Goal: Task Accomplishment & Management: Manage account settings

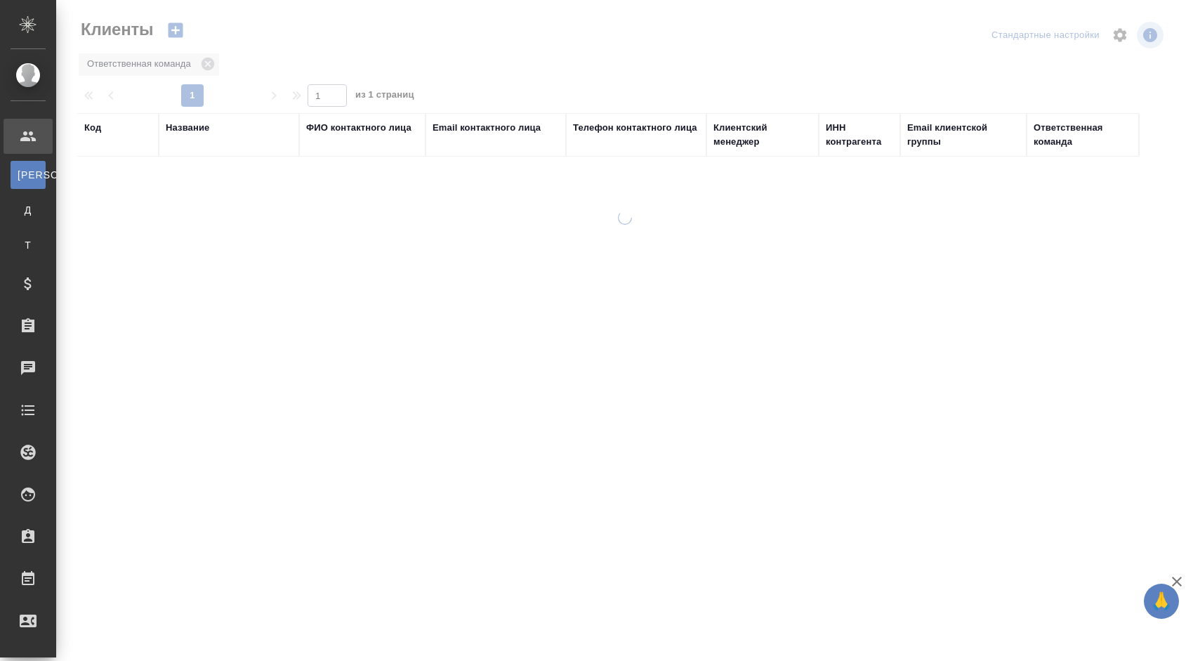
select select "RU"
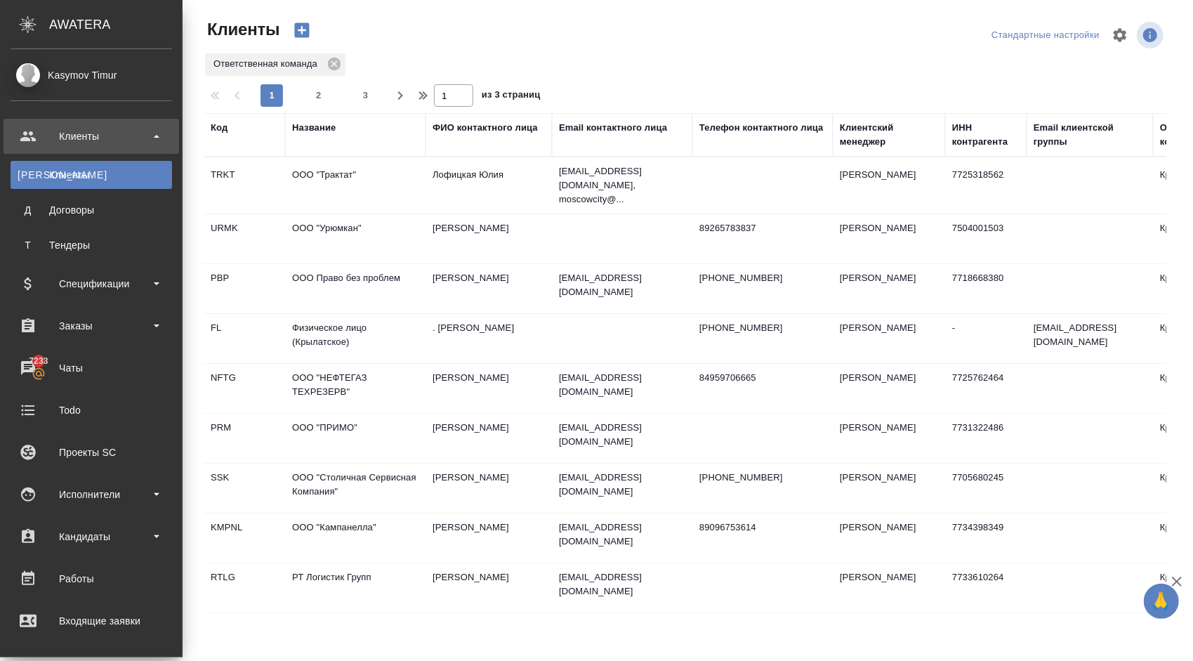
click at [91, 265] on ul "Клиенты К Клиенты Д Договоры Т Тендеры Спецификации Заказы 7233 Чаты Todo Проек…" at bounding box center [91, 480] width 183 height 737
click at [103, 309] on div "Заказы" at bounding box center [92, 325] width 176 height 35
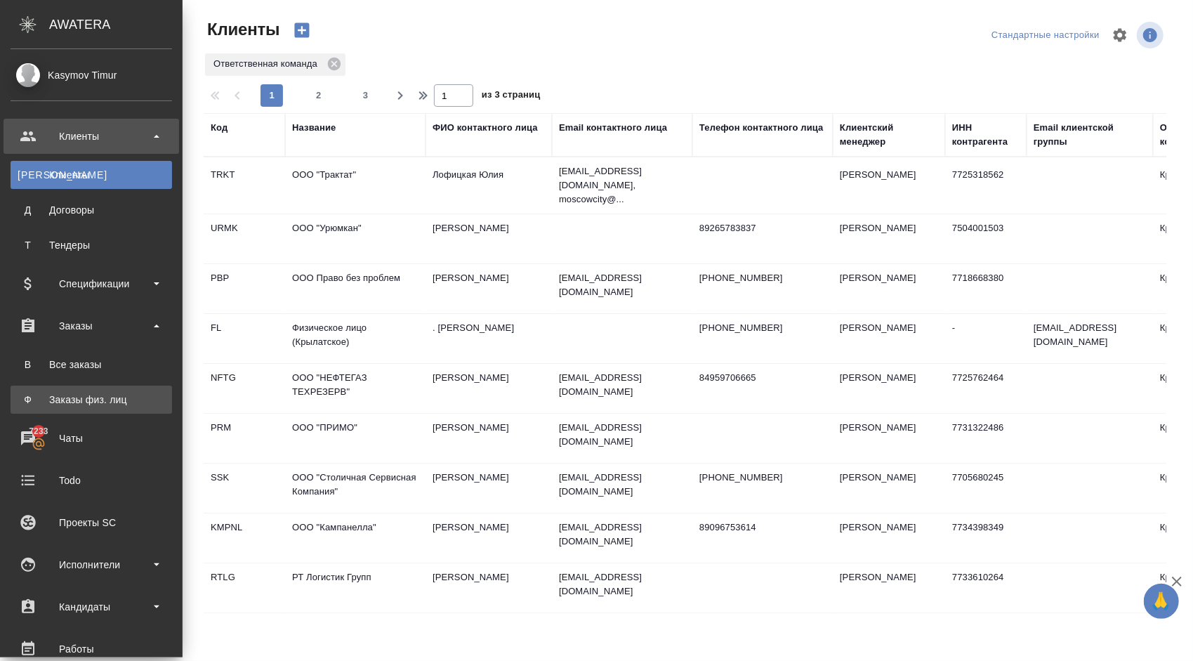
click at [96, 404] on div "Заказы физ. лиц" at bounding box center [91, 400] width 147 height 14
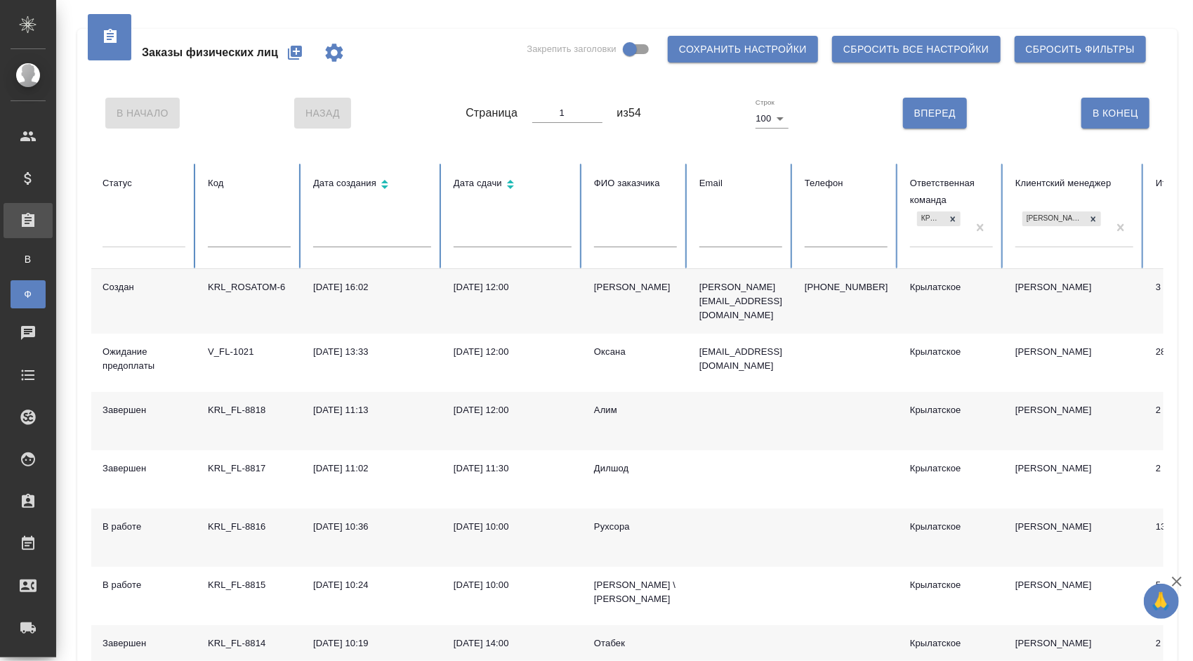
click at [475, 141] on div "В Начало Назад Страница 1 из 54 Строк 100 100 Вперед В Конец" at bounding box center [627, 113] width 1072 height 59
click at [596, 294] on div "Людмила Андреевна" at bounding box center [635, 287] width 83 height 14
click at [287, 46] on button "button" at bounding box center [295, 53] width 34 height 34
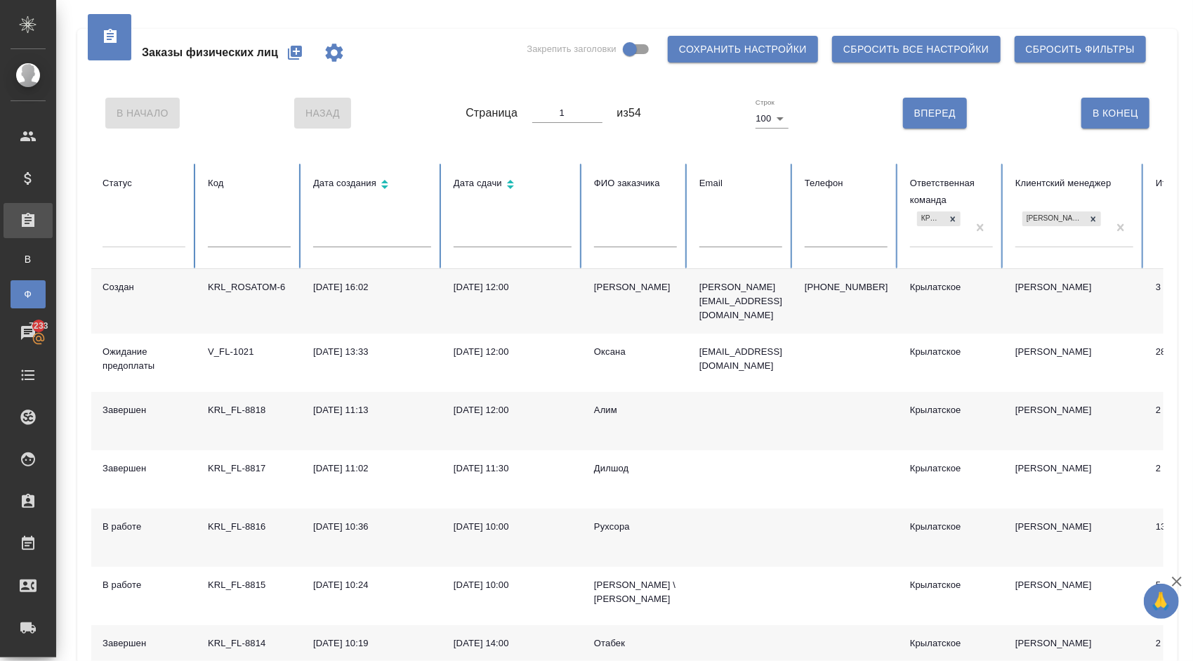
click at [129, 247] on div at bounding box center [144, 238] width 83 height 37
click at [143, 240] on div at bounding box center [144, 233] width 83 height 20
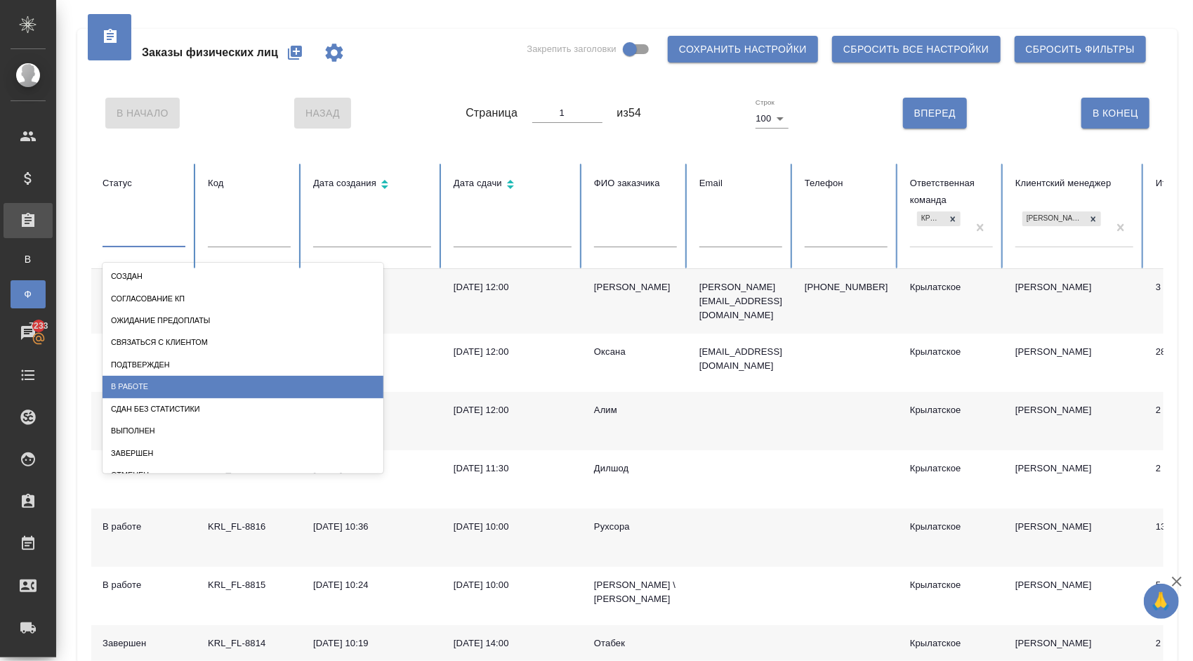
click at [176, 378] on div "В работе" at bounding box center [243, 387] width 281 height 22
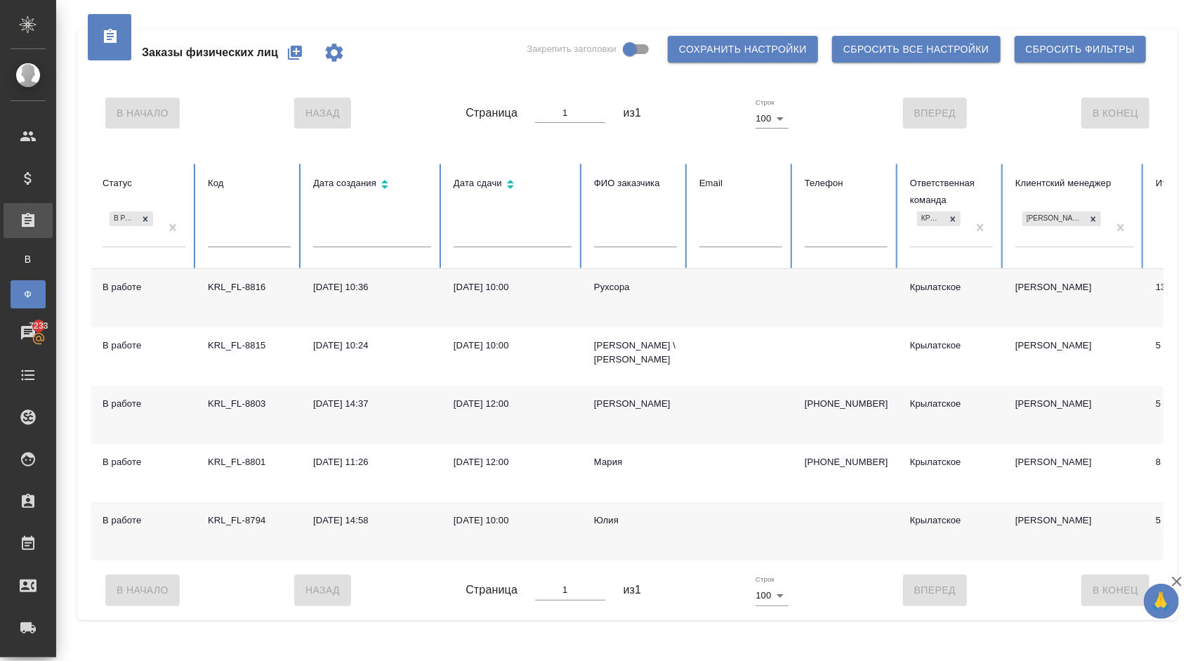
click at [605, 518] on div "Юлия" at bounding box center [635, 520] width 83 height 14
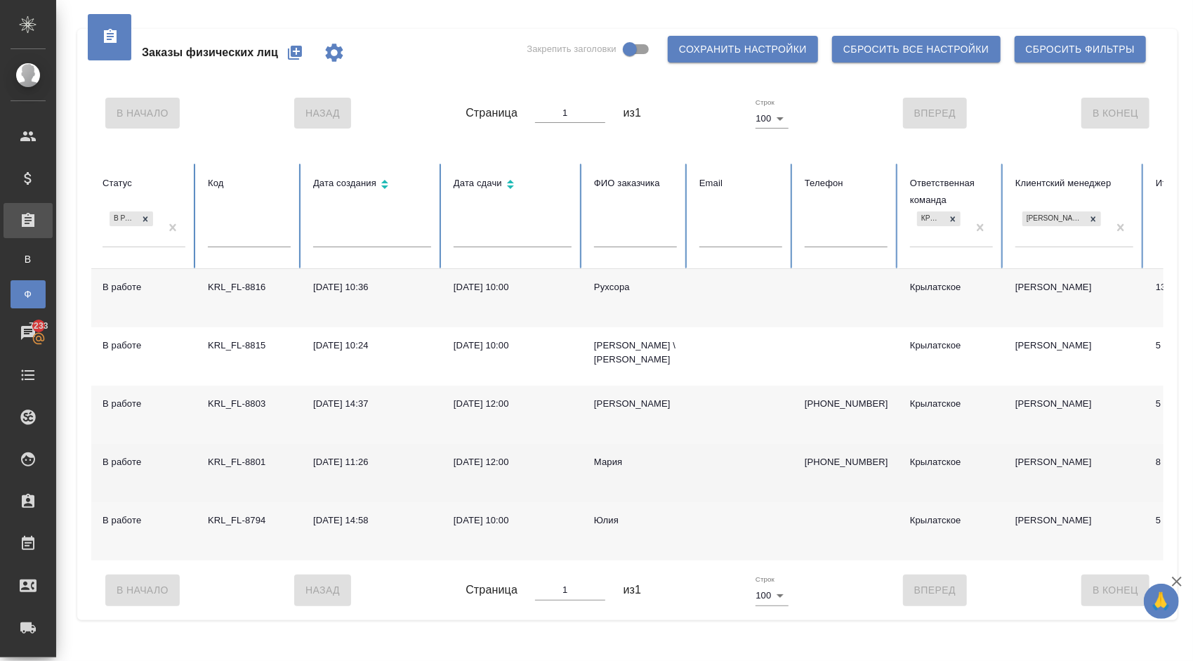
click at [615, 461] on div "Мария" at bounding box center [635, 462] width 83 height 14
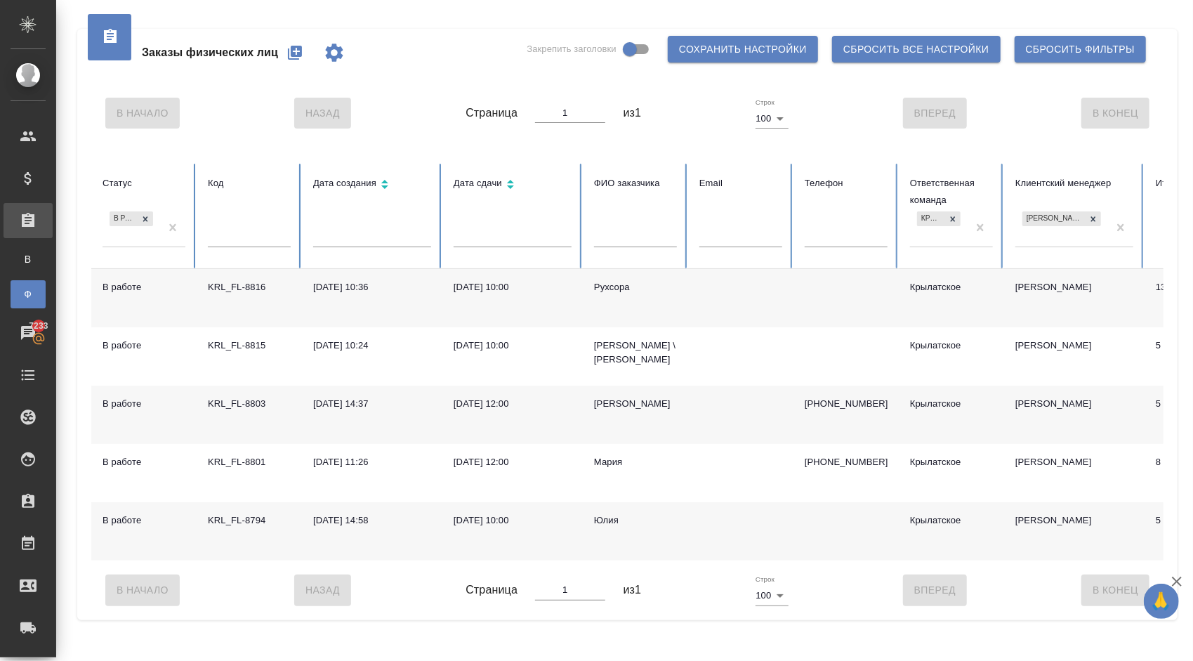
click at [609, 288] on div "Рухсора" at bounding box center [635, 287] width 83 height 14
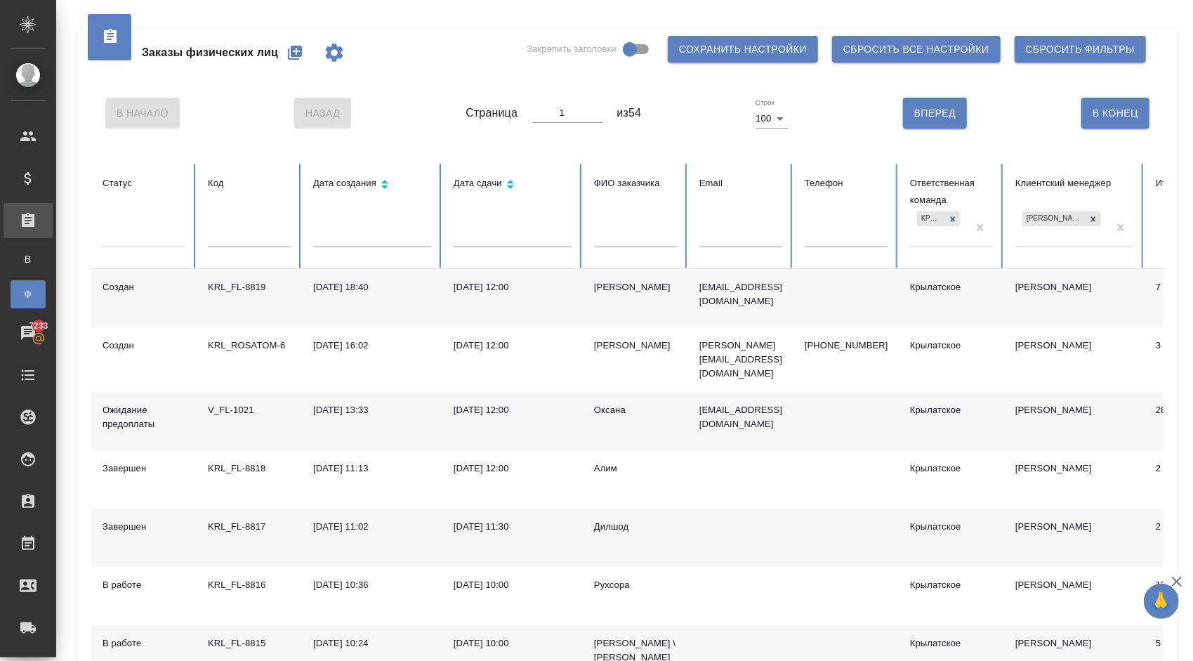
click at [132, 247] on div at bounding box center [144, 238] width 83 height 37
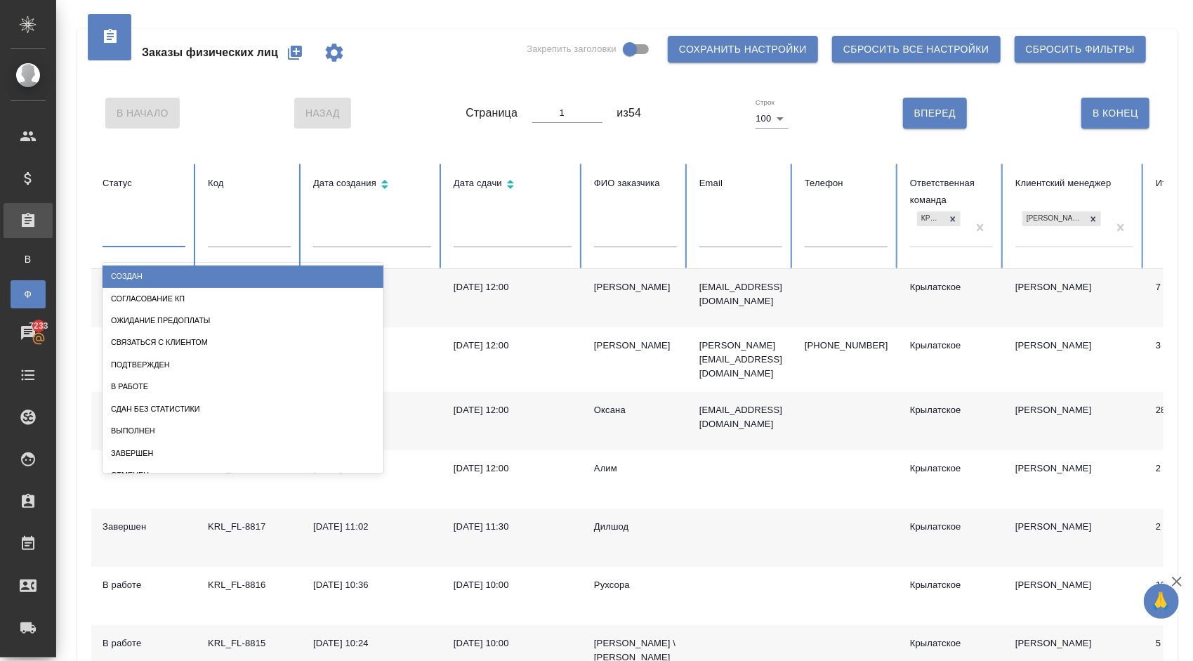
click at [136, 233] on div at bounding box center [144, 233] width 83 height 20
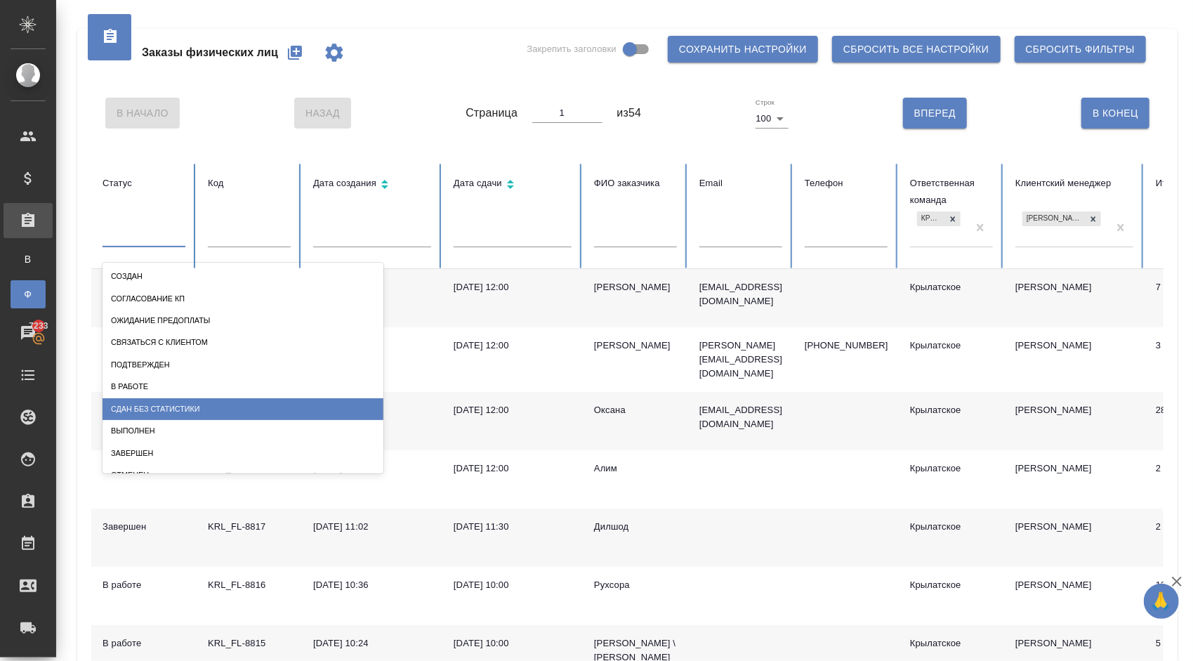
click at [243, 401] on div "Сдан без статистики" at bounding box center [243, 409] width 281 height 22
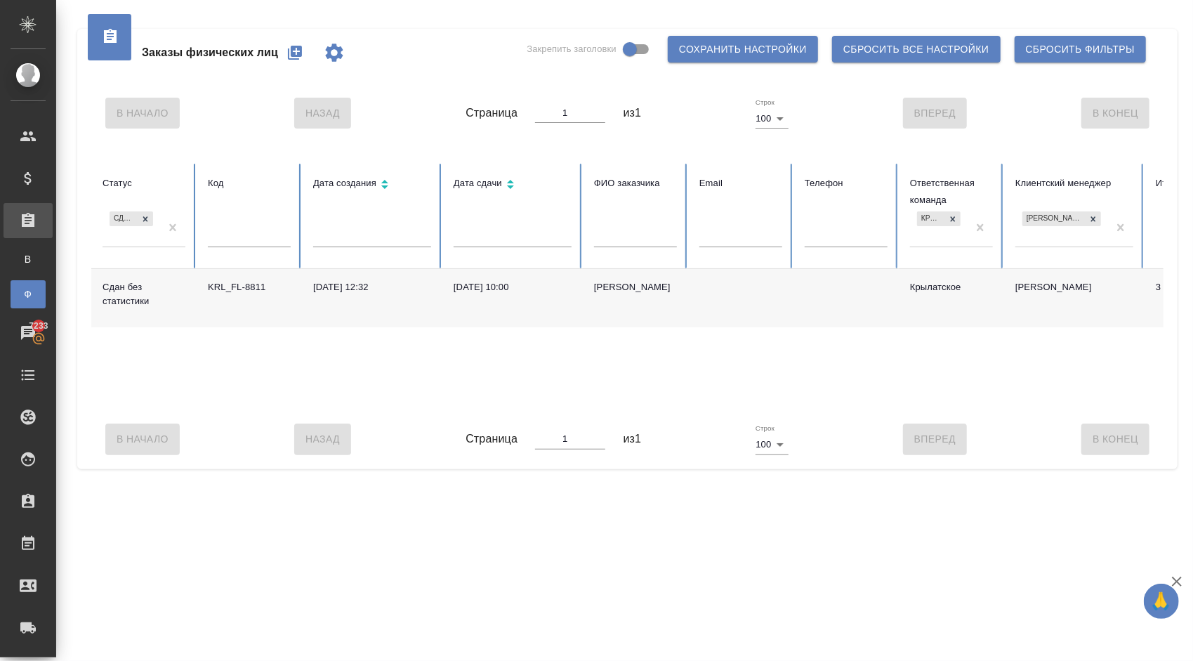
click at [618, 287] on div "[PERSON_NAME]" at bounding box center [635, 287] width 83 height 14
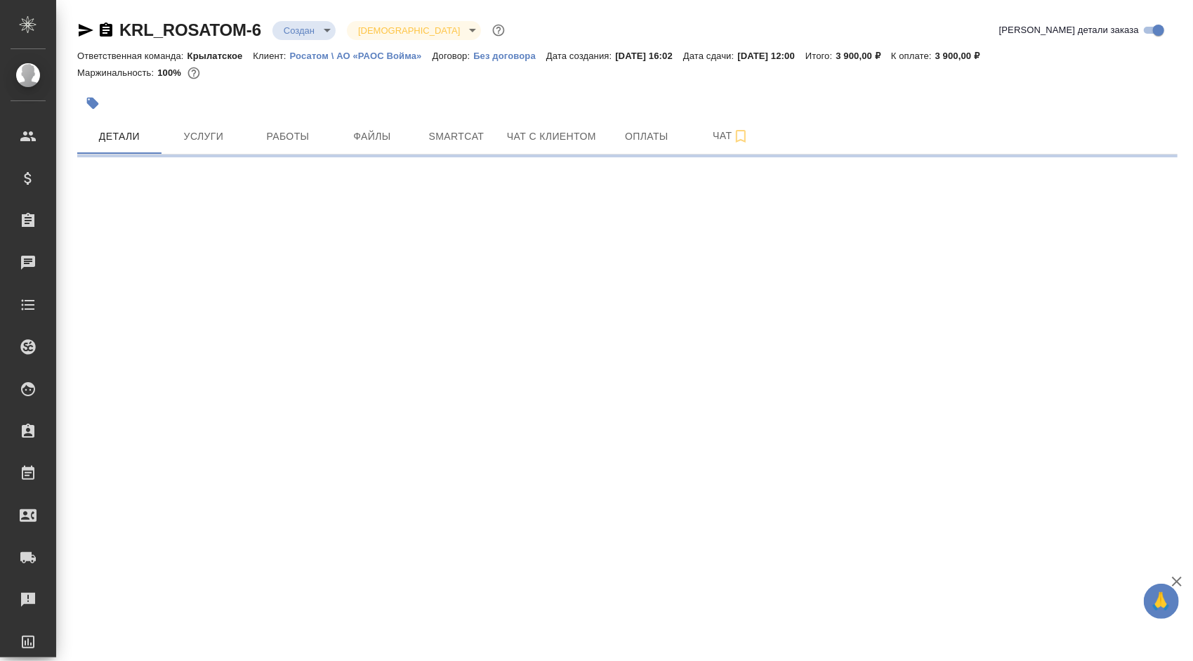
select select "RU"
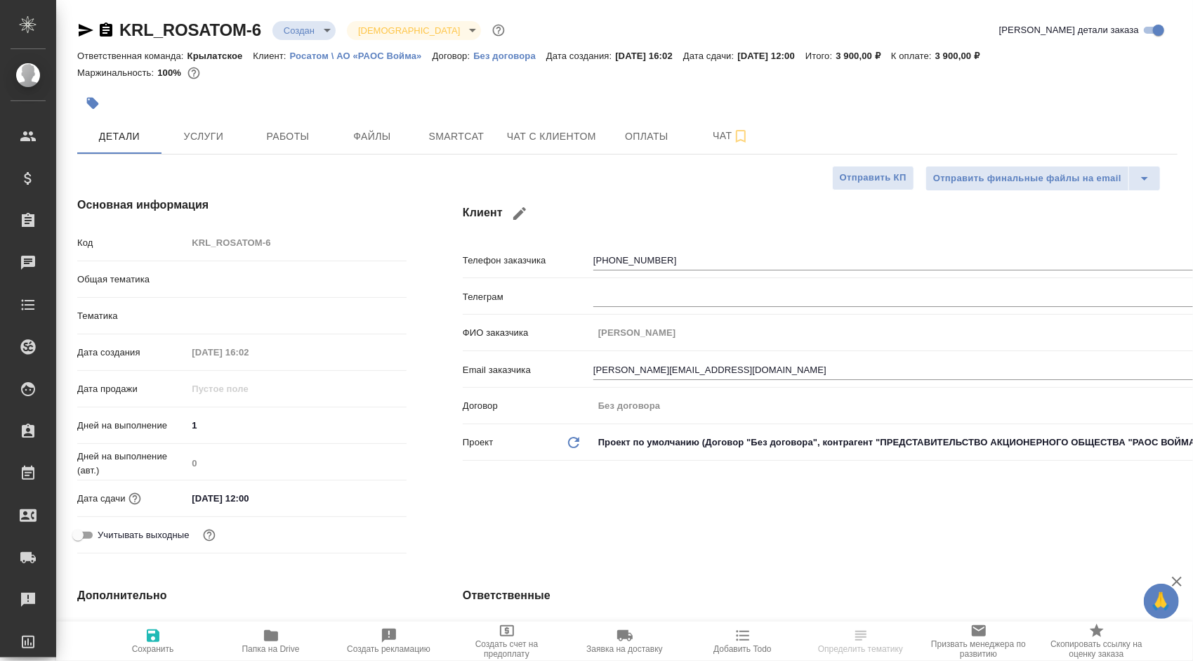
type textarea "x"
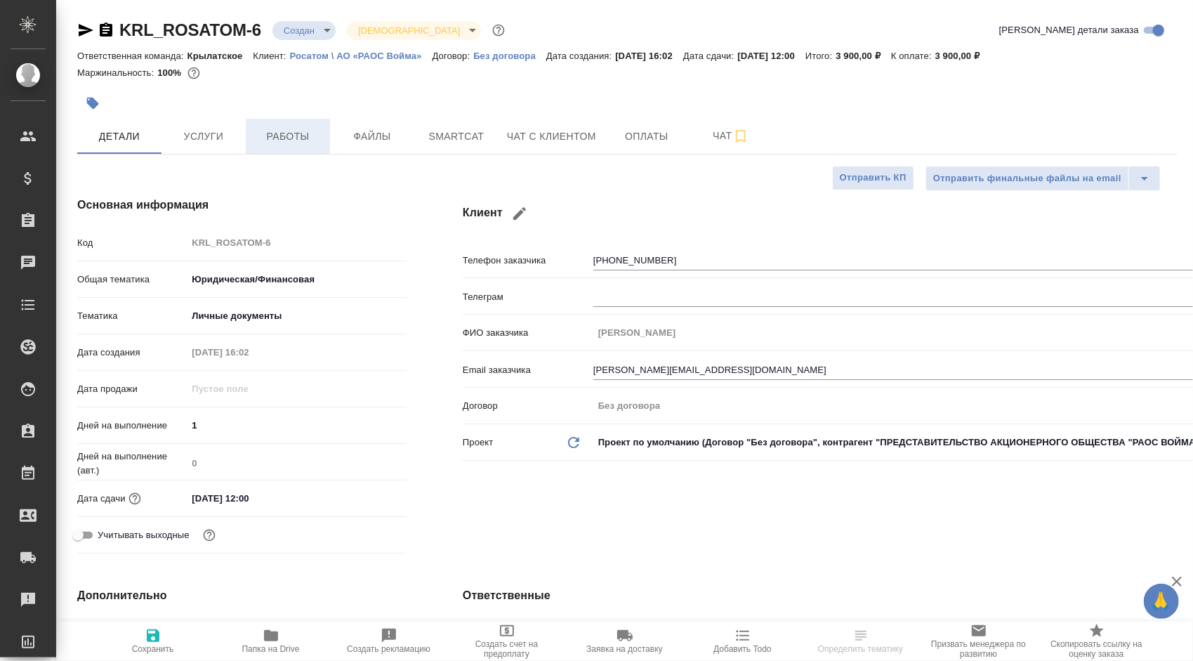
type textarea "x"
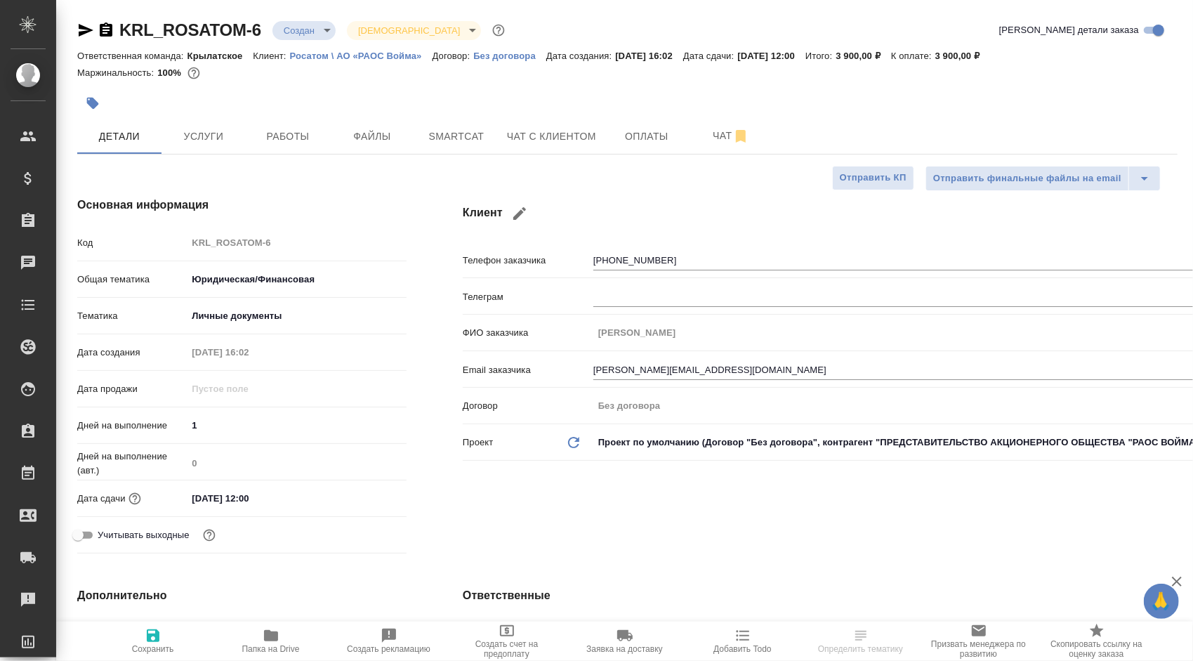
type textarea "x"
select select "RU"
type textarea "x"
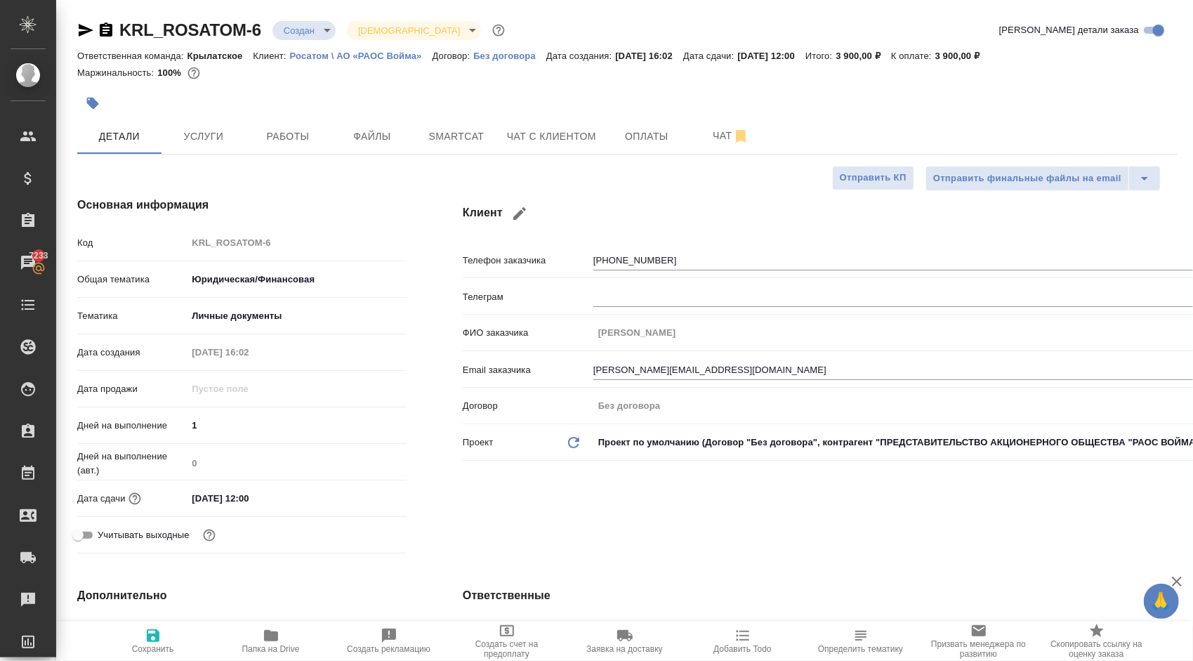
type textarea "x"
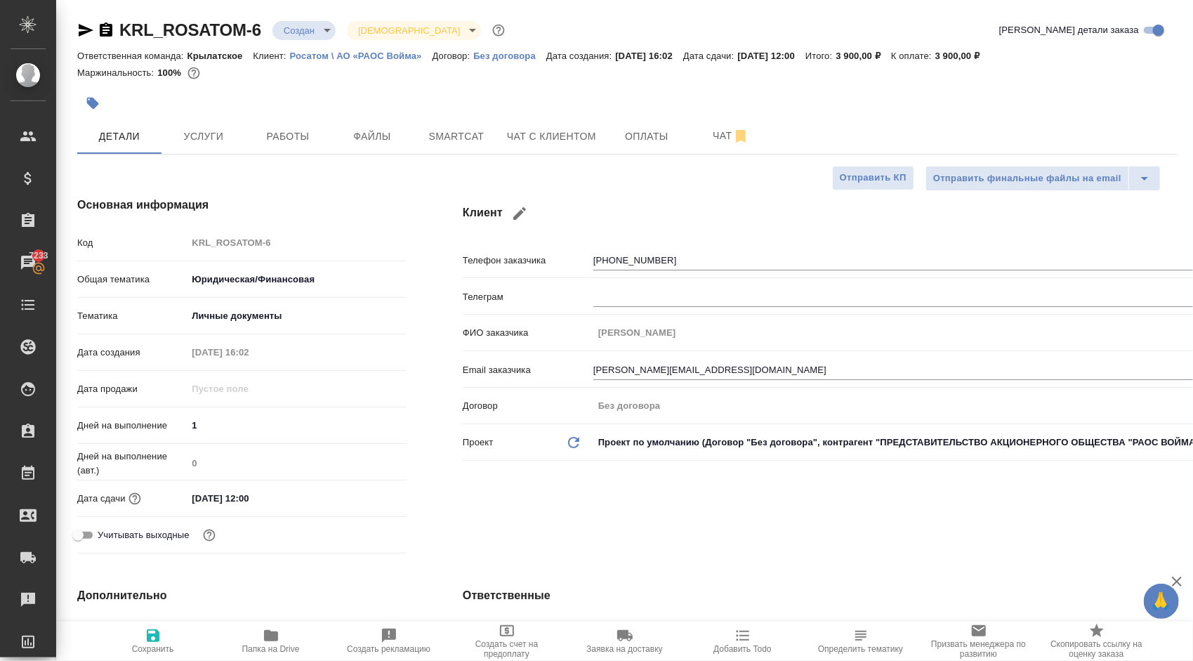
type textarea "x"
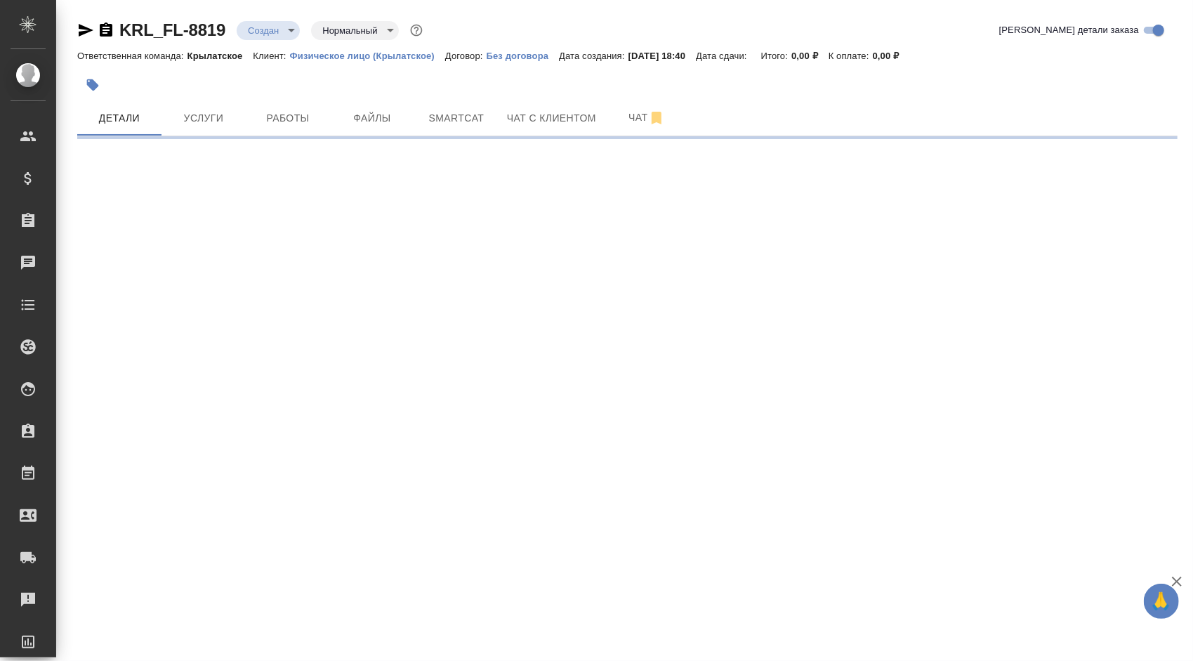
select select "RU"
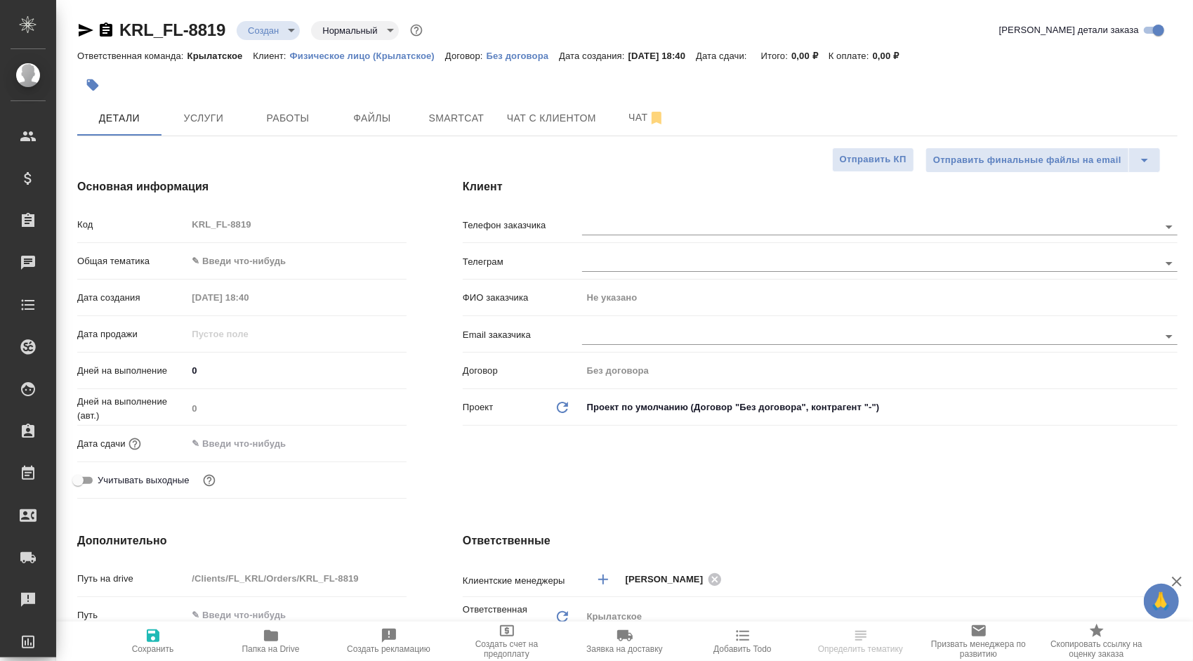
type textarea "x"
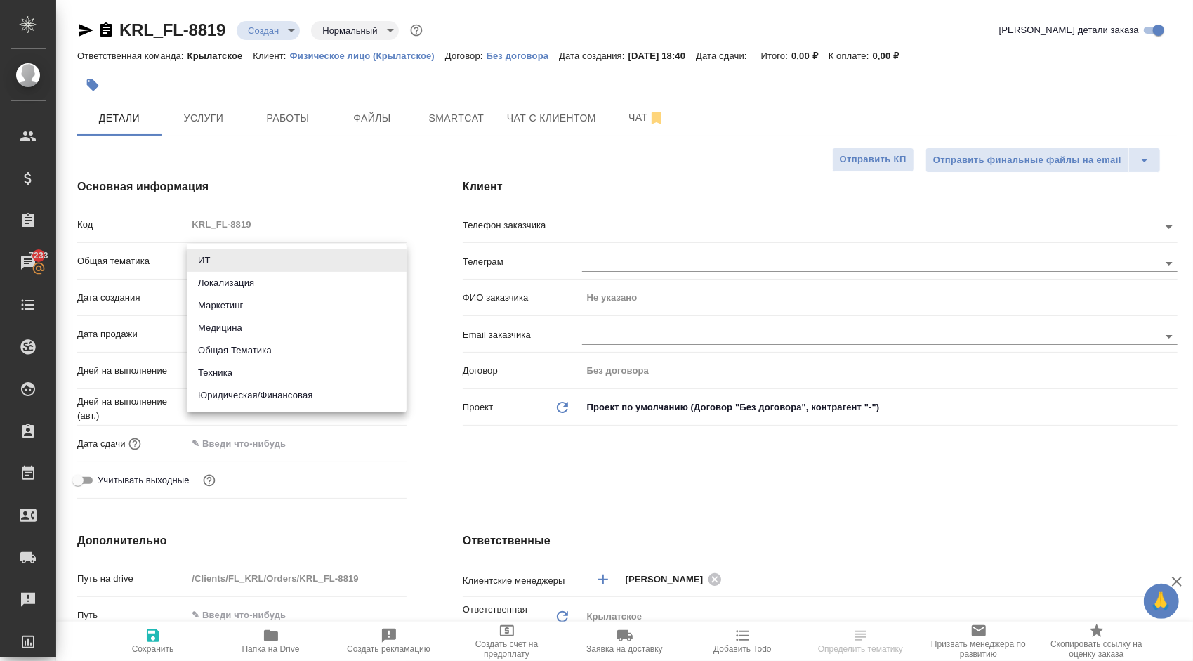
click at [218, 263] on body "🙏 .cls-1 fill:#fff; AWATERA Kasymov Timur Клиенты Спецификации Заказы 7233 Чаты…" at bounding box center [596, 330] width 1193 height 661
click at [242, 395] on li "Юридическая/Финансовая" at bounding box center [297, 395] width 220 height 22
type input "yr-fn"
type textarea "x"
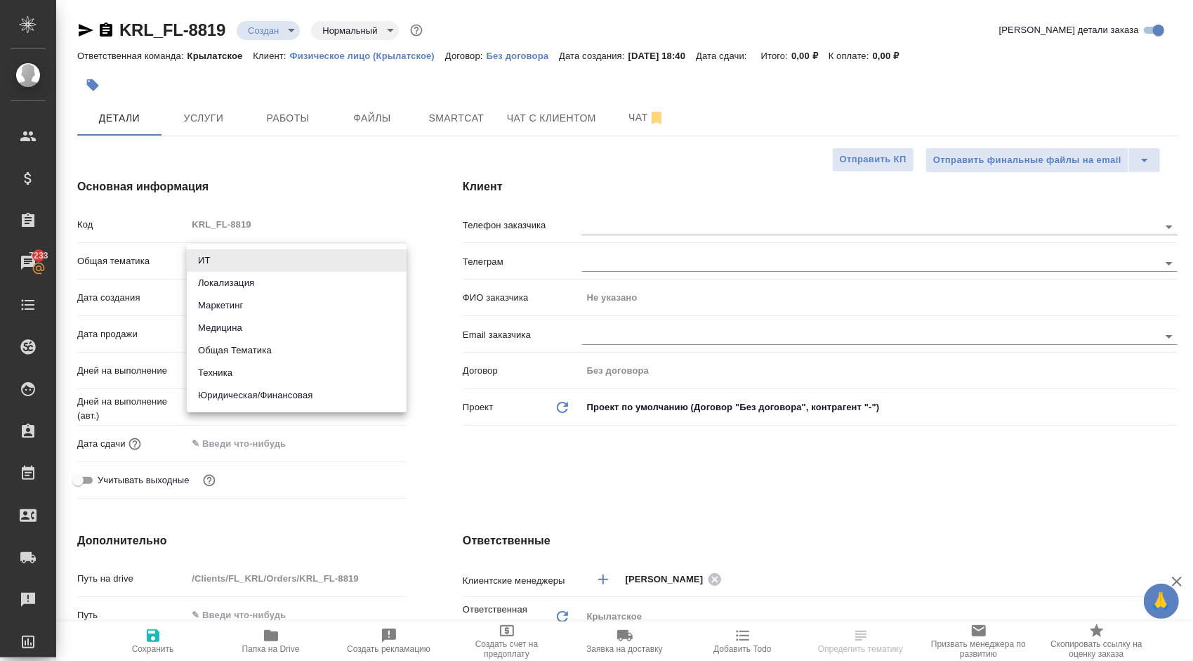
type textarea "x"
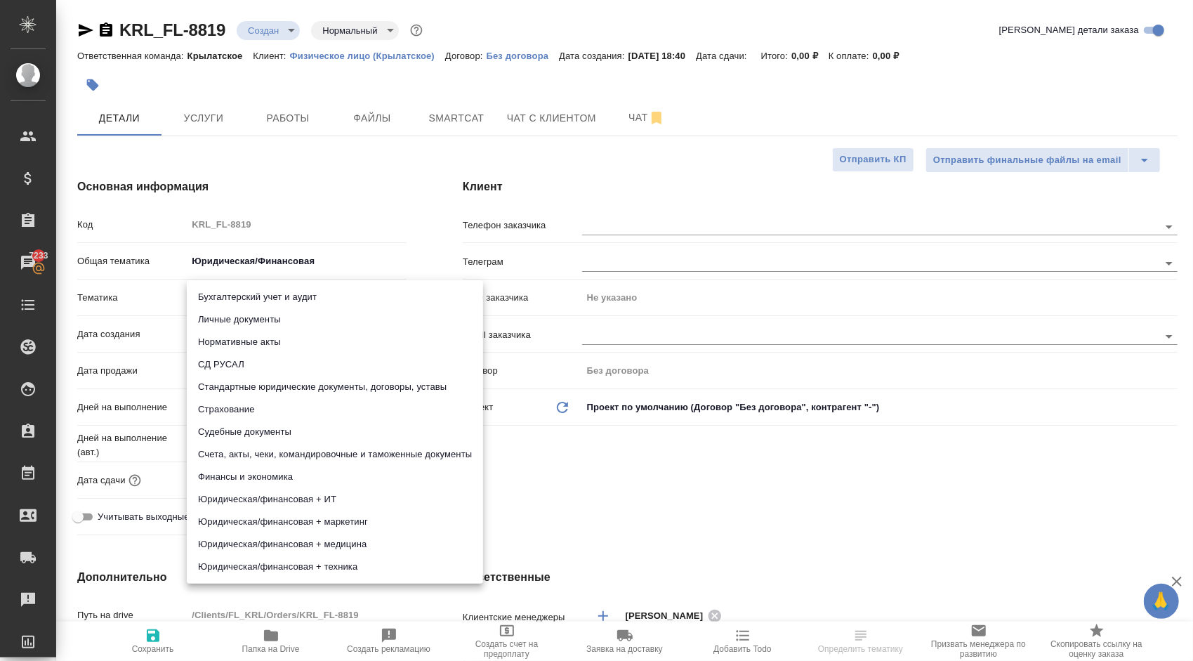
click at [228, 299] on body "🙏 .cls-1 fill:#fff; AWATERA Kasymov Timur Клиенты Спецификации Заказы 7233 Чаты…" at bounding box center [596, 330] width 1193 height 661
click at [340, 383] on li "Стандартные юридические документы, договоры, уставы" at bounding box center [335, 387] width 296 height 22
type textarea "x"
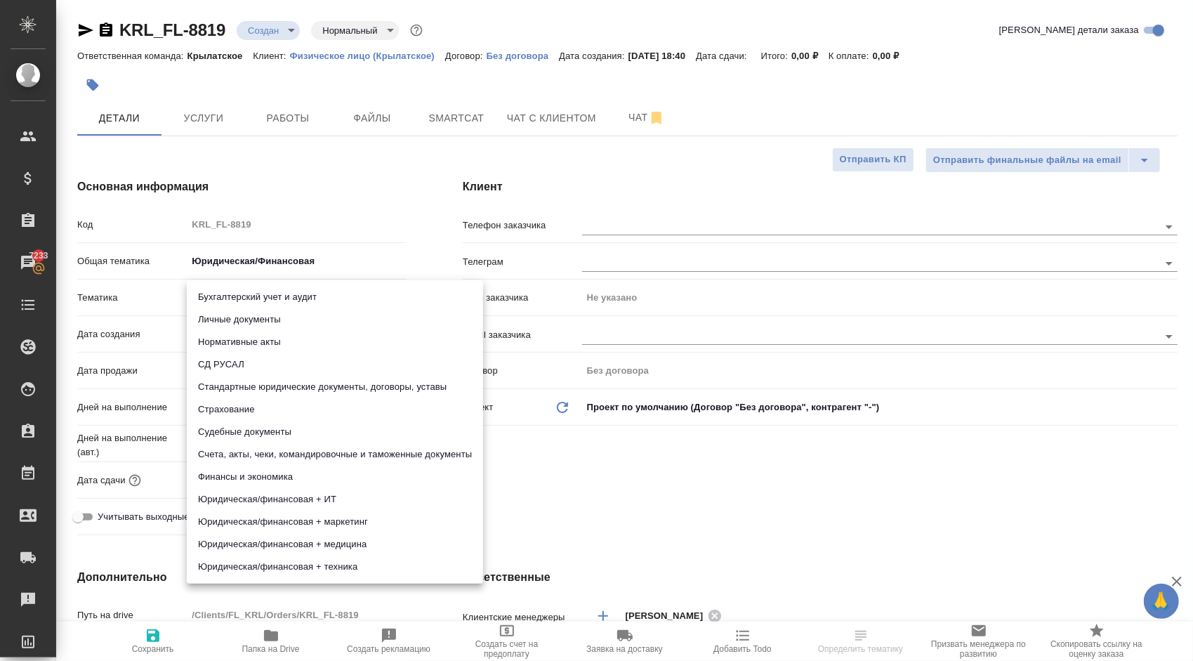
type input "5f647205b73bc97568ca66bf"
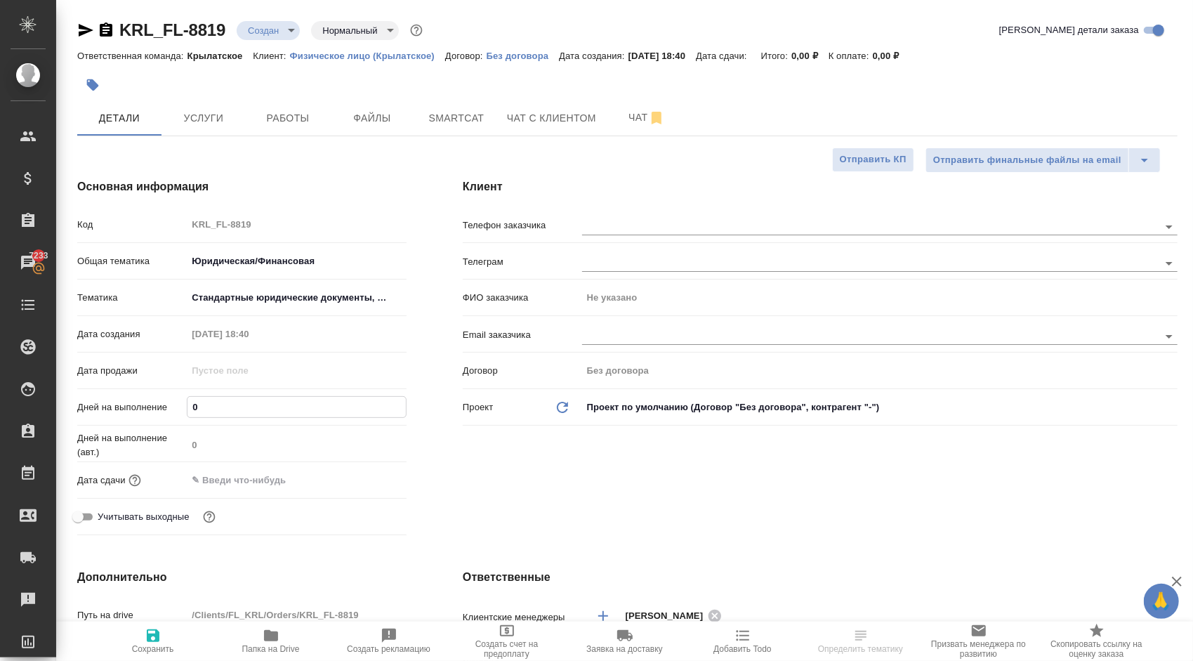
drag, startPoint x: 192, startPoint y: 407, endPoint x: 202, endPoint y: 409, distance: 10.6
click at [202, 409] on input "0" at bounding box center [296, 407] width 218 height 20
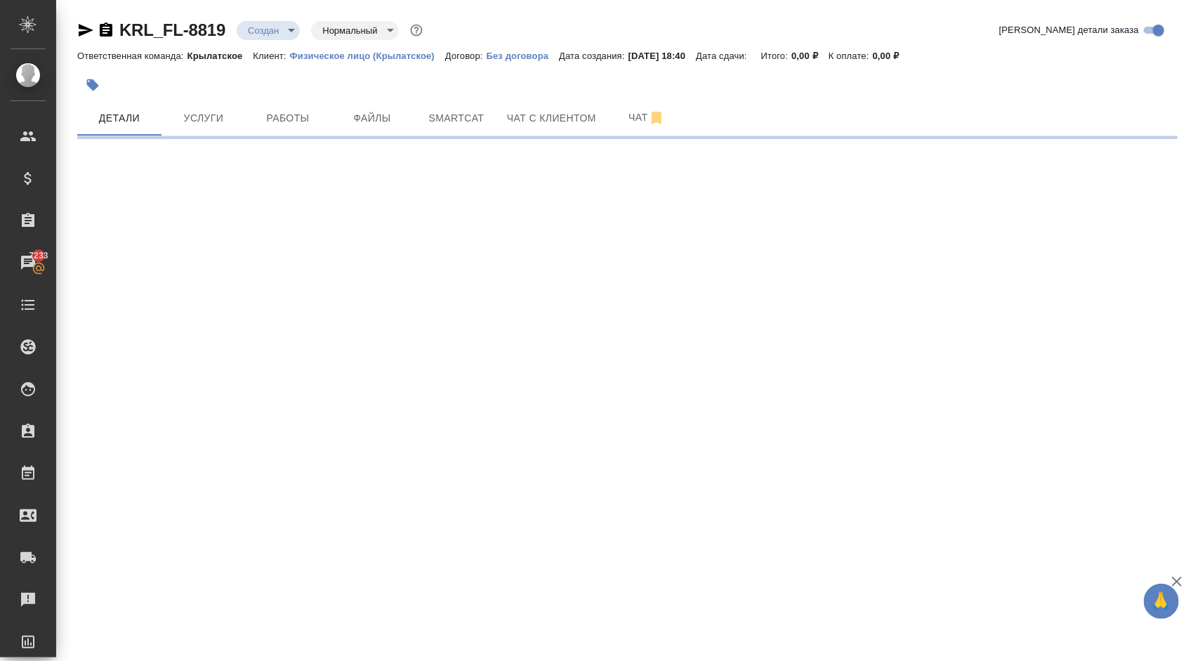
select select "RU"
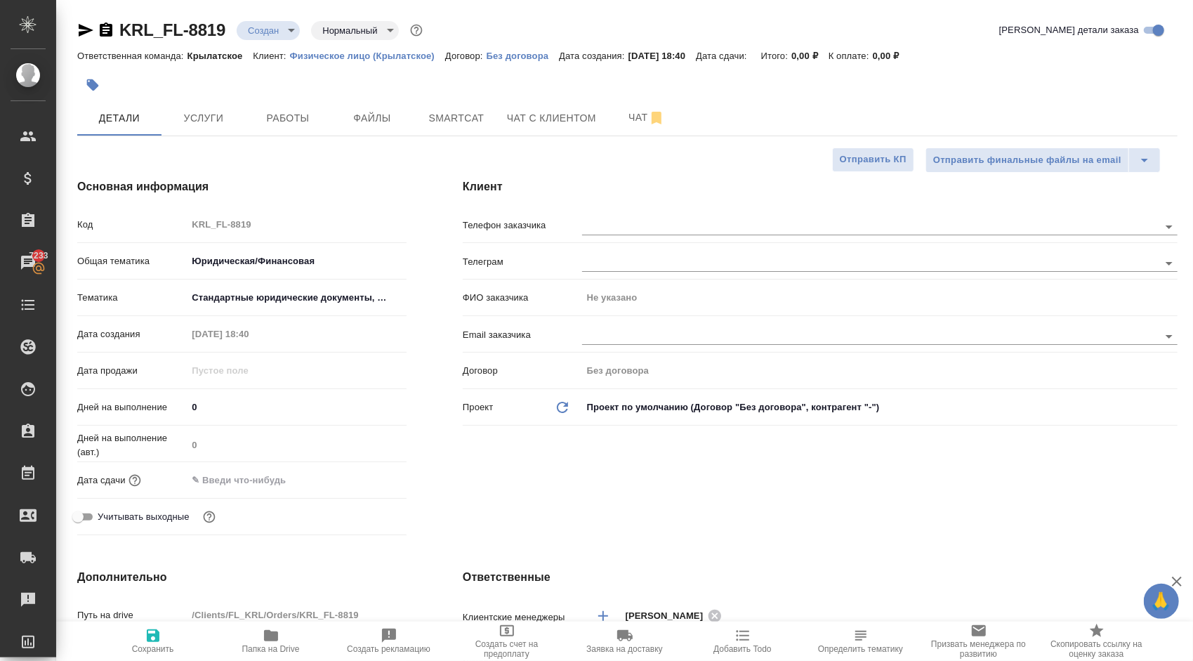
type textarea "x"
drag, startPoint x: 233, startPoint y: 407, endPoint x: 107, endPoint y: 385, distance: 128.3
click at [107, 385] on div "Код KRL_FL-8819 Общая тематика Юридическая/Финансовая yr-fn Тематика Стандартны…" at bounding box center [241, 376] width 329 height 329
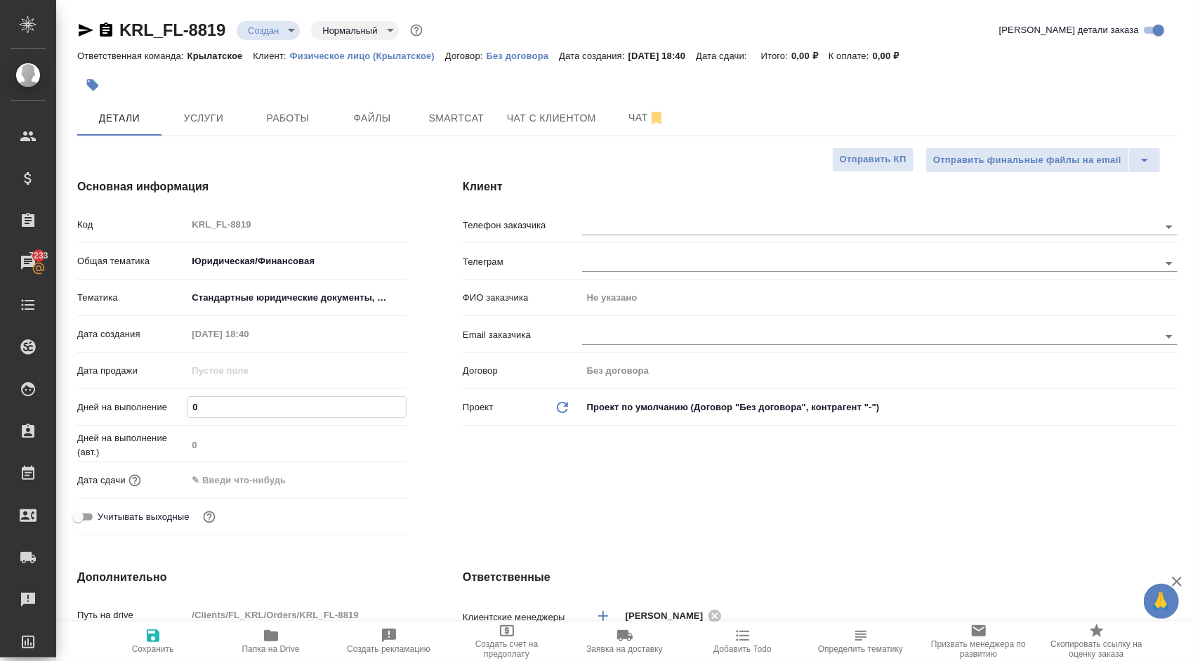
type input "1"
type textarea "x"
type input "1"
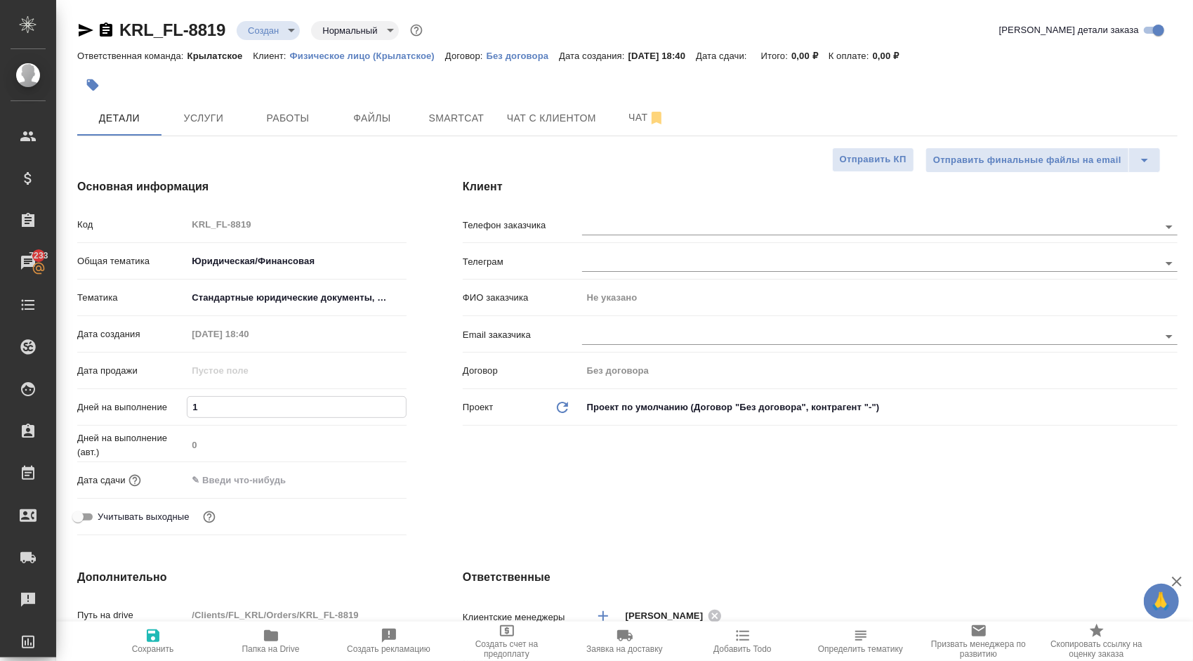
click at [211, 473] on input "text" at bounding box center [248, 480] width 123 height 20
click at [374, 482] on div at bounding box center [381, 478] width 49 height 17
click at [367, 477] on icon "button" at bounding box center [365, 479] width 17 height 17
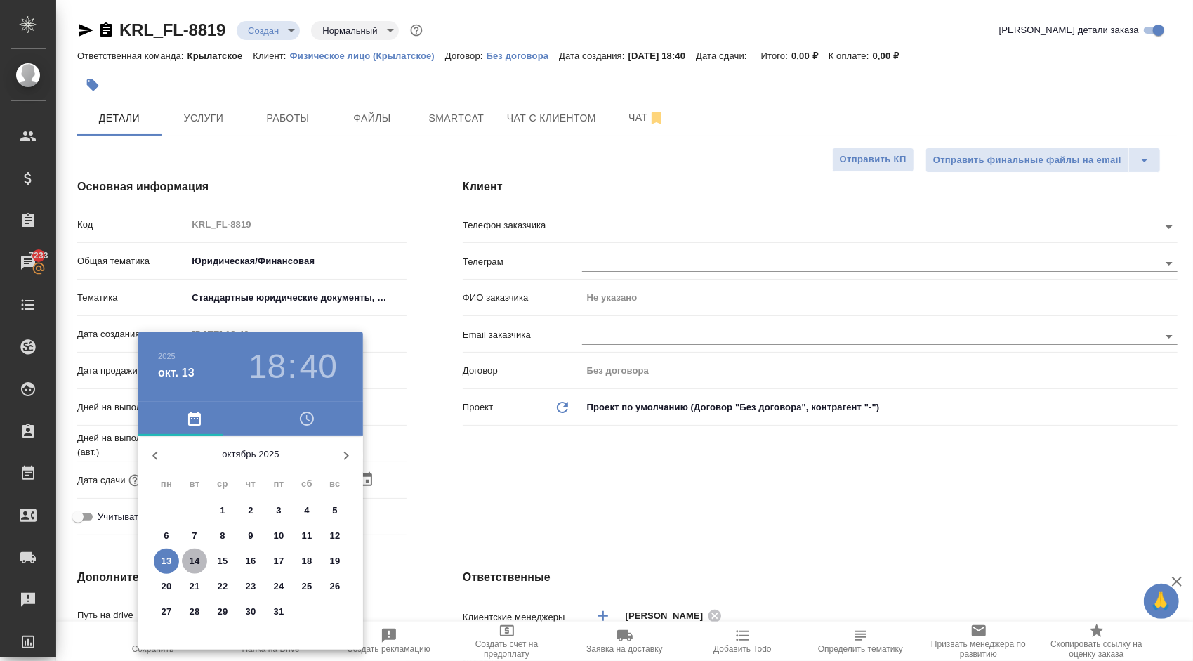
click at [202, 560] on span "14" at bounding box center [194, 561] width 25 height 14
type input "14.10.2025 18:40"
type textarea "x"
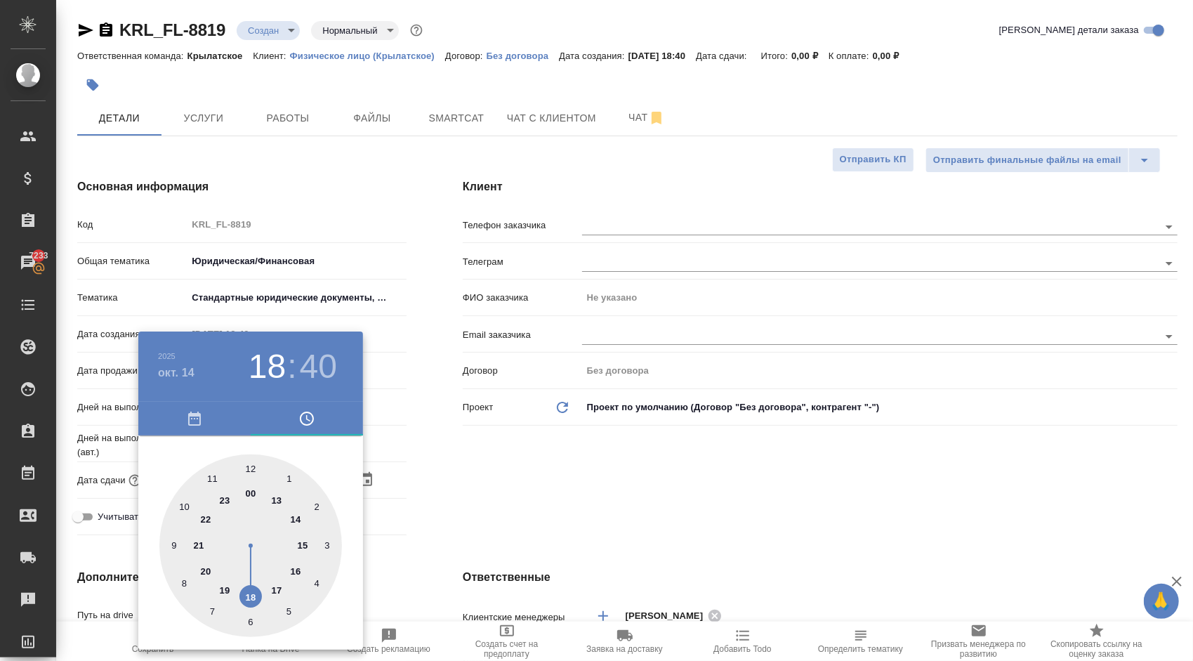
click at [251, 470] on div at bounding box center [250, 545] width 183 height 183
type input "14.10.2025 12:40"
type textarea "x"
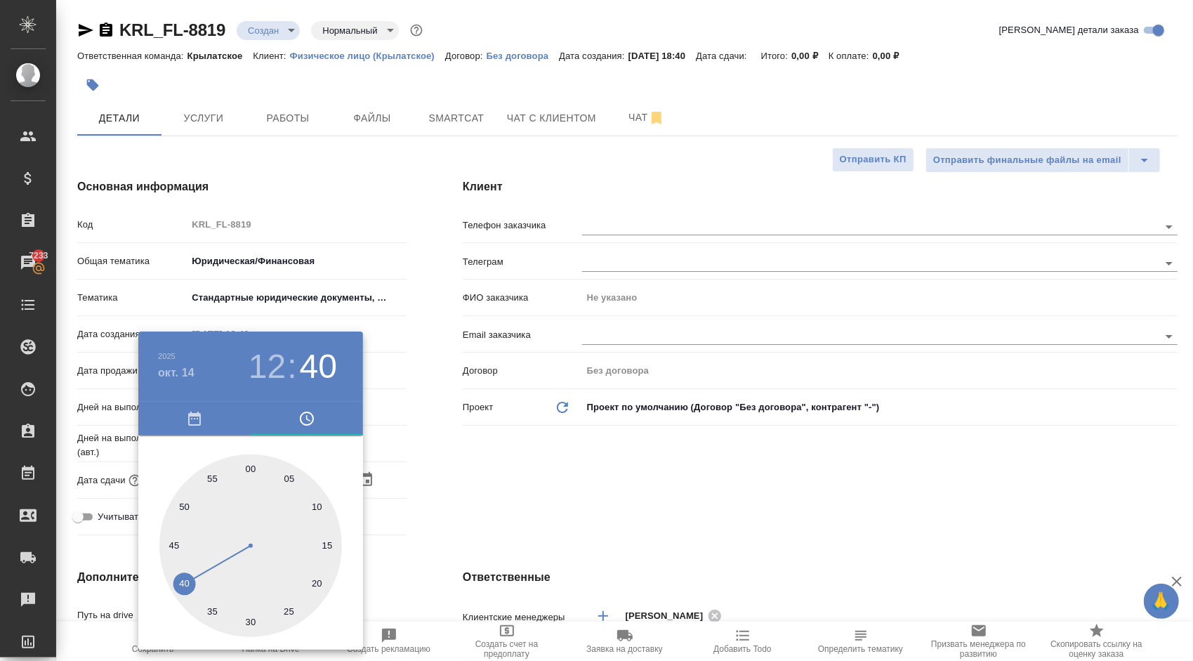
click at [251, 470] on div at bounding box center [250, 545] width 183 height 183
type input "14.10.2025 12:00"
type textarea "x"
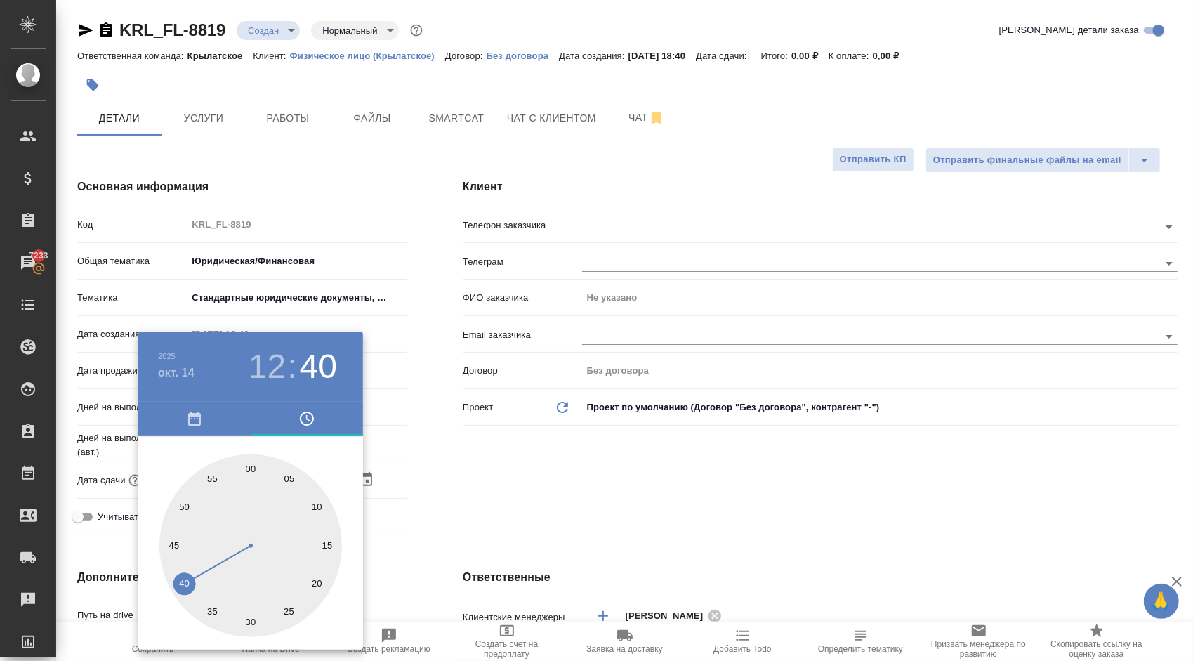
type textarea "x"
click at [251, 470] on div at bounding box center [250, 545] width 183 height 183
type textarea "x"
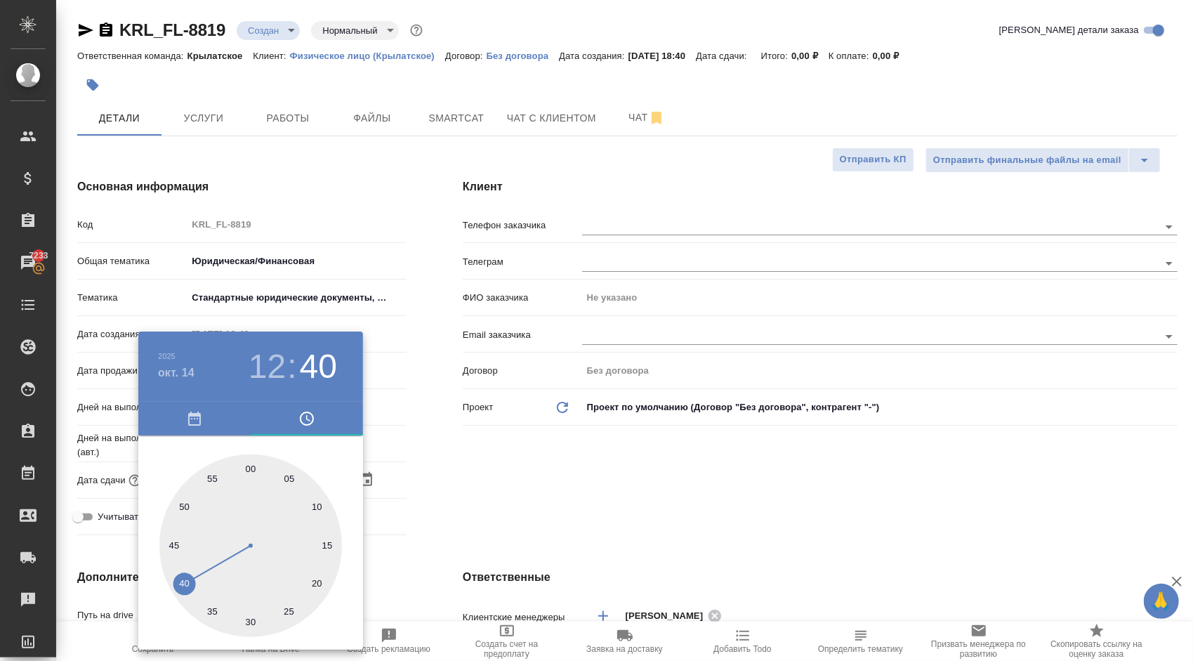
type textarea "x"
click at [500, 525] on div at bounding box center [596, 330] width 1193 height 661
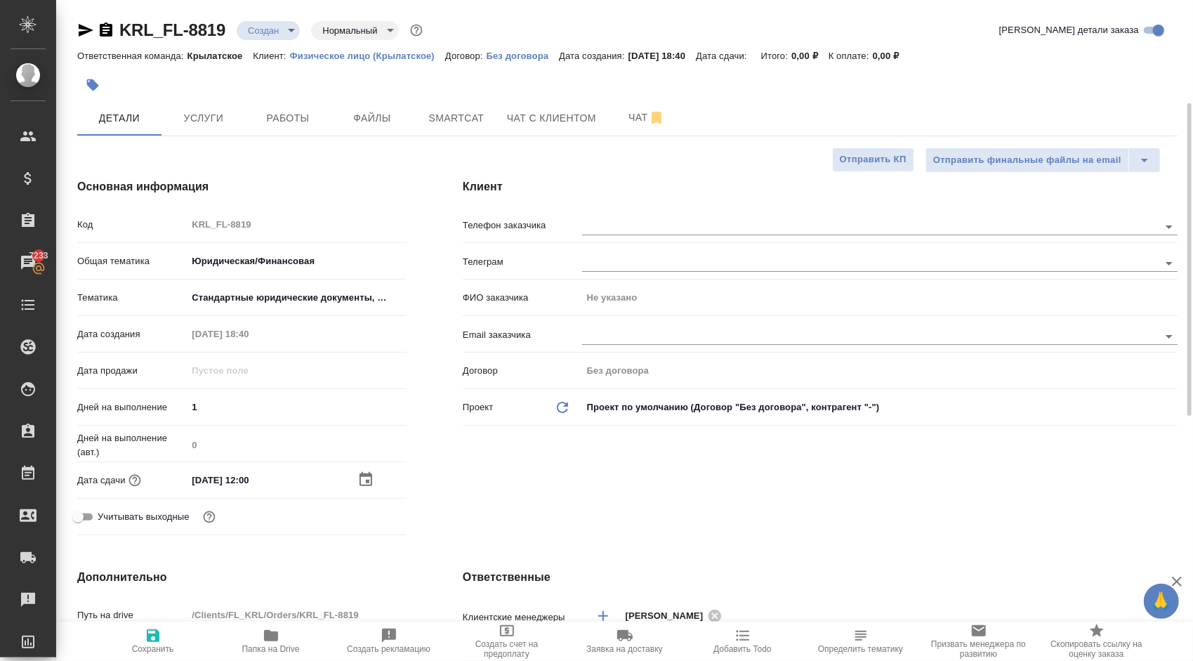
scroll to position [351, 0]
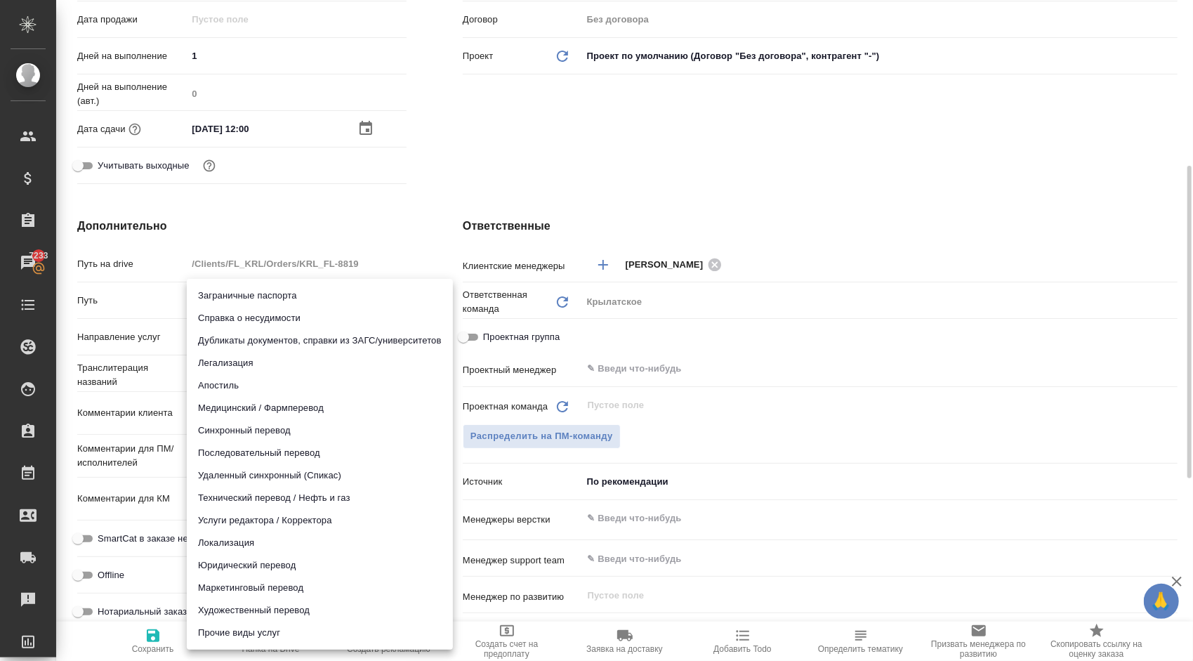
click at [231, 336] on body "🙏 .cls-1 fill:#fff; AWATERA Kasymov Timur Клиенты Спецификации Заказы 7233 Чаты…" at bounding box center [596, 330] width 1193 height 661
click at [241, 566] on li "Юридический перевод" at bounding box center [320, 565] width 266 height 22
type input "legalTranslation"
type textarea "x"
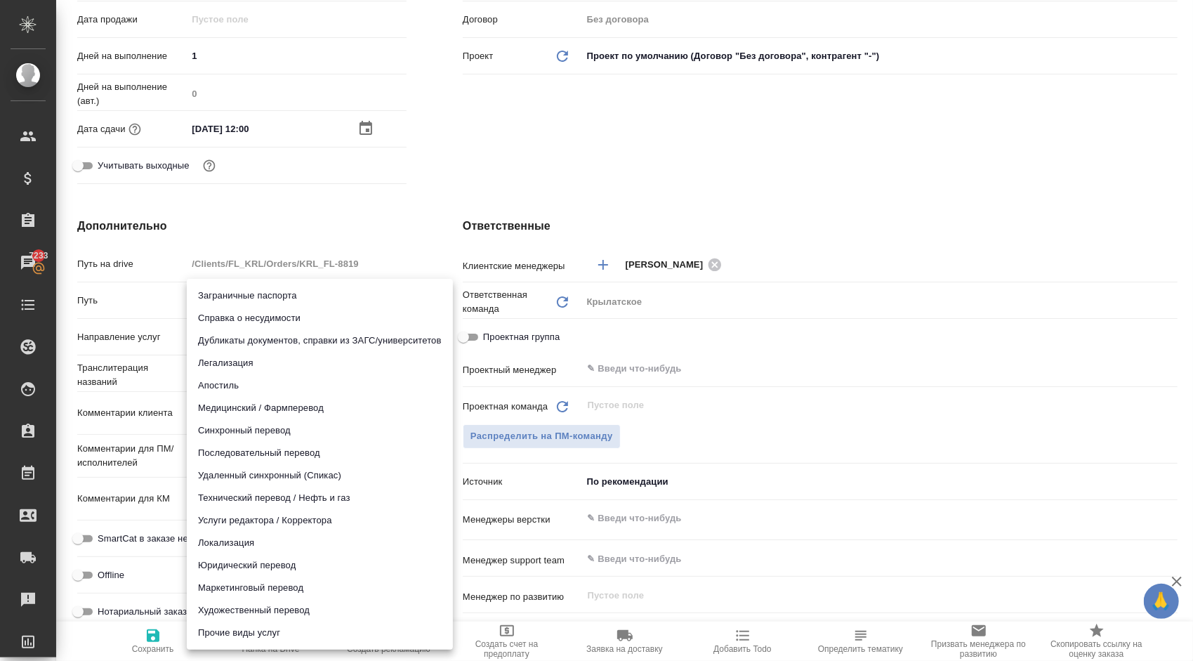
type textarea "x"
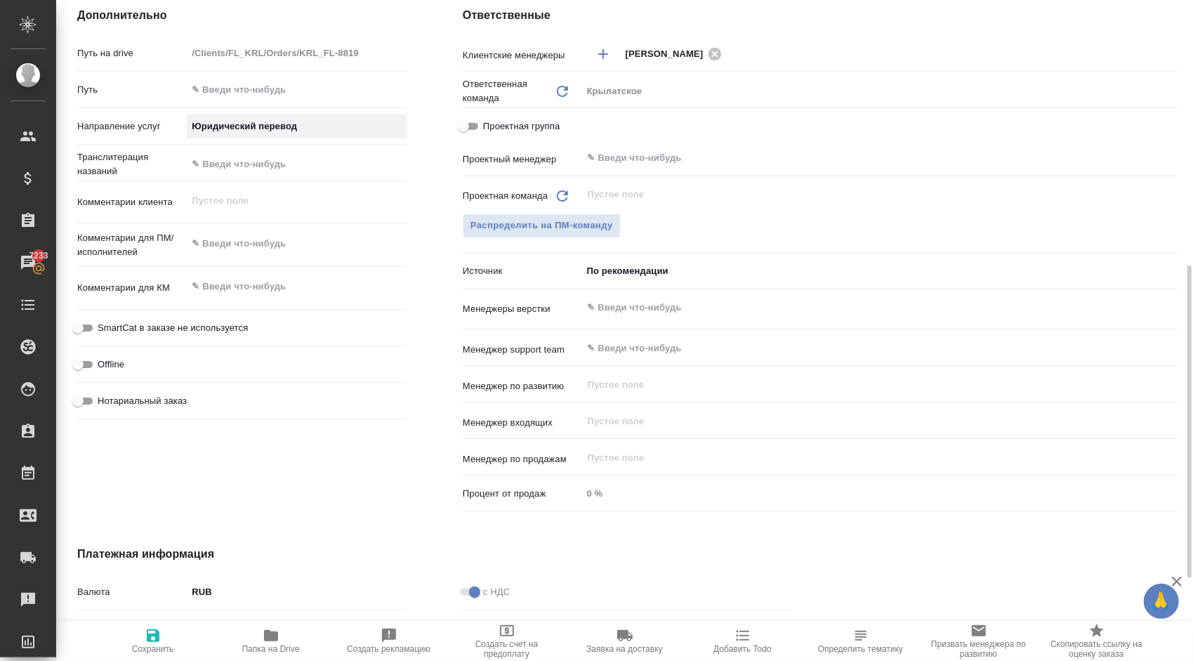
scroll to position [632, 0]
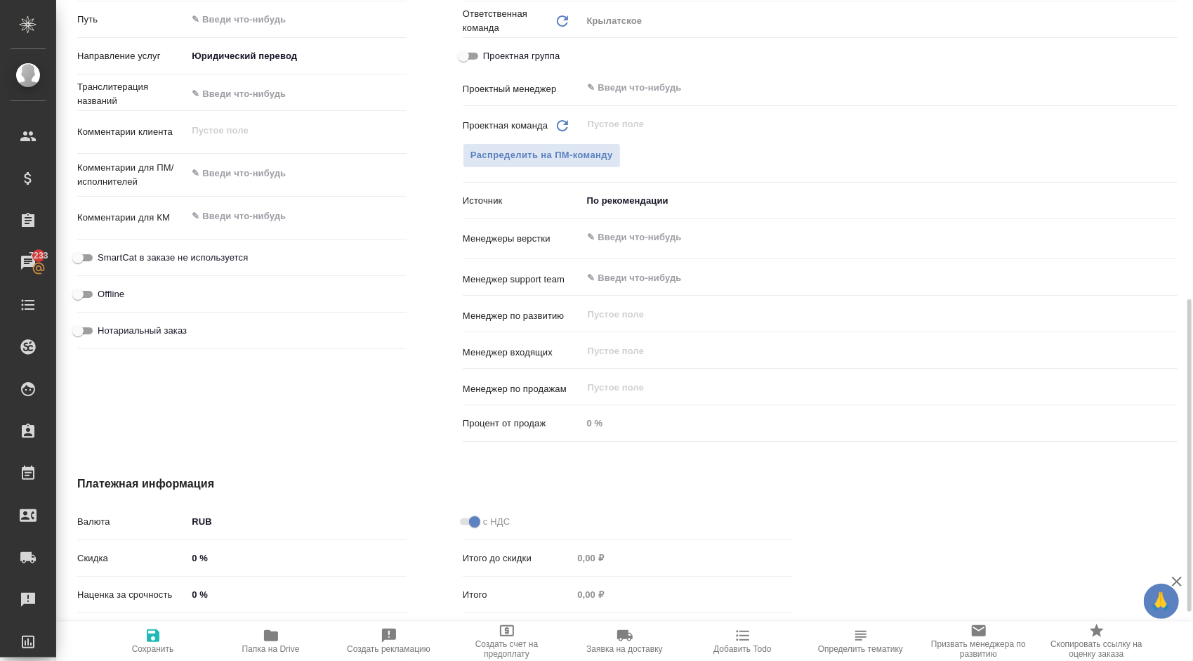
click at [141, 331] on span "Нотариальный заказ" at bounding box center [142, 331] width 89 height 14
click at [103, 331] on input "Нотариальный заказ" at bounding box center [78, 330] width 51 height 17
checkbox input "true"
type textarea "x"
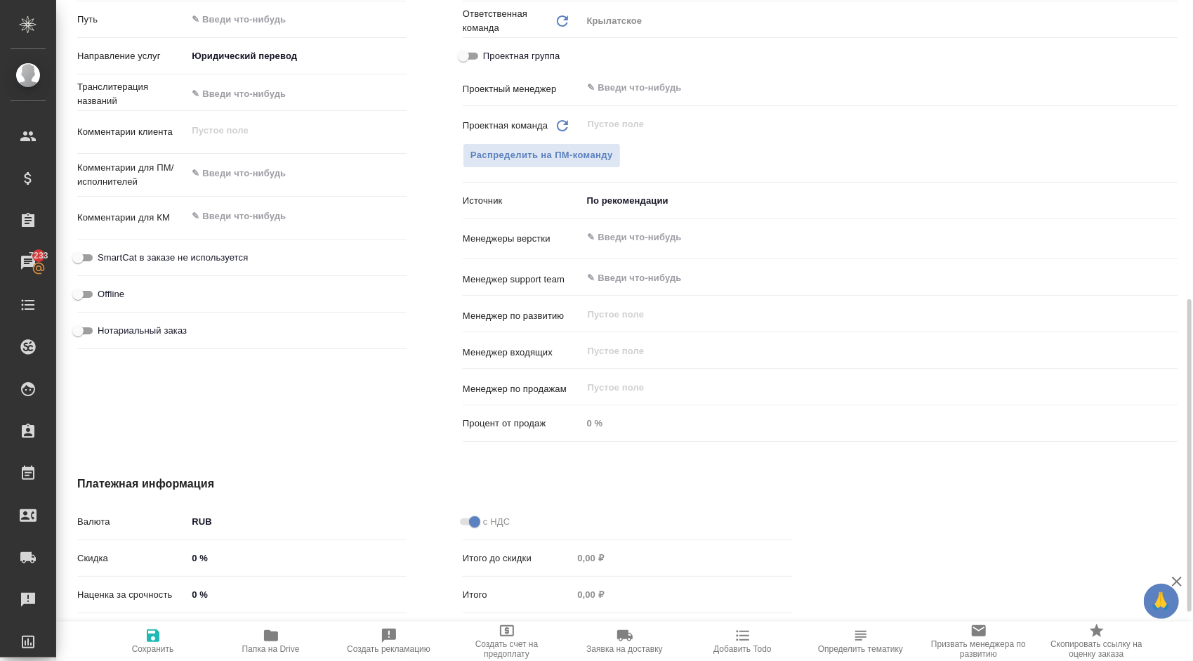
type textarea "x"
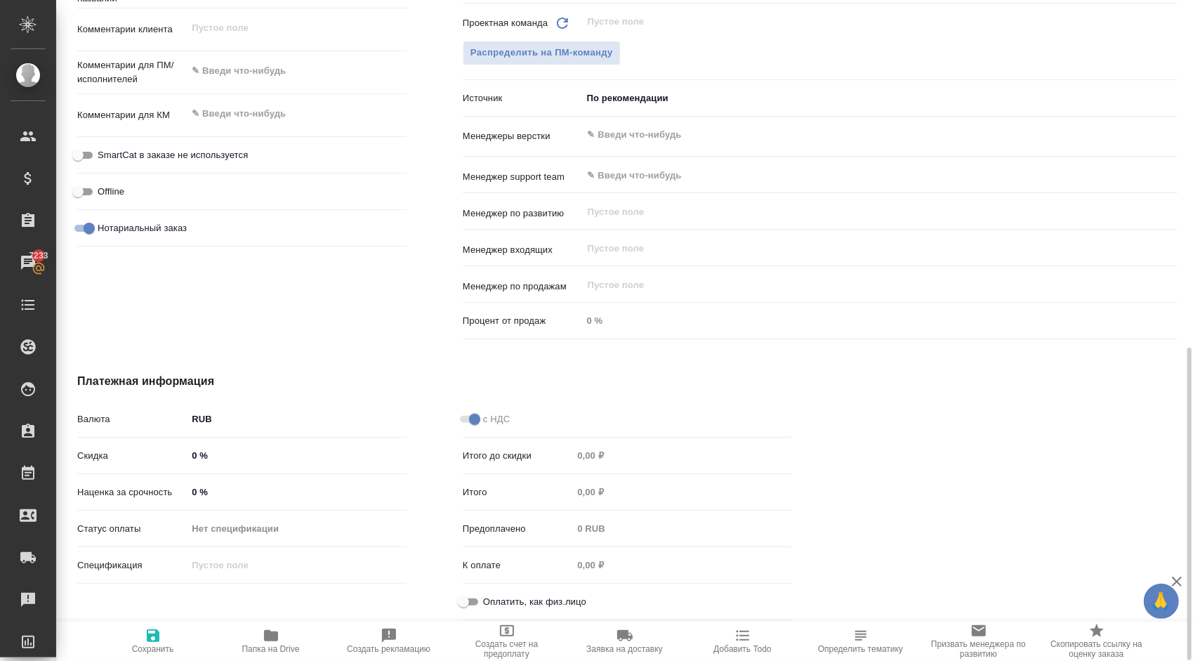
click at [461, 604] on input "Оплатить, как физ.лицо" at bounding box center [463, 601] width 51 height 17
checkbox input "true"
type textarea "x"
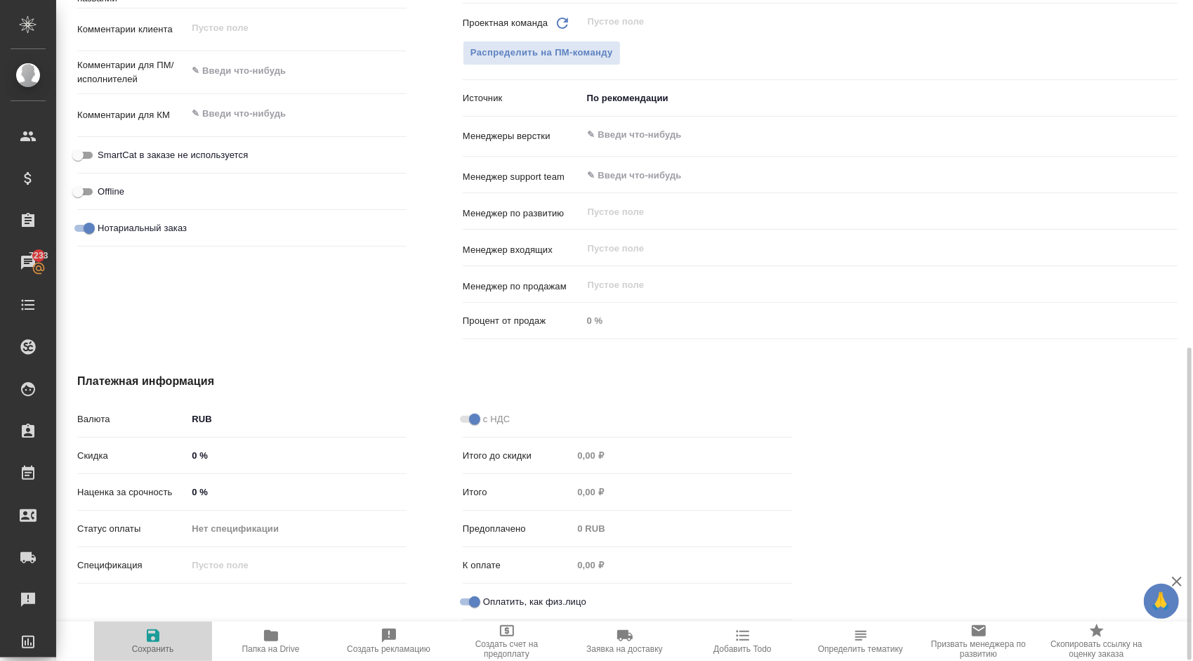
click at [159, 635] on icon "button" at bounding box center [153, 635] width 13 height 13
type textarea "x"
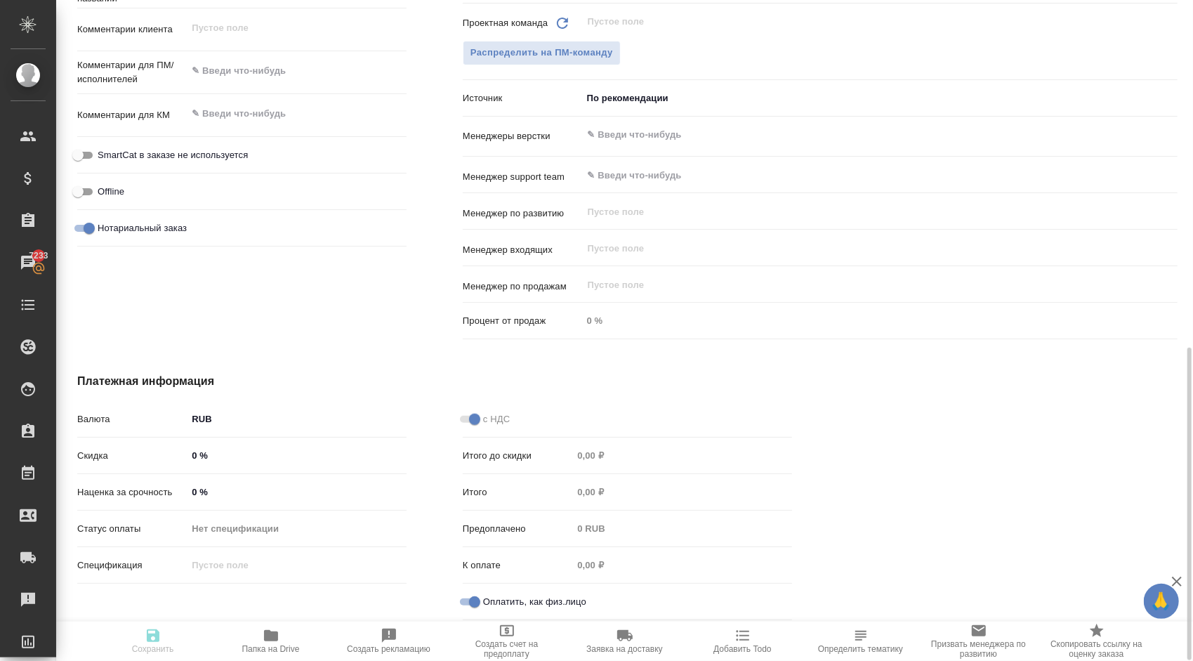
type textarea "x"
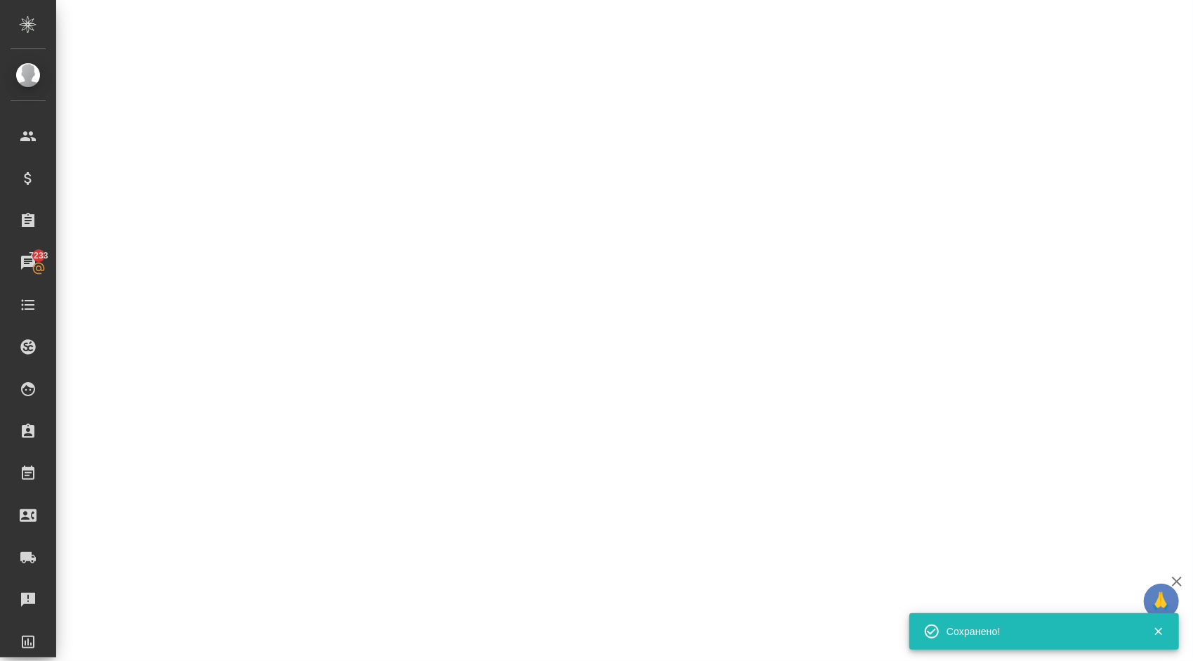
select select "RU"
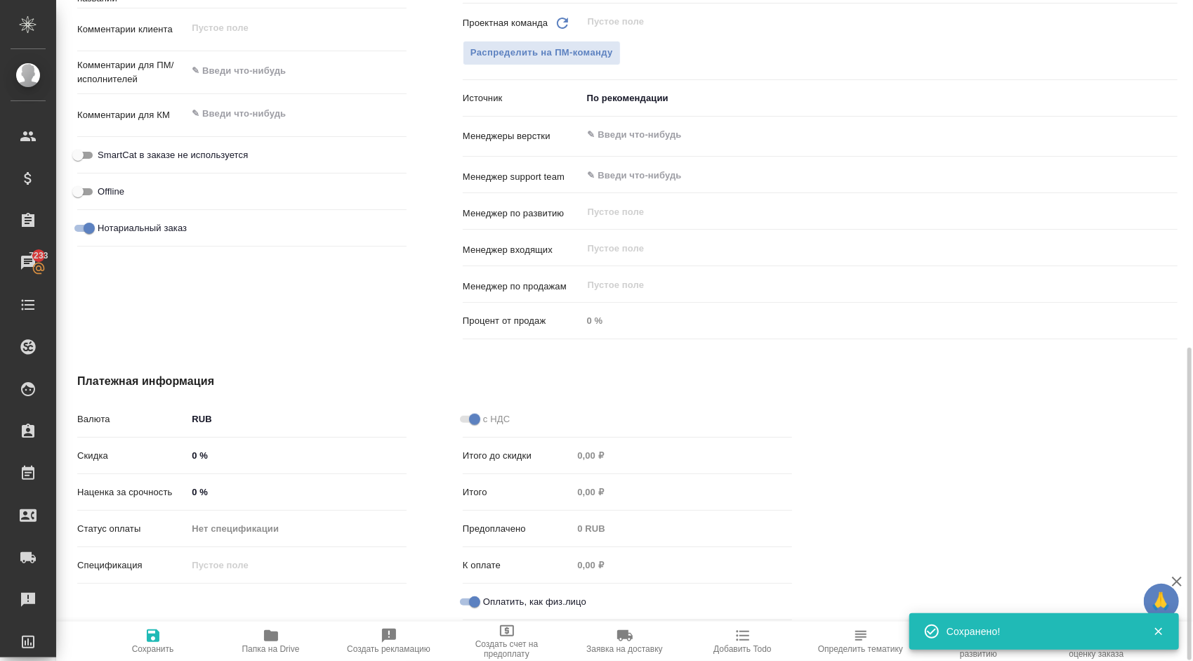
type textarea "x"
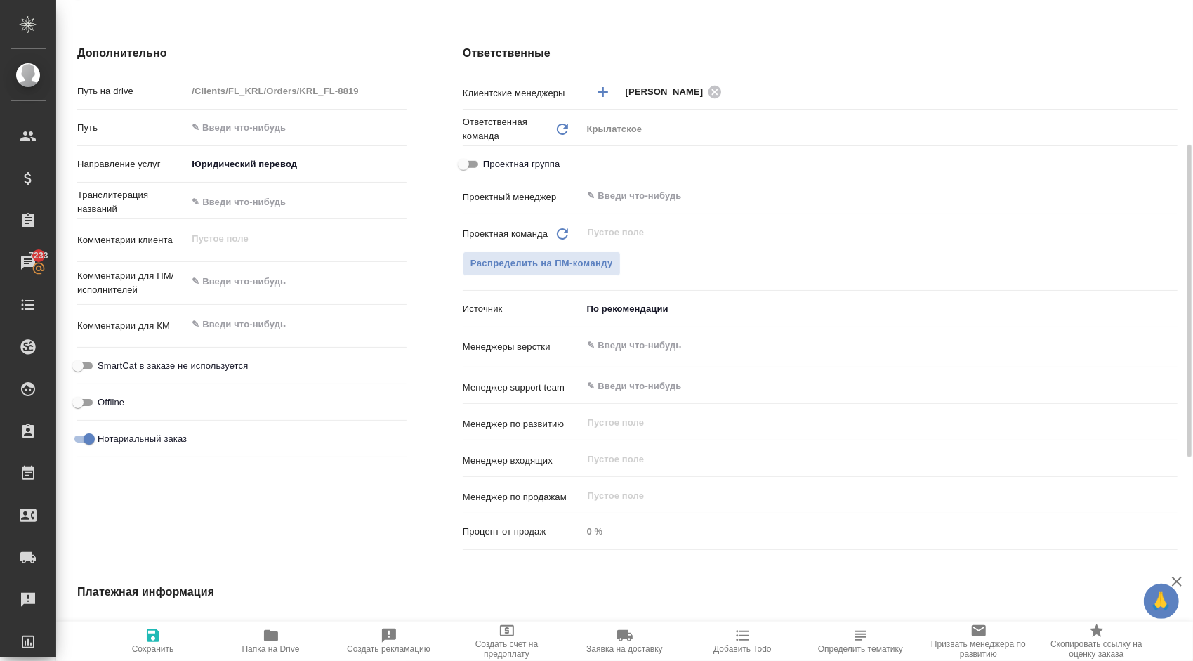
scroll to position [454, 0]
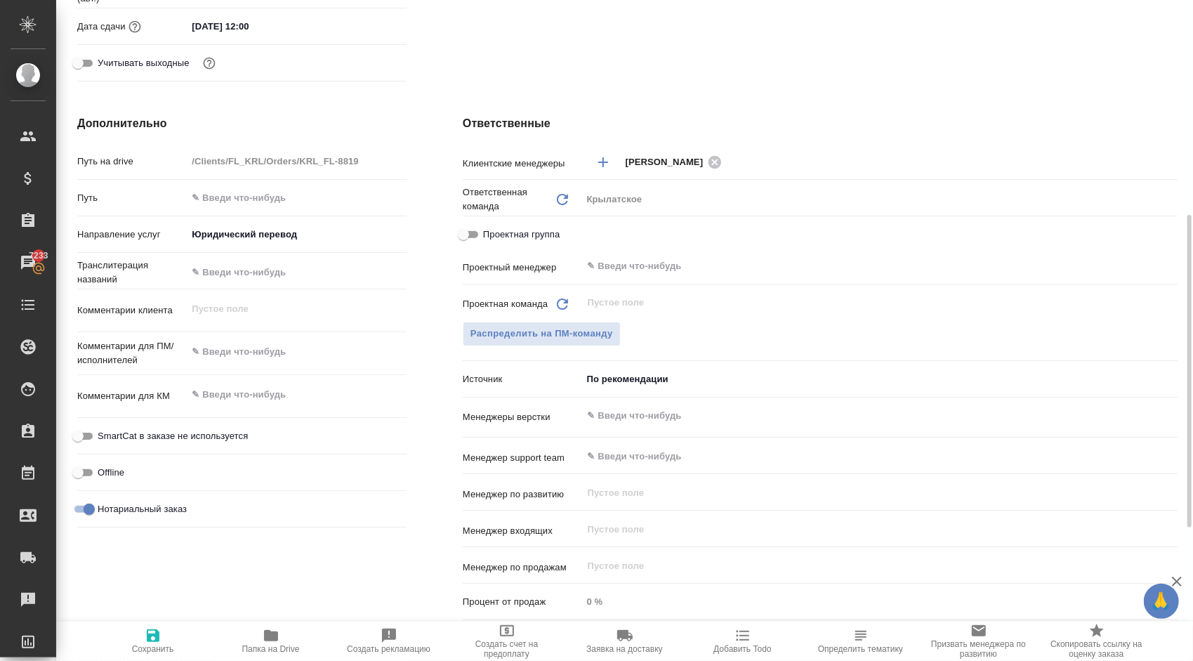
click at [610, 383] on body "🙏 .cls-1 fill:#fff; AWATERA Kasymov Timur Клиенты Спецификации Заказы 7233 Чаты…" at bounding box center [596, 330] width 1193 height 661
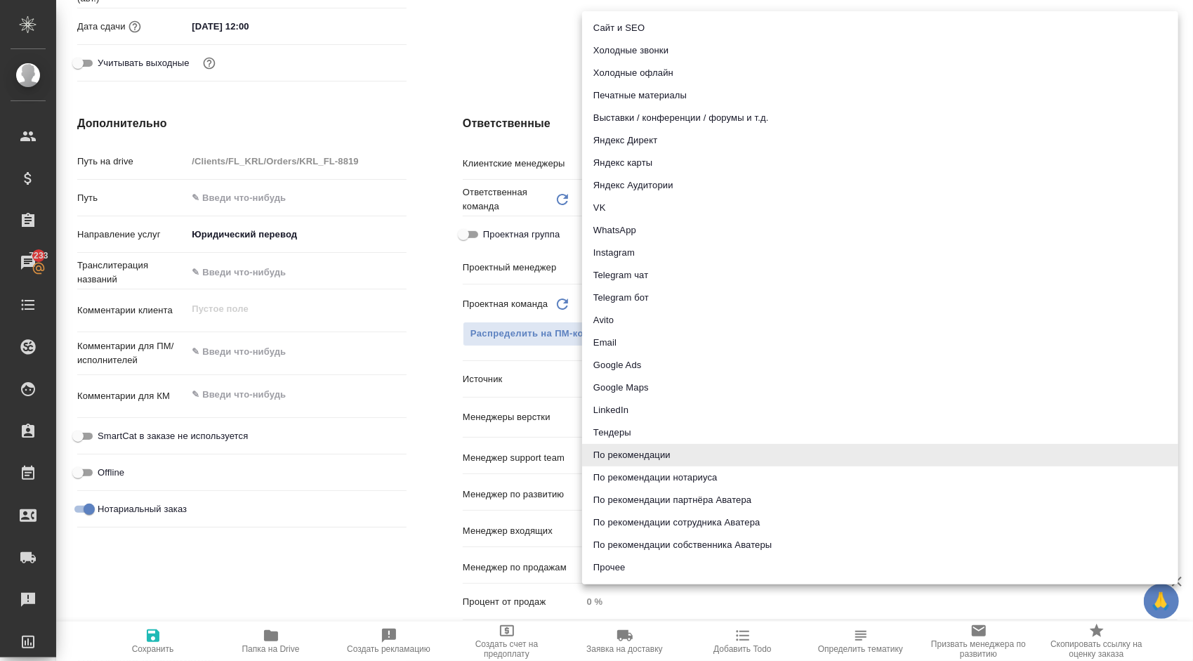
click at [645, 341] on li "Email" at bounding box center [880, 342] width 596 height 22
type textarea "x"
type input "emailAds"
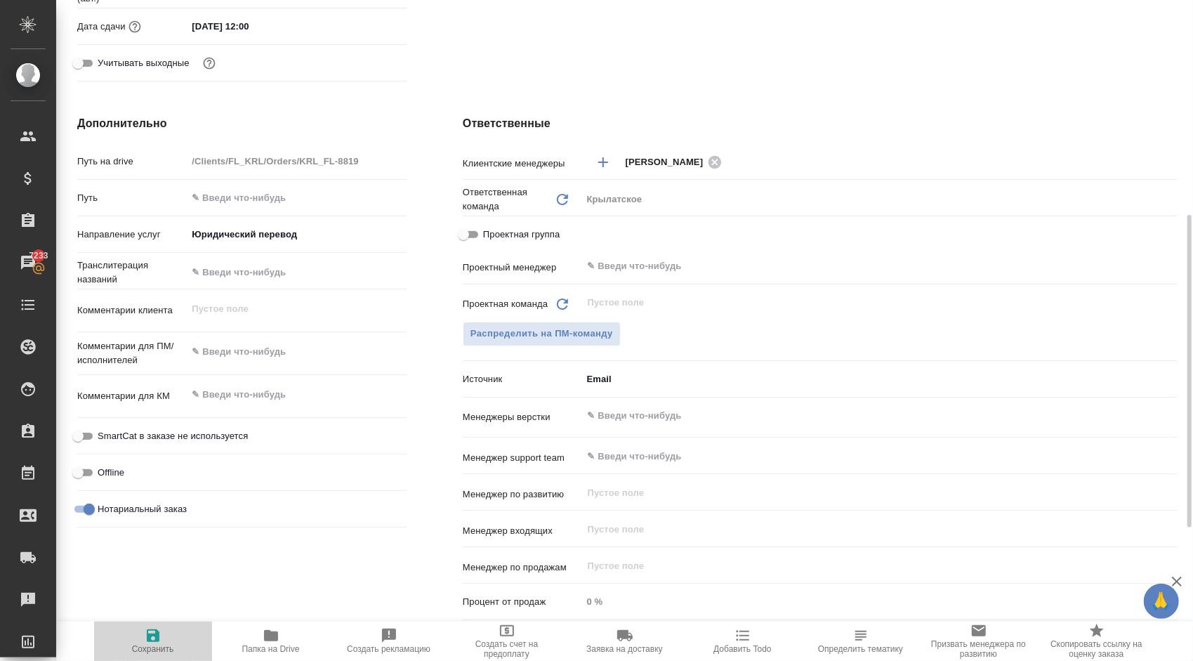
click at [164, 621] on button "Сохранить" at bounding box center [153, 640] width 118 height 39
type textarea "x"
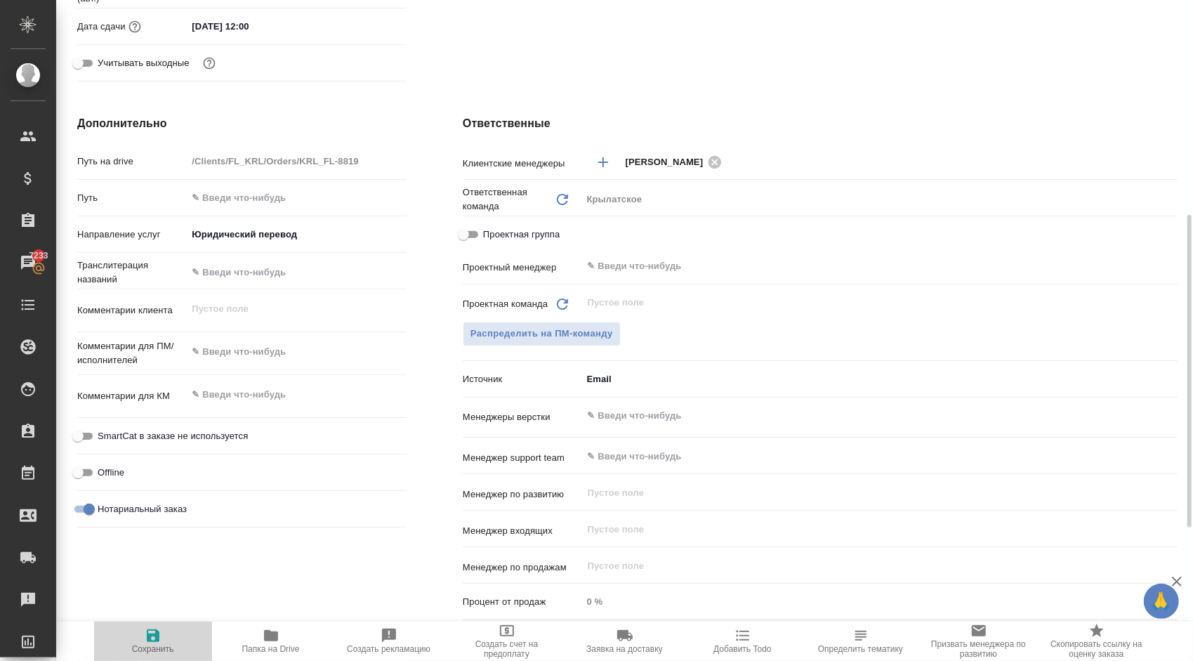
type textarea "x"
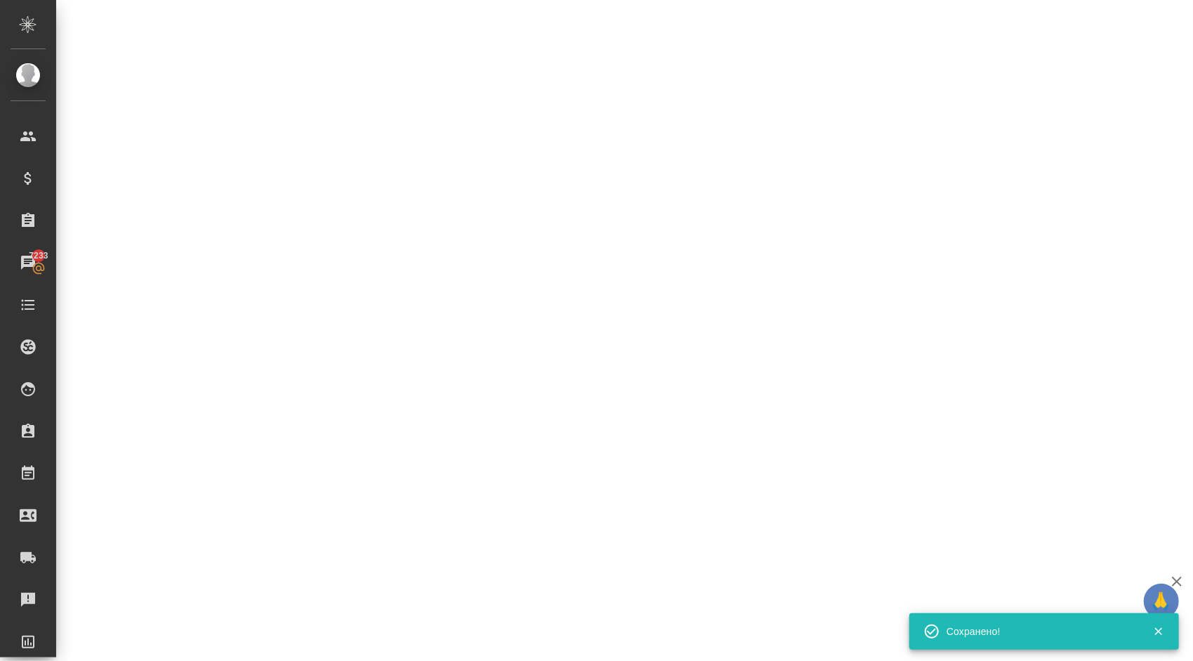
select select "RU"
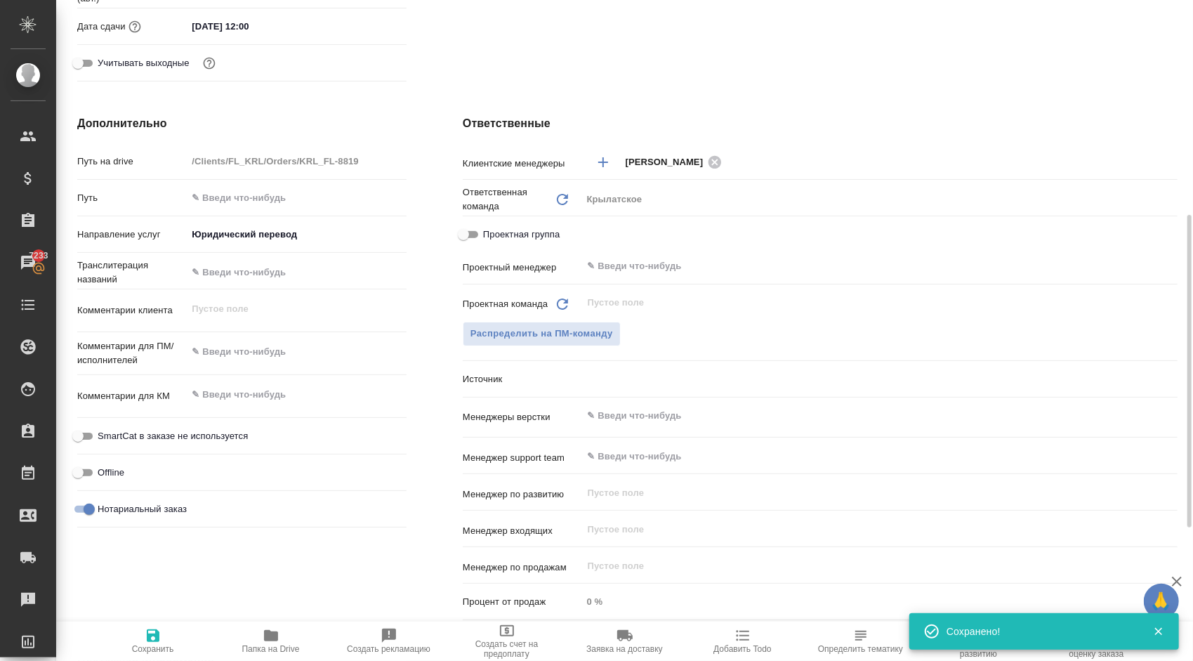
type textarea "x"
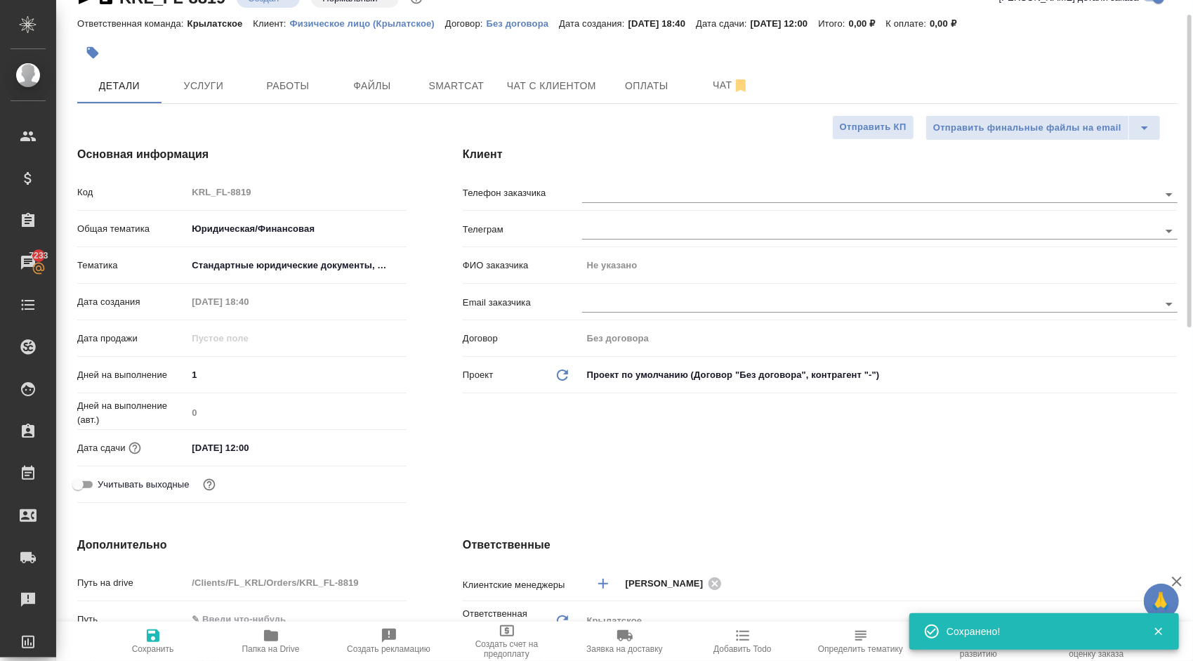
scroll to position [0, 0]
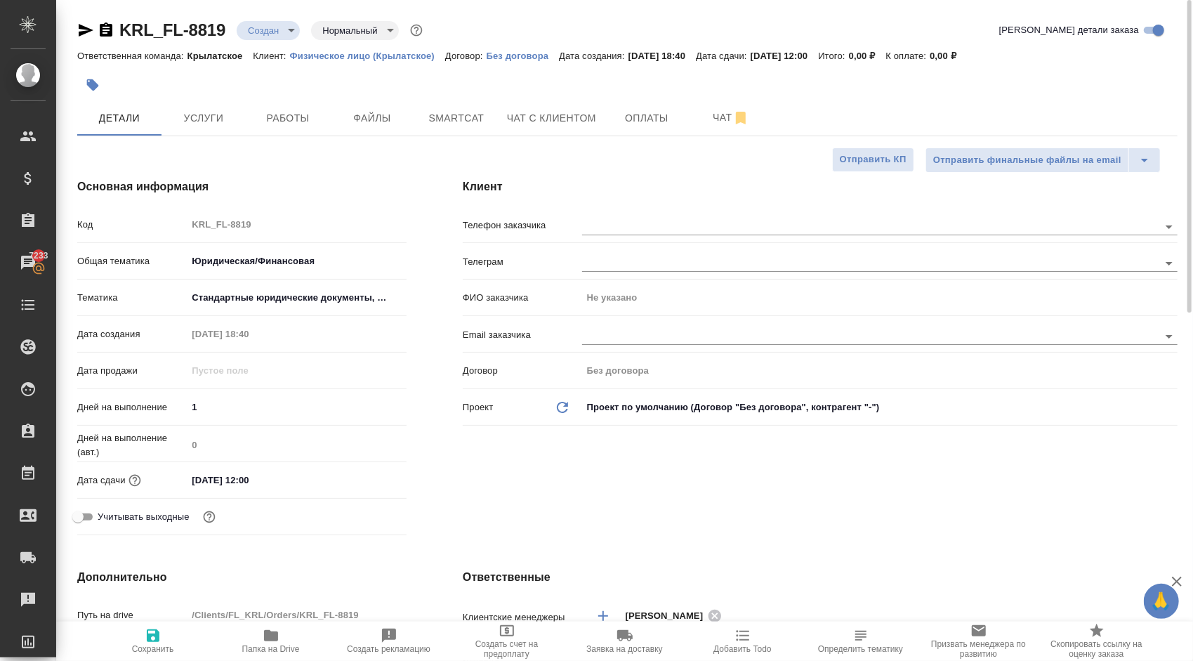
type textarea "x"
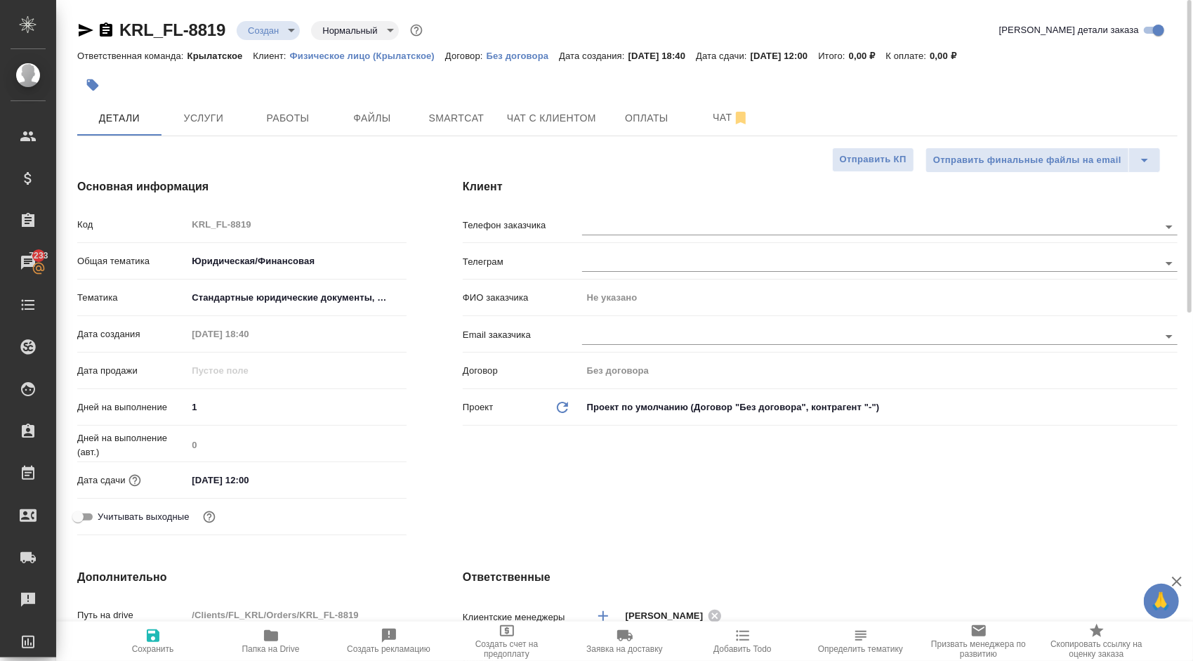
type textarea "x"
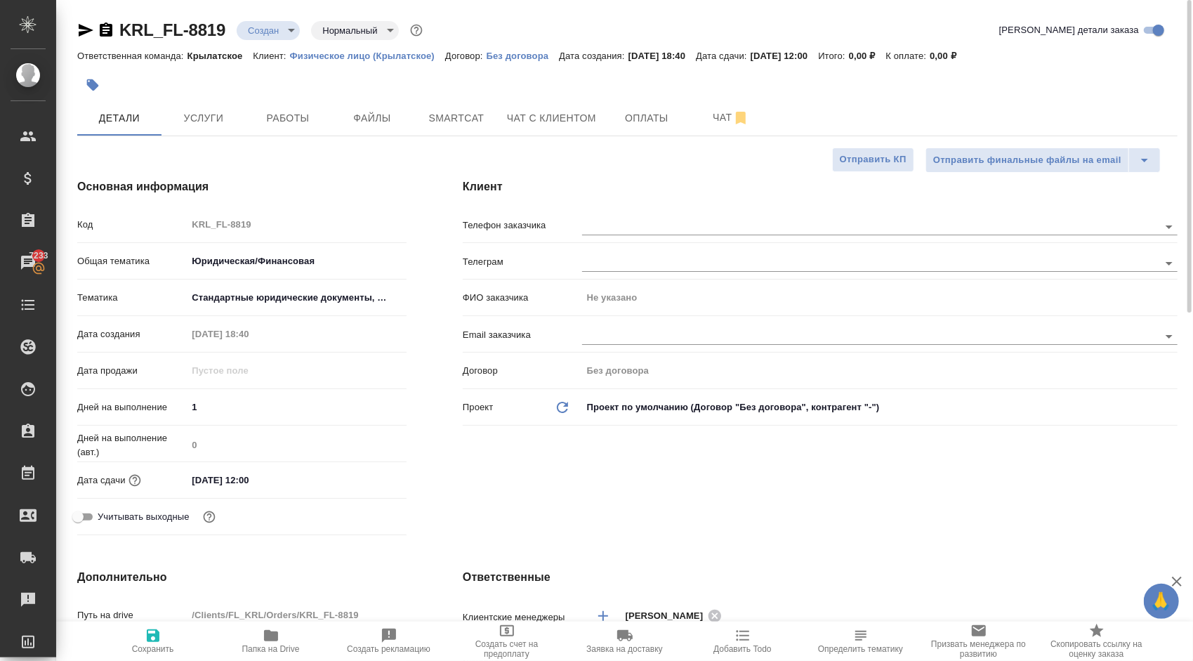
type textarea "x"
click at [608, 334] on input "text" at bounding box center [846, 335] width 529 height 17
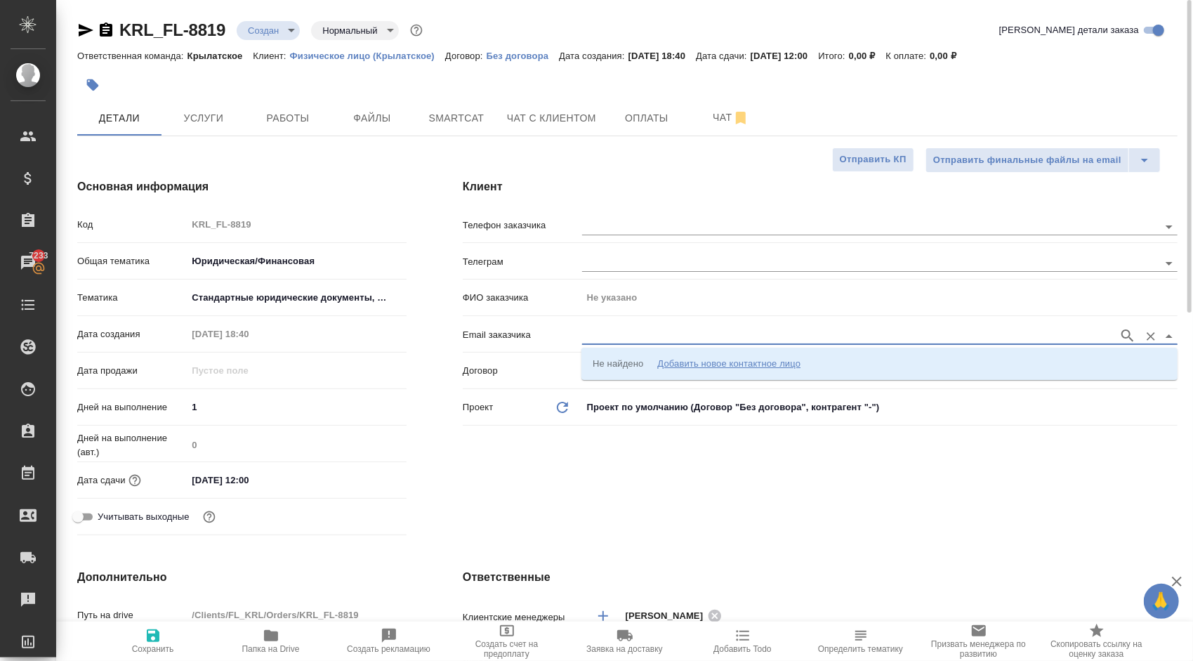
paste input "anpolozova@yandex.ru"
type input "anpolozova@yandex.ru"
click at [683, 360] on div "Добавить новое контактное лицо" at bounding box center [728, 364] width 143 height 14
type input "anpolozova@yandex.ru"
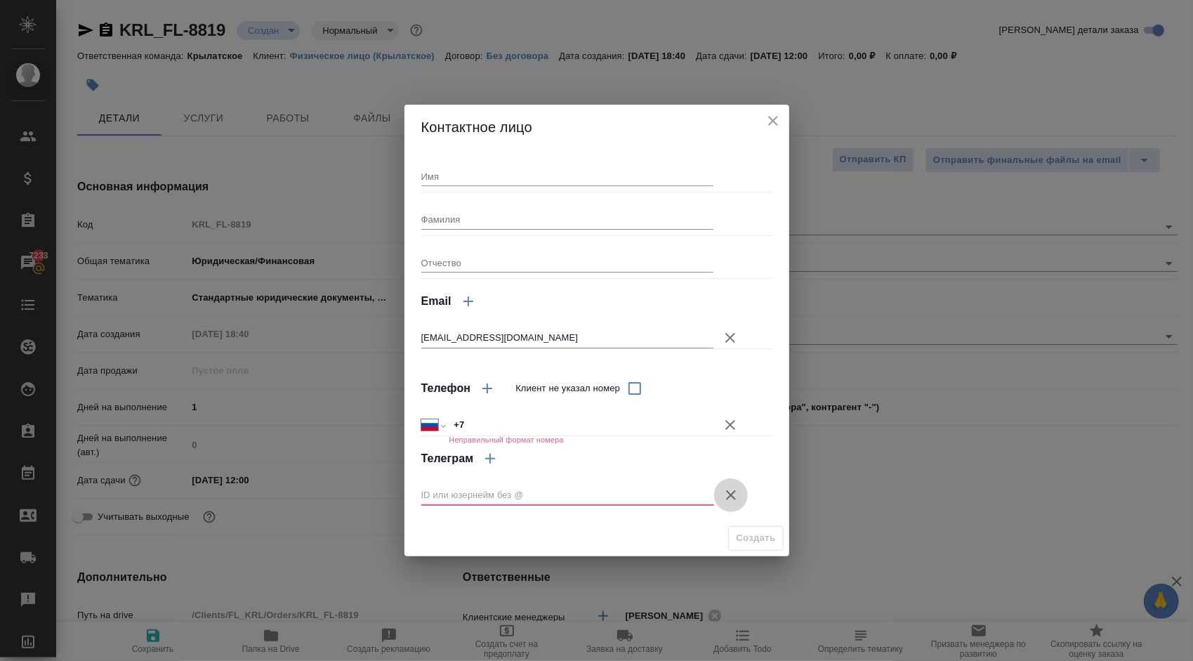
click at [729, 488] on icon "button" at bounding box center [731, 495] width 17 height 17
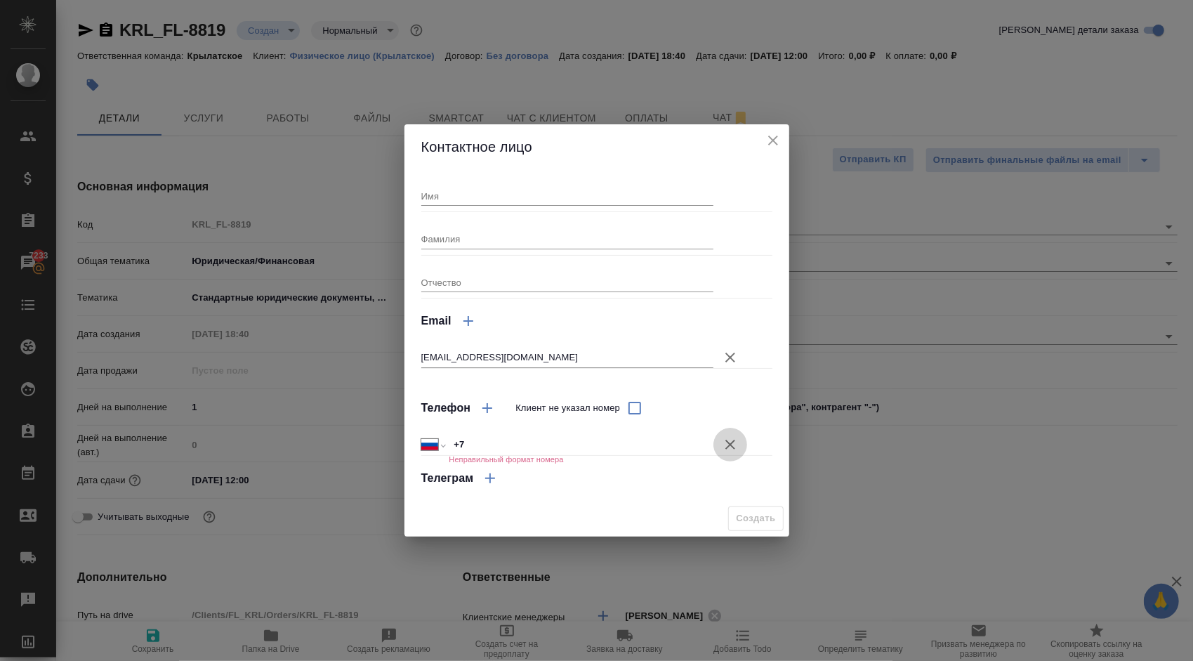
click at [730, 442] on icon "button" at bounding box center [730, 444] width 17 height 17
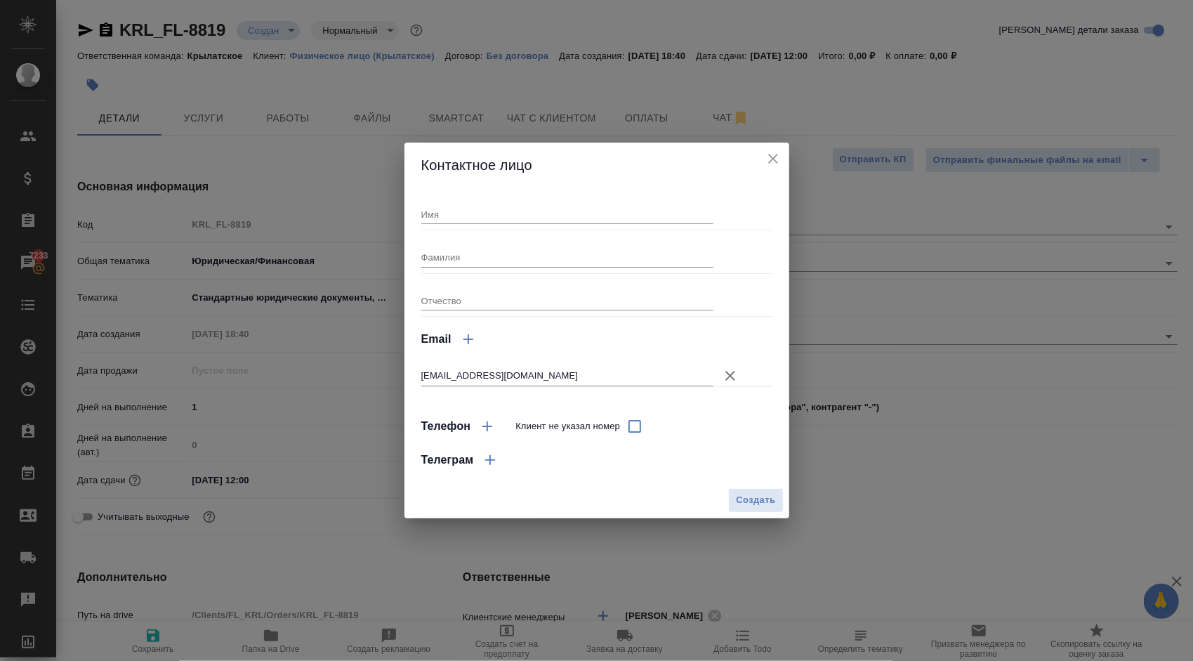
type textarea "x"
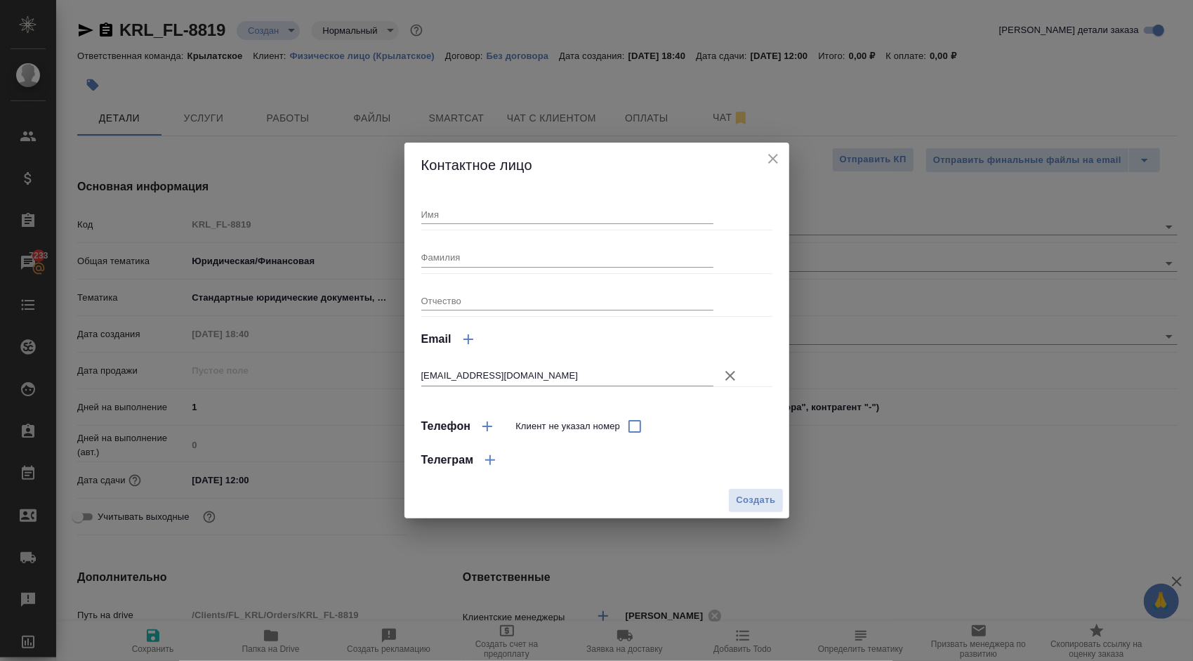
type textarea "x"
click at [449, 256] on input "Фамилия" at bounding box center [567, 257] width 293 height 20
type input "G"
type input "Полозова"
click at [470, 207] on input "Имя" at bounding box center [567, 214] width 293 height 20
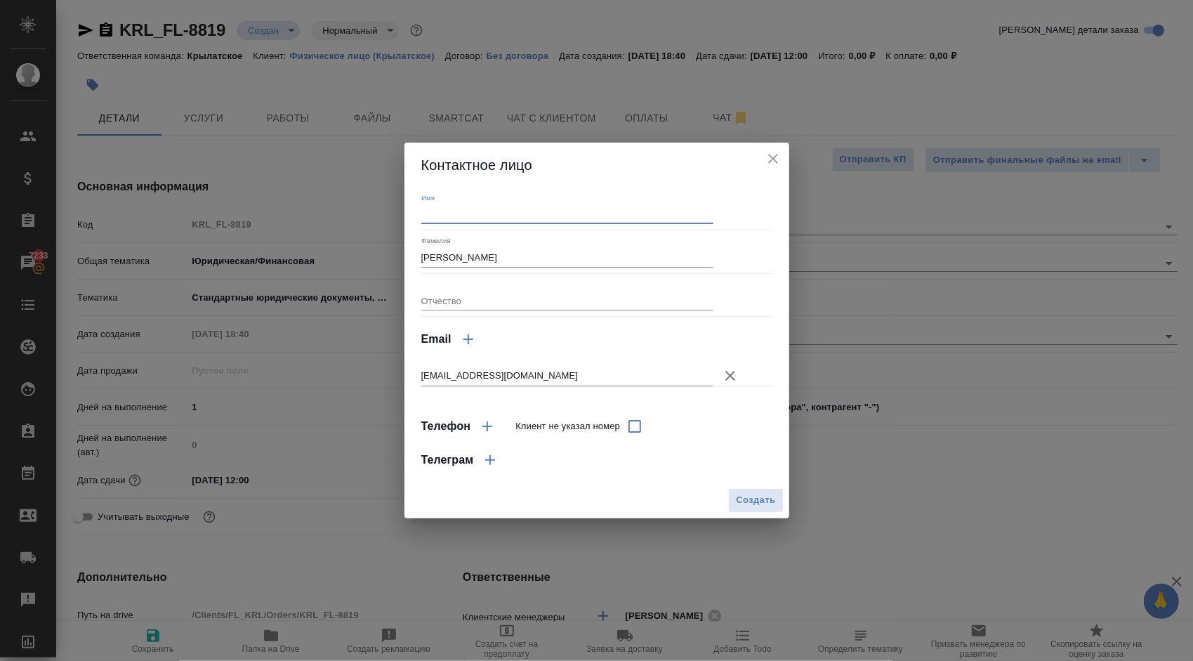
type input "В"
type input "Анна"
click at [757, 508] on span "Создать" at bounding box center [755, 500] width 39 height 16
type input "Полозова Анна"
type textarea "x"
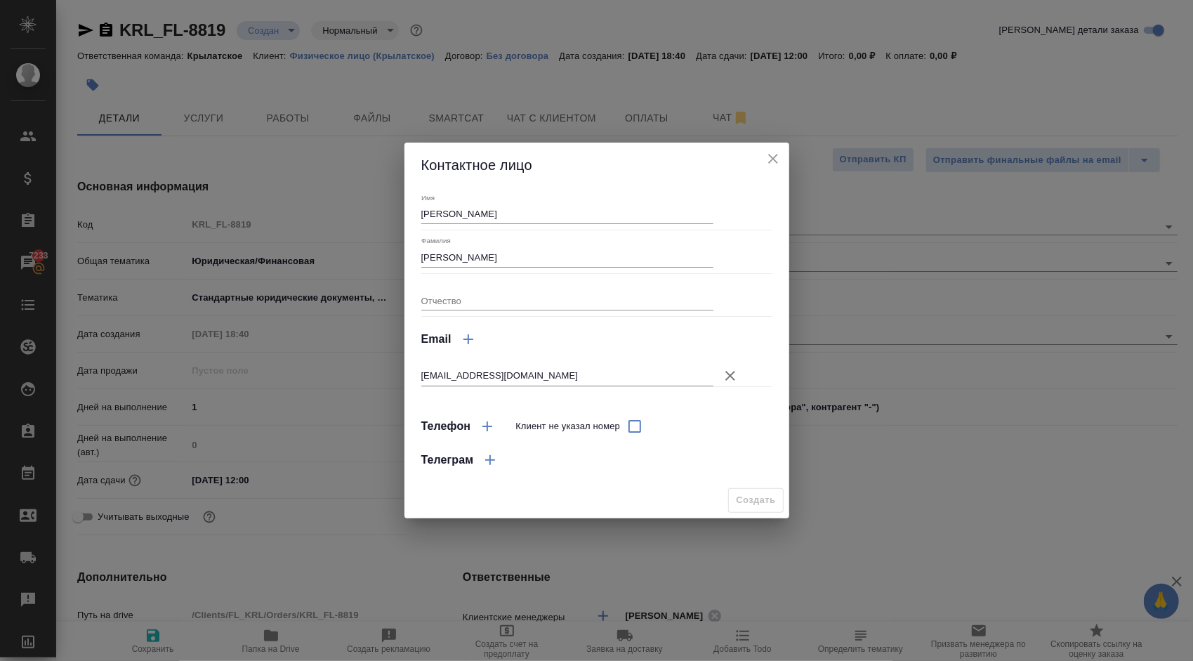
type textarea "x"
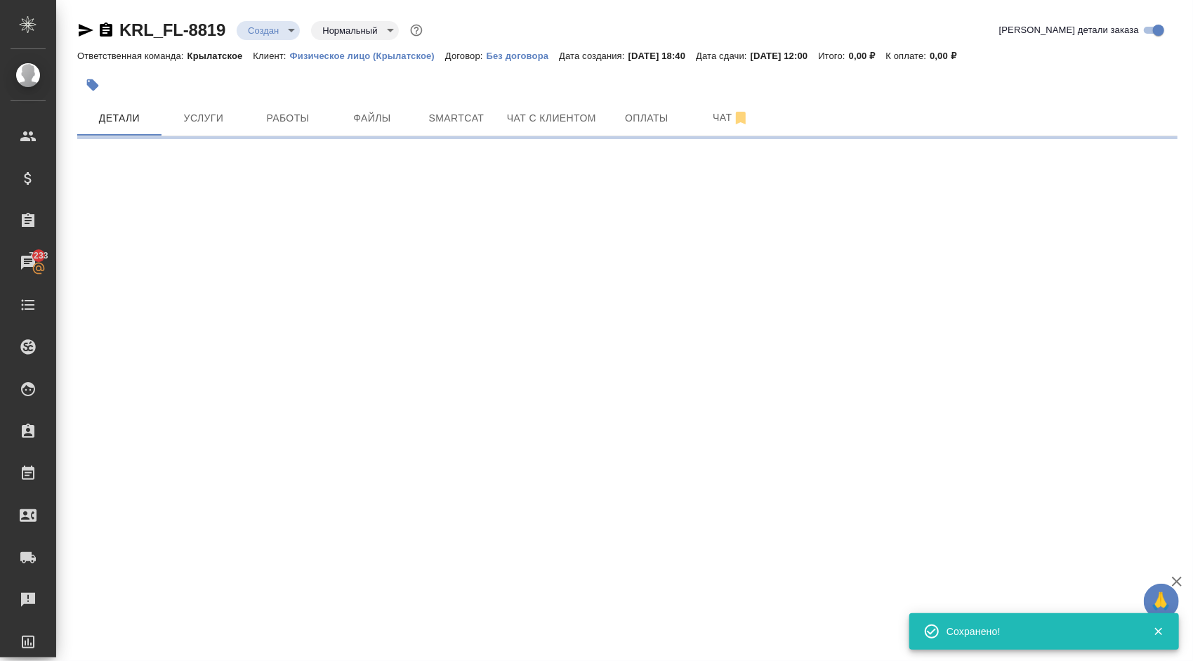
type input "holyTrinity"
select select "RU"
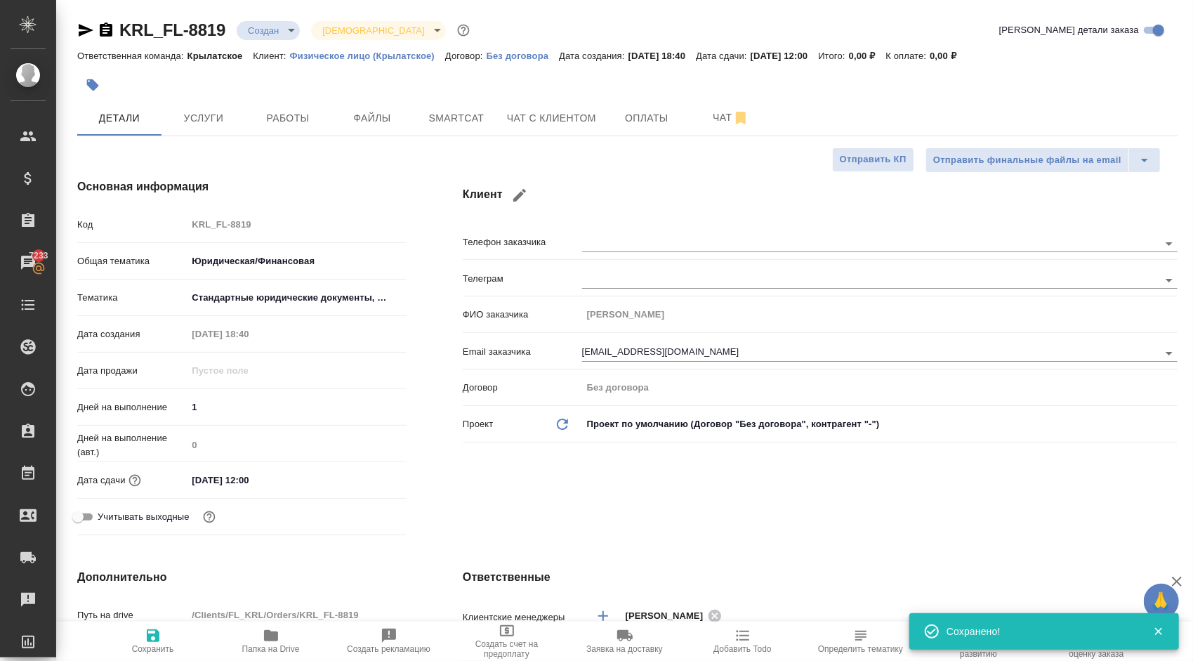
type textarea "x"
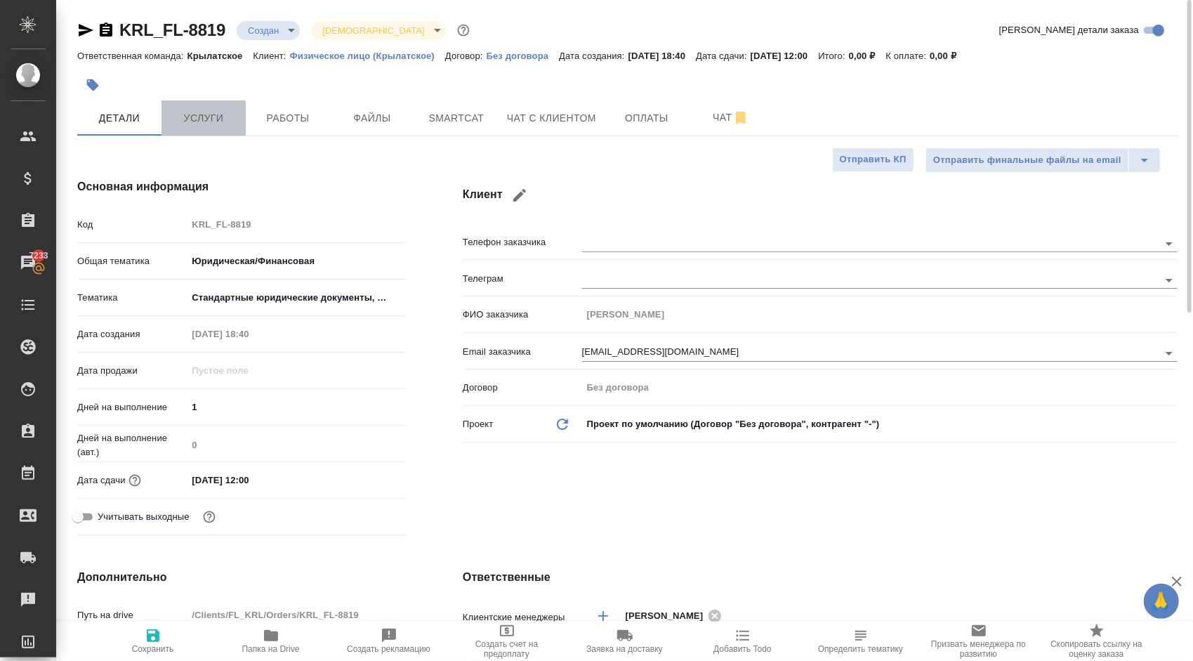
click at [189, 124] on span "Услуги" at bounding box center [203, 119] width 67 height 18
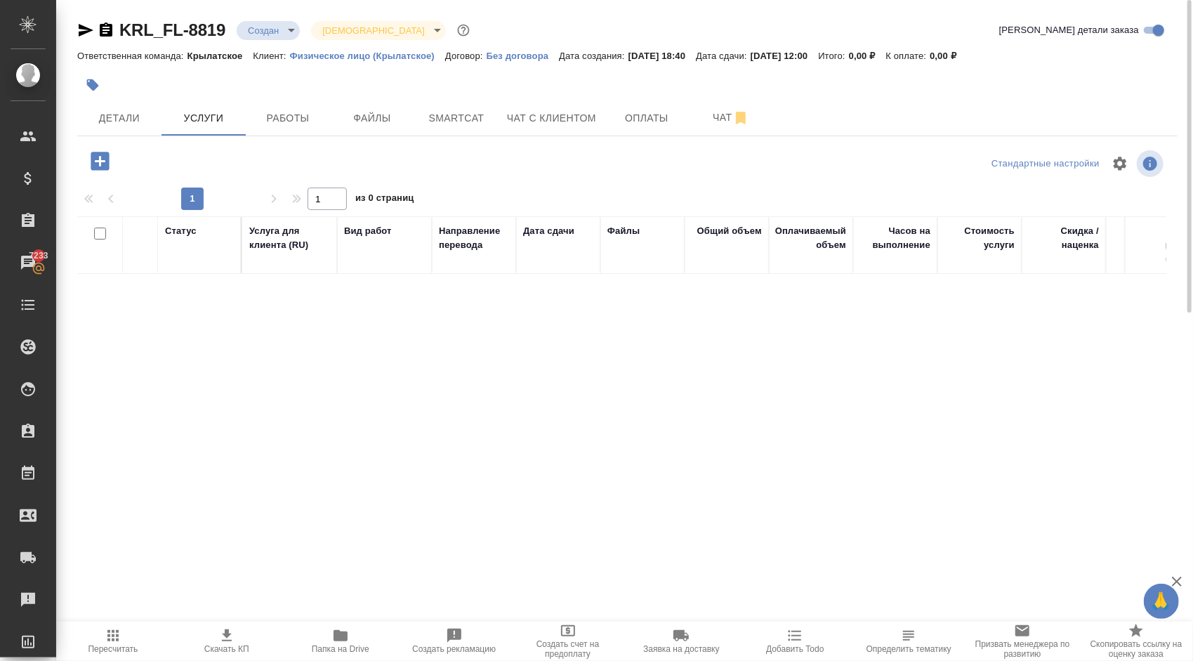
click at [103, 150] on icon "button" at bounding box center [100, 161] width 25 height 25
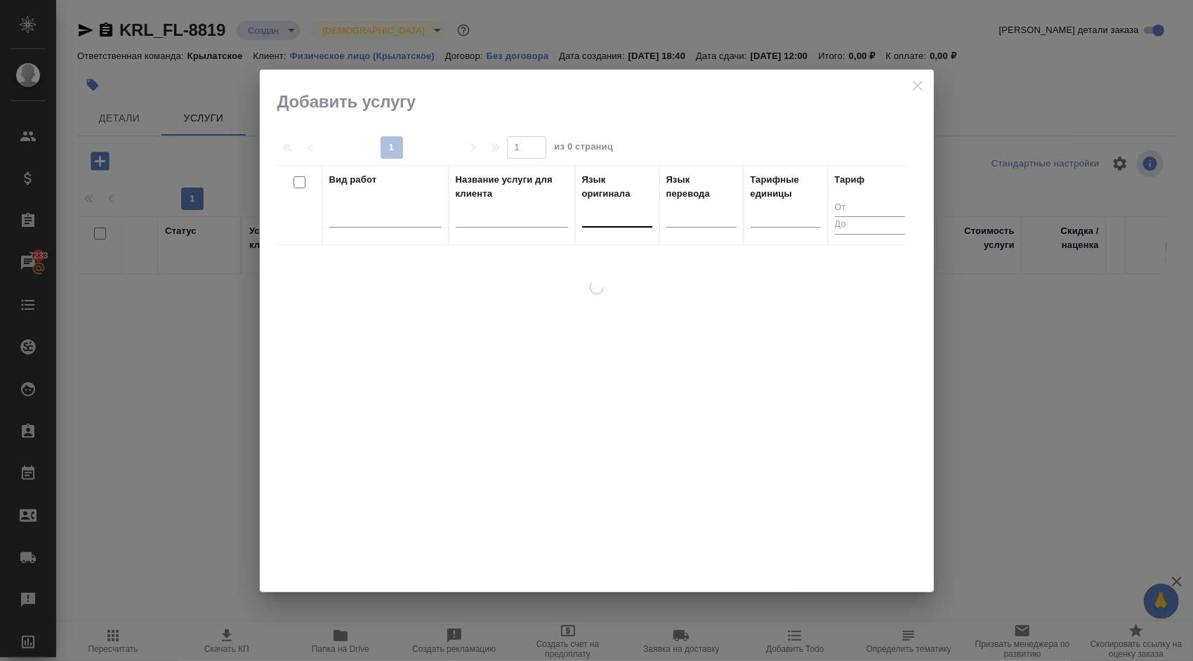
click at [614, 216] on div at bounding box center [617, 213] width 70 height 20
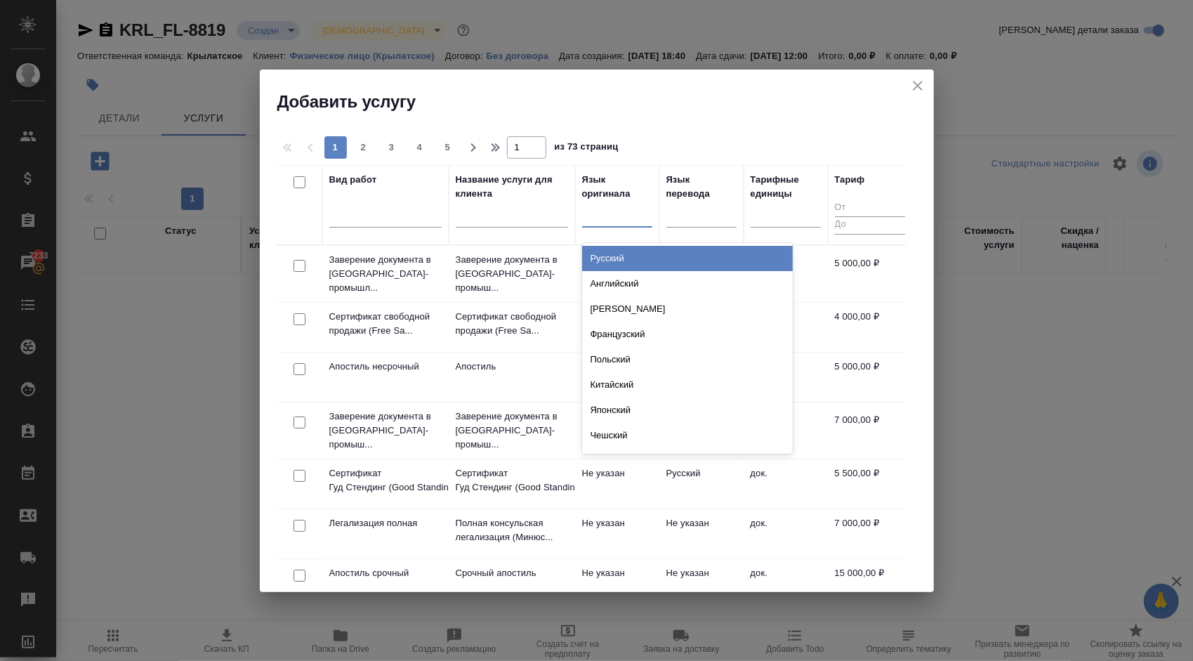
drag, startPoint x: 608, startPoint y: 261, endPoint x: 612, endPoint y: 254, distance: 8.2
click at [608, 260] on div "Русский" at bounding box center [687, 258] width 211 height 25
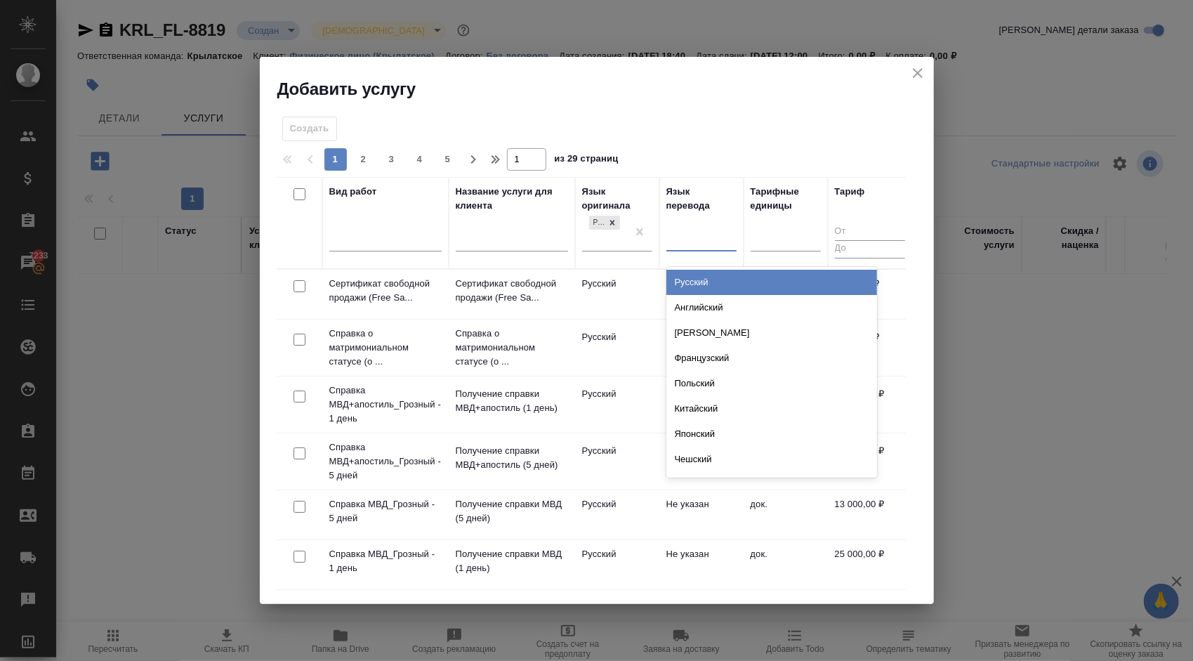
click at [708, 242] on div at bounding box center [701, 237] width 70 height 20
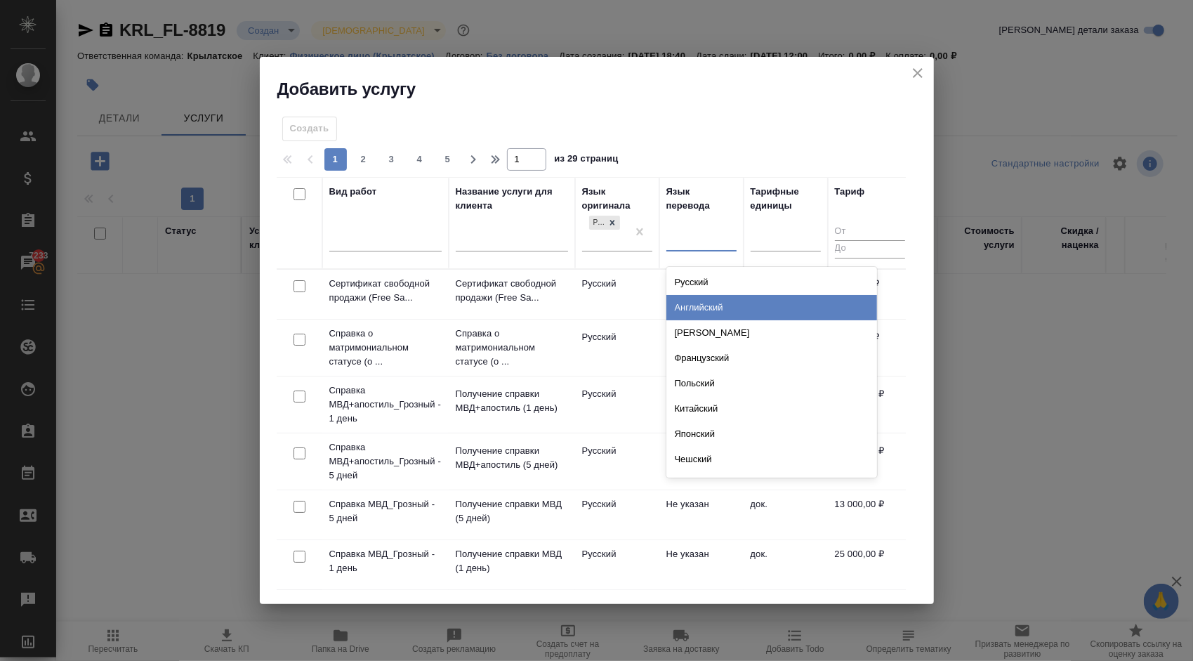
click at [706, 305] on div "Английский" at bounding box center [771, 307] width 211 height 25
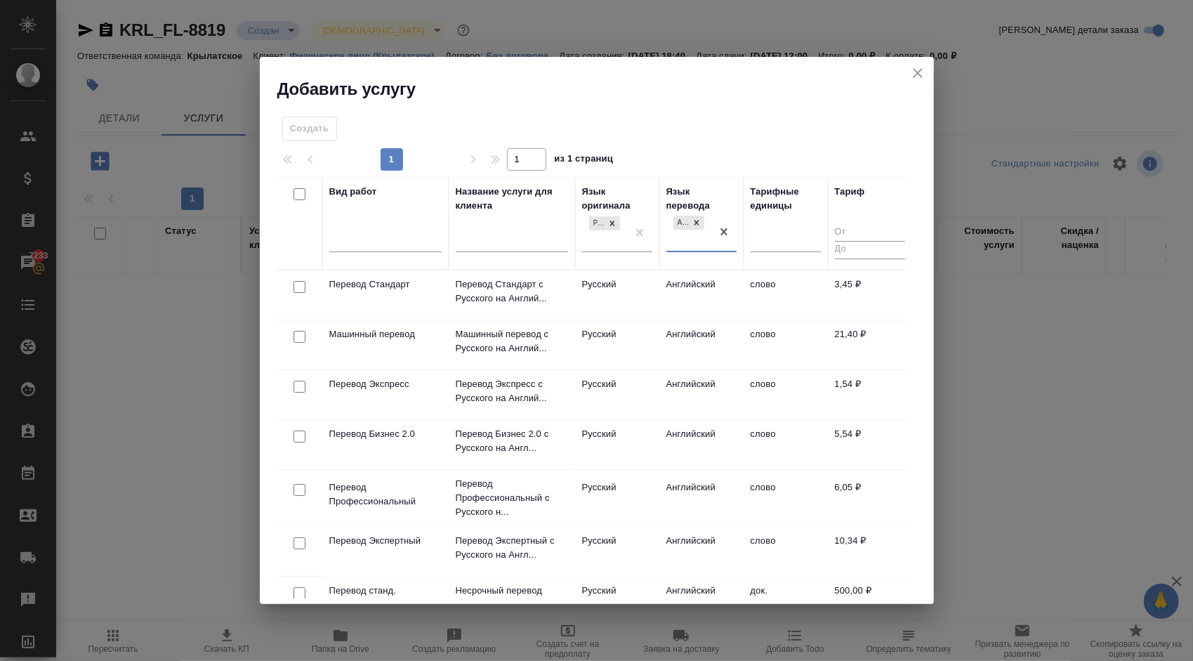
click at [673, 294] on td "Английский" at bounding box center [701, 294] width 84 height 49
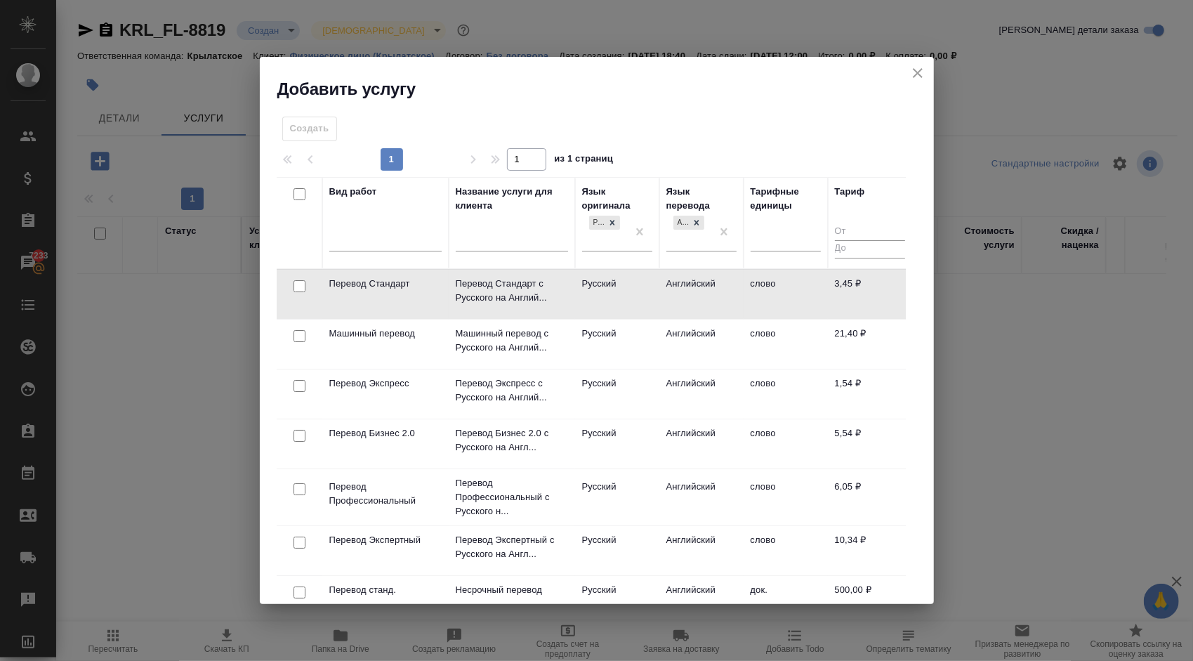
click at [673, 294] on td "Английский" at bounding box center [701, 294] width 84 height 49
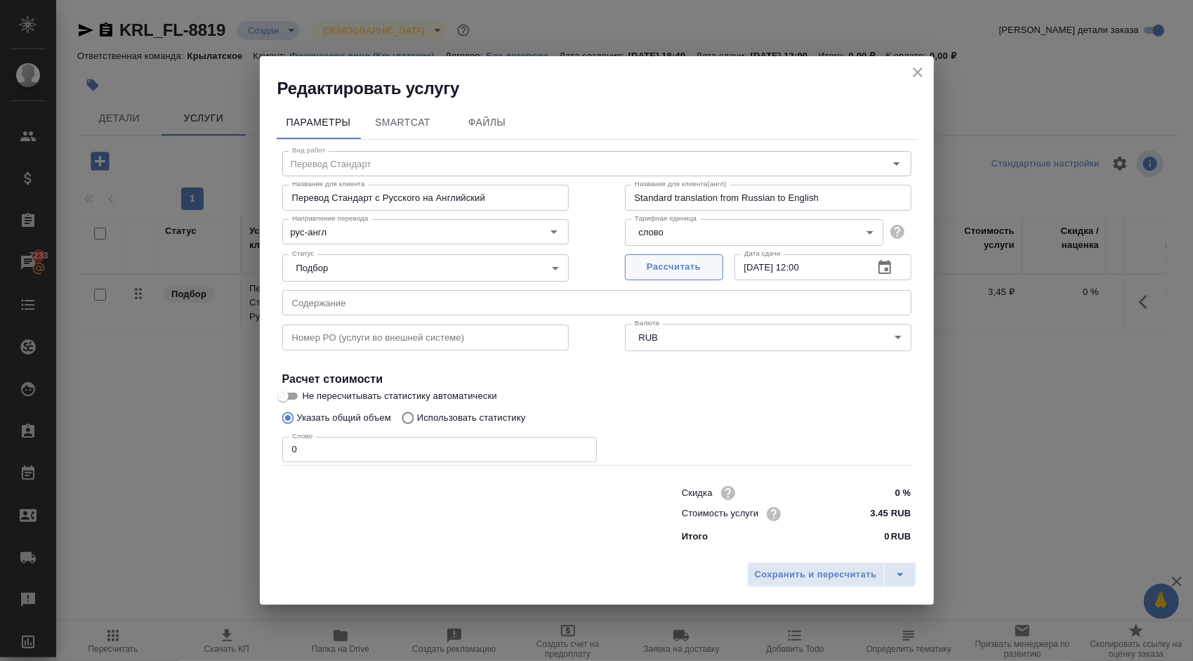
click at [670, 258] on button "Рассчитать" at bounding box center [674, 267] width 98 height 26
drag, startPoint x: 292, startPoint y: 447, endPoint x: 274, endPoint y: 433, distance: 23.0
click at [277, 435] on div "Вид работ Перевод Стандарт Вид работ Название для клиента Перевод Стандарт с Ру…" at bounding box center [597, 344] width 640 height 409
type input "1"
click at [817, 574] on span "Сохранить и пересчитать" at bounding box center [816, 575] width 122 height 16
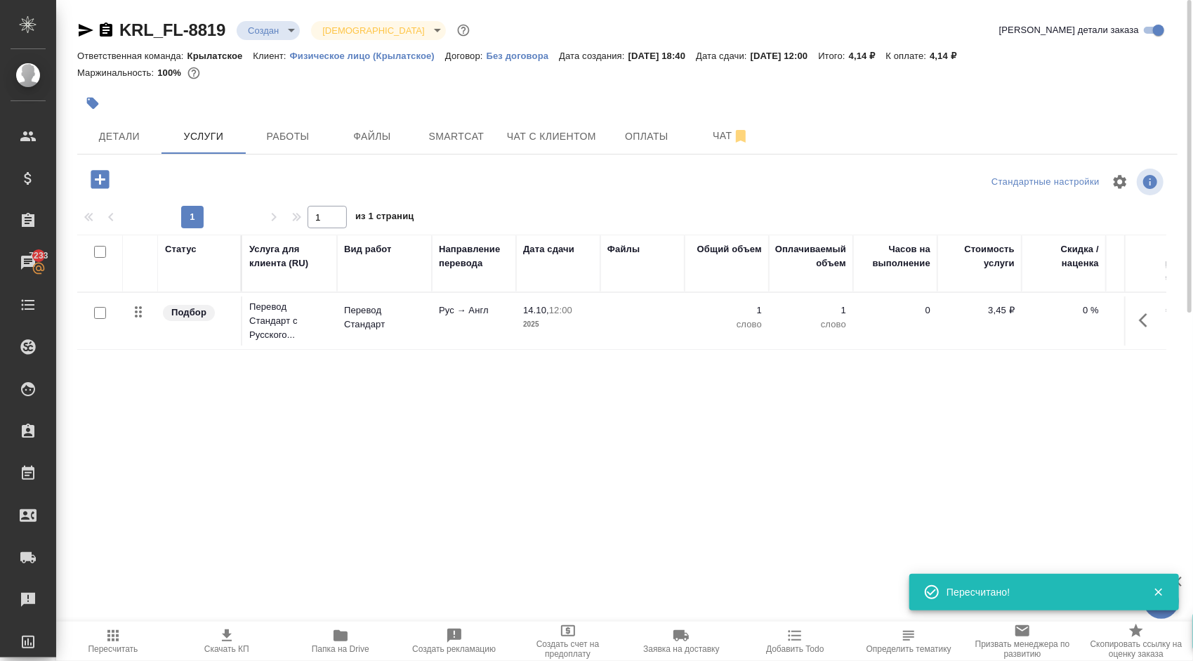
click at [108, 191] on icon "button" at bounding box center [100, 179] width 25 height 25
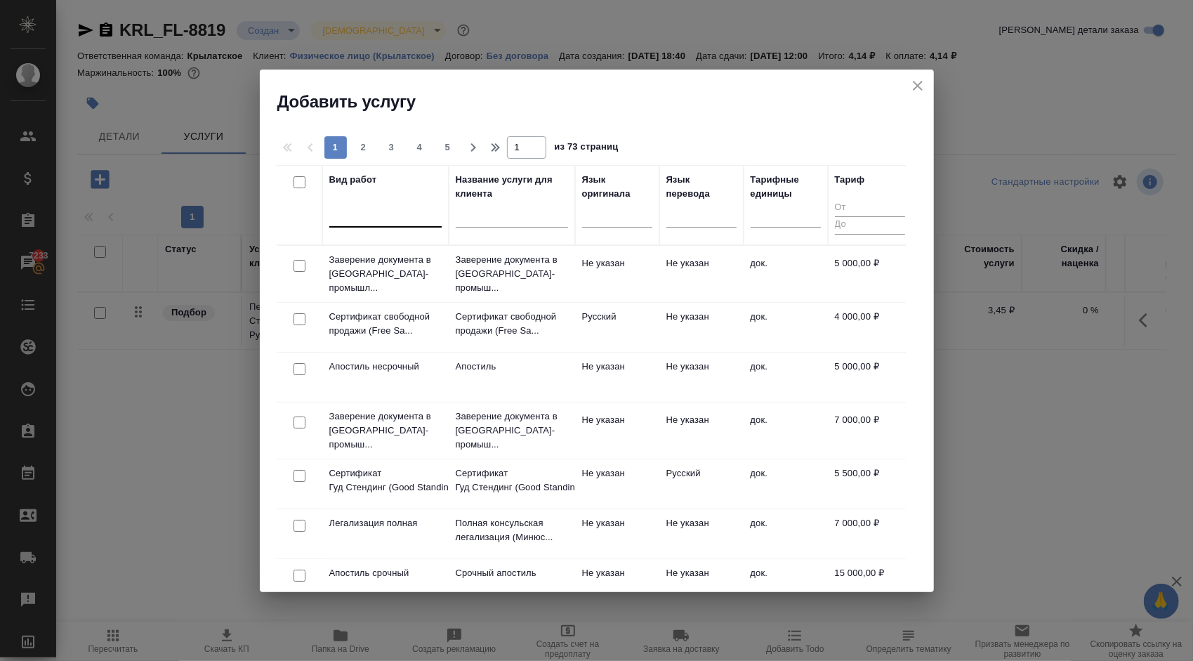
click at [372, 210] on div at bounding box center [385, 213] width 112 height 20
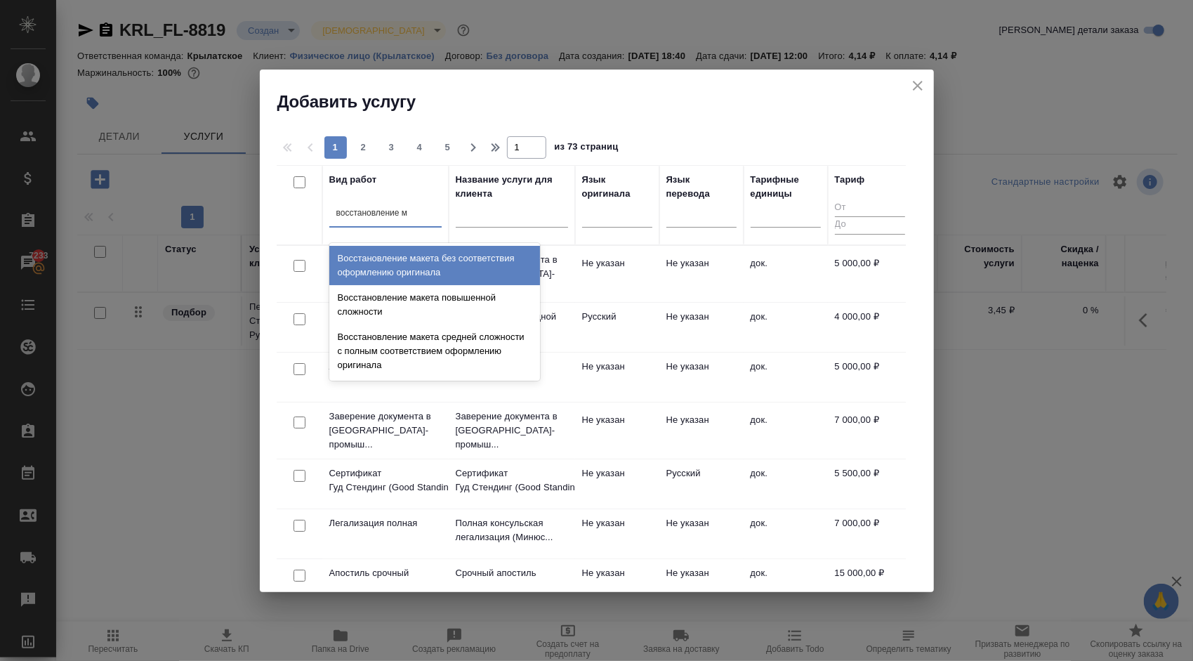
type input "восстановление ма"
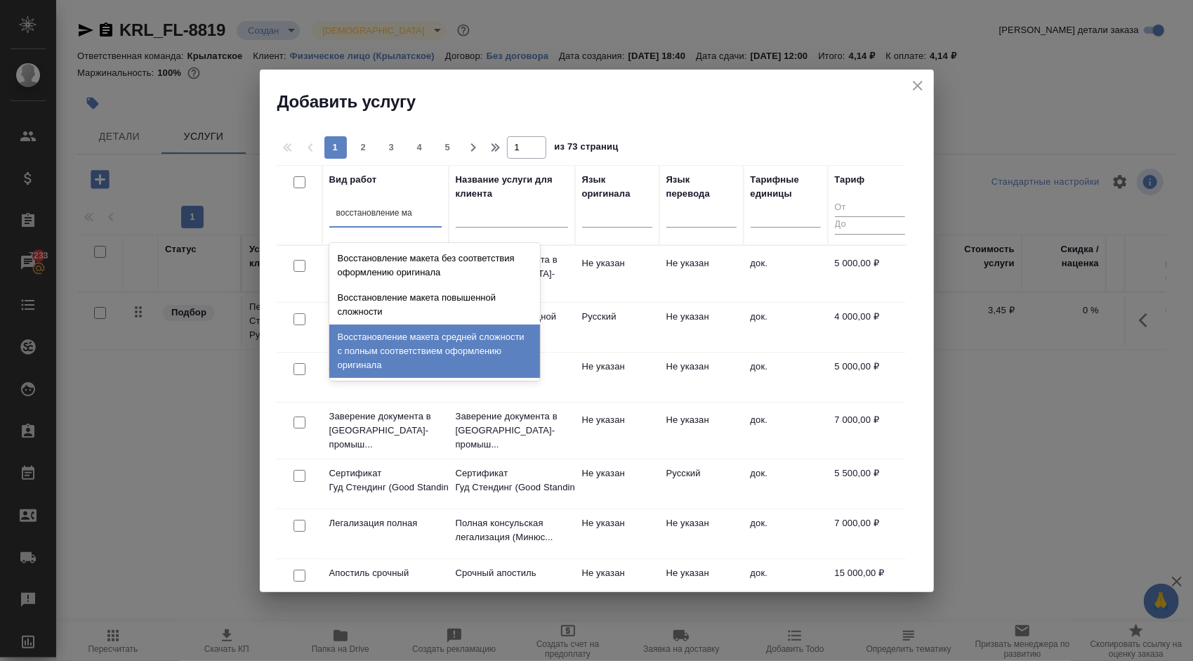
click at [449, 345] on div "Восстановление макета средней сложности с полным соответствием оформлению ориги…" at bounding box center [434, 350] width 211 height 53
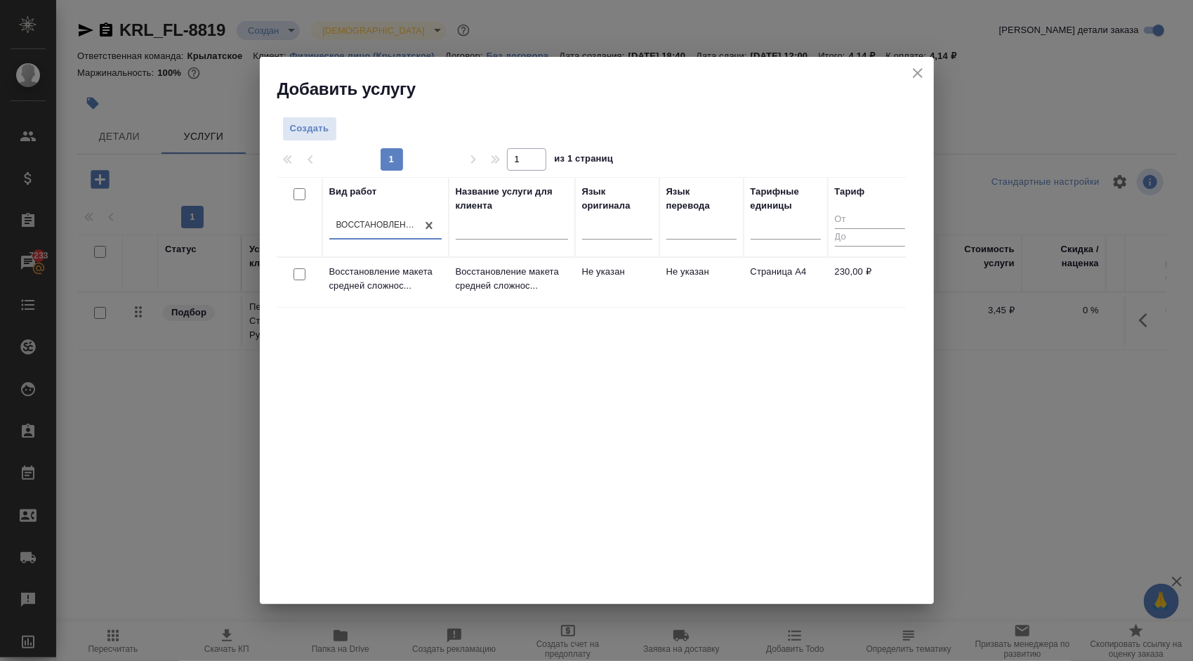
click at [550, 289] on p "Восстановление макета средней сложнос..." at bounding box center [512, 279] width 112 height 28
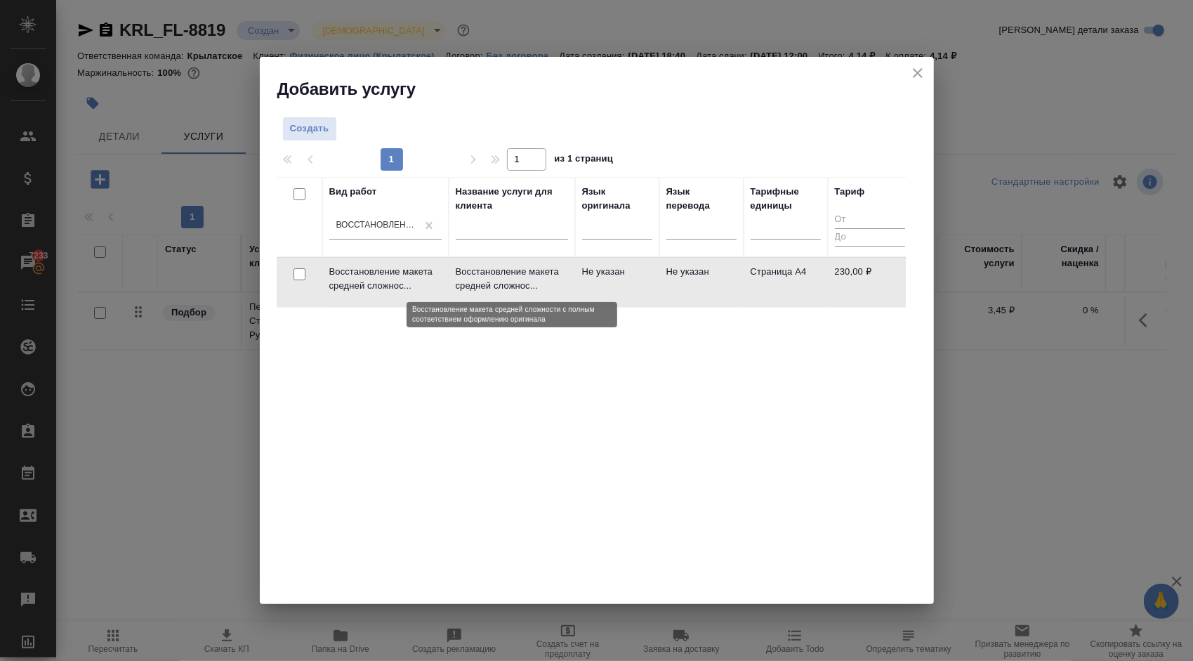
click at [550, 289] on p "Восстановление макета средней сложнос..." at bounding box center [512, 279] width 112 height 28
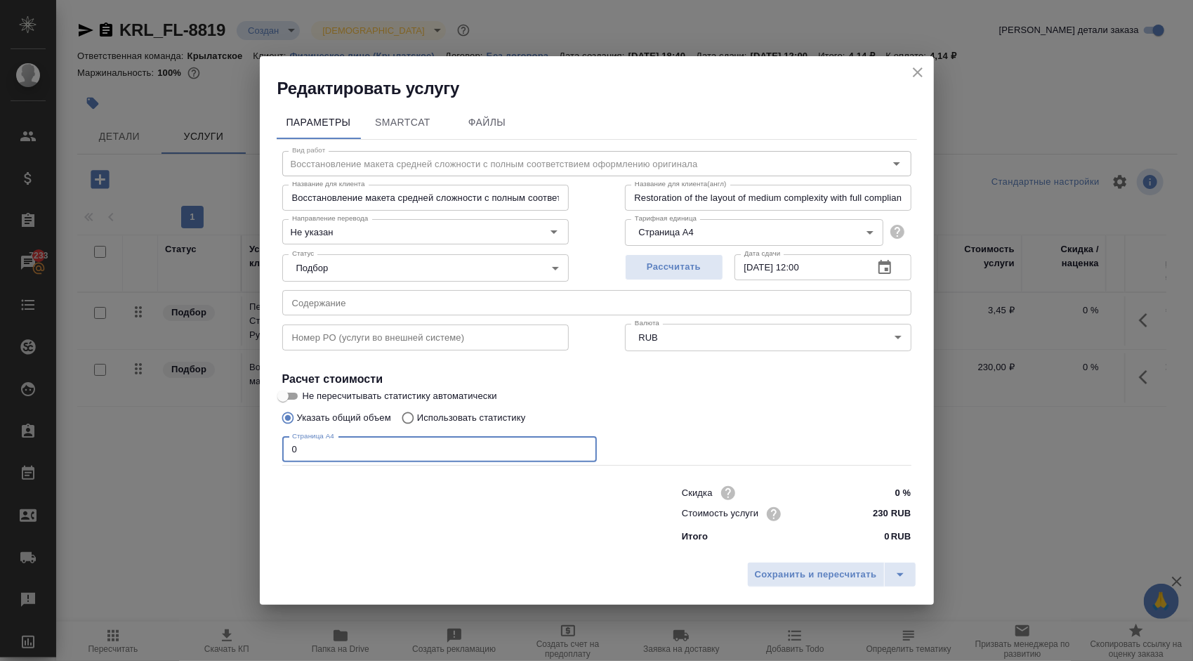
click at [294, 456] on input "0" at bounding box center [439, 449] width 315 height 25
type input "4"
click at [881, 518] on input "230 RUB" at bounding box center [884, 513] width 53 height 20
click at [881, 518] on input "230 RUB" at bounding box center [884, 513] width 51 height 20
click at [824, 565] on button "Сохранить и пересчитать" at bounding box center [816, 574] width 138 height 25
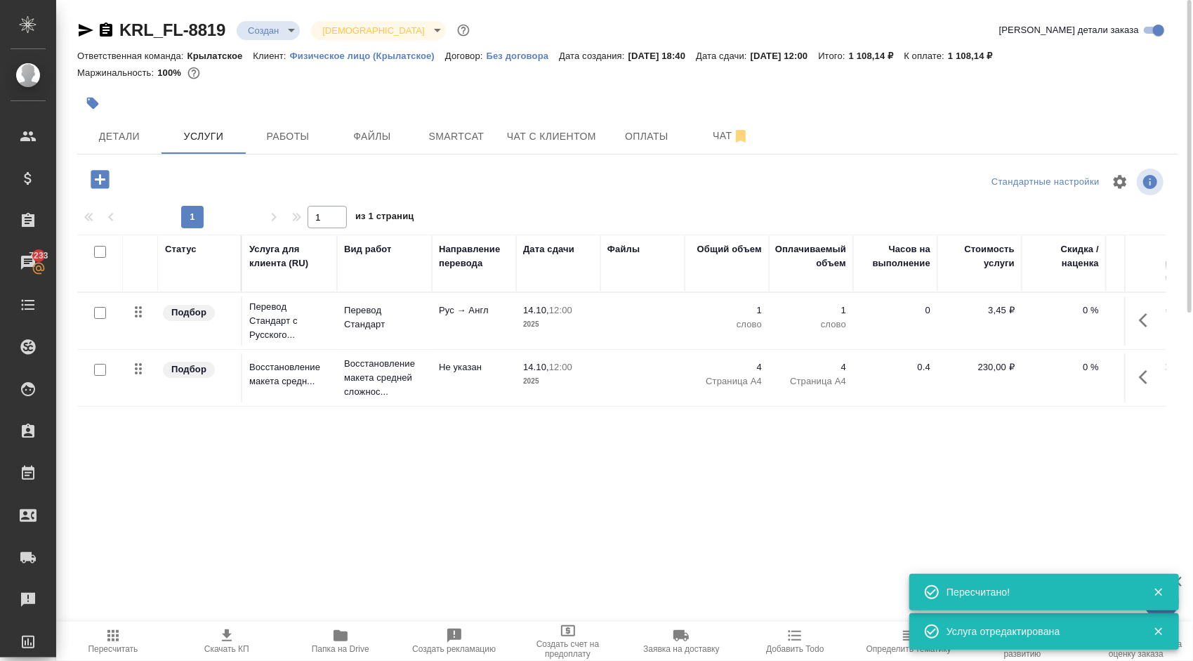
click at [99, 178] on icon "button" at bounding box center [100, 179] width 25 height 25
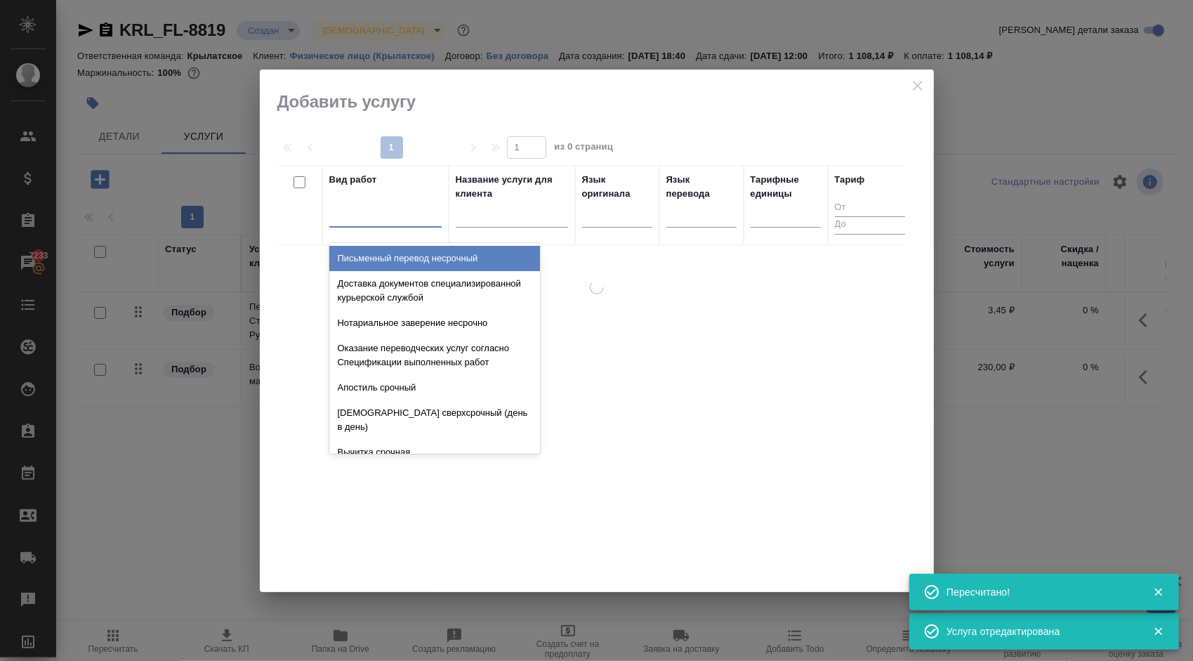
click at [399, 211] on div at bounding box center [385, 213] width 112 height 20
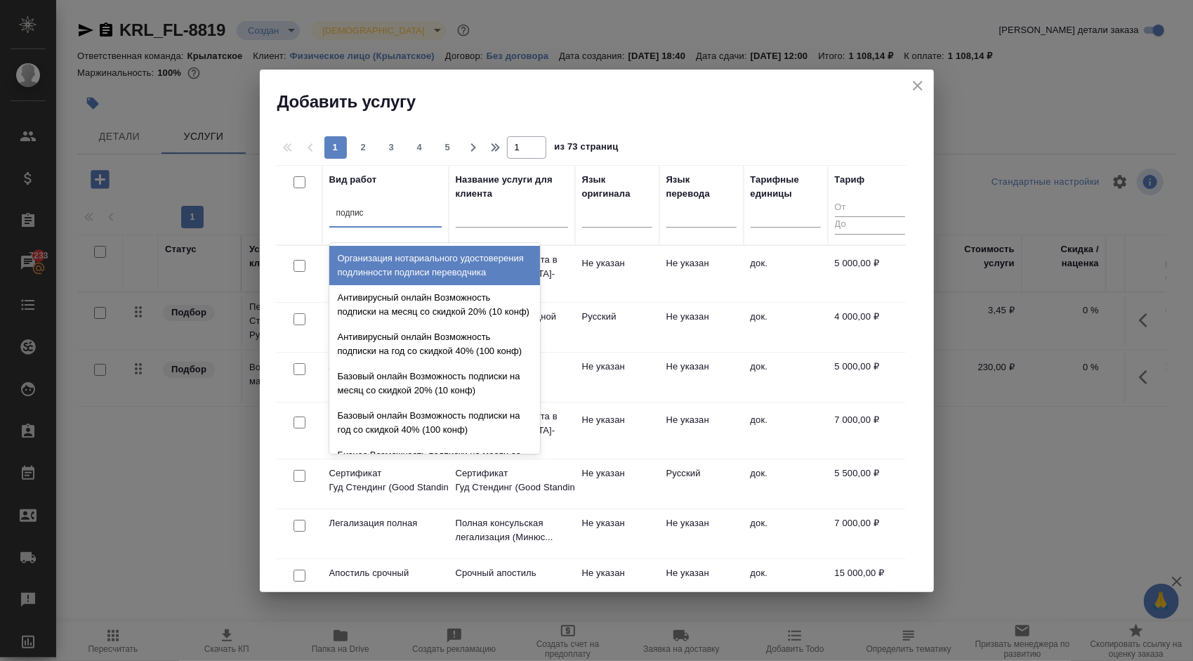
type input "подписи"
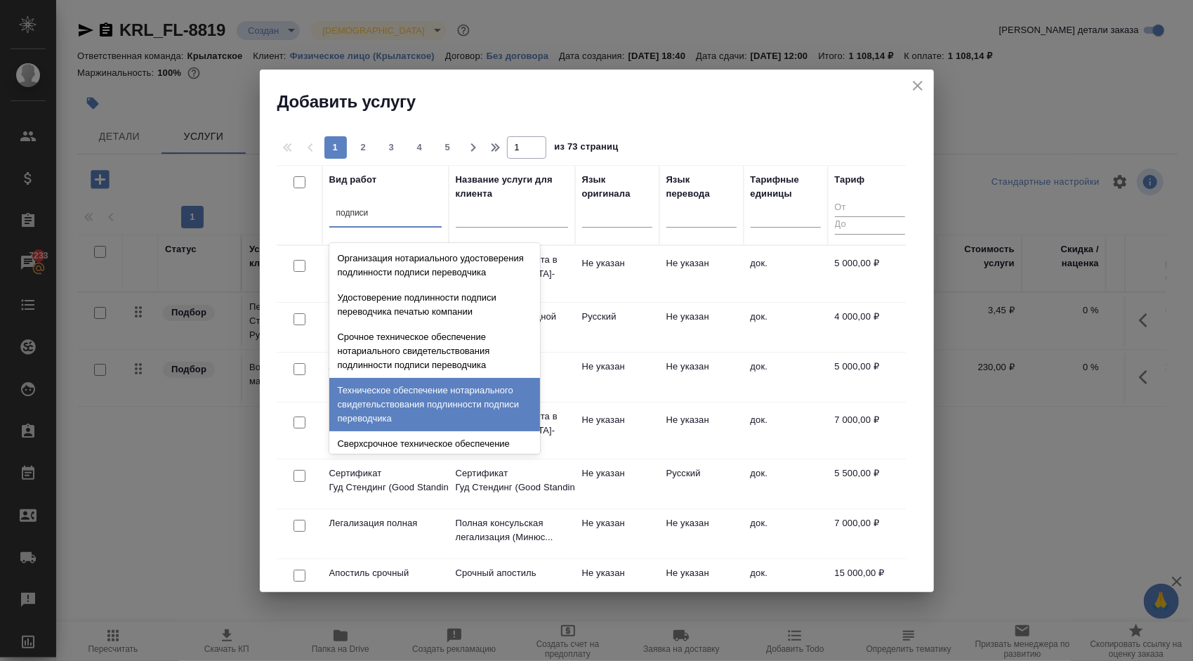
click at [458, 397] on div "Техническое обеспечение нотариального свидетельствования подлинности подписи пе…" at bounding box center [434, 404] width 211 height 53
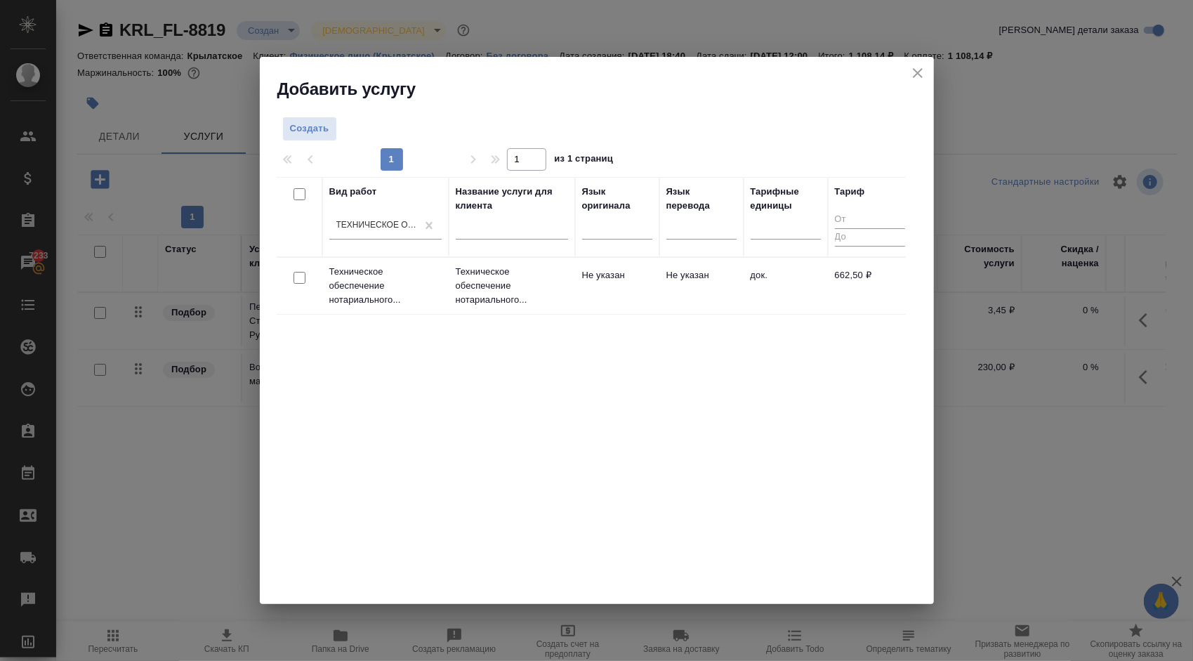
click at [629, 272] on td "Не указан" at bounding box center [617, 285] width 84 height 49
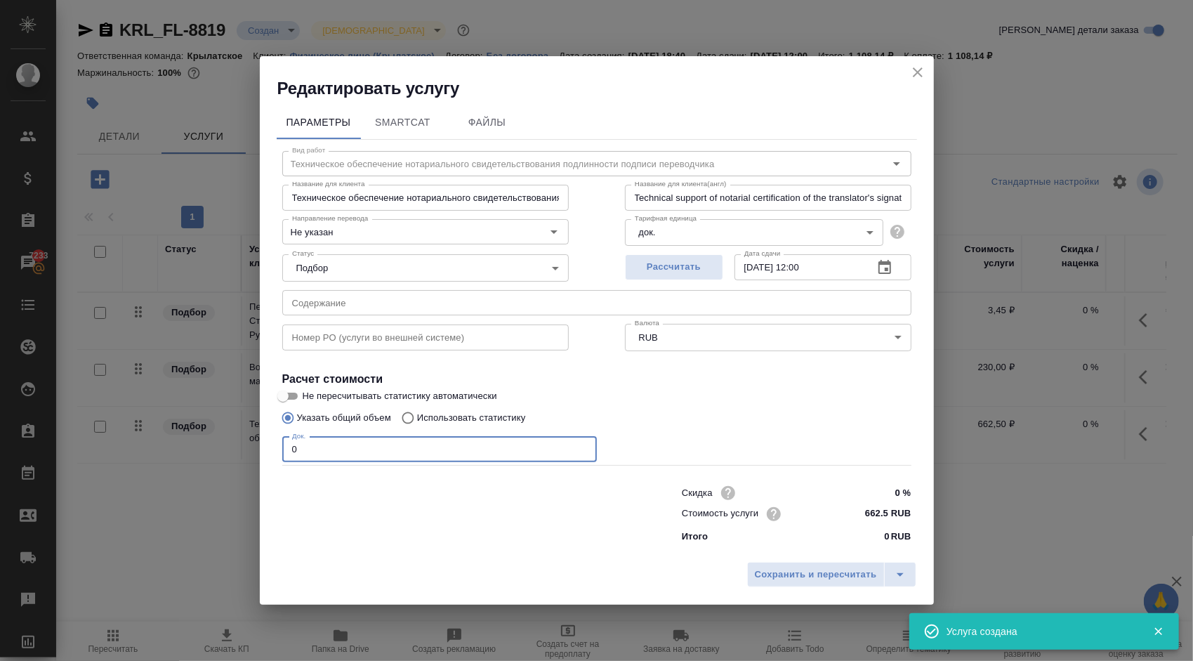
drag, startPoint x: 303, startPoint y: 450, endPoint x: 284, endPoint y: 452, distance: 19.0
click at [284, 452] on input "0" at bounding box center [439, 449] width 315 height 25
type input "1"
click at [796, 564] on button "Сохранить и пересчитать" at bounding box center [816, 574] width 138 height 25
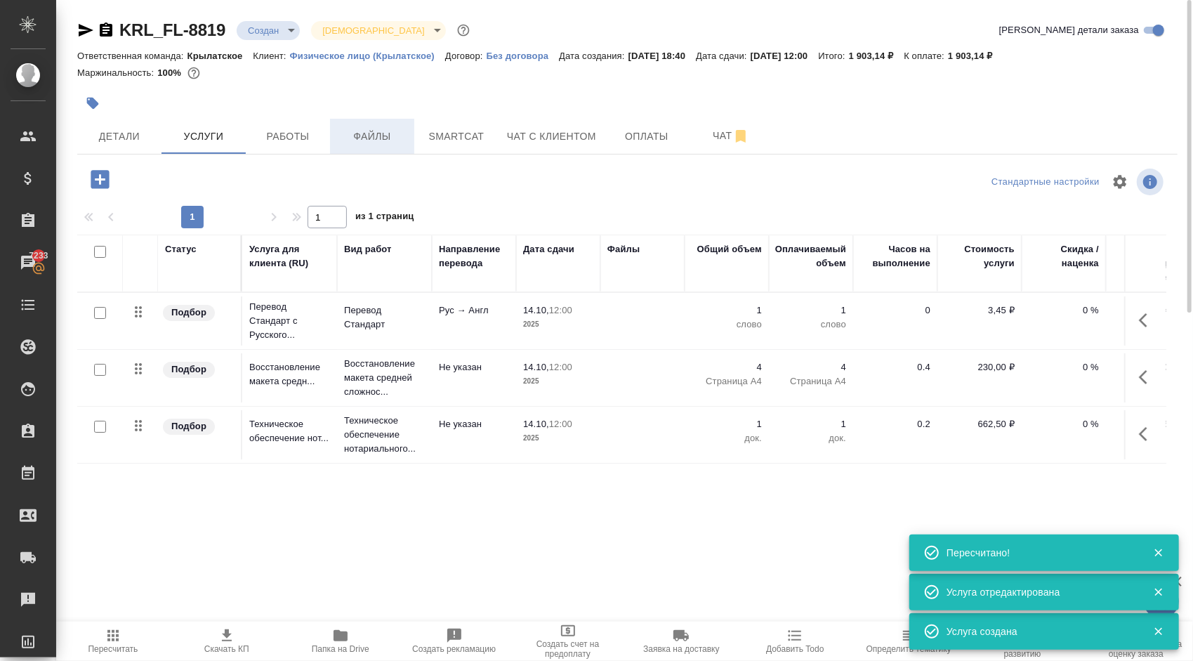
click at [373, 121] on button "Файлы" at bounding box center [372, 136] width 84 height 35
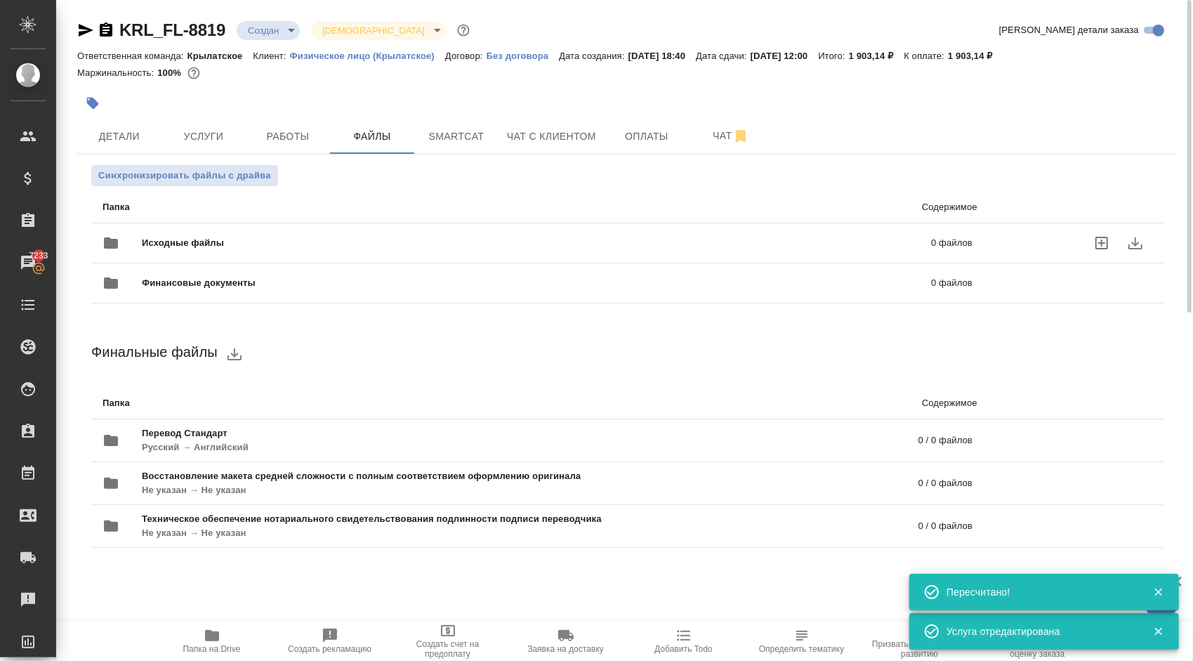
click at [183, 238] on span "Исходные файлы" at bounding box center [360, 243] width 436 height 14
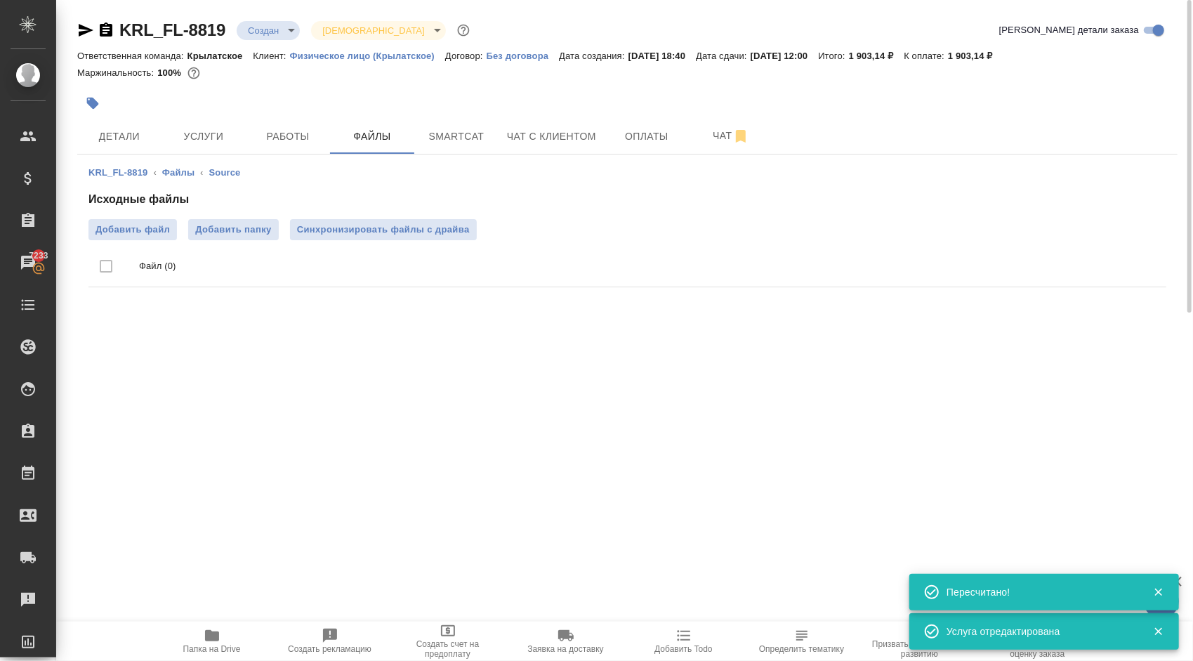
click at [142, 218] on div "Исходные файлы Добавить файл Добавить папку Синхронизировать файлы с драйва Фай…" at bounding box center [627, 242] width 1078 height 102
click at [145, 223] on span "Добавить файл" at bounding box center [133, 230] width 74 height 14
click at [0, 0] on input "Добавить файл" at bounding box center [0, 0] width 0 height 0
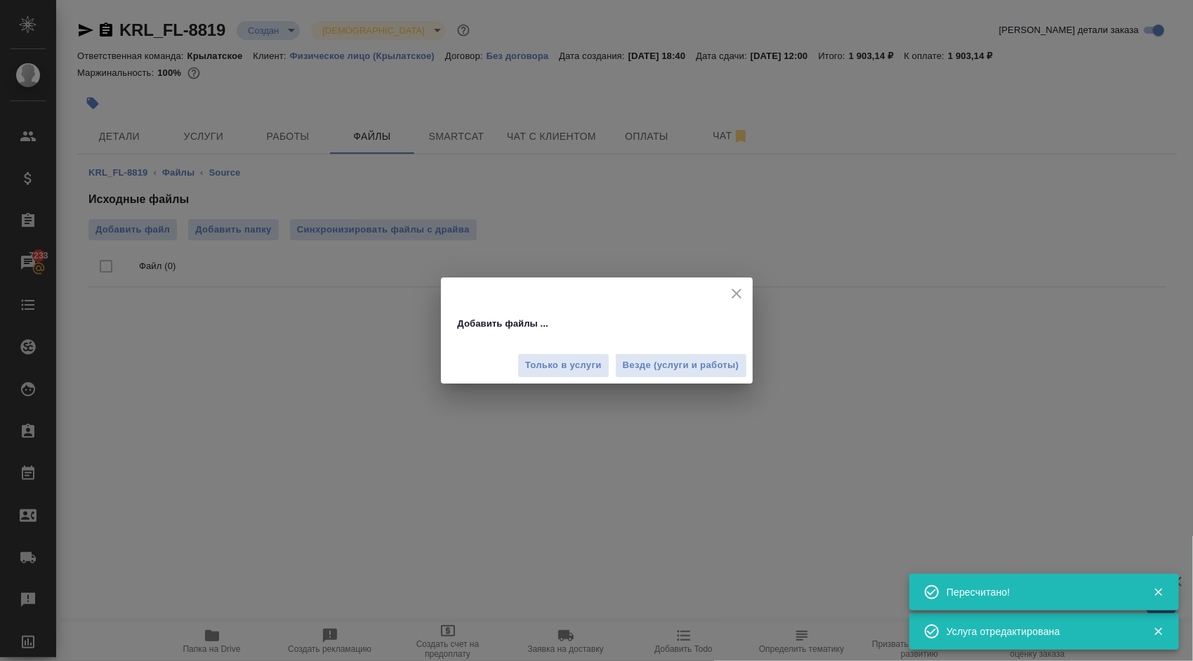
click at [729, 386] on div "Добавить файлы ... Только в услуги Везде (услуги и работы)" at bounding box center [596, 330] width 1193 height 661
click at [720, 375] on button "Везде (услуги и работы)" at bounding box center [681, 365] width 132 height 25
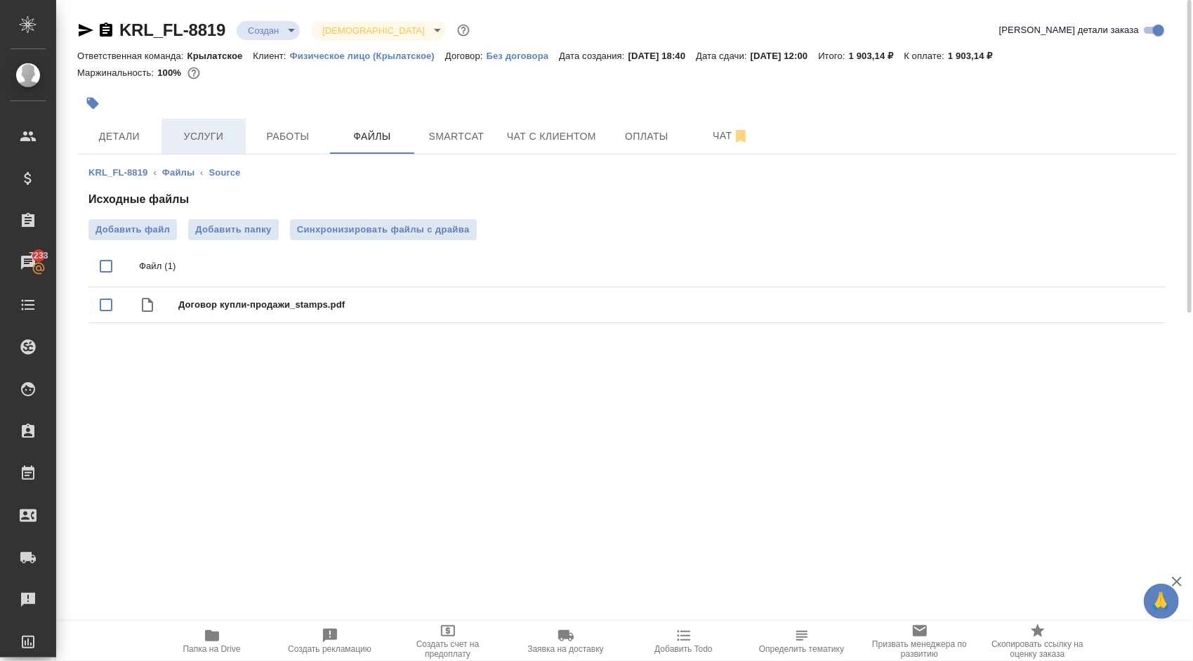
click at [198, 139] on span "Услуги" at bounding box center [203, 137] width 67 height 18
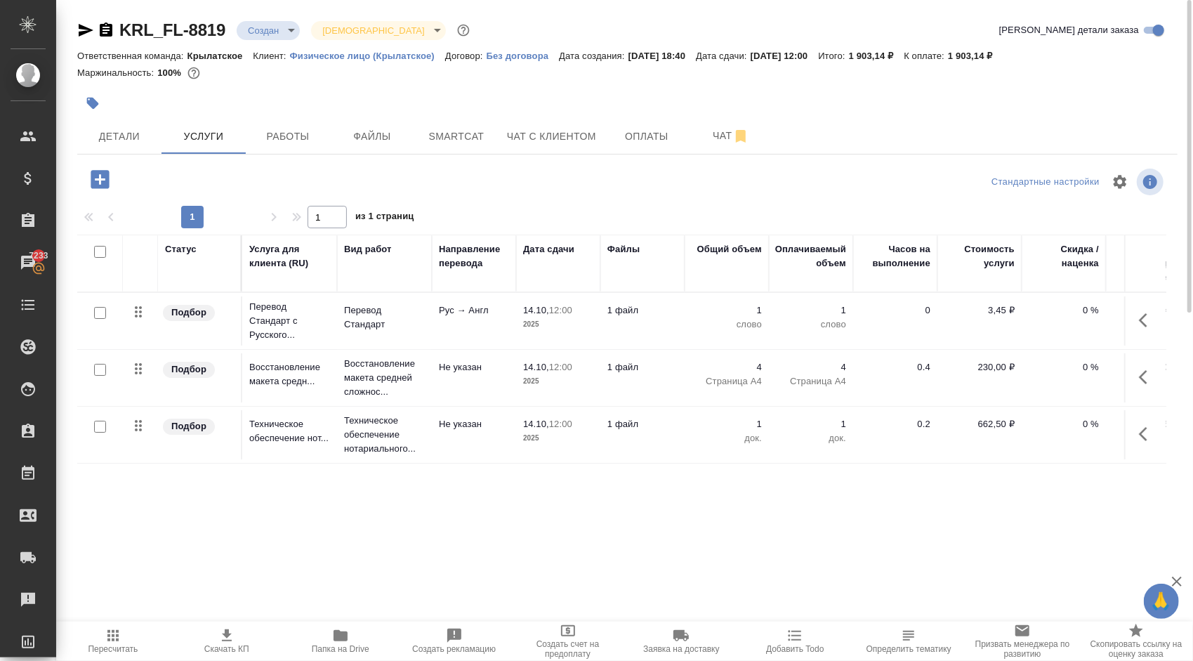
click at [96, 309] on input "checkbox" at bounding box center [100, 313] width 12 height 12
checkbox input "true"
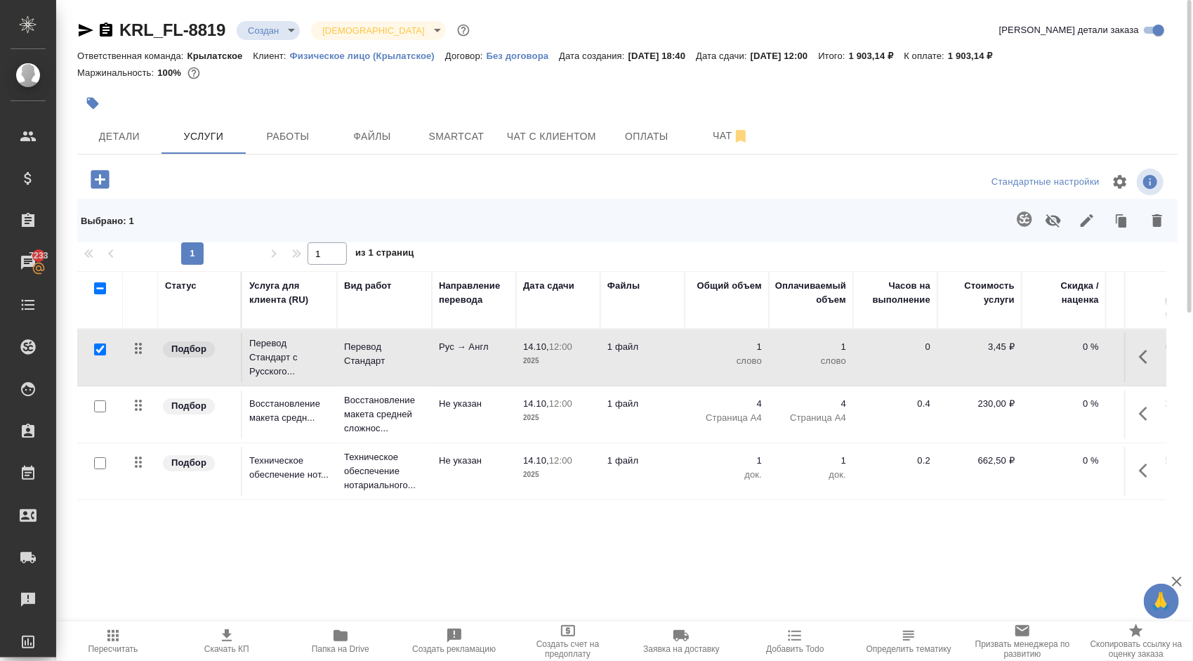
click at [1023, 216] on icon "button" at bounding box center [1024, 219] width 17 height 17
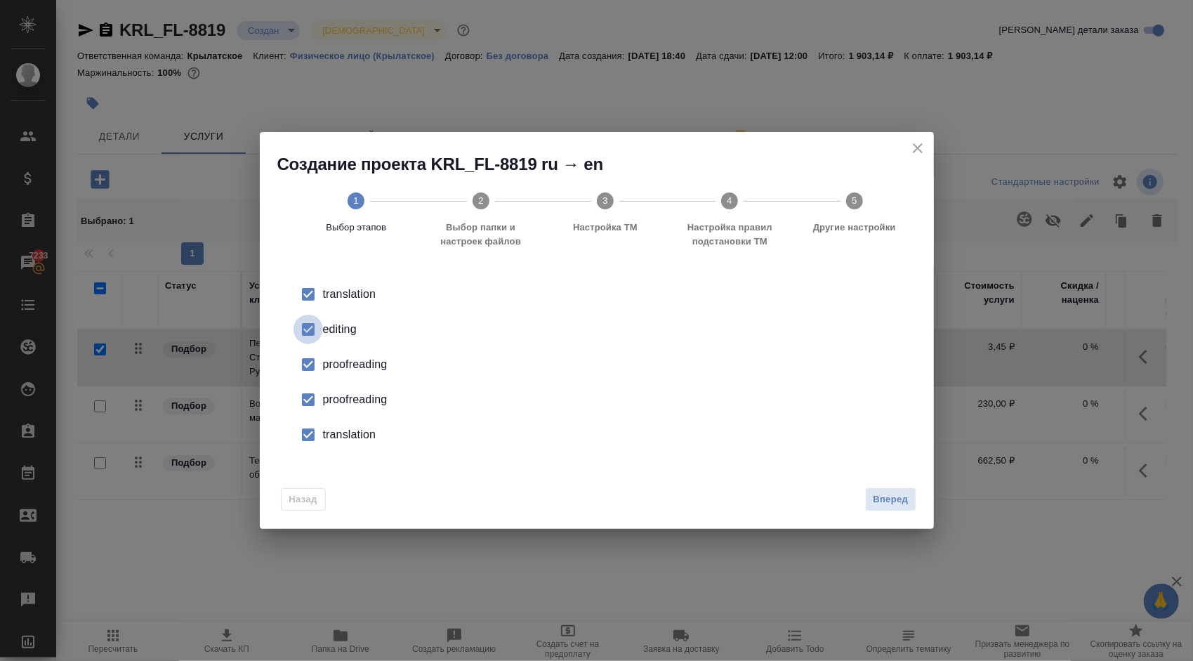
click at [303, 324] on input "checkbox" at bounding box center [308, 329] width 29 height 29
click at [308, 363] on input "checkbox" at bounding box center [308, 364] width 29 height 29
click at [312, 390] on input "checkbox" at bounding box center [308, 399] width 29 height 29
click at [308, 430] on input "checkbox" at bounding box center [308, 434] width 29 height 29
click at [906, 489] on button "Вперед" at bounding box center [890, 499] width 51 height 25
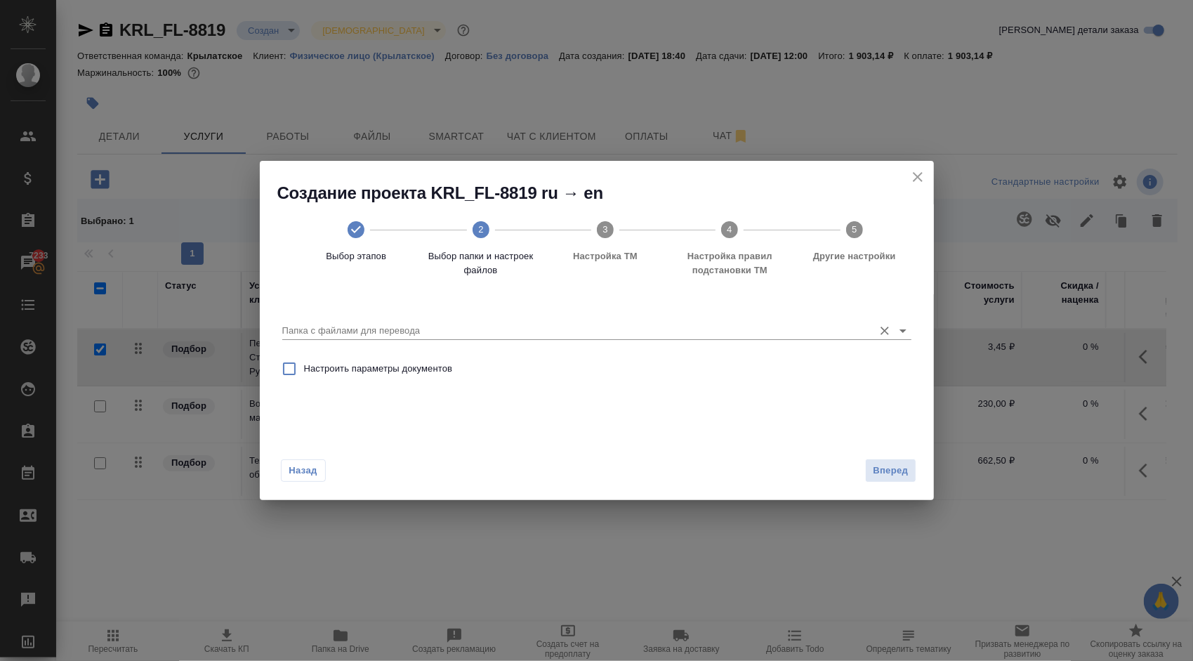
click at [367, 334] on input "Папка с файлами для перевода" at bounding box center [574, 330] width 584 height 17
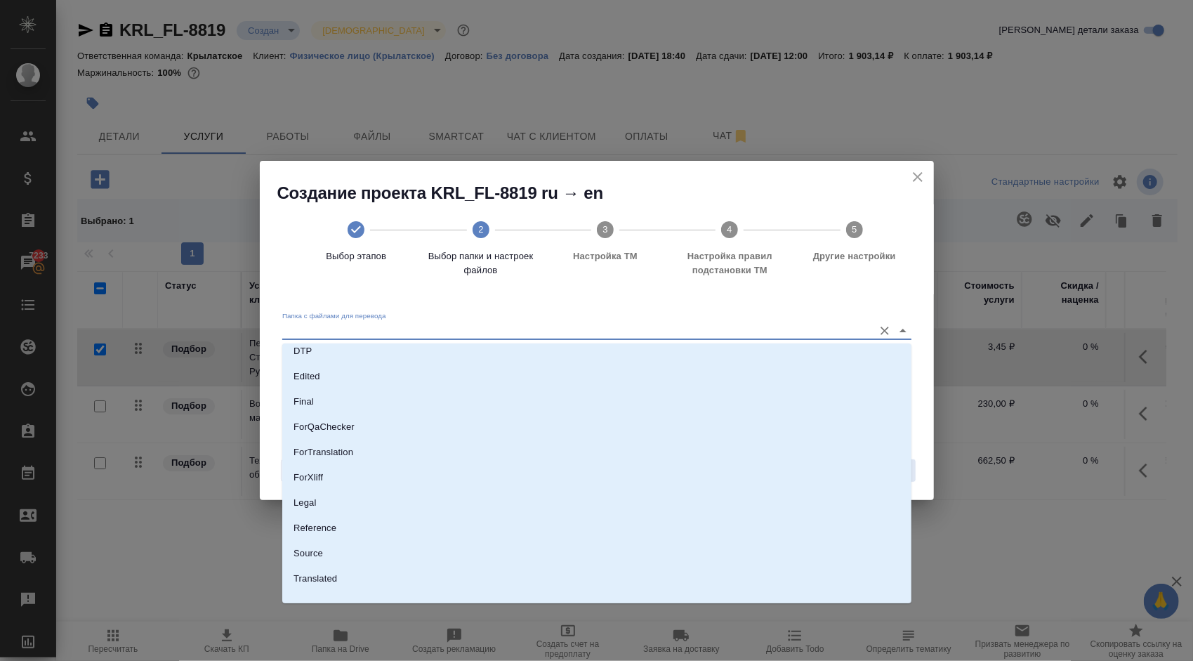
scroll to position [124, 0]
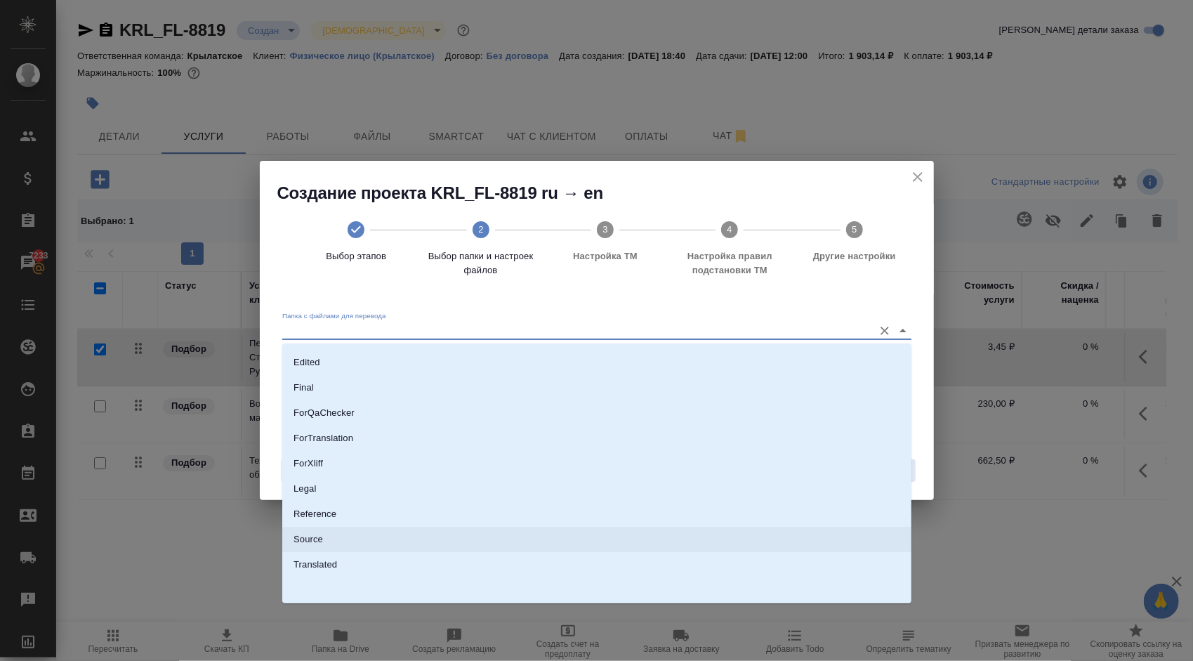
drag, startPoint x: 303, startPoint y: 539, endPoint x: 337, endPoint y: 536, distance: 33.8
click at [303, 539] on p "Source" at bounding box center [308, 539] width 29 height 14
type input "Source"
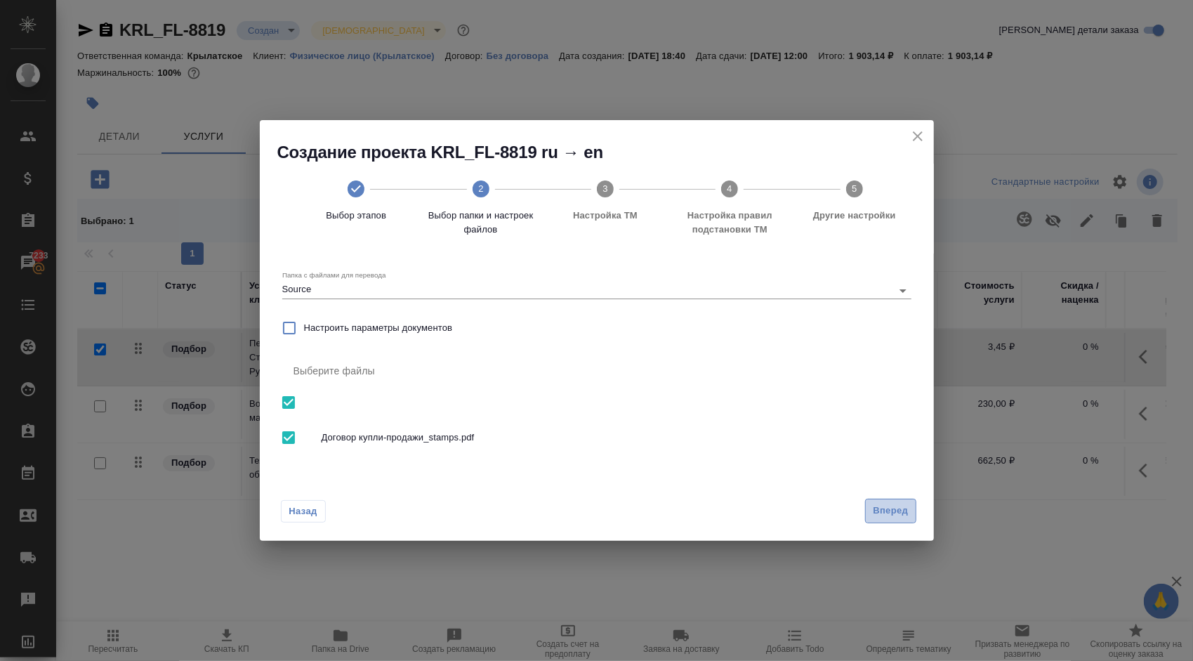
click at [893, 501] on button "Вперед" at bounding box center [890, 511] width 51 height 25
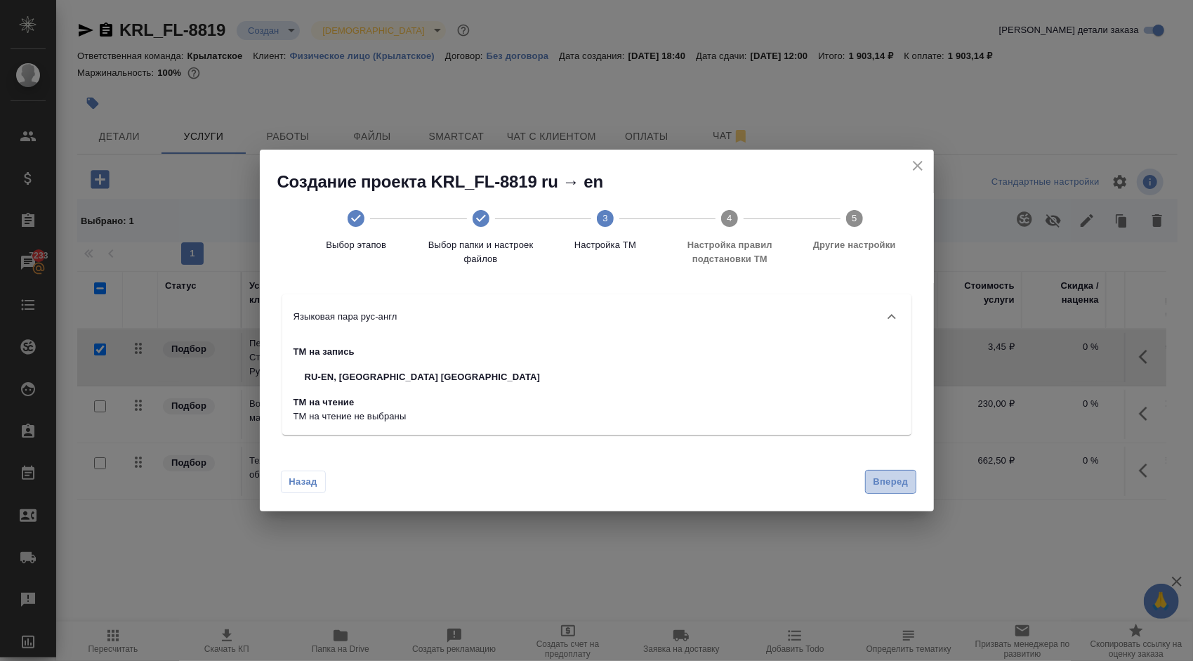
click at [885, 485] on span "Вперед" at bounding box center [890, 482] width 35 height 16
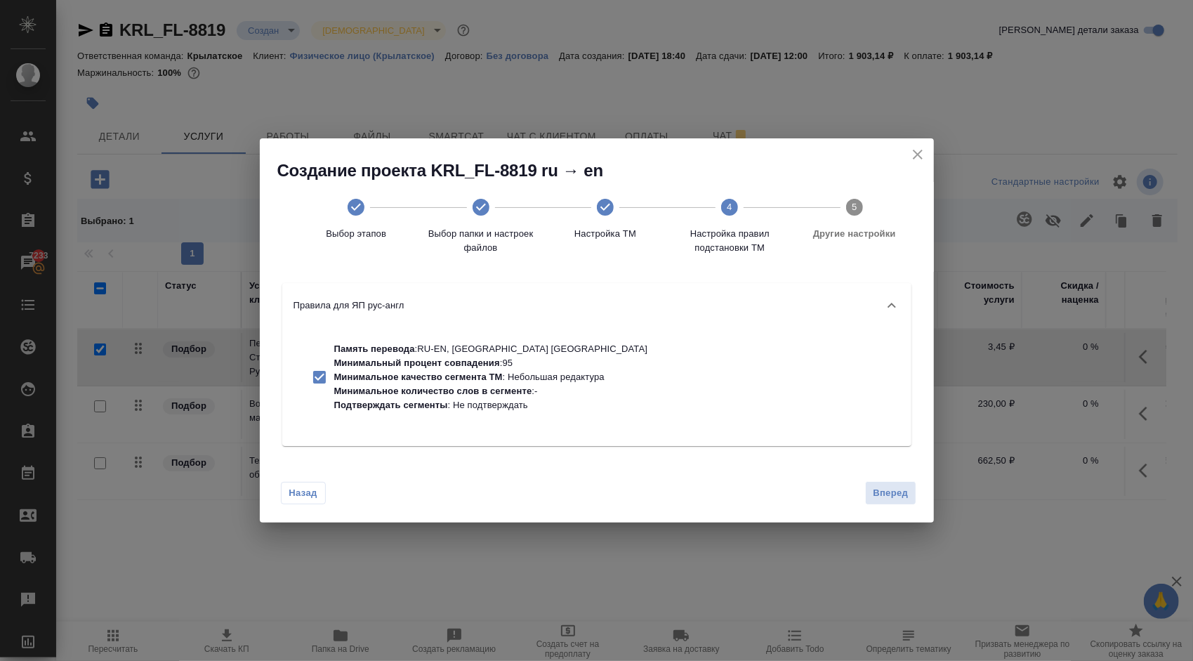
click at [888, 477] on div "Назад Вперед" at bounding box center [597, 490] width 674 height 66
click at [886, 487] on span "Вперед" at bounding box center [890, 493] width 35 height 16
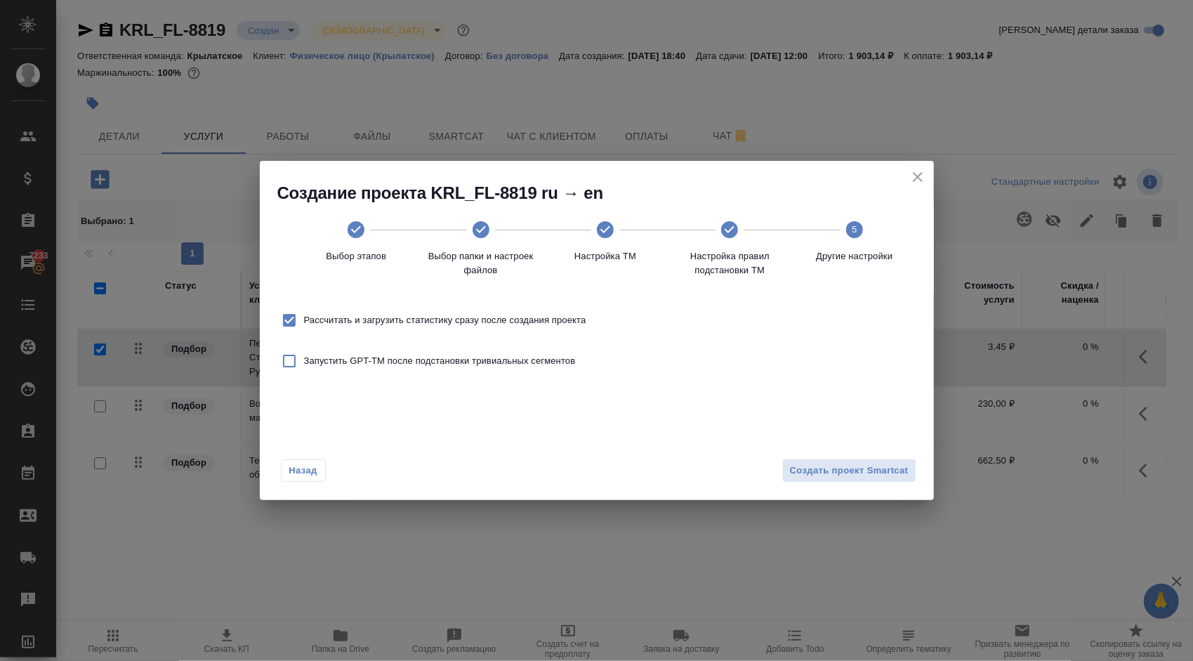
click at [466, 316] on span "Рассчитать и загрузить статистику сразу после создания проекта" at bounding box center [445, 320] width 282 height 14
click at [304, 316] on input "Рассчитать и загрузить статистику сразу после создания проекта" at bounding box center [289, 319] width 29 height 29
checkbox input "false"
click at [856, 459] on button "Создать проект Smartcat" at bounding box center [849, 471] width 134 height 25
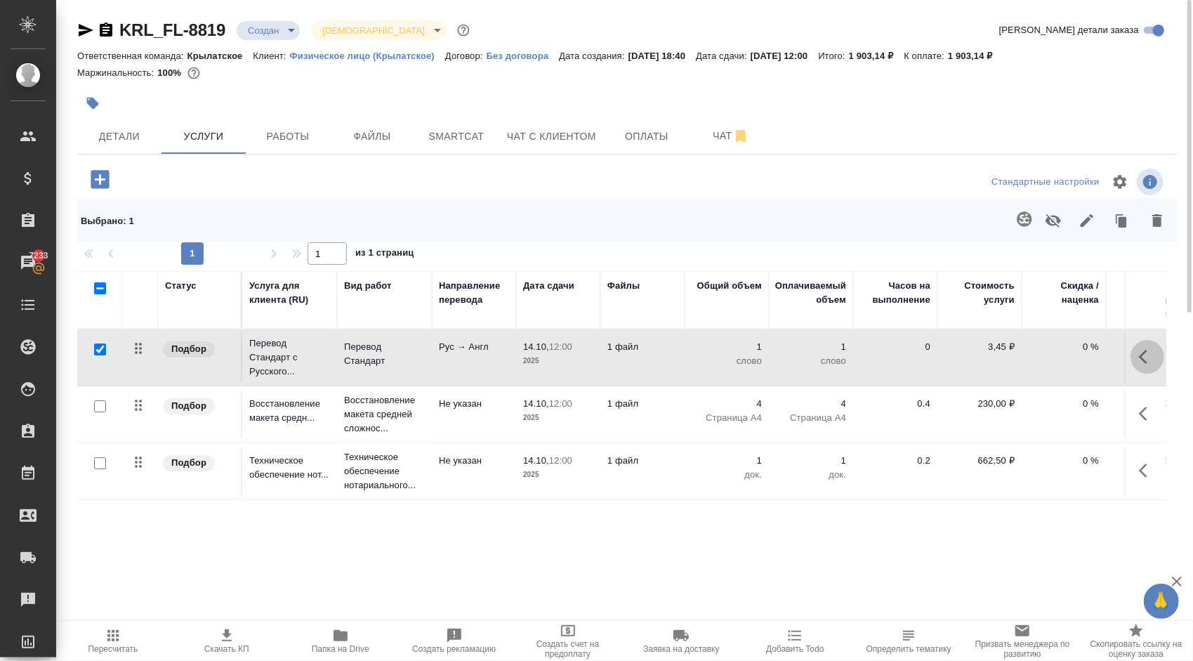
click at [1138, 359] on button "button" at bounding box center [1148, 357] width 34 height 34
click at [1065, 357] on icon "button" at bounding box center [1068, 356] width 13 height 13
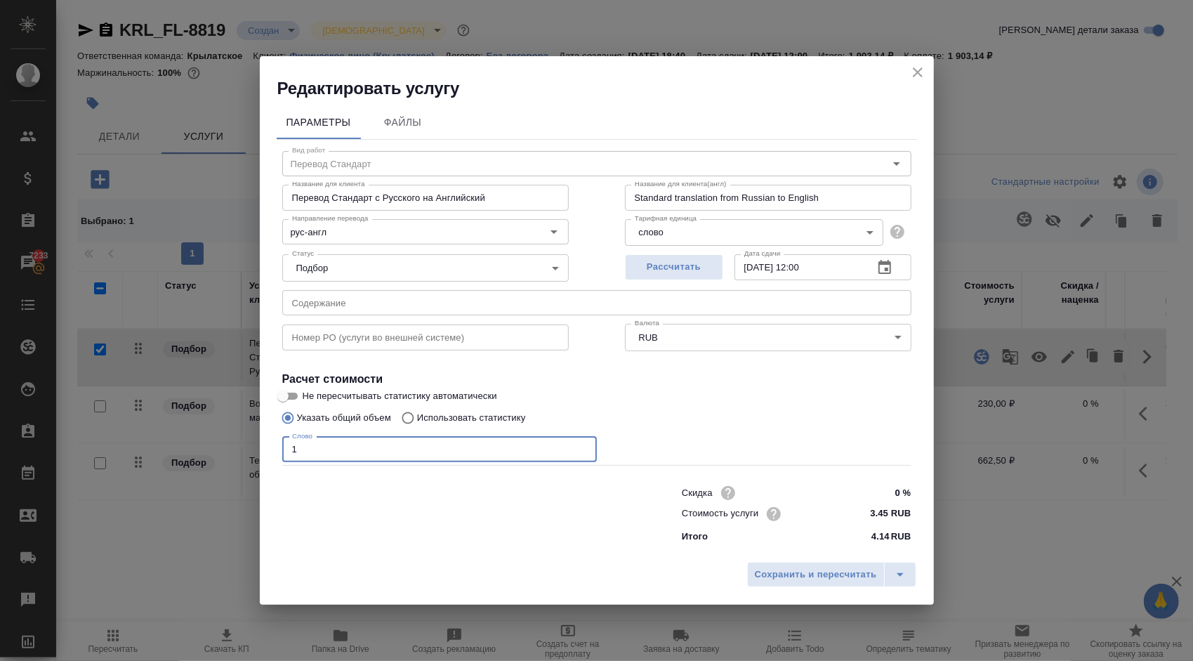
drag, startPoint x: 324, startPoint y: 452, endPoint x: 232, endPoint y: 447, distance: 92.1
click at [232, 448] on div "Редактировать услугу Параметры Файлы Вид работ Перевод Стандарт Вид работ Назва…" at bounding box center [596, 330] width 1193 height 661
type input "1300"
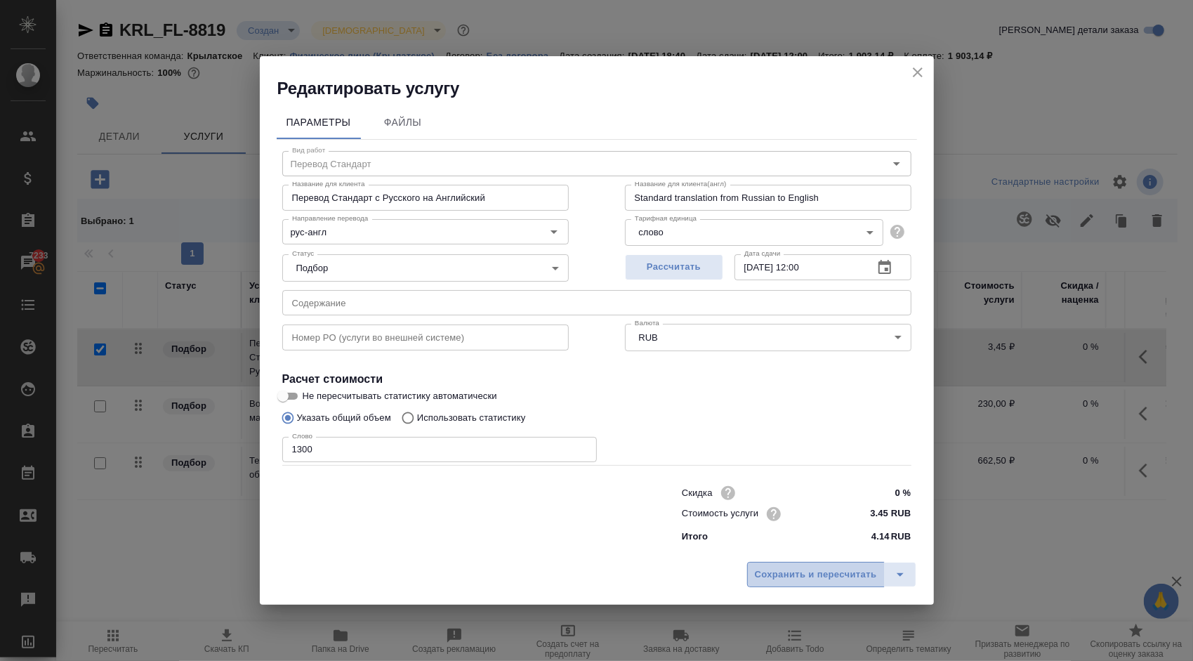
click at [768, 577] on span "Сохранить и пересчитать" at bounding box center [816, 575] width 122 height 16
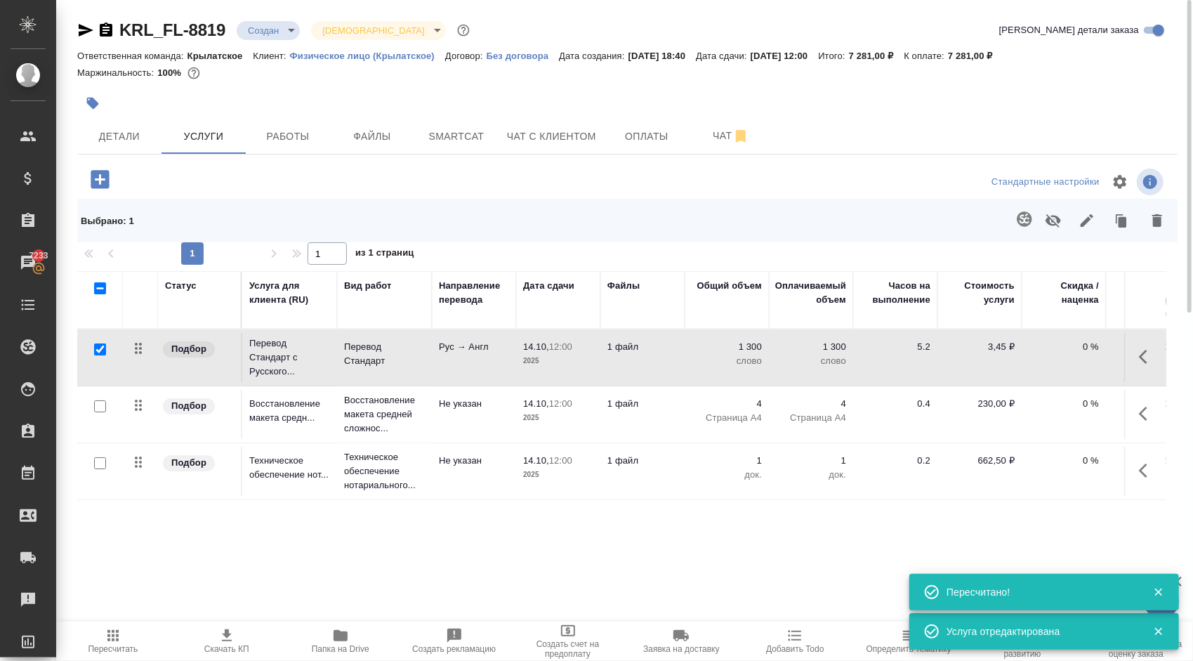
click at [133, 649] on span "Пересчитать" at bounding box center [113, 649] width 50 height 10
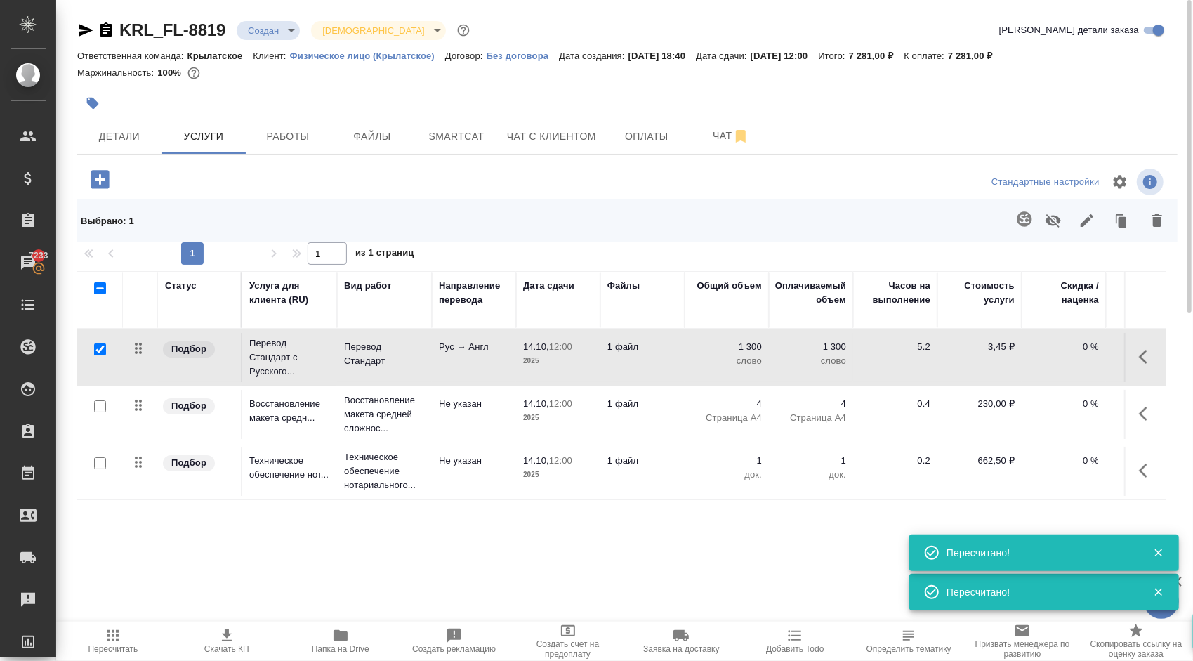
click at [99, 647] on span "Пересчитать" at bounding box center [113, 649] width 50 height 10
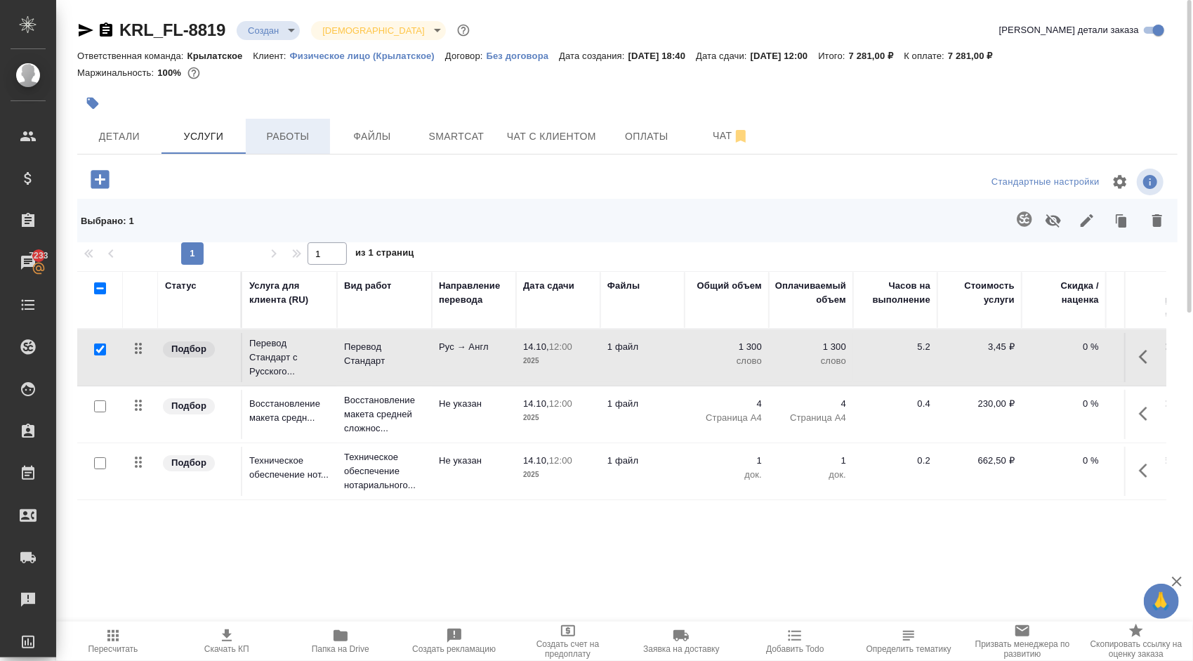
click at [295, 128] on span "Работы" at bounding box center [287, 137] width 67 height 18
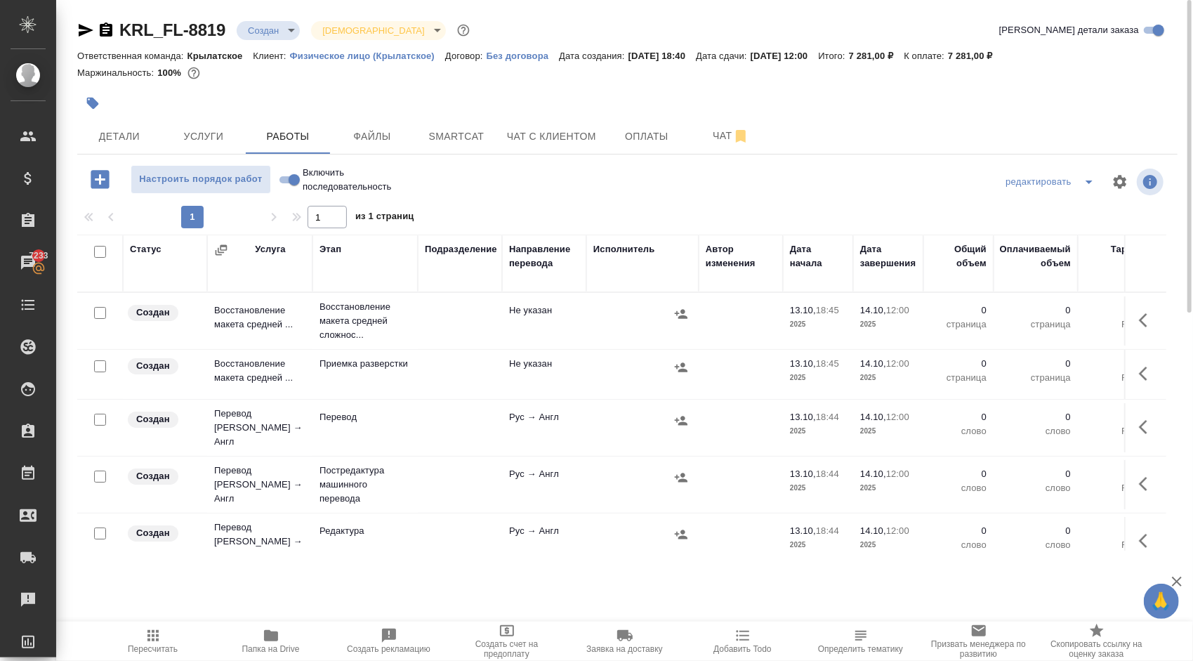
click at [285, 180] on input "Включить последовательность" at bounding box center [294, 179] width 51 height 17
checkbox input "true"
click at [97, 251] on input "checkbox" at bounding box center [100, 252] width 12 height 12
checkbox input "true"
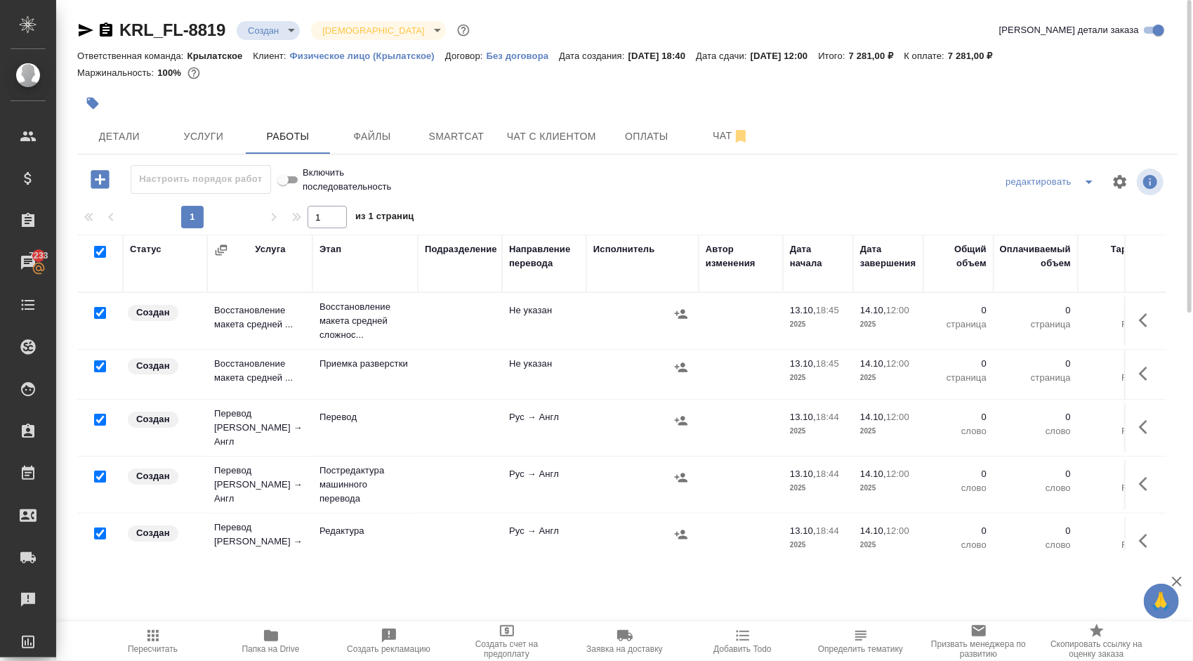
checkbox input "true"
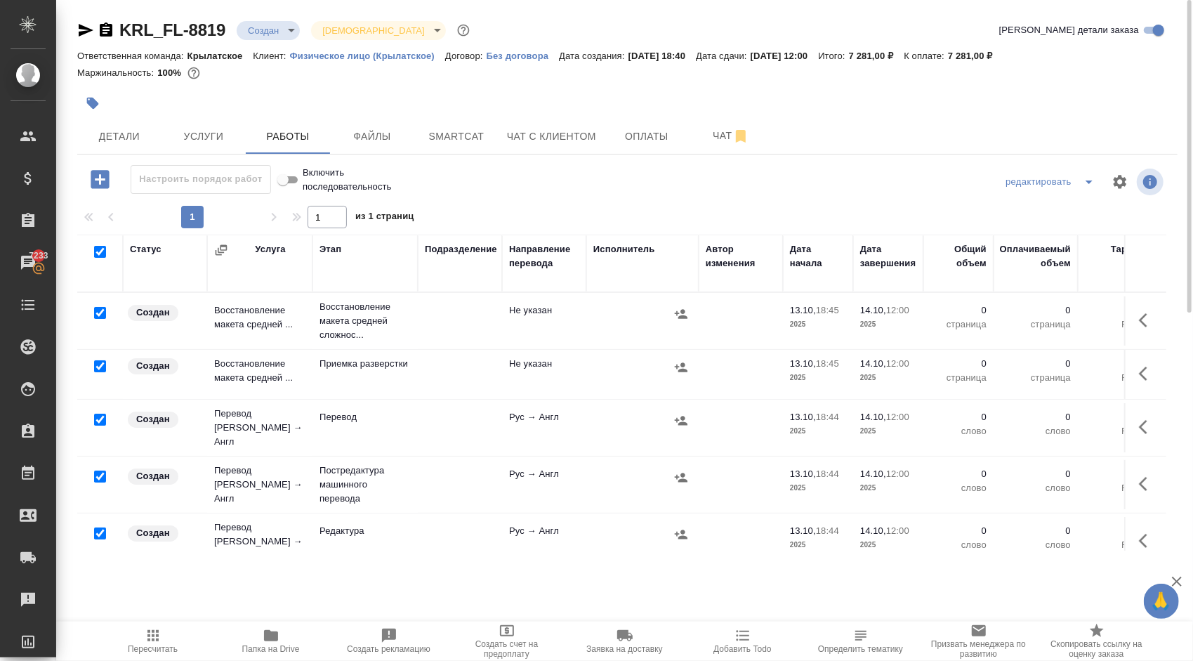
checkbox input "true"
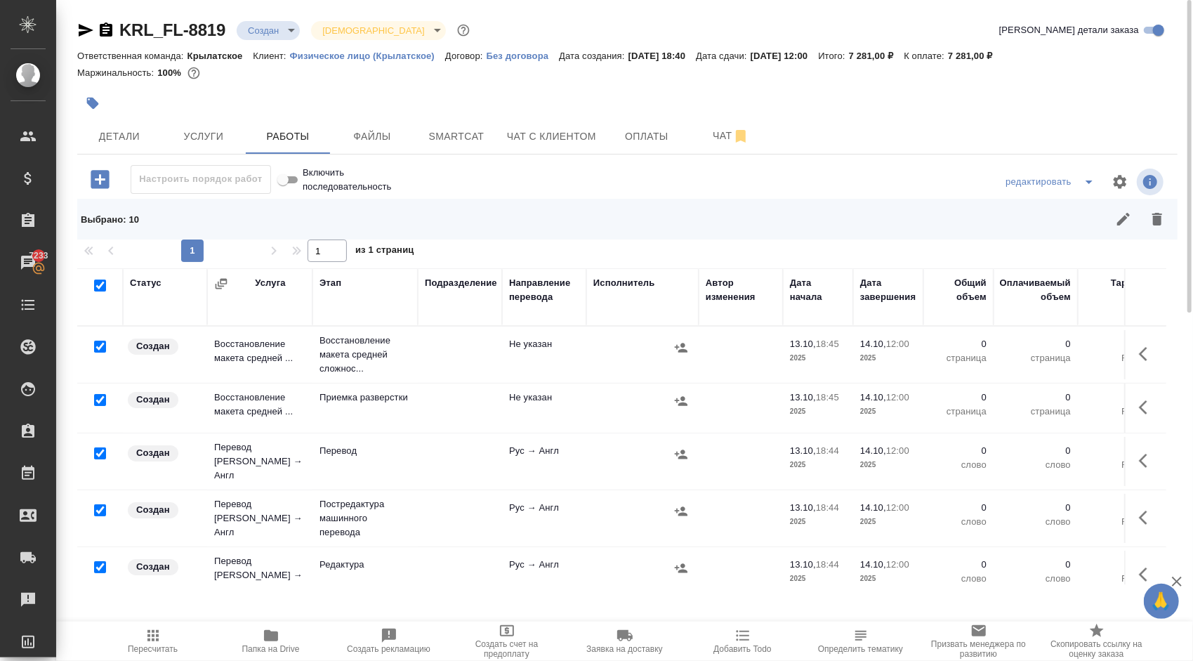
click at [96, 347] on input "checkbox" at bounding box center [100, 347] width 12 height 12
checkbox input "false"
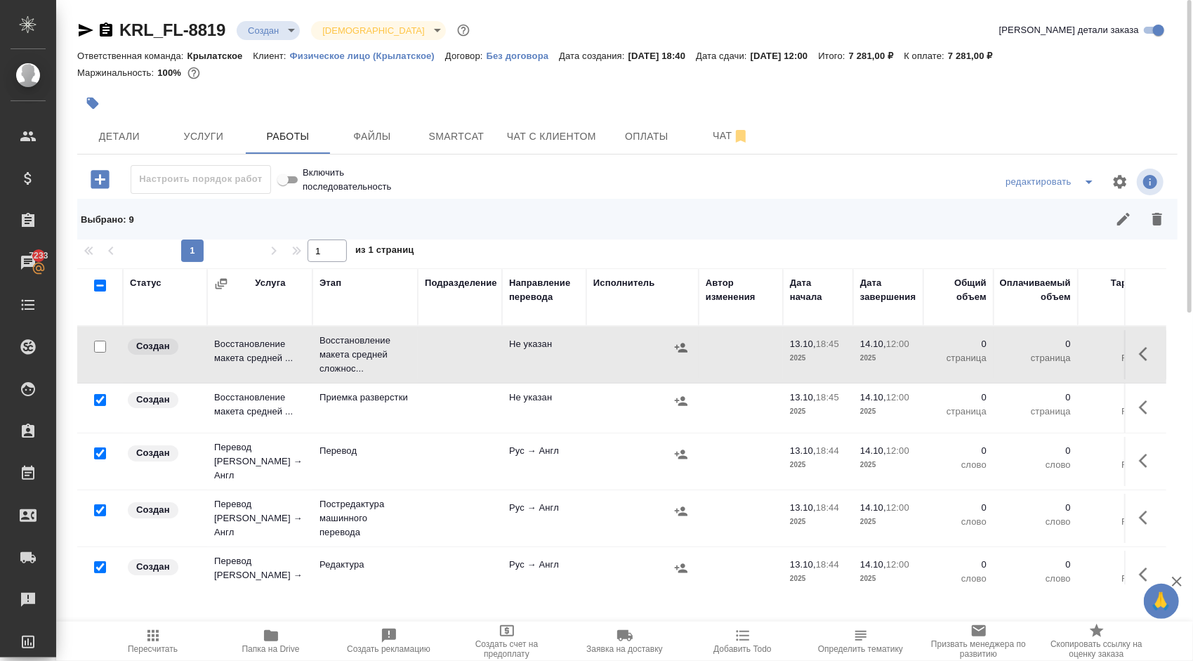
click at [98, 447] on input "checkbox" at bounding box center [100, 453] width 12 height 12
checkbox input "false"
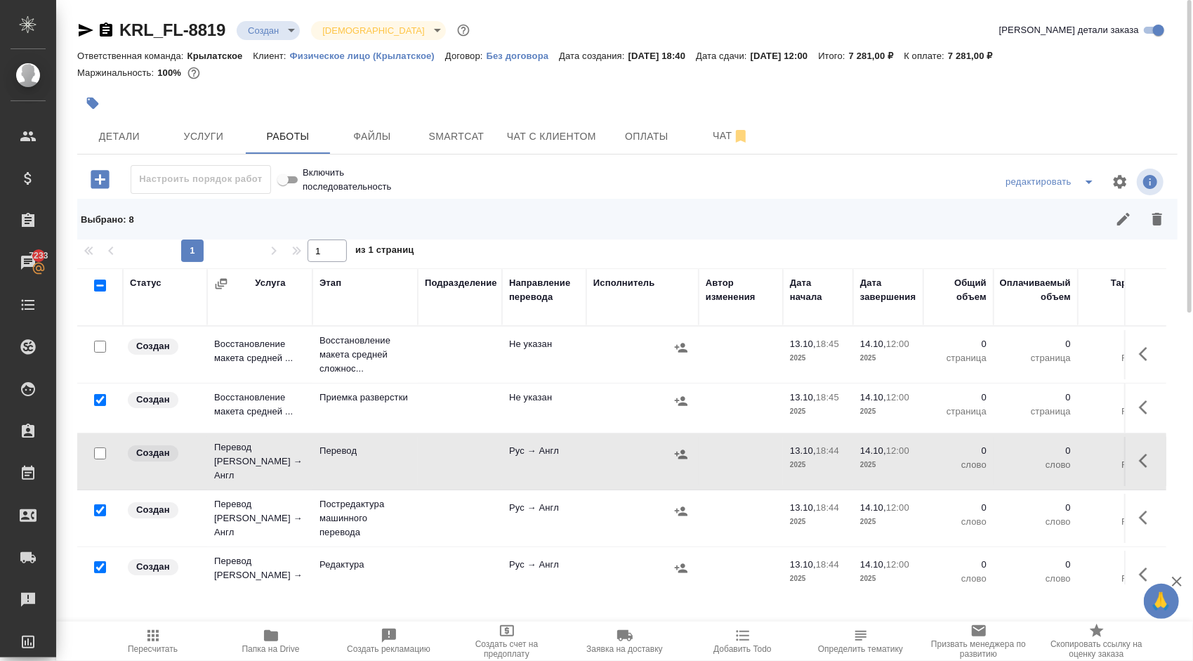
click at [98, 504] on input "checkbox" at bounding box center [100, 510] width 12 height 12
checkbox input "false"
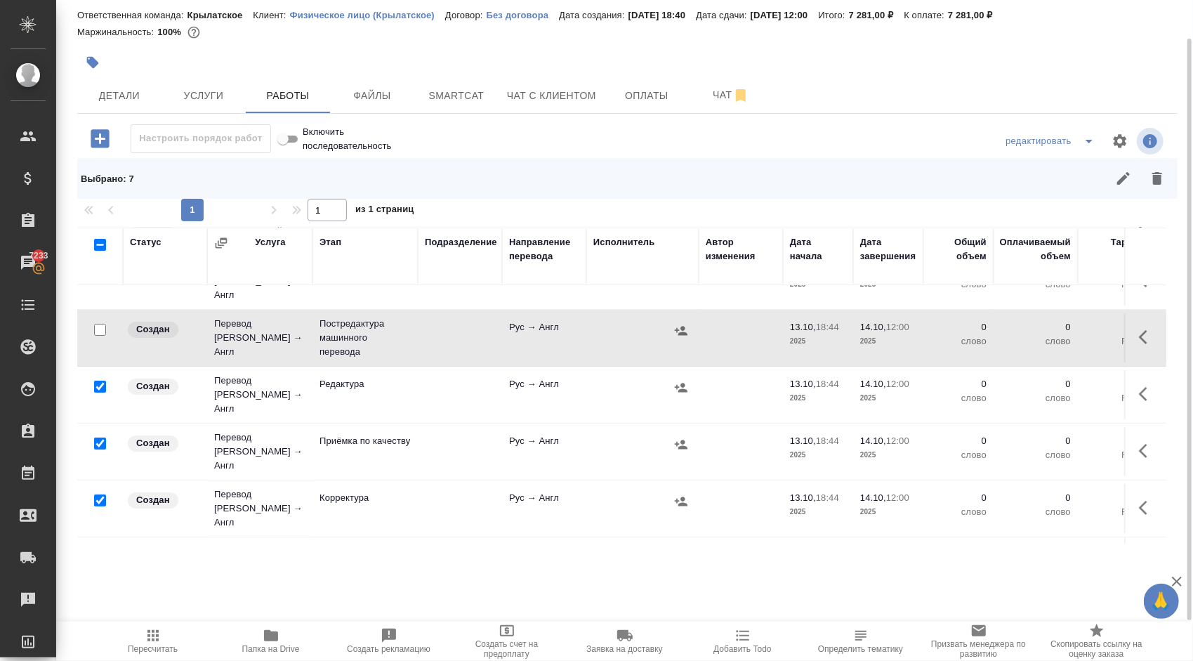
scroll to position [140, 0]
click at [103, 437] on input "checkbox" at bounding box center [100, 443] width 12 height 12
checkbox input "false"
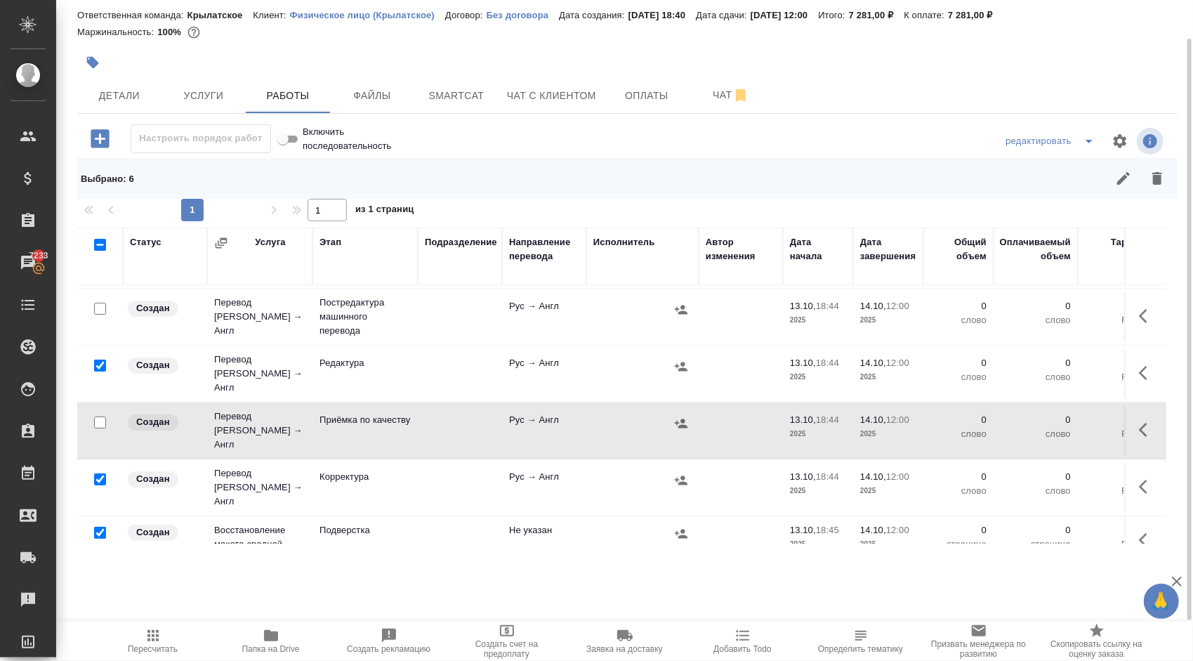
scroll to position [270, 0]
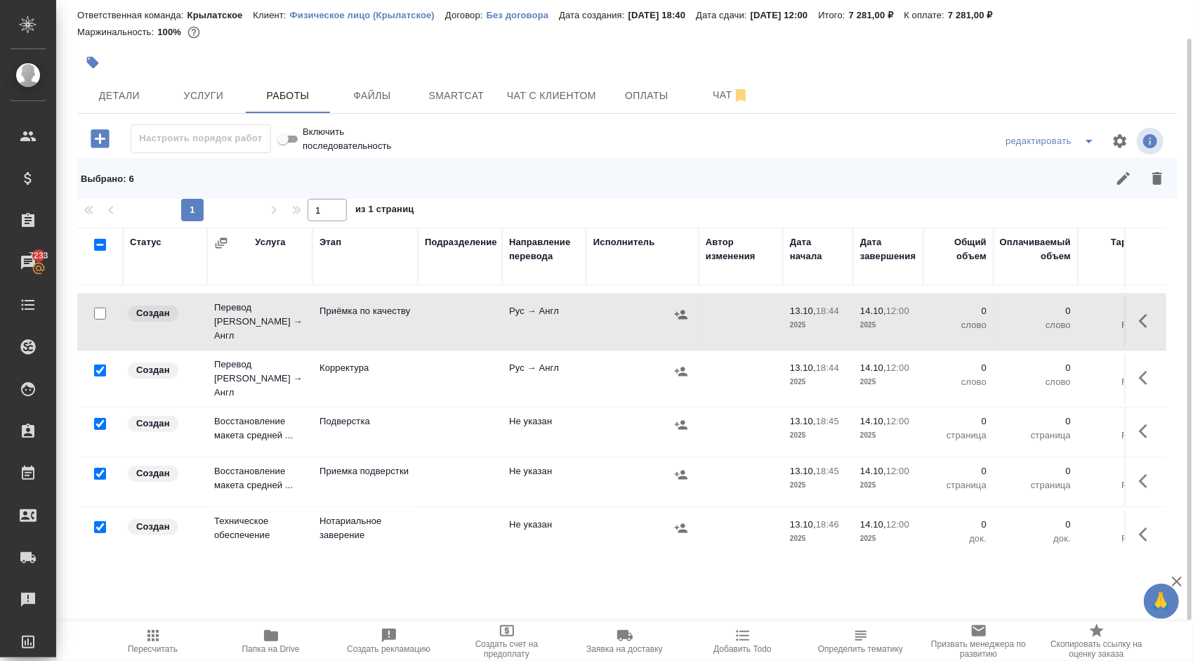
click at [98, 521] on input "checkbox" at bounding box center [100, 527] width 12 height 12
checkbox input "false"
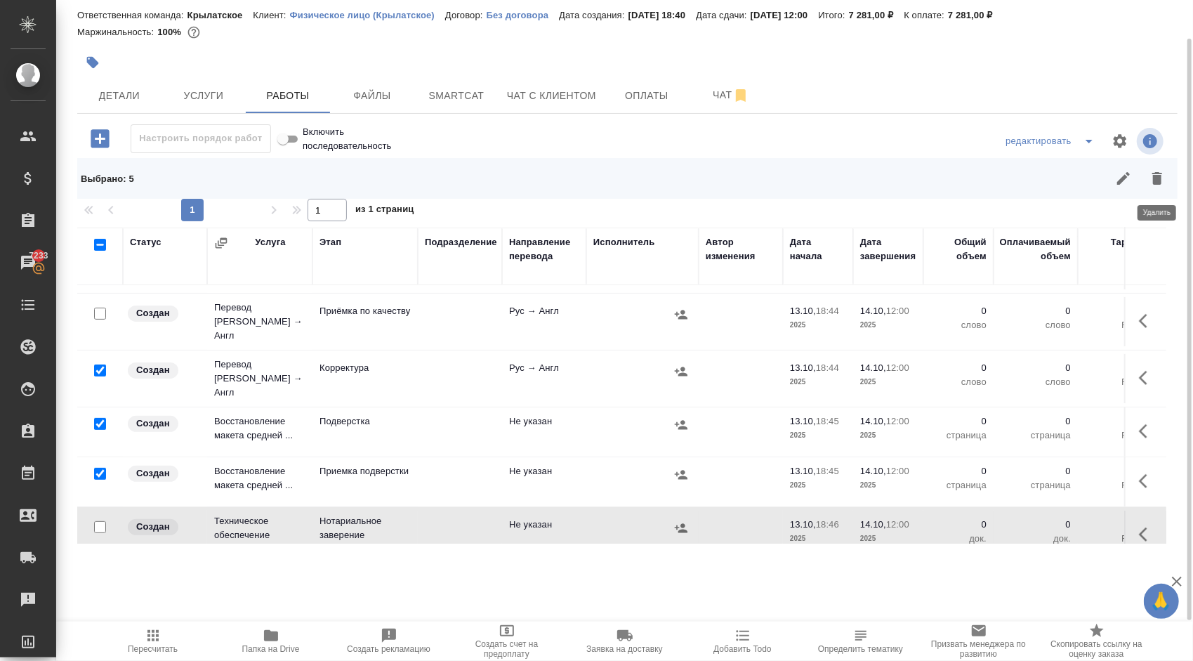
click at [1164, 180] on icon "button" at bounding box center [1157, 178] width 17 height 17
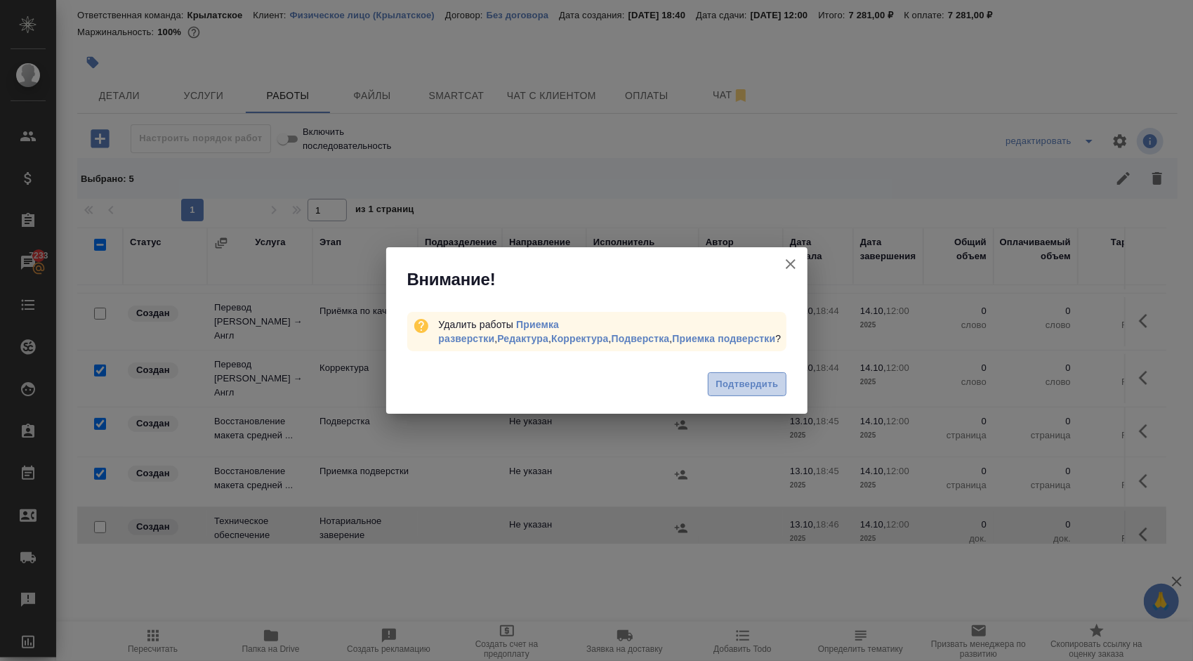
click at [767, 386] on span "Подтвердить" at bounding box center [747, 384] width 62 height 16
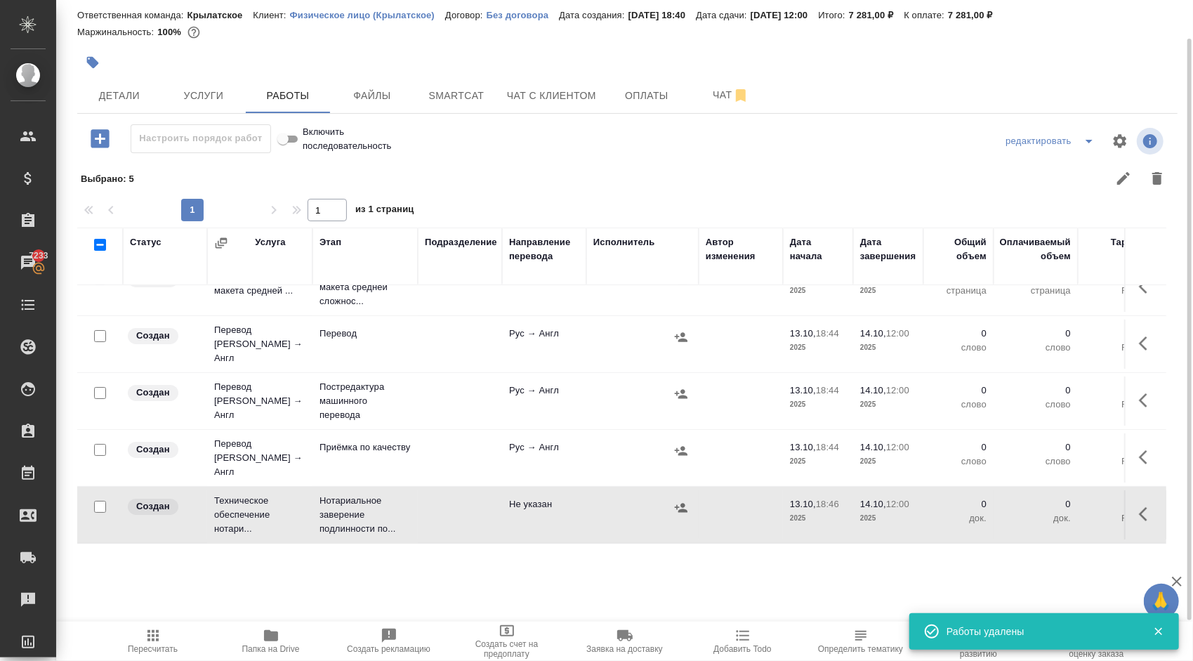
scroll to position [21, 0]
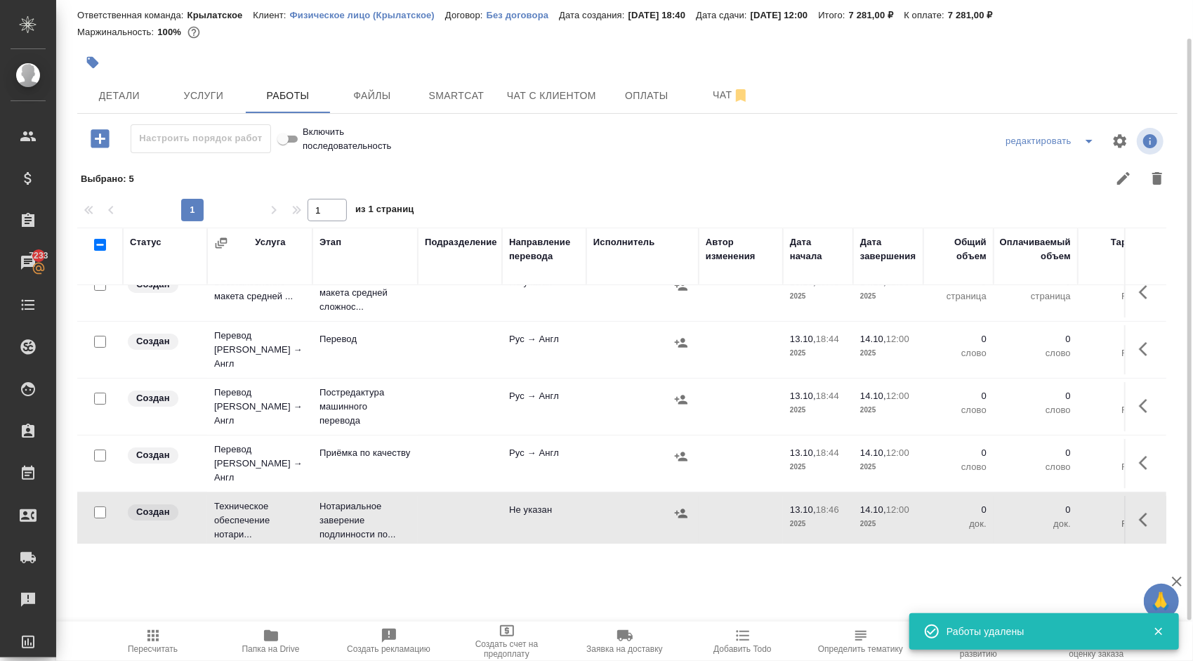
click at [144, 627] on span "Пересчитать" at bounding box center [153, 640] width 101 height 27
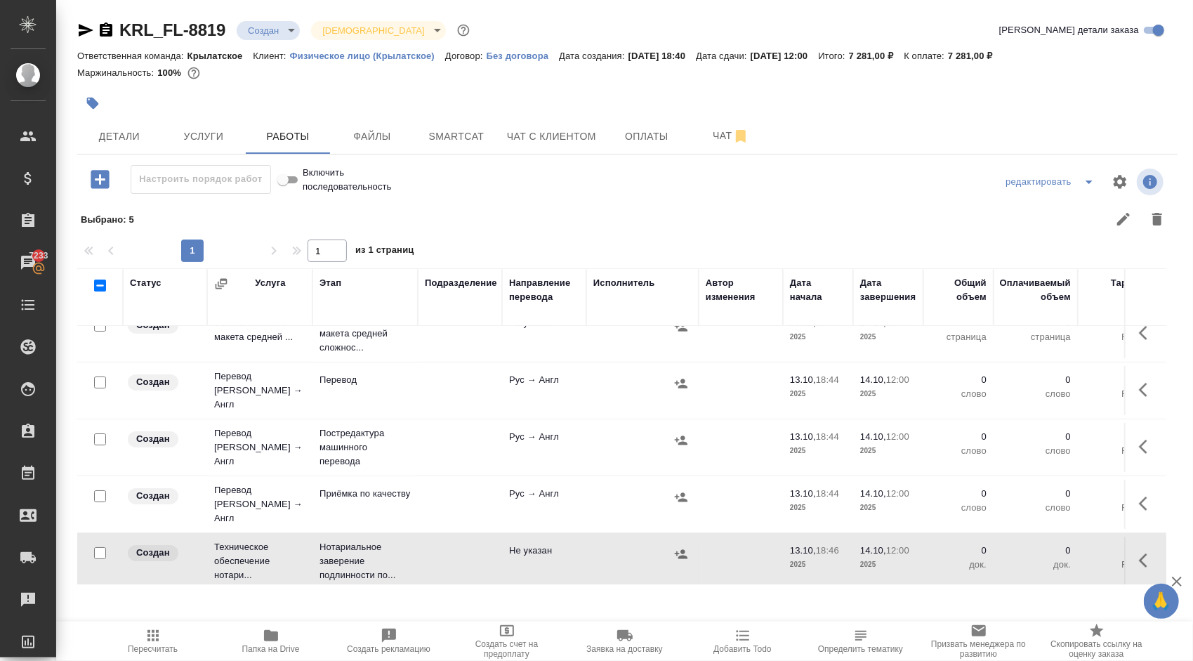
scroll to position [0, 0]
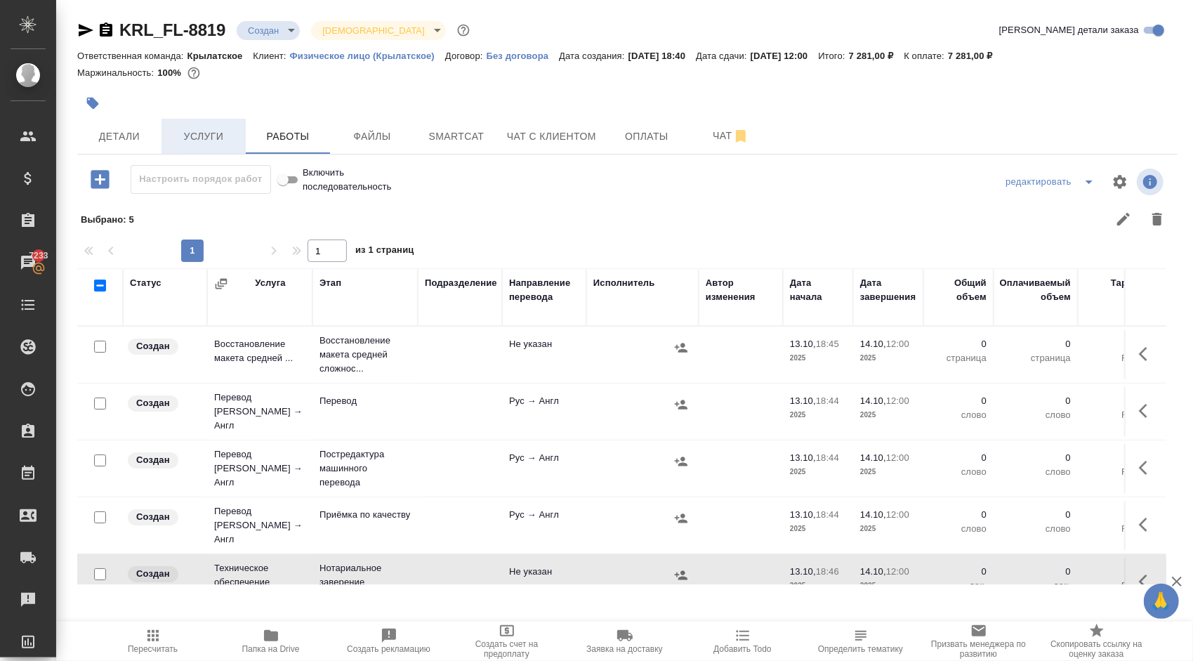
click at [184, 133] on span "Услуги" at bounding box center [203, 137] width 67 height 18
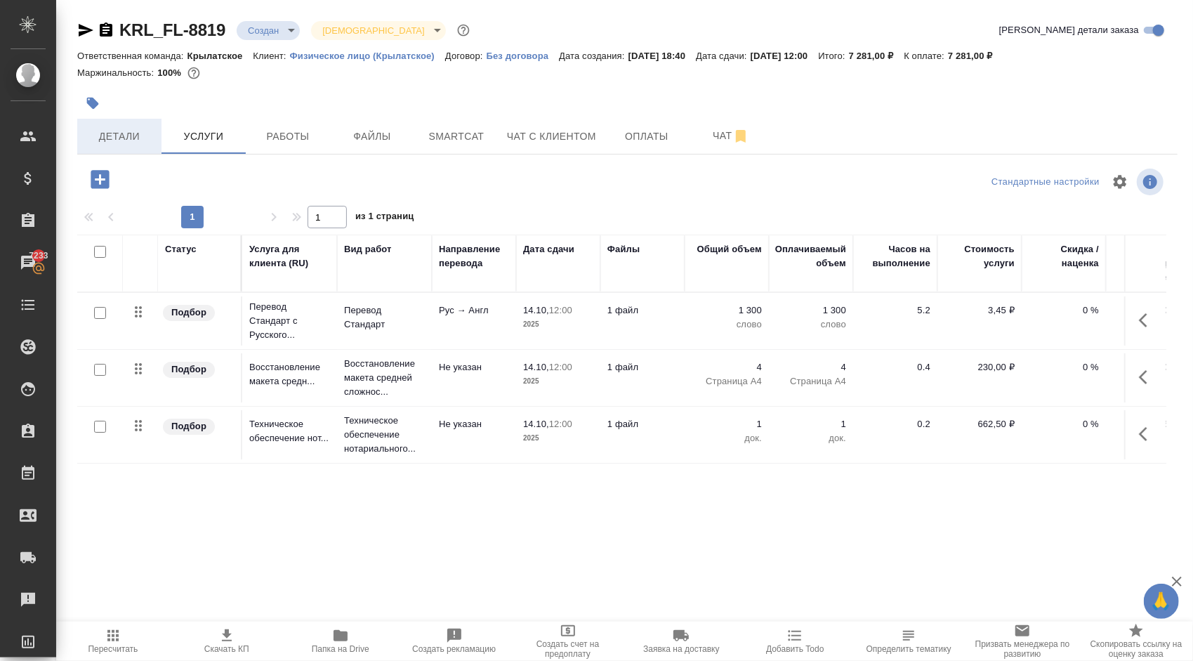
click at [113, 129] on span "Детали" at bounding box center [119, 137] width 67 height 18
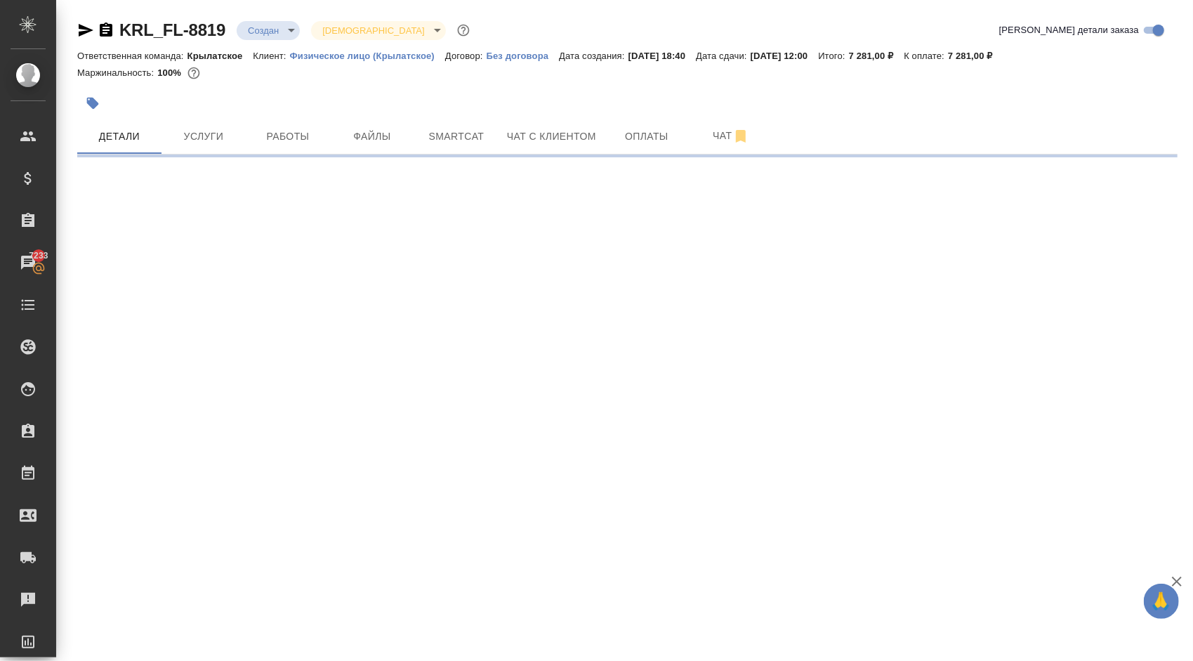
select select "RU"
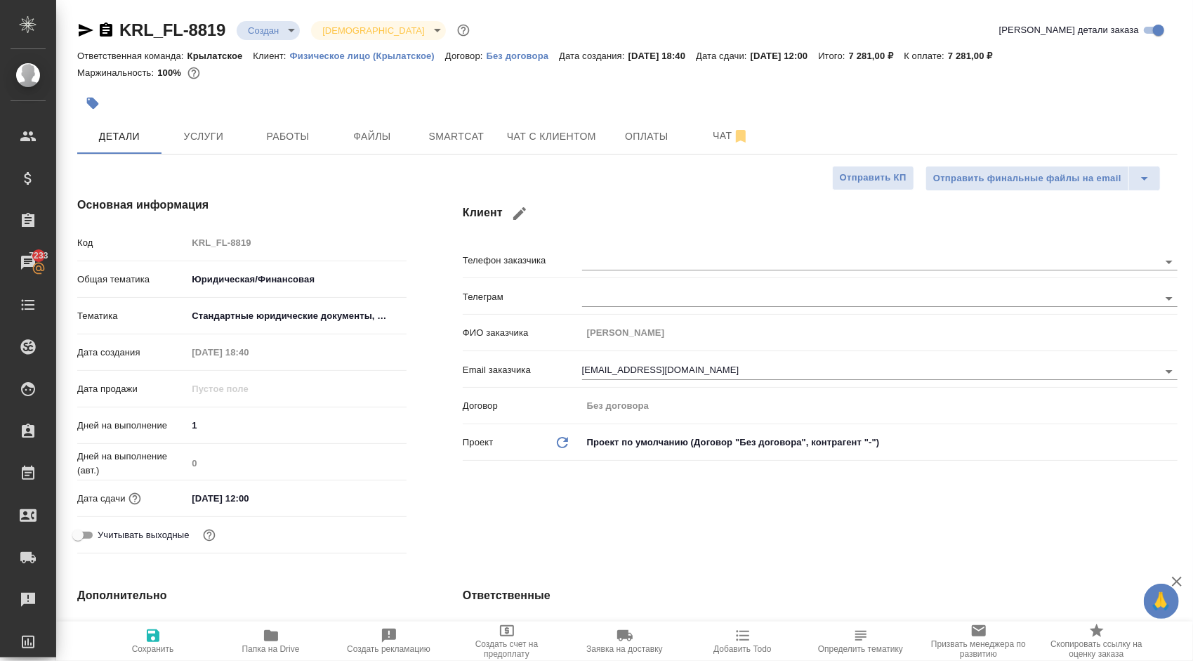
type textarea "x"
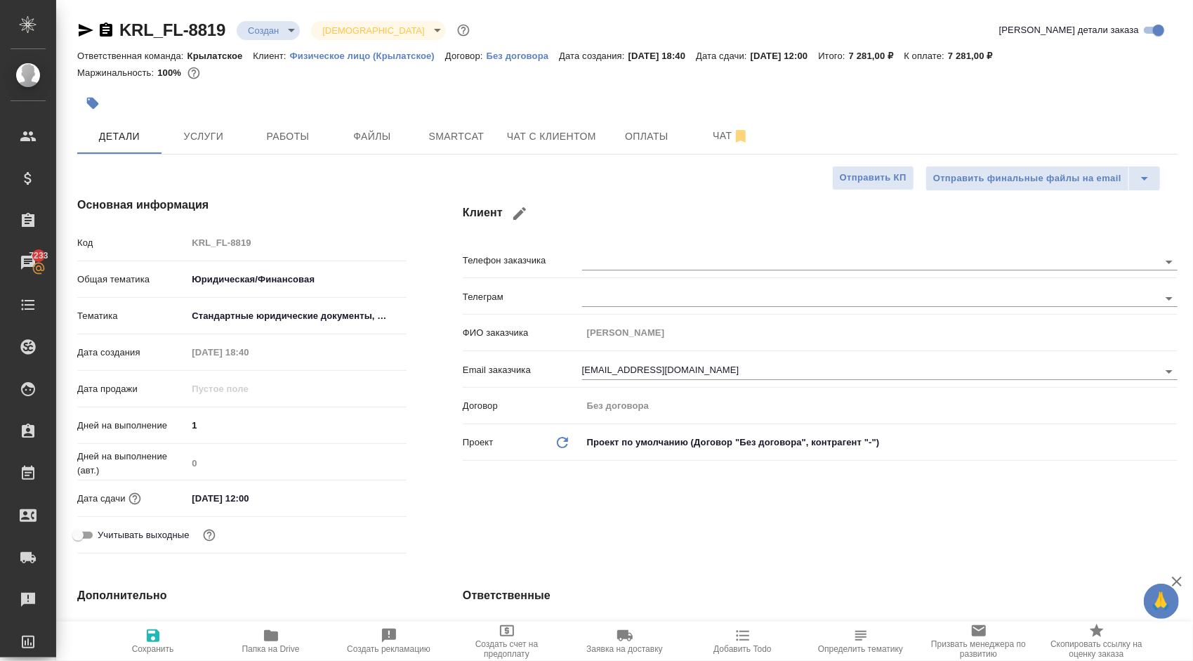
type textarea "x"
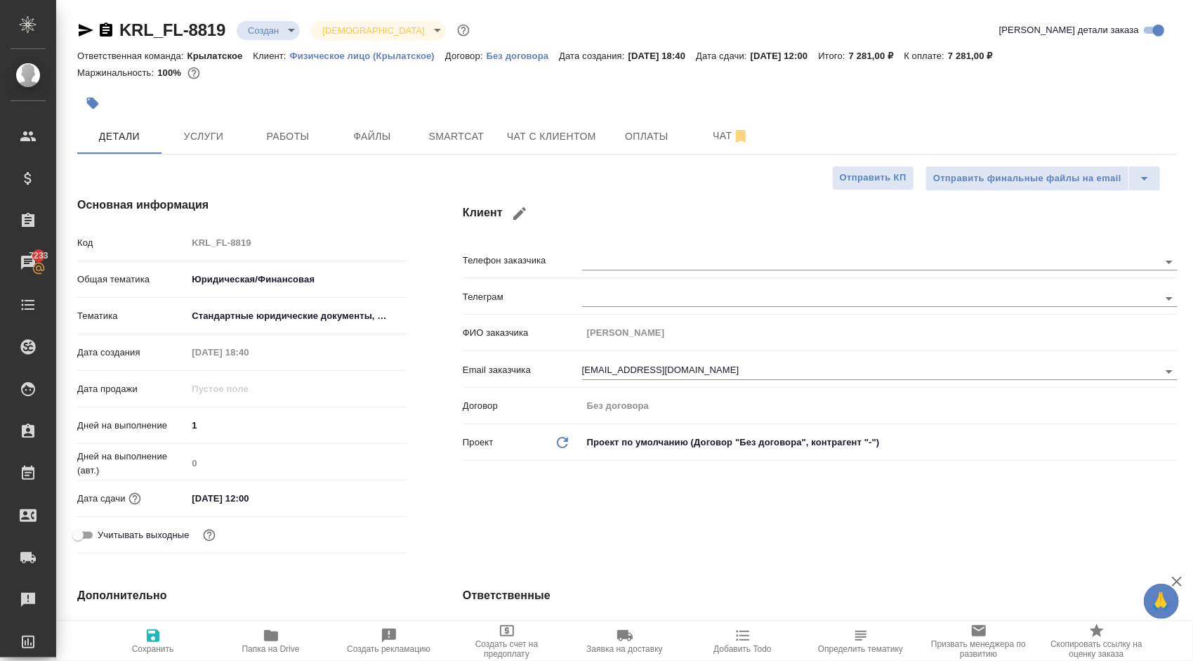
type textarea "x"
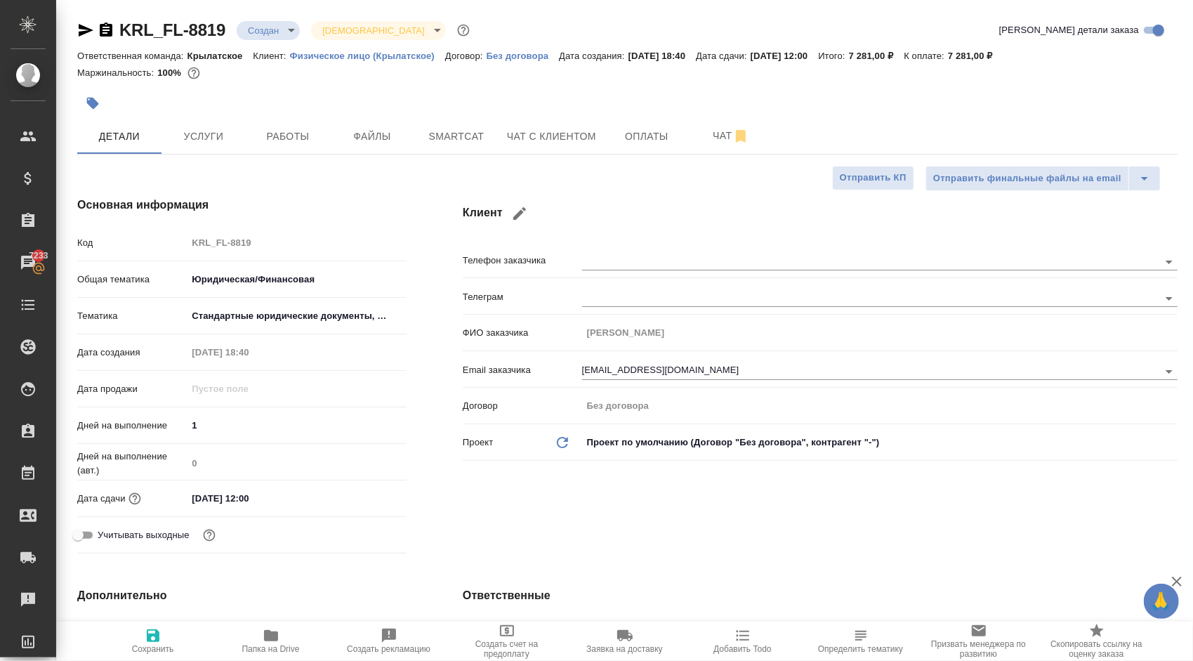
type textarea "x"
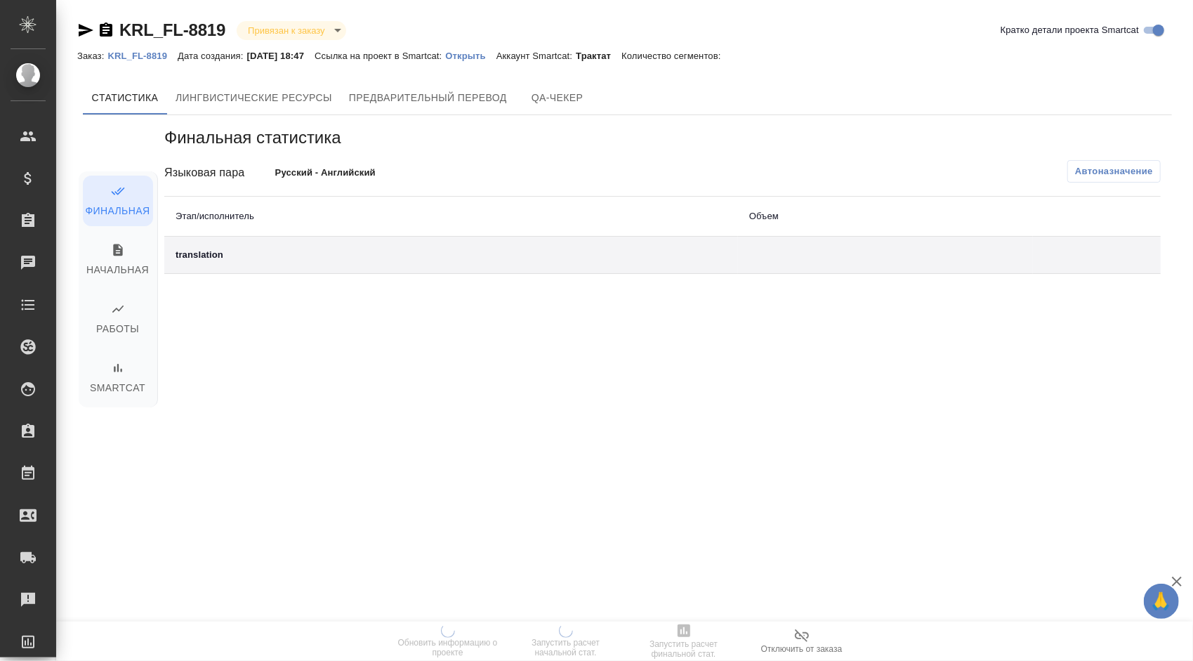
click at [483, 55] on p "Открыть" at bounding box center [470, 56] width 51 height 11
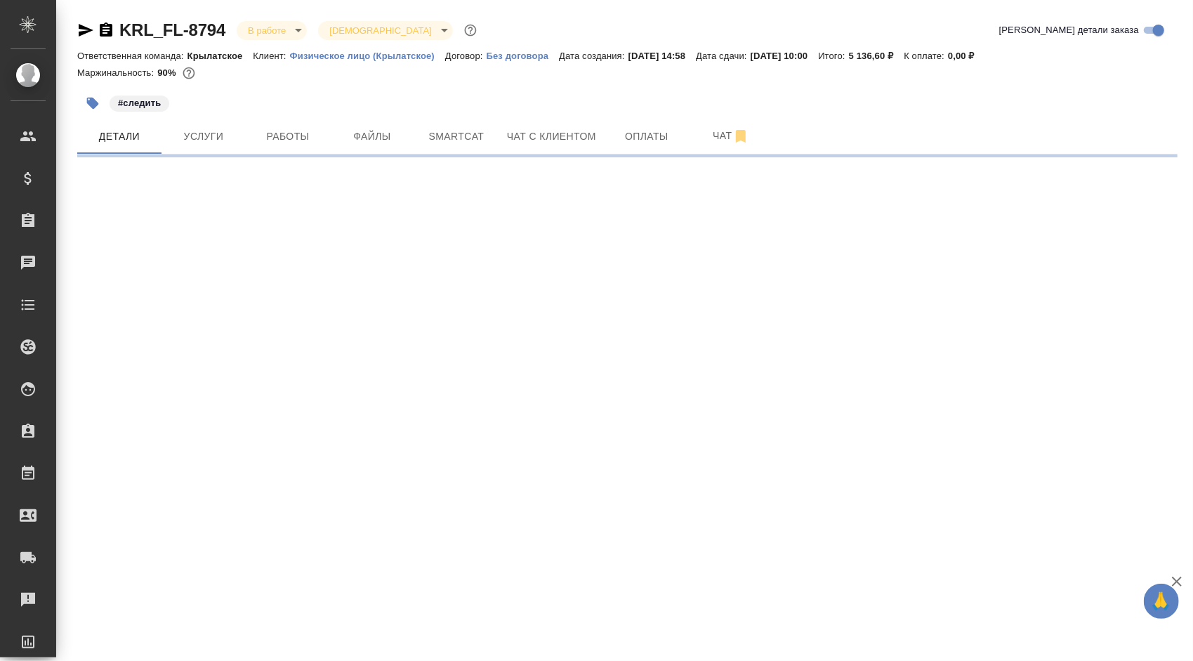
select select "RU"
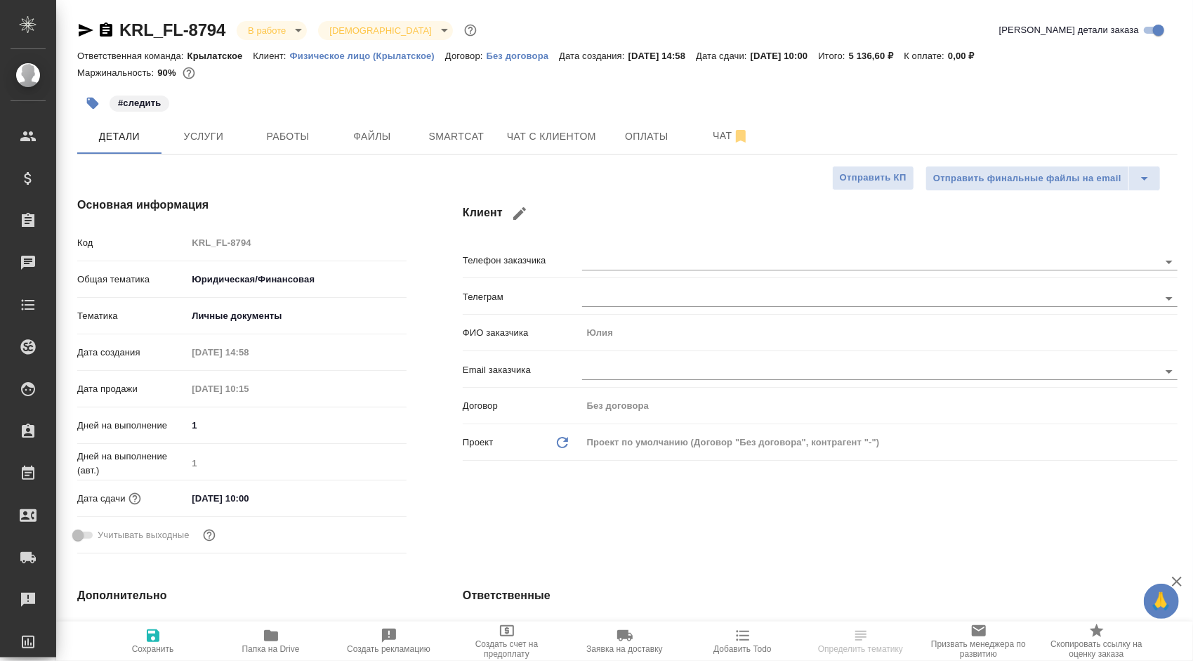
type textarea "x"
click at [345, 114] on div "#следить" at bounding box center [444, 103] width 734 height 31
click at [357, 123] on button "Файлы" at bounding box center [372, 136] width 84 height 35
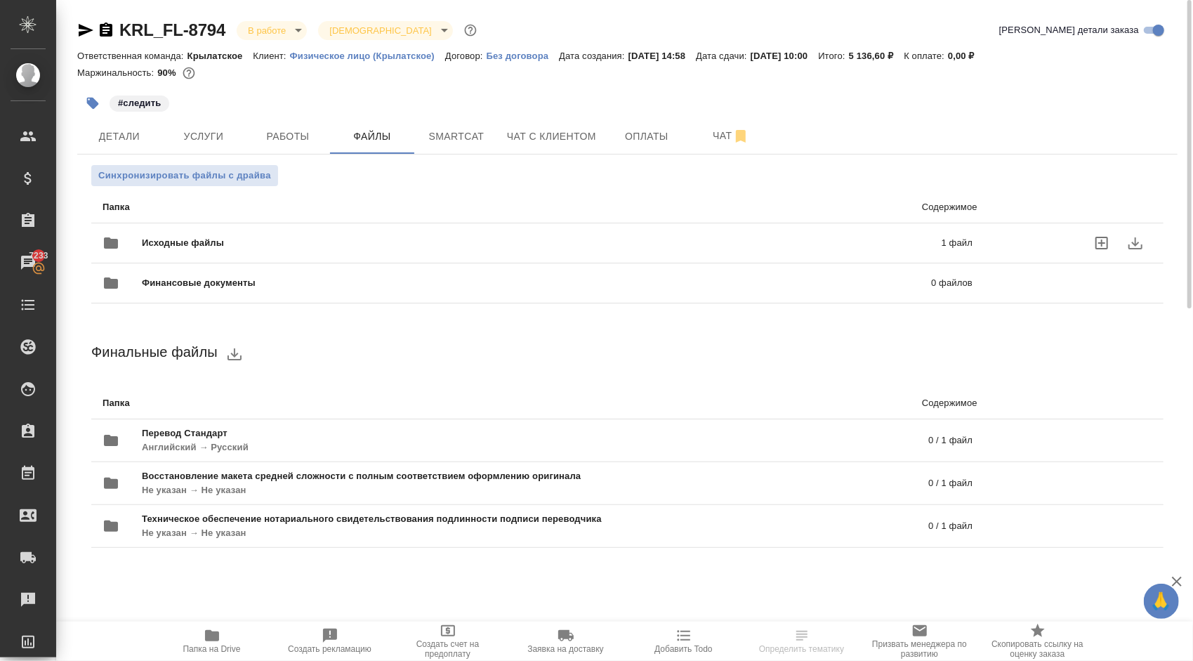
click at [178, 232] on div "Исходные файлы 1 файл" at bounding box center [538, 243] width 870 height 34
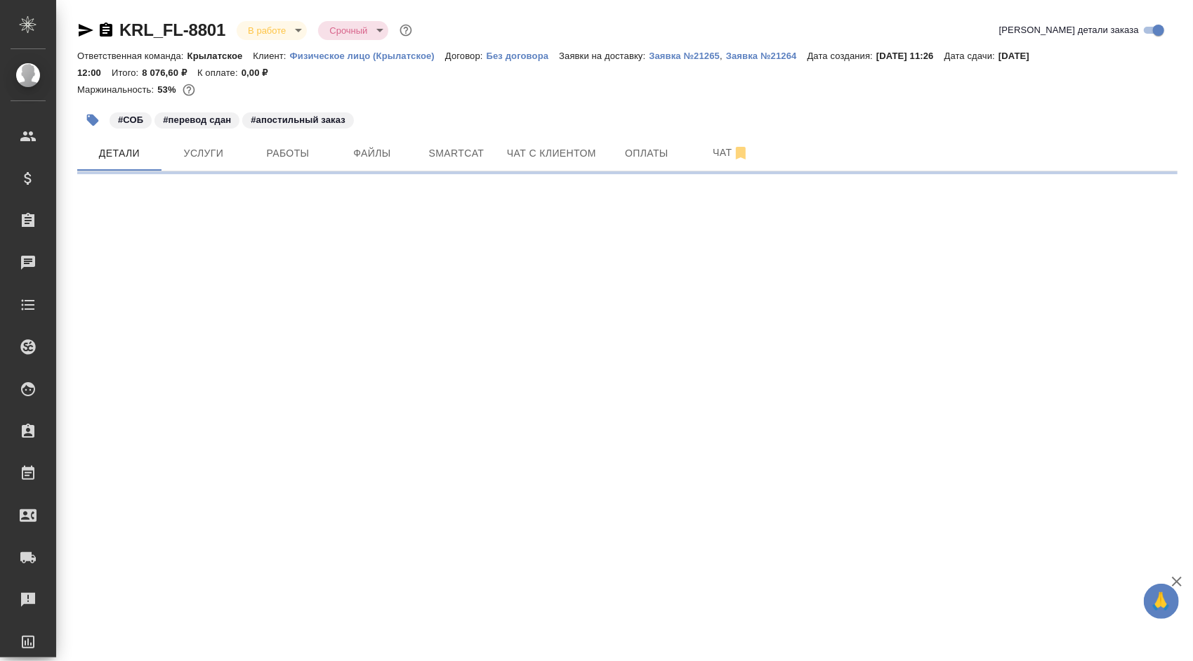
select select "RU"
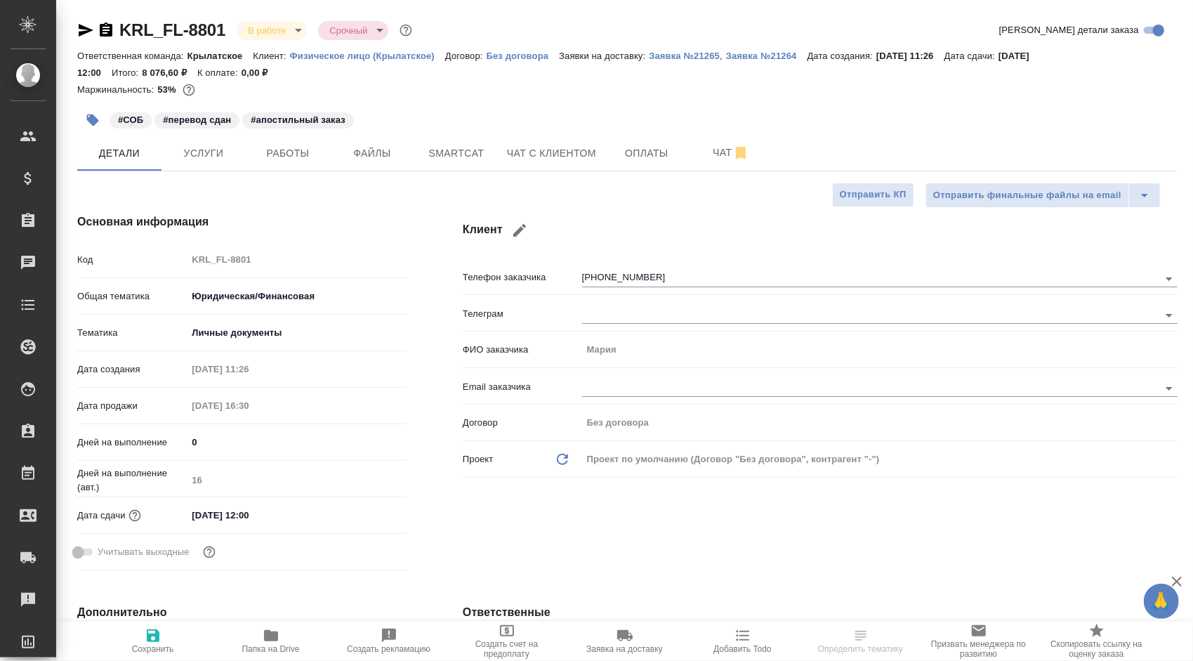
type textarea "x"
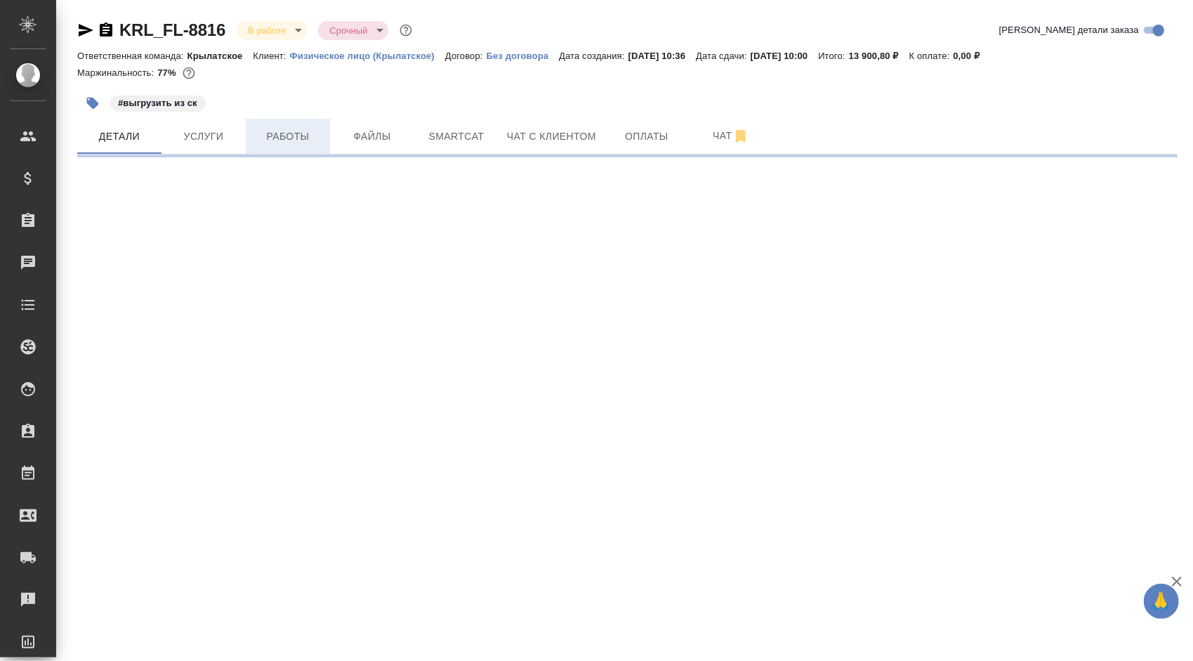
click at [276, 142] on span "Работы" at bounding box center [287, 137] width 67 height 18
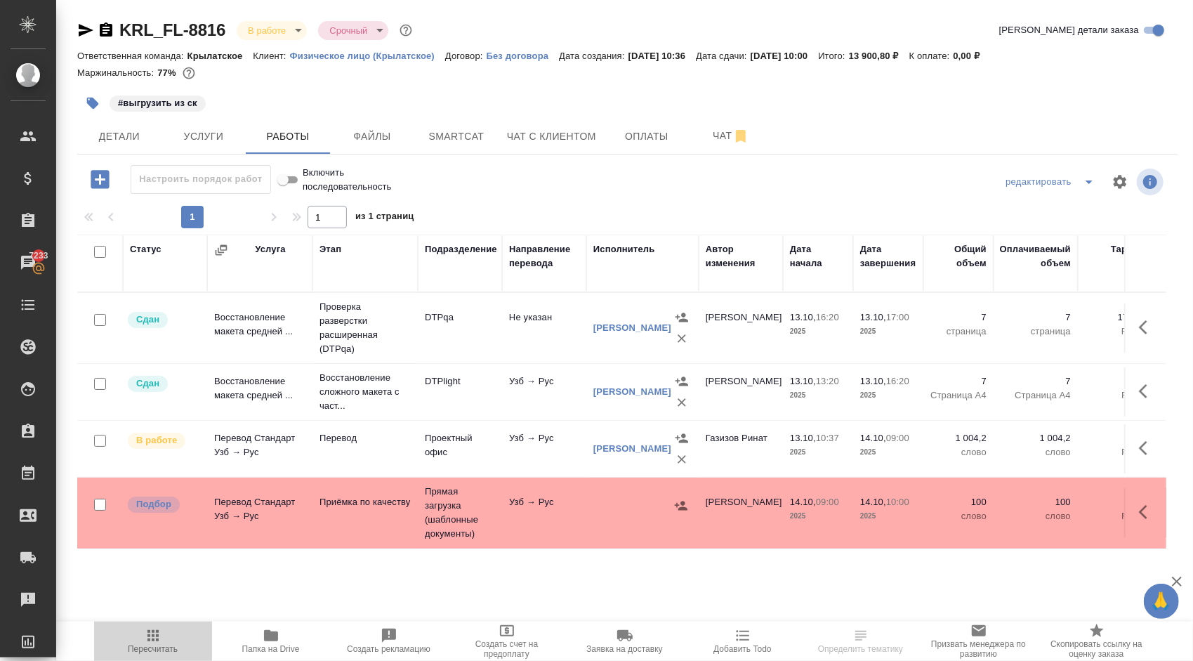
click at [193, 650] on span "Пересчитать" at bounding box center [153, 640] width 101 height 27
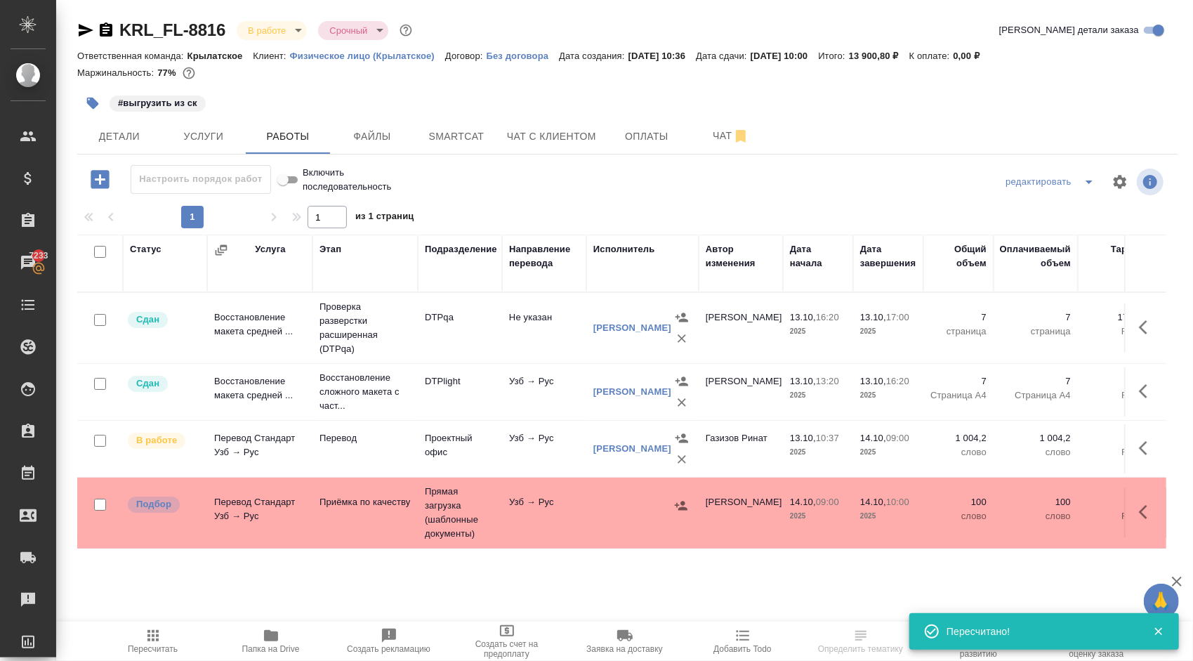
scroll to position [63, 0]
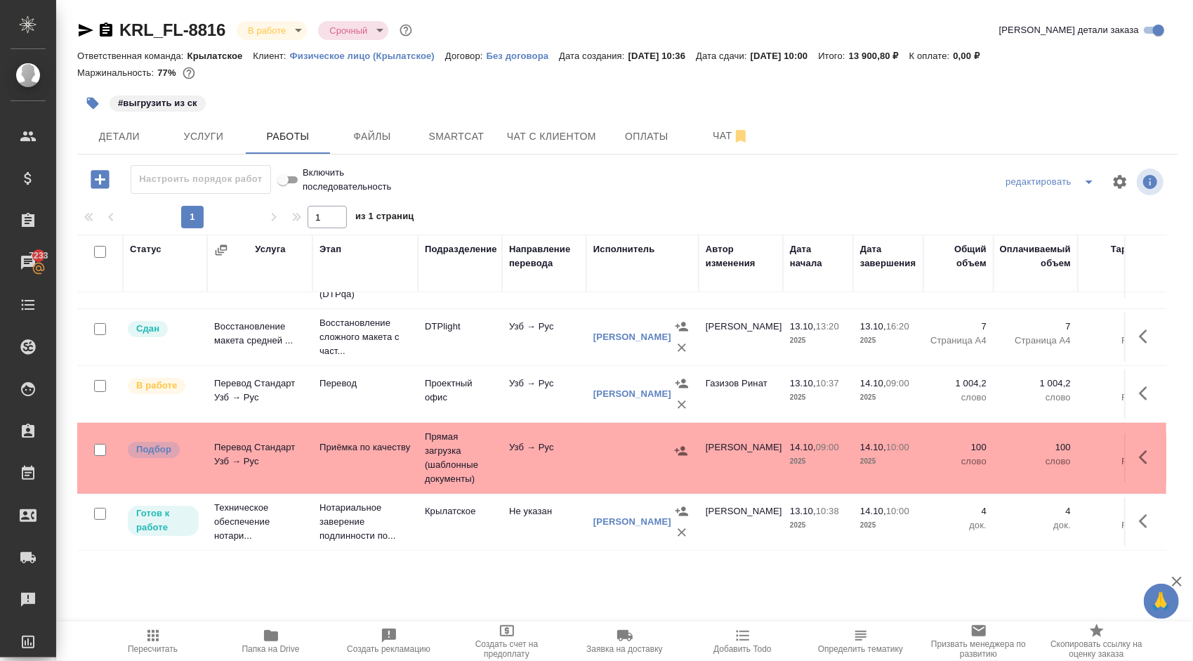
click at [169, 639] on span "Пересчитать" at bounding box center [153, 640] width 101 height 27
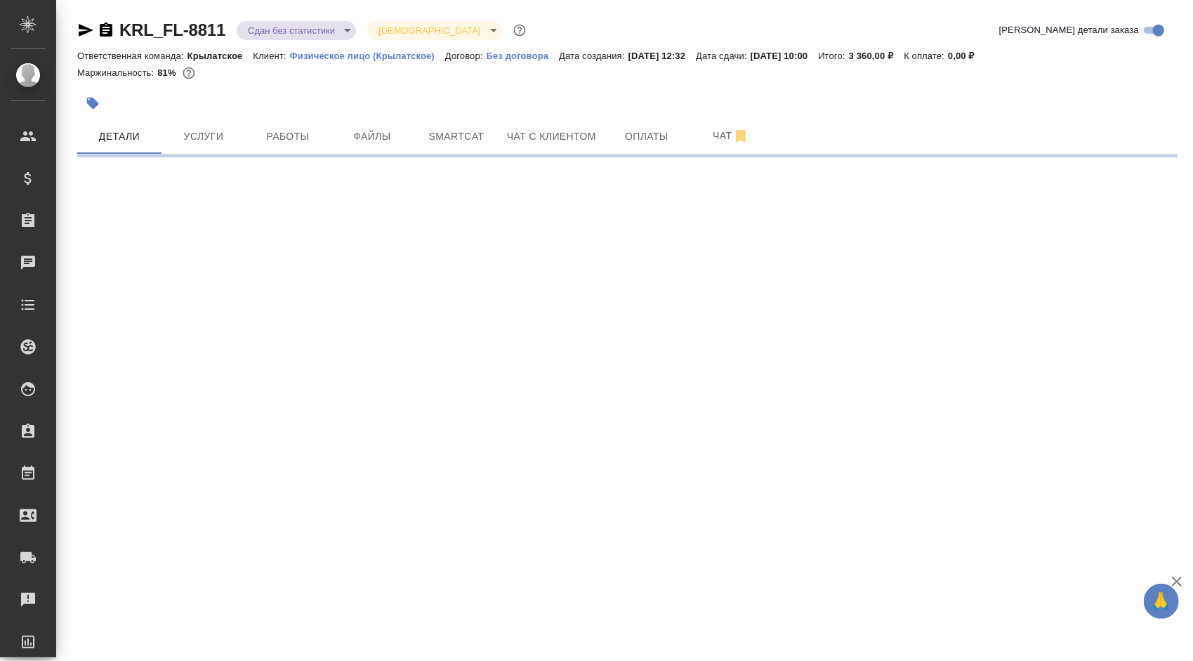
select select "RU"
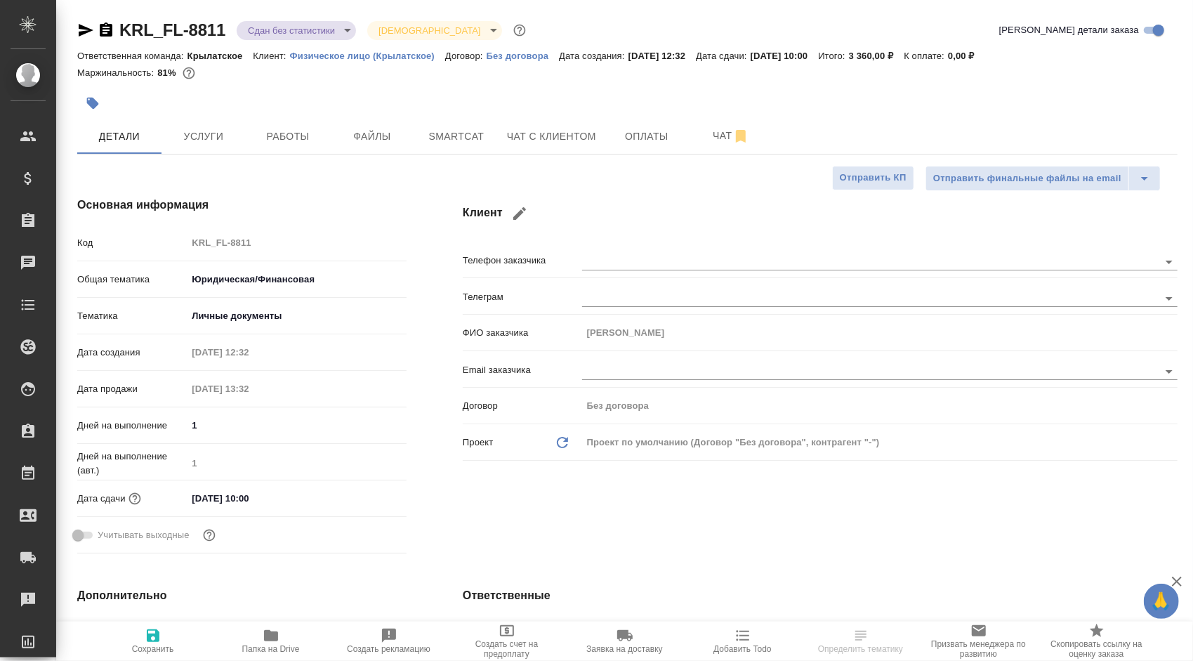
type textarea "x"
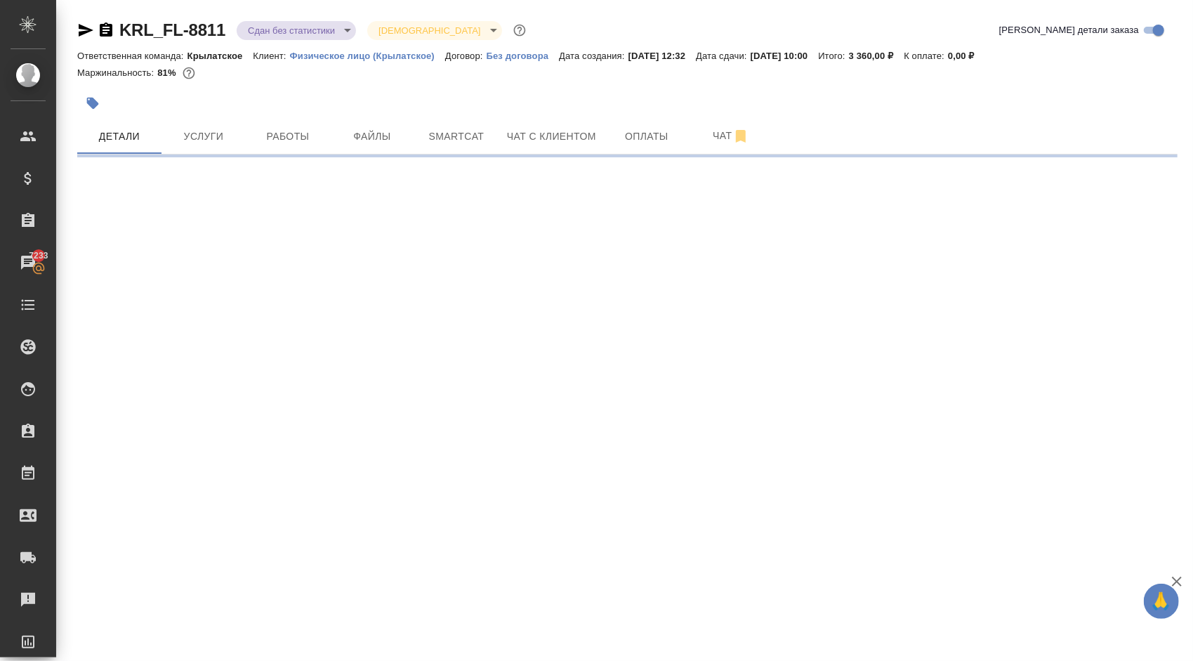
select select "RU"
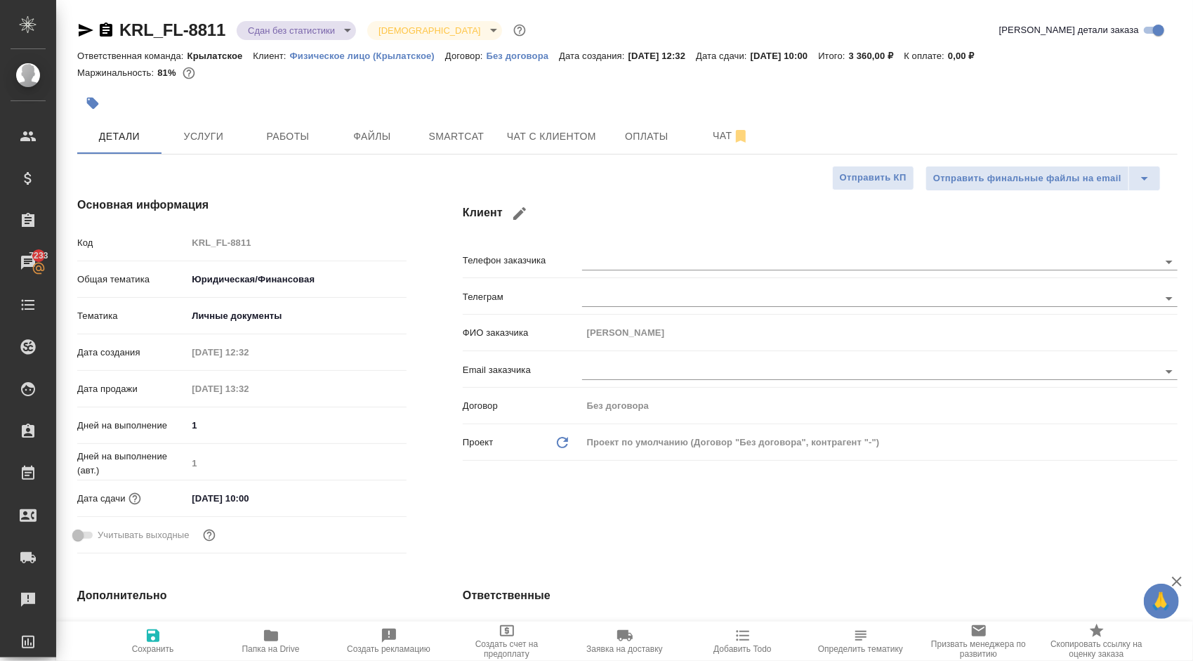
type textarea "x"
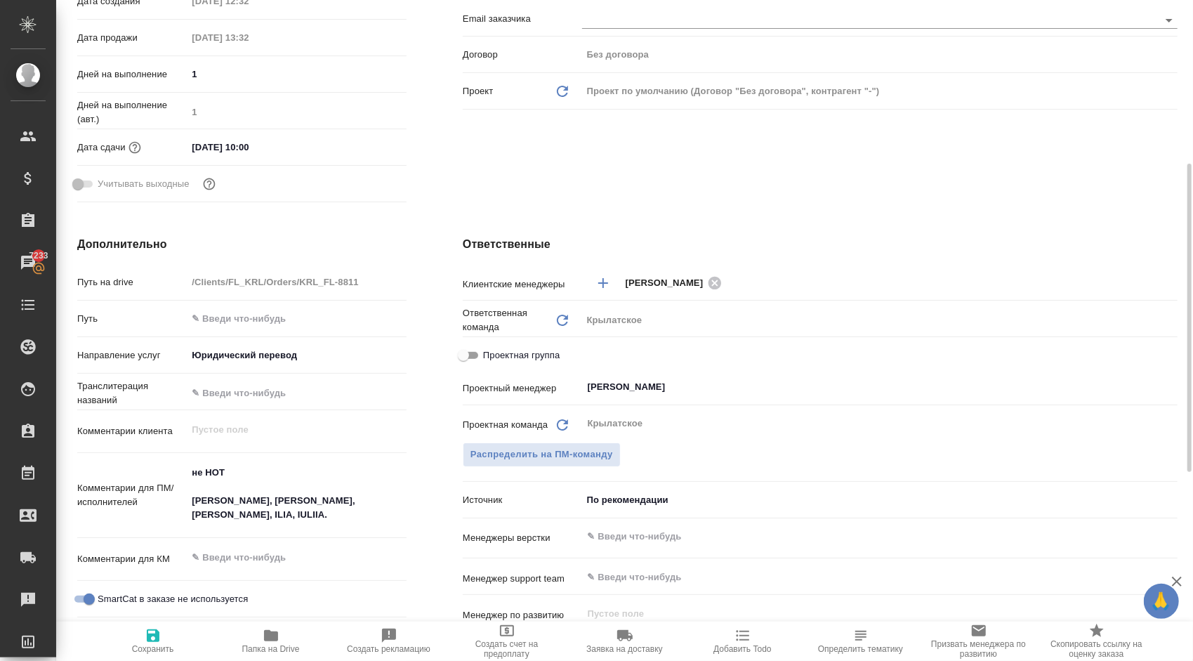
scroll to position [70, 0]
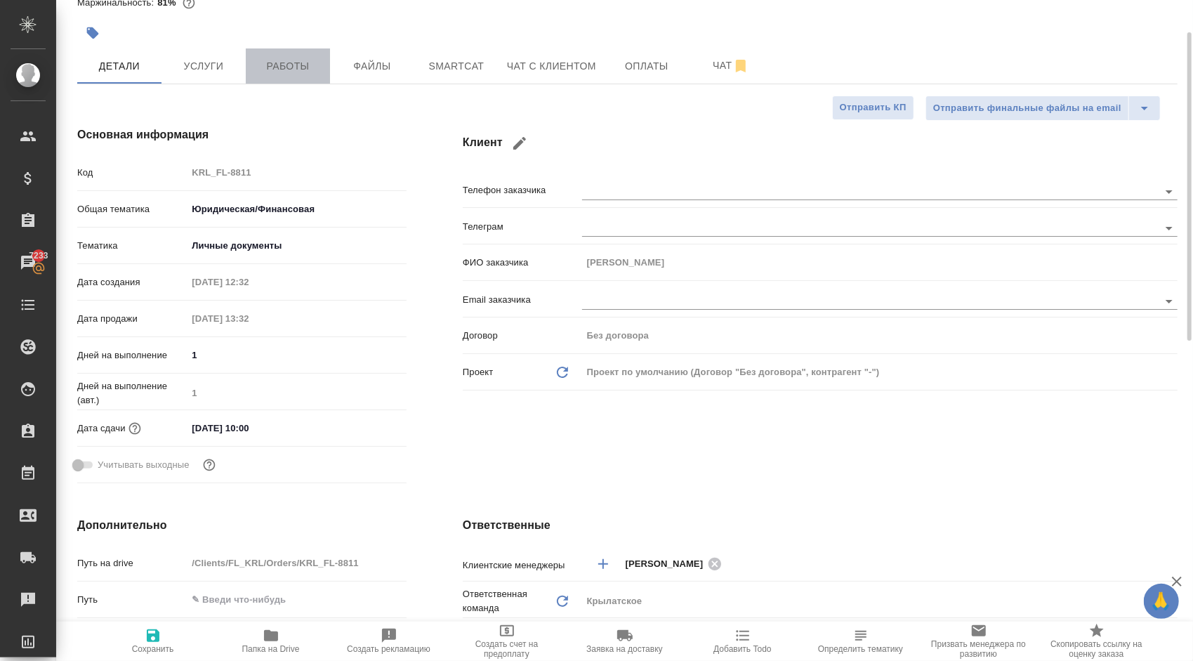
click at [279, 69] on span "Работы" at bounding box center [287, 67] width 67 height 18
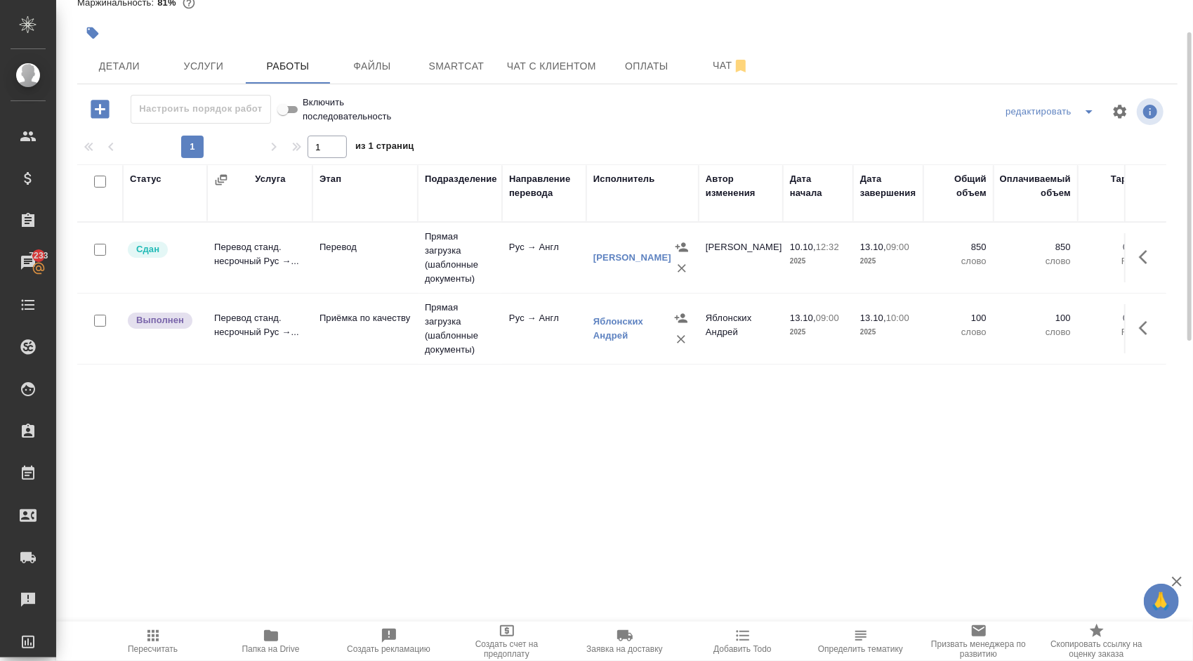
click at [1147, 326] on icon "button" at bounding box center [1147, 328] width 17 height 17
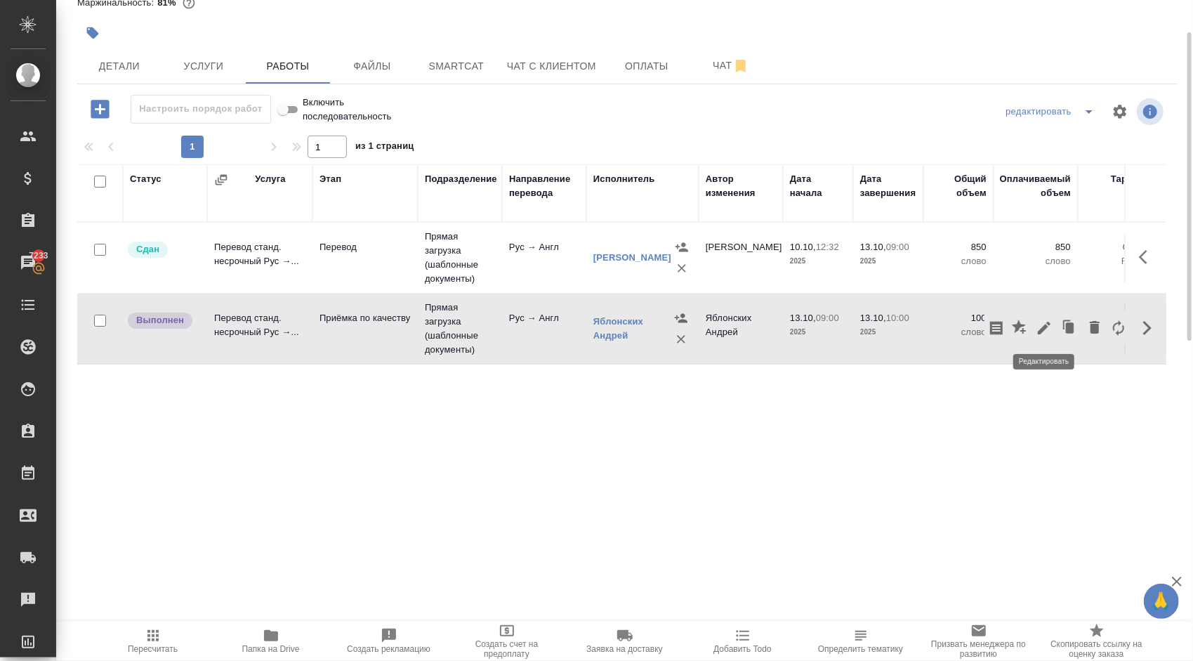
click at [1045, 336] on button "button" at bounding box center [1044, 328] width 24 height 34
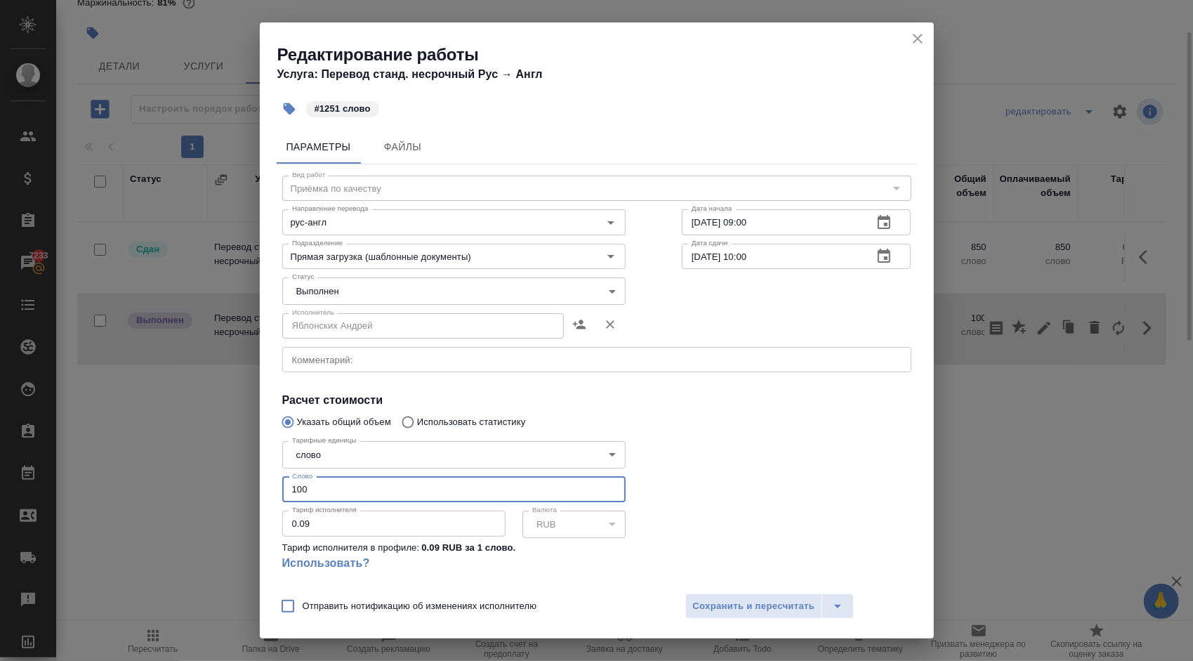
drag, startPoint x: 331, startPoint y: 487, endPoint x: 167, endPoint y: 465, distance: 165.1
click at [167, 465] on div "Редактирование работы Услуга: Перевод станд. несрочный Рус → Англ #1251 слово П…" at bounding box center [596, 330] width 1193 height 661
type input "1251"
click at [348, 288] on body "🙏 .cls-1 fill:#fff; AWATERA Kasymov Timur Клиенты Спецификации Заказы 7233 Чаты…" at bounding box center [596, 330] width 1193 height 661
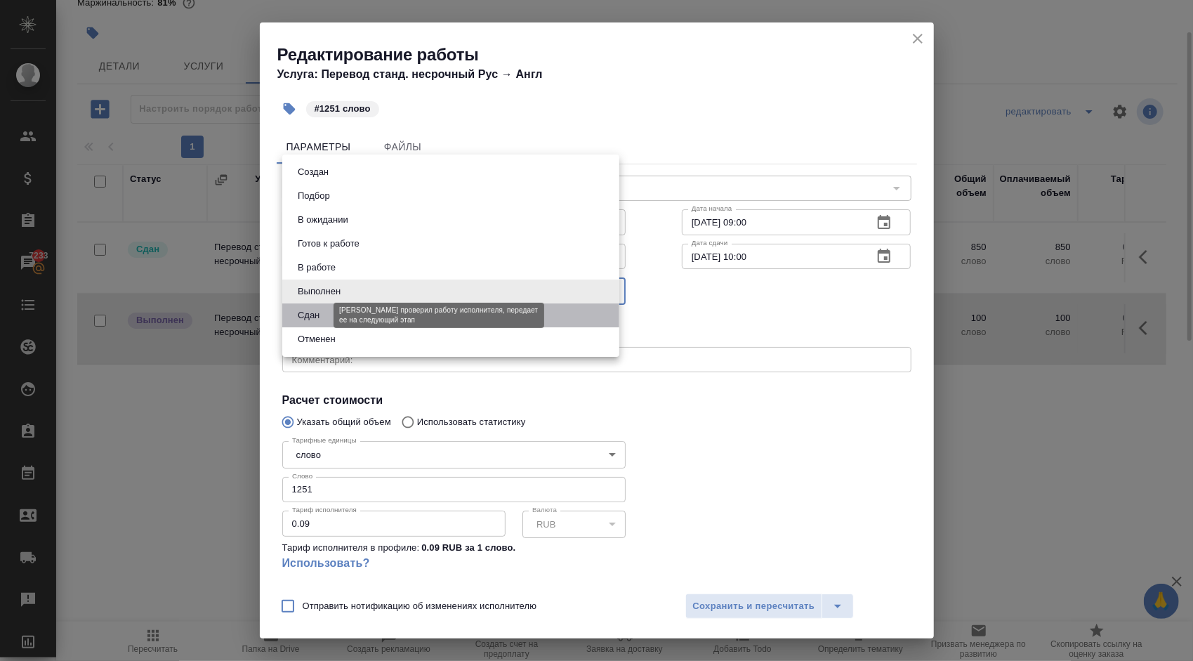
click at [318, 316] on button "Сдан" at bounding box center [309, 315] width 30 height 15
type input "closed"
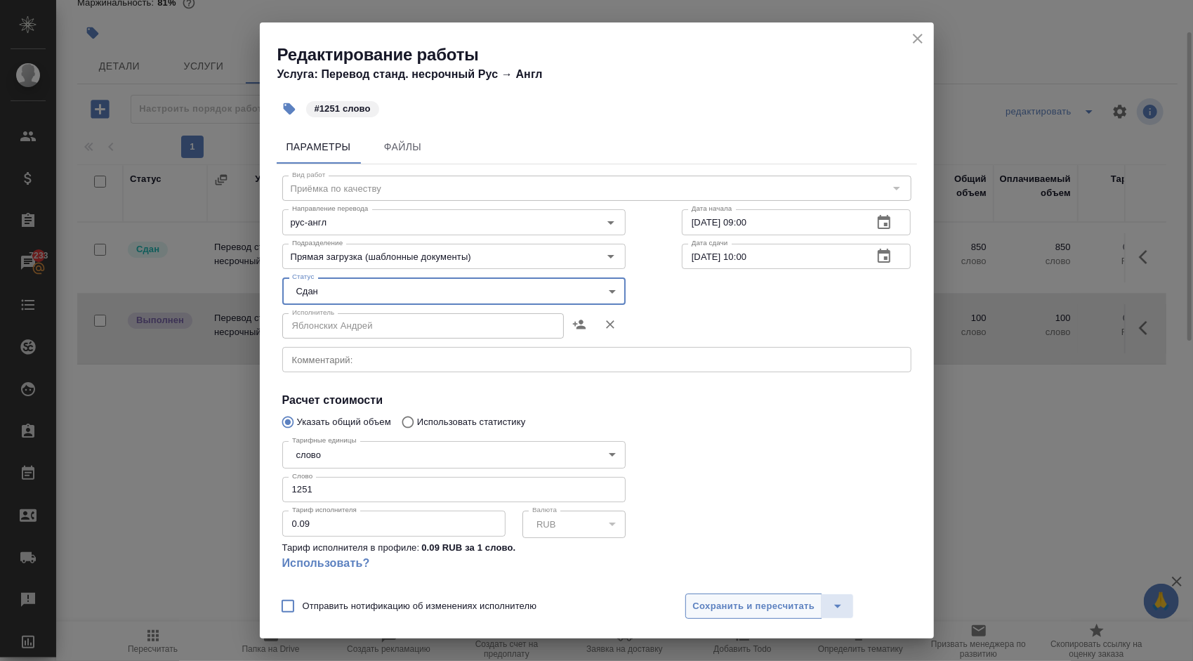
click at [798, 612] on span "Сохранить и пересчитать" at bounding box center [754, 606] width 122 height 16
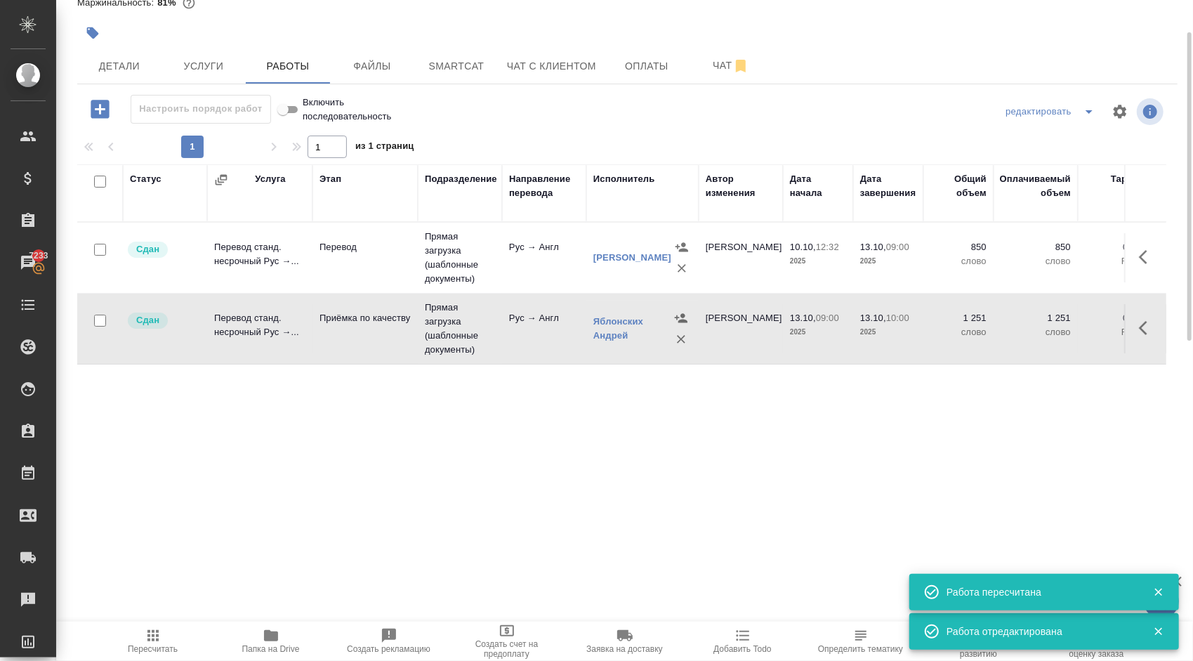
click at [176, 624] on button "Пересчитать" at bounding box center [153, 640] width 118 height 39
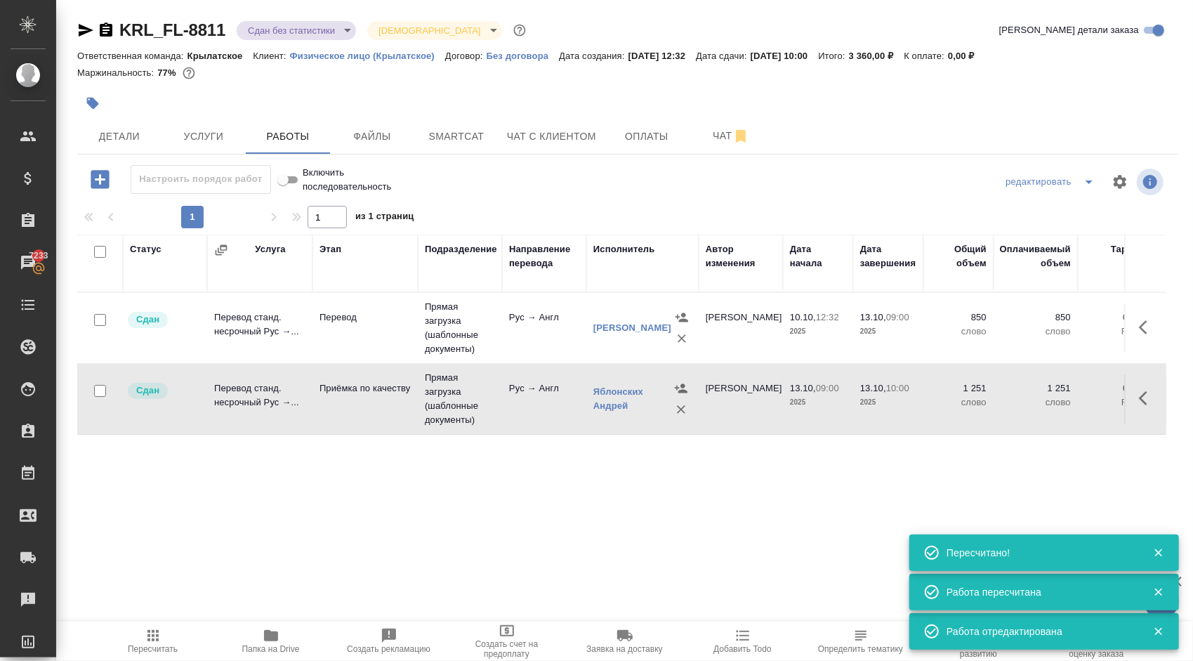
click at [191, 646] on span "Пересчитать" at bounding box center [153, 640] width 101 height 27
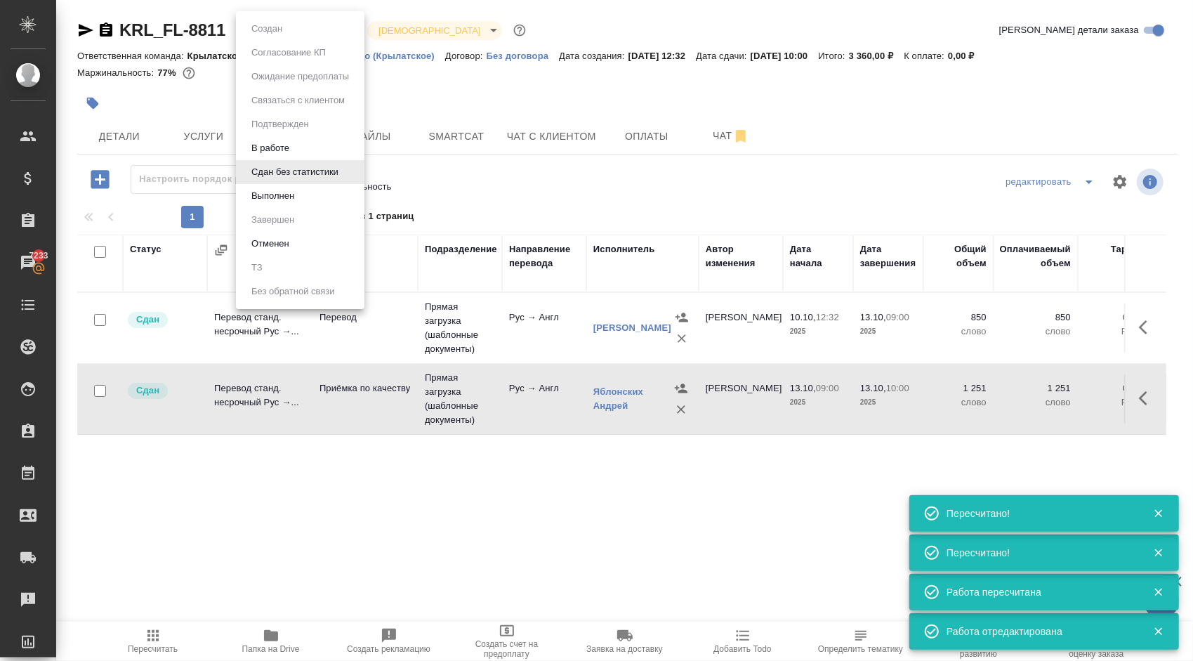
click at [309, 32] on body "🙏 .cls-1 fill:#fff; AWATERA Kasymov Timur Клиенты Спецификации Заказы 7233 Чаты…" at bounding box center [596, 330] width 1193 height 661
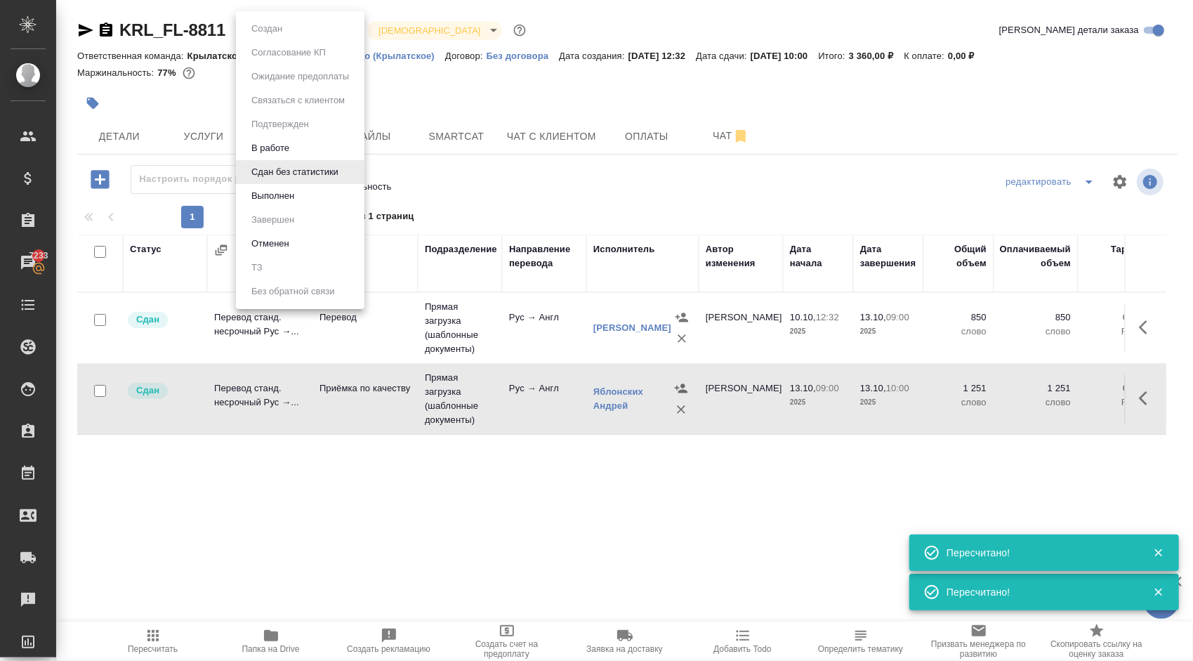
click at [478, 118] on div at bounding box center [596, 330] width 1193 height 661
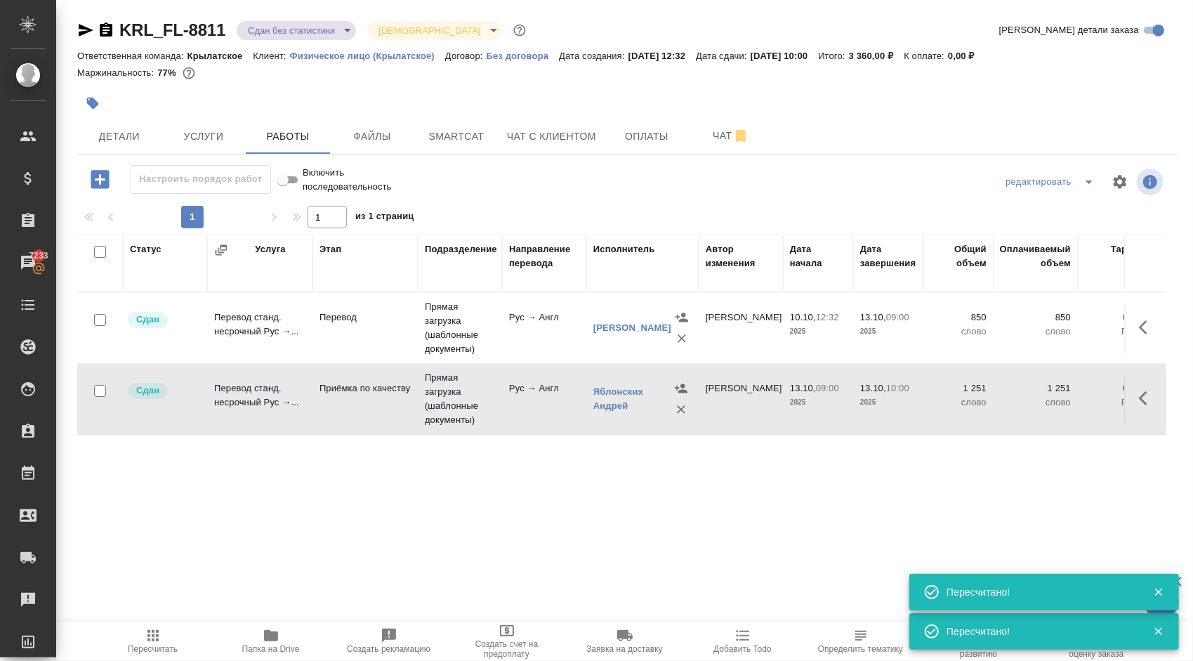
click at [117, 154] on hr at bounding box center [627, 154] width 1100 height 1
click at [112, 148] on button "Детали" at bounding box center [119, 136] width 84 height 35
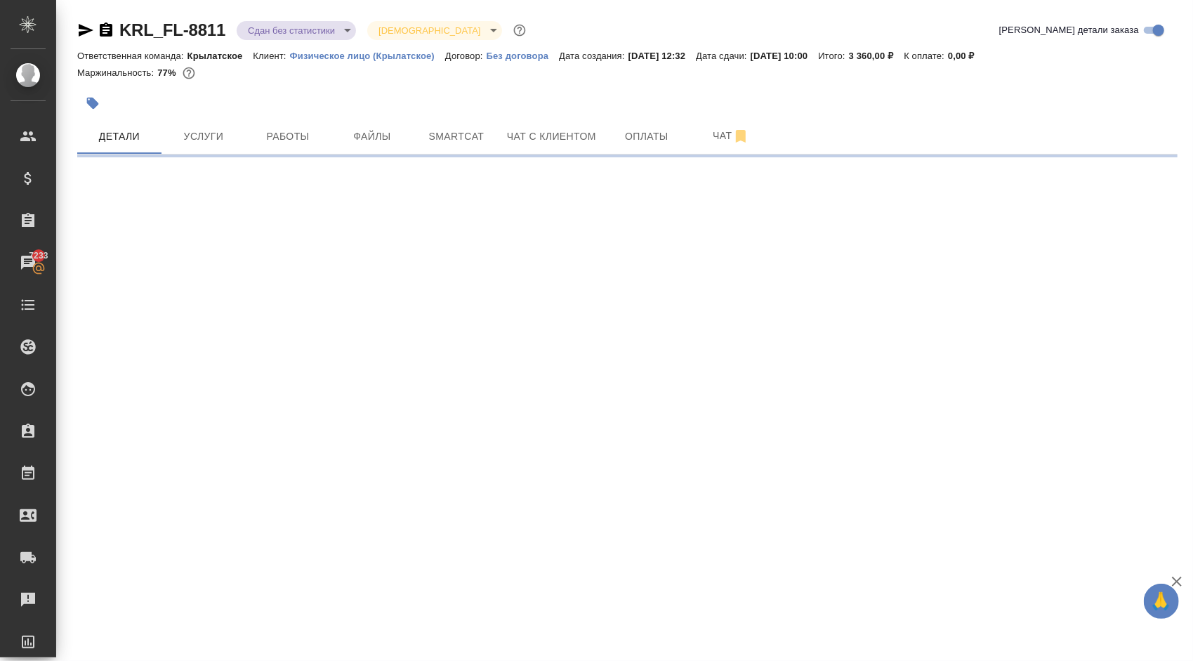
select select "RU"
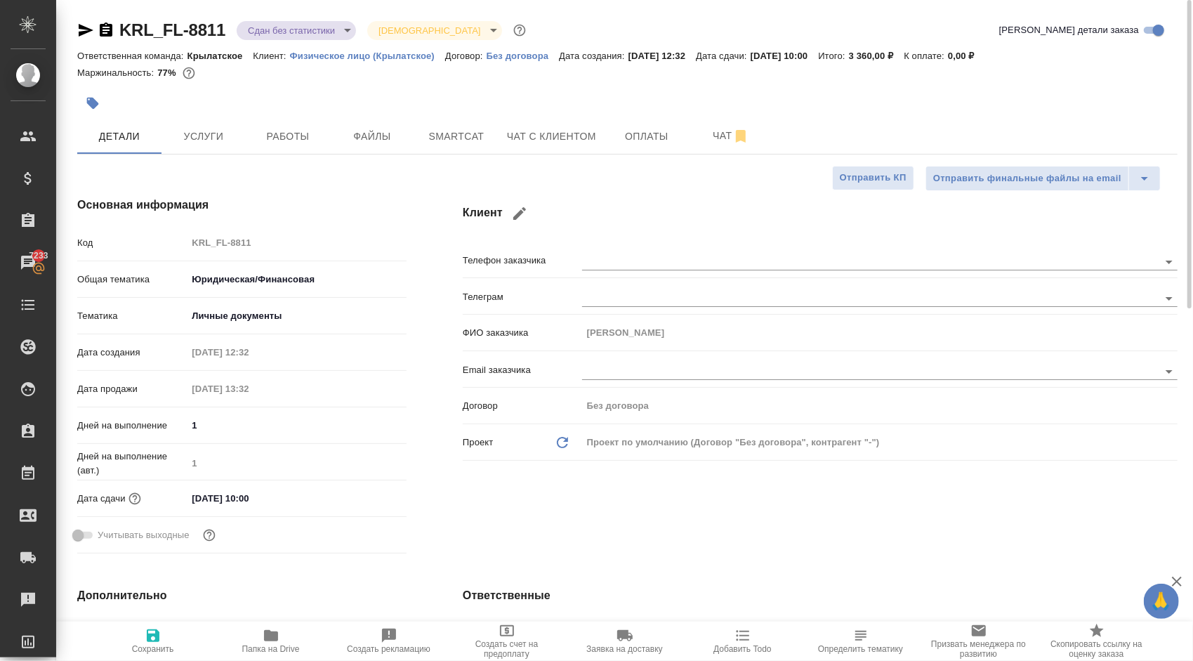
click at [303, 33] on body "🙏 .cls-1 fill:#fff; AWATERA Kasymov Timur Клиенты Спецификации Заказы 7233 Чаты…" at bounding box center [596, 330] width 1193 height 661
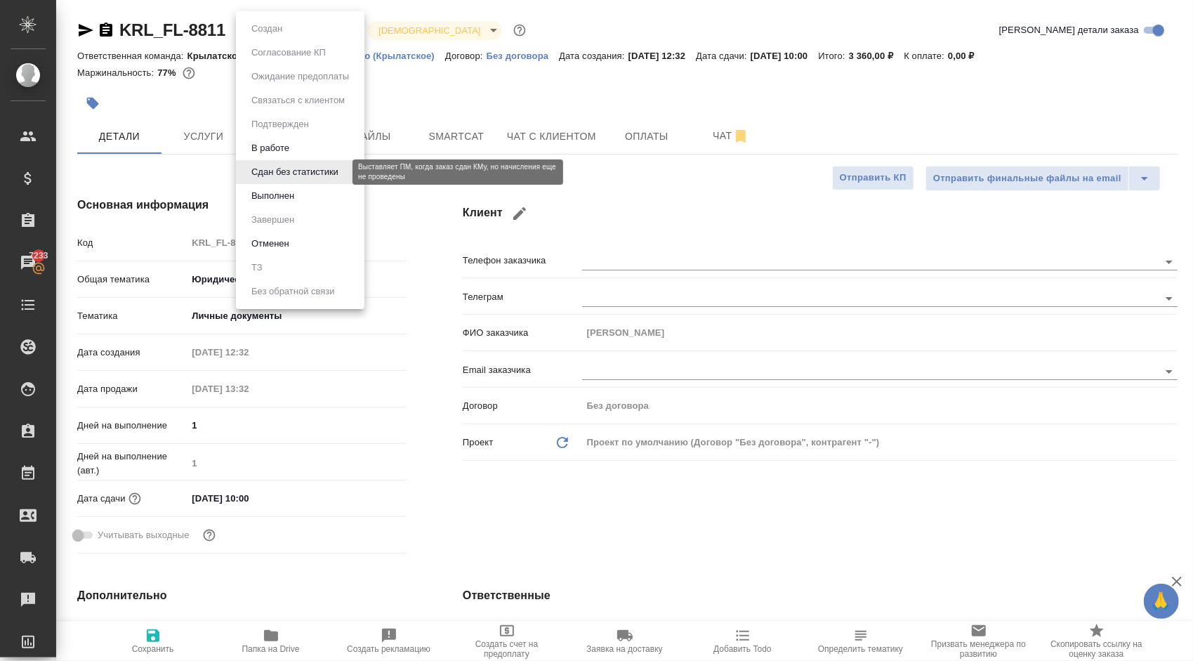
click at [279, 193] on button "Выполнен" at bounding box center [272, 195] width 51 height 15
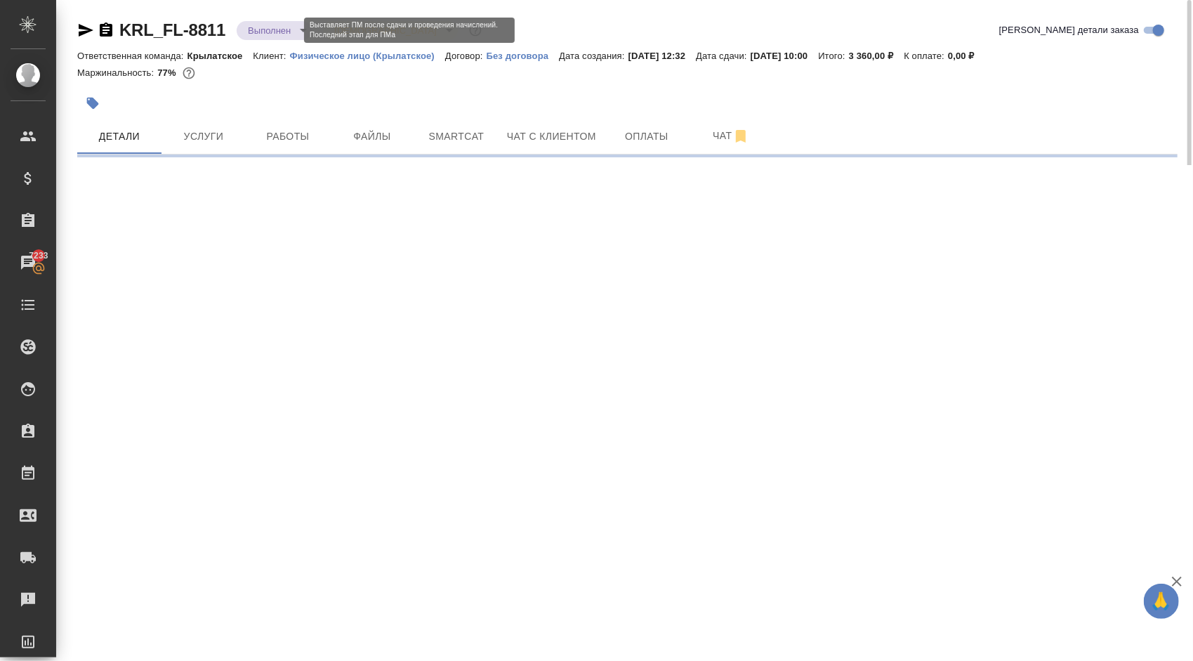
click at [284, 26] on body "🙏 .cls-1 fill:#fff; AWATERA Kasymov Timur Клиенты Спецификации Заказы 7233 Чаты…" at bounding box center [596, 330] width 1193 height 661
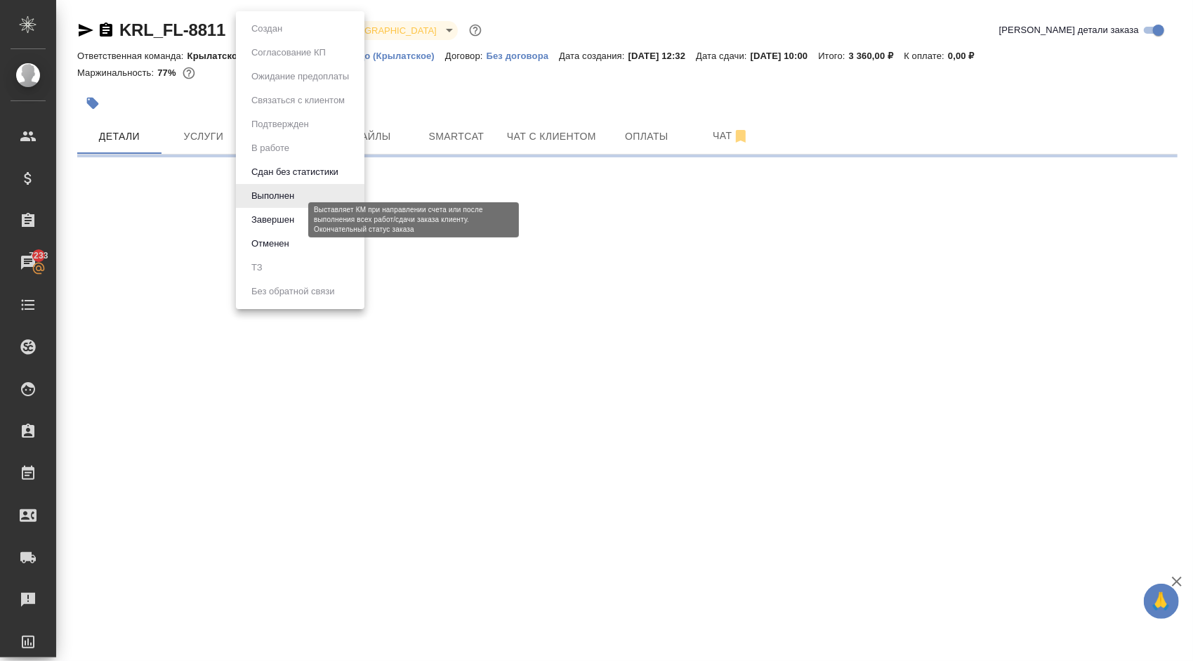
select select "RU"
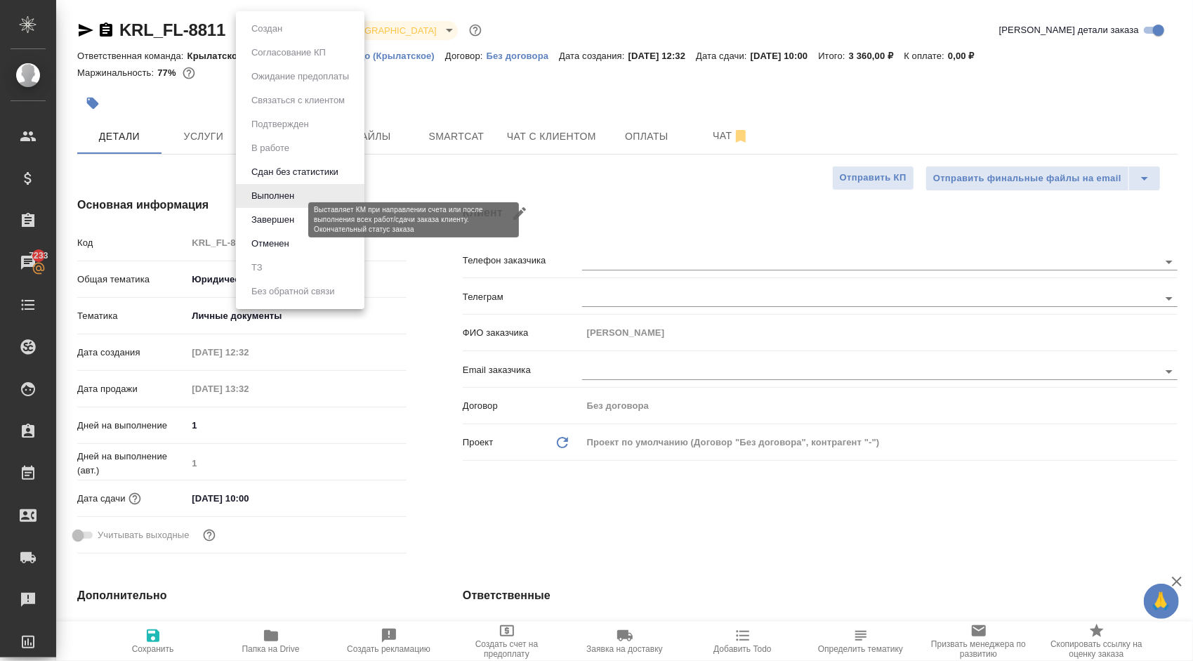
type textarea "x"
click at [293, 220] on button "Завершен" at bounding box center [272, 219] width 51 height 15
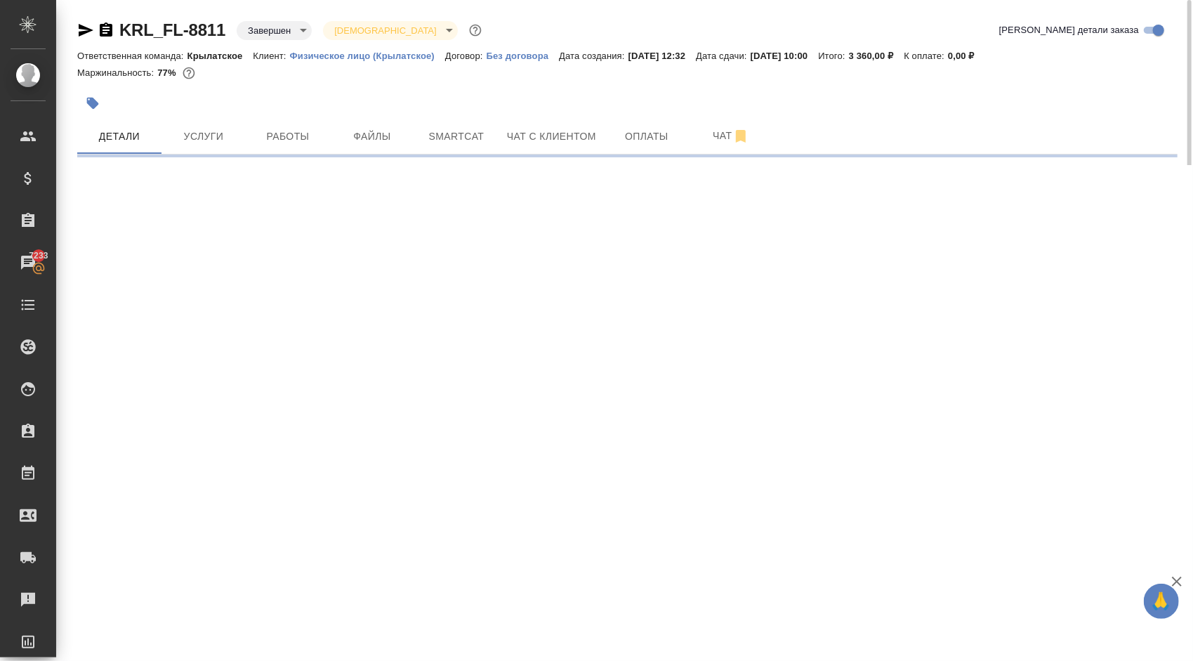
select select "RU"
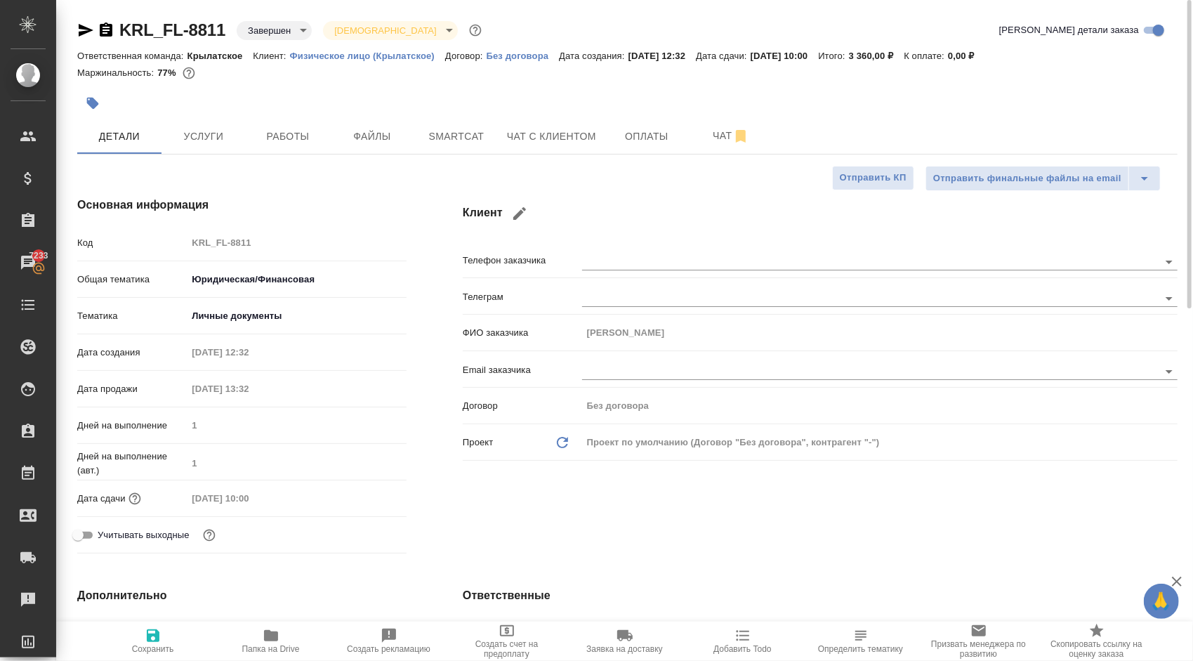
type textarea "x"
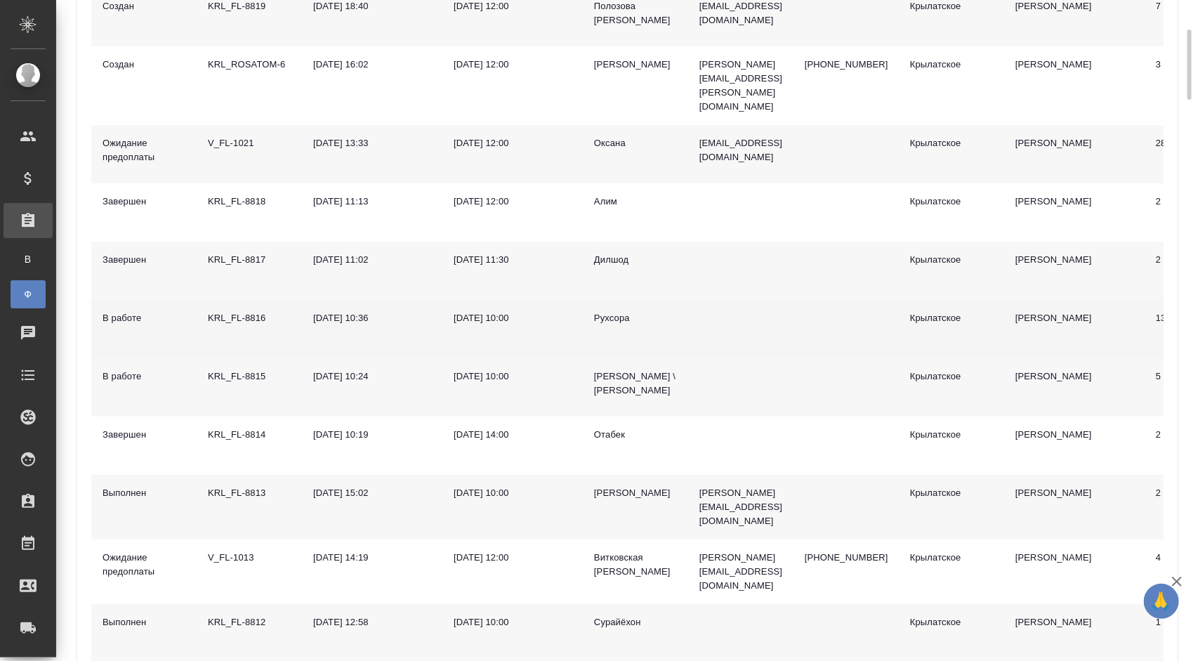
scroll to position [70, 0]
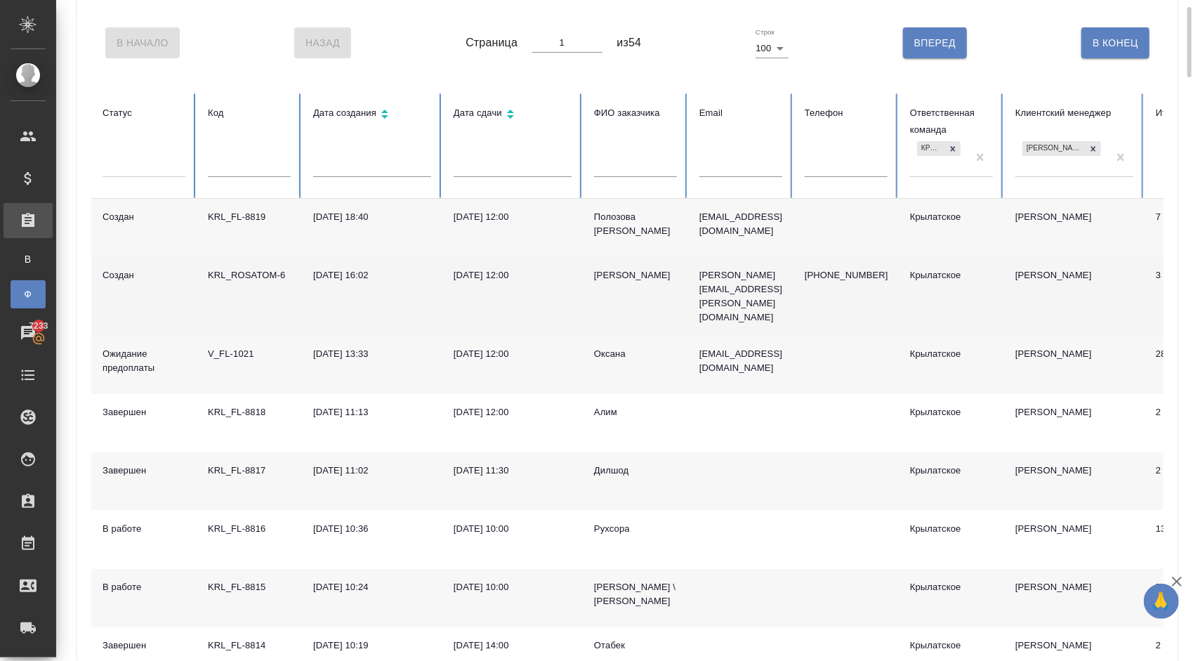
click at [617, 279] on div "Людмила Андреевна" at bounding box center [635, 275] width 83 height 14
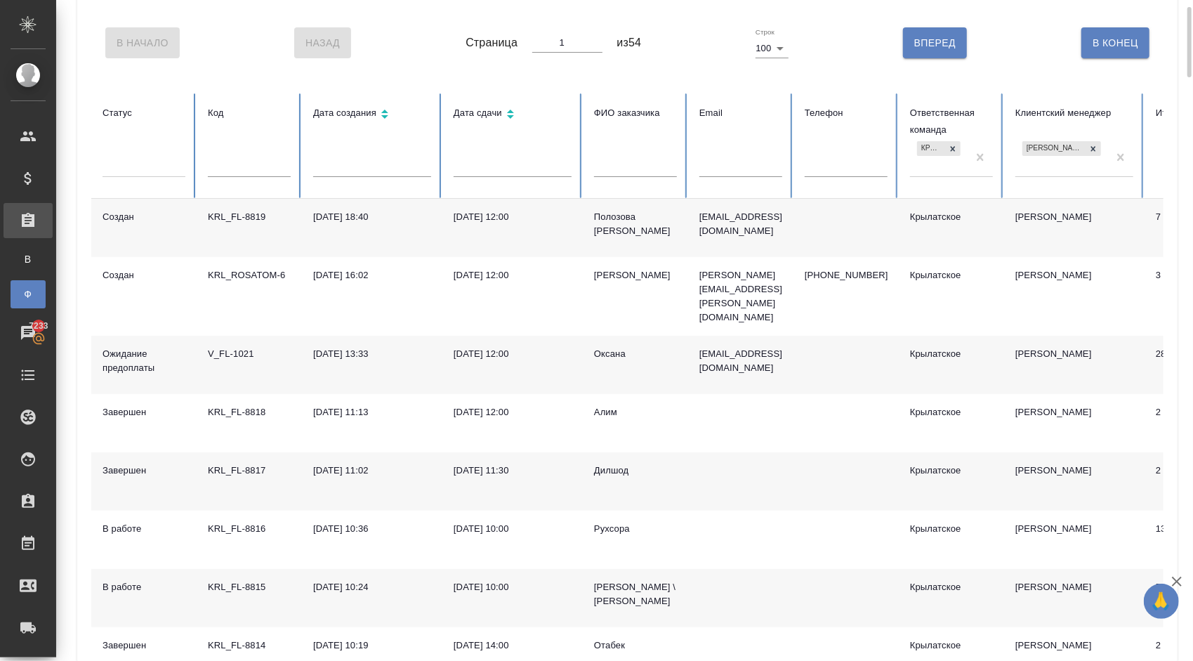
drag, startPoint x: 100, startPoint y: 159, endPoint x: 143, endPoint y: 195, distance: 56.8
click at [101, 159] on th "Статус" at bounding box center [143, 145] width 105 height 105
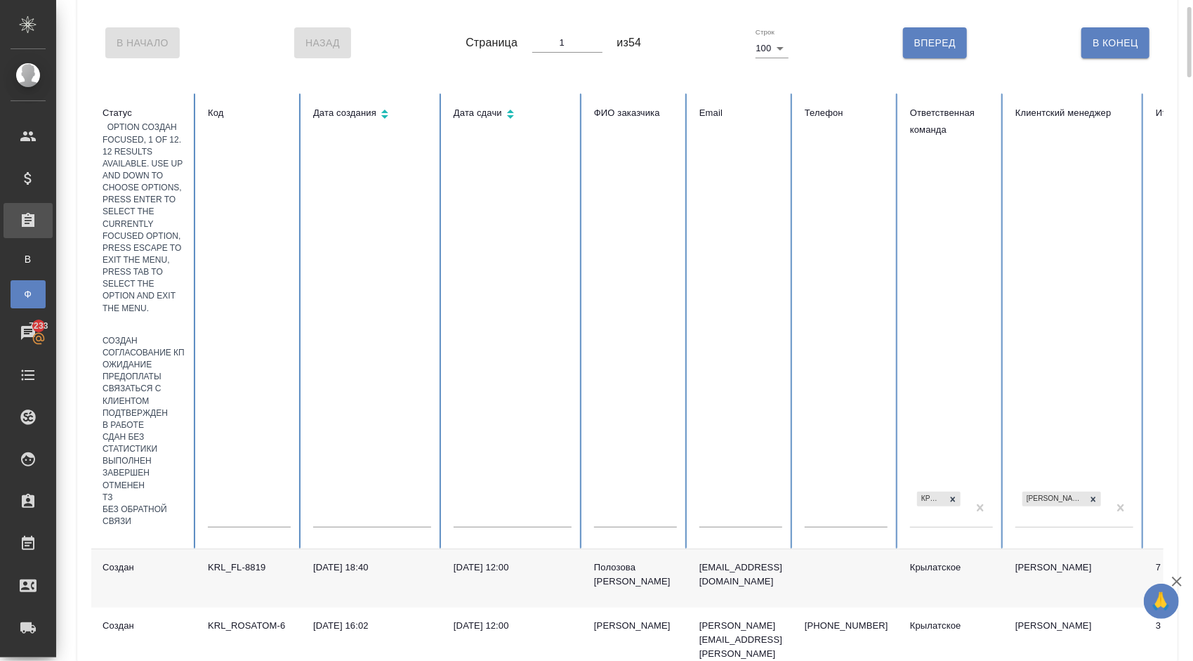
click at [146, 315] on div at bounding box center [144, 325] width 83 height 20
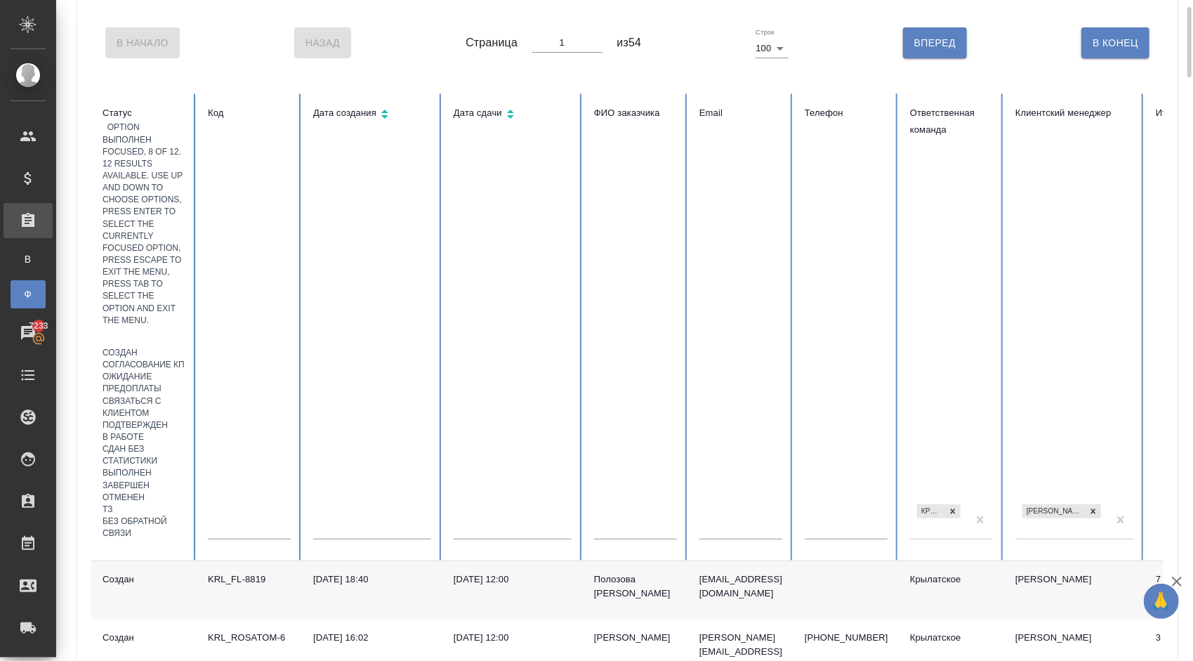
click at [160, 467] on div "Выполнен" at bounding box center [144, 473] width 83 height 12
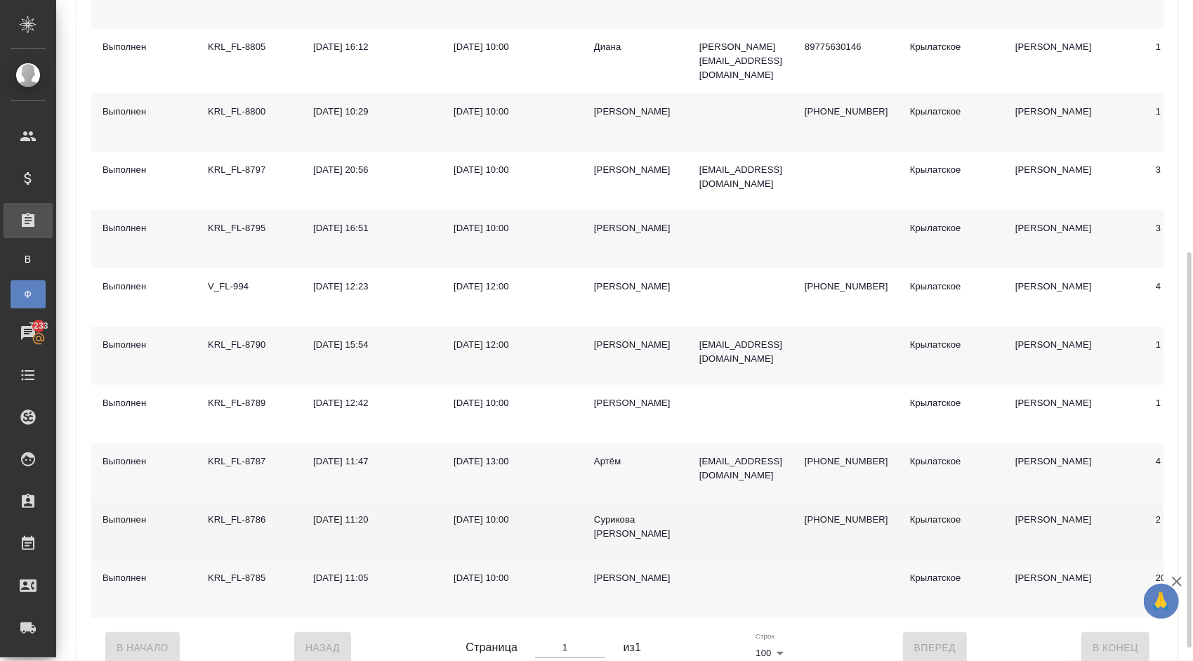
scroll to position [442, 0]
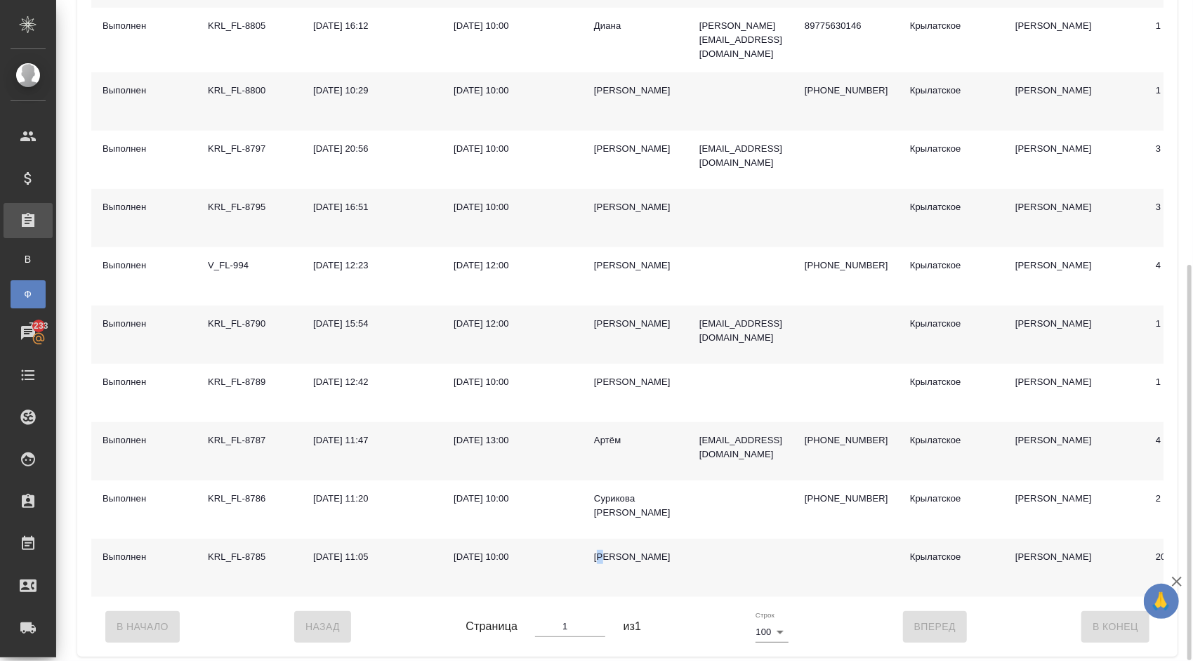
click at [602, 550] on div "Тарасов Артём" at bounding box center [635, 557] width 83 height 14
click at [628, 550] on div "Тарасов Артём" at bounding box center [635, 557] width 83 height 14
click at [625, 550] on div "Тарасов Артём" at bounding box center [635, 557] width 83 height 14
click at [624, 550] on div "Тарасов Артём" at bounding box center [635, 557] width 83 height 14
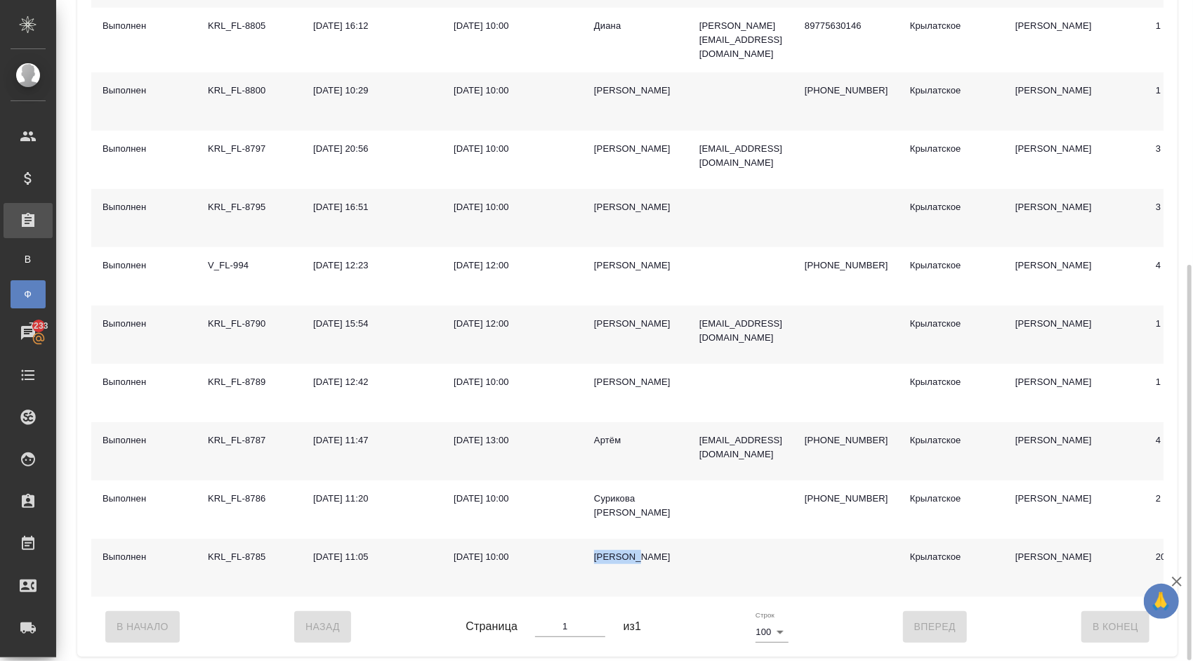
click at [624, 550] on div "Тарасов Артём" at bounding box center [635, 557] width 83 height 14
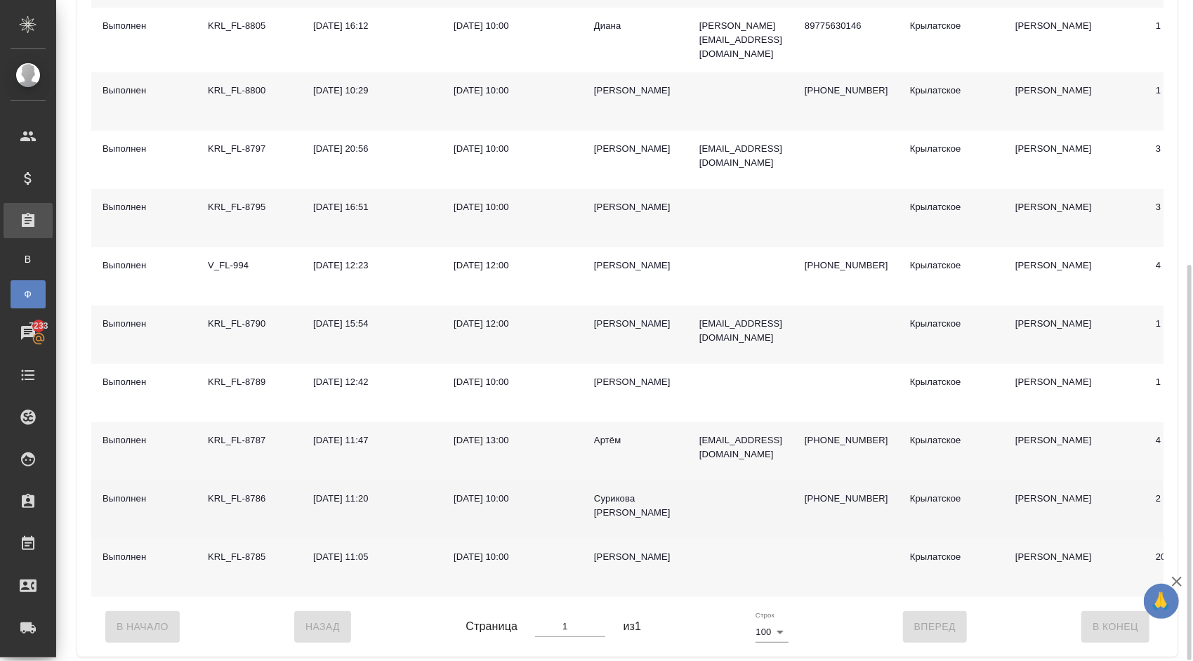
click at [655, 492] on div "Сурикова Елена" at bounding box center [635, 506] width 83 height 28
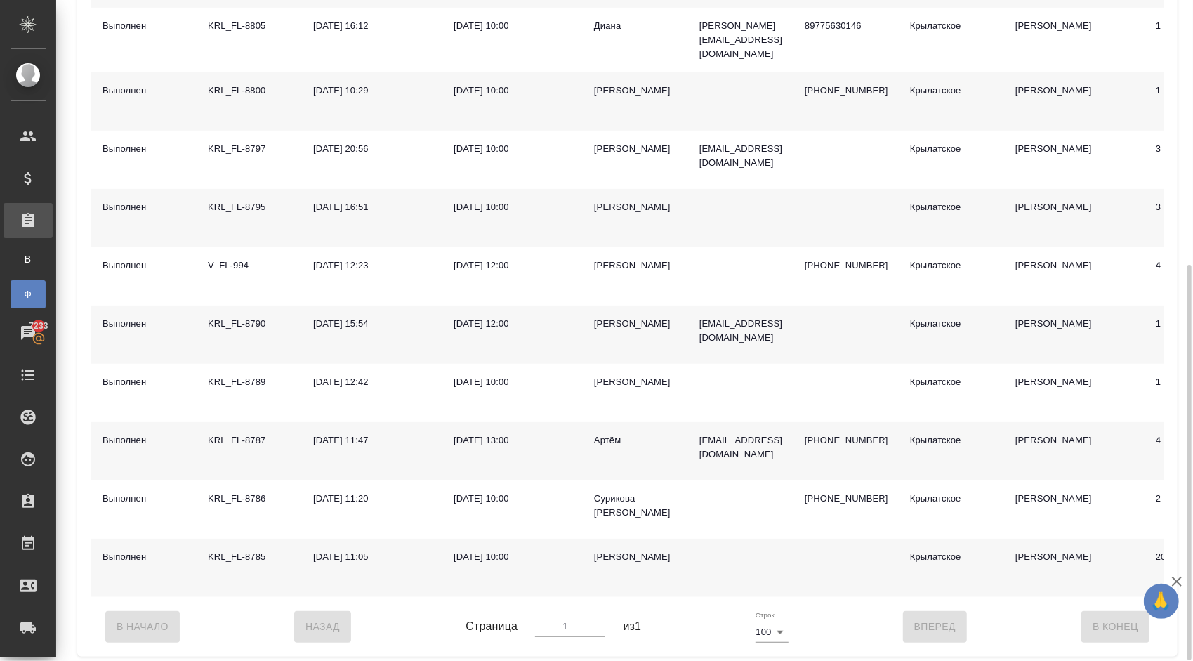
click at [598, 433] on div "Артём" at bounding box center [635, 440] width 83 height 14
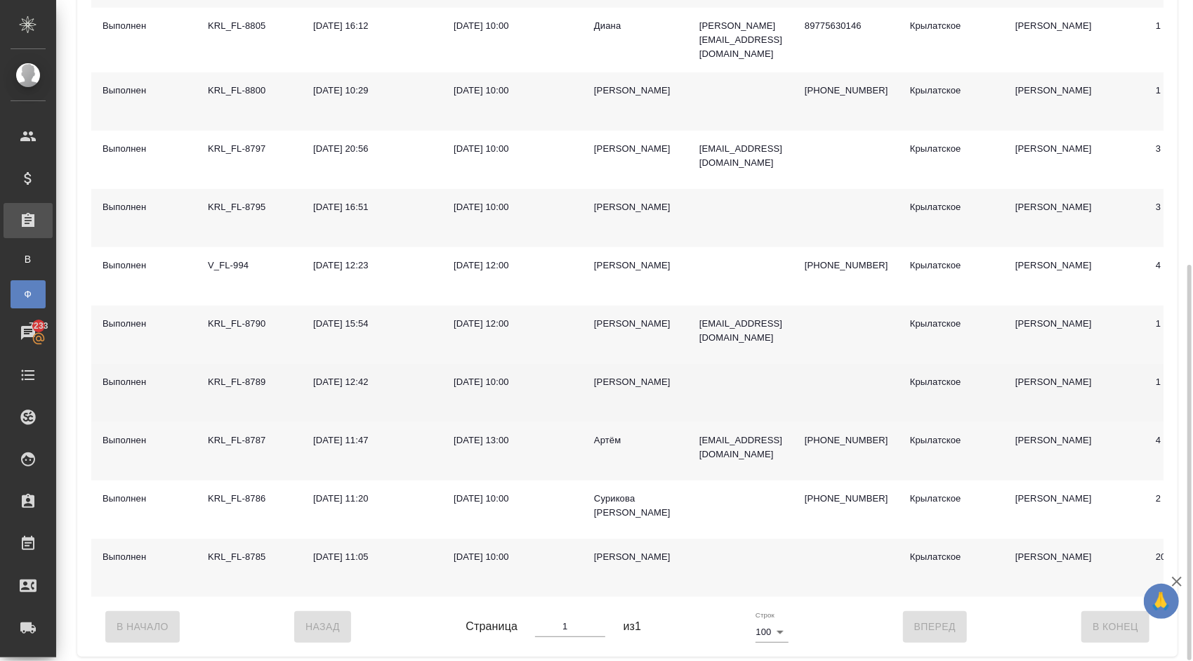
click at [596, 364] on td "Елена" at bounding box center [635, 393] width 105 height 58
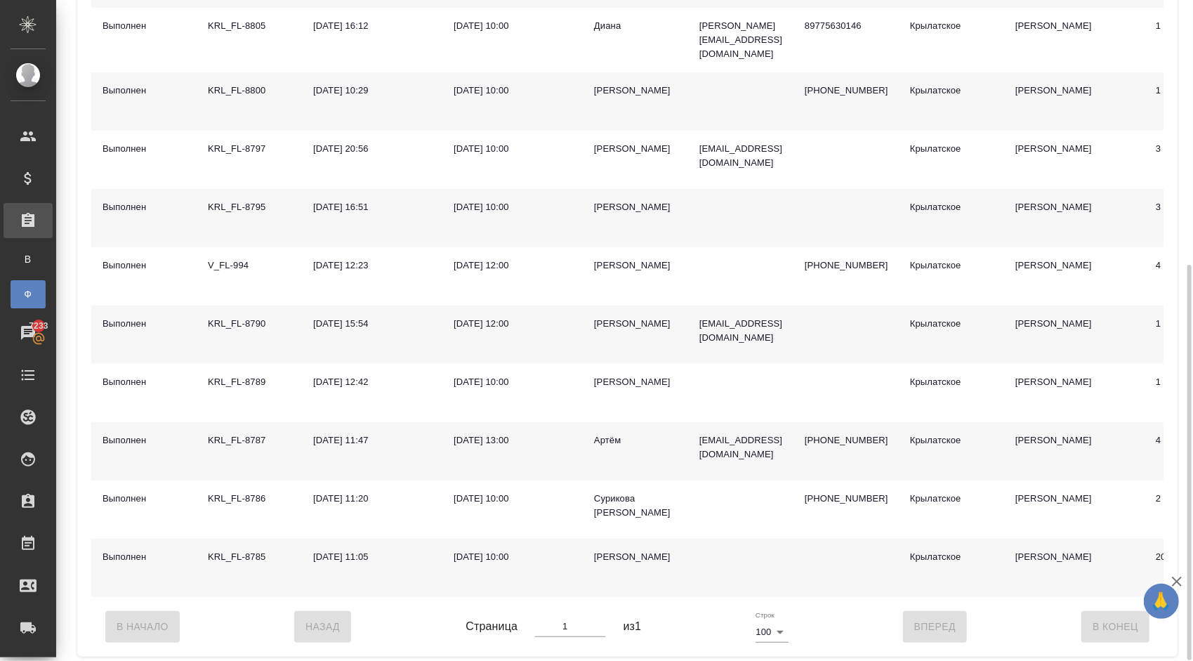
click at [604, 317] on div "Raul" at bounding box center [635, 324] width 83 height 14
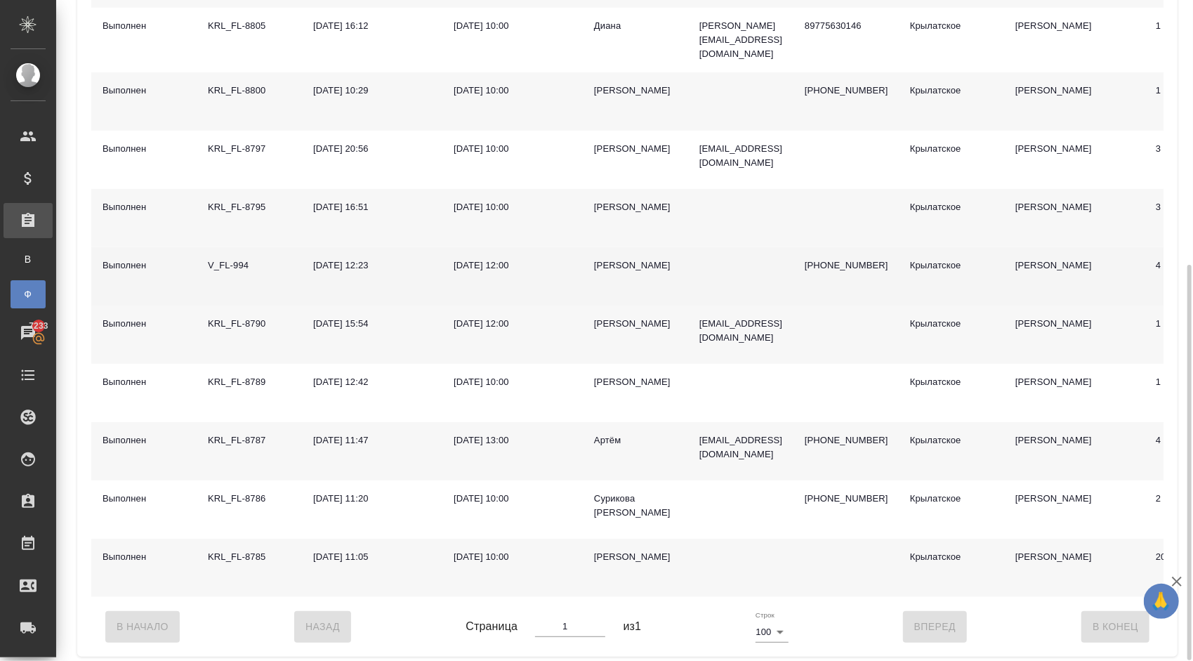
click at [617, 258] on div "Марк Владимир Александрович" at bounding box center [635, 265] width 83 height 14
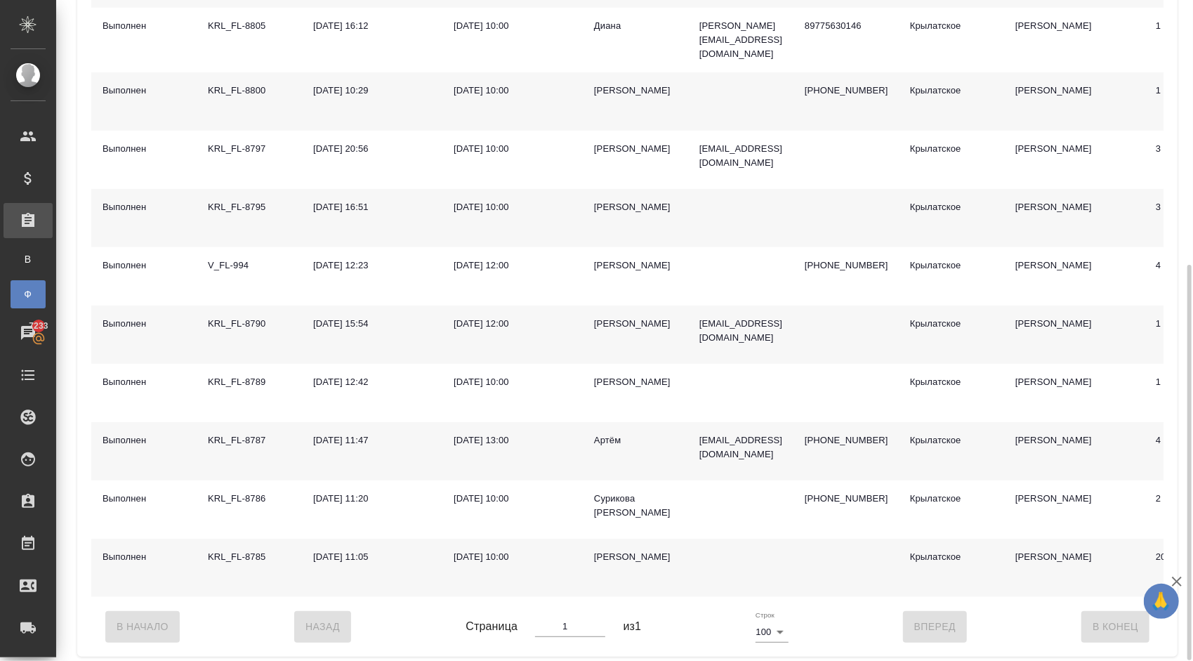
click at [615, 200] on div "Анастасия" at bounding box center [635, 207] width 83 height 14
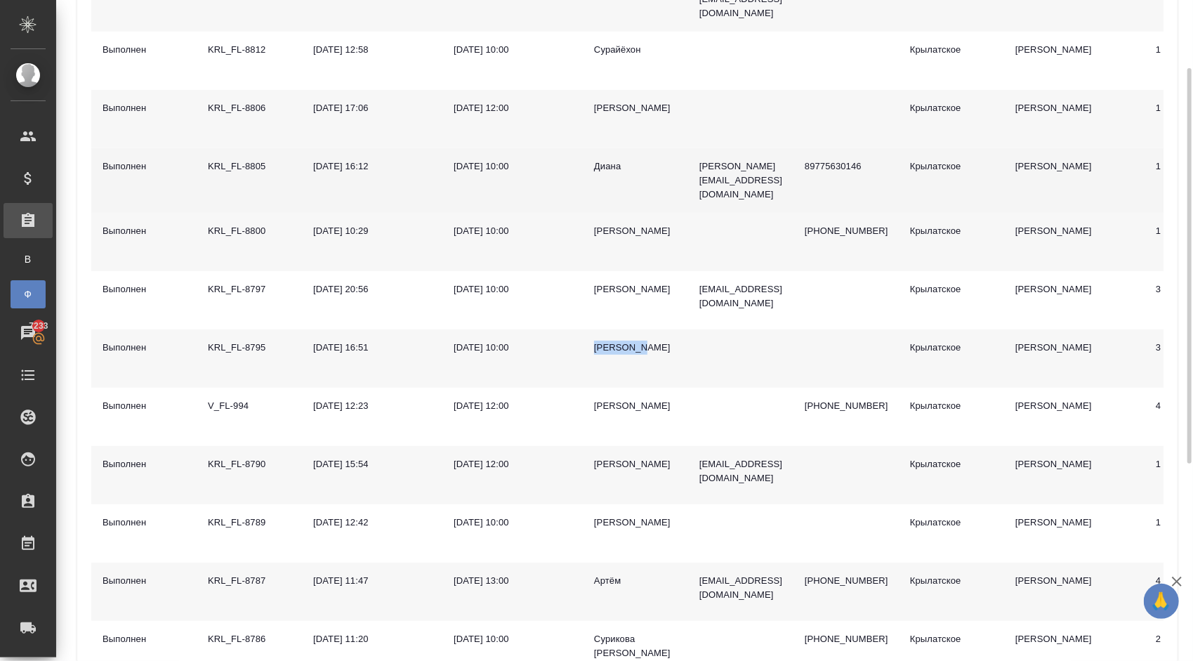
scroll to position [232, 0]
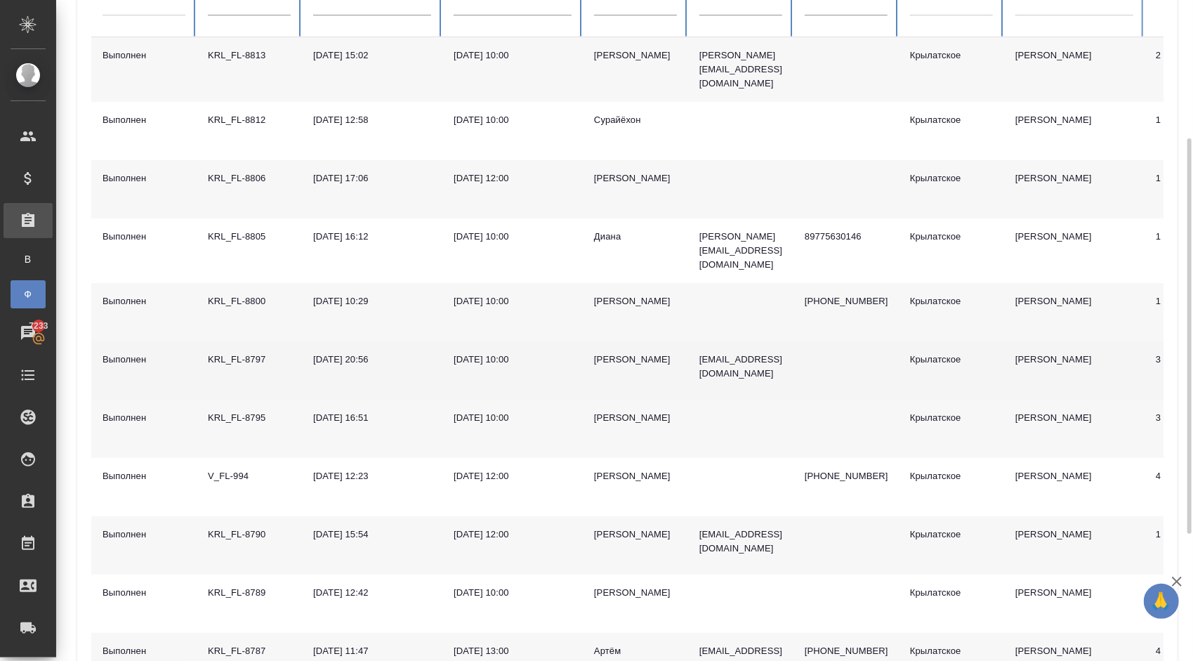
click at [614, 341] on td "Дмитрий" at bounding box center [635, 370] width 105 height 58
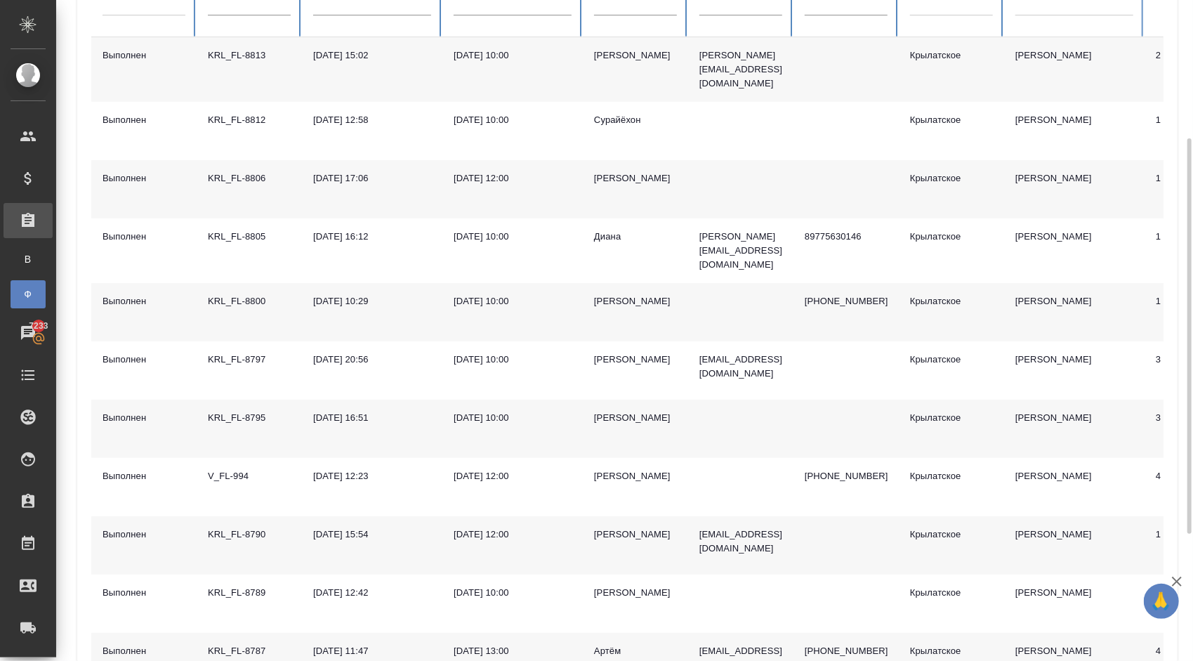
click at [611, 283] on td "Елена" at bounding box center [635, 312] width 105 height 58
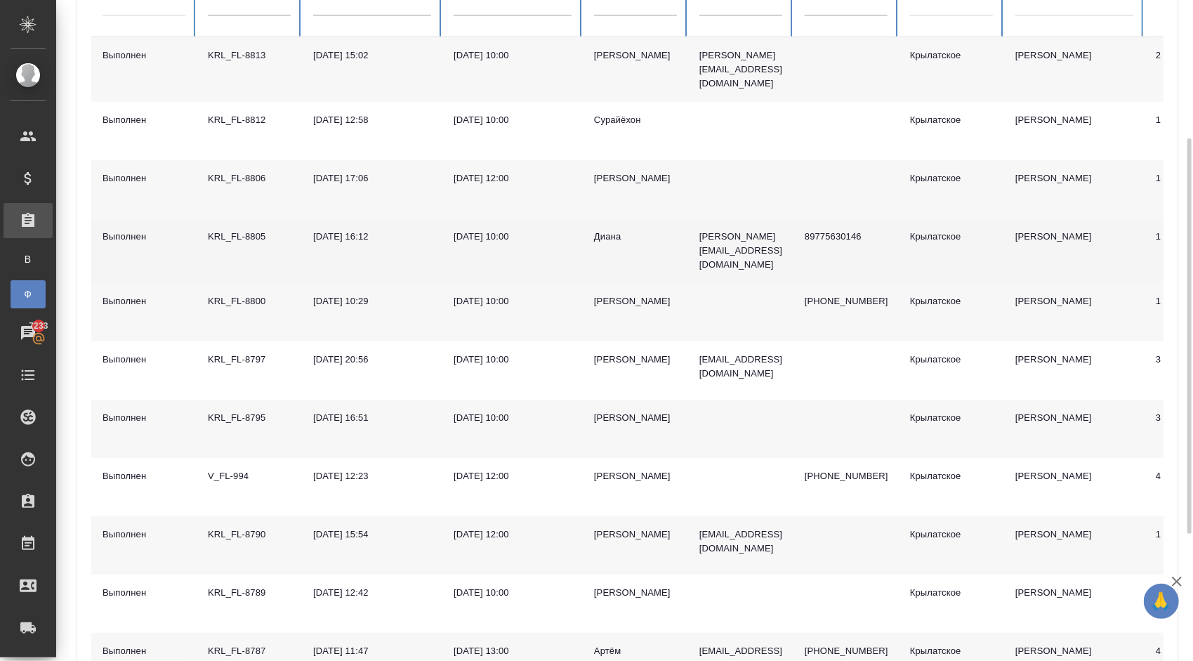
click at [612, 230] on div "Диана" at bounding box center [635, 237] width 83 height 14
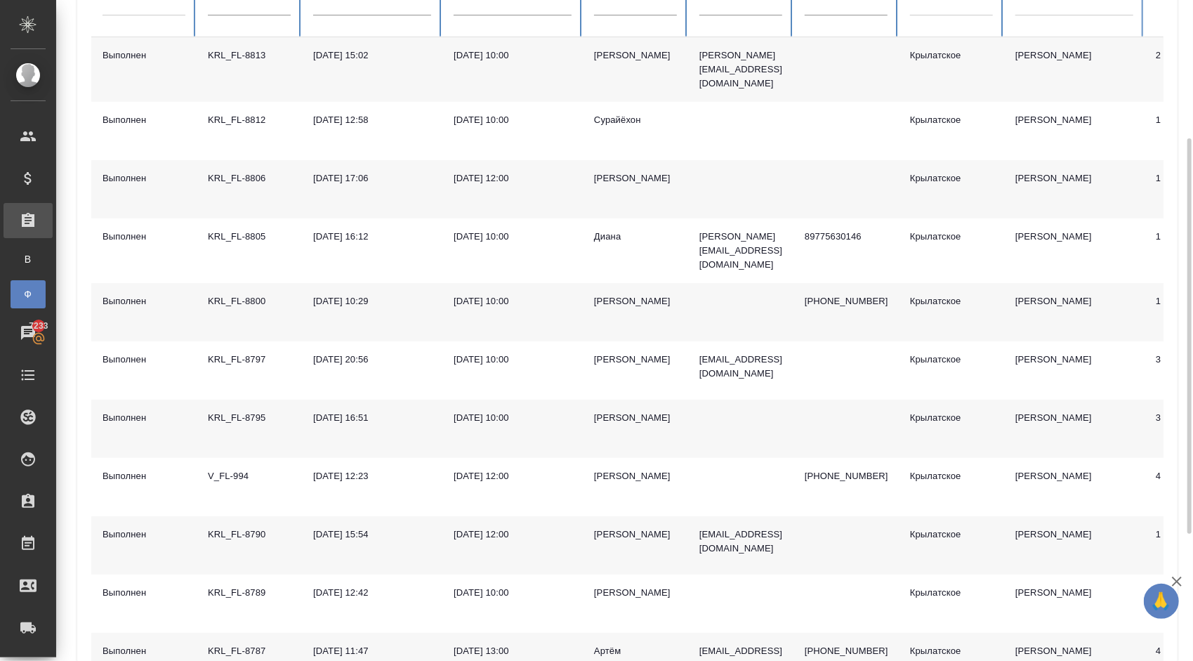
click at [595, 171] on div "Анастасия" at bounding box center [635, 178] width 83 height 14
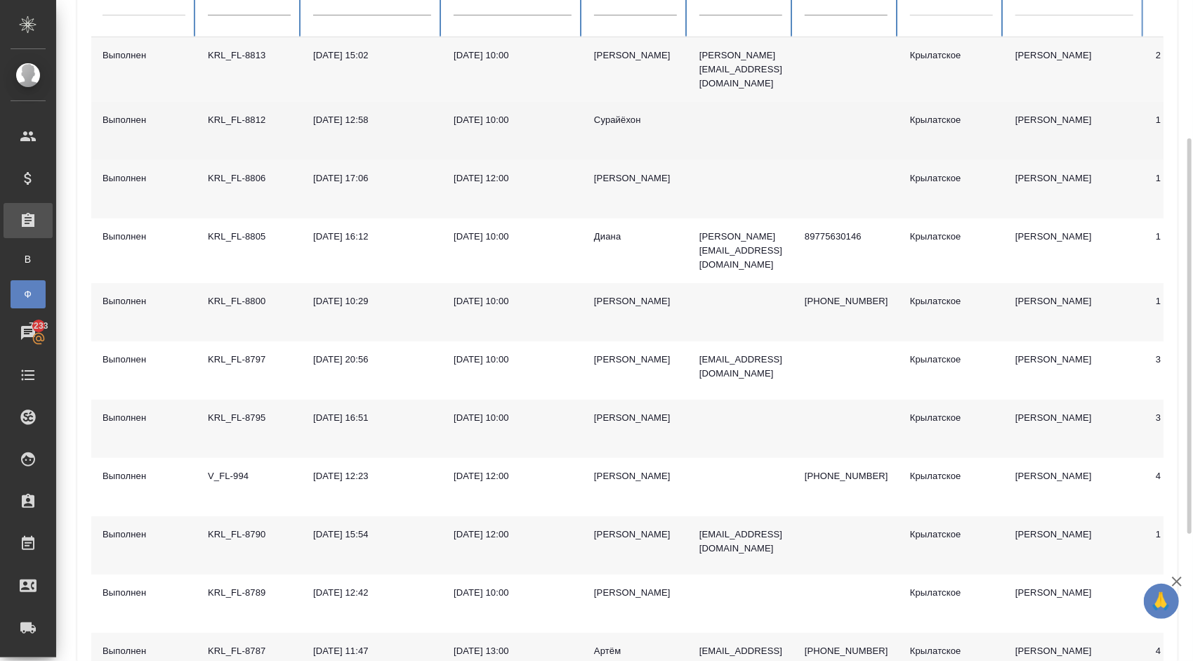
click at [631, 117] on div "Сурайёхон" at bounding box center [635, 120] width 83 height 14
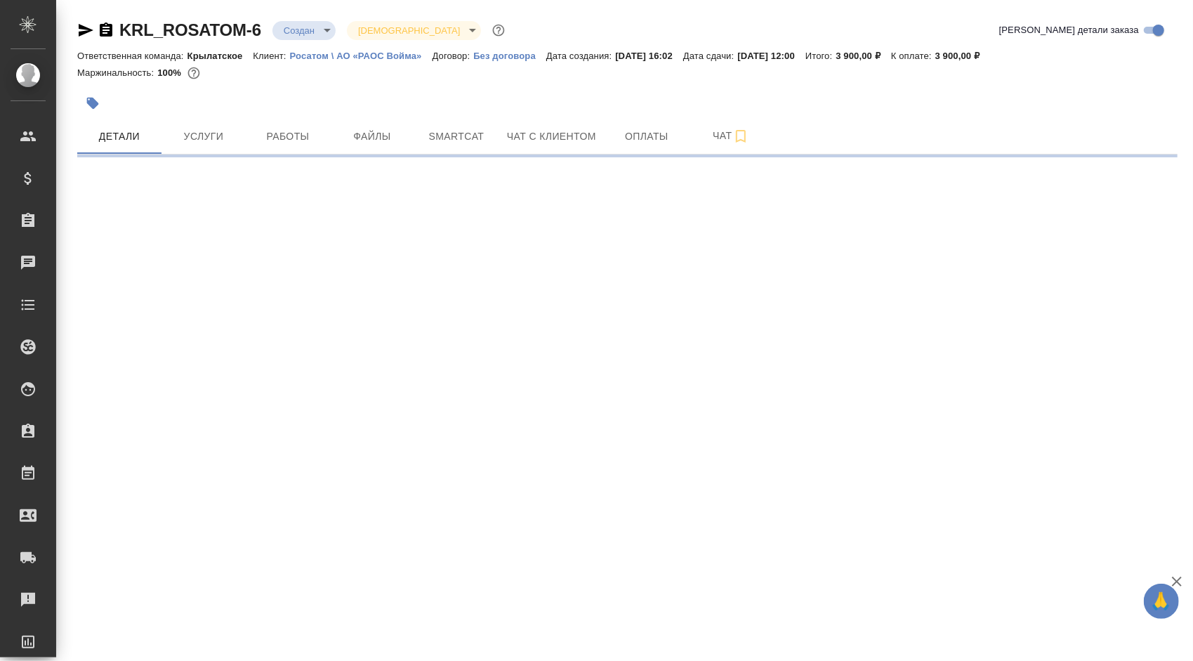
select select "RU"
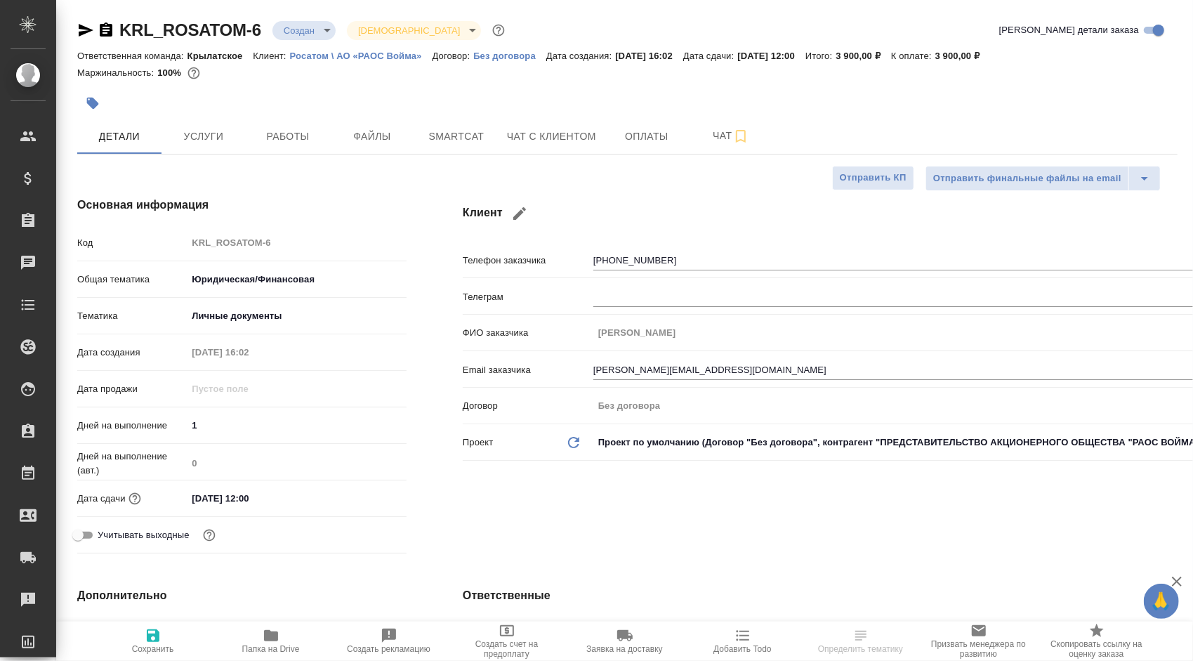
type textarea "x"
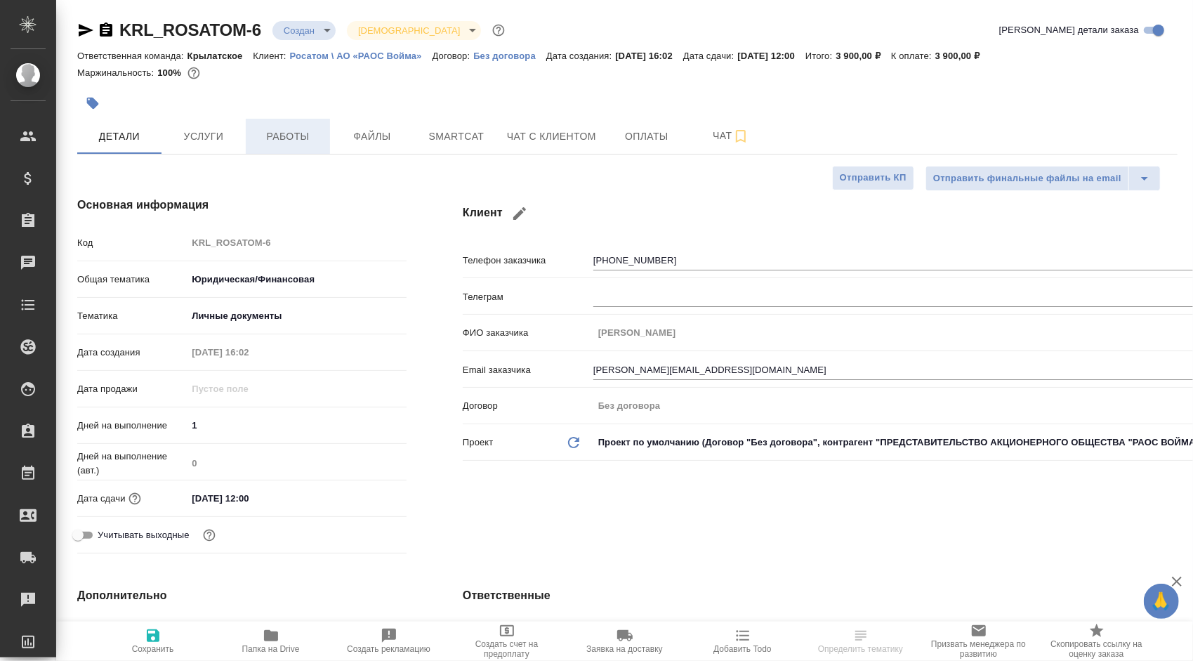
type textarea "x"
click at [288, 145] on span "Работы" at bounding box center [287, 137] width 67 height 18
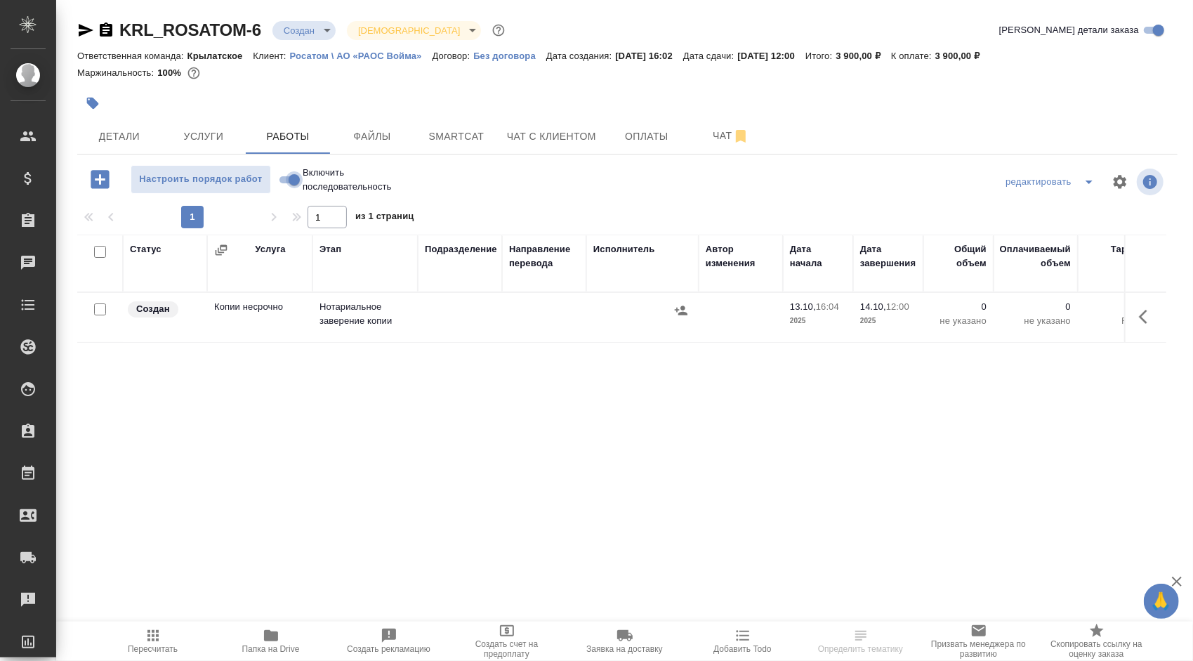
click at [292, 174] on input "Включить последовательность" at bounding box center [294, 179] width 51 height 17
checkbox input "true"
click at [1145, 316] on icon "button" at bounding box center [1147, 316] width 17 height 17
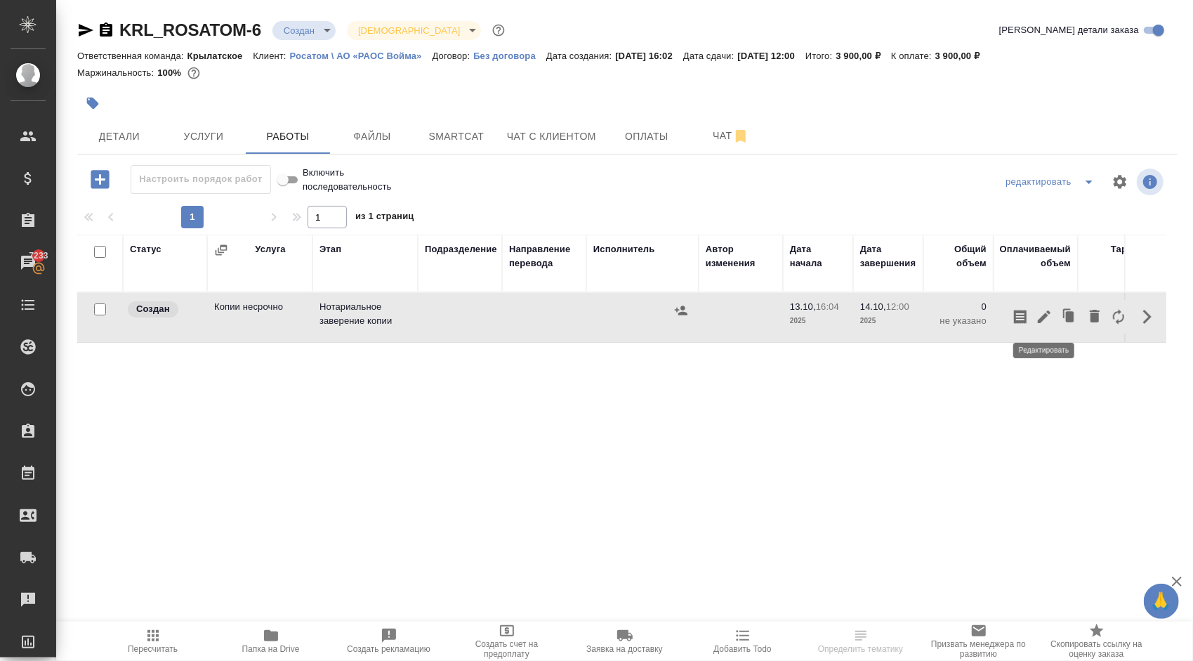
click at [1049, 314] on icon "button" at bounding box center [1044, 316] width 17 height 17
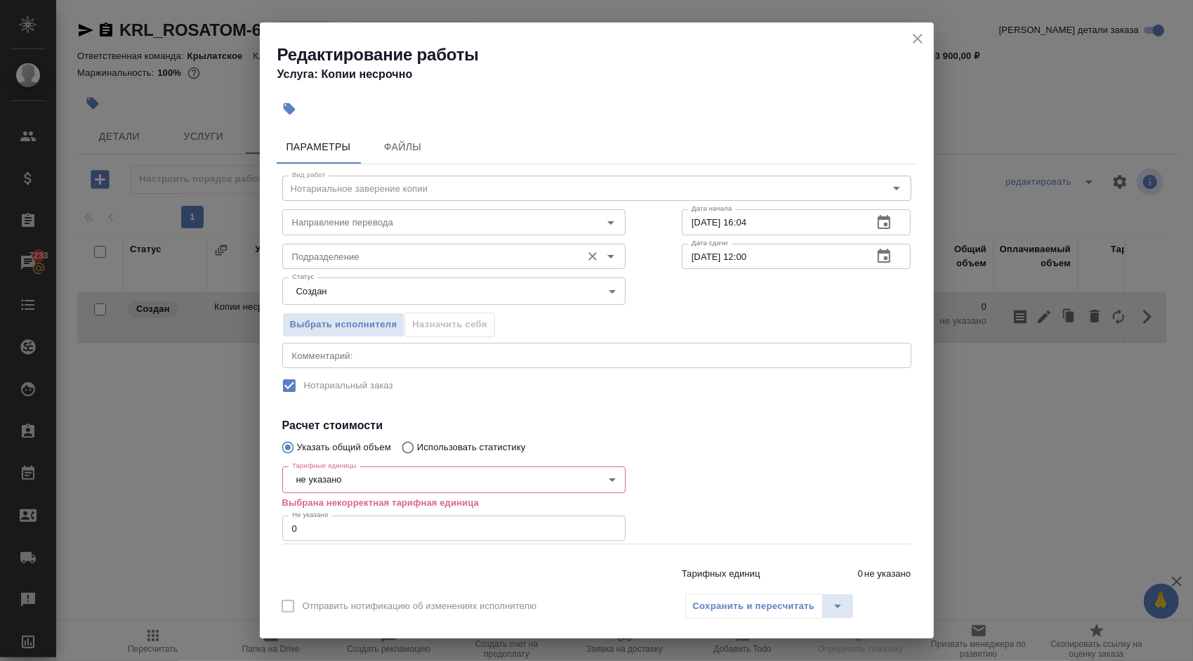
click at [419, 257] on input "Подразделение" at bounding box center [431, 256] width 288 height 17
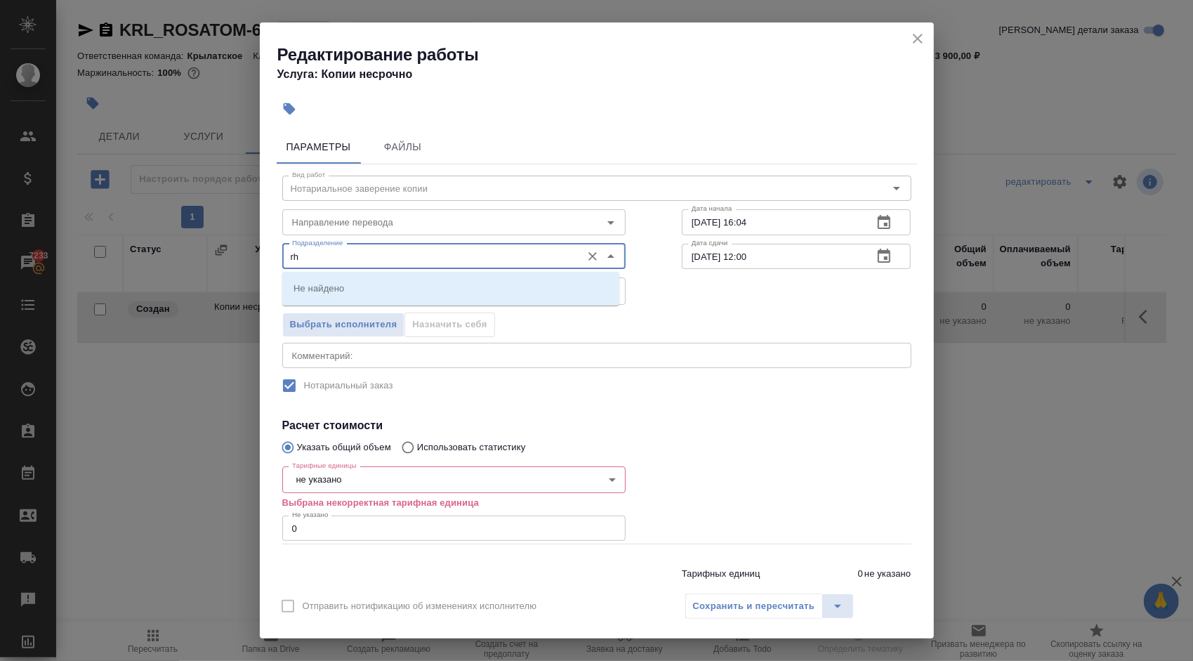
drag, startPoint x: 312, startPoint y: 253, endPoint x: 223, endPoint y: 239, distance: 89.6
click at [223, 239] on div "Редактирование работы Услуга: Копии несрочно Параметры Файлы Вид работ Нотариал…" at bounding box center [596, 330] width 1193 height 661
click at [357, 303] on li "Крылатское" at bounding box center [450, 313] width 337 height 25
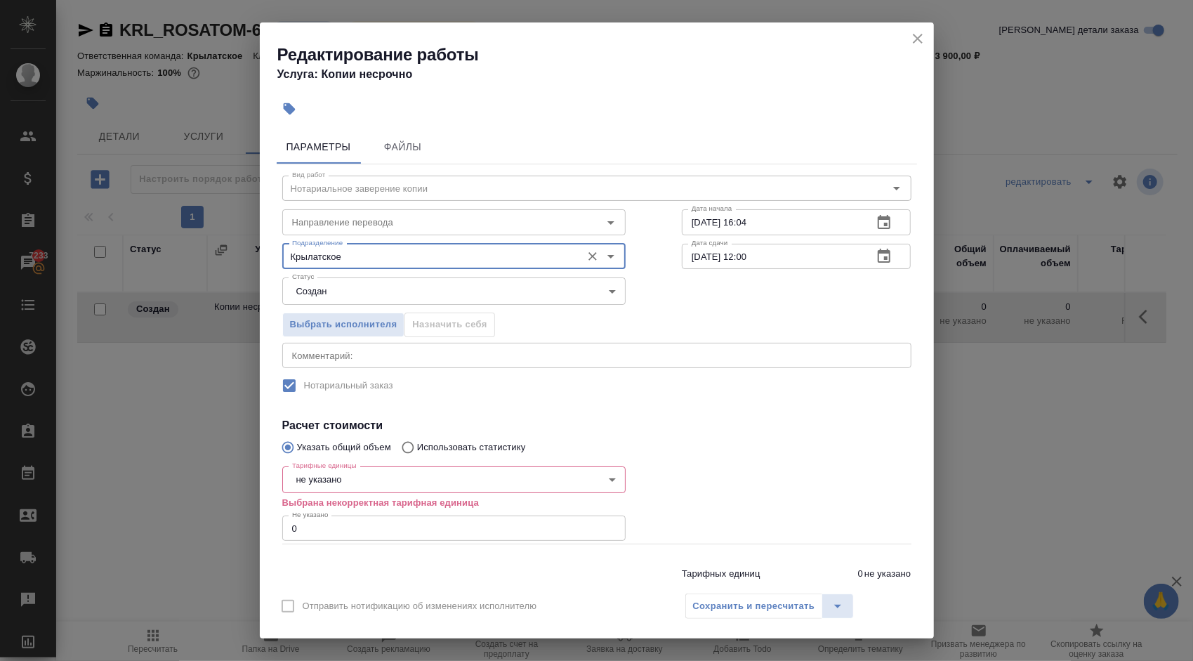
type input "Крылатское"
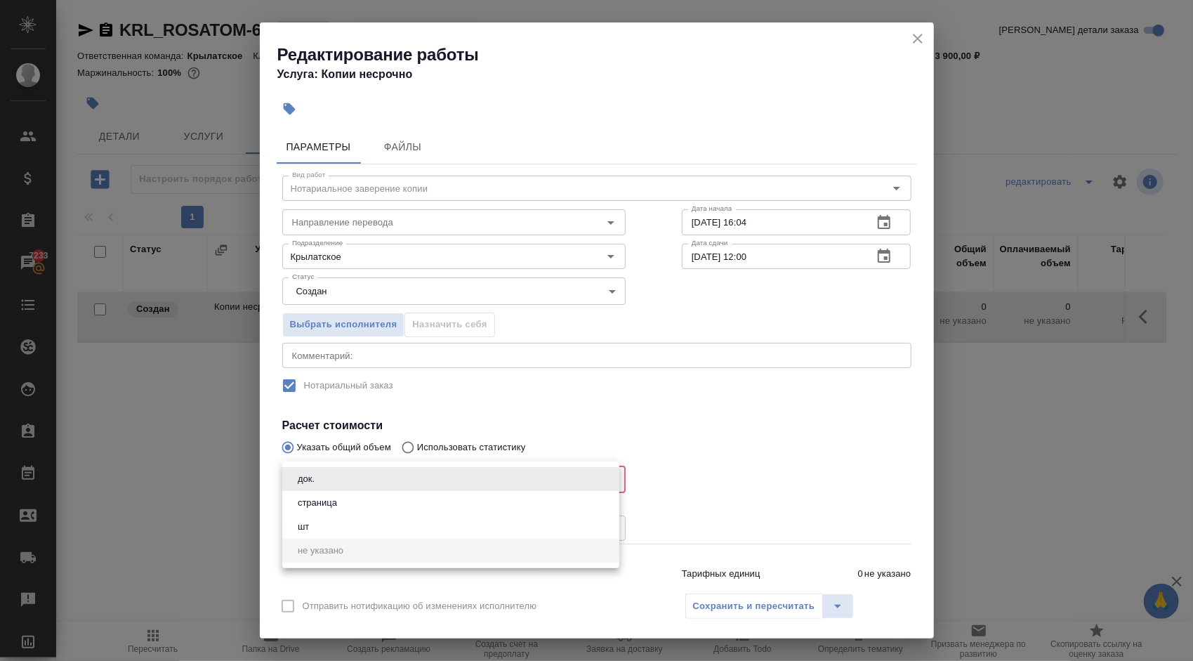
click at [329, 489] on body "🙏 .cls-1 fill:#fff; AWATERA Kasymov Timur Клиенты Спецификации Заказы 7233 Чаты…" at bounding box center [596, 330] width 1193 height 661
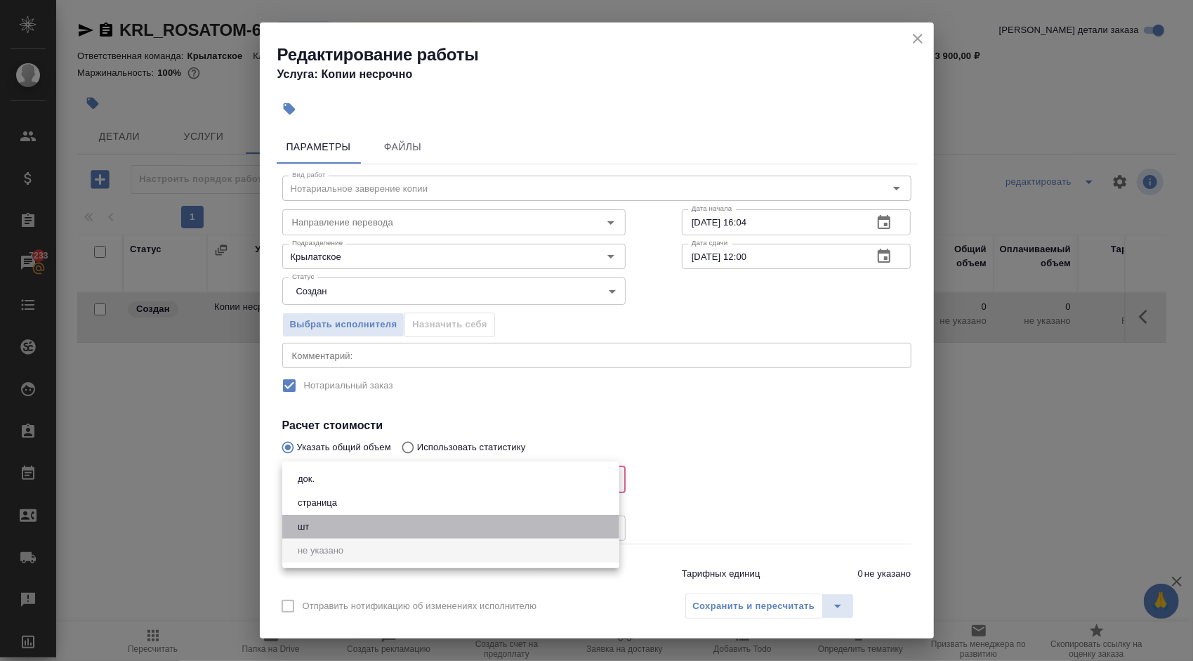
drag, startPoint x: 322, startPoint y: 515, endPoint x: 319, endPoint y: 506, distance: 9.8
click at [319, 510] on ul "док. страница шт не указано" at bounding box center [450, 514] width 337 height 107
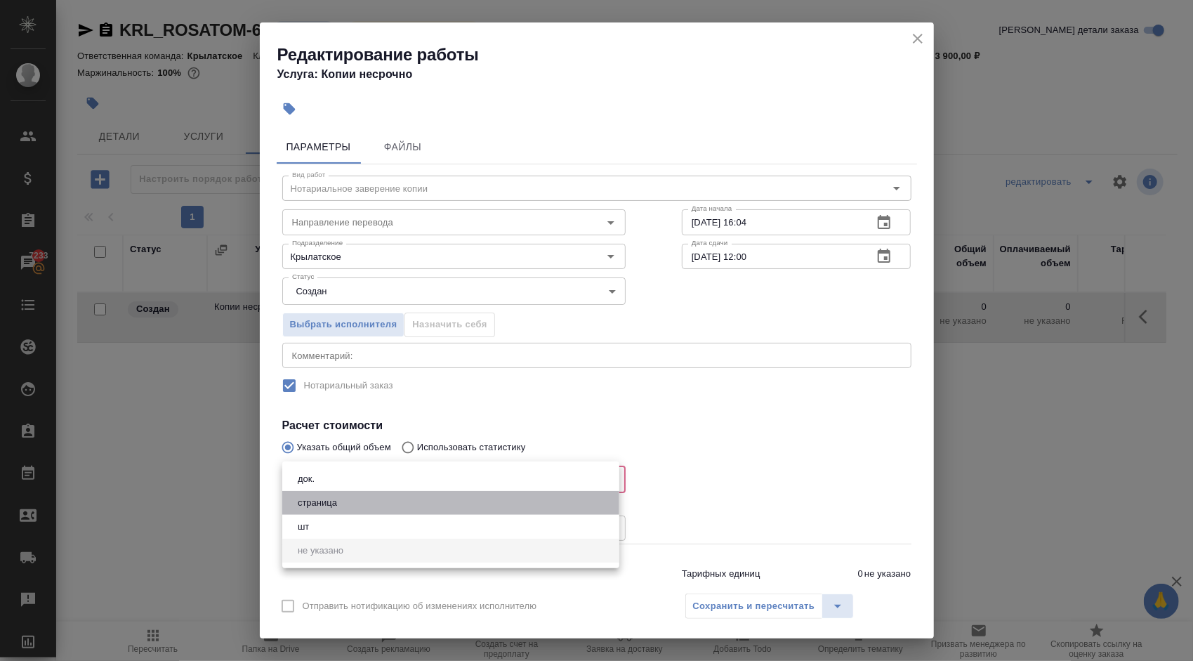
click at [322, 497] on button "страница" at bounding box center [318, 502] width 48 height 15
type input "5a8b1489cc6b4906c91bfdb2"
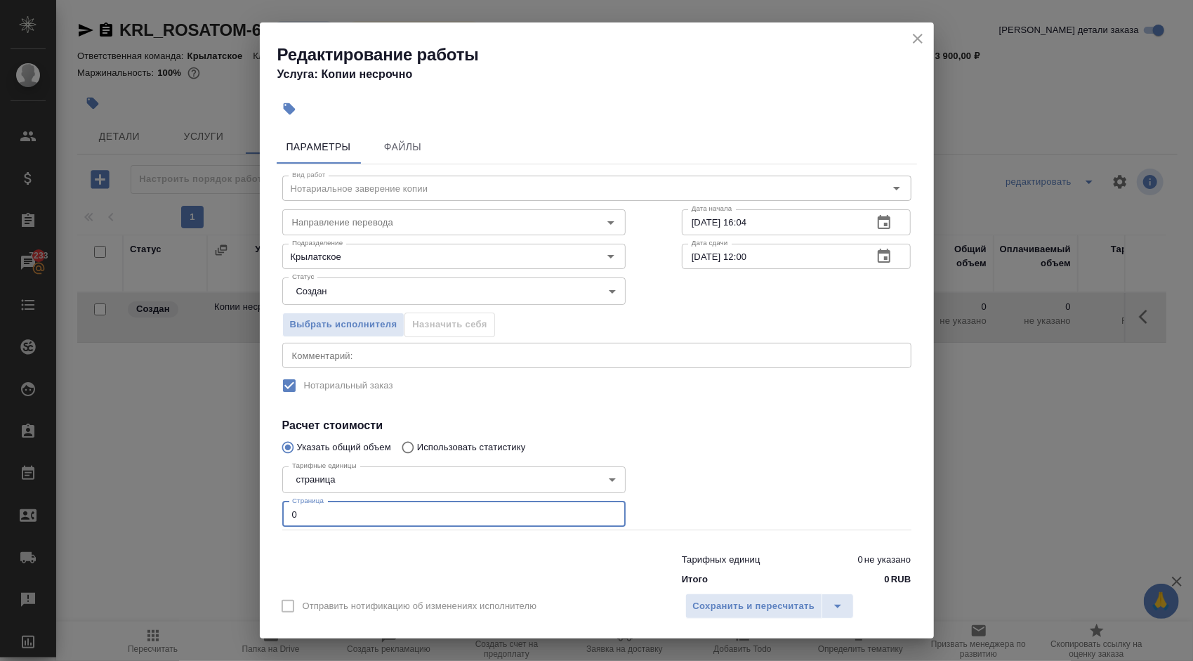
drag, startPoint x: 395, startPoint y: 518, endPoint x: 200, endPoint y: 501, distance: 195.3
click at [200, 501] on div "Редактирование работы Услуга: Копии несрочно Параметры Файлы Вид работ Нотариал…" at bounding box center [596, 330] width 1193 height 661
type input "20"
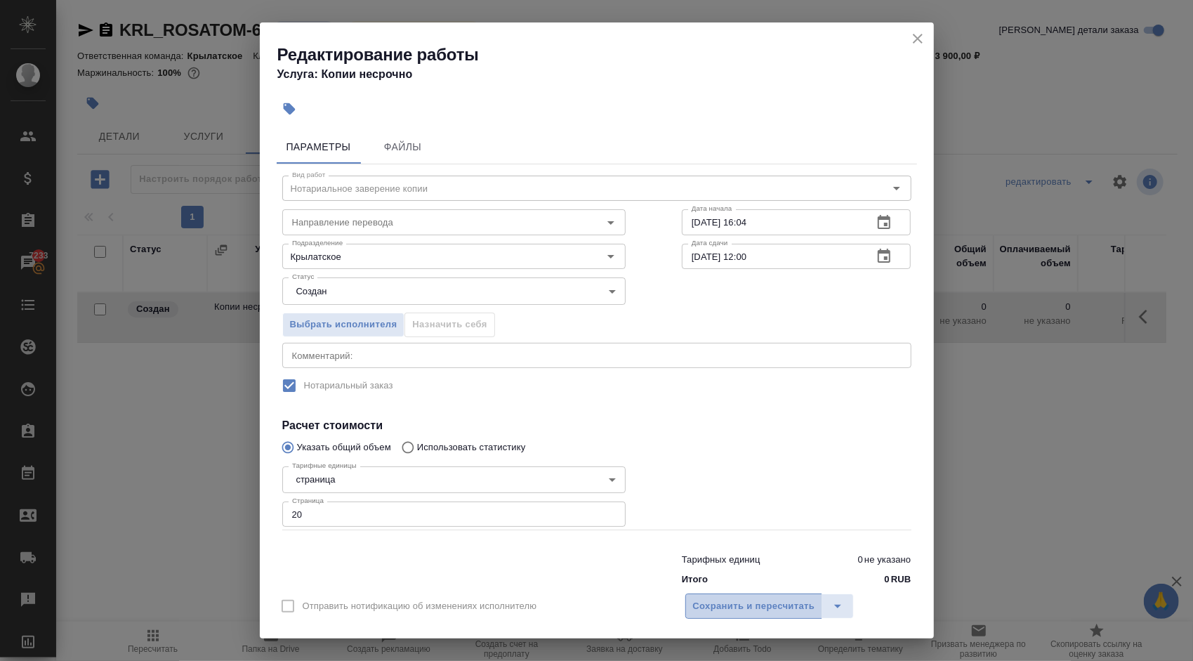
click at [779, 610] on span "Сохранить и пересчитать" at bounding box center [754, 606] width 122 height 16
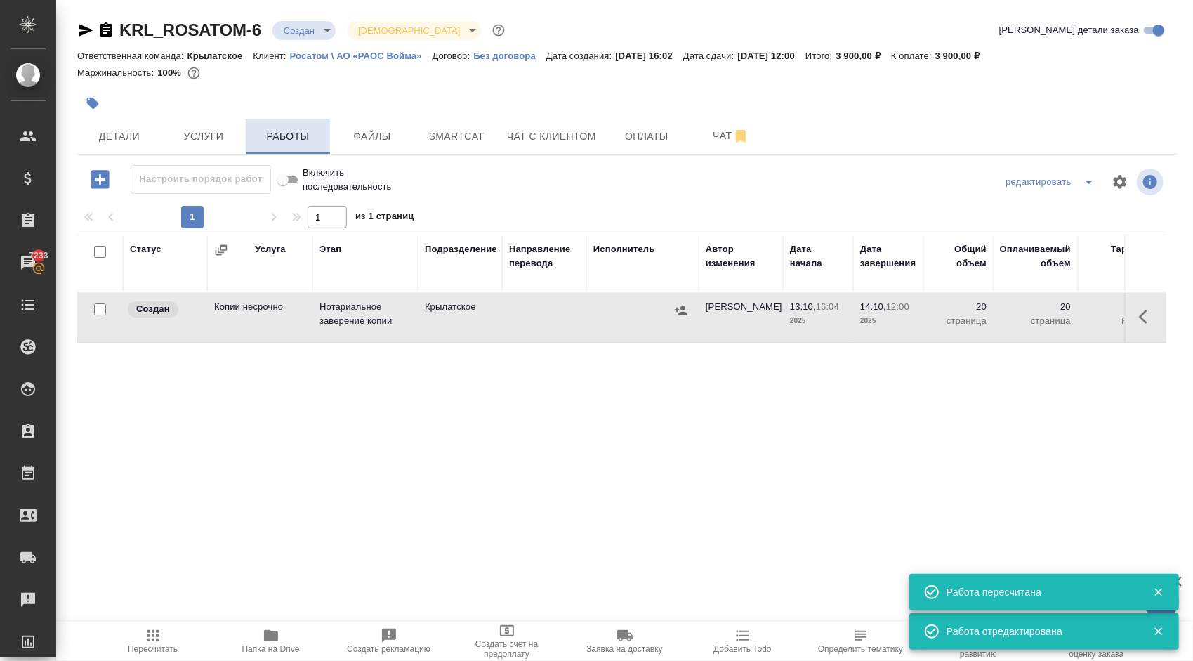
click at [251, 138] on button "Работы" at bounding box center [288, 136] width 84 height 35
click at [244, 133] on button "Услуги" at bounding box center [204, 136] width 84 height 35
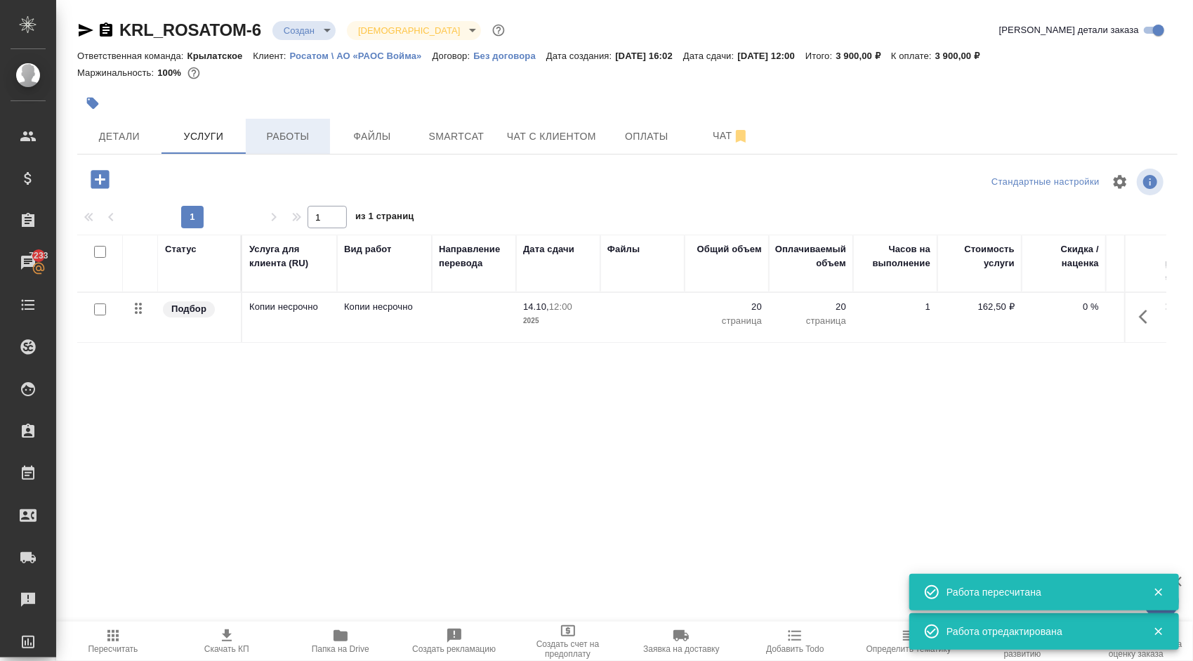
click at [265, 152] on button "Работы" at bounding box center [288, 136] width 84 height 35
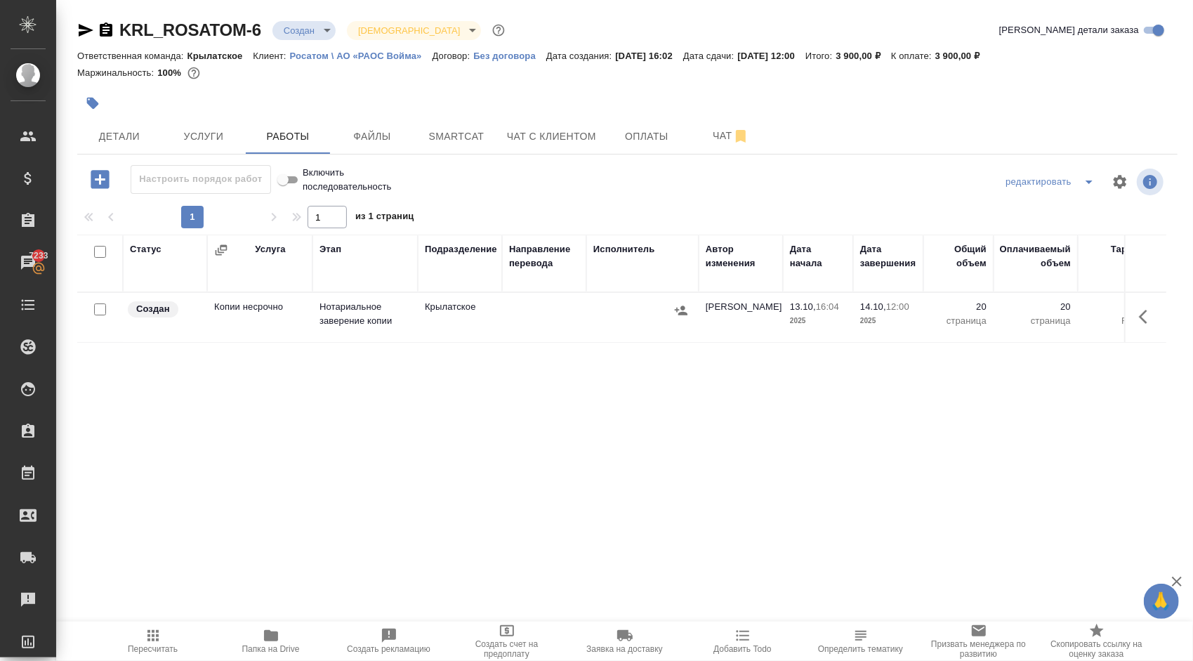
click at [686, 314] on button "button" at bounding box center [681, 310] width 21 height 21
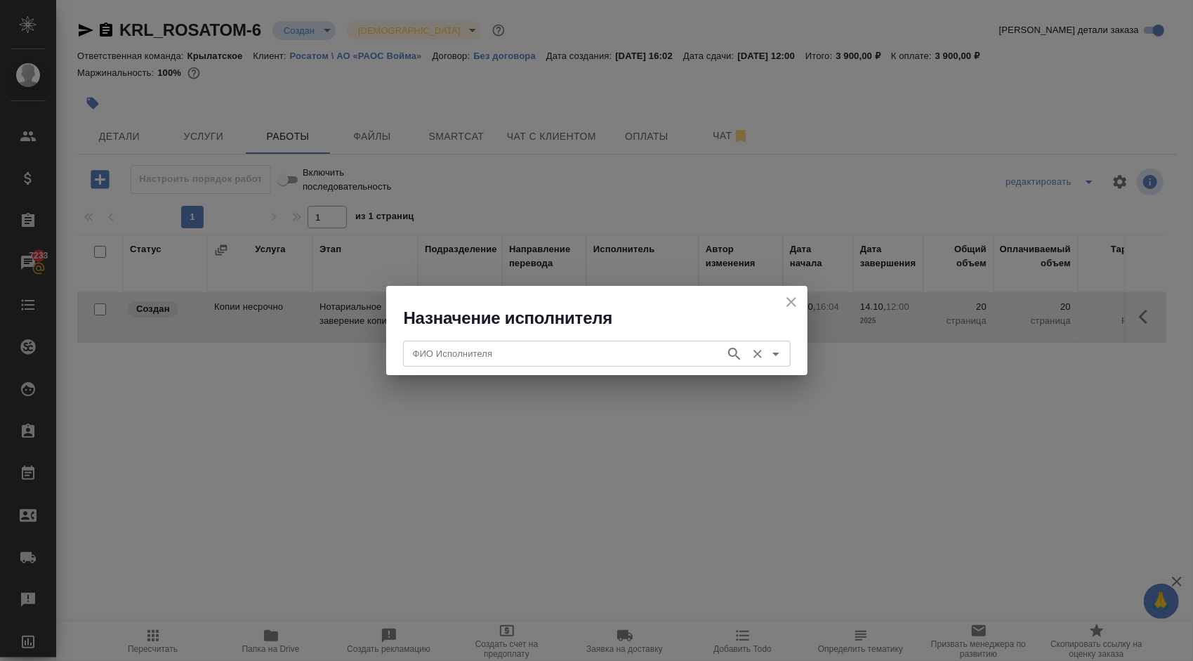
click at [623, 351] on input "ФИО Исполнителя" at bounding box center [562, 353] width 311 height 17
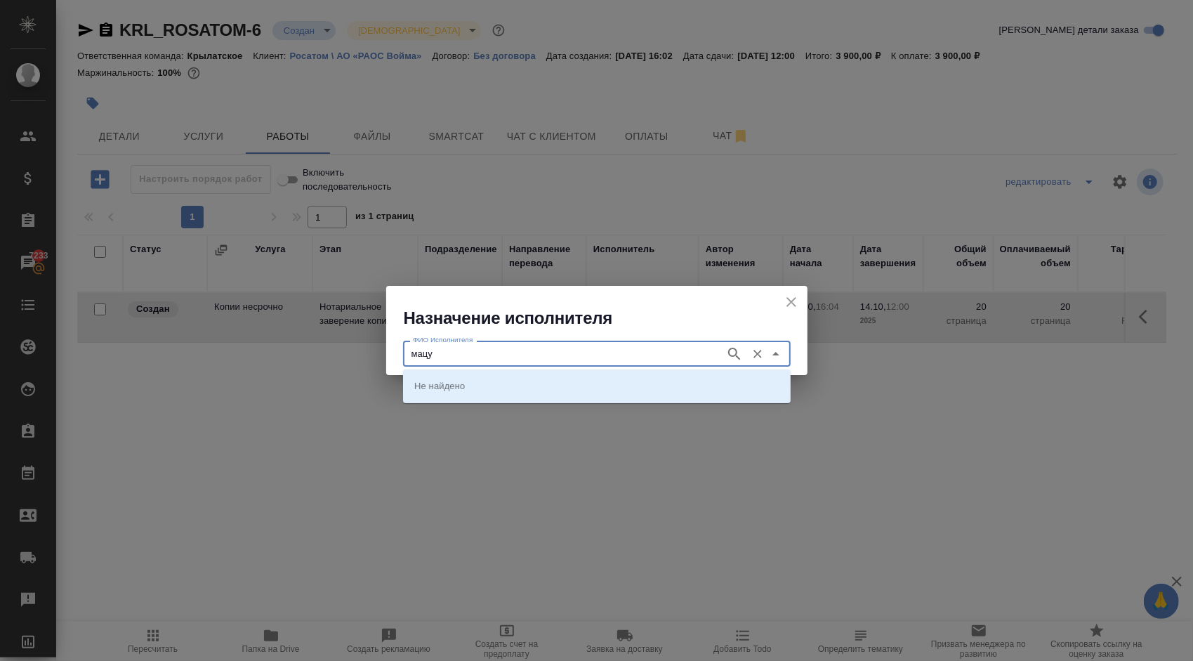
type input "мацу"
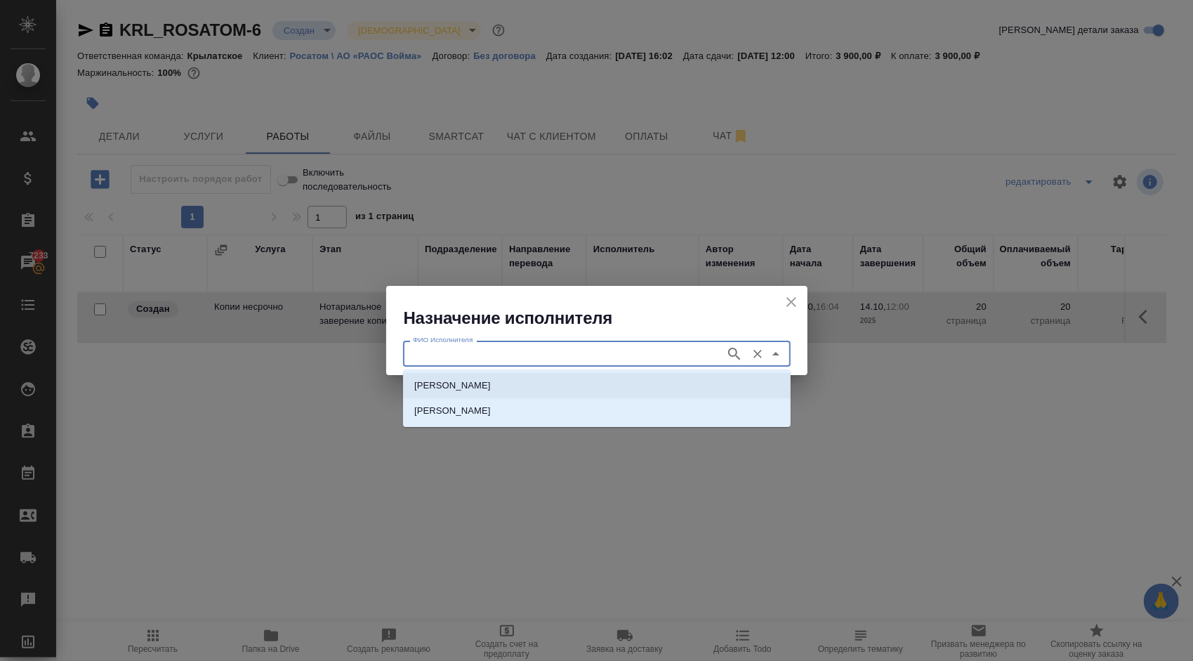
click at [475, 378] on p "НОТАРИУС Мацуленко Юлия Юрьевна" at bounding box center [452, 385] width 77 height 14
type input "НОТАРИУС Мацуленко Юлия Юрьевна"
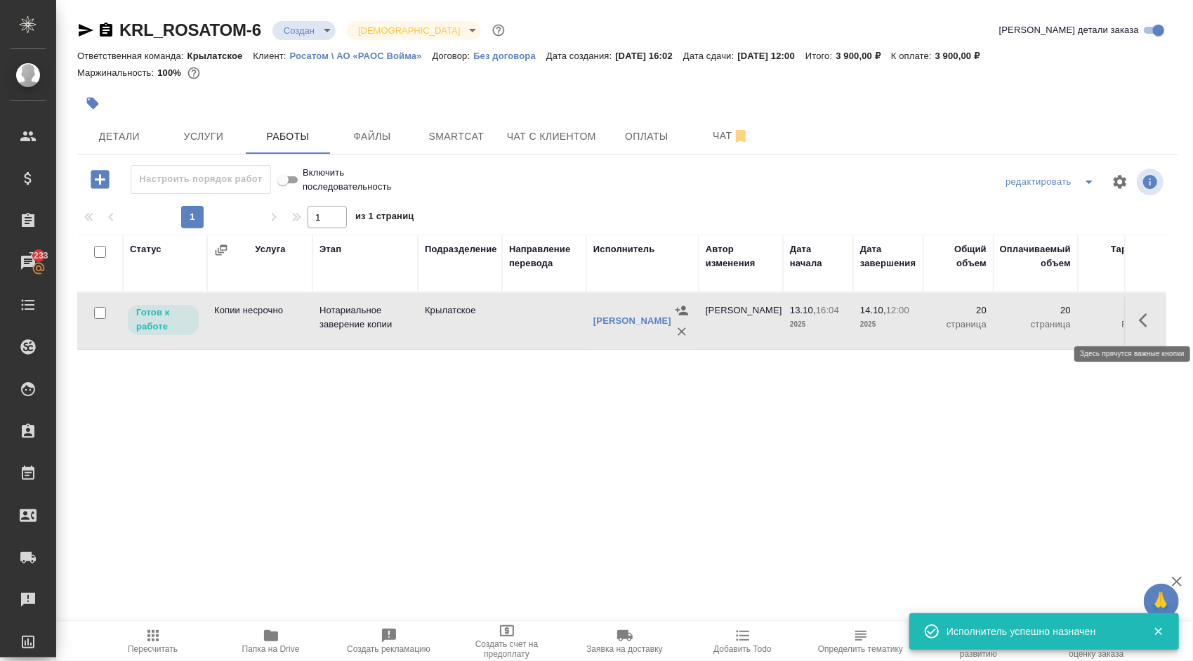
click at [1143, 317] on icon "button" at bounding box center [1143, 320] width 8 height 14
click at [1043, 317] on icon "button" at bounding box center [1044, 320] width 17 height 17
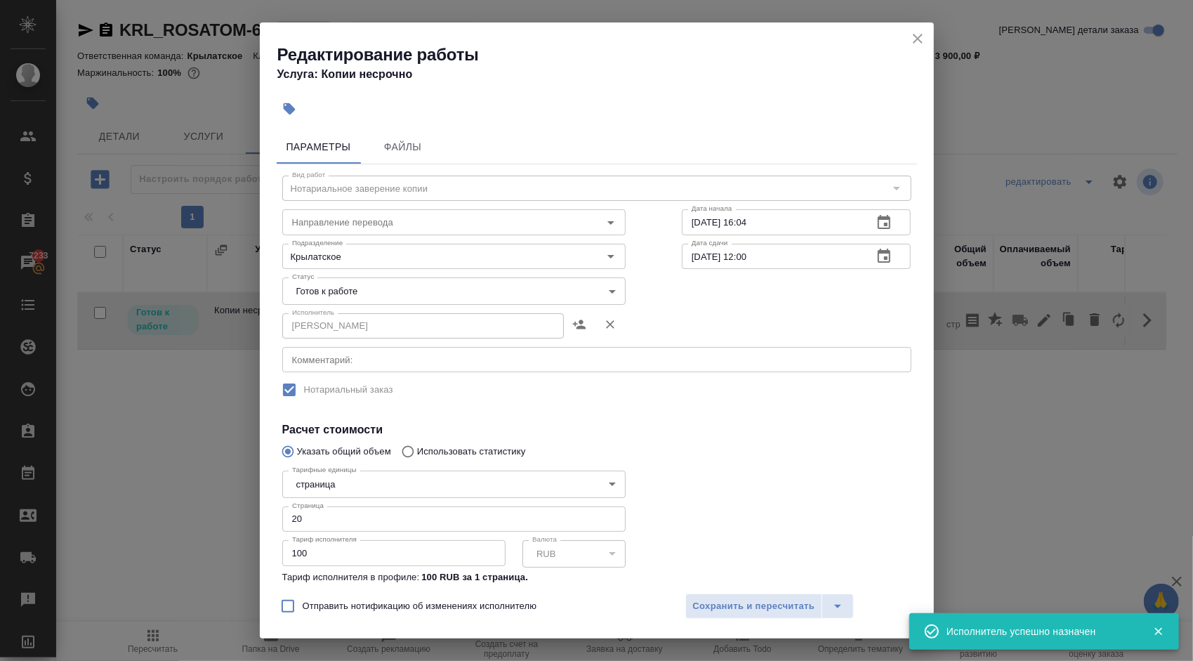
click at [540, 303] on body "🙏 .cls-1 fill:#fff; AWATERA Kasymov Timur Клиенты Спецификации Заказы 7233 Чаты…" at bounding box center [596, 330] width 1193 height 661
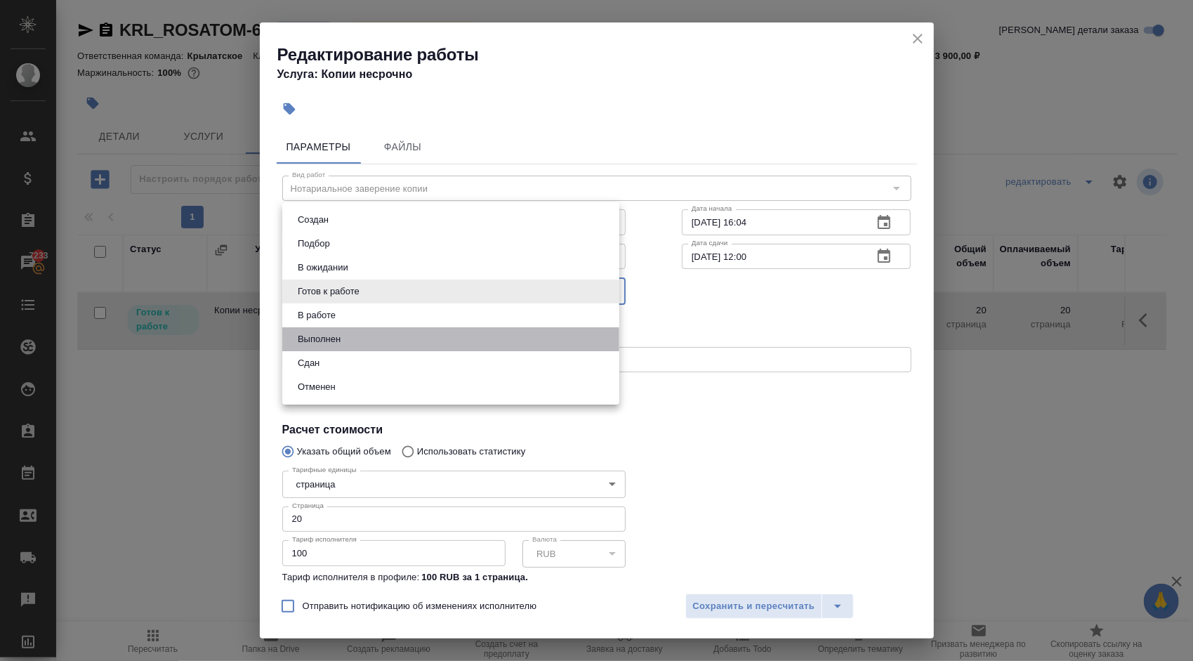
drag, startPoint x: 378, startPoint y: 347, endPoint x: 360, endPoint y: 360, distance: 22.6
click at [360, 360] on ul "Создан Подбор В ожидании Готов к работе В работе Выполнен Сдан Отменен" at bounding box center [450, 303] width 337 height 202
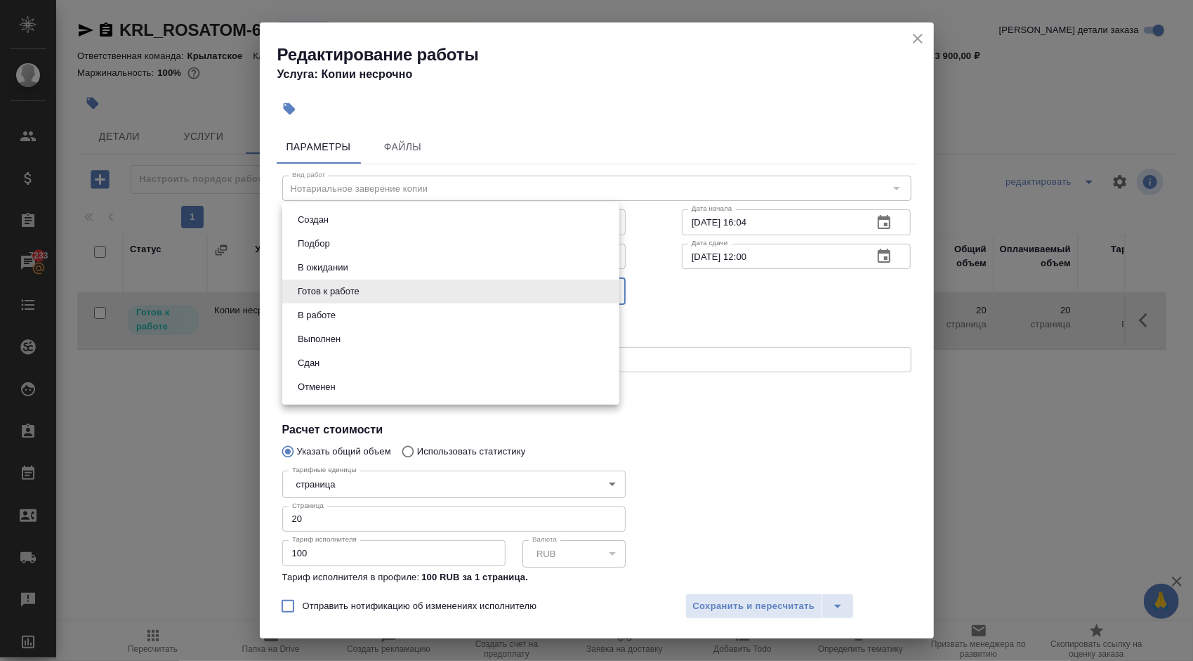
click at [360, 360] on li "Сдан" at bounding box center [450, 363] width 337 height 24
type input "closed"
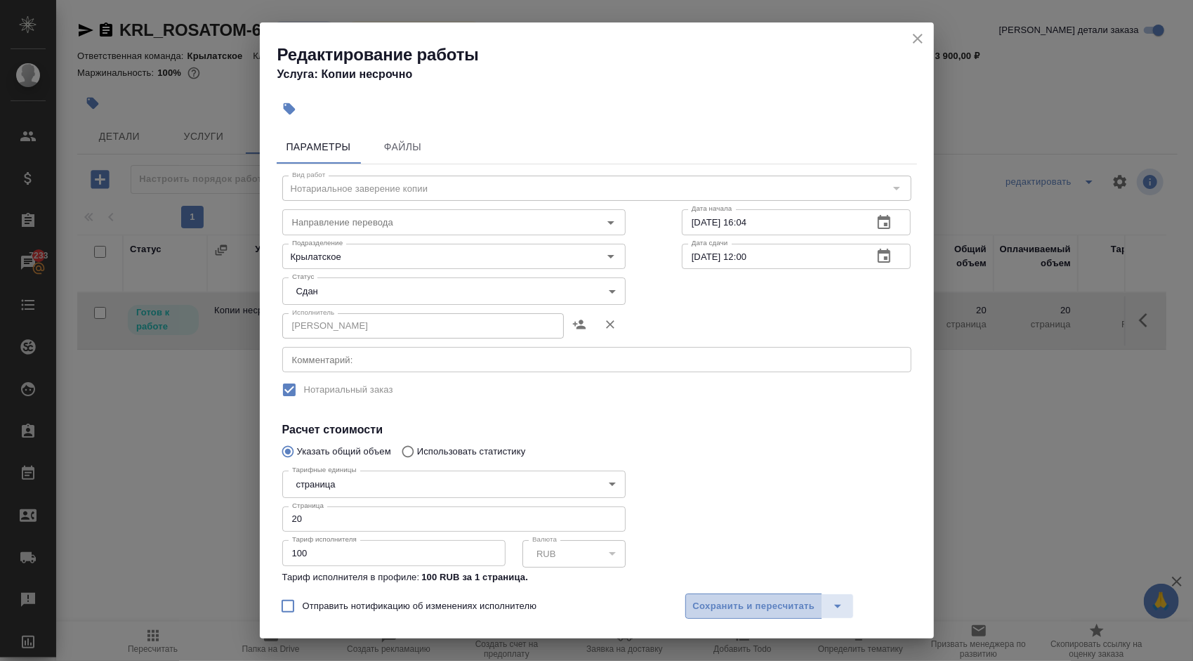
click at [715, 610] on span "Сохранить и пересчитать" at bounding box center [754, 606] width 122 height 16
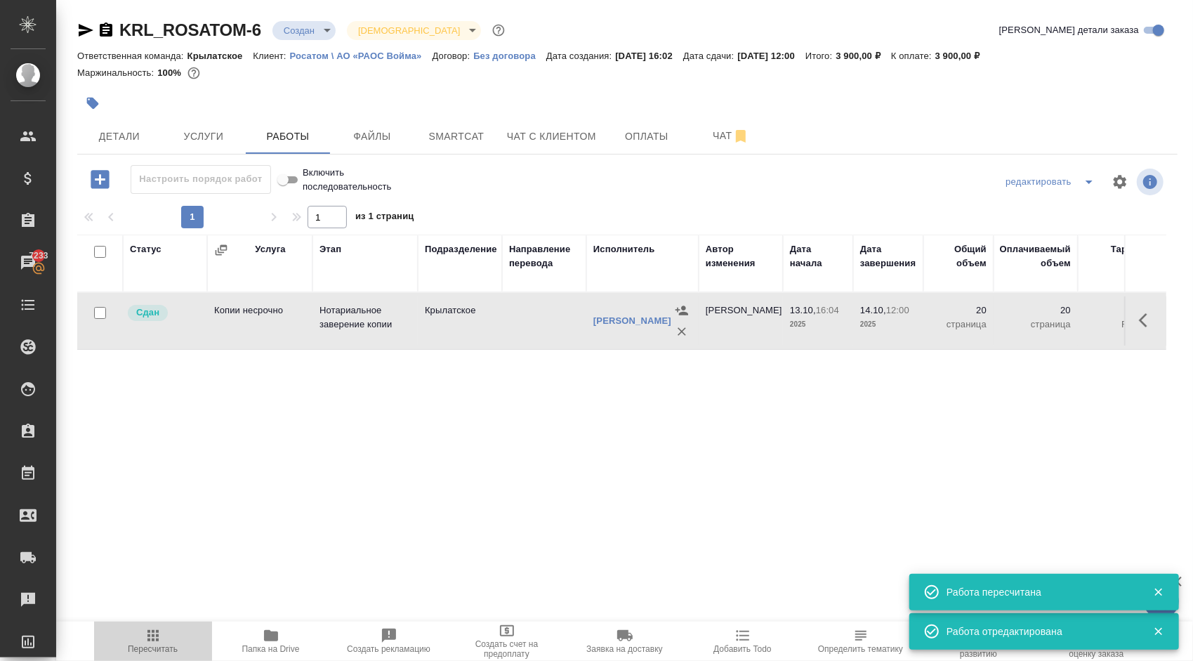
click at [166, 633] on span "Пересчитать" at bounding box center [153, 640] width 101 height 27
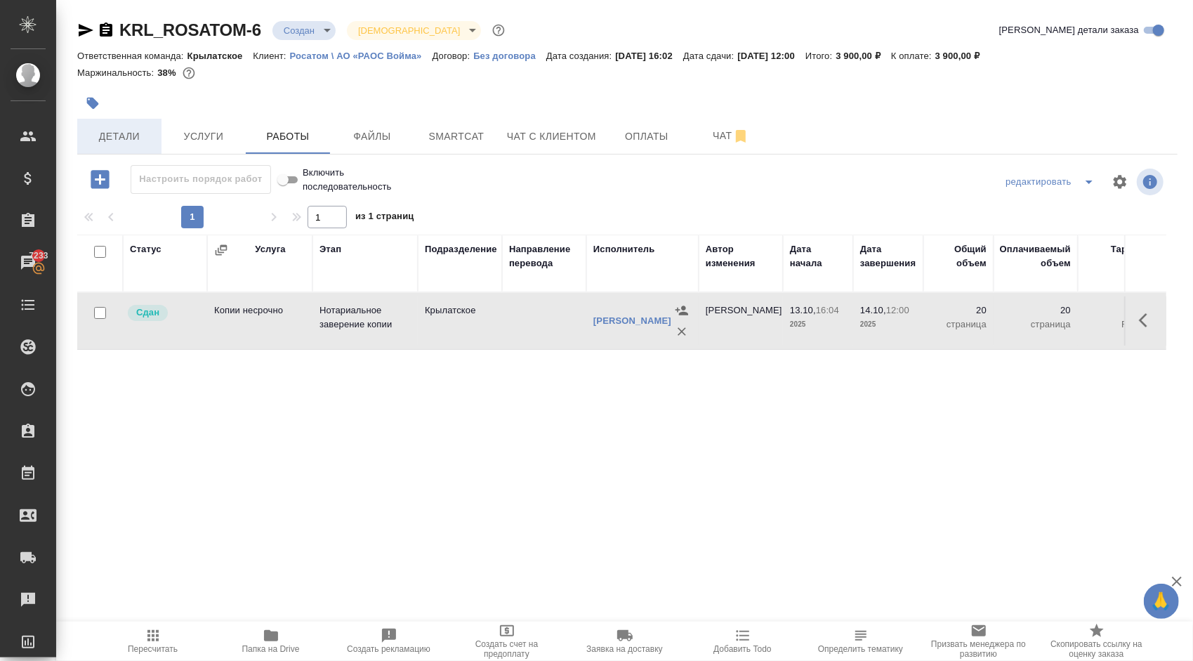
click at [127, 143] on span "Детали" at bounding box center [119, 137] width 67 height 18
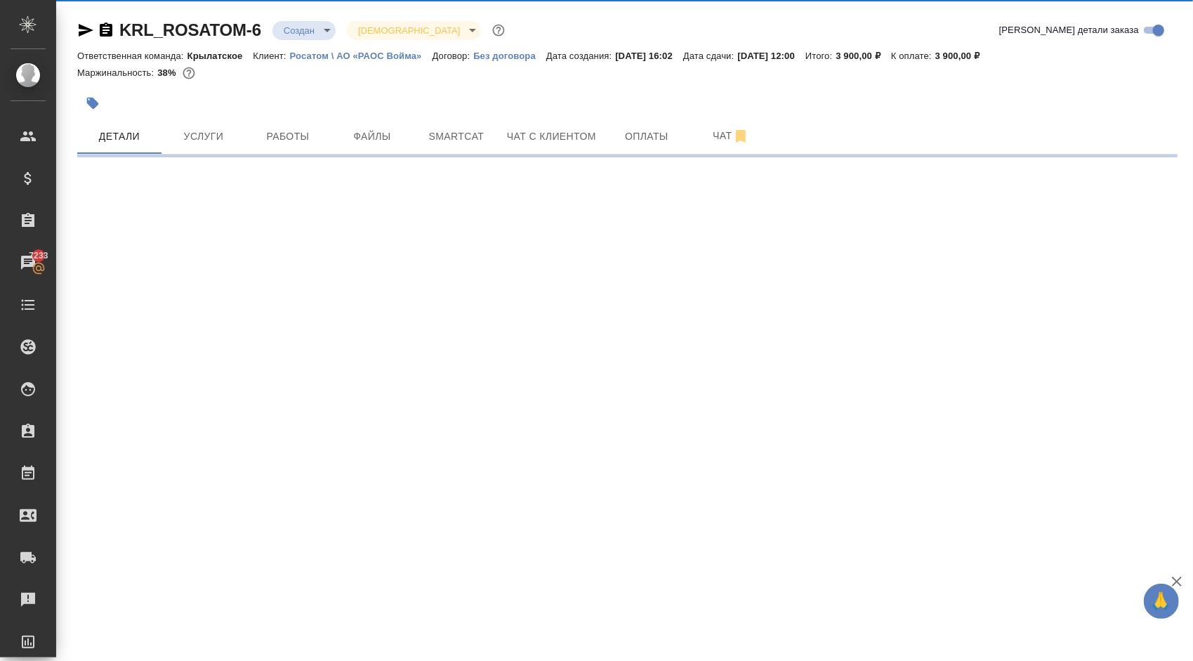
select select "RU"
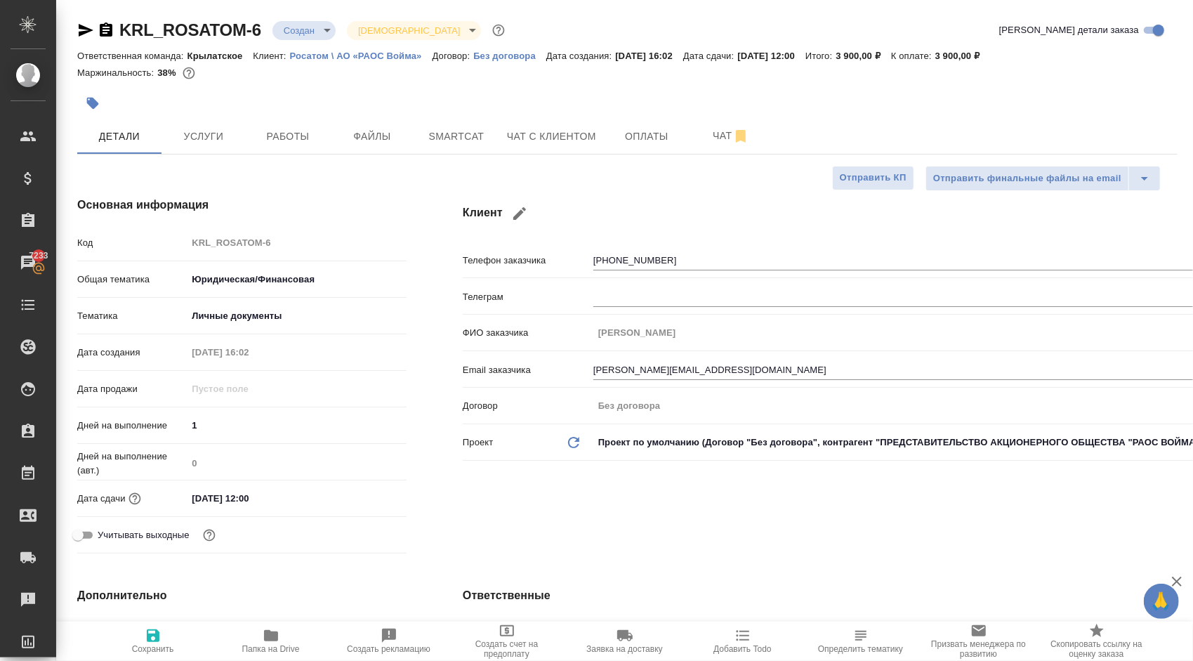
type textarea "x"
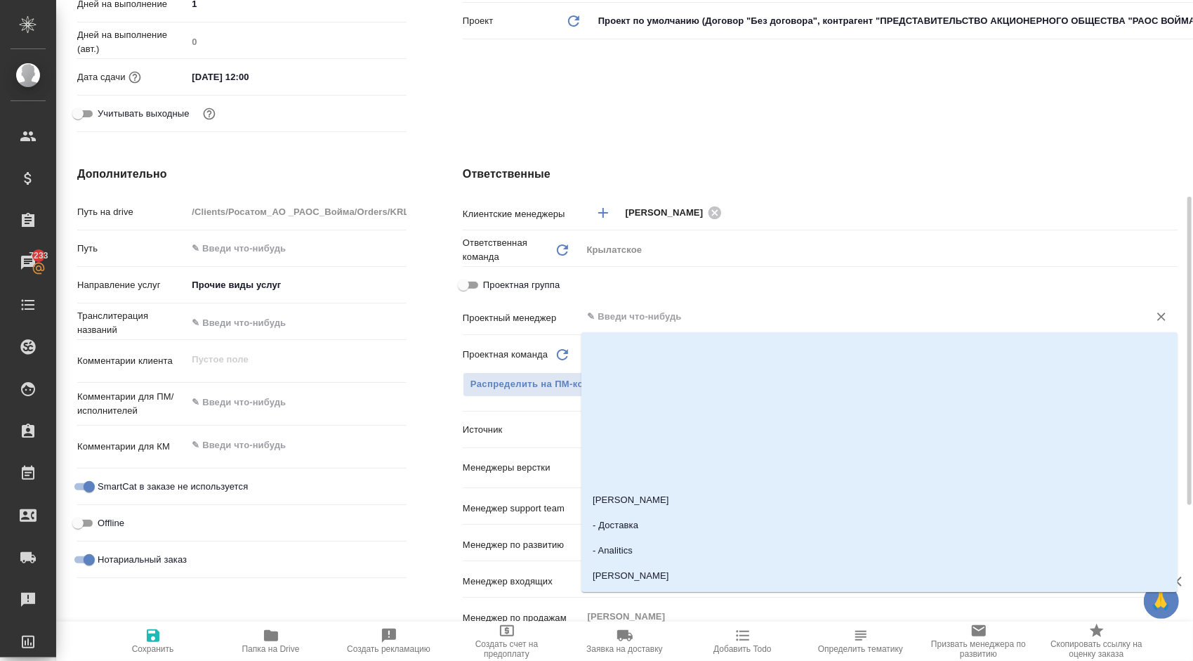
click at [661, 324] on input "text" at bounding box center [856, 316] width 540 height 17
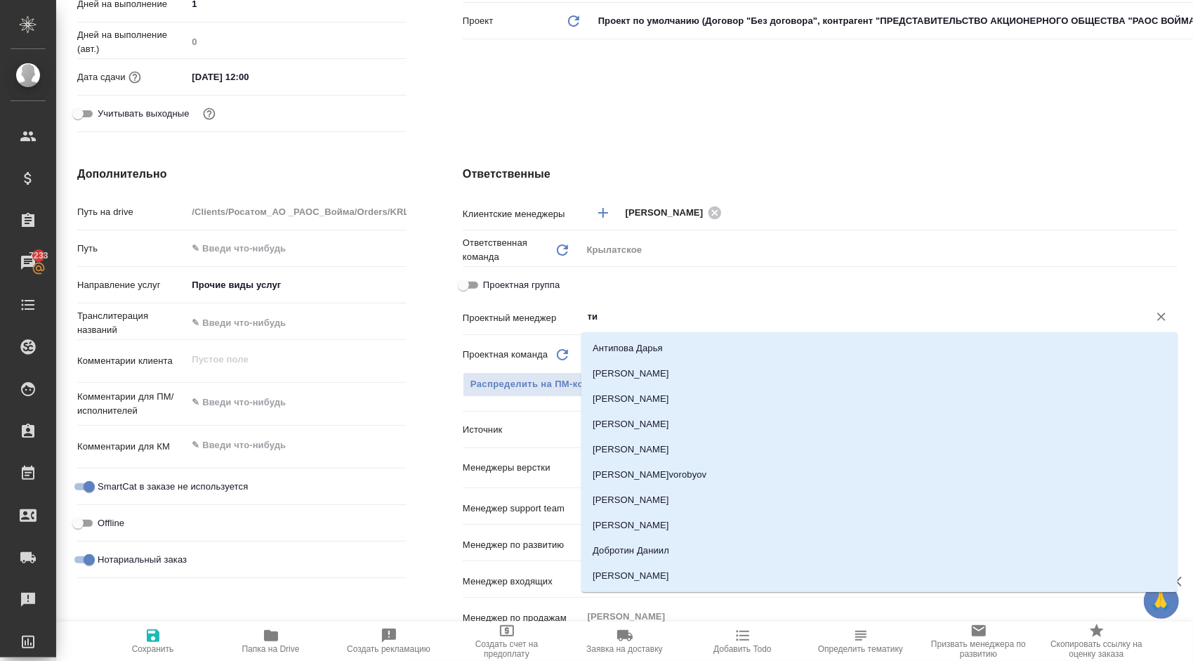
type input "тим"
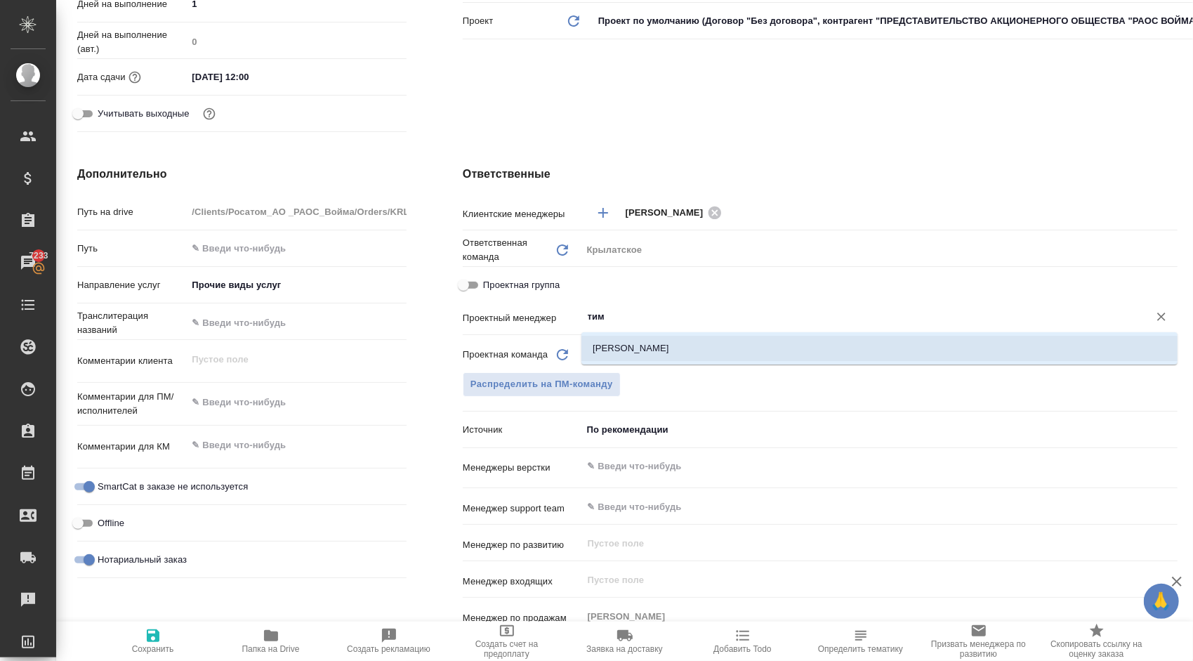
click at [649, 358] on li "[PERSON_NAME]" at bounding box center [879, 348] width 596 height 25
type textarea "x"
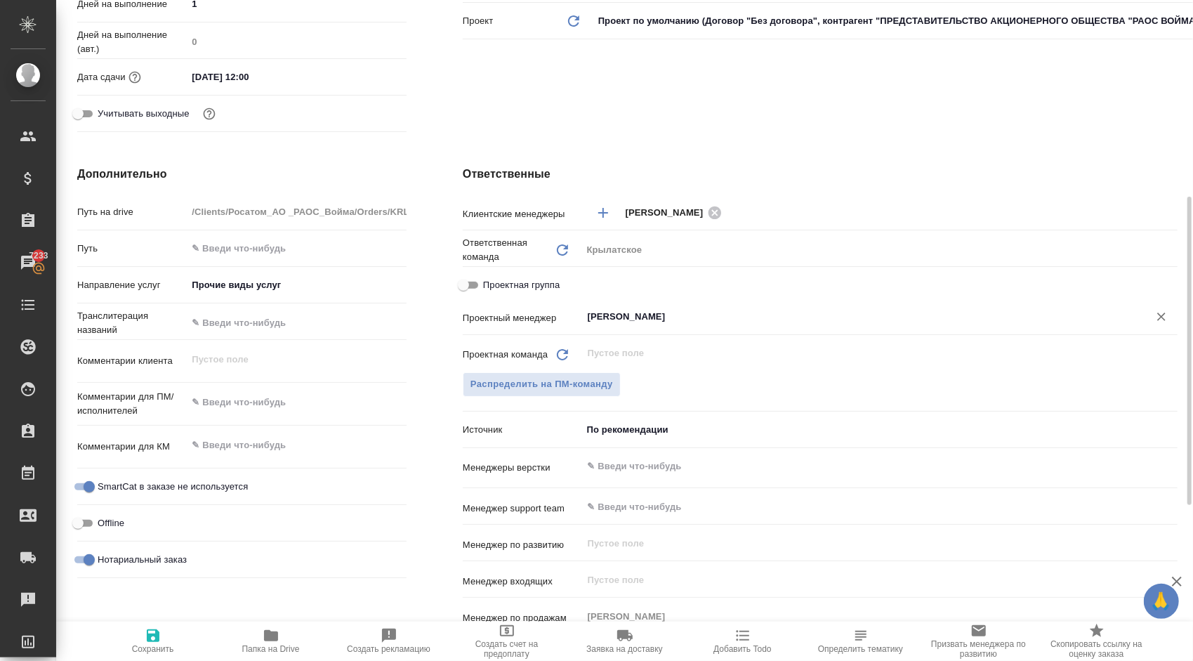
type input "[PERSON_NAME]"
click at [171, 644] on span "Сохранить" at bounding box center [153, 649] width 42 height 10
type textarea "x"
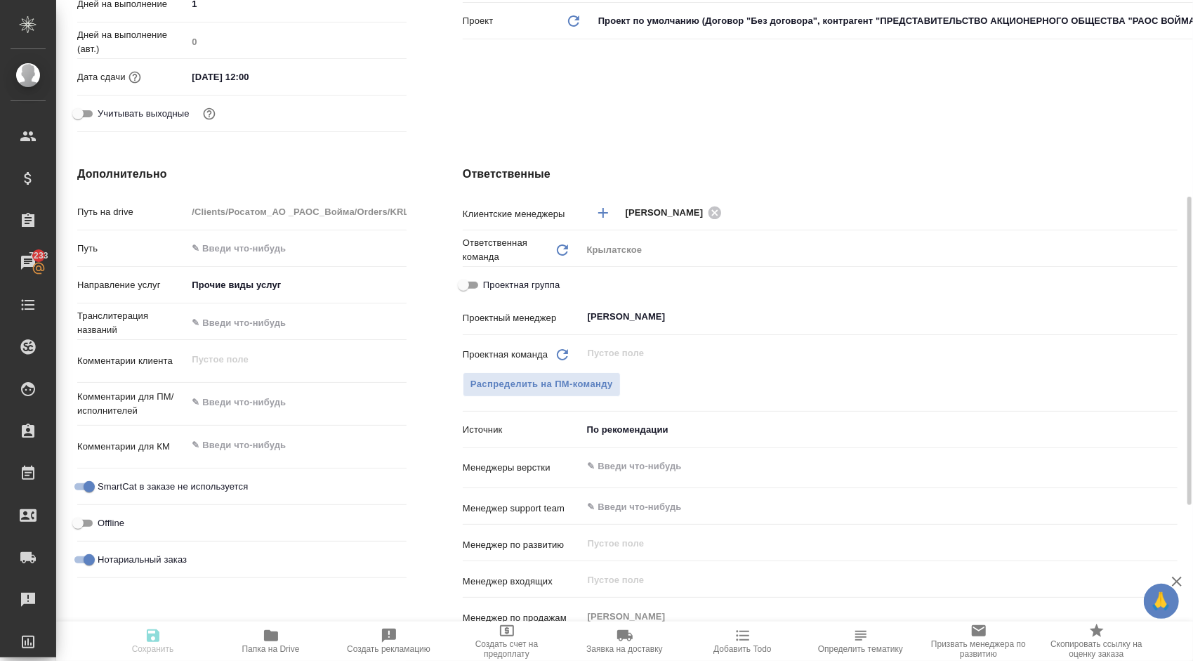
type textarea "x"
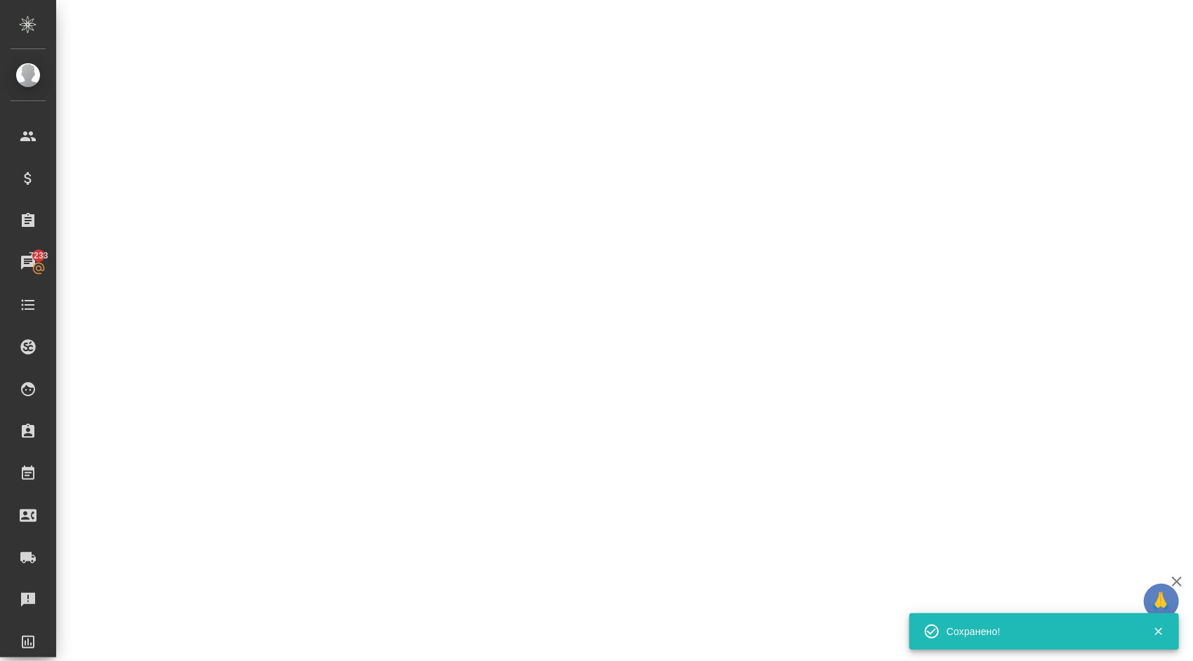
select select "RU"
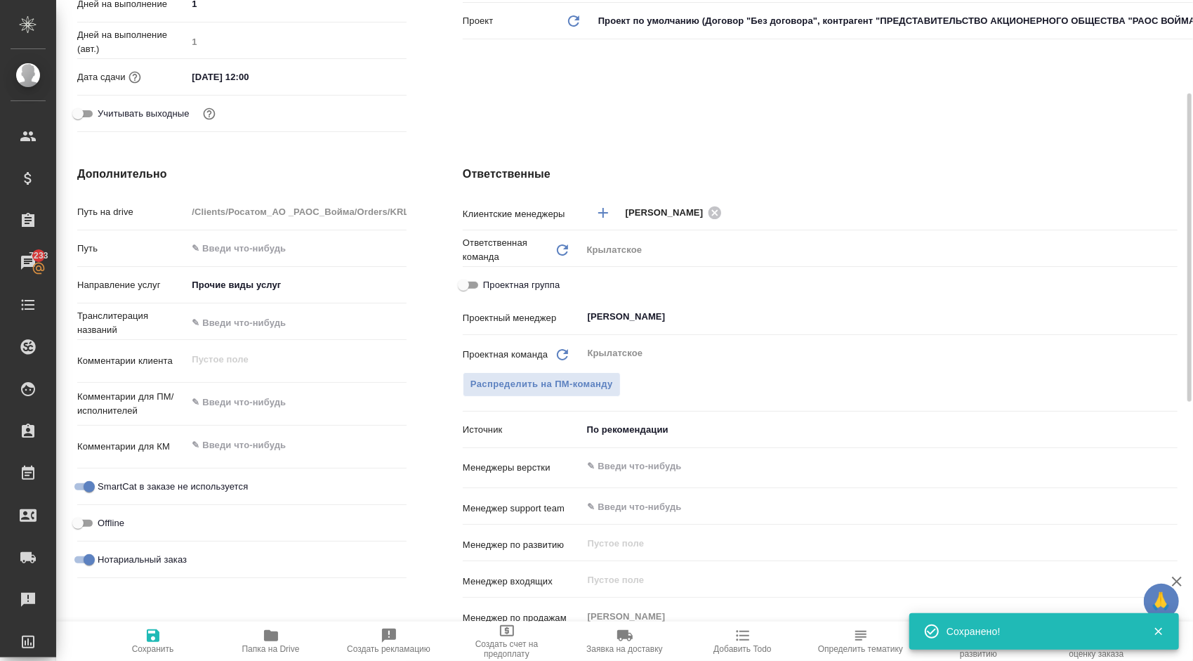
type textarea "x"
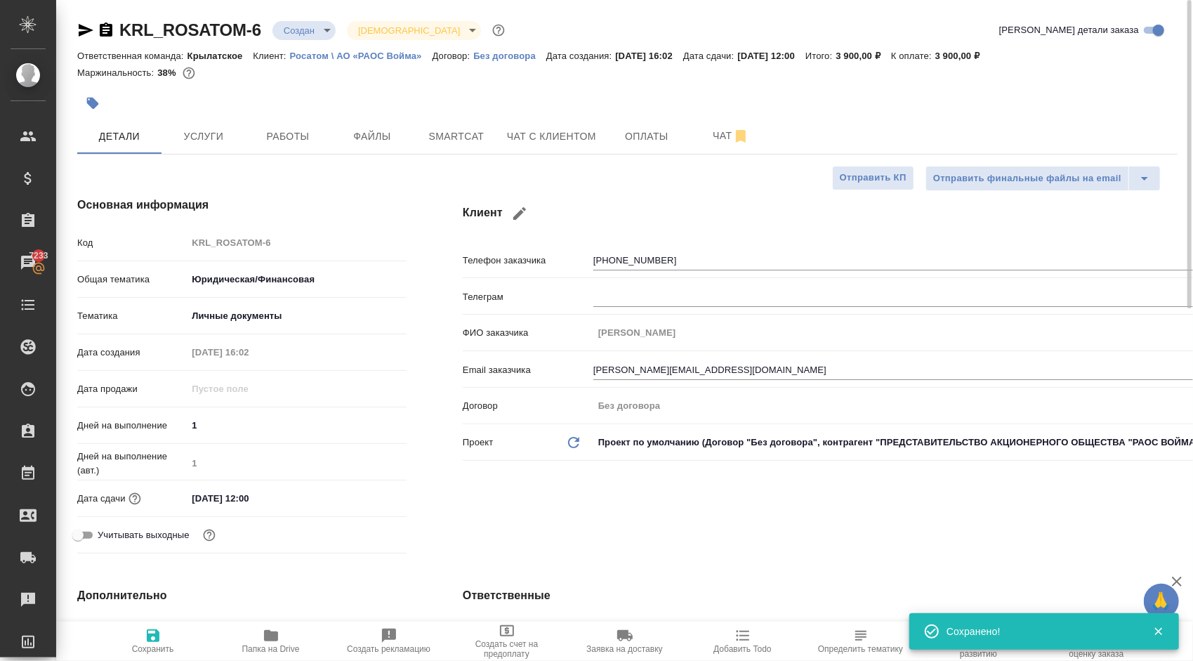
scroll to position [0, 0]
click at [312, 37] on body "🙏 .cls-1 fill:#fff; AWATERA Kasymov Timur Клиенты Спецификации Заказы 7233 Чаты…" at bounding box center [596, 330] width 1193 height 661
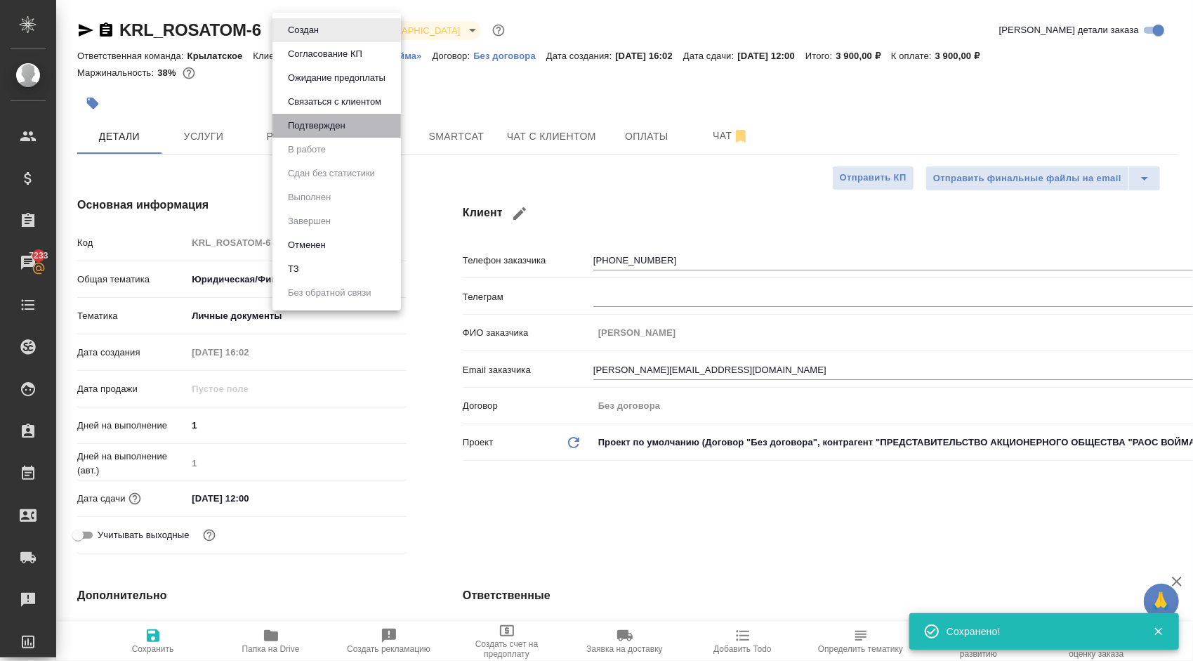
click at [322, 136] on li "Подтвержден" at bounding box center [336, 126] width 129 height 24
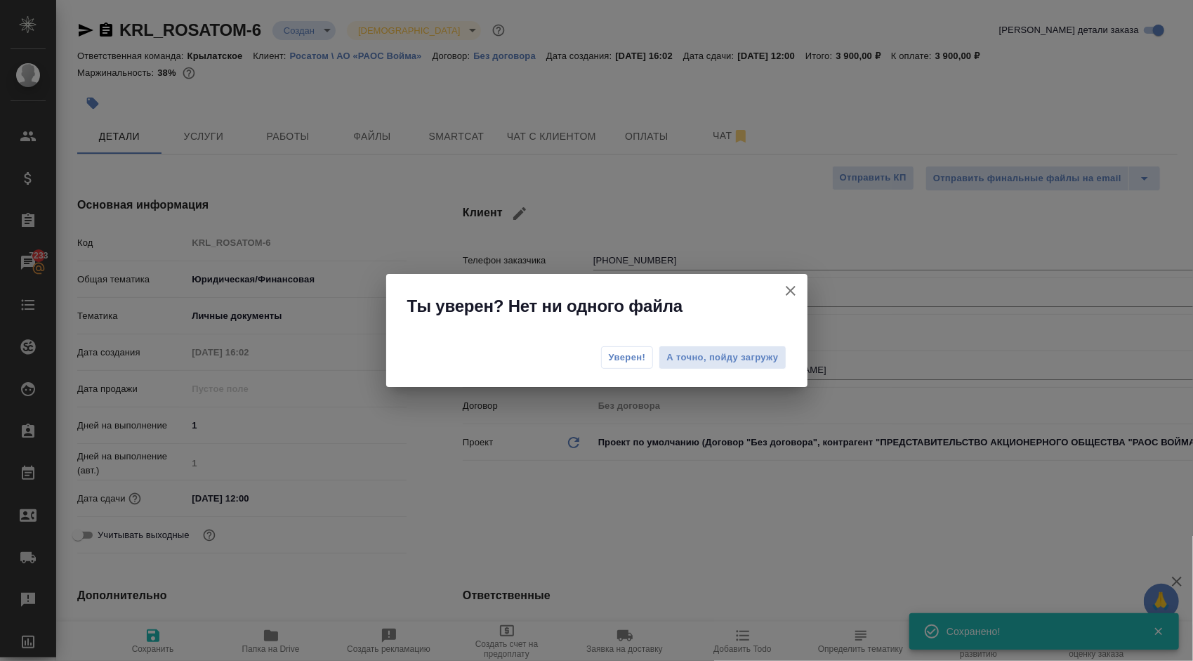
click at [598, 352] on div "Уверен! А точно, пойду загружу" at bounding box center [596, 359] width 421 height 56
click at [612, 354] on span "Уверен!" at bounding box center [627, 357] width 37 height 14
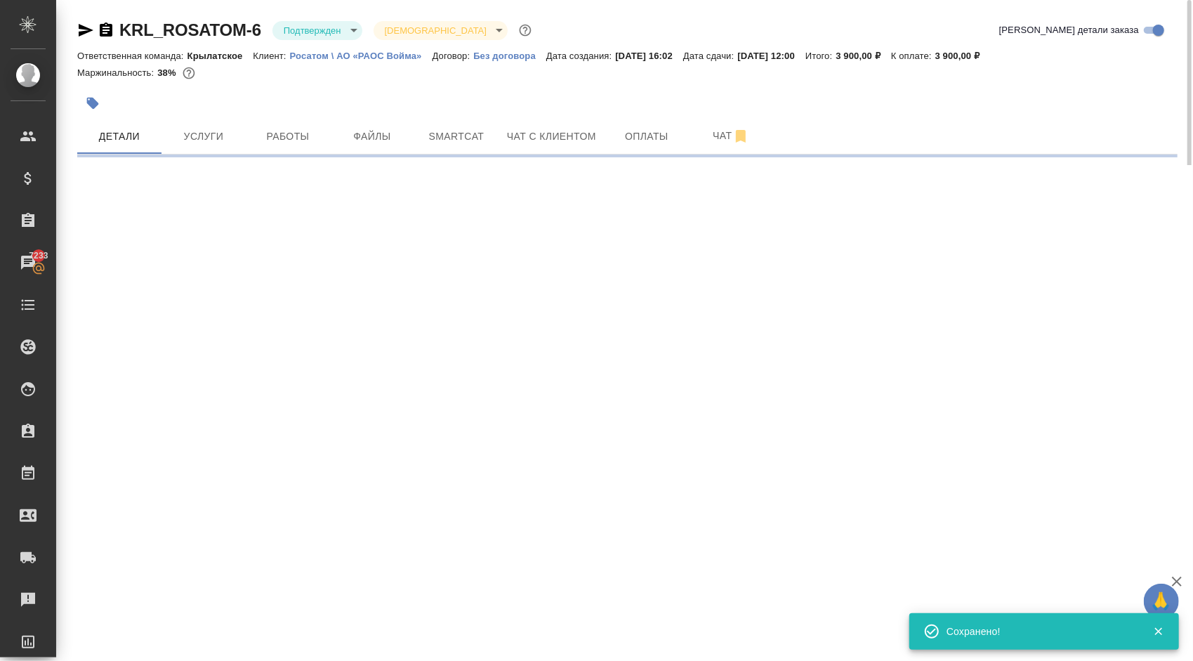
select select "RU"
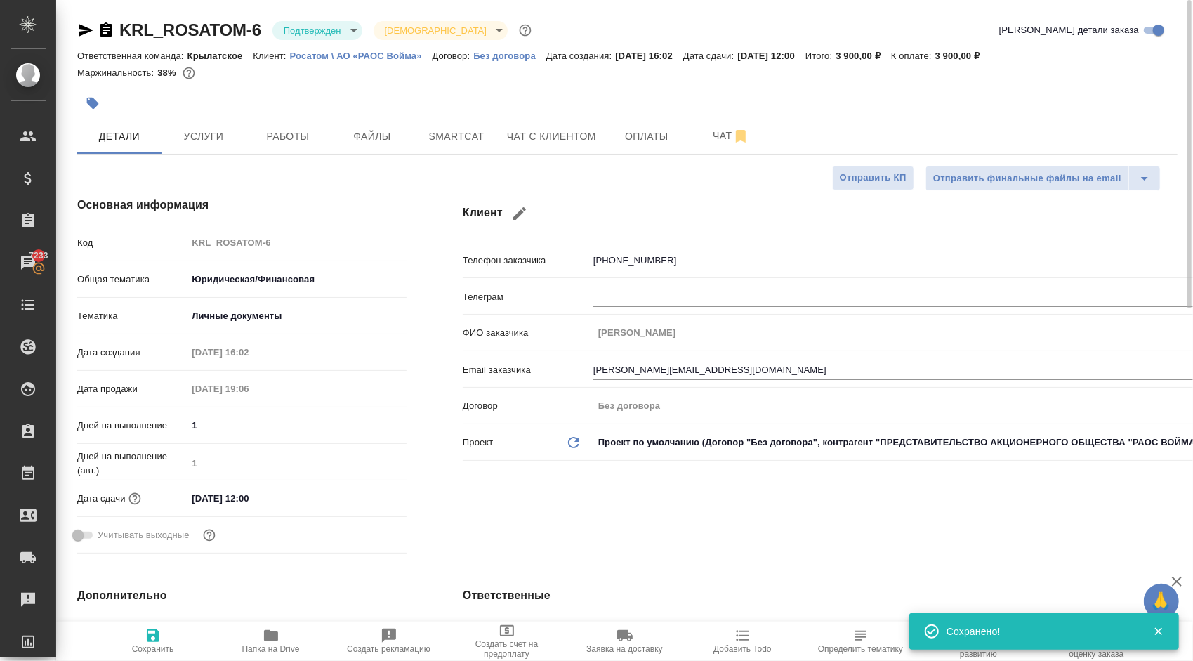
type textarea "x"
click at [326, 32] on body "🙏 .cls-1 fill:#fff; AWATERA Kasymov Timur Клиенты Спецификации Заказы 7233 Чаты…" at bounding box center [596, 330] width 1193 height 661
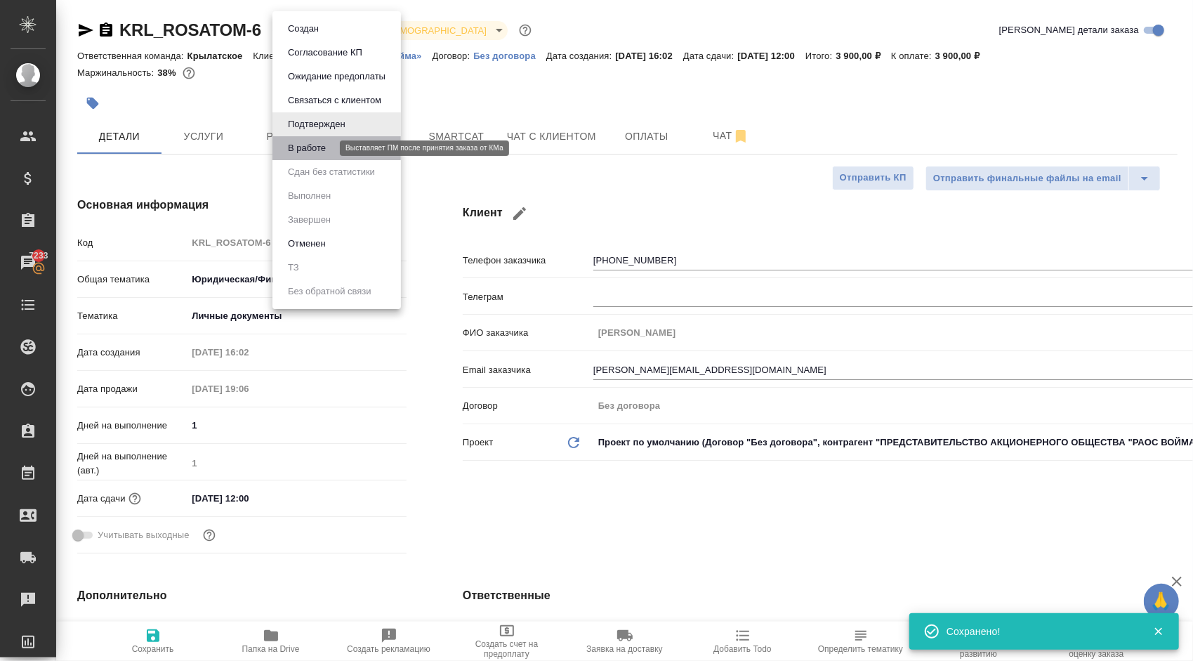
click at [308, 147] on button "В работе" at bounding box center [307, 147] width 46 height 15
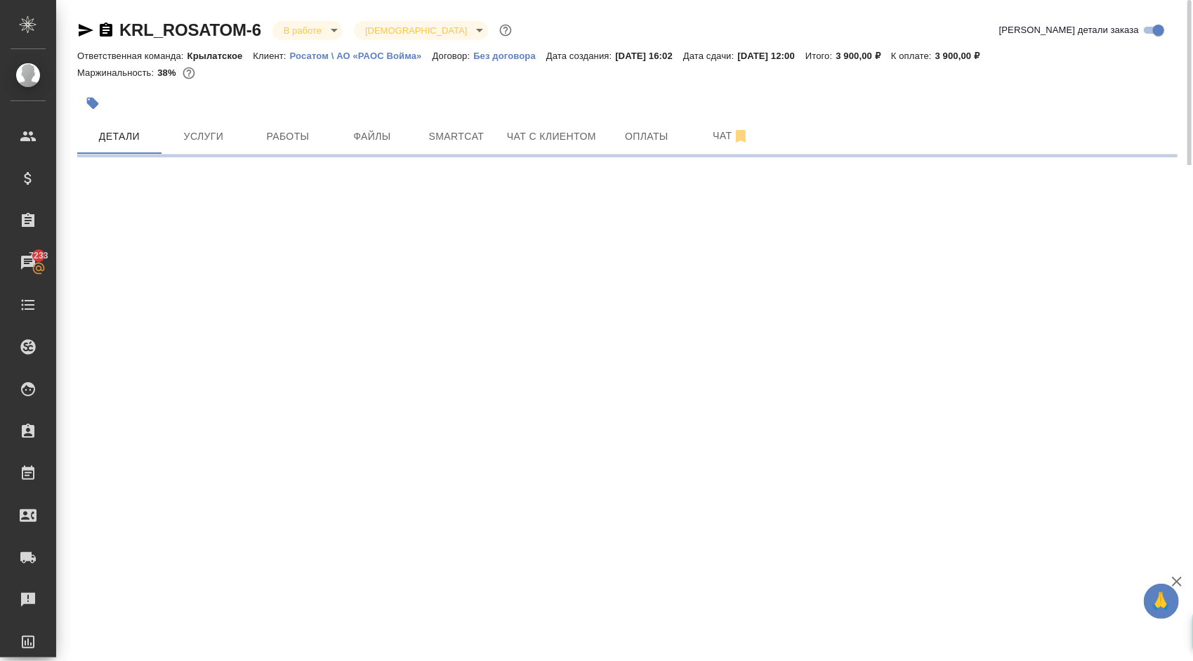
select select "RU"
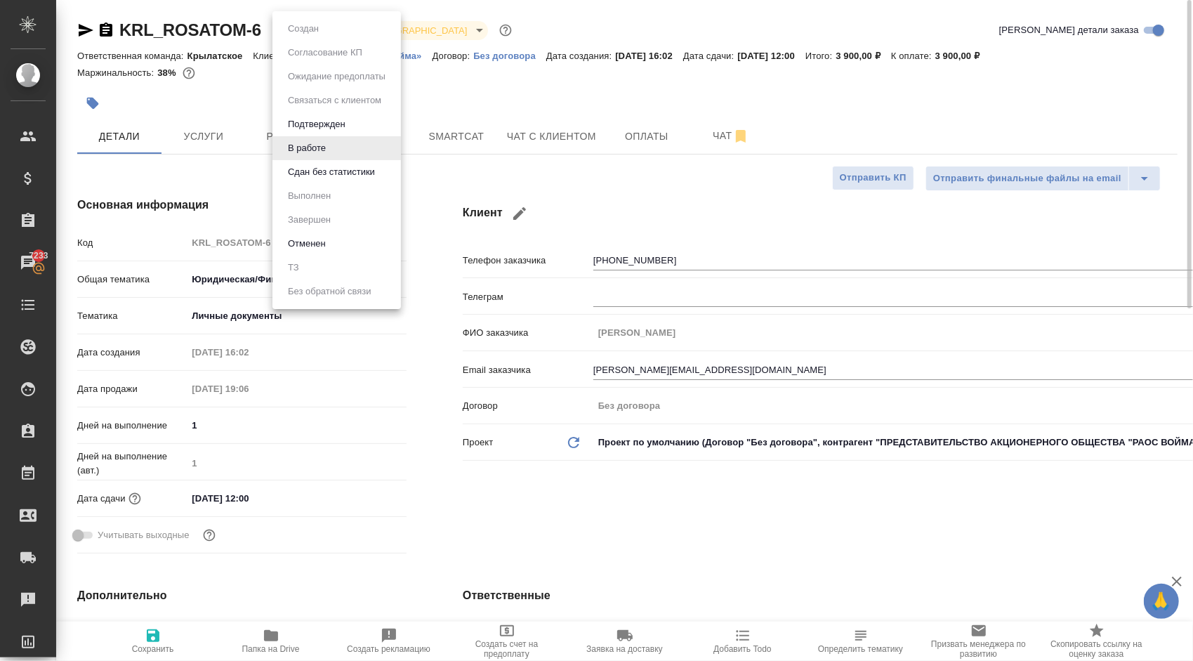
click at [315, 26] on body "🙏 .cls-1 fill:#fff; AWATERA Kasymov Timur Клиенты Спецификации Заказы 7233 Чаты…" at bounding box center [596, 330] width 1193 height 661
click at [318, 176] on button "Сдан без статистики" at bounding box center [332, 171] width 96 height 15
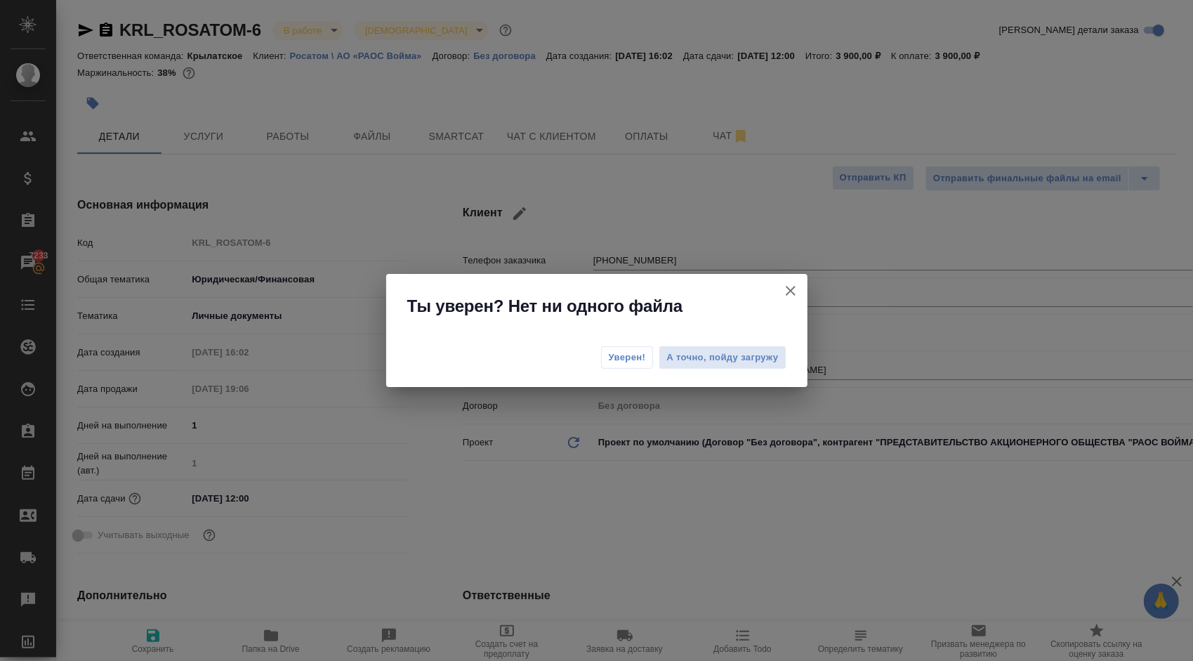
click at [631, 355] on span "Уверен!" at bounding box center [627, 357] width 37 height 14
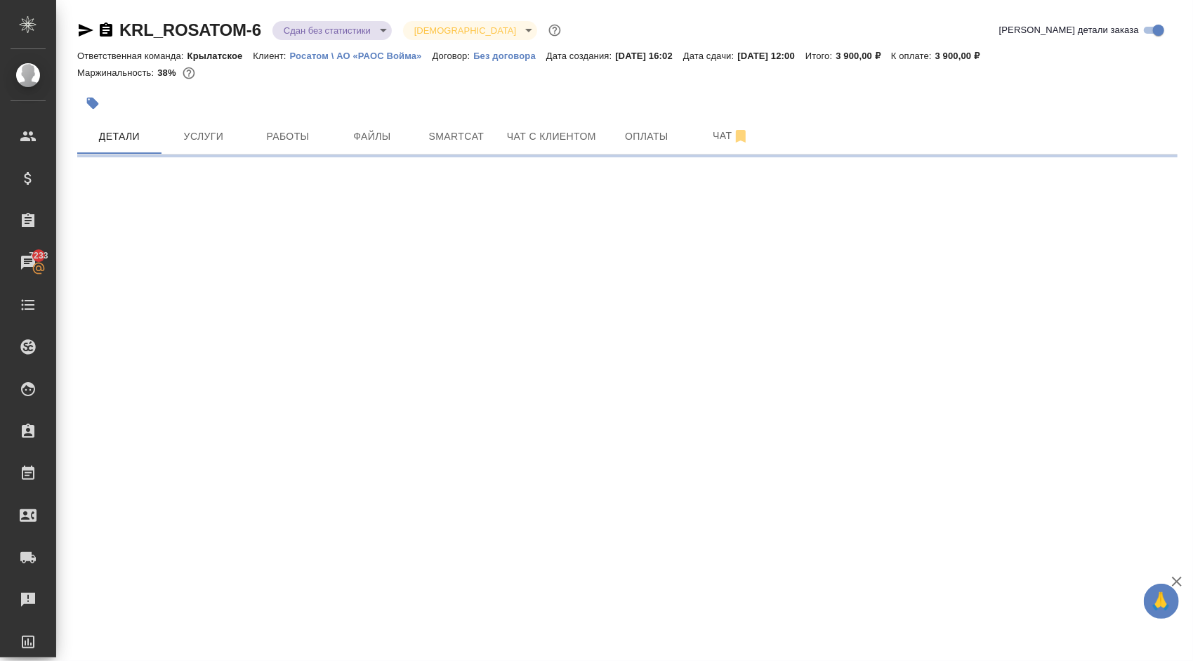
select select "RU"
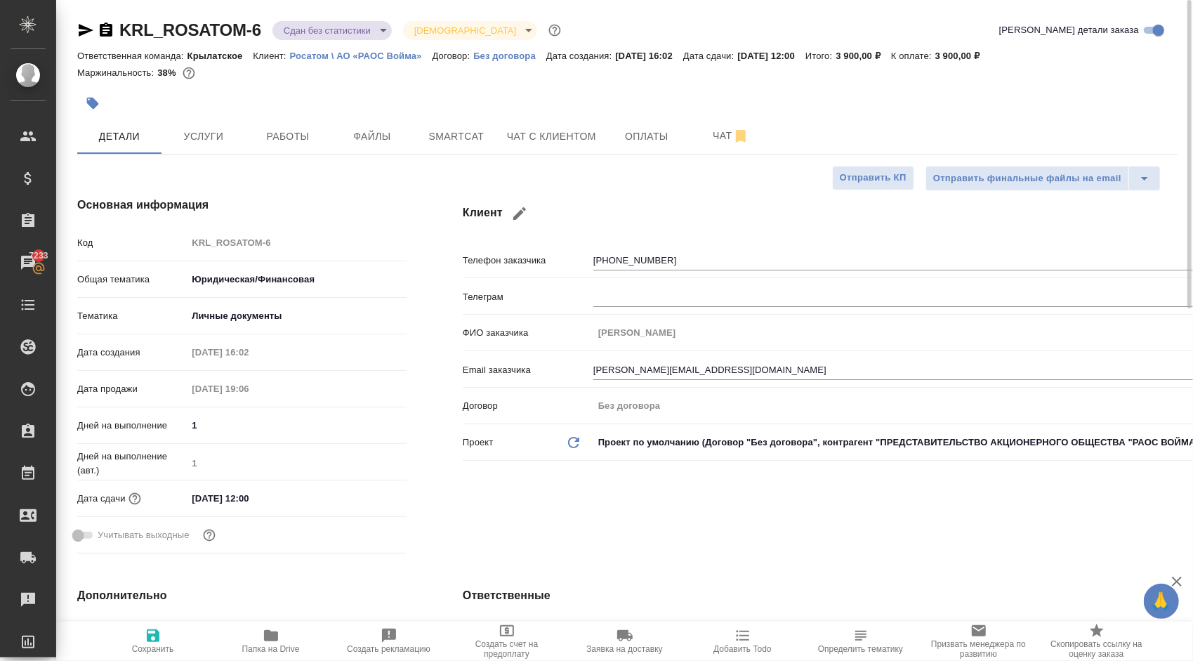
type textarea "x"
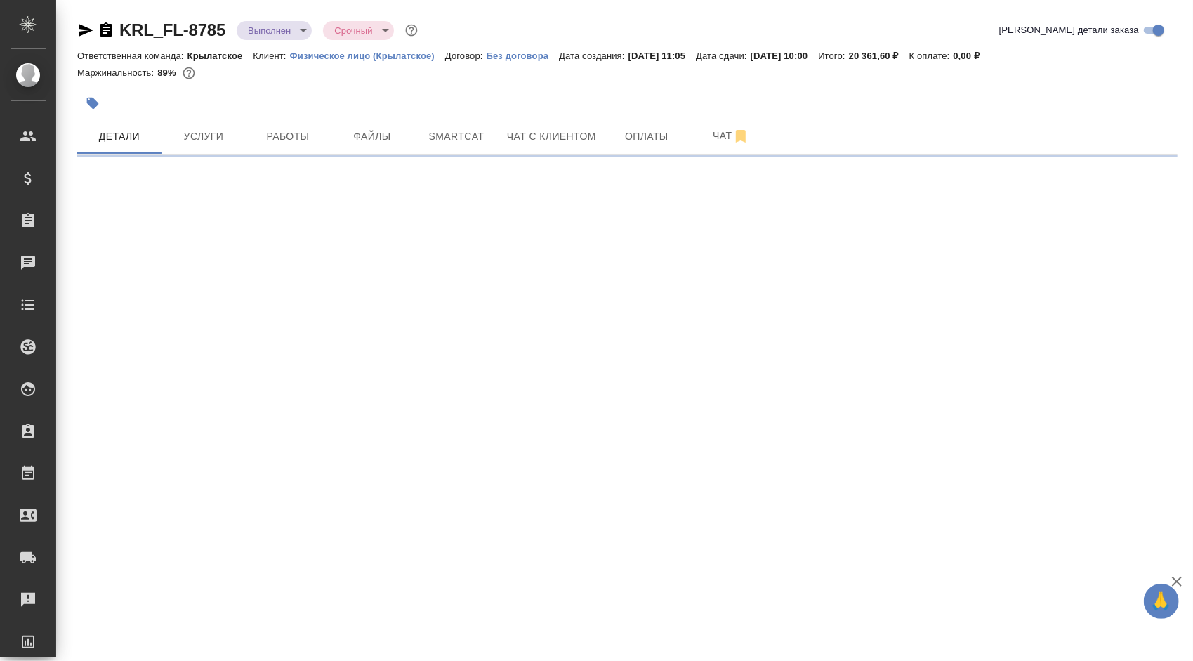
select select "RU"
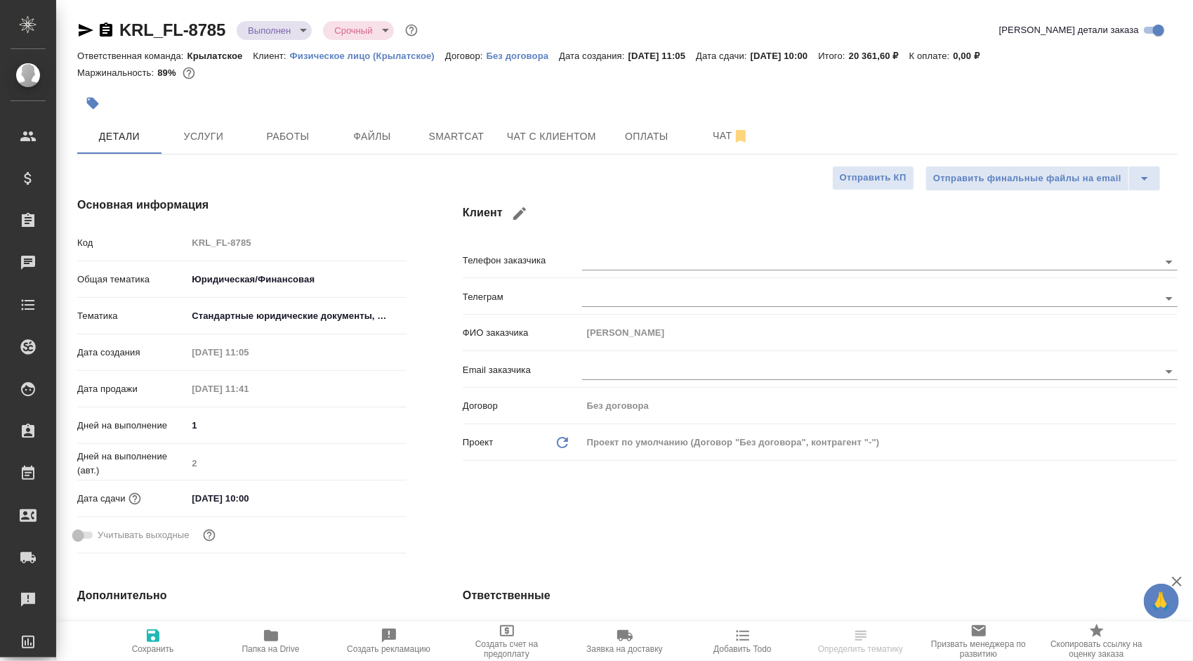
type textarea "x"
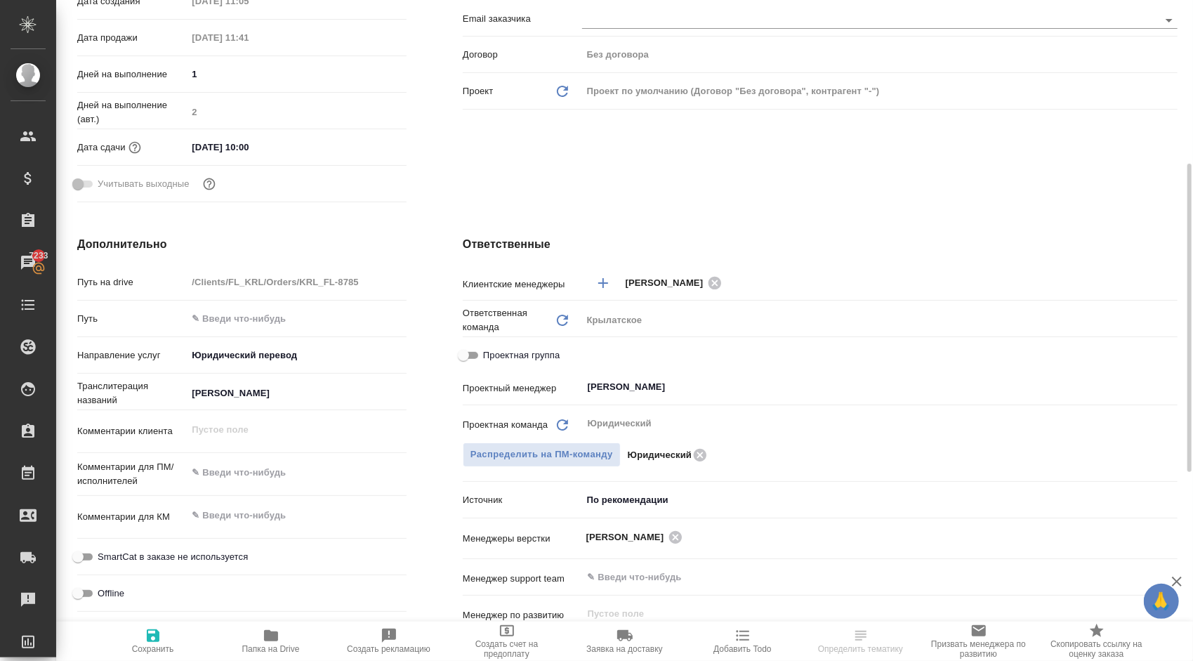
scroll to position [211, 0]
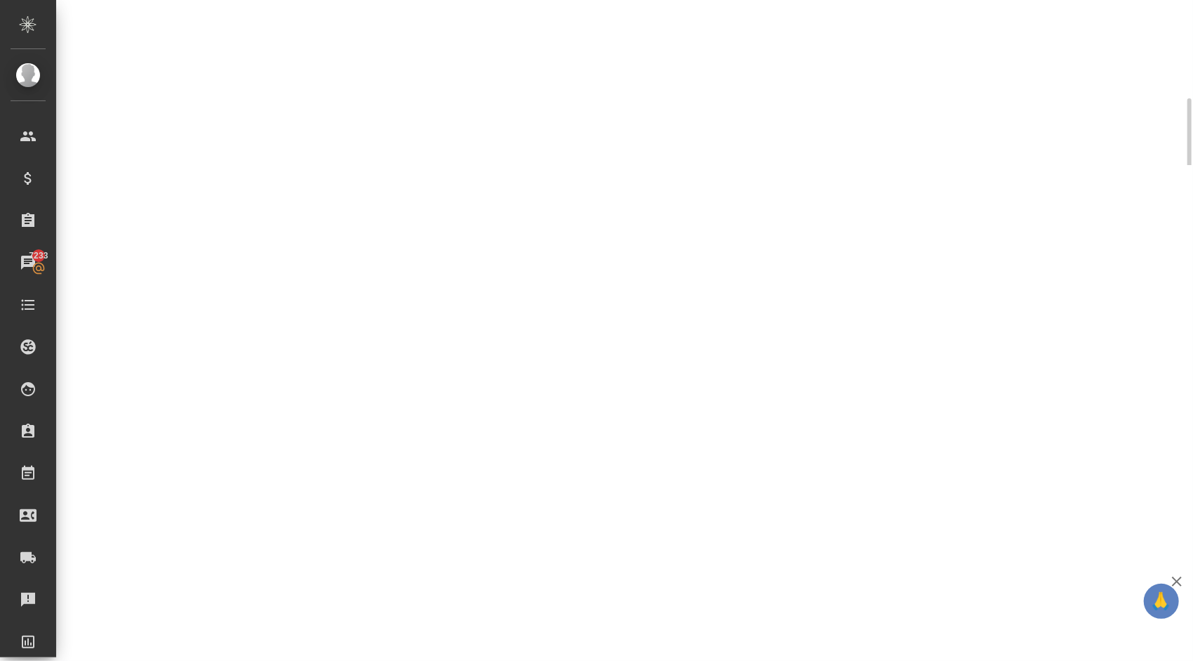
select select "RU"
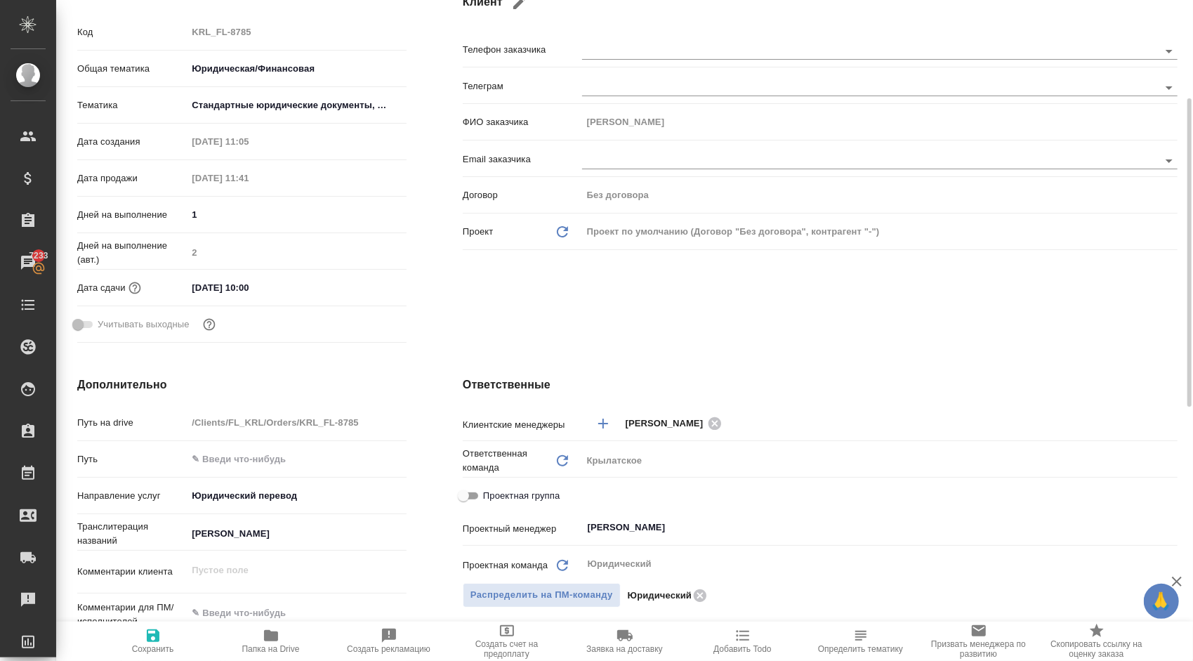
type textarea "x"
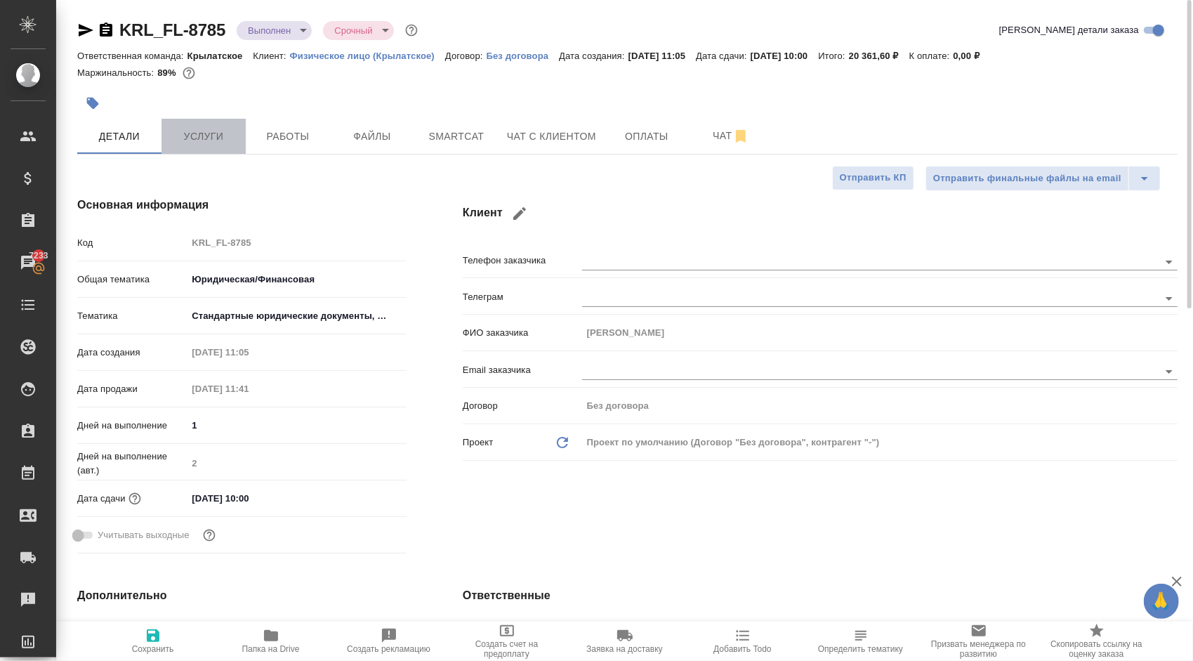
click at [202, 146] on button "Услуги" at bounding box center [204, 136] width 84 height 35
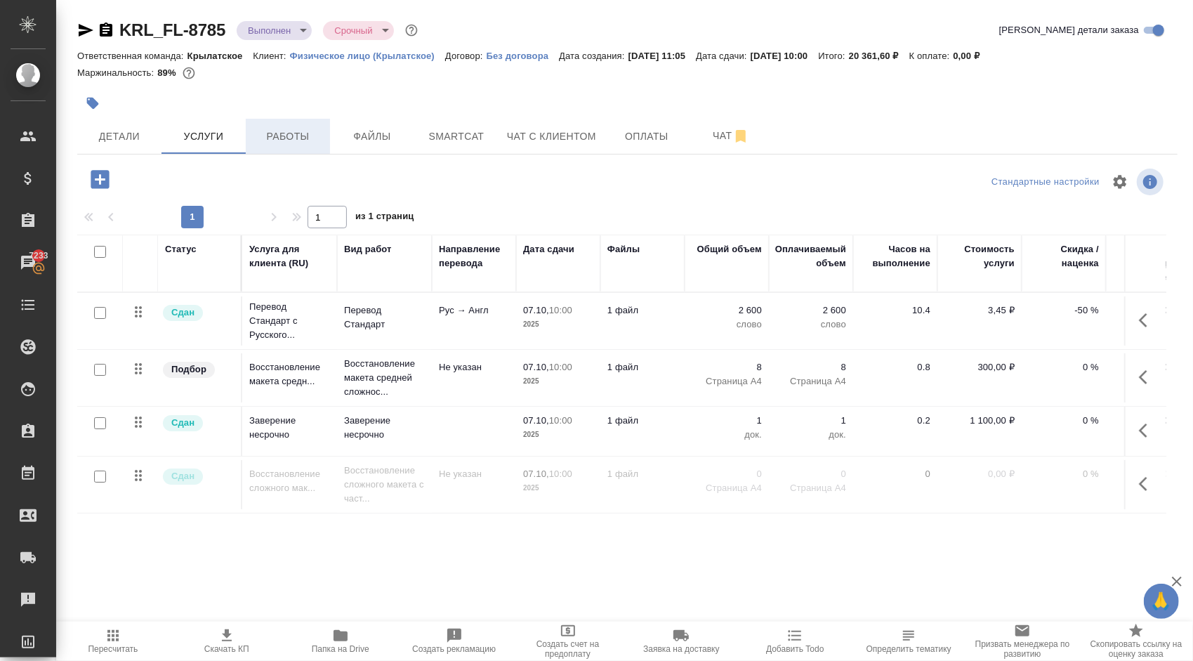
click at [279, 126] on button "Работы" at bounding box center [288, 136] width 84 height 35
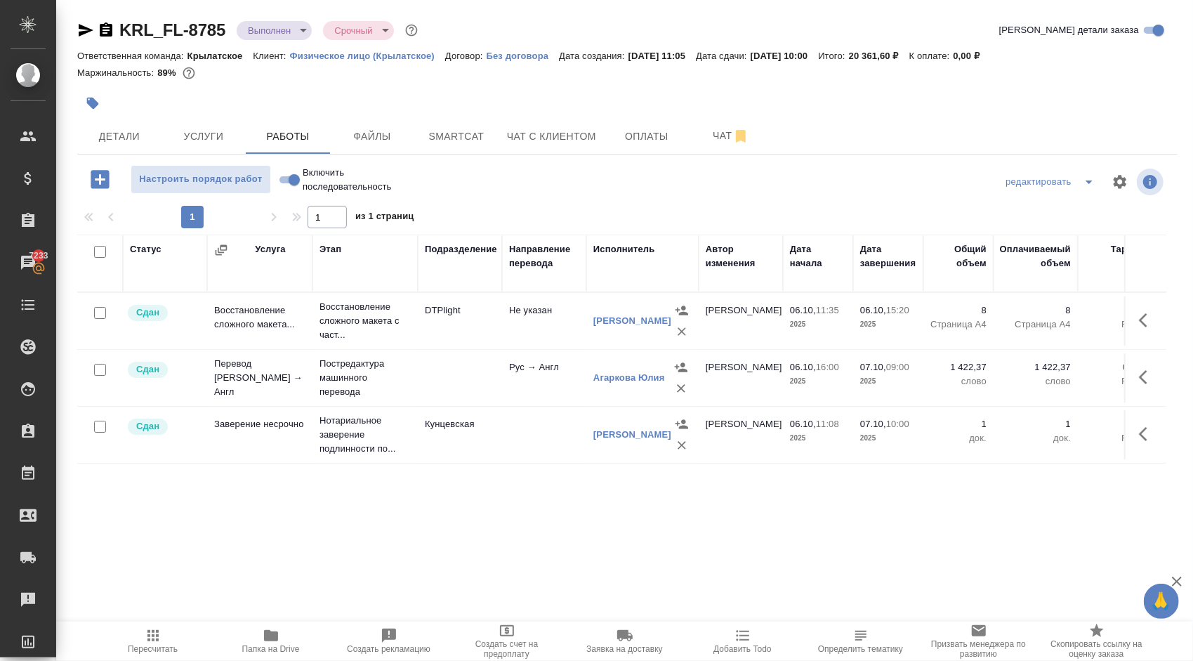
click at [123, 633] on span "Пересчитать" at bounding box center [153, 640] width 101 height 27
click at [188, 140] on span "Услуги" at bounding box center [203, 137] width 67 height 18
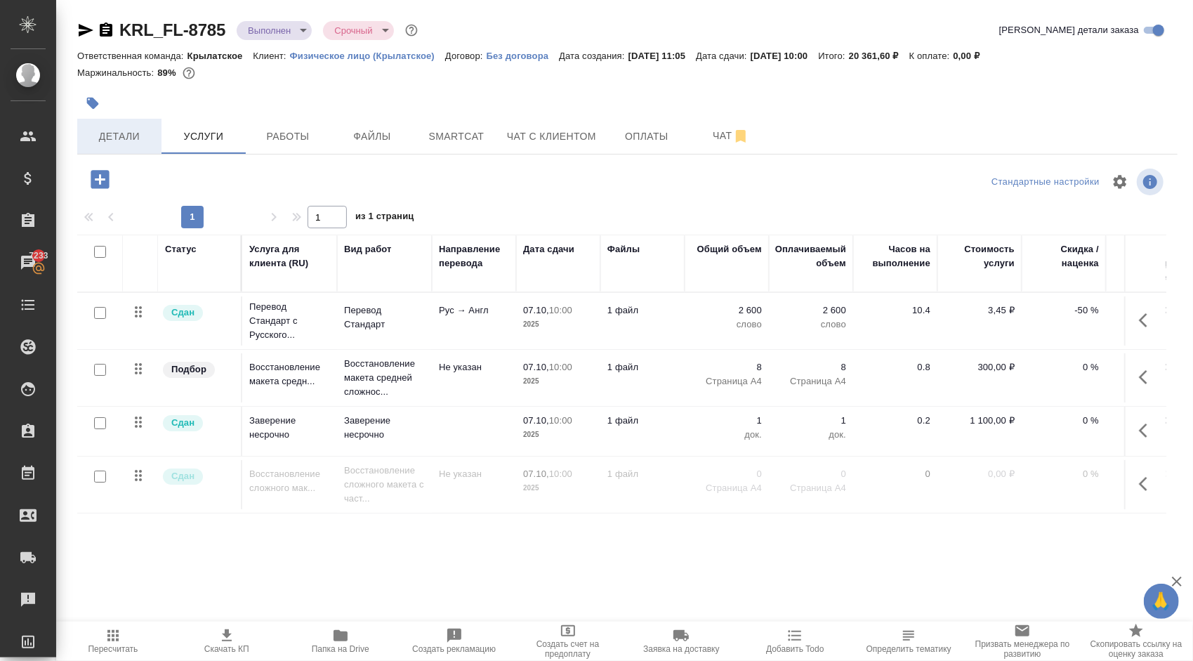
click at [133, 128] on span "Детали" at bounding box center [119, 137] width 67 height 18
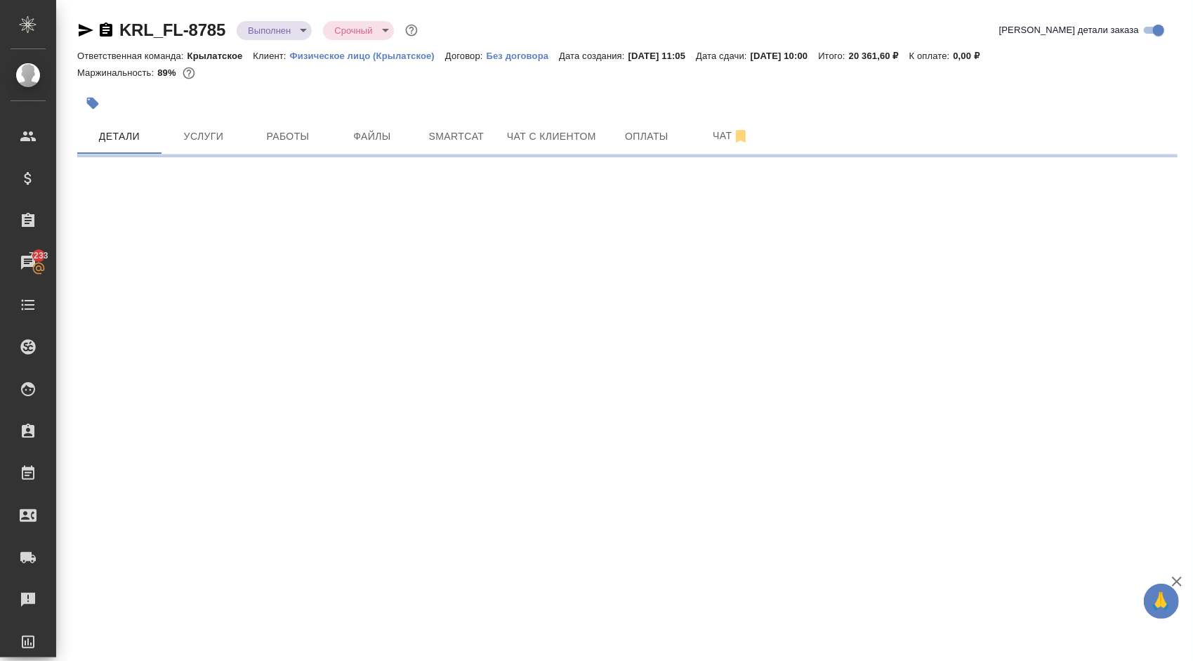
select select "RU"
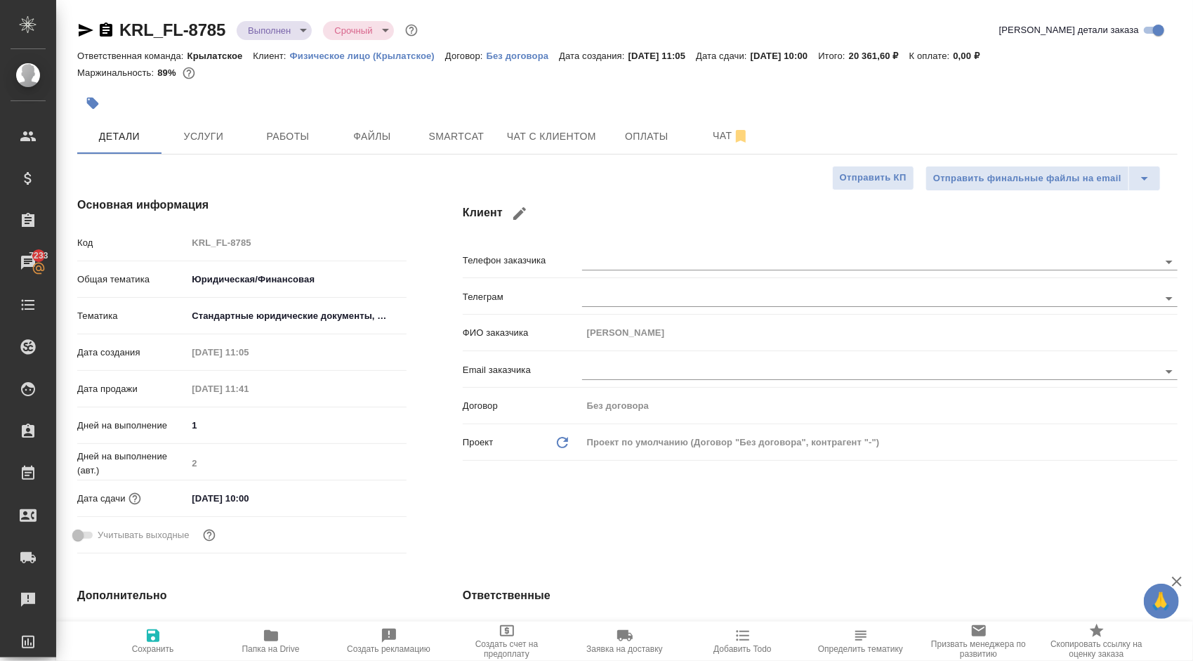
type textarea "x"
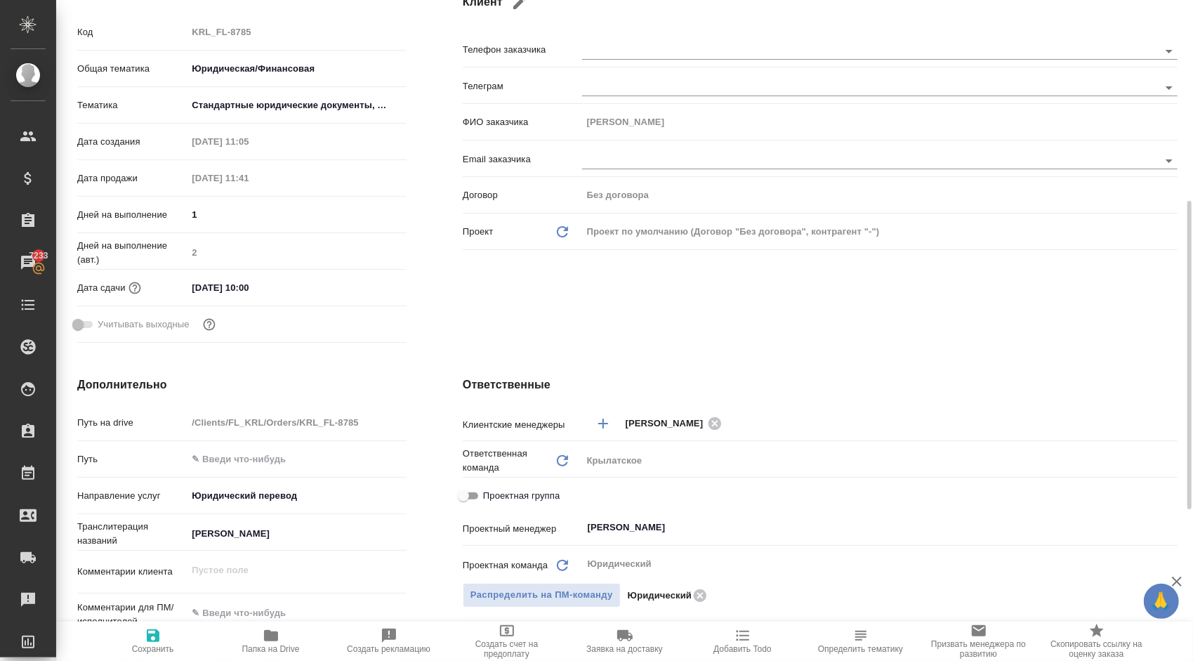
scroll to position [492, 0]
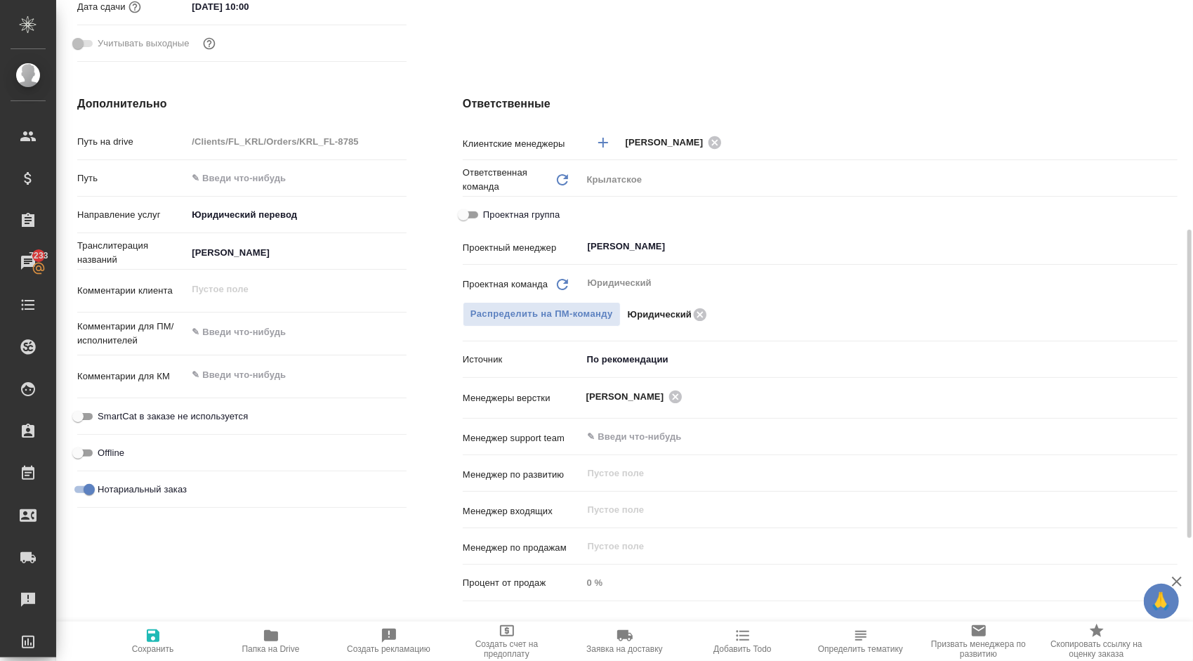
click at [518, 214] on span "Проектная группа" at bounding box center [521, 215] width 77 height 14
click at [489, 214] on input "Проектная группа" at bounding box center [463, 214] width 51 height 17
checkbox input "true"
type textarea "x"
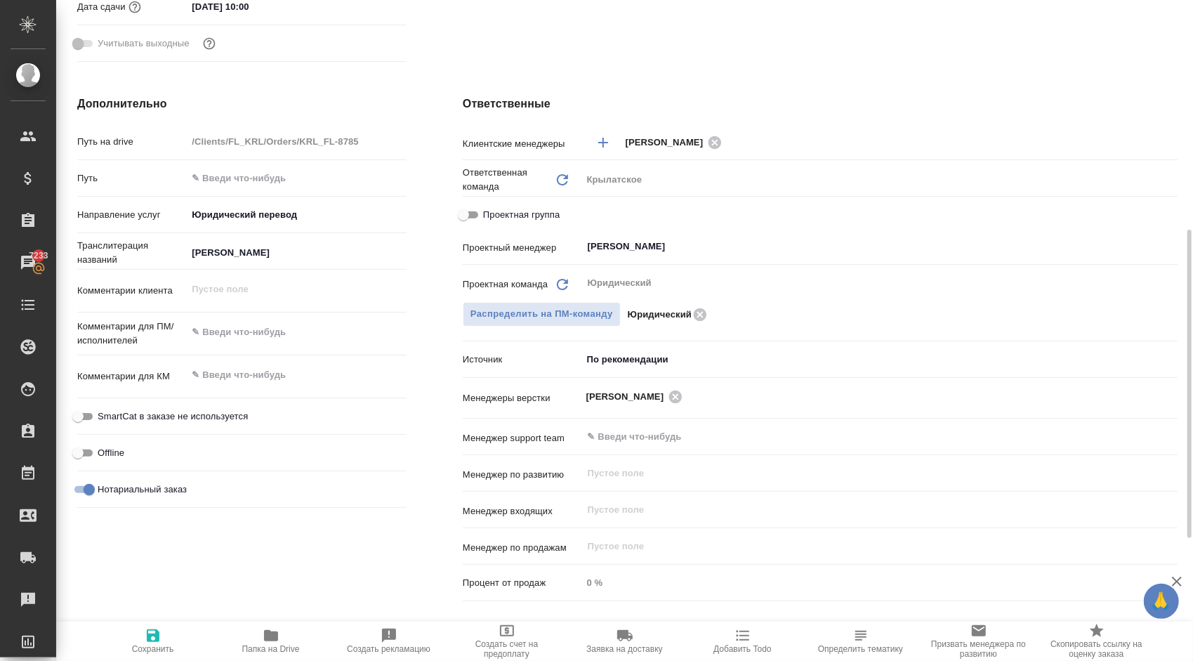
type textarea "x"
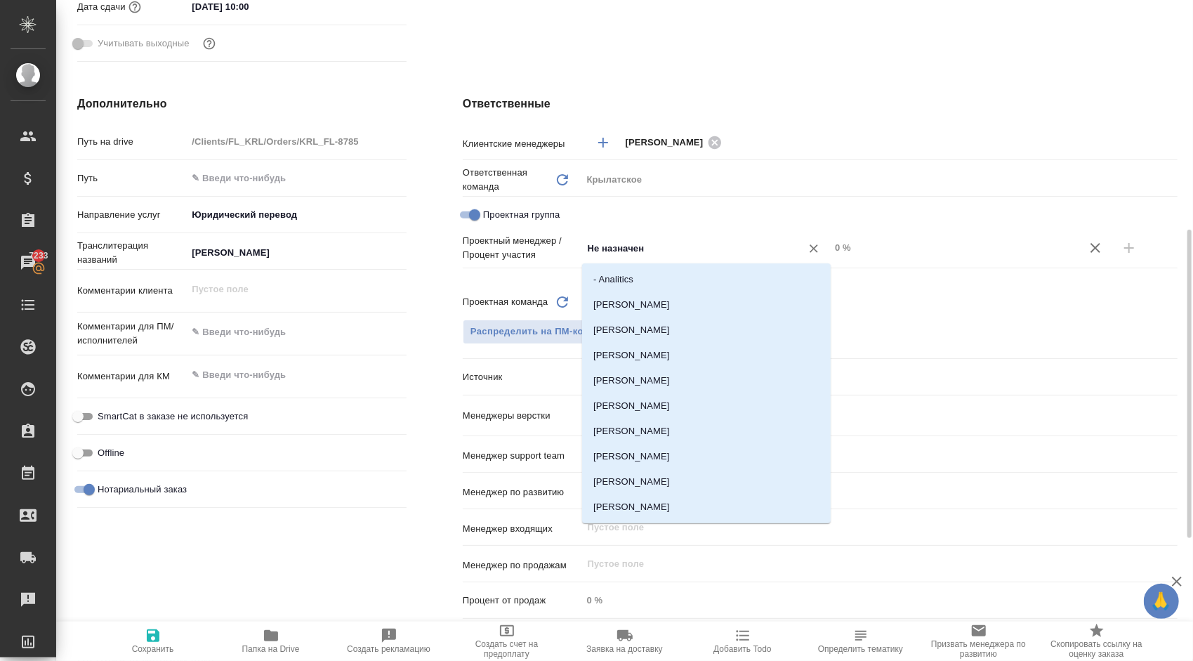
click at [646, 246] on input "Не назначен" at bounding box center [682, 247] width 192 height 17
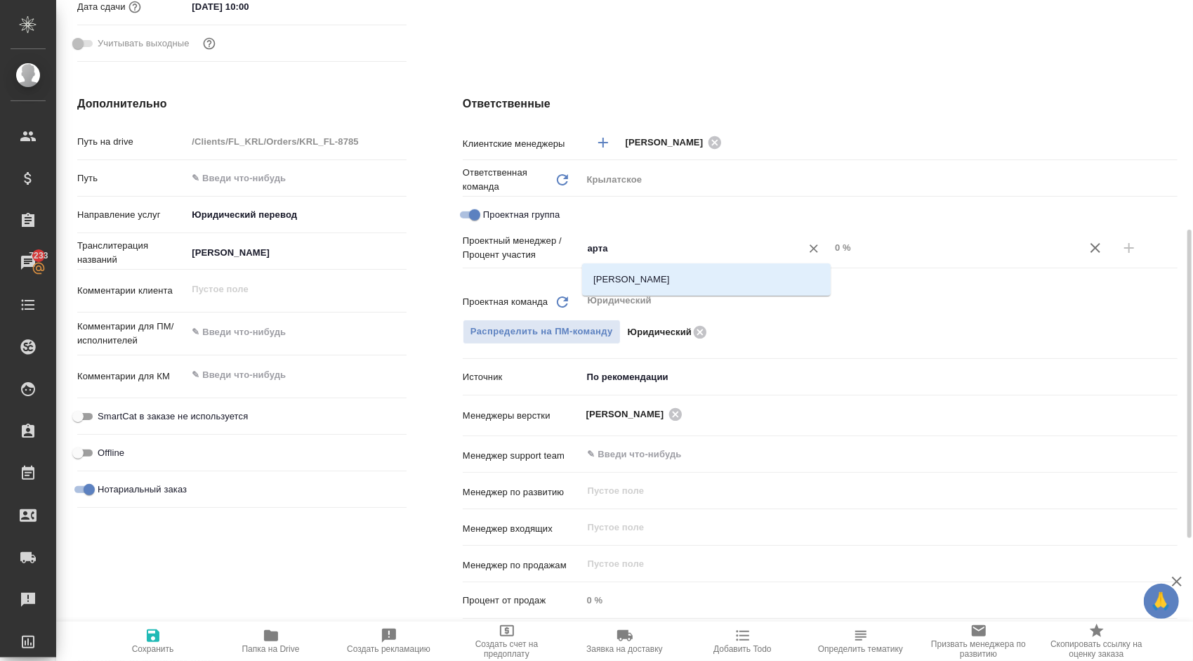
type input "[PERSON_NAME]"
click at [678, 273] on li "[PERSON_NAME]" at bounding box center [706, 279] width 249 height 25
type textarea "x"
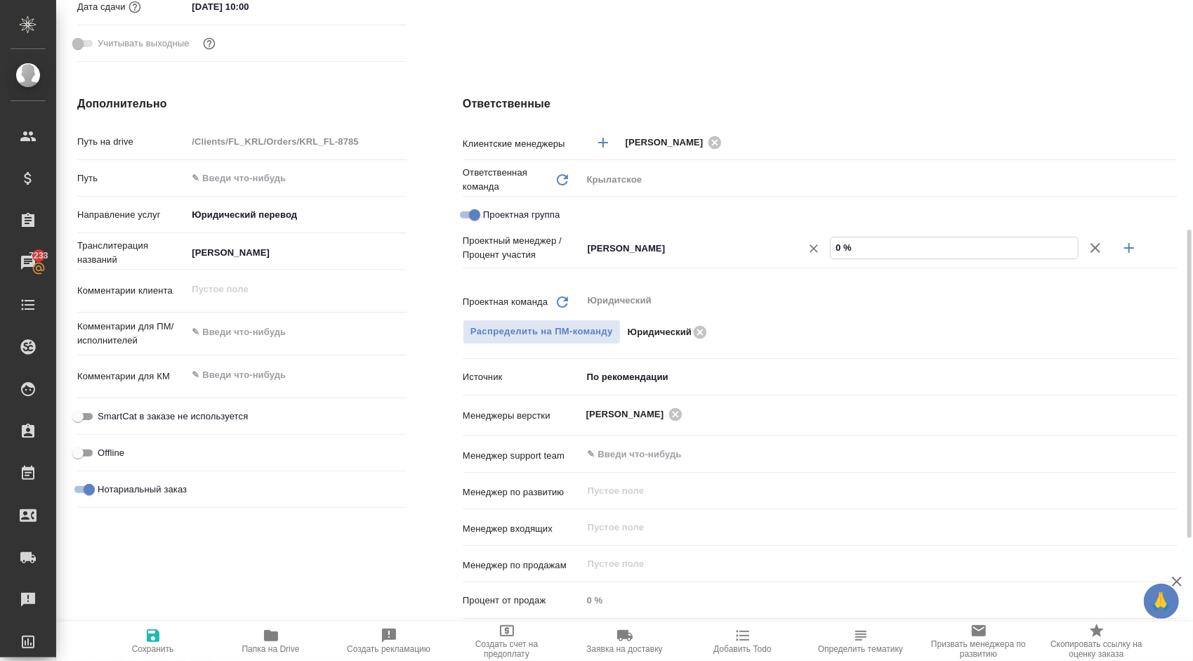
drag, startPoint x: 869, startPoint y: 247, endPoint x: 808, endPoint y: 239, distance: 62.4
click at [808, 239] on div "[PERSON_NAME] ​ 0 %" at bounding box center [879, 248] width 595 height 25
type textarea "x"
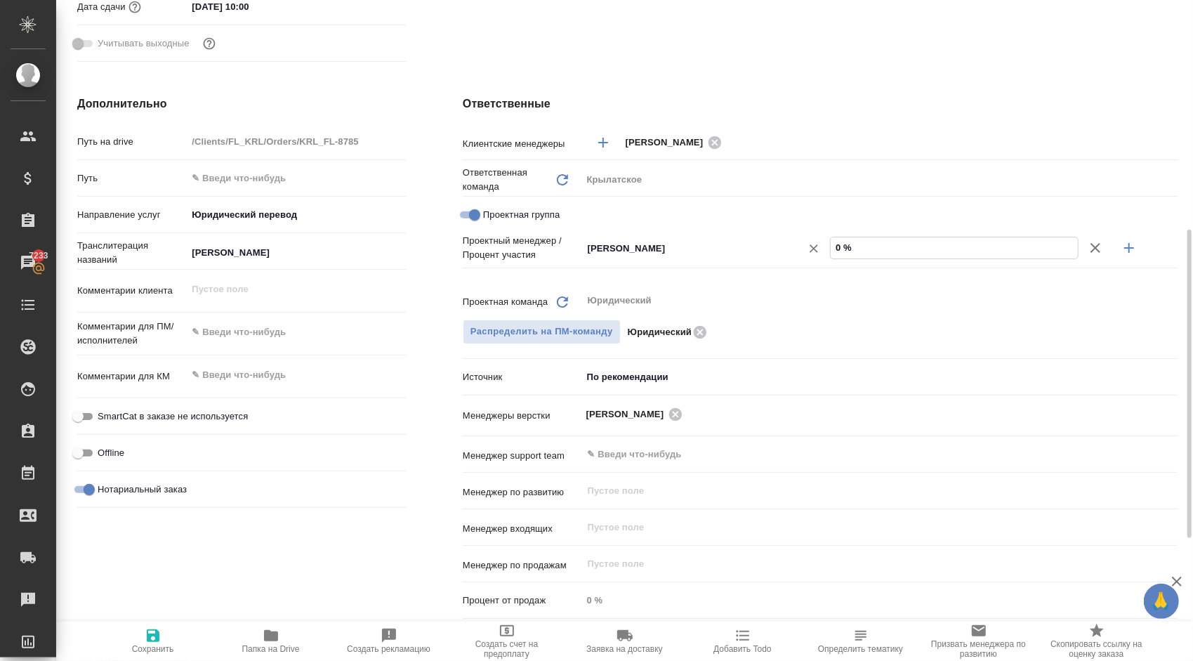
type input "9 %"
type textarea "x"
type input "94 %"
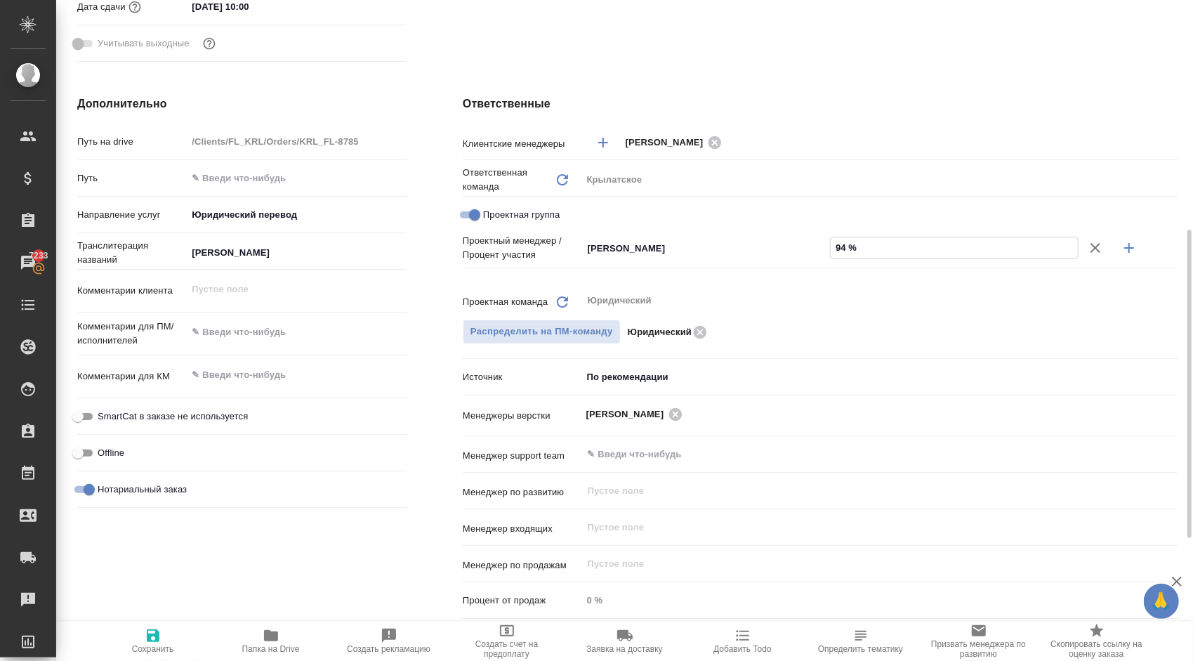
drag, startPoint x: 1156, startPoint y: 237, endPoint x: 1142, endPoint y: 242, distance: 14.9
click at [1154, 239] on div at bounding box center [1128, 248] width 99 height 34
click at [1139, 242] on button "button" at bounding box center [1129, 248] width 34 height 34
type textarea "x"
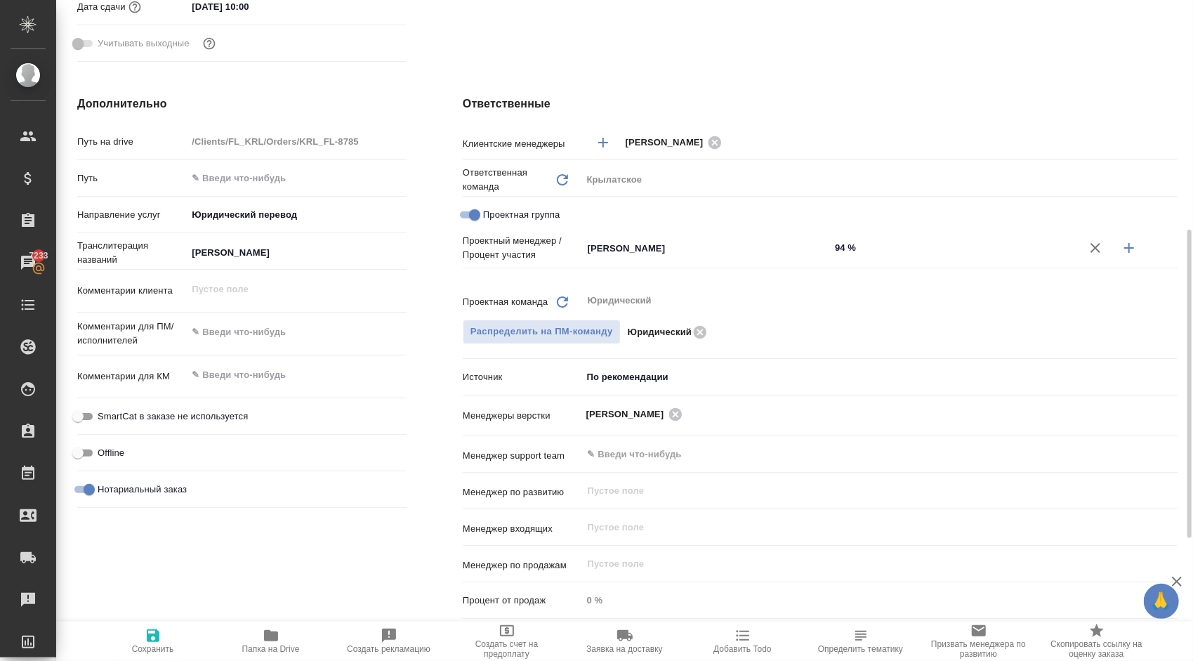
type textarea "x"
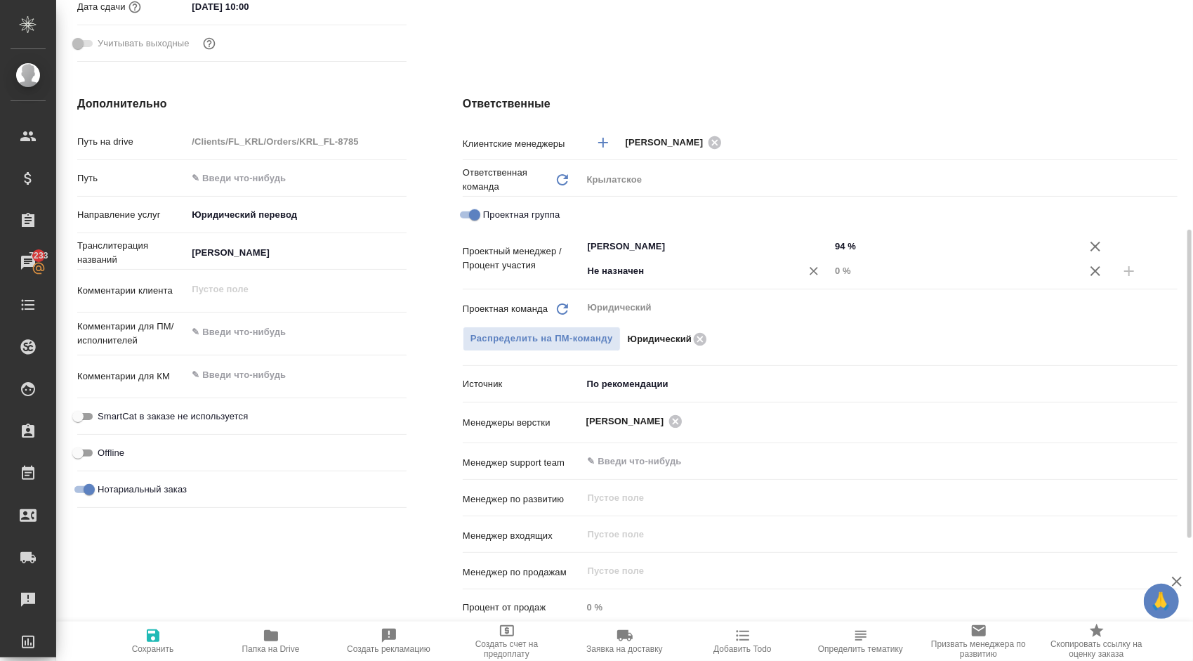
click at [677, 267] on input "Не назначен" at bounding box center [682, 271] width 192 height 17
type input "весе"
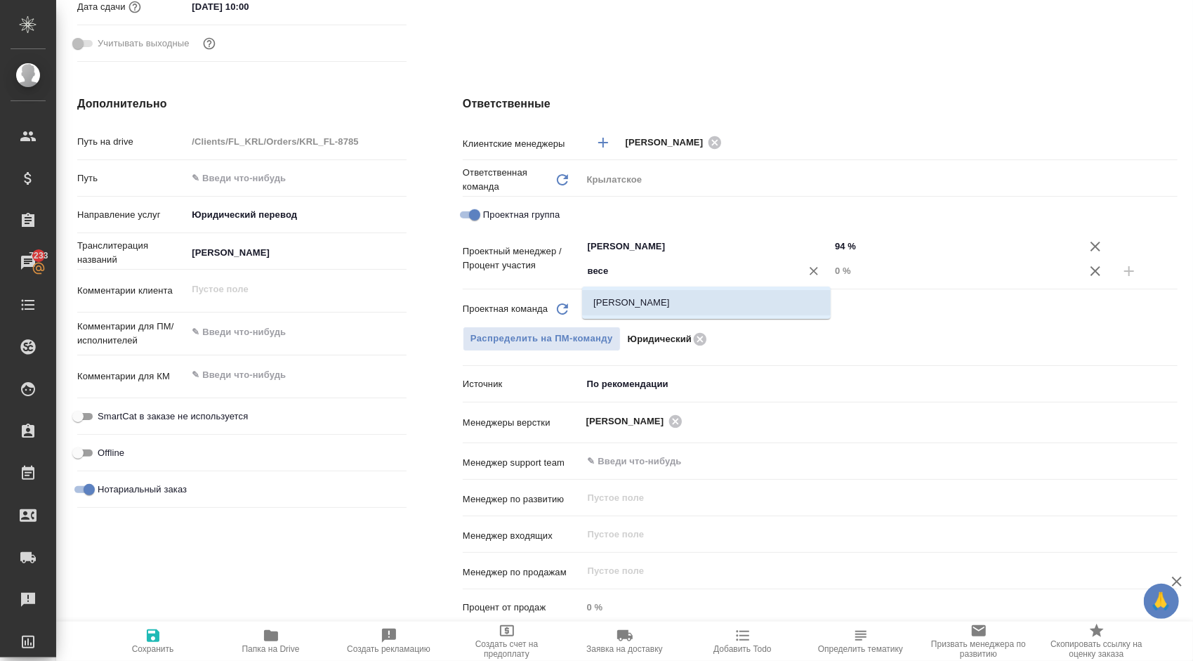
click at [676, 305] on li "[PERSON_NAME]" at bounding box center [706, 302] width 249 height 25
type textarea "x"
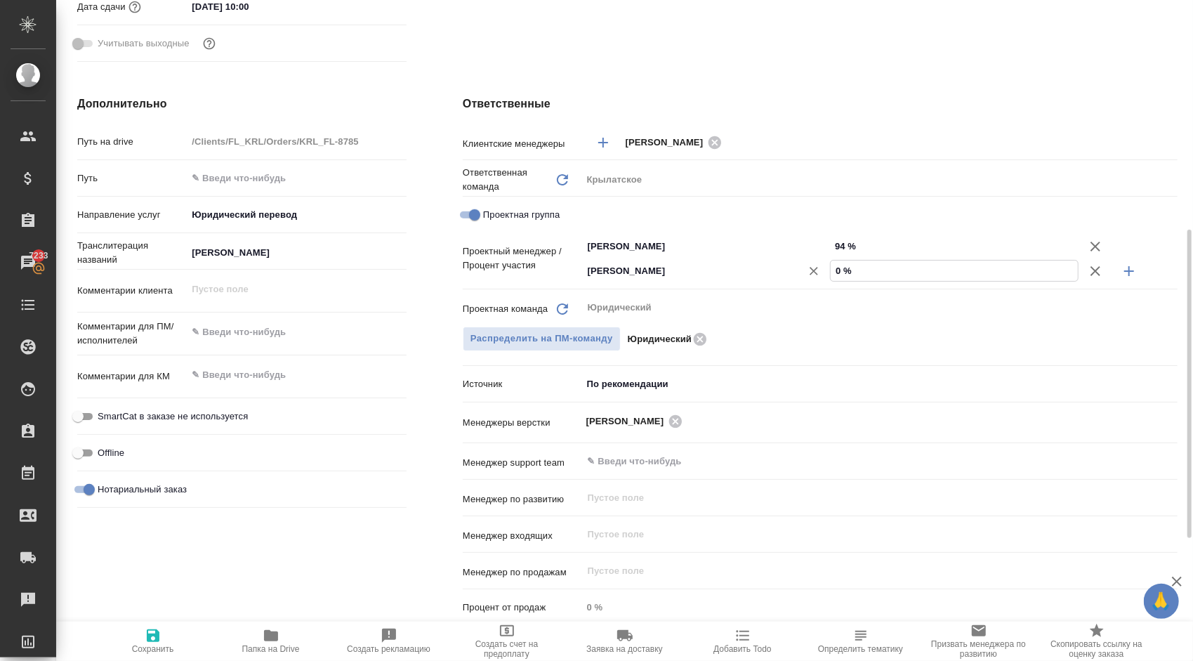
drag, startPoint x: 864, startPoint y: 274, endPoint x: 778, endPoint y: 261, distance: 87.4
click at [778, 261] on div "[PERSON_NAME] ​ 0 %" at bounding box center [879, 270] width 595 height 25
type textarea "x"
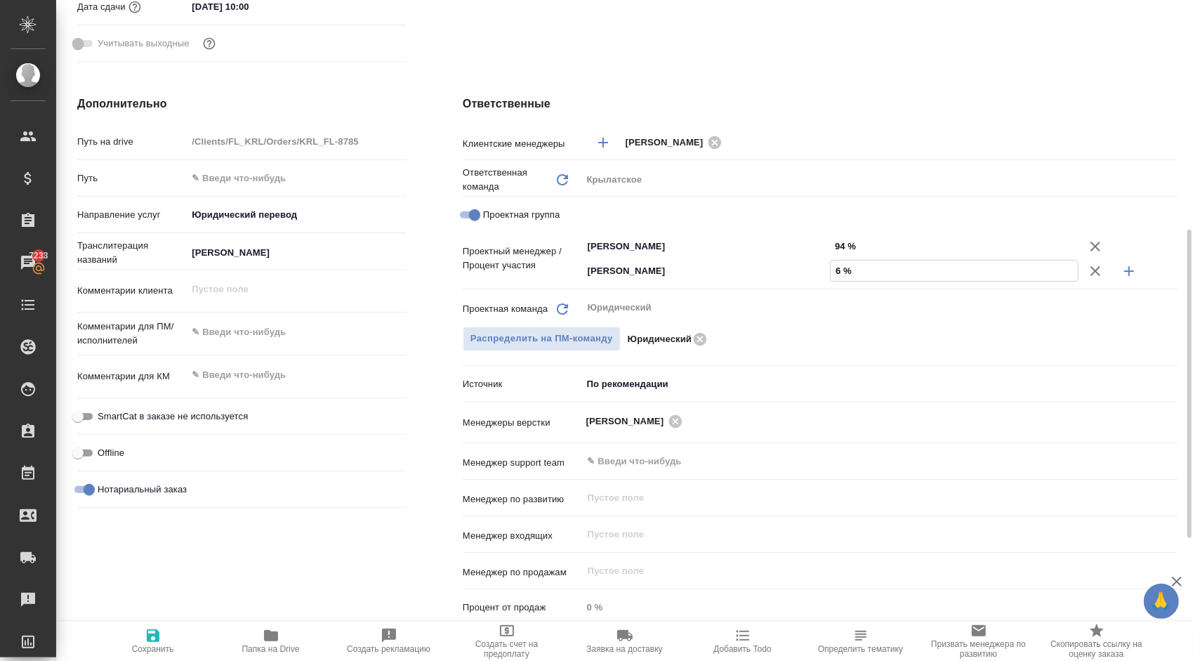
type input "6 %"
click at [187, 638] on span "Сохранить" at bounding box center [153, 640] width 101 height 27
type textarea "x"
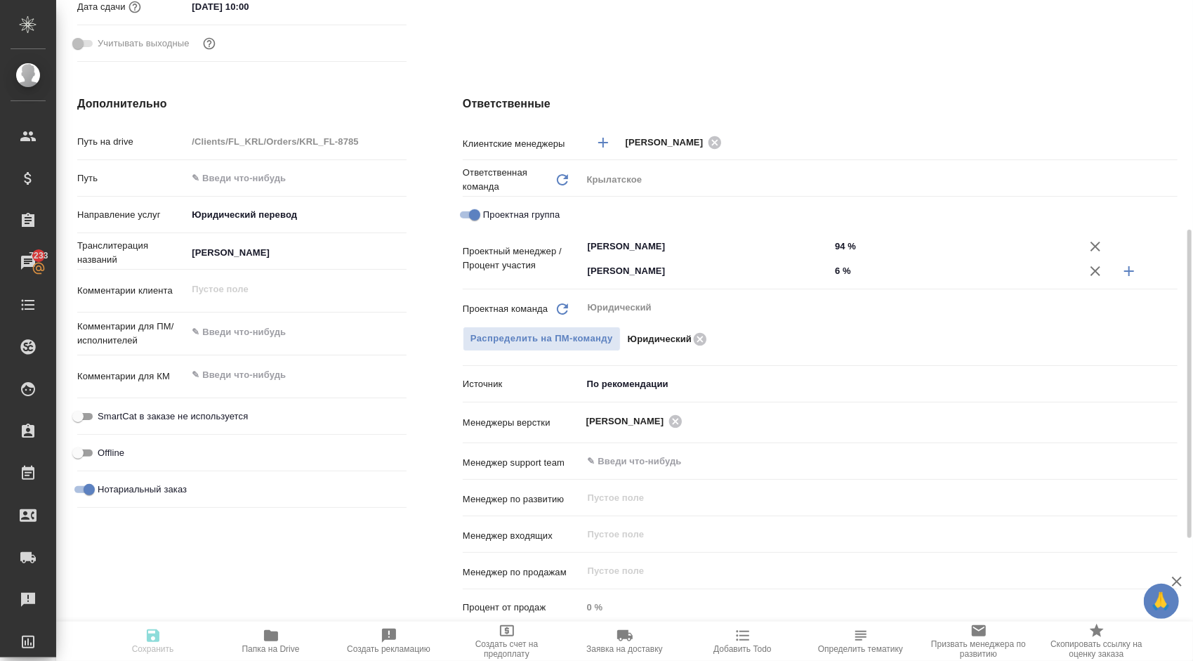
type textarea "x"
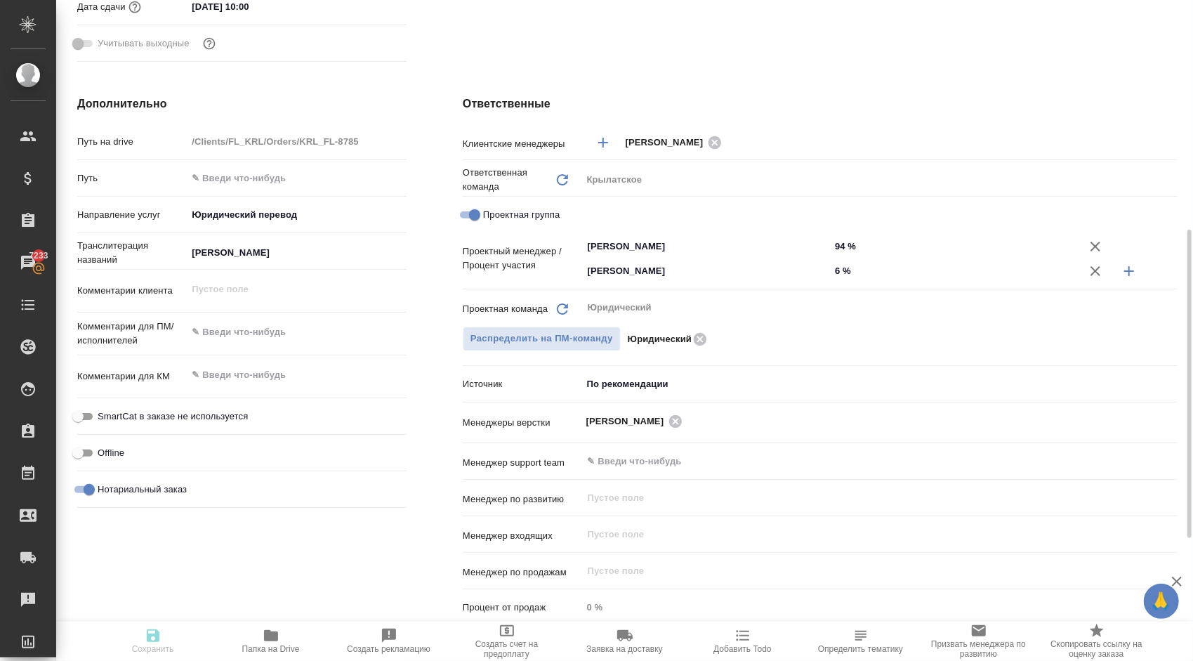
type textarea "x"
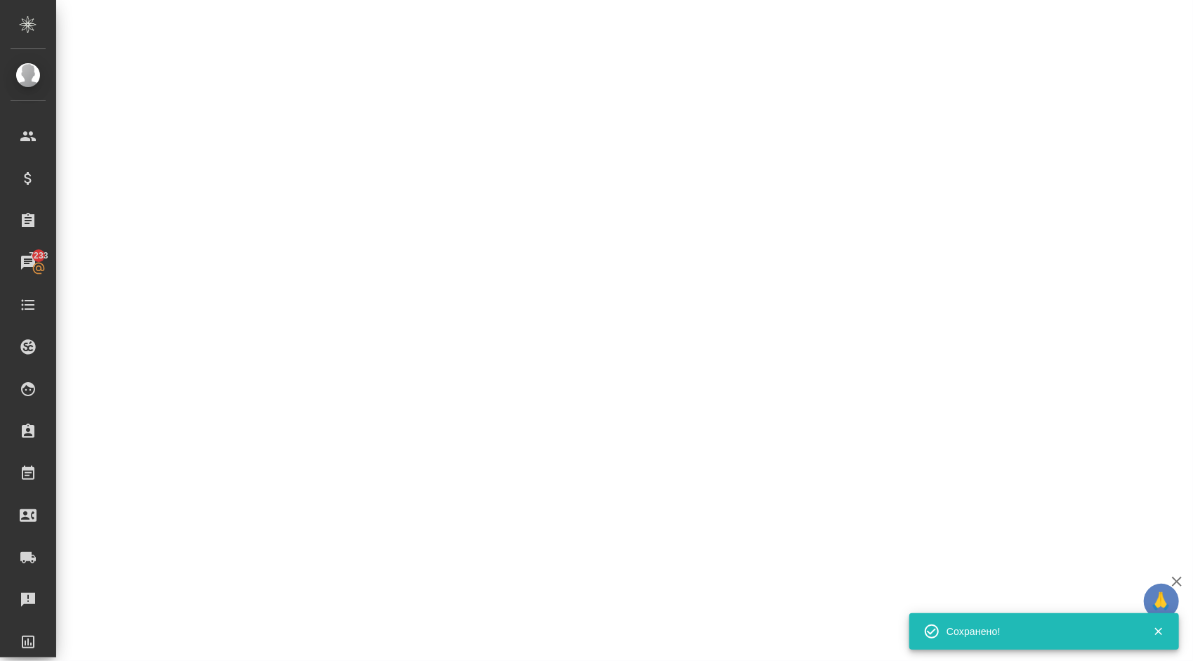
select select "RU"
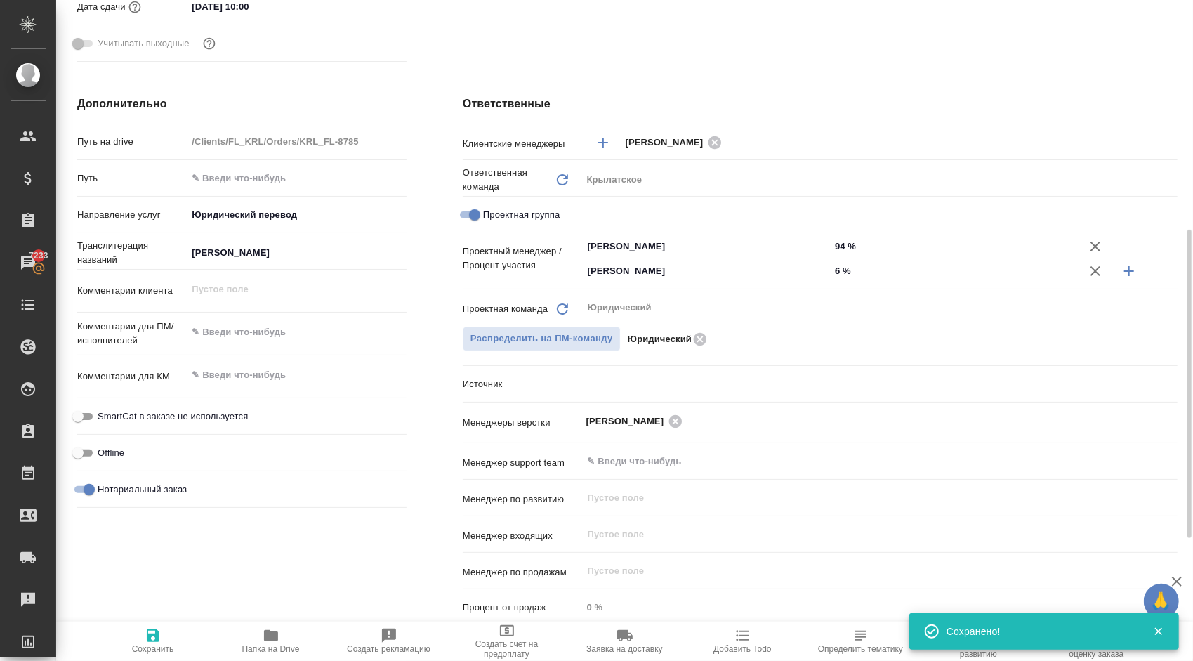
type textarea "x"
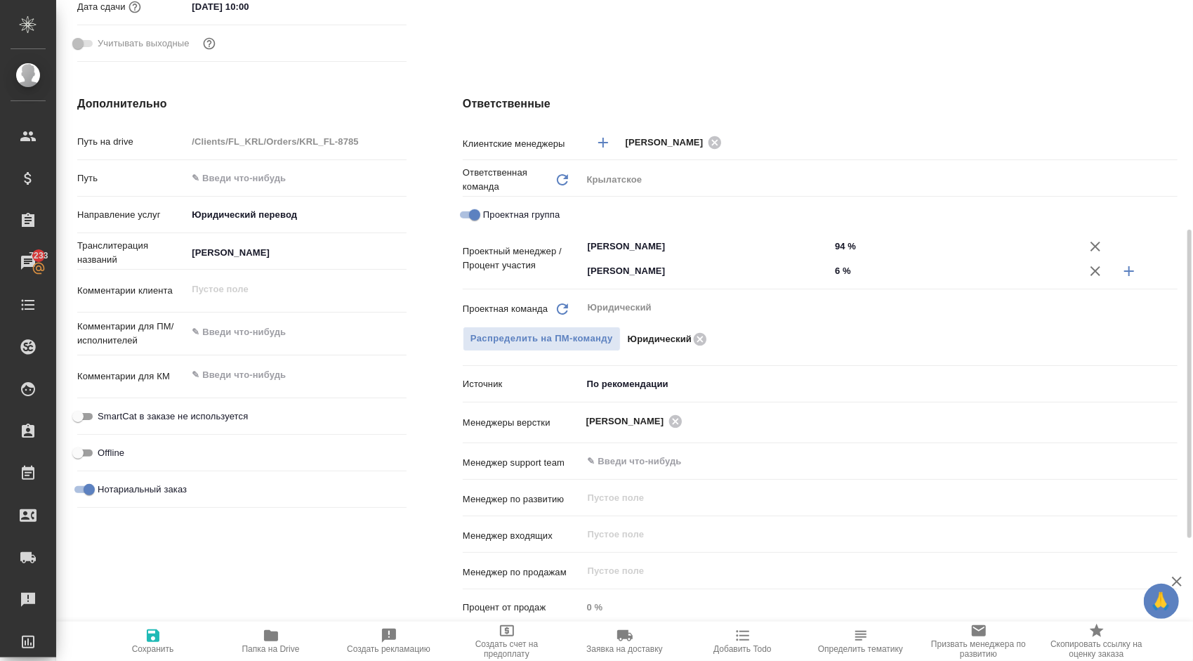
click at [135, 646] on span "Сохранить" at bounding box center [153, 649] width 42 height 10
type textarea "x"
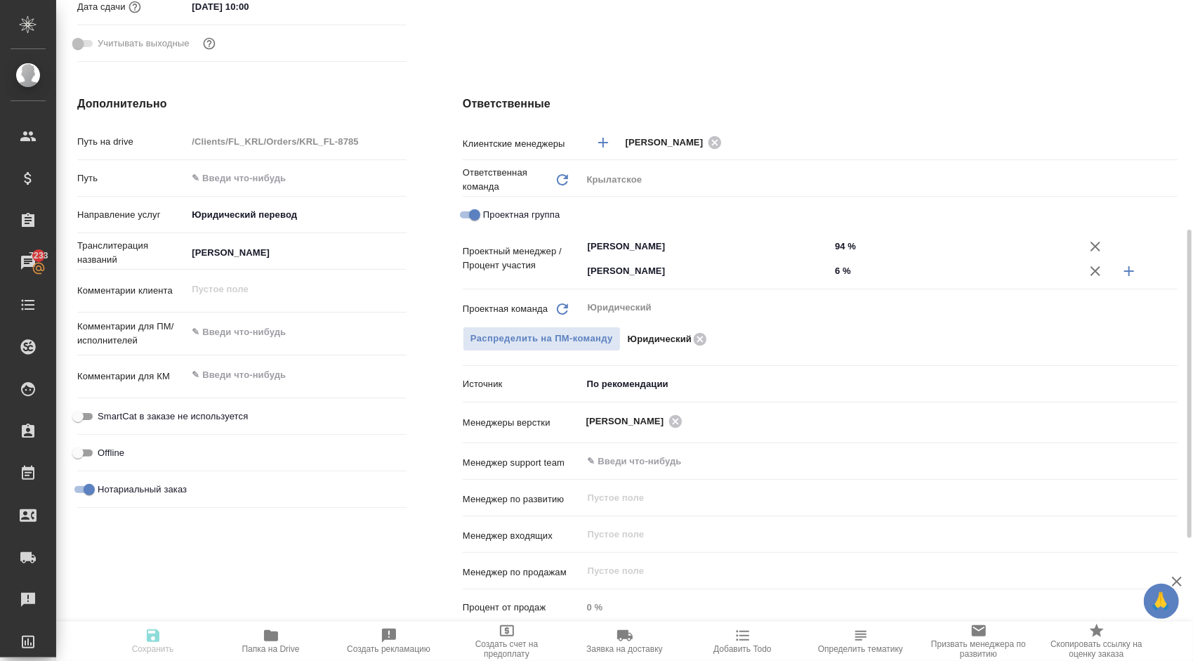
type textarea "x"
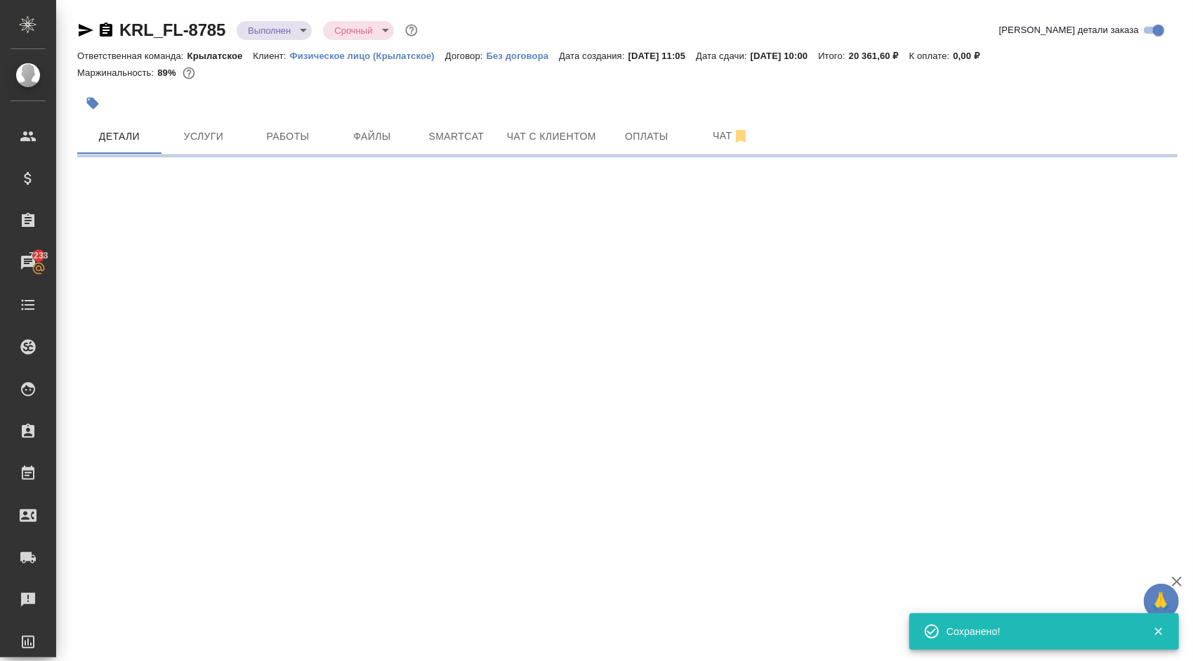
scroll to position [0, 0]
click at [298, 32] on body "🙏 .cls-1 fill:#fff; AWATERA [PERSON_NAME] Клиенты Спецификации Заказы 7233 Чаты…" at bounding box center [596, 330] width 1193 height 661
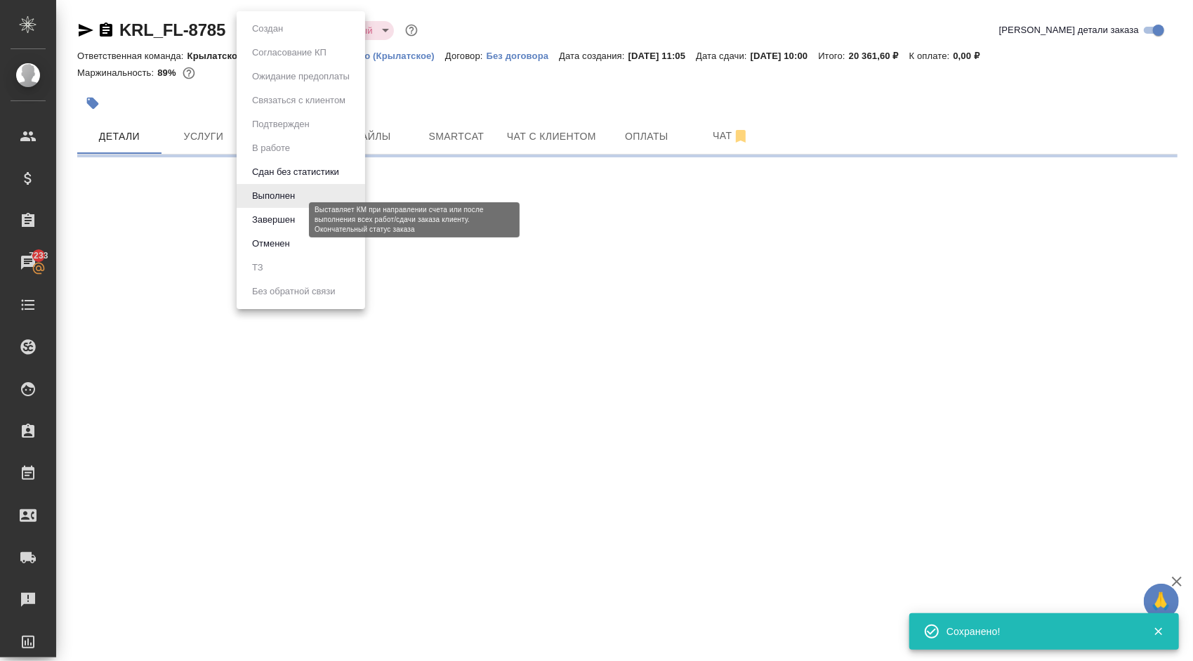
select select "RU"
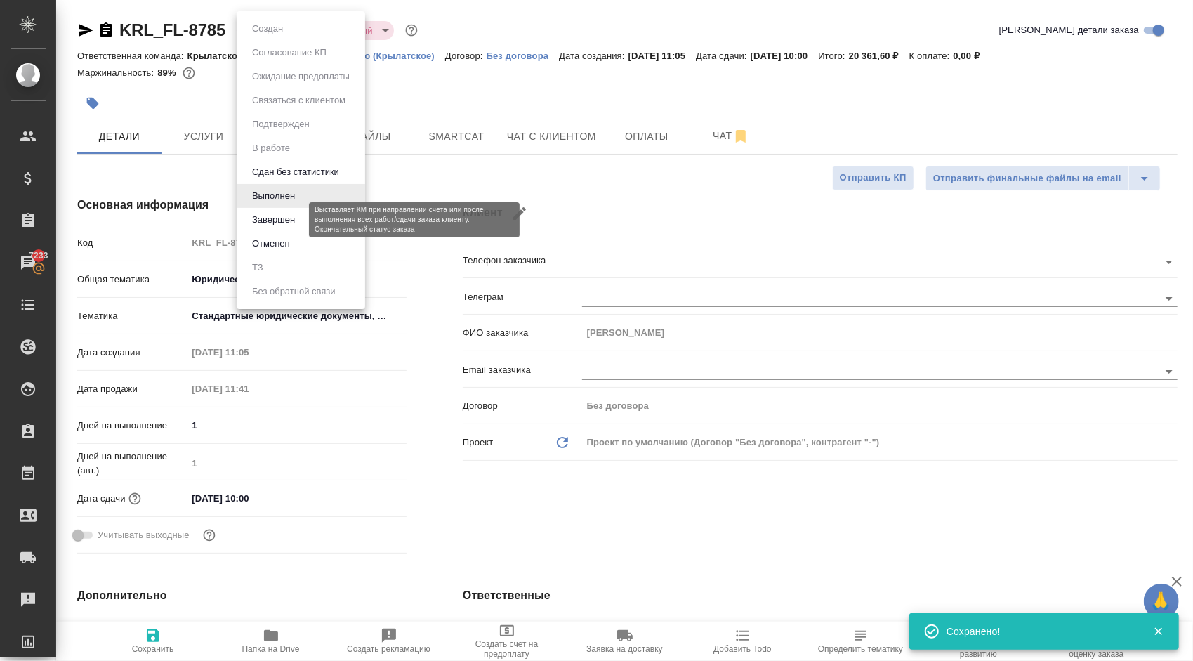
type textarea "x"
click at [278, 220] on button "Завершен" at bounding box center [273, 219] width 51 height 15
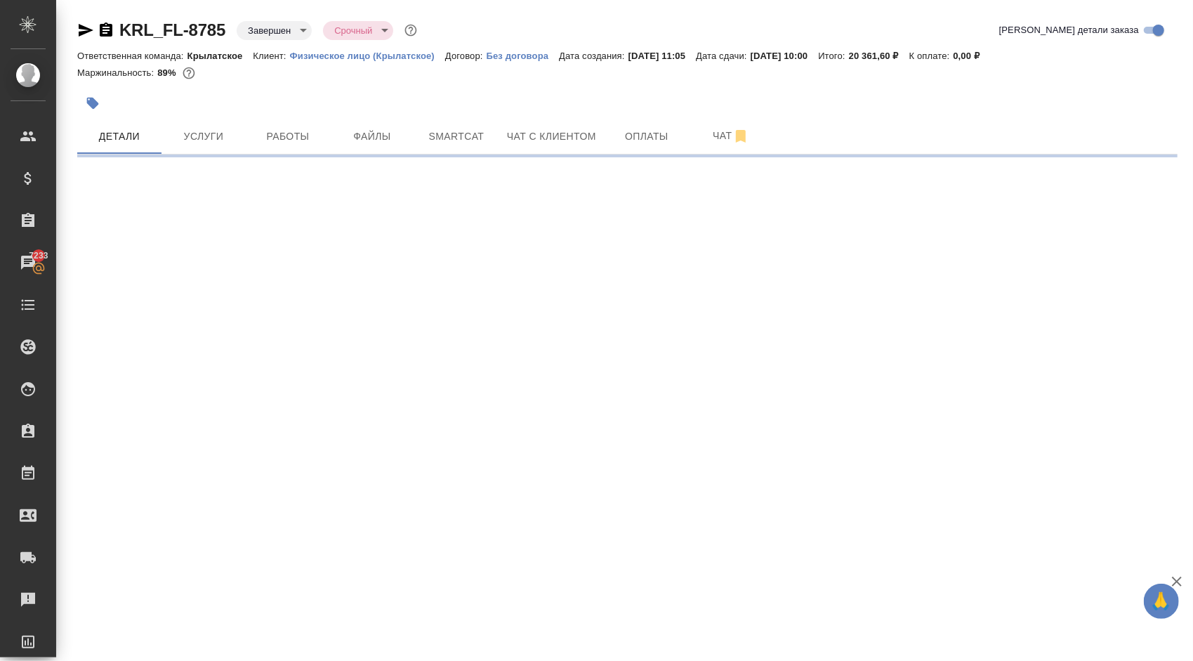
select select "RU"
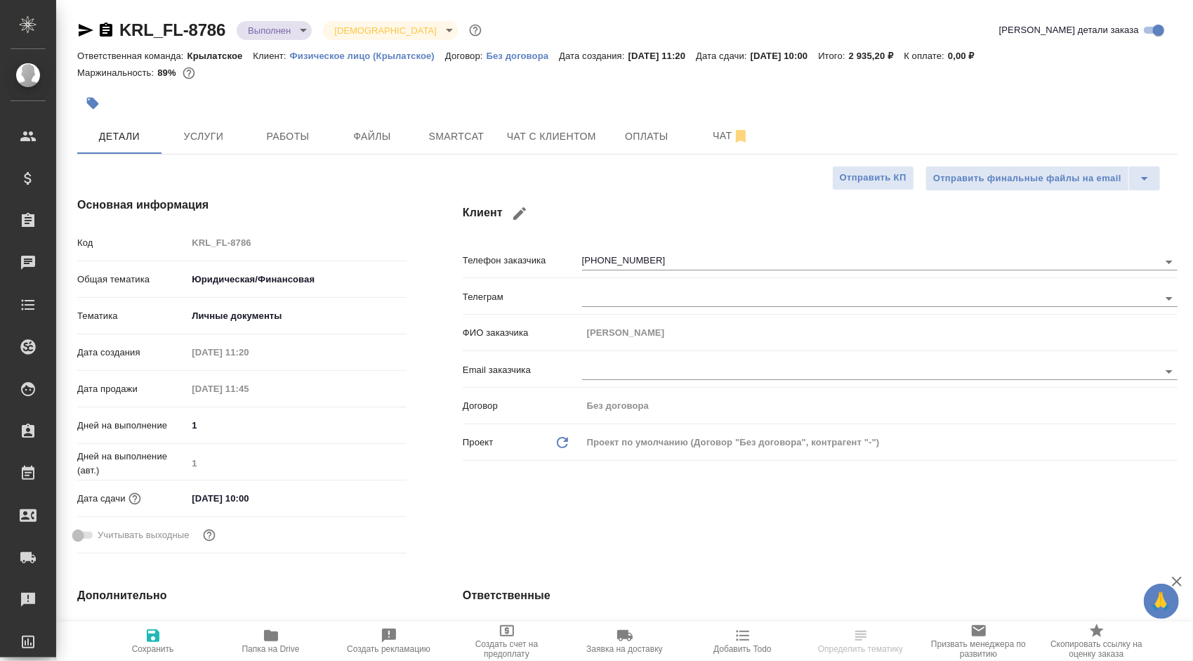
type textarea "x"
click at [211, 142] on span "Услуги" at bounding box center [203, 137] width 67 height 18
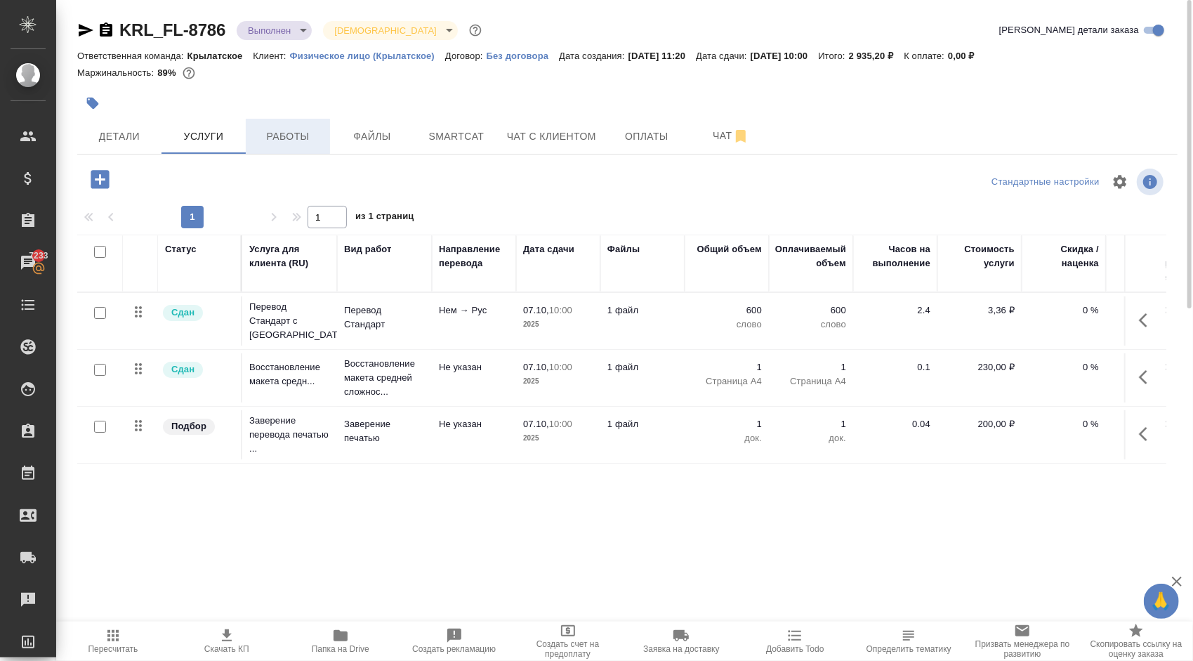
click at [279, 129] on button "Работы" at bounding box center [288, 136] width 84 height 35
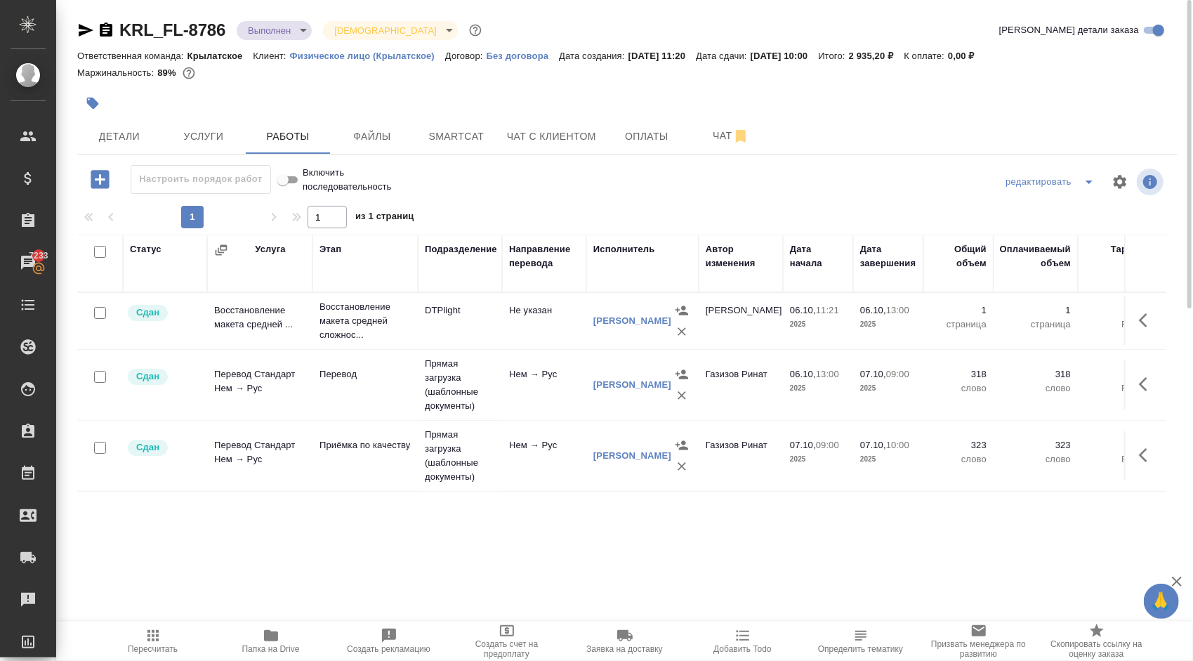
click at [153, 620] on div ".cls-1 fill:#fff; AWATERA [PERSON_NAME] Клиенты Спецификации Заказы 7233 Чаты T…" at bounding box center [596, 330] width 1193 height 661
click at [154, 627] on icon "button" at bounding box center [153, 635] width 17 height 17
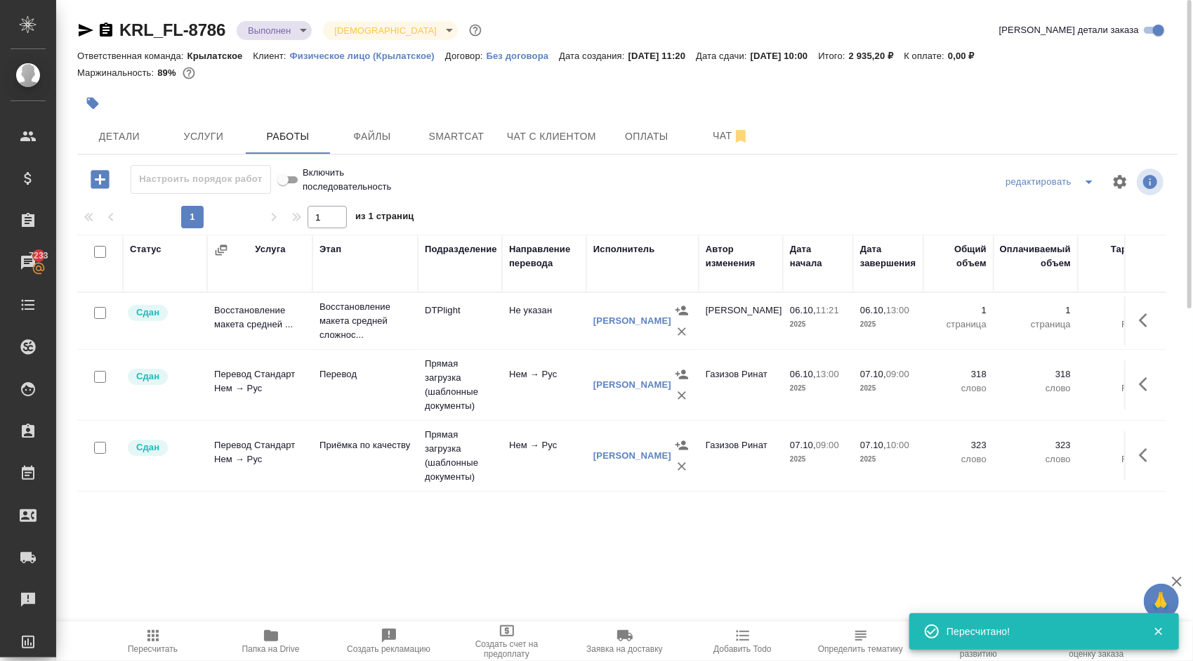
click at [298, 28] on body "🙏 .cls-1 fill:#fff; AWATERA [PERSON_NAME] Клиенты Спецификации Заказы 7233 Чаты…" at bounding box center [596, 330] width 1193 height 661
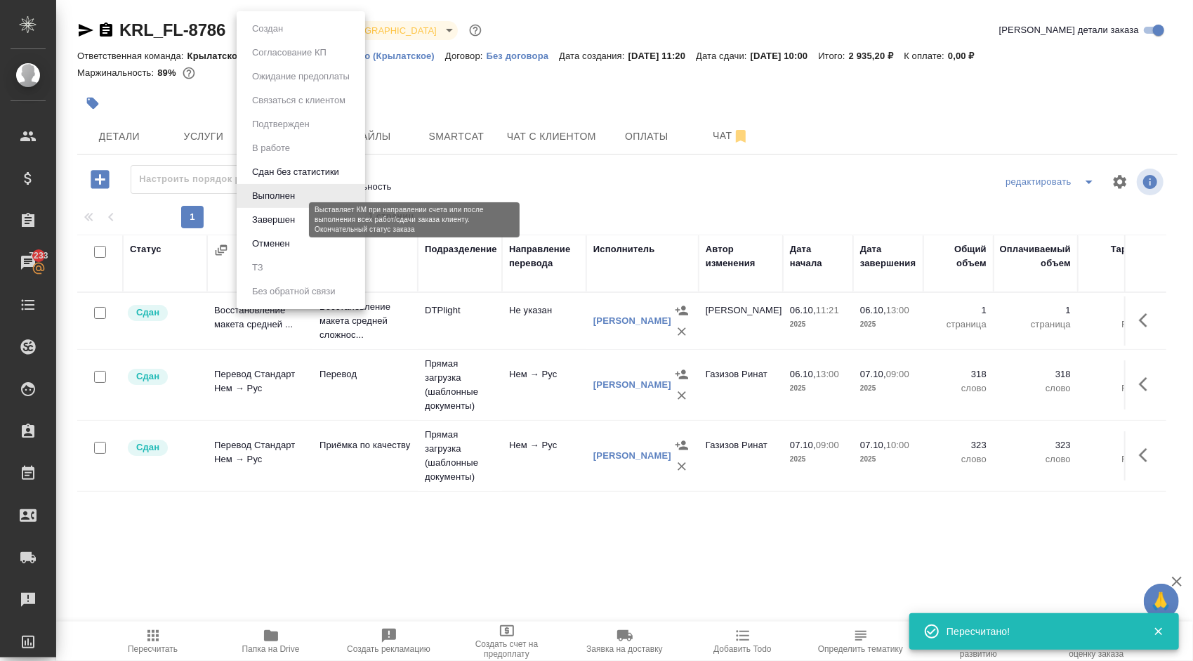
click at [267, 213] on button "Завершен" at bounding box center [273, 219] width 51 height 15
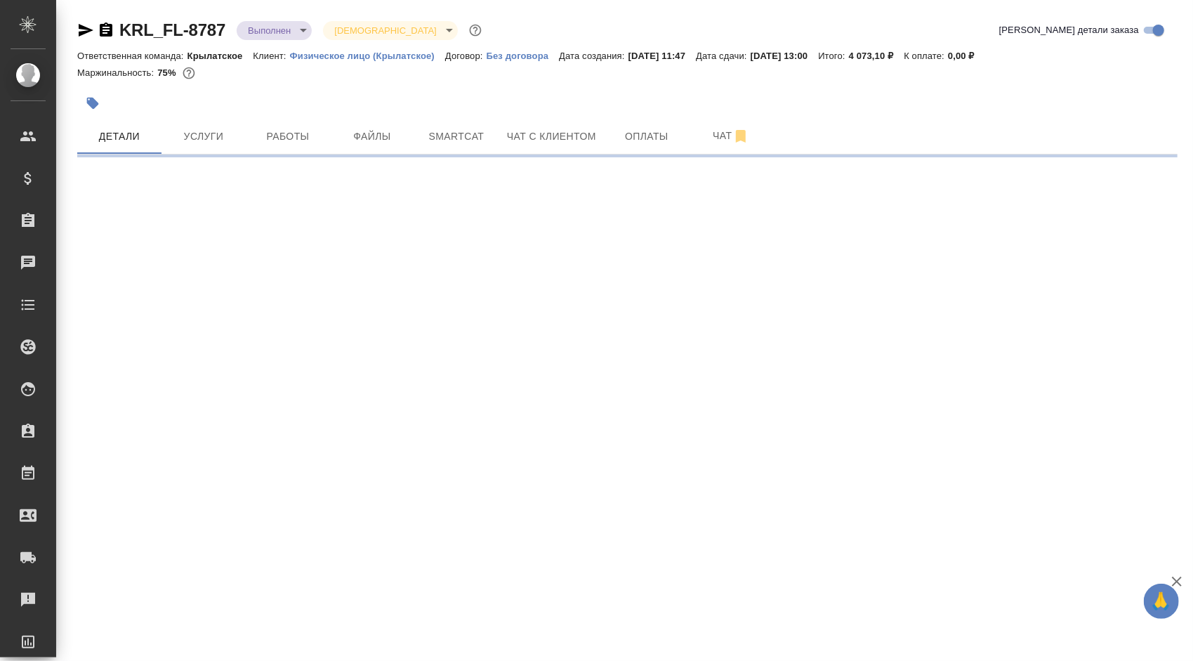
select select "RU"
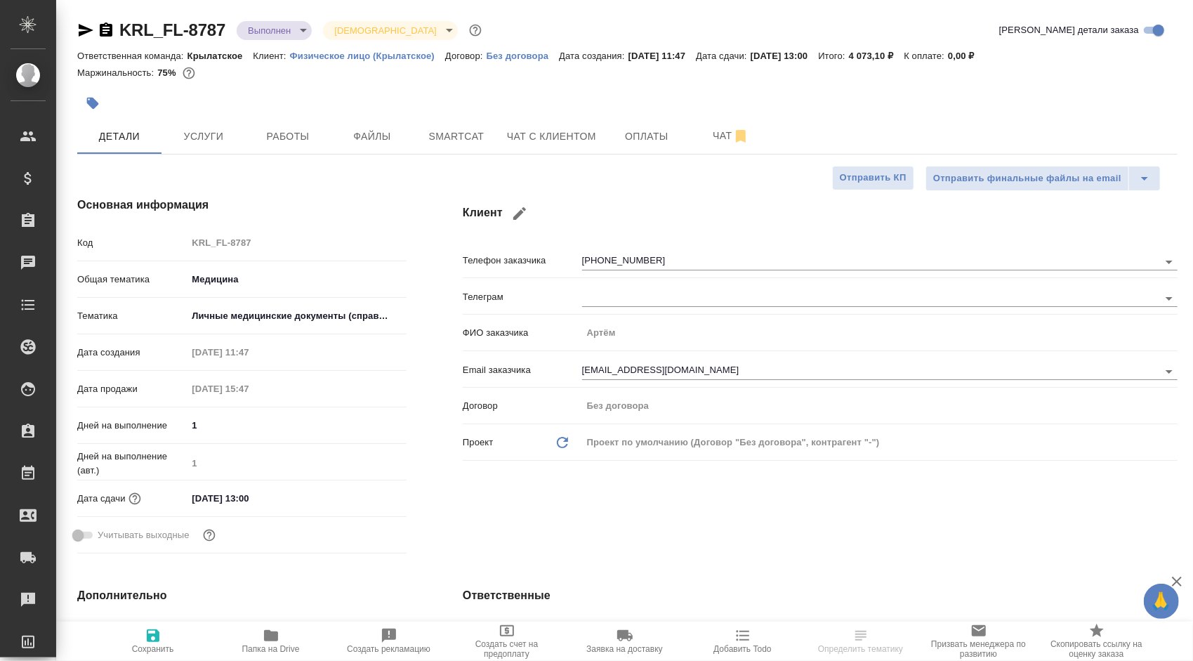
type textarea "x"
click at [218, 133] on span "Услуги" at bounding box center [203, 137] width 67 height 18
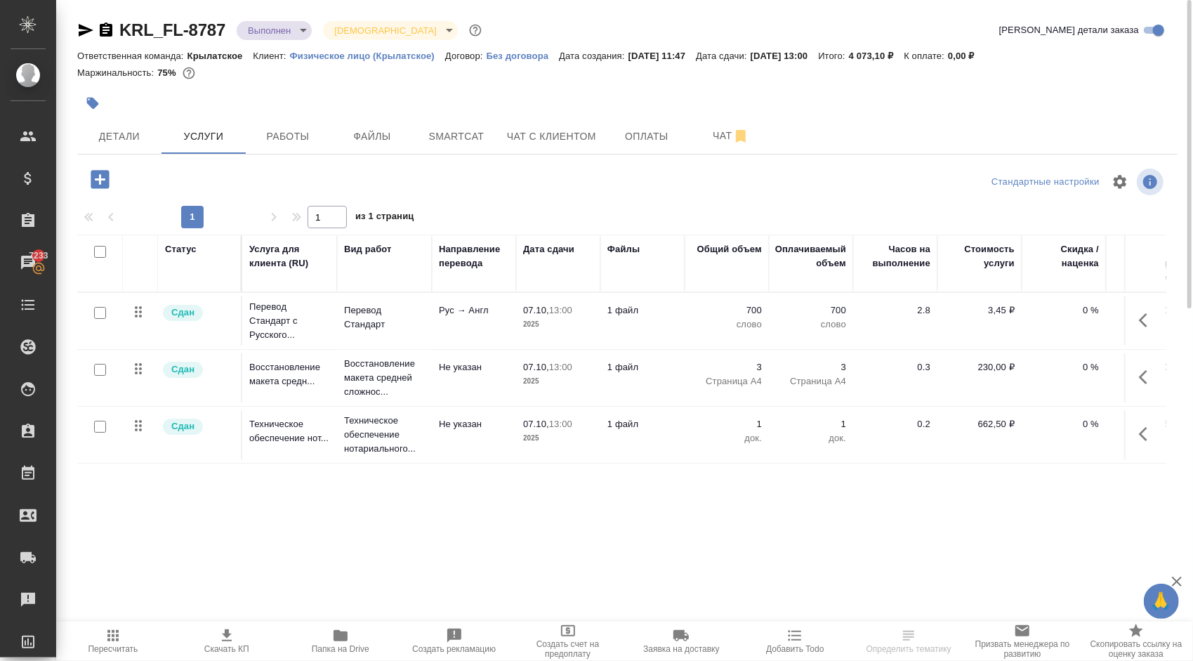
scroll to position [0, 150]
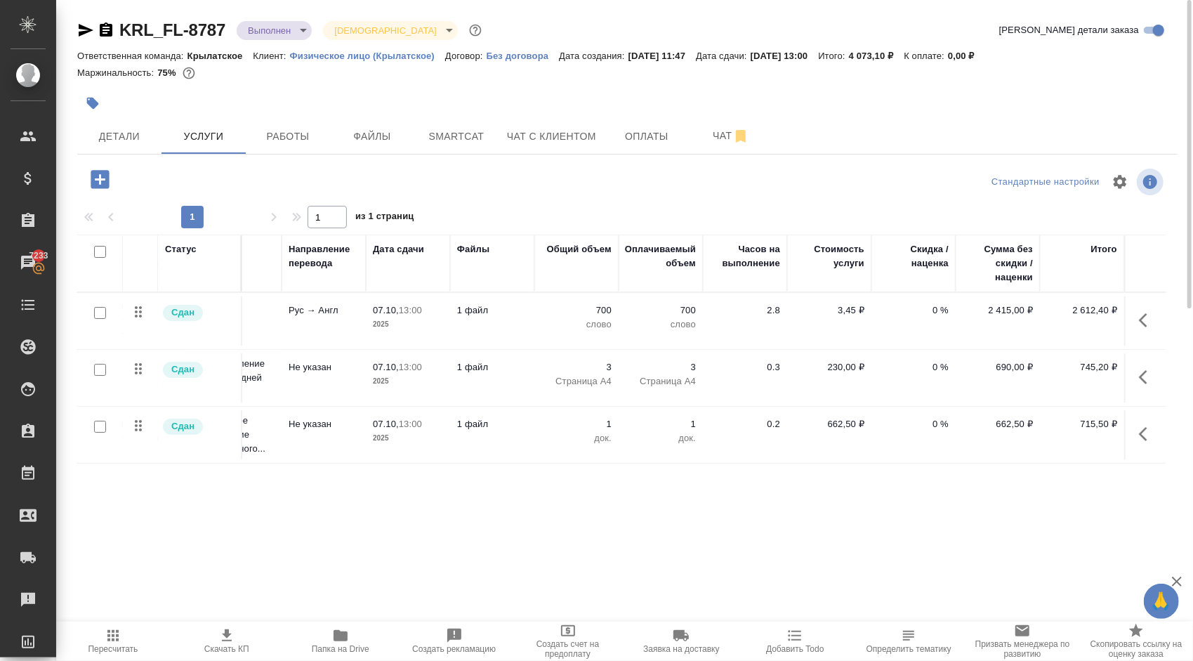
click at [435, 204] on div at bounding box center [627, 202] width 1100 height 7
click at [205, 141] on span "Услуги" at bounding box center [203, 137] width 67 height 18
click at [152, 138] on span "Детали" at bounding box center [119, 137] width 67 height 18
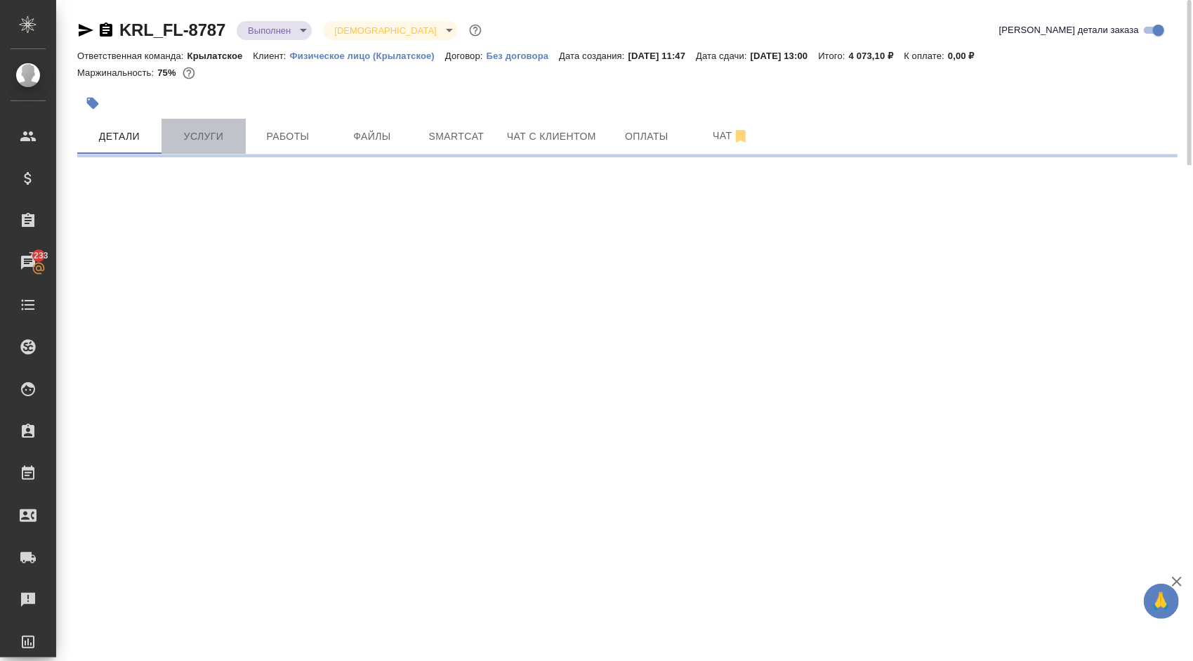
click at [243, 143] on button "Услуги" at bounding box center [204, 136] width 84 height 35
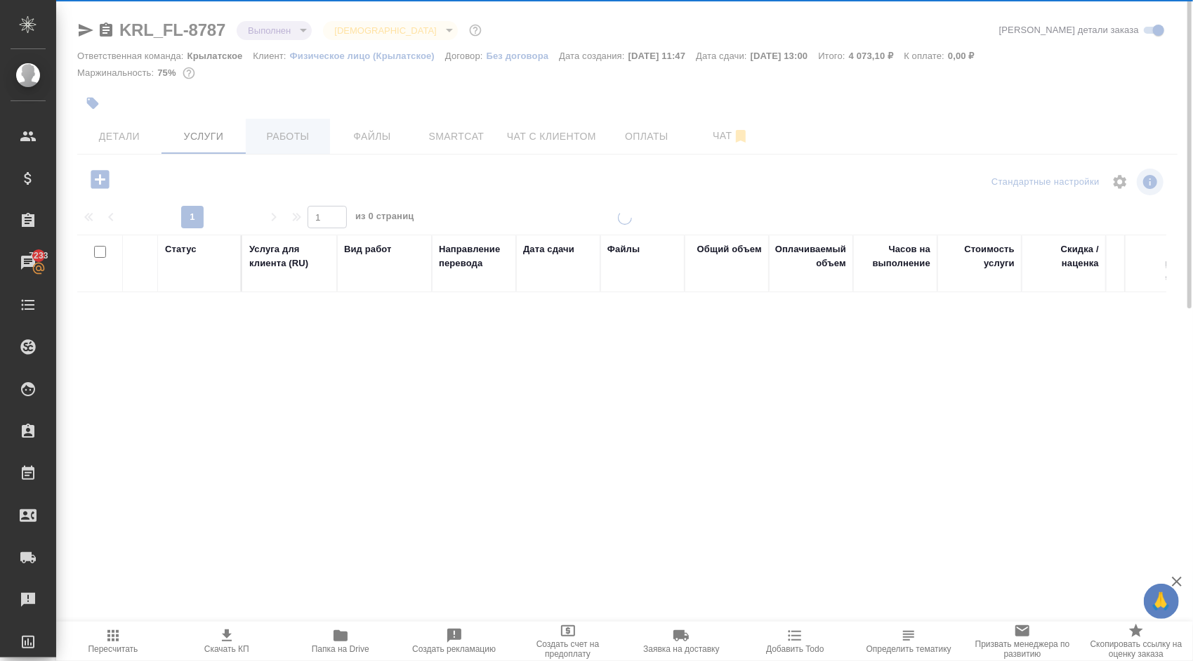
click at [270, 140] on div "KRL_FL-8787 Выполнен completed Святая троица holyTrinity Кратко детали заказа О…" at bounding box center [628, 286] width 1116 height 572
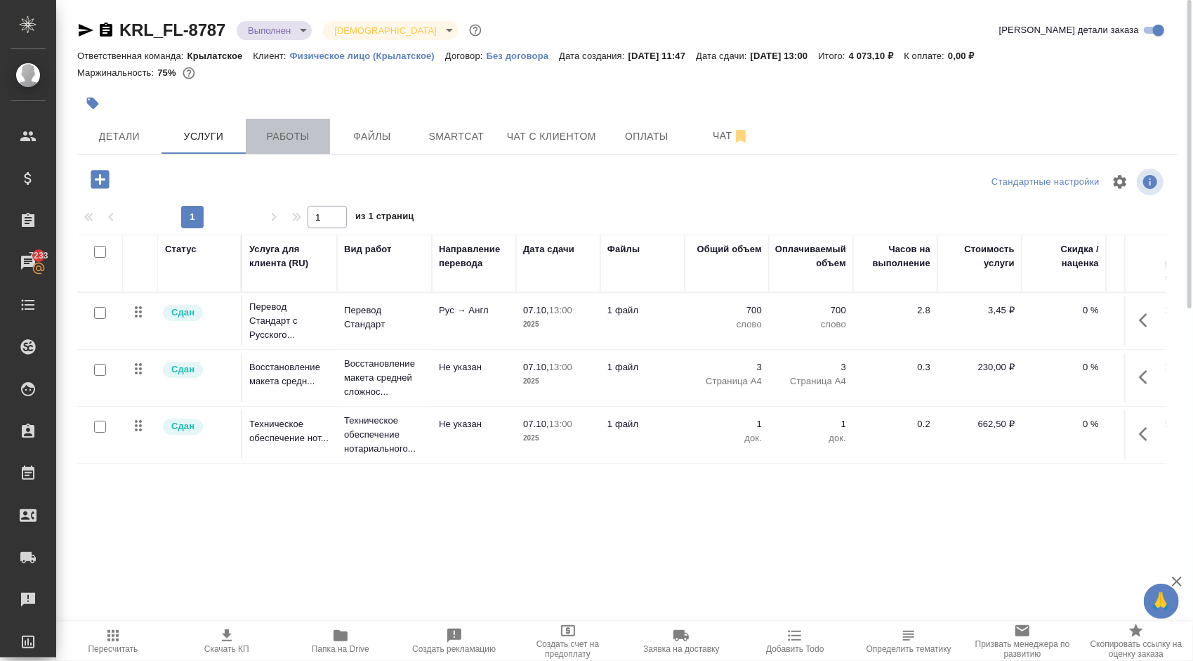
click at [324, 152] on button "Работы" at bounding box center [288, 136] width 84 height 35
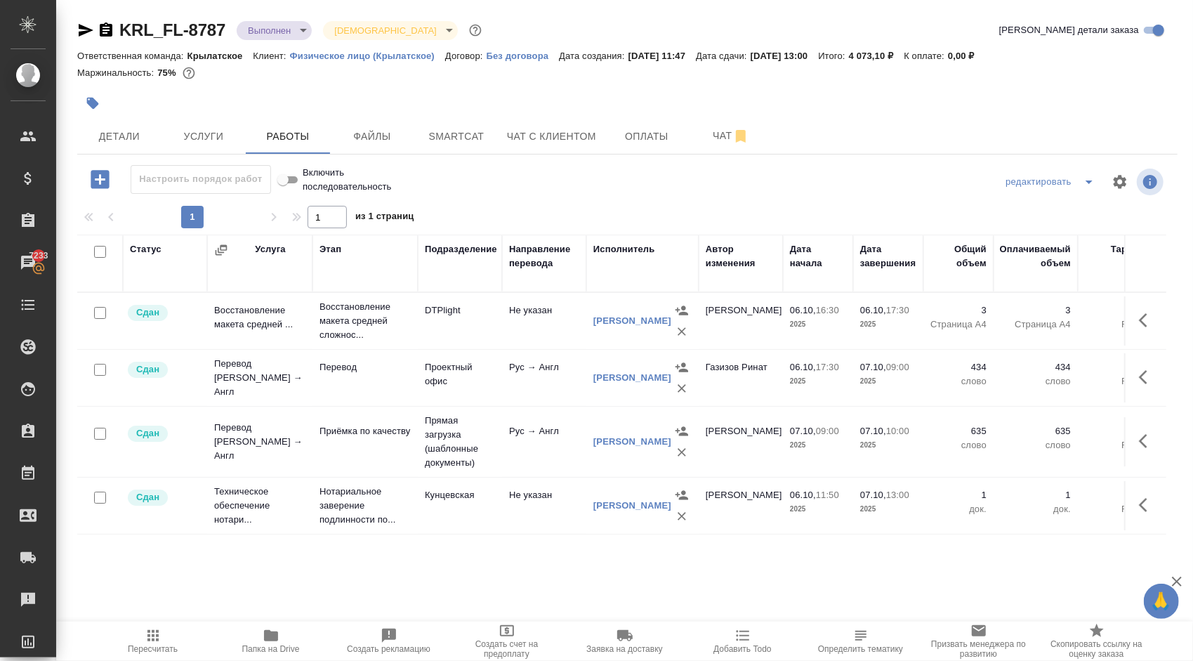
click at [170, 624] on button "Пересчитать" at bounding box center [153, 640] width 118 height 39
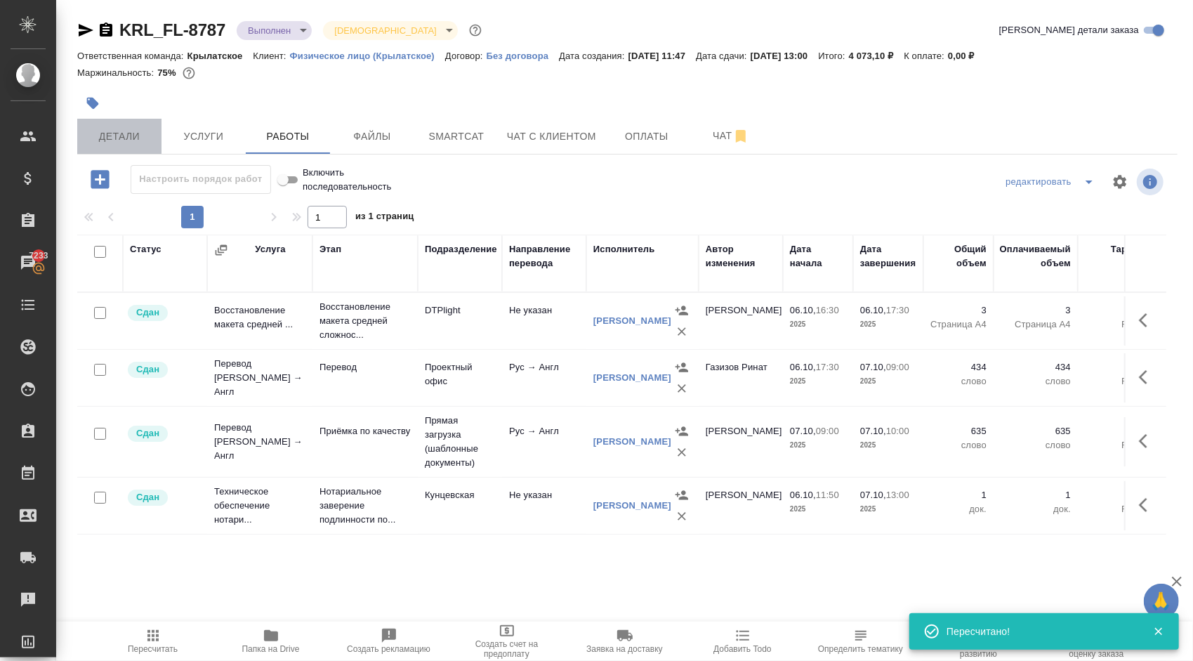
click at [110, 121] on button "Детали" at bounding box center [119, 136] width 84 height 35
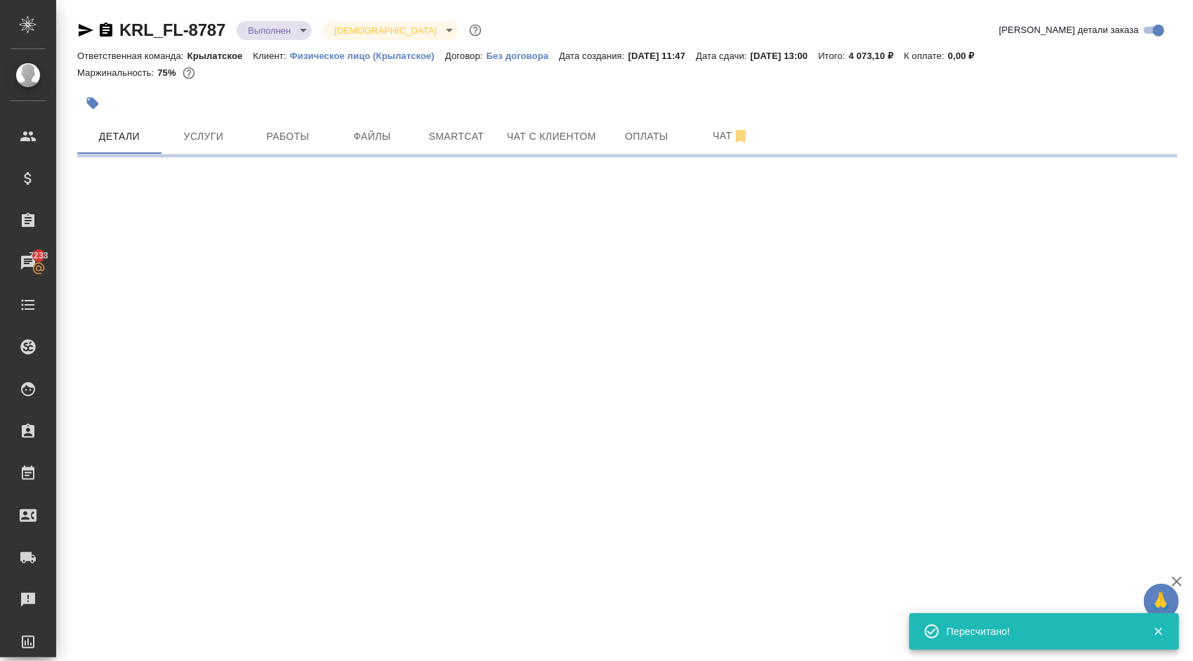
select select "RU"
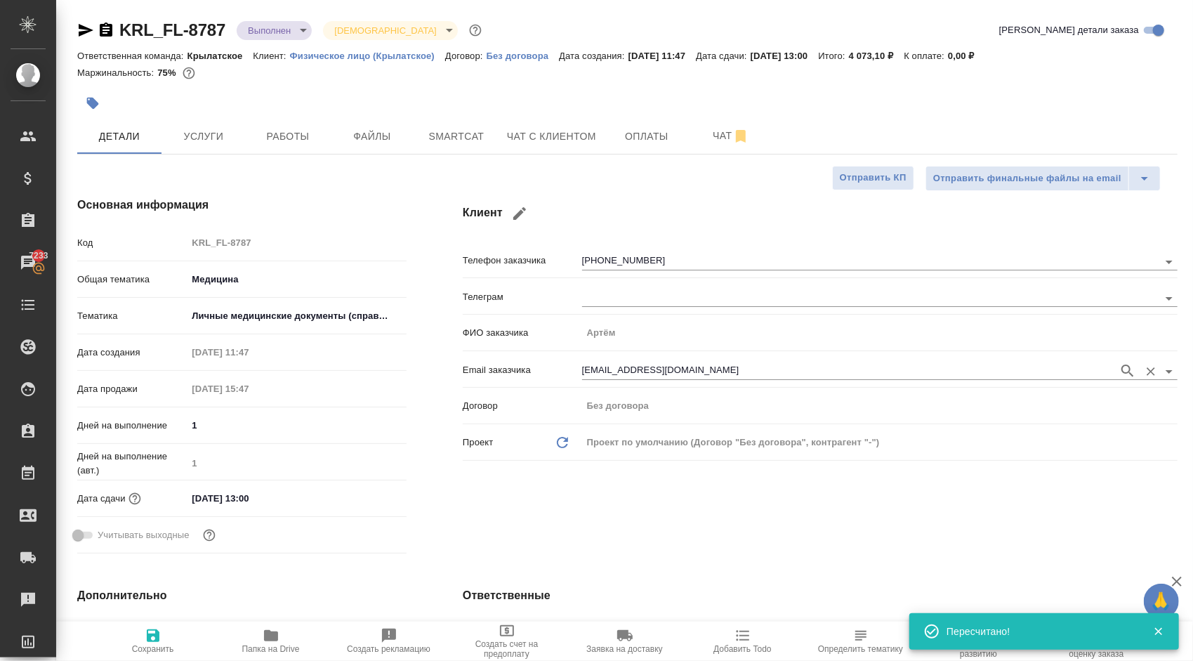
scroll to position [351, 0]
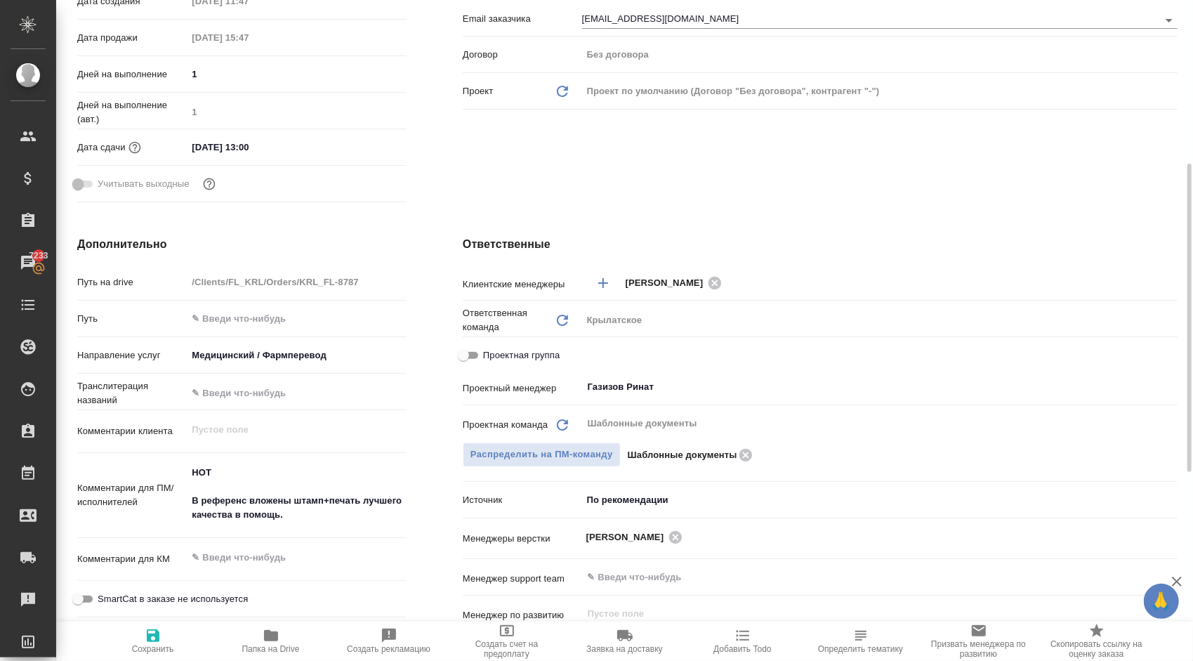
click at [544, 357] on span "Проектная группа" at bounding box center [521, 355] width 77 height 14
click at [489, 357] on input "Проектная группа" at bounding box center [463, 355] width 51 height 17
checkbox input "true"
type textarea "x"
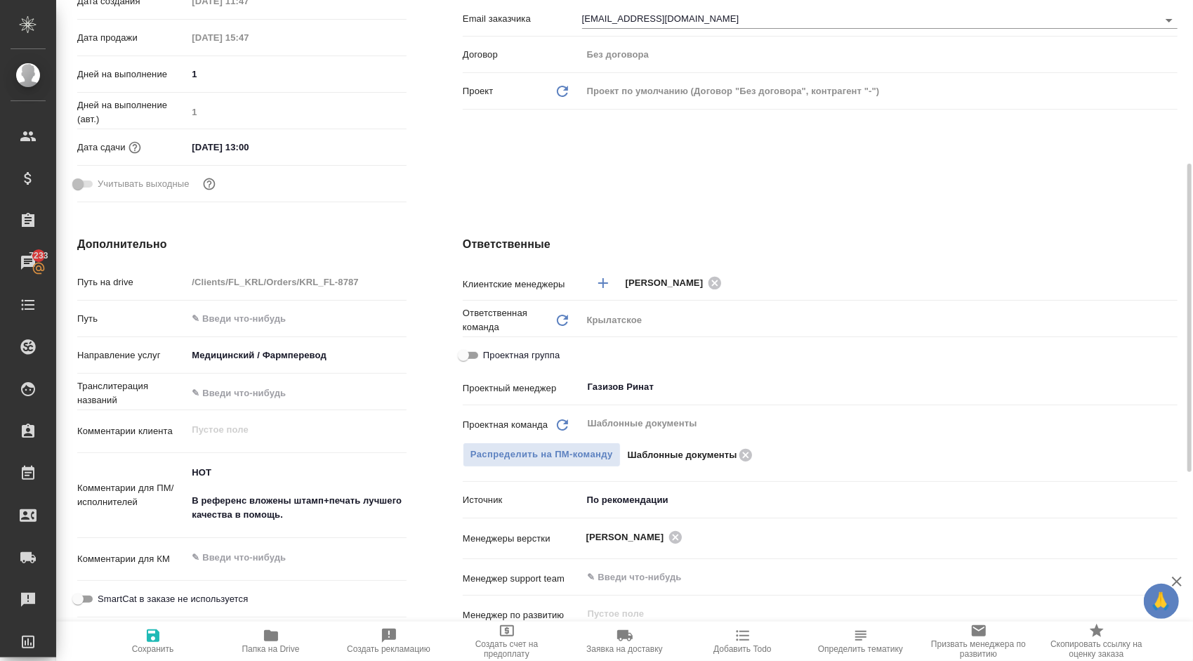
type textarea "x"
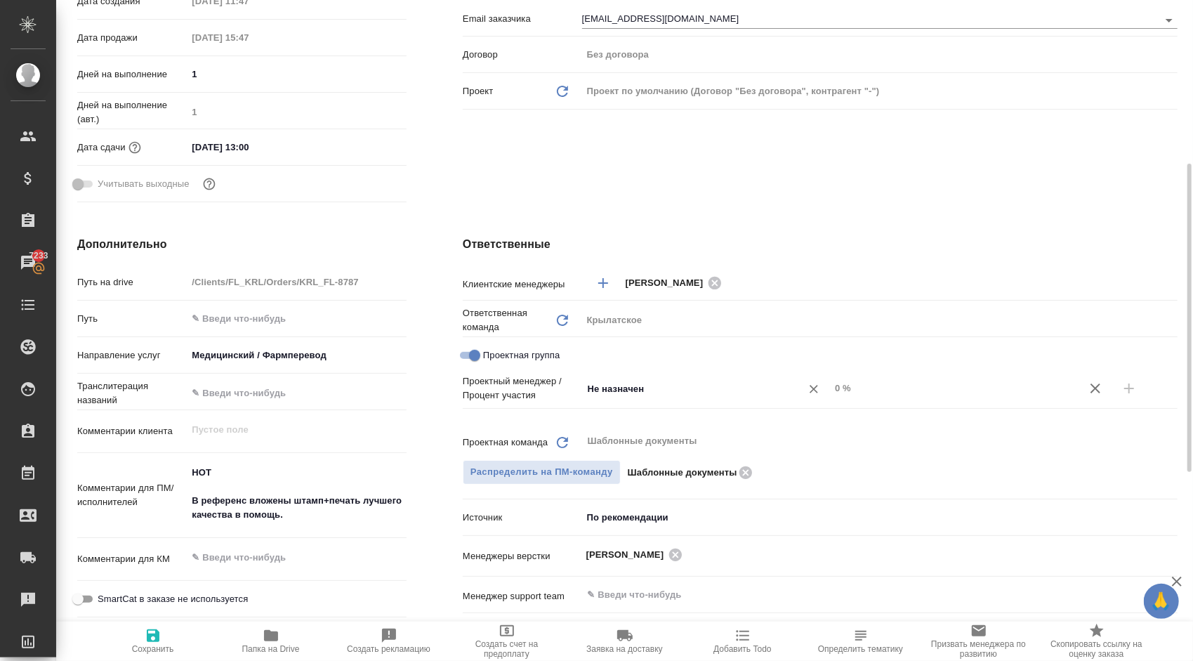
drag, startPoint x: 601, startPoint y: 374, endPoint x: 649, endPoint y: 387, distance: 49.6
click at [649, 387] on input "Не назначен" at bounding box center [682, 388] width 192 height 17
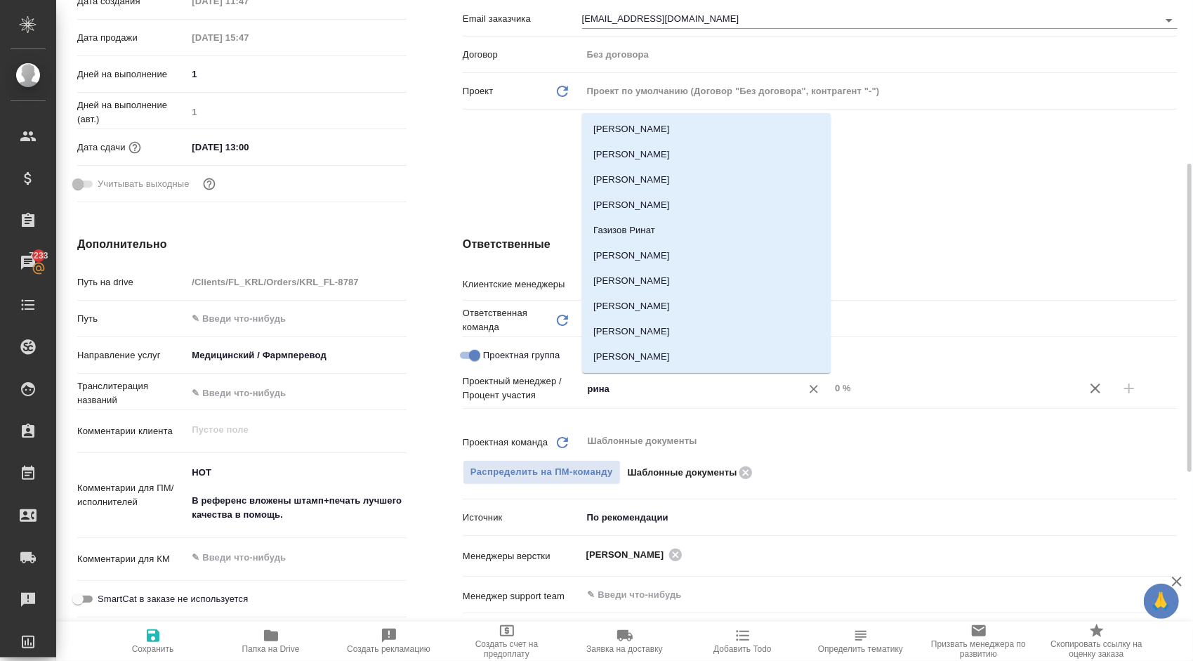
type input "ринат"
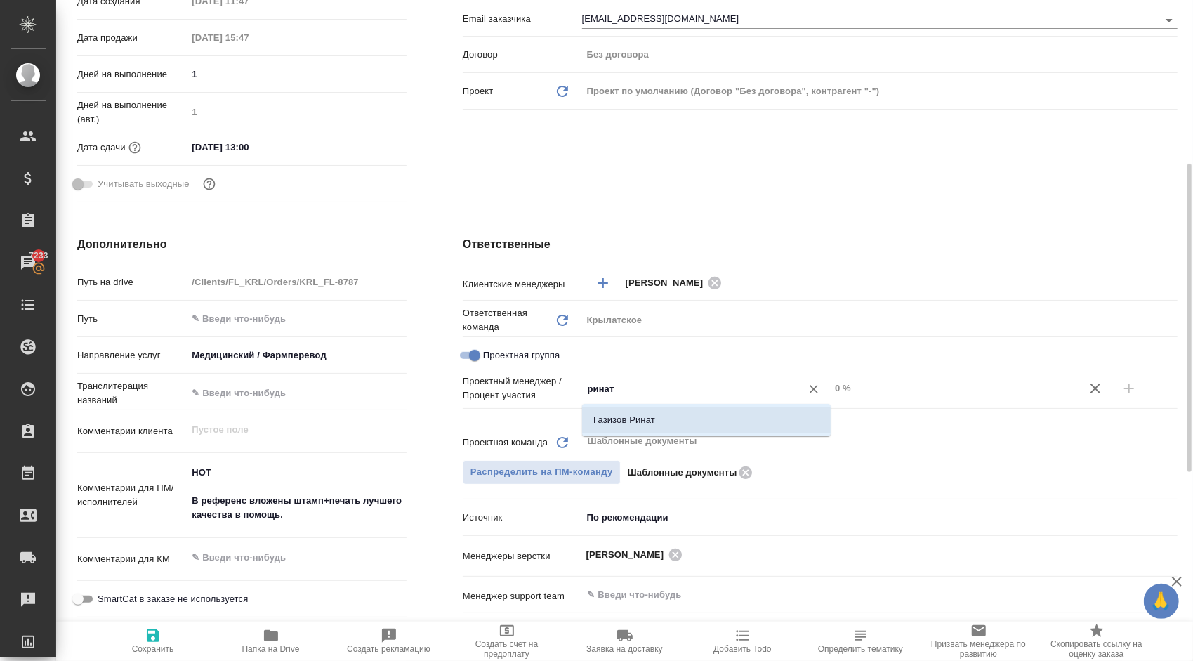
click at [662, 421] on li "Газизов Ринат" at bounding box center [706, 419] width 249 height 25
type textarea "x"
drag, startPoint x: 897, startPoint y: 386, endPoint x: 790, endPoint y: 364, distance: 109.1
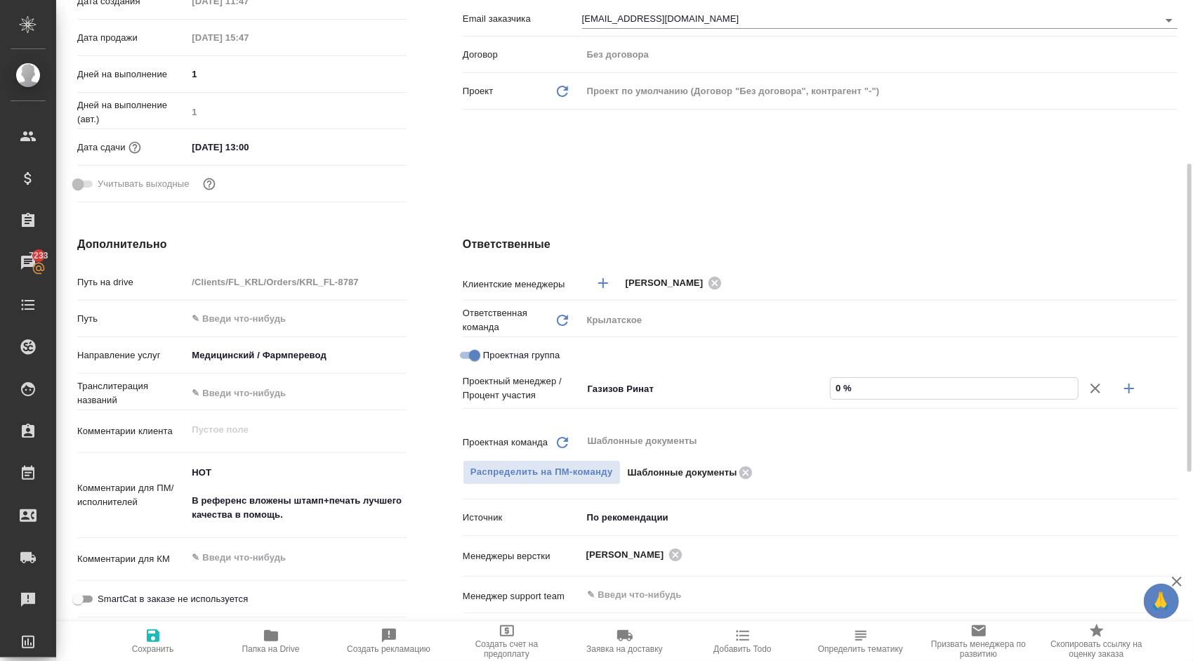
click at [790, 364] on div "Клиентские менеджеры [PERSON_NAME] ​ Ответственная команда Обновить Крылатское …" at bounding box center [820, 517] width 715 height 495
type textarea "x"
type input "8 %"
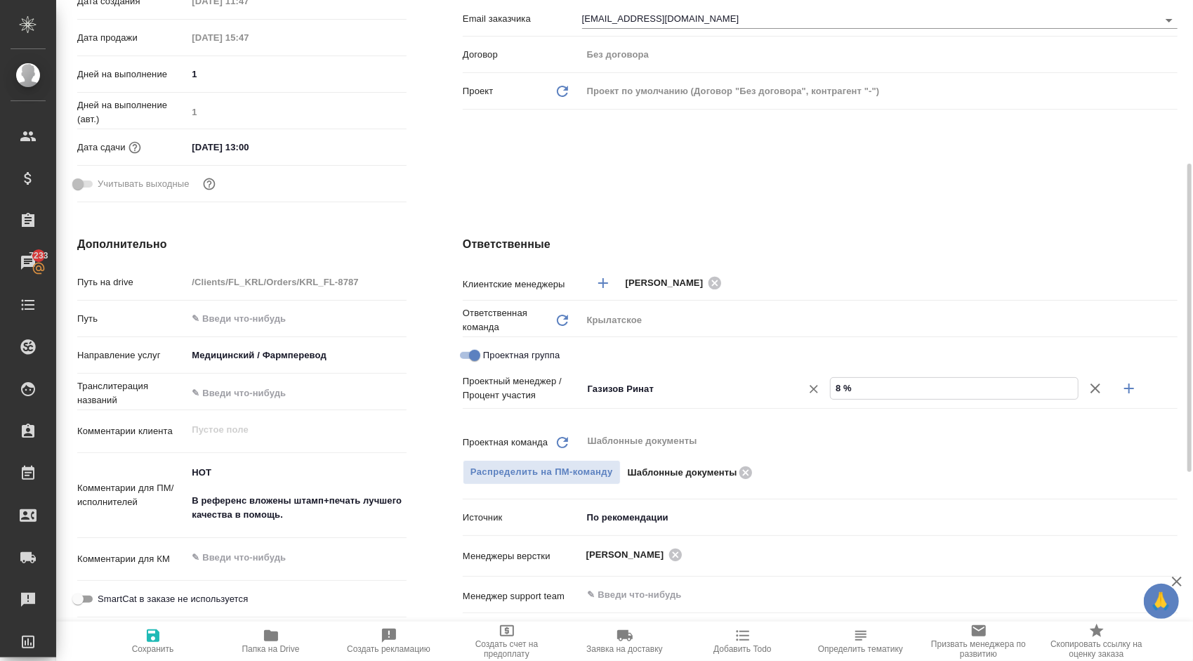
type textarea "x"
type input "83 %"
click at [1124, 381] on icon "button" at bounding box center [1129, 388] width 17 height 17
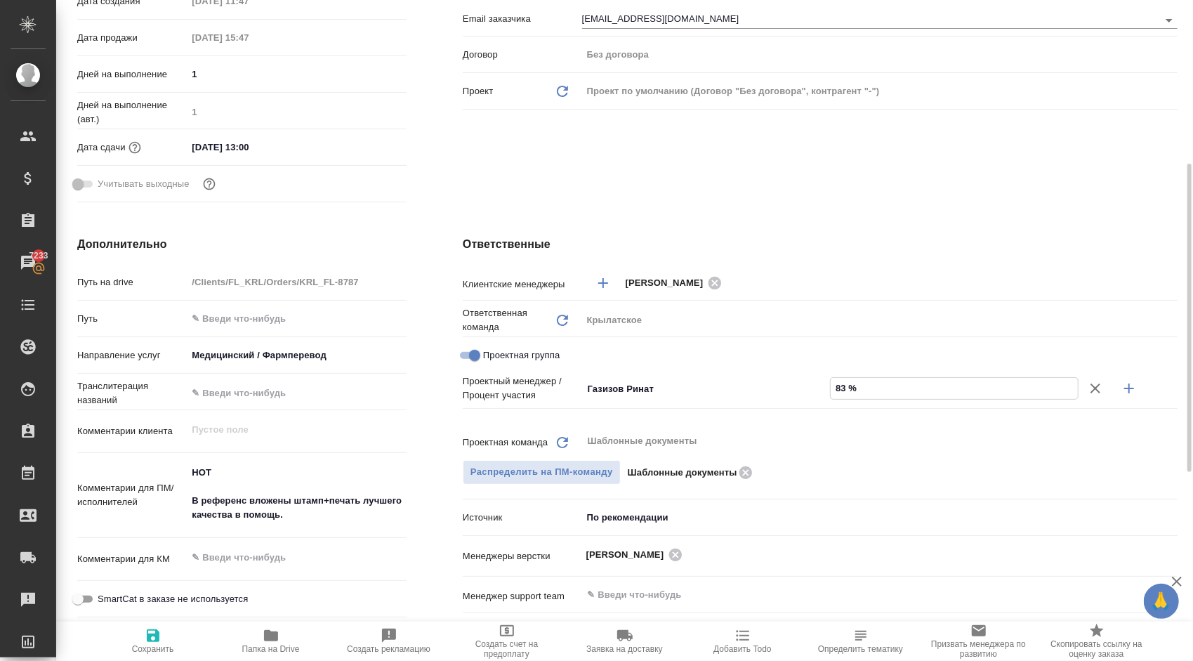
type textarea "x"
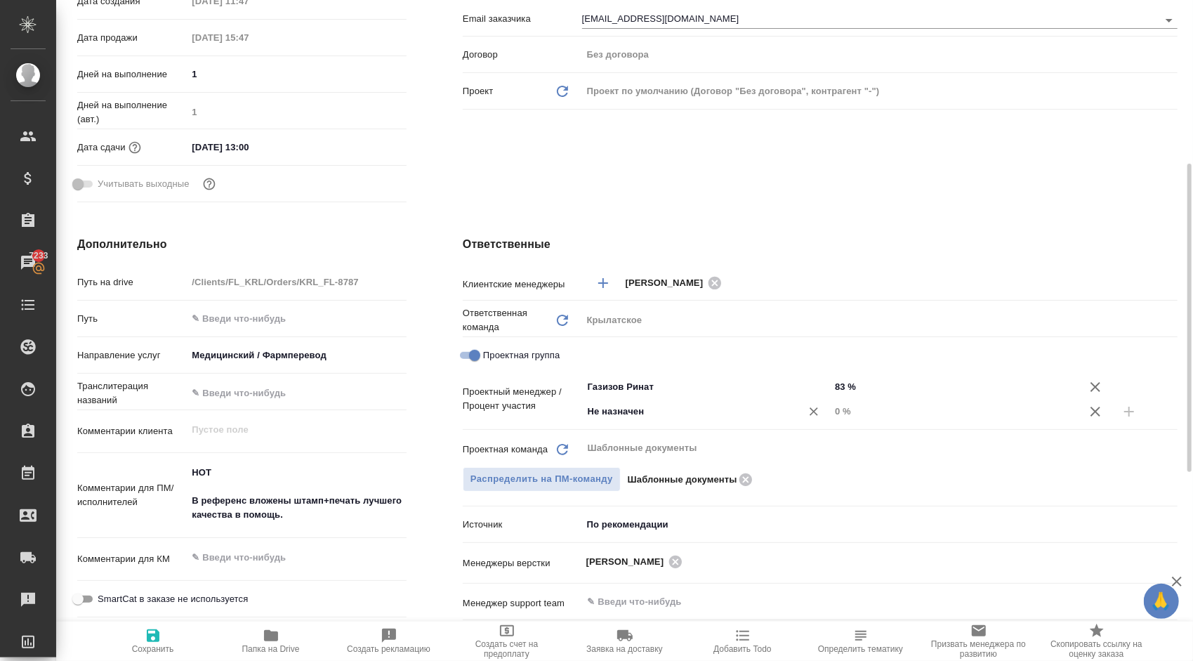
click at [667, 415] on input "Не назначен" at bounding box center [682, 411] width 192 height 17
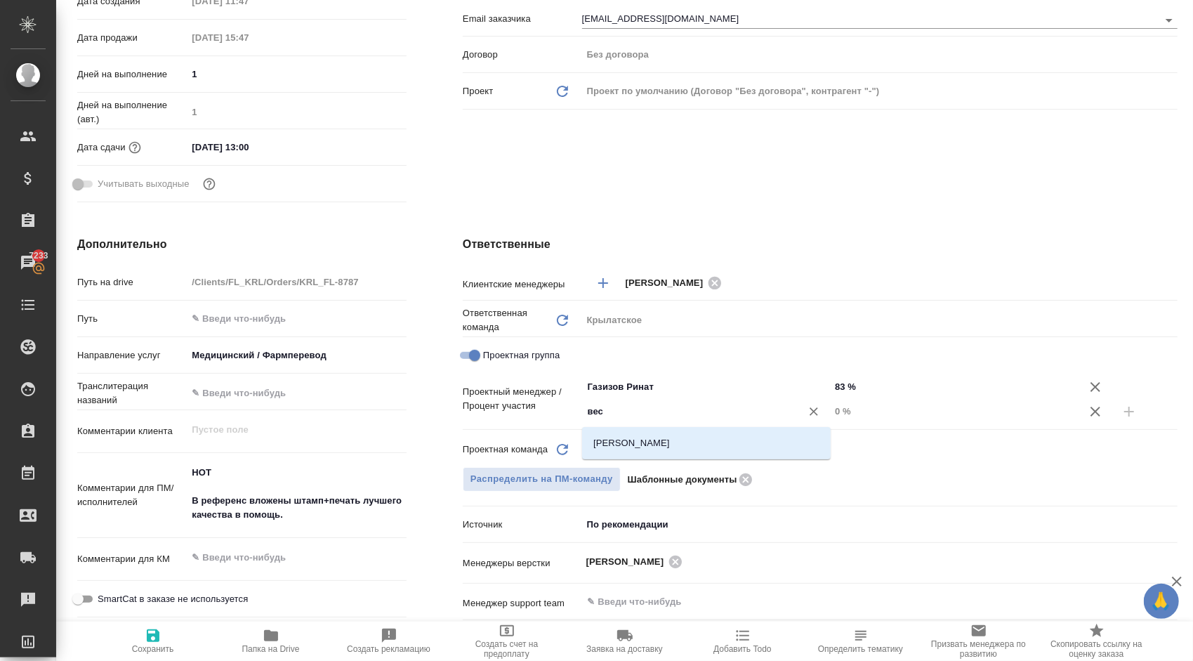
type input "весе"
click at [669, 447] on li "[PERSON_NAME]" at bounding box center [706, 442] width 249 height 25
type textarea "x"
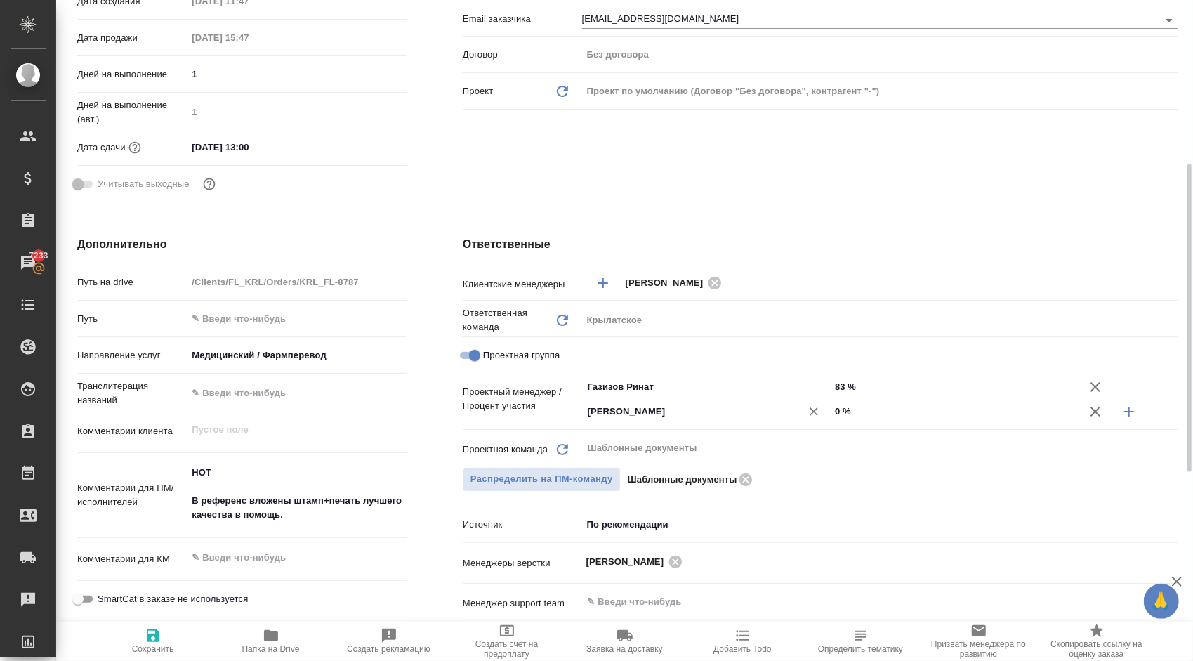
drag, startPoint x: 829, startPoint y: 402, endPoint x: 813, endPoint y: 400, distance: 15.7
click at [813, 400] on div "[PERSON_NAME] ​ 0 %" at bounding box center [879, 411] width 595 height 25
type textarea "x"
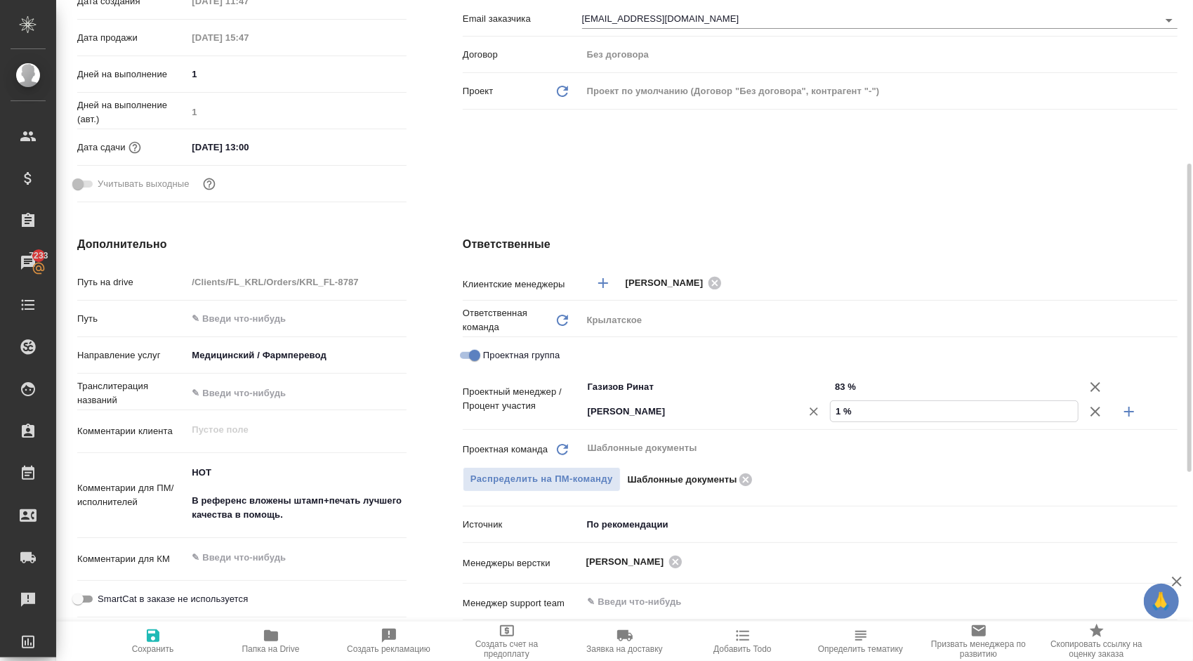
type input "1 %"
type textarea "x"
type input "17 %"
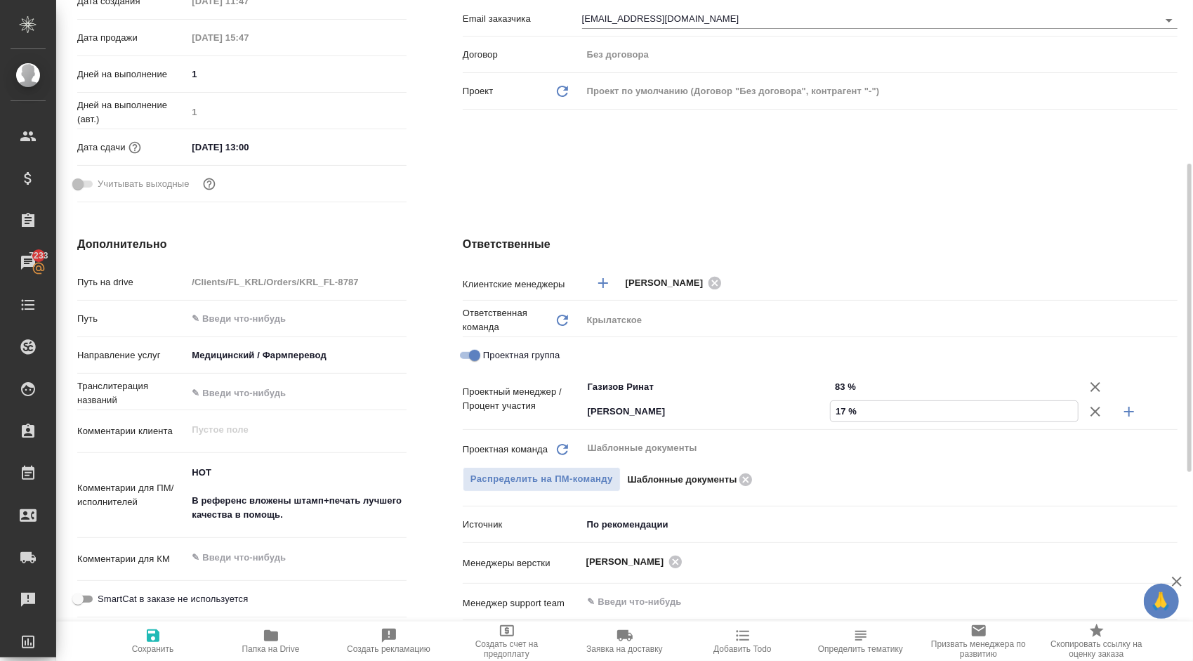
click at [181, 638] on span "Сохранить" at bounding box center [153, 640] width 101 height 27
type textarea "x"
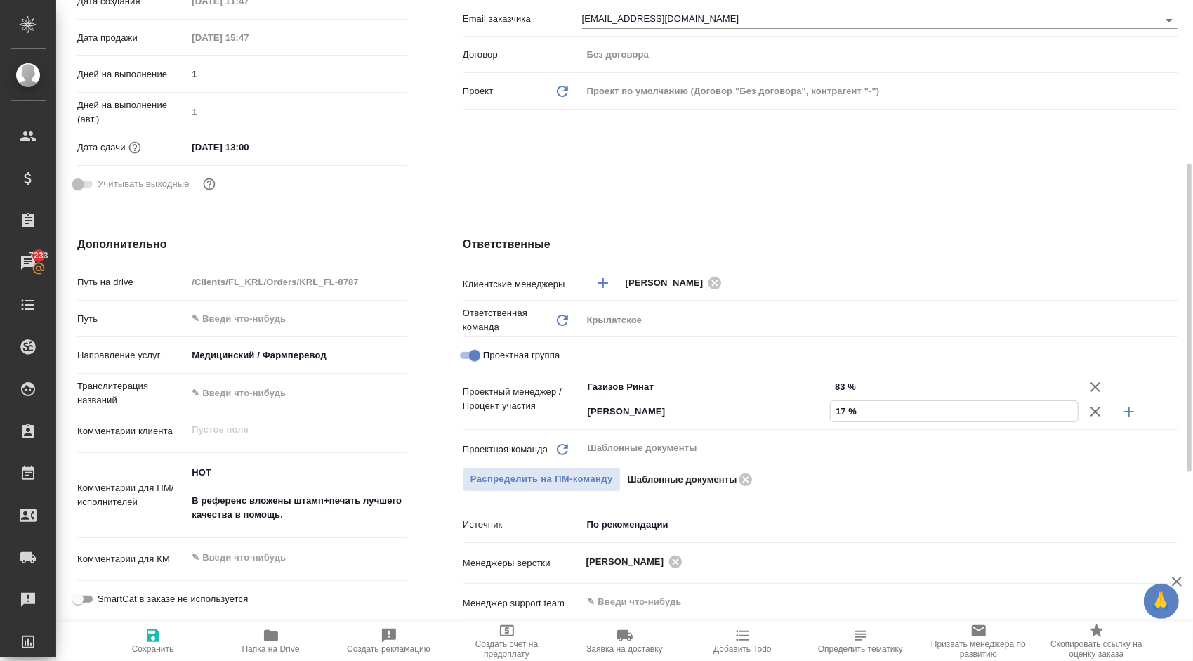
type textarea "x"
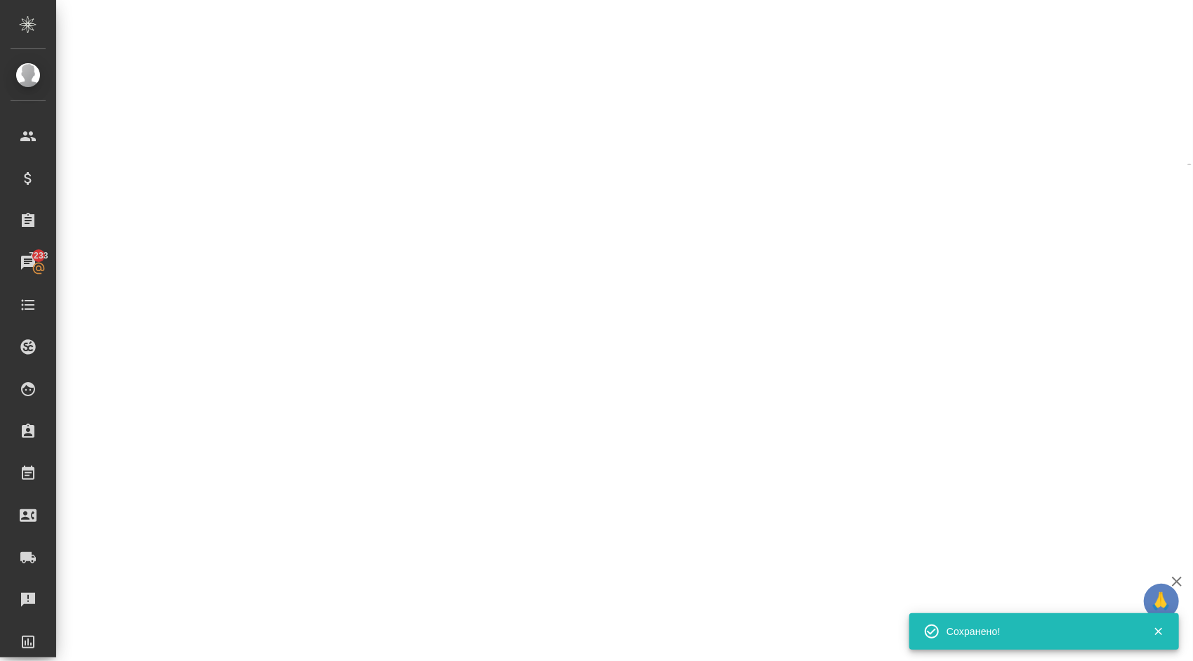
select select "RU"
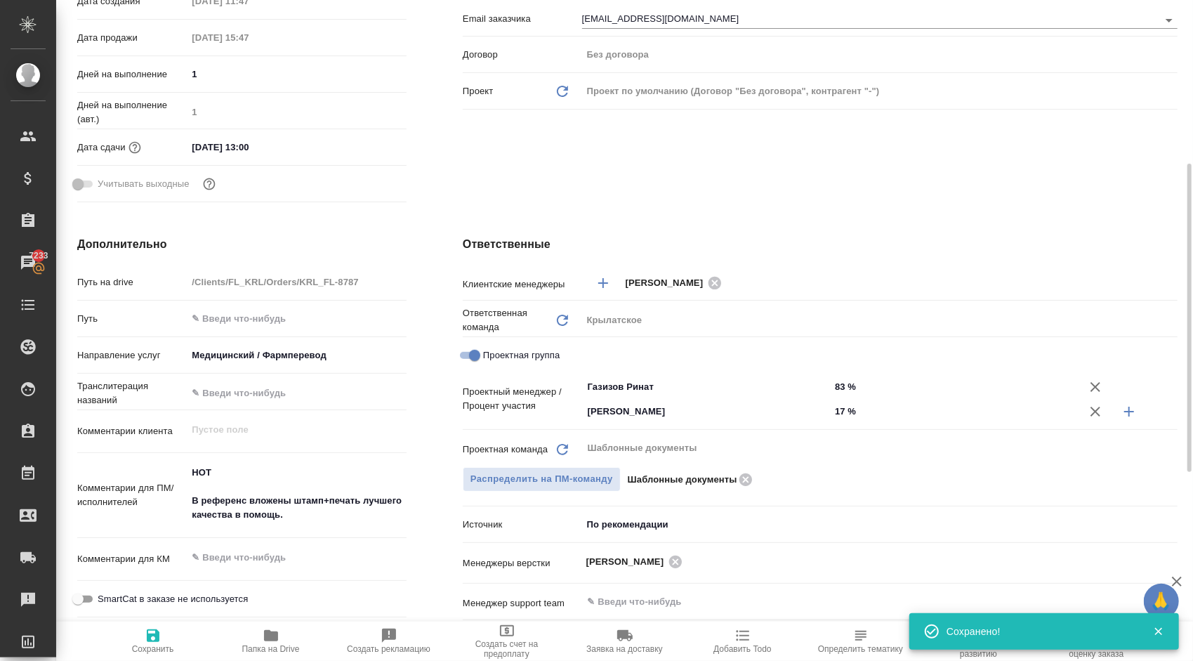
type textarea "x"
click at [137, 641] on span "Сохранить" at bounding box center [153, 640] width 101 height 27
type textarea "x"
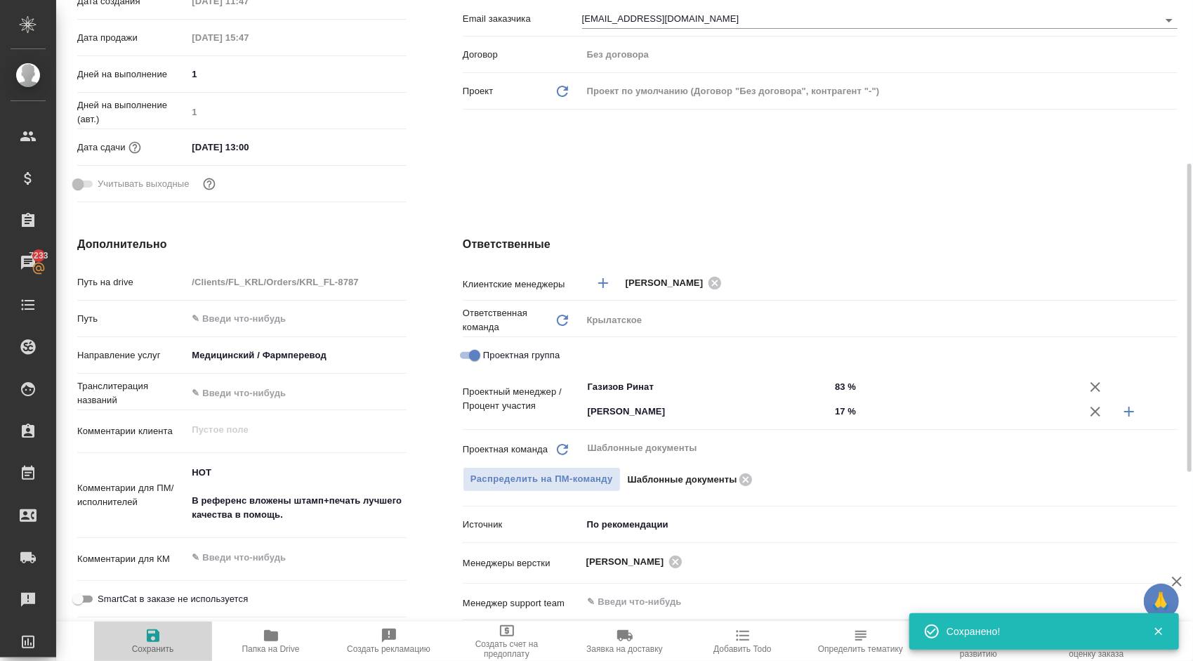
type textarea "x"
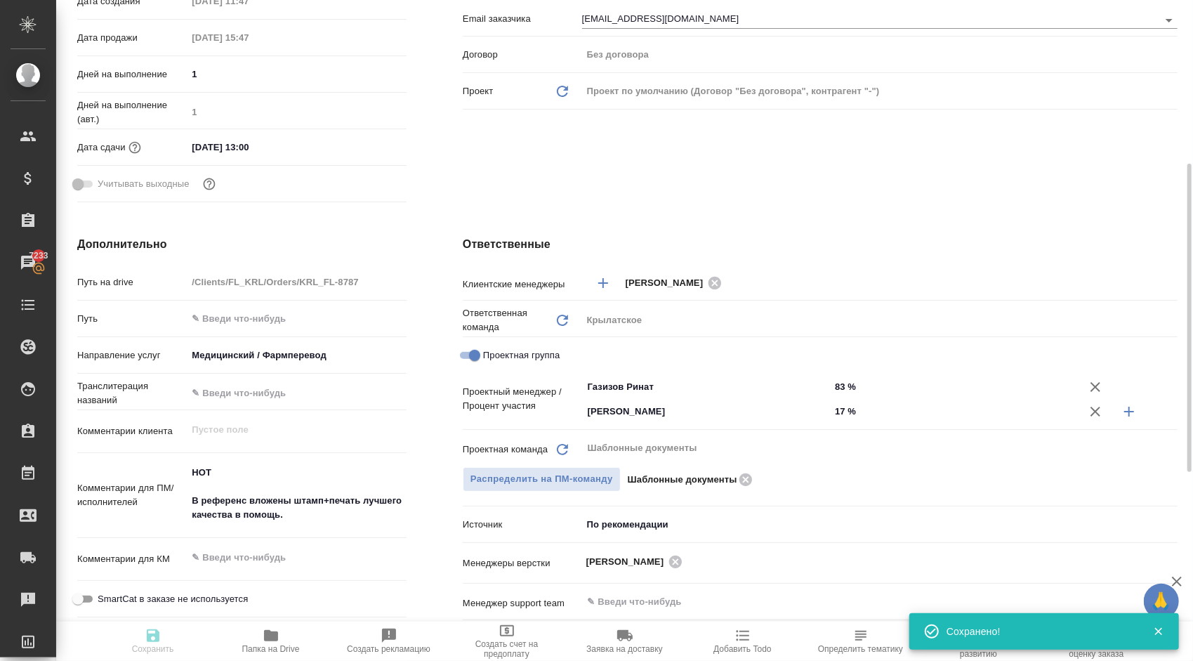
type textarea "x"
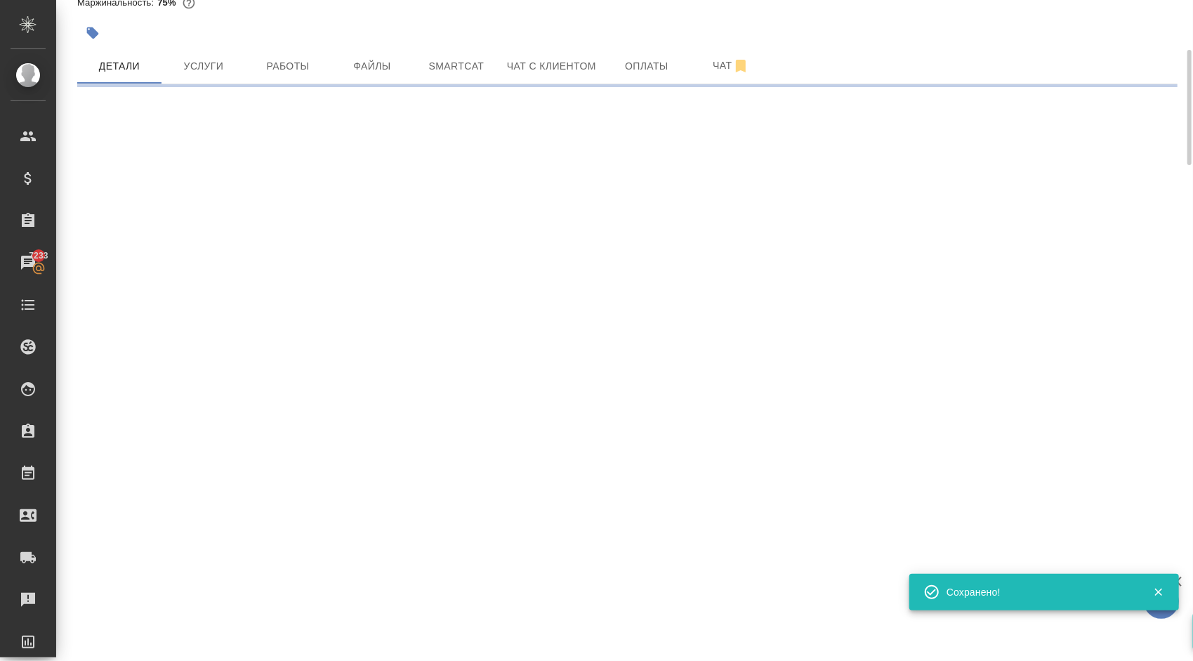
scroll to position [0, 0]
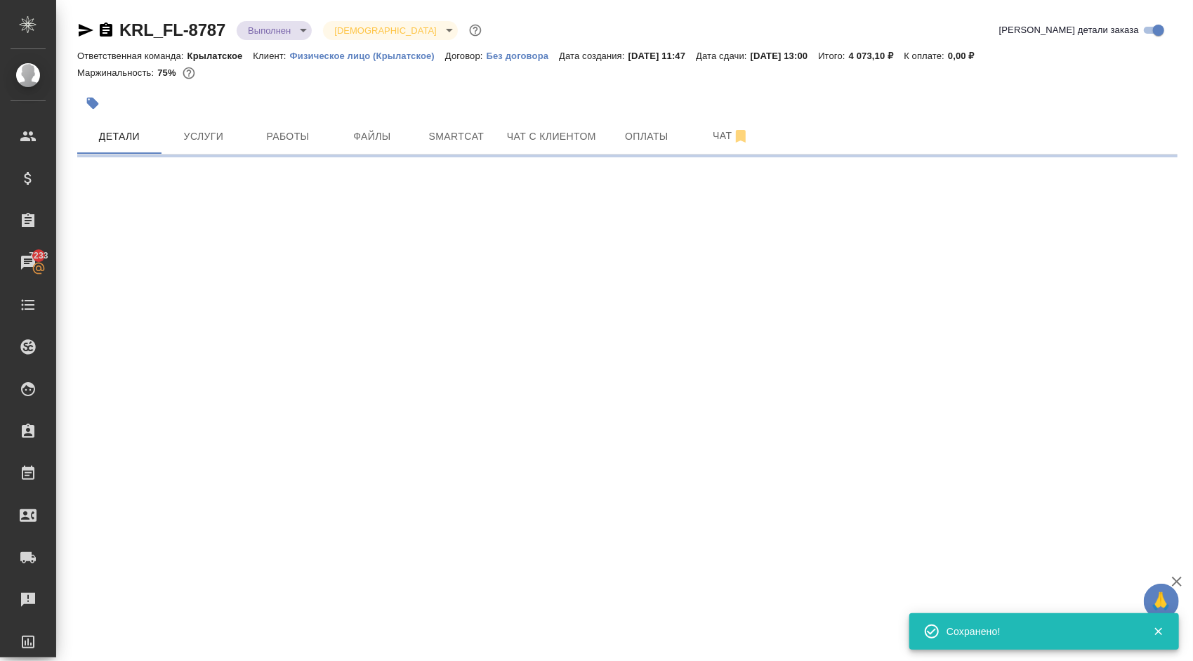
click at [282, 38] on body "🙏 .cls-1 fill:#fff; AWATERA [PERSON_NAME] Спецификации Заказы 7233 Чаты Todo Пр…" at bounding box center [596, 330] width 1193 height 661
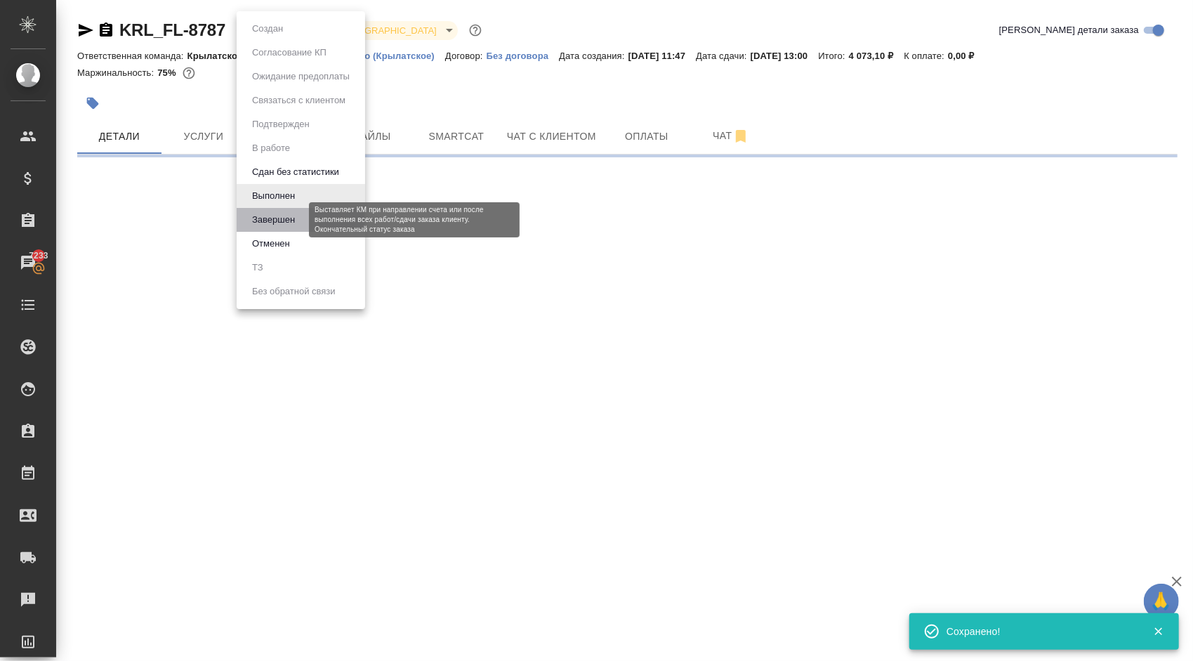
select select "RU"
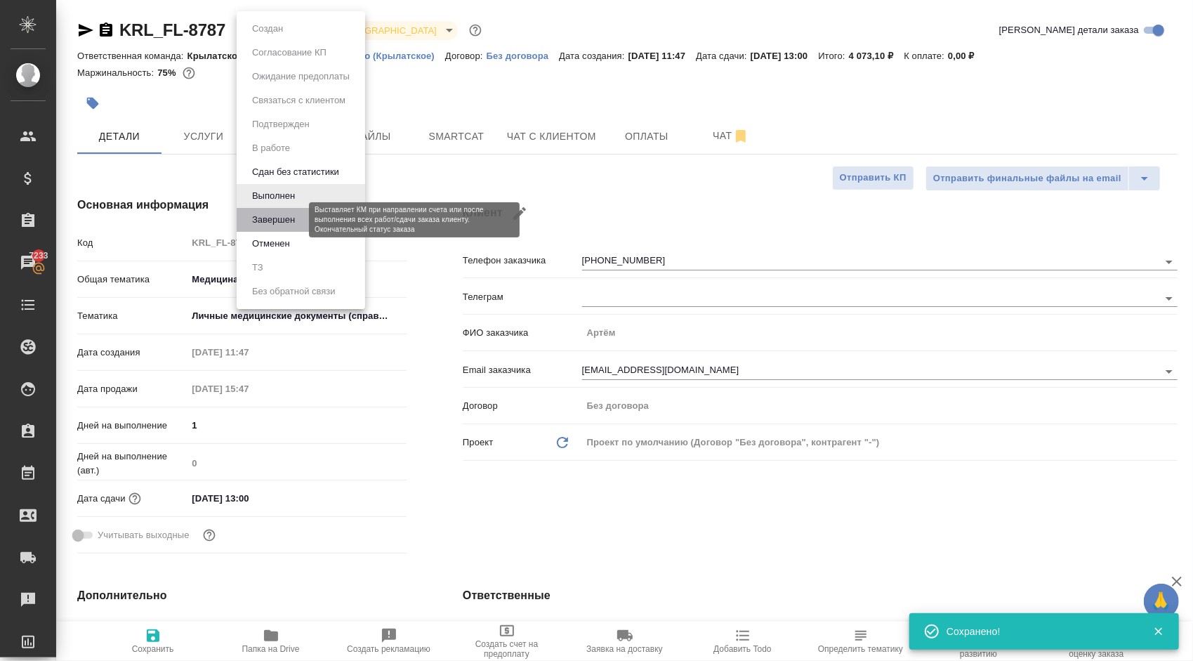
type textarea "x"
click at [279, 216] on button "Завершен" at bounding box center [273, 219] width 51 height 15
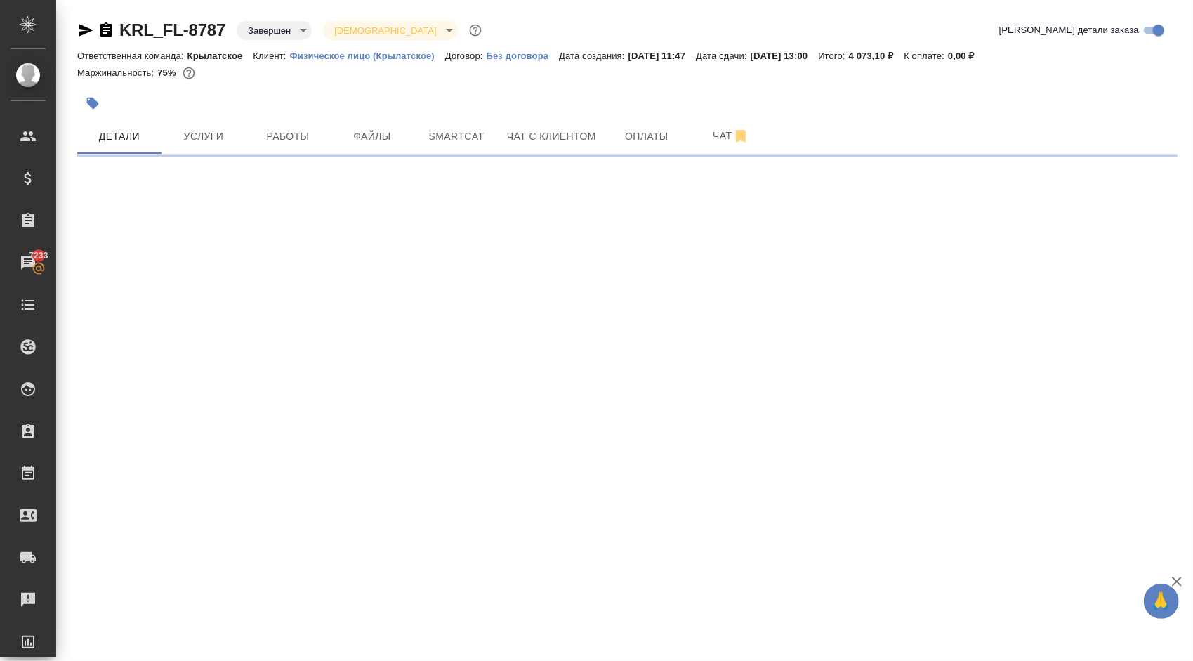
select select "RU"
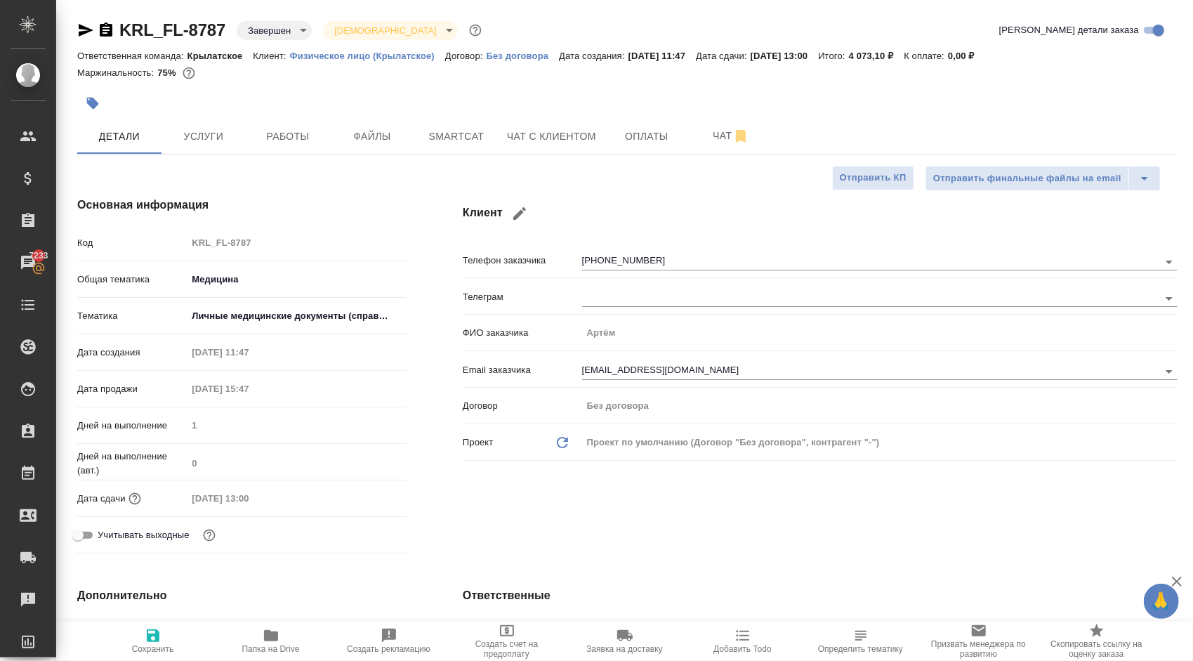
type textarea "x"
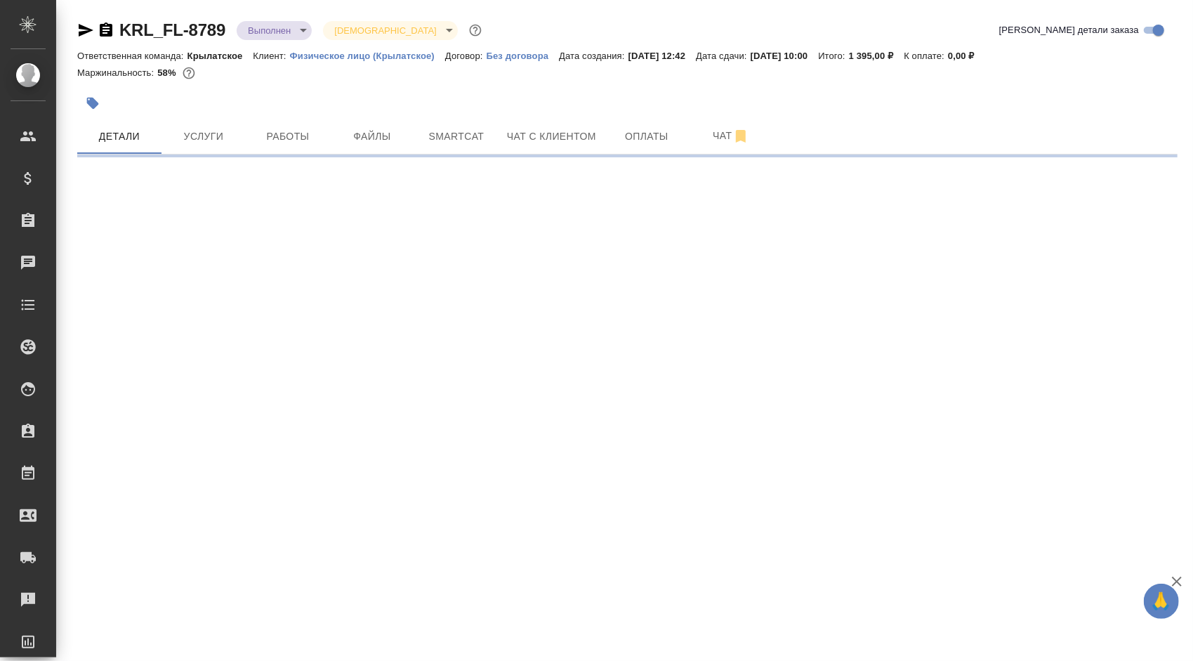
select select "RU"
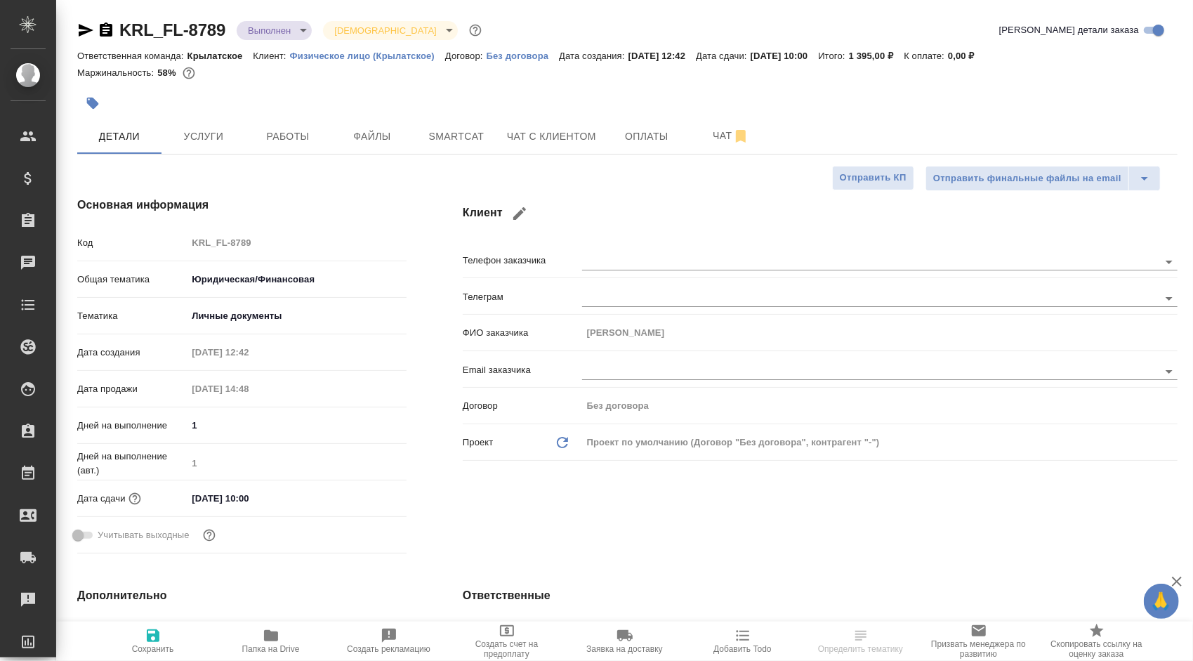
type textarea "x"
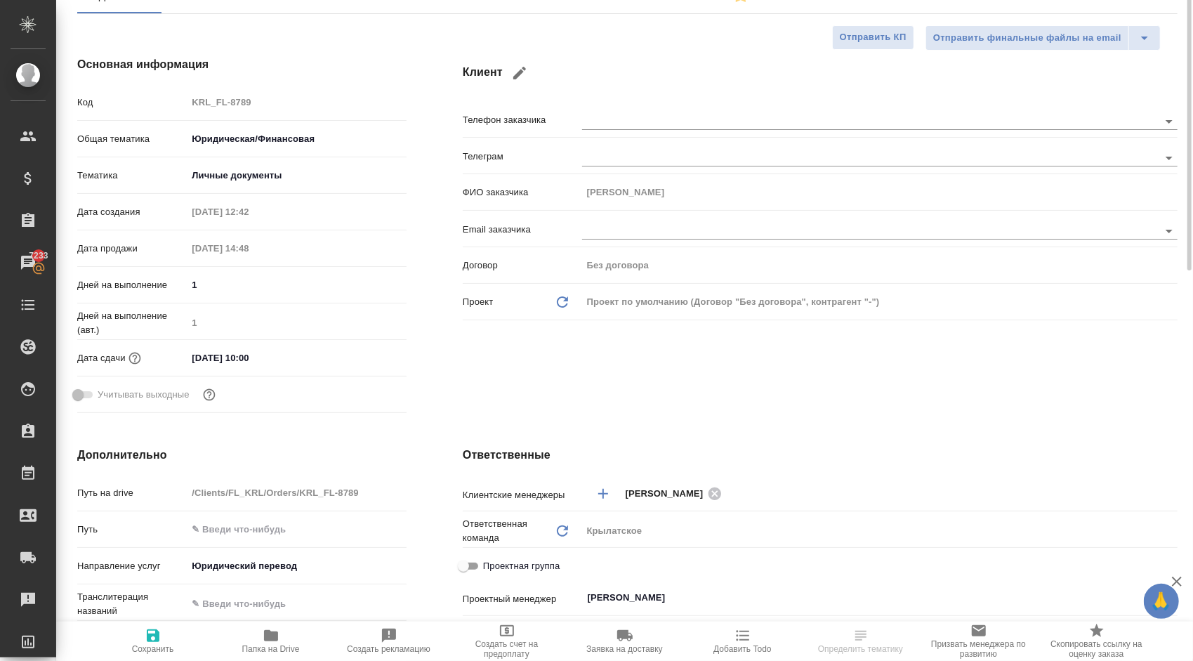
scroll to position [70, 0]
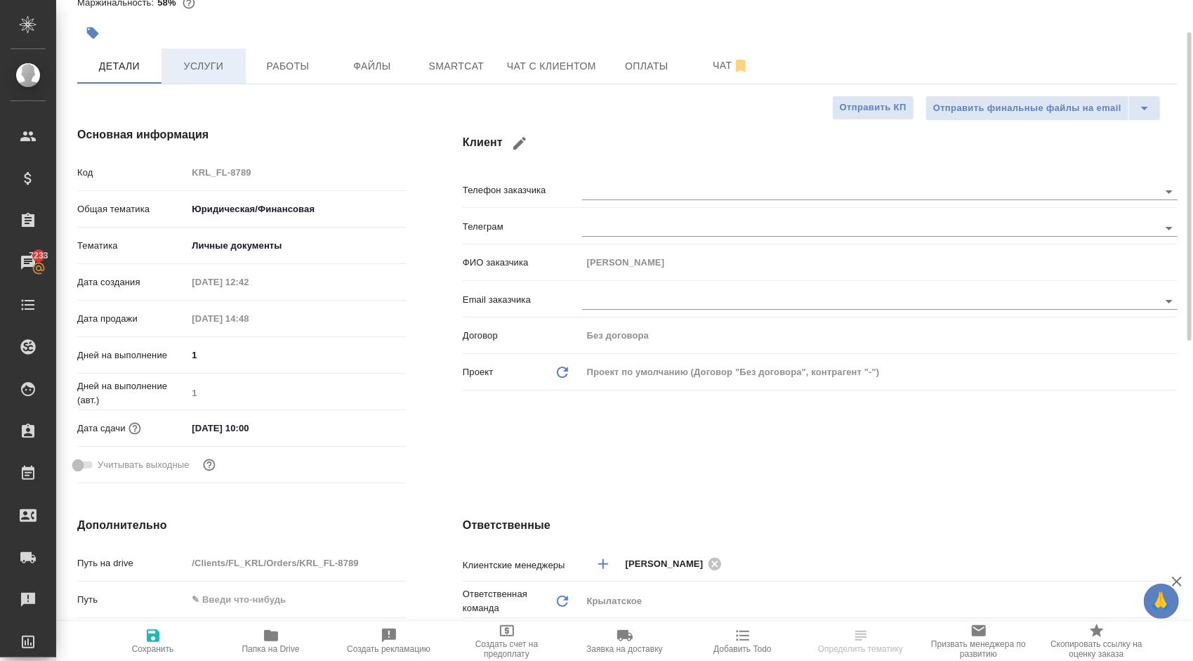
click at [213, 69] on span "Услуги" at bounding box center [203, 67] width 67 height 18
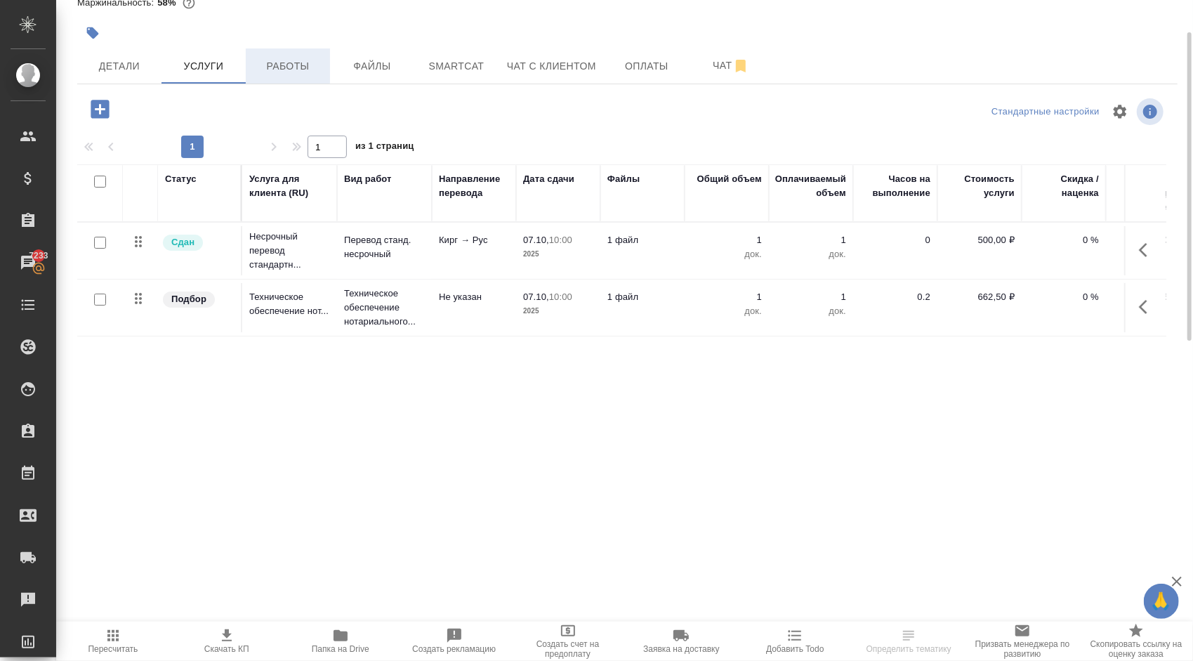
click at [280, 70] on span "Работы" at bounding box center [287, 67] width 67 height 18
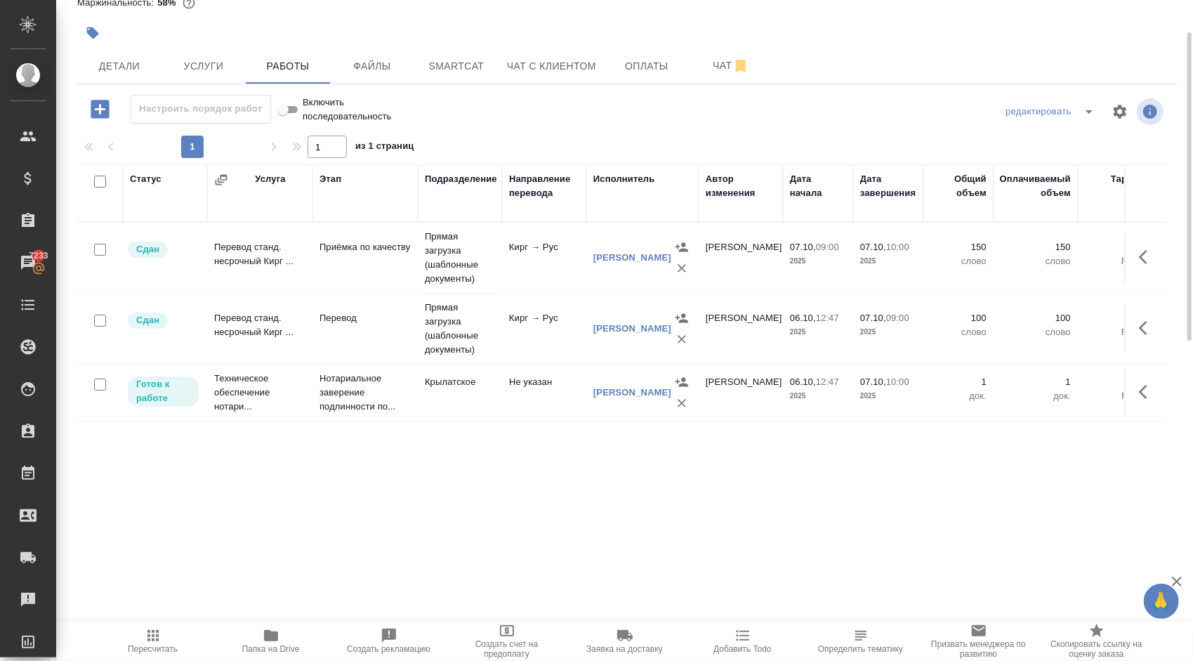
click at [1153, 392] on button "button" at bounding box center [1148, 392] width 34 height 34
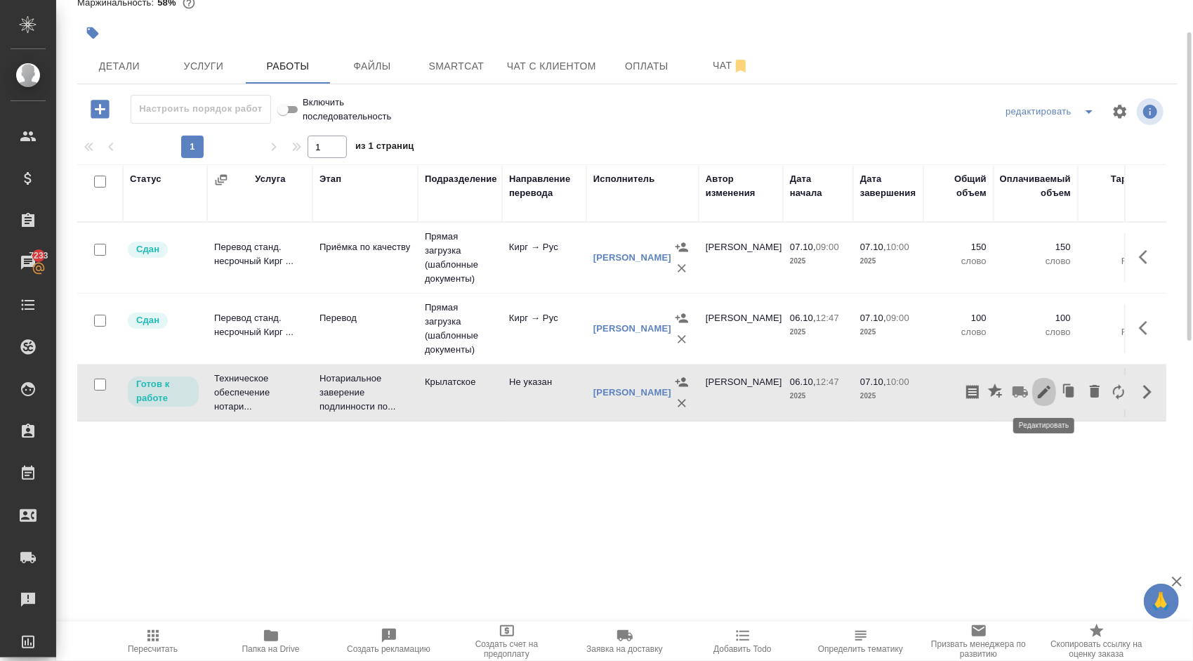
click at [1046, 388] on icon "button" at bounding box center [1044, 392] width 13 height 13
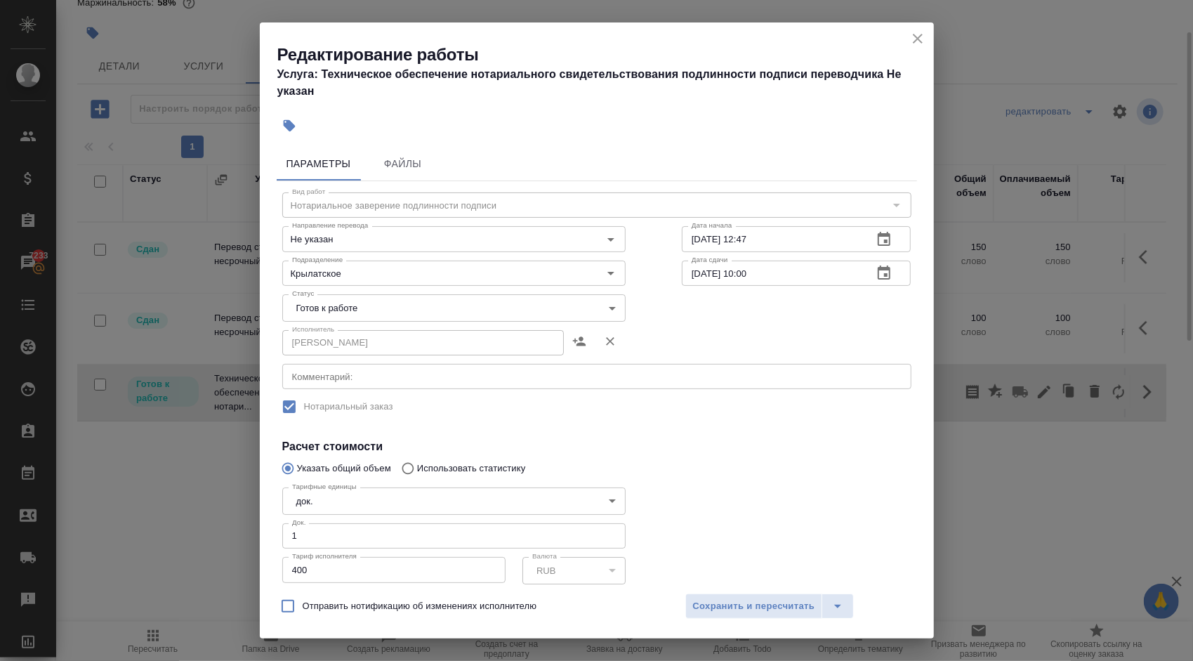
click at [486, 294] on body "🙏 .cls-1 fill:#fff; AWATERA [PERSON_NAME] Клиенты Спецификации Заказы 7233 Чаты…" at bounding box center [596, 330] width 1193 height 661
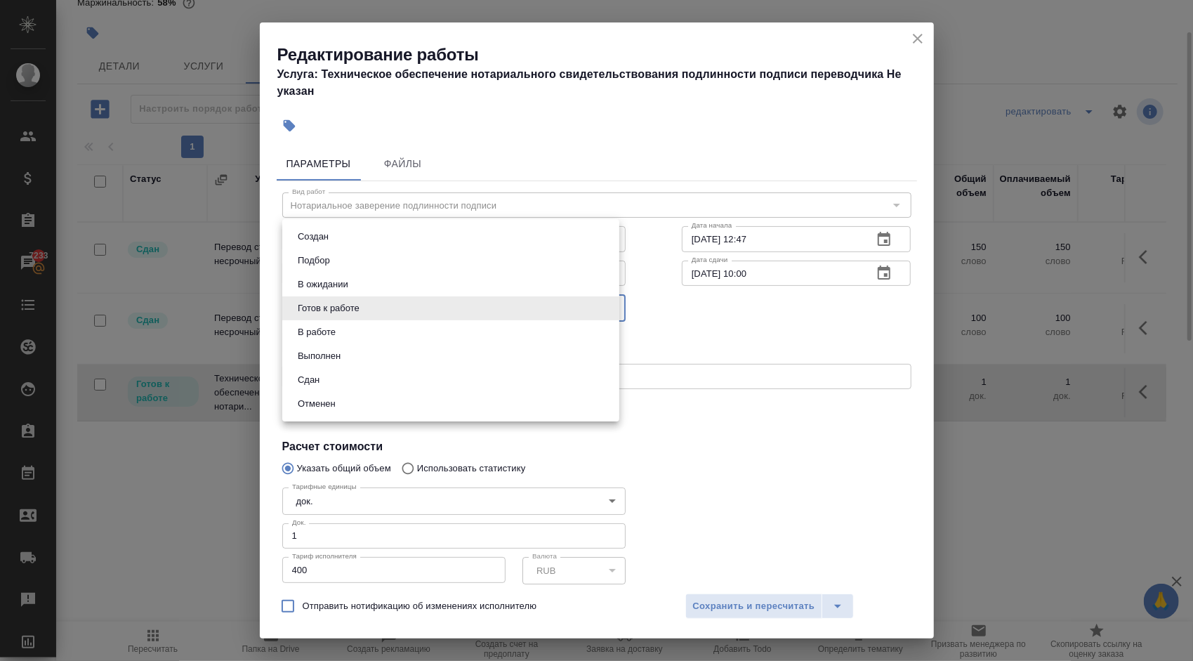
click at [341, 373] on li "Сдан" at bounding box center [450, 380] width 337 height 24
type input "closed"
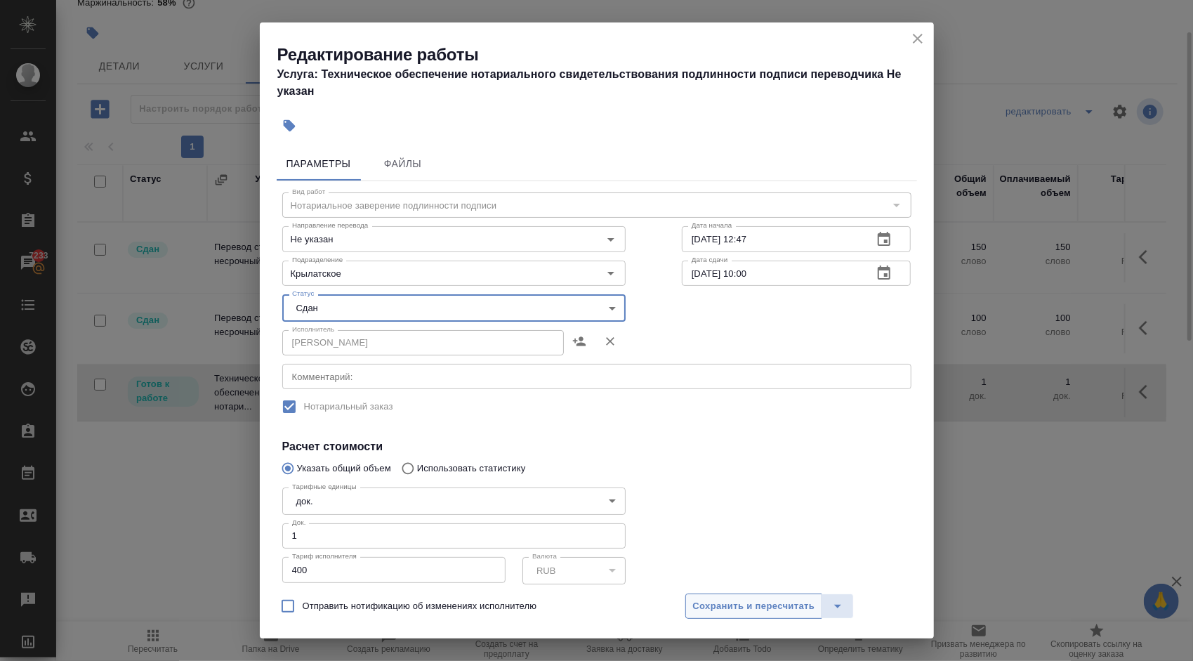
click at [706, 614] on button "Сохранить и пересчитать" at bounding box center [754, 605] width 138 height 25
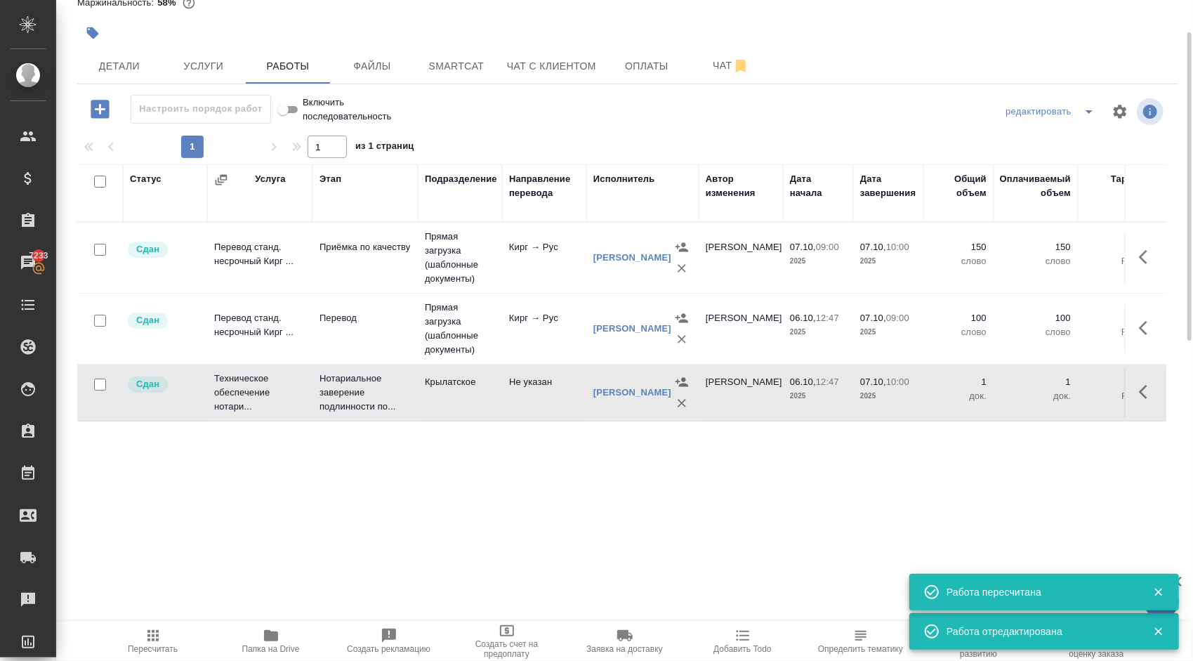
click at [158, 640] on icon "button" at bounding box center [152, 635] width 11 height 11
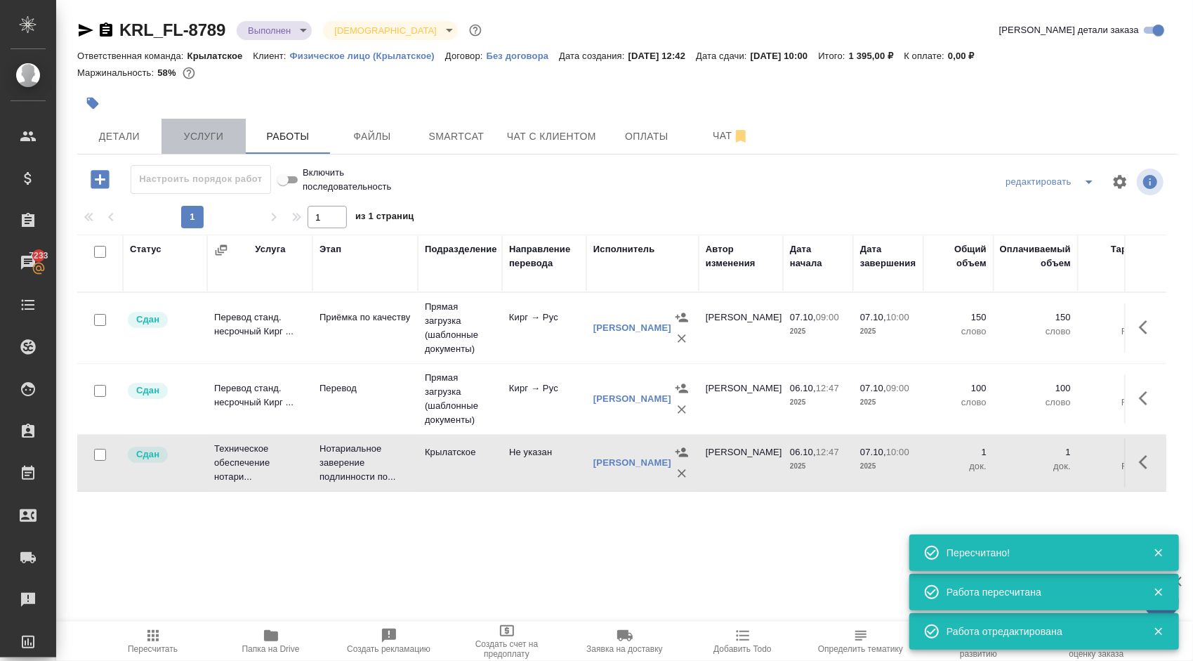
click at [216, 133] on span "Услуги" at bounding box center [203, 137] width 67 height 18
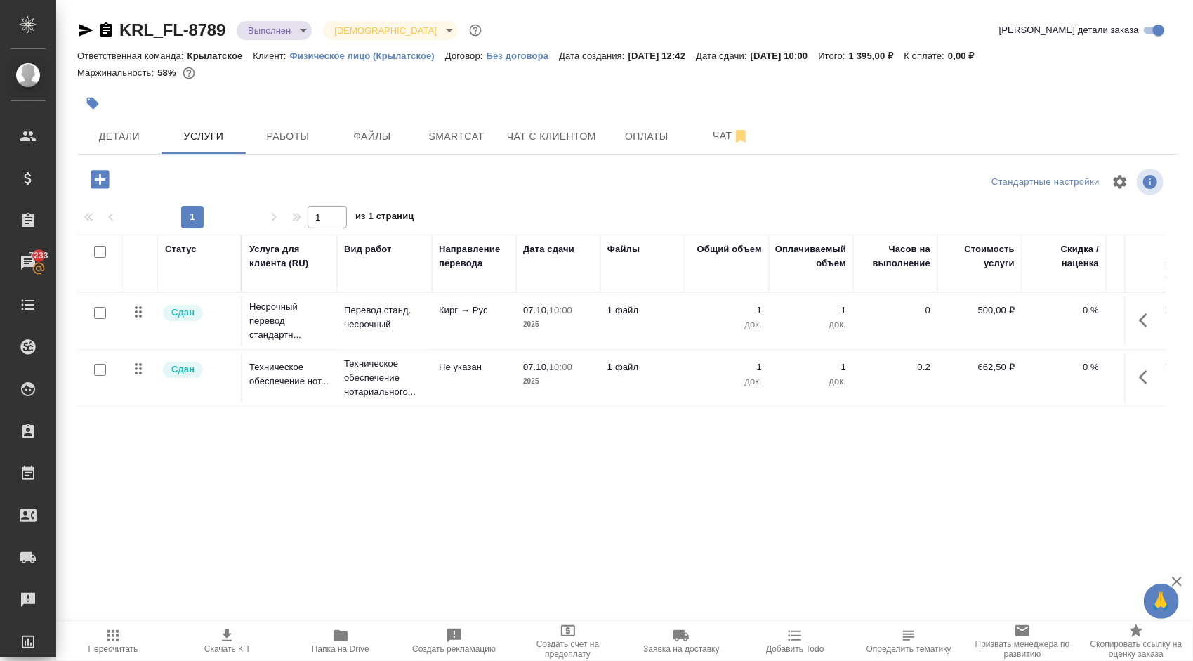
click at [451, 171] on div at bounding box center [627, 182] width 367 height 34
click at [152, 140] on span "Детали" at bounding box center [119, 137] width 67 height 18
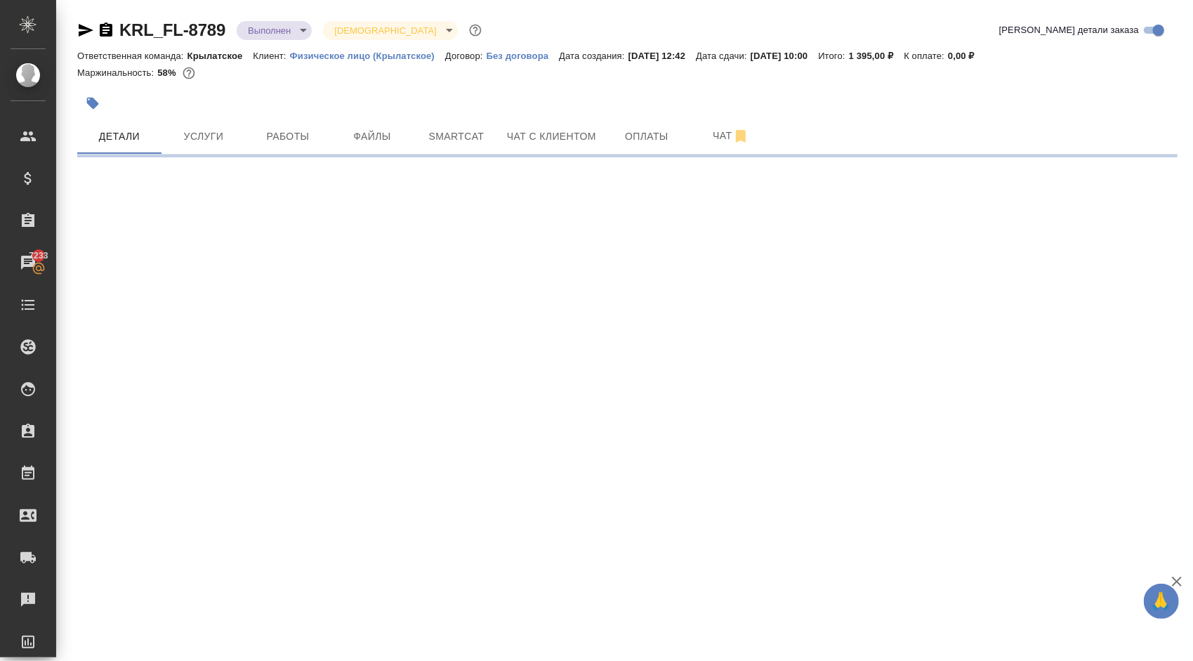
select select "RU"
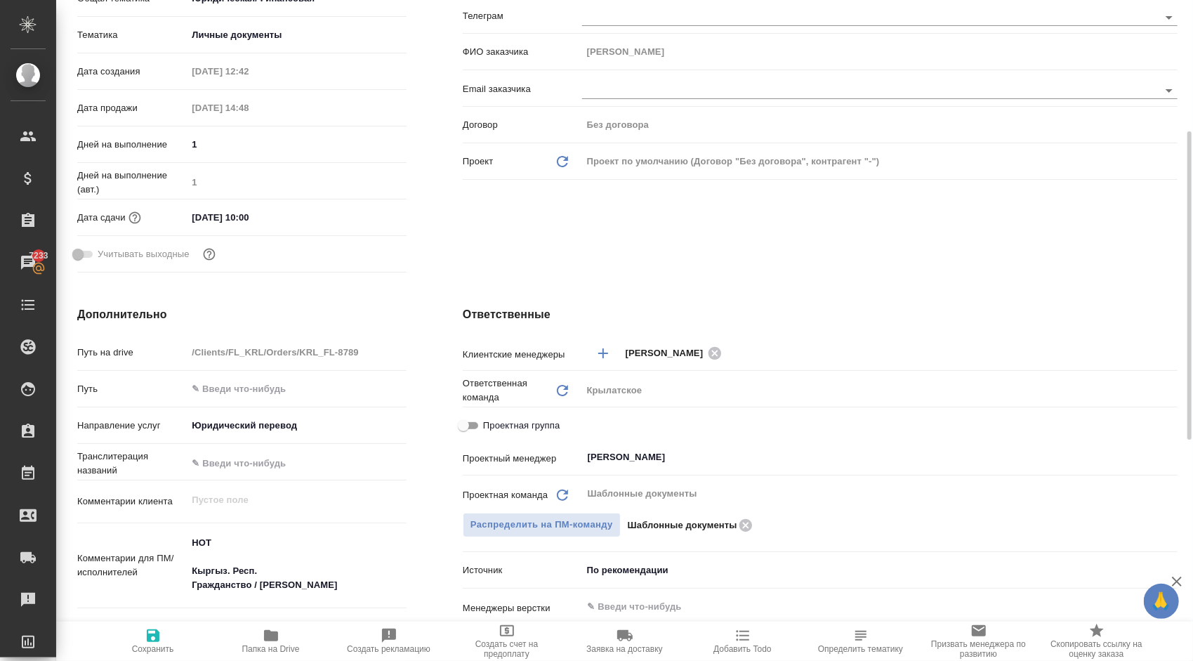
scroll to position [492, 0]
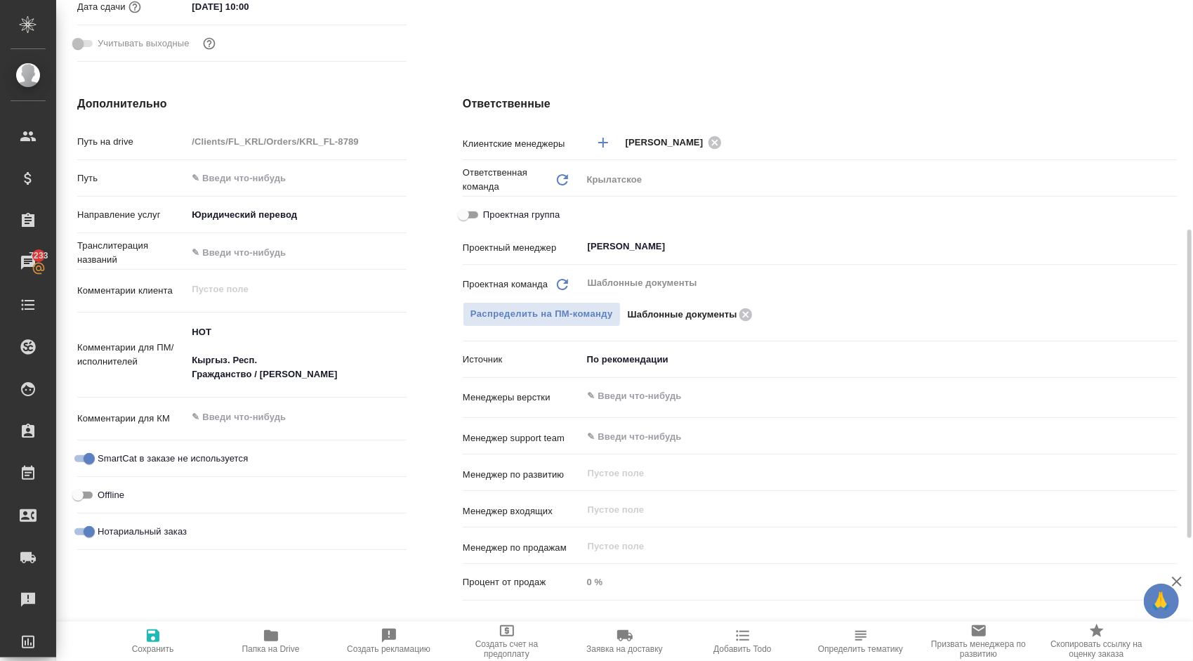
click at [535, 246] on p "Проектный менеджер" at bounding box center [522, 248] width 119 height 14
click at [534, 220] on span "Проектная группа" at bounding box center [521, 215] width 77 height 14
click at [489, 220] on input "Проектная группа" at bounding box center [463, 214] width 51 height 17
checkbox input "true"
type textarea "x"
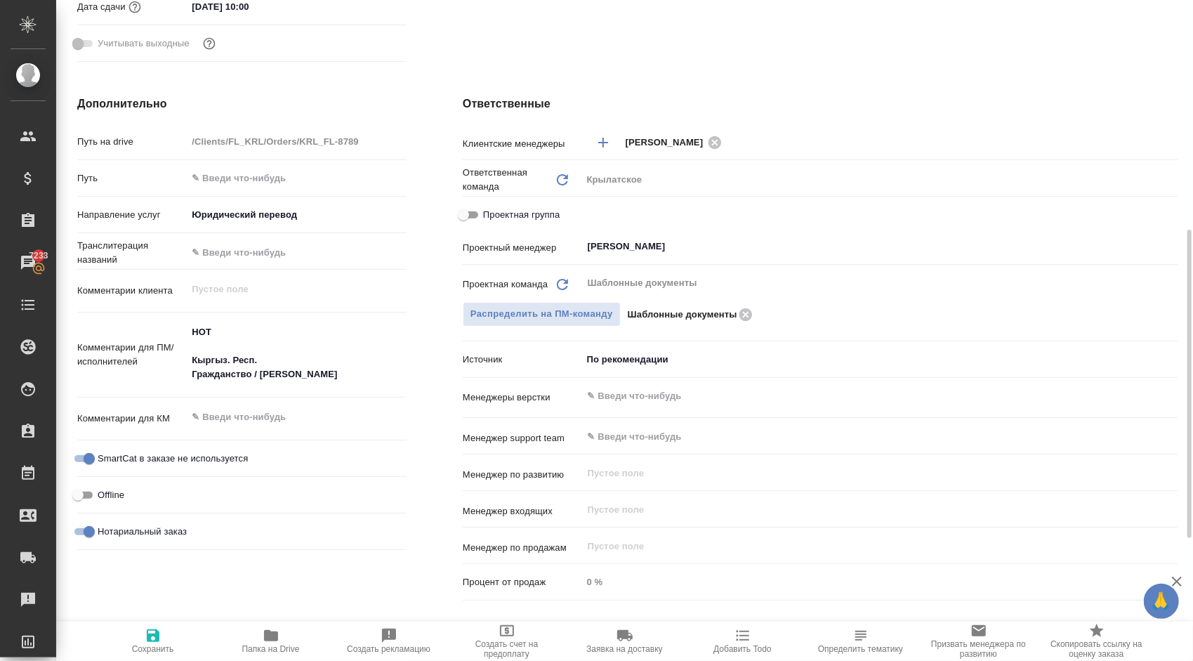
type textarea "x"
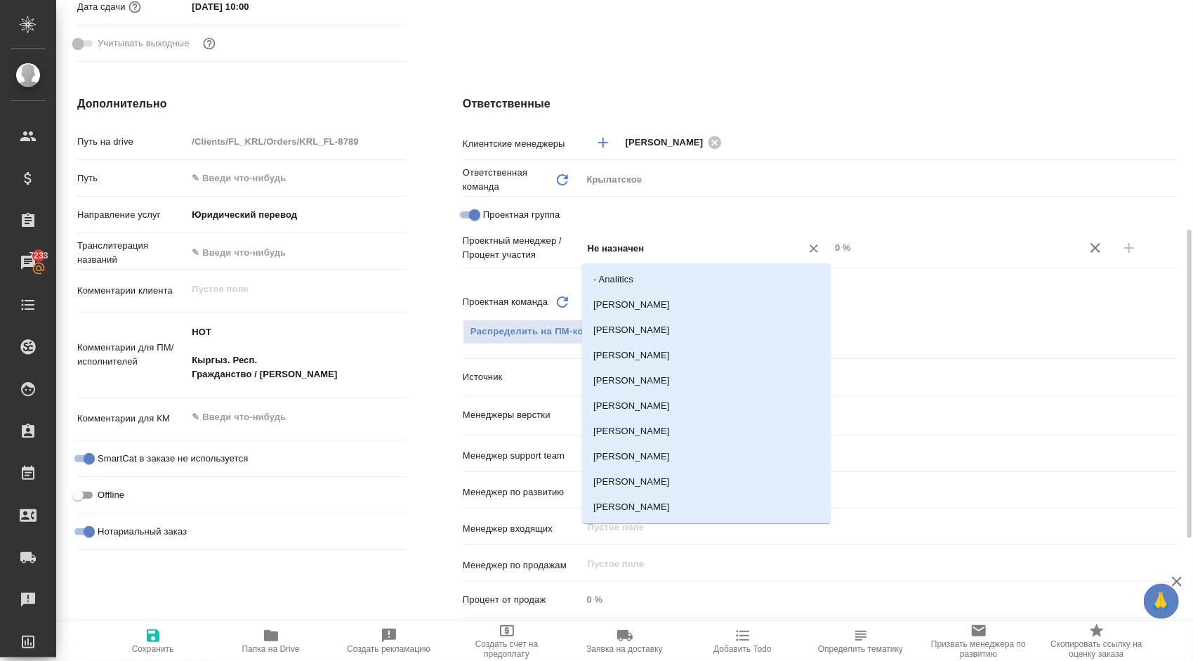
click at [628, 239] on input "Не назначен" at bounding box center [682, 247] width 192 height 17
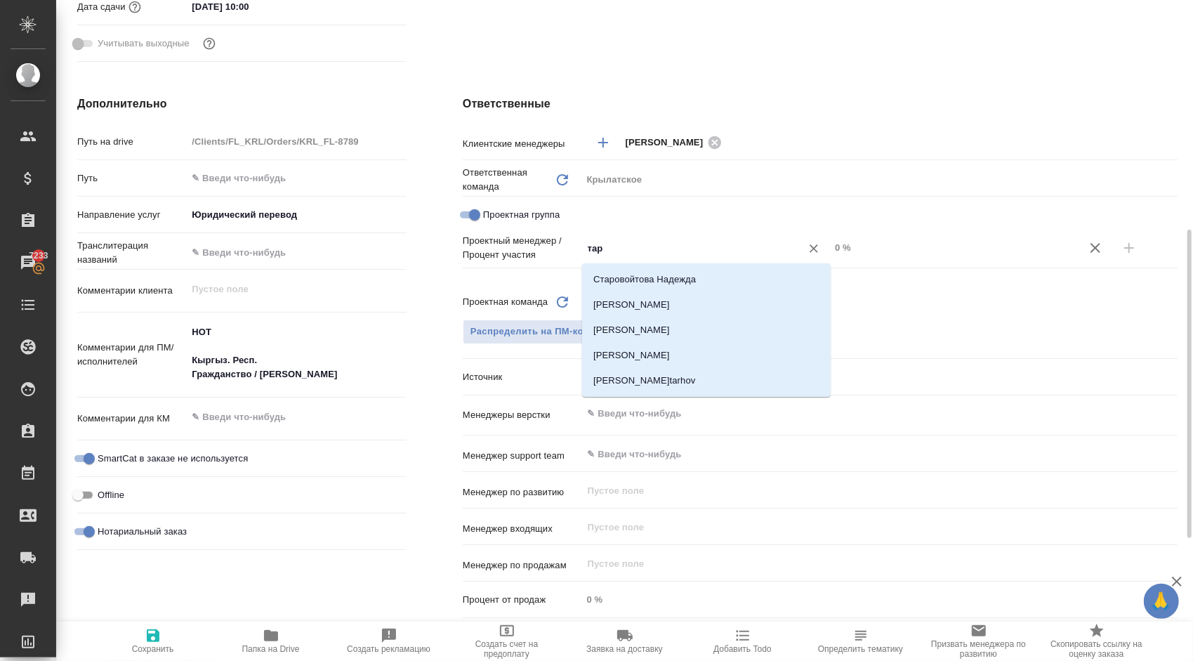
type input "тара"
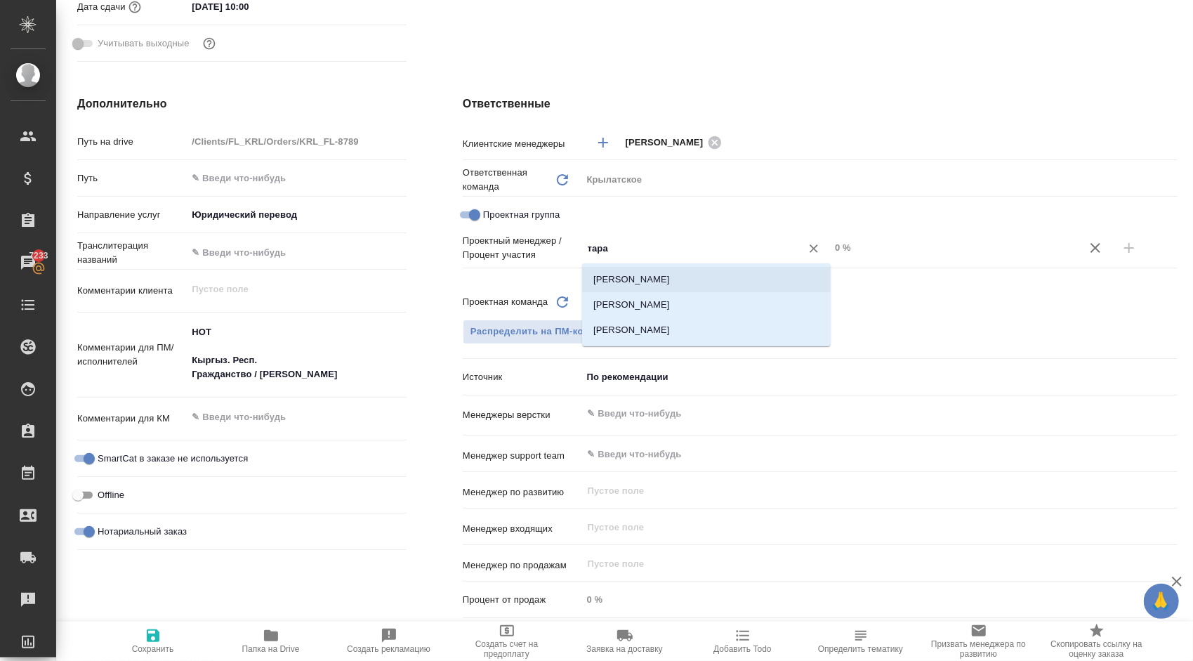
click at [653, 275] on li "[PERSON_NAME]" at bounding box center [706, 279] width 249 height 25
type textarea "x"
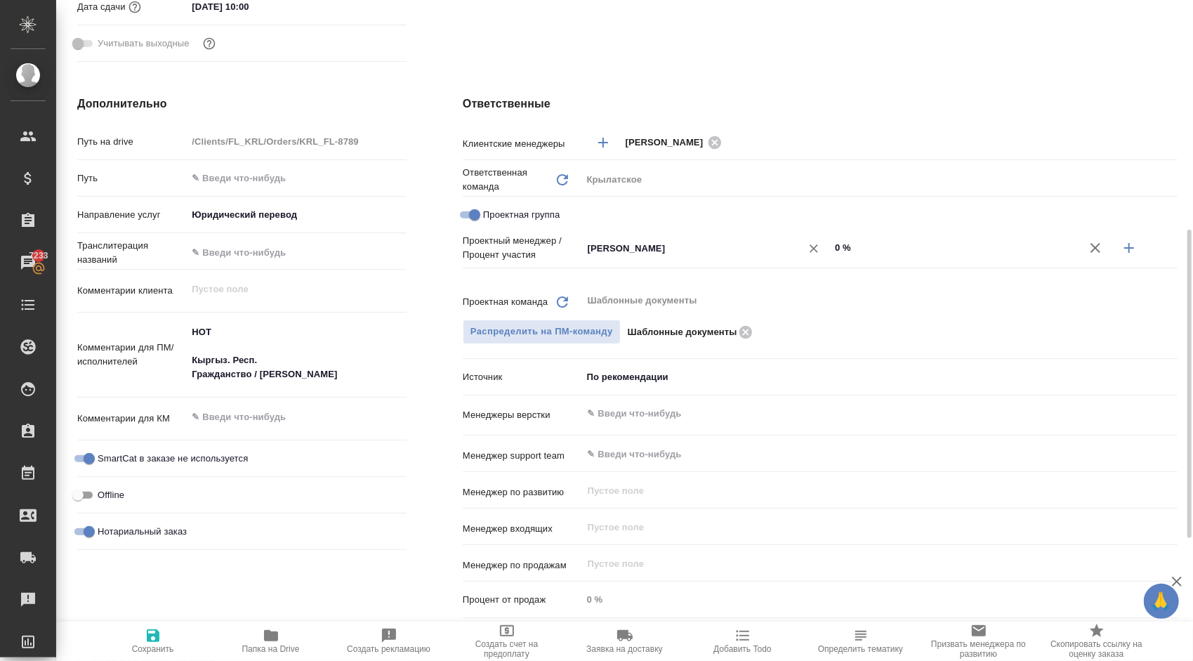
drag, startPoint x: 893, startPoint y: 251, endPoint x: 772, endPoint y: 244, distance: 121.6
click at [772, 244] on div "[PERSON_NAME] ​ 0 %" at bounding box center [879, 248] width 595 height 25
type textarea "x"
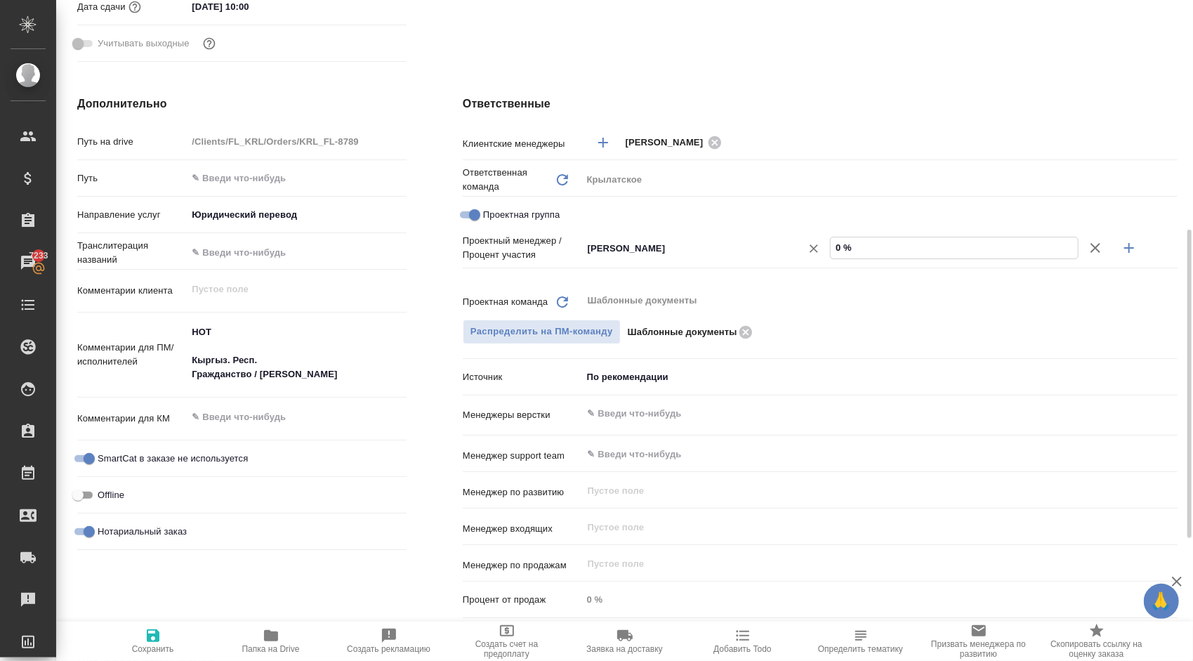
type input "5 %"
type textarea "x"
type input "50 %"
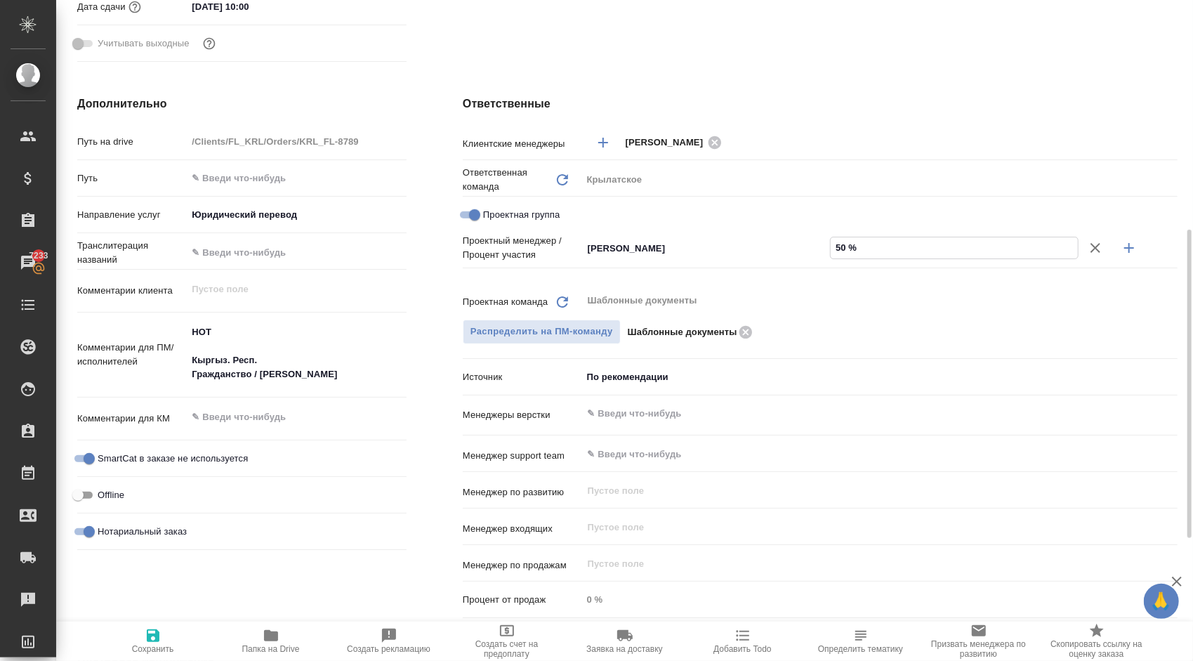
click at [1124, 246] on icon "button" at bounding box center [1129, 247] width 17 height 17
type textarea "x"
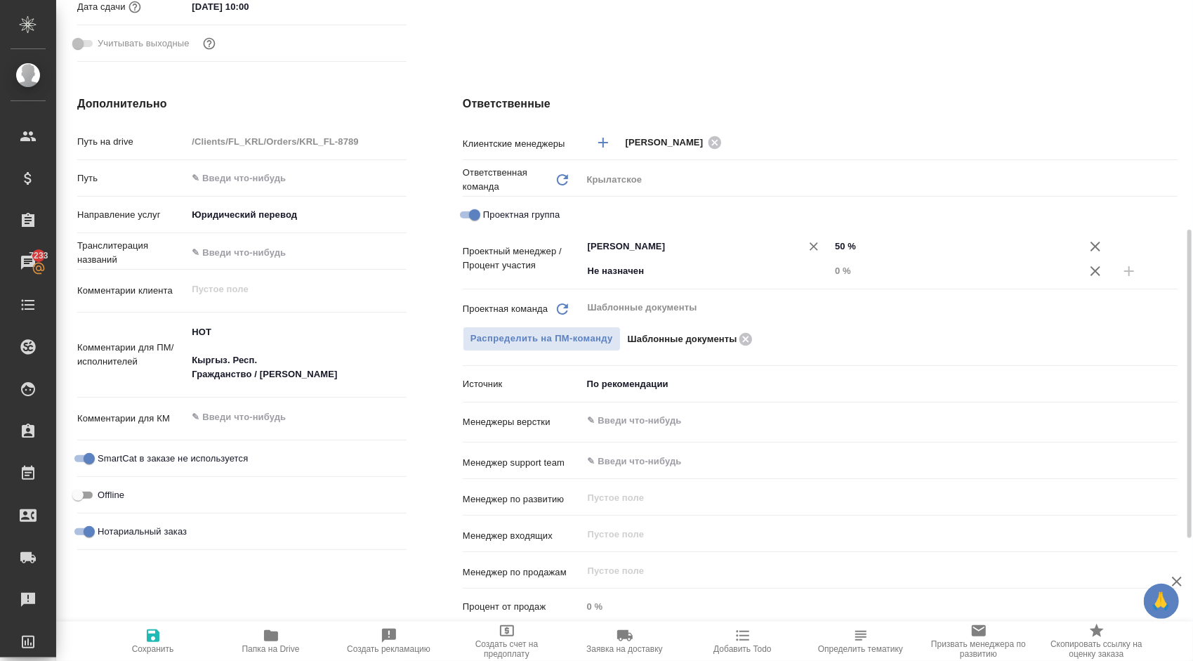
click at [677, 258] on div "Не назначен ​" at bounding box center [706, 270] width 248 height 25
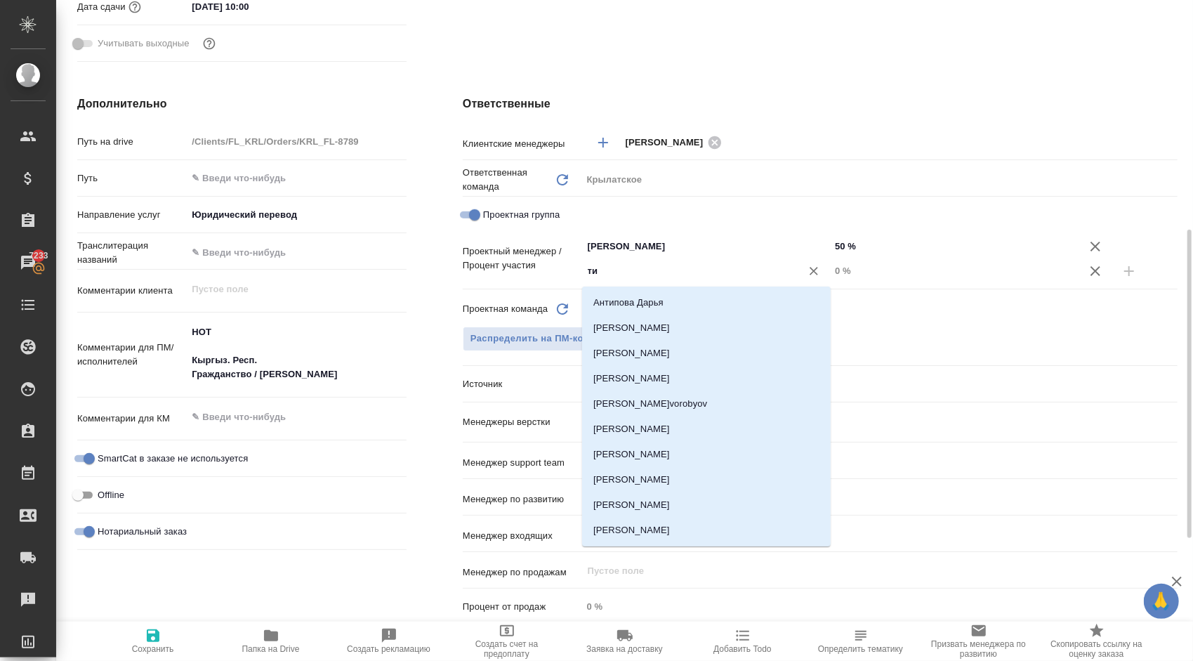
type input "тим"
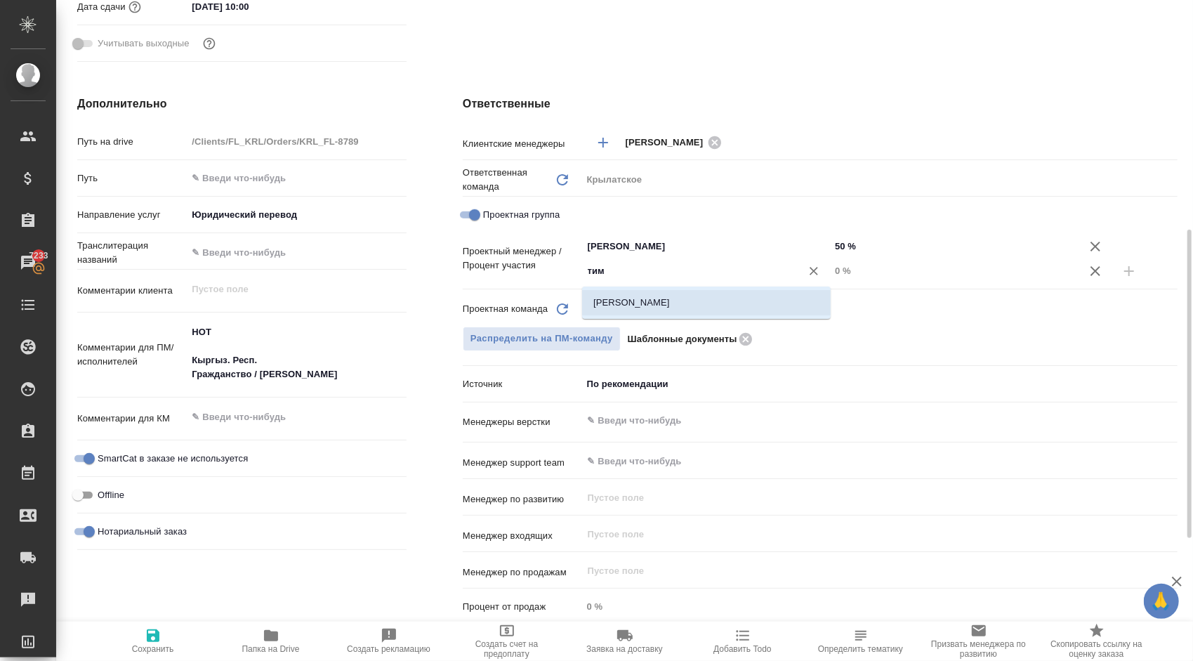
drag, startPoint x: 677, startPoint y: 302, endPoint x: 723, endPoint y: 310, distance: 46.3
click at [677, 303] on li "[PERSON_NAME]" at bounding box center [706, 302] width 249 height 25
type textarea "x"
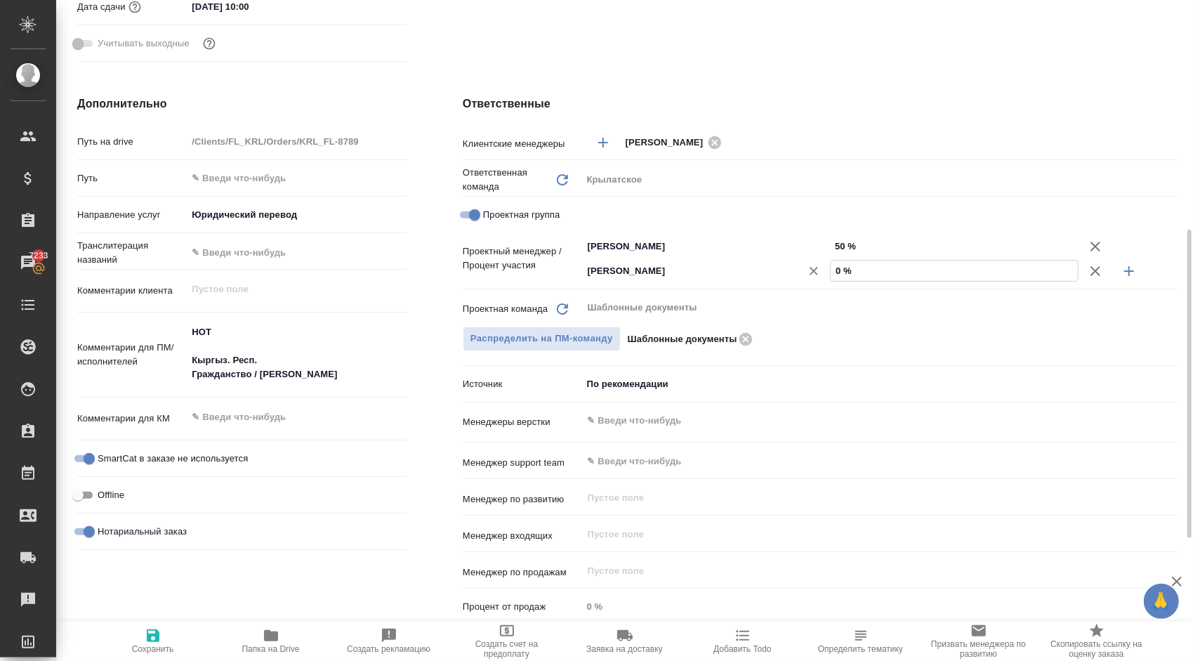
drag, startPoint x: 848, startPoint y: 277, endPoint x: 810, endPoint y: 268, distance: 38.8
click at [810, 268] on div "[PERSON_NAME] ​ 0 %" at bounding box center [879, 270] width 595 height 25
type input "0 %"
type textarea "x"
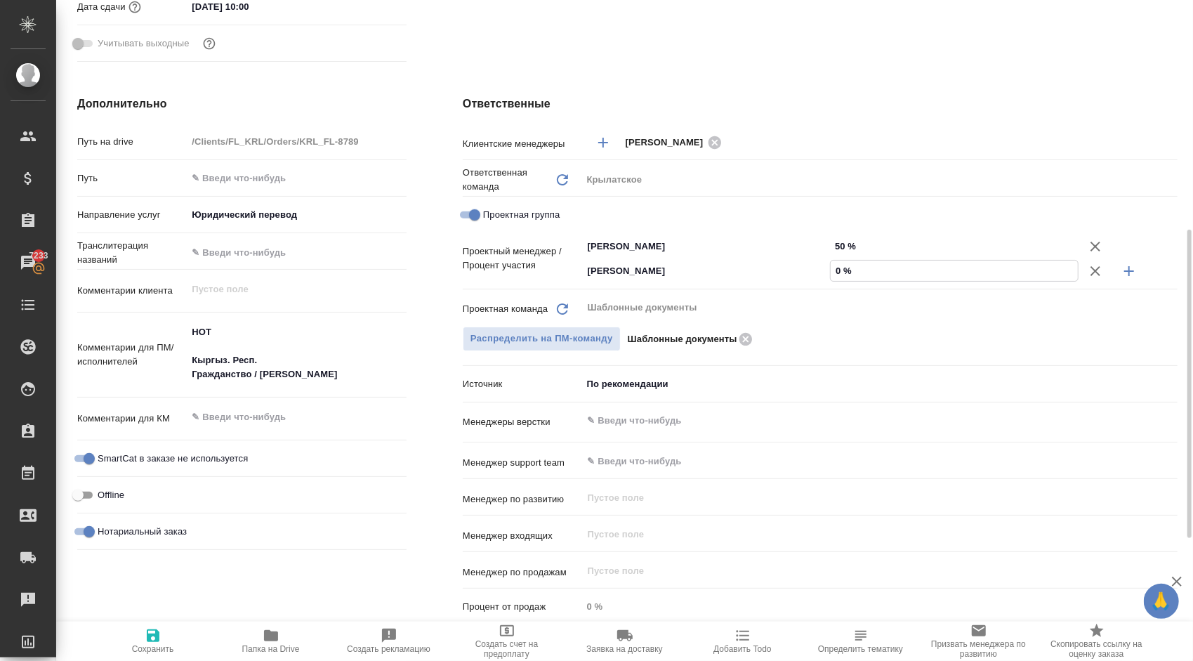
type textarea "x"
type input "5 %"
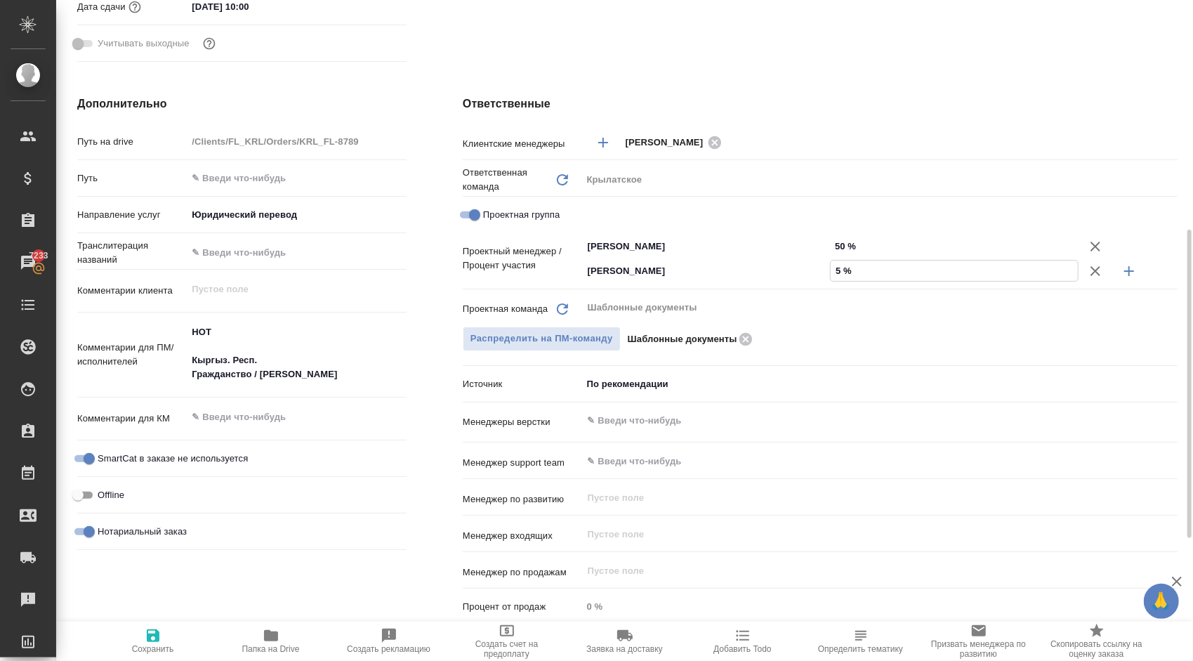
type textarea "x"
type input "50 %"
click at [122, 628] on span "Сохранить" at bounding box center [153, 640] width 101 height 27
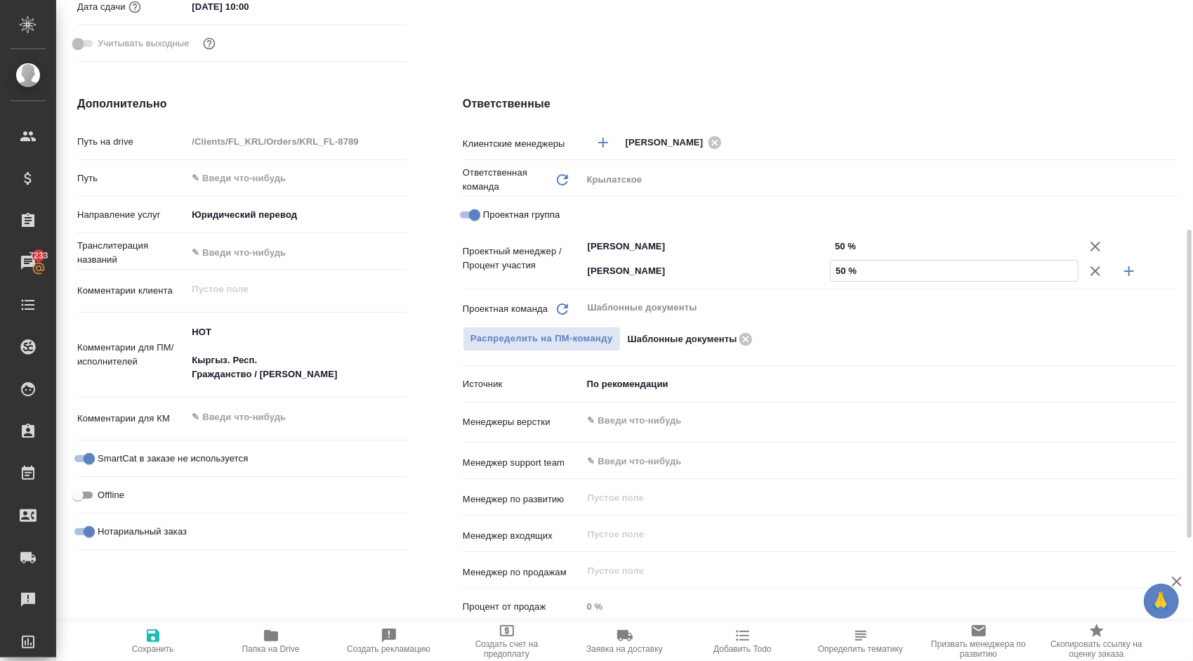
type textarea "x"
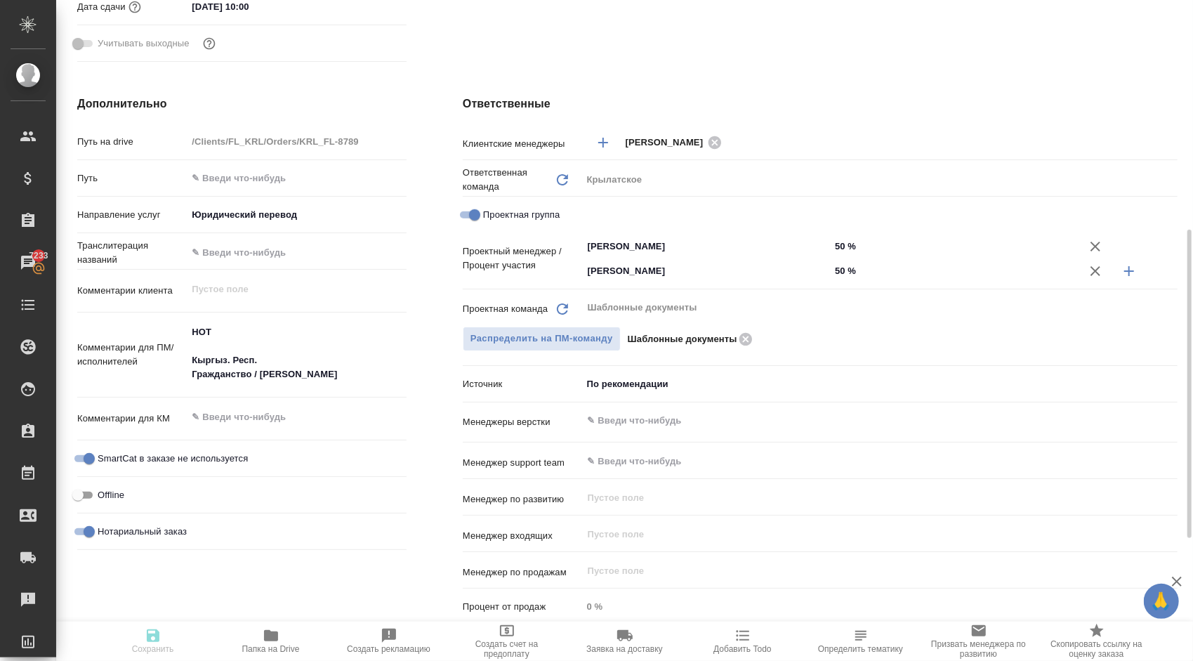
type textarea "x"
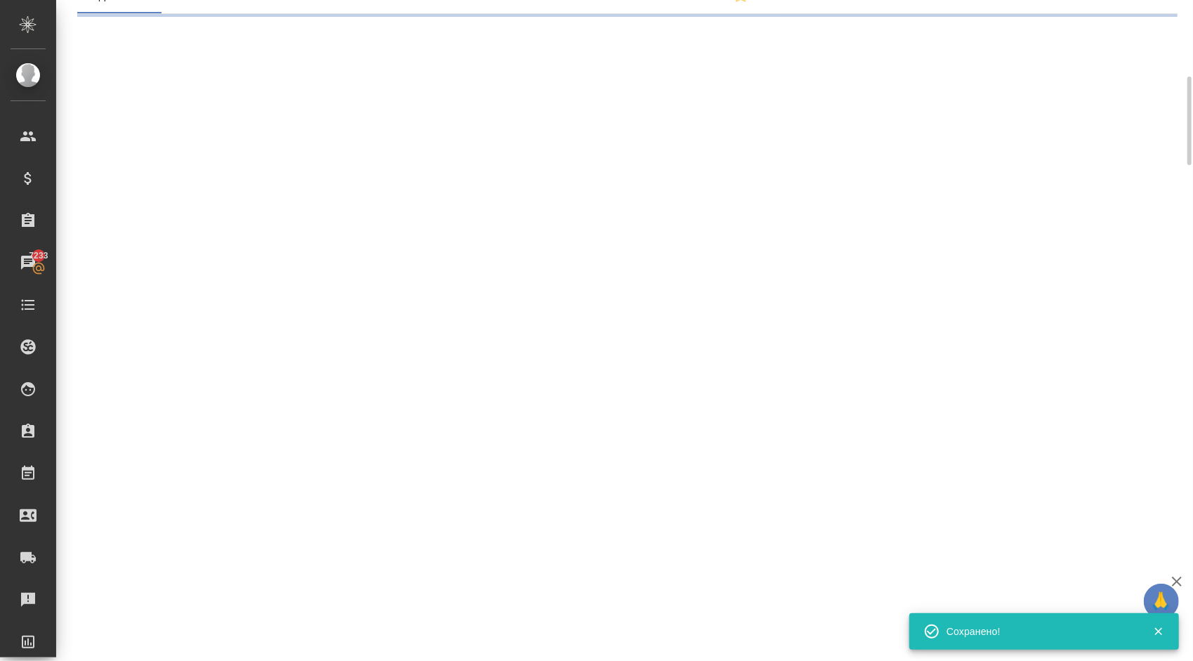
scroll to position [0, 0]
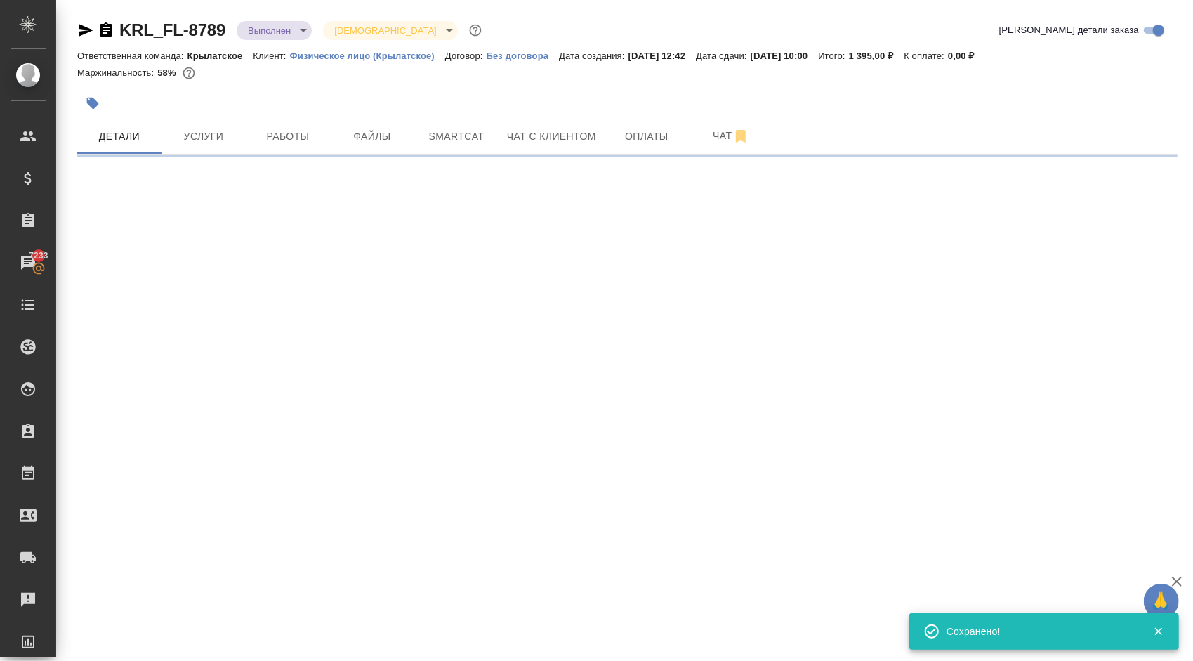
select select "RU"
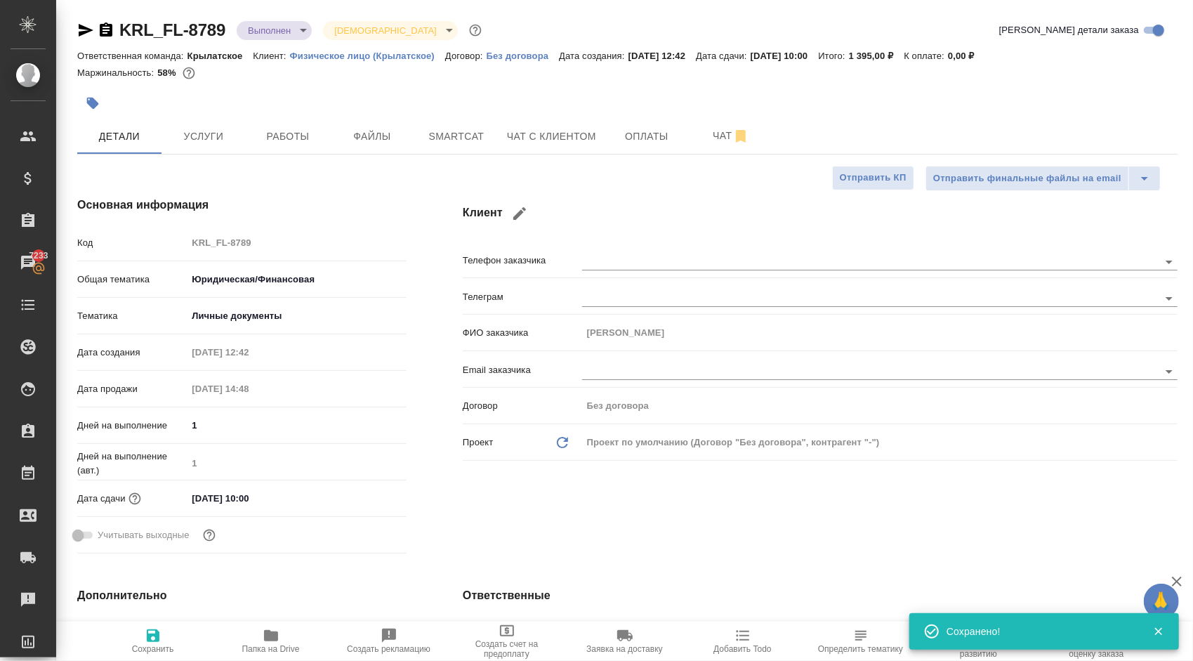
type textarea "x"
click at [136, 631] on span "Сохранить" at bounding box center [153, 640] width 101 height 27
type textarea "x"
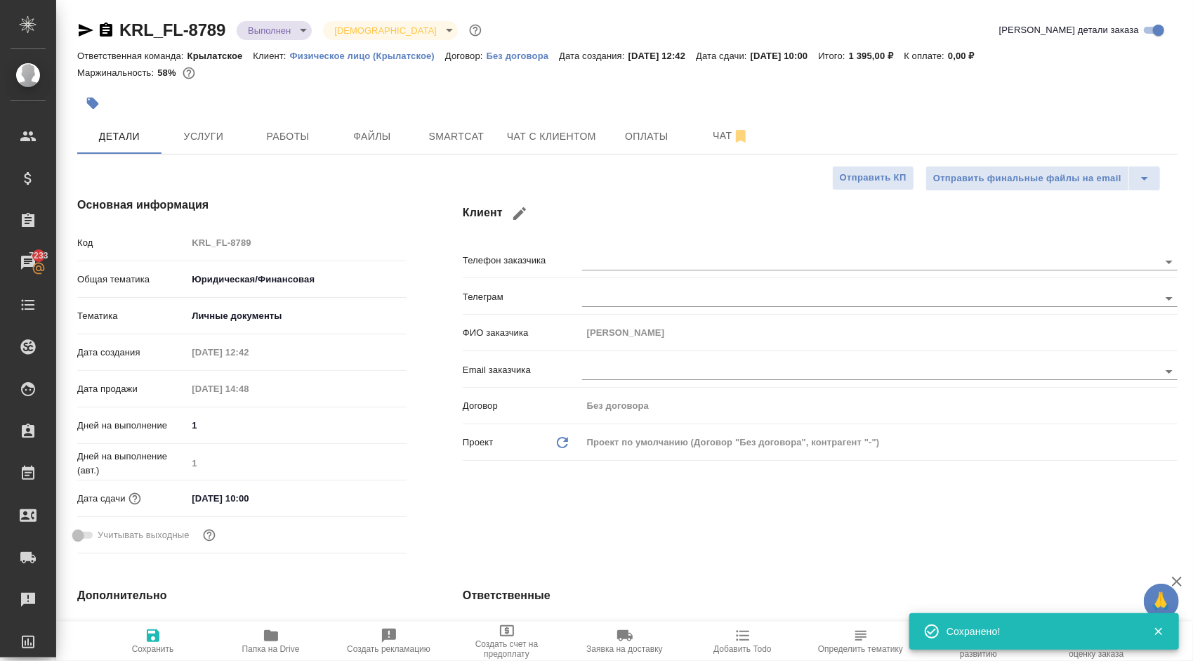
type textarea "x"
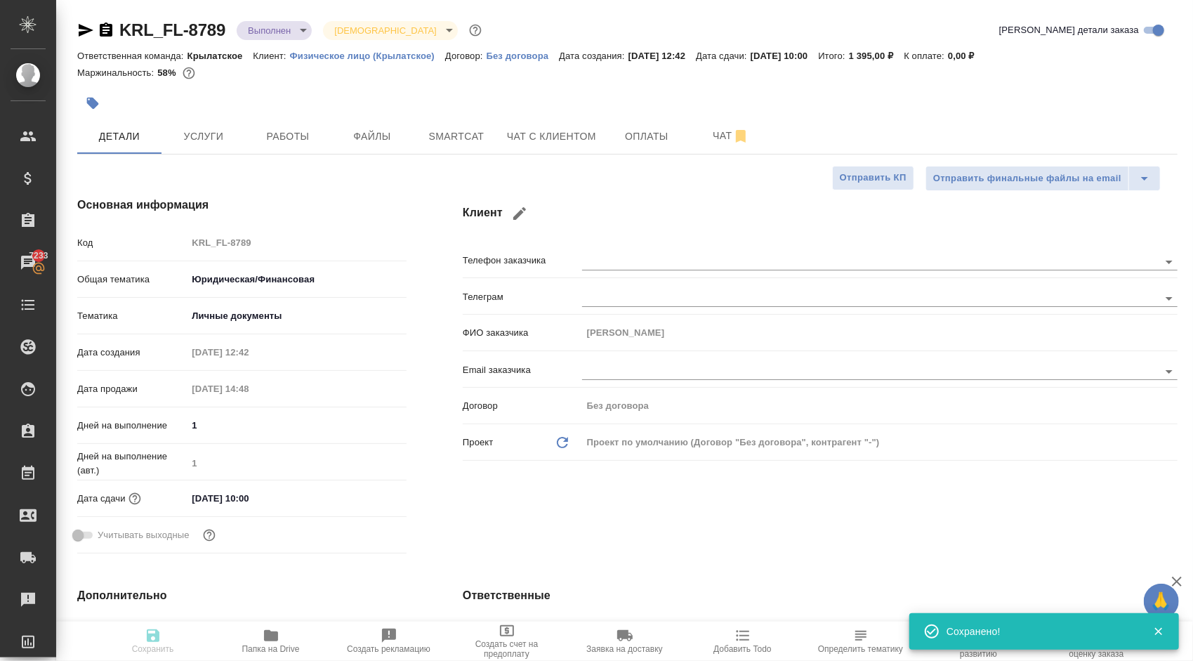
type textarea "x"
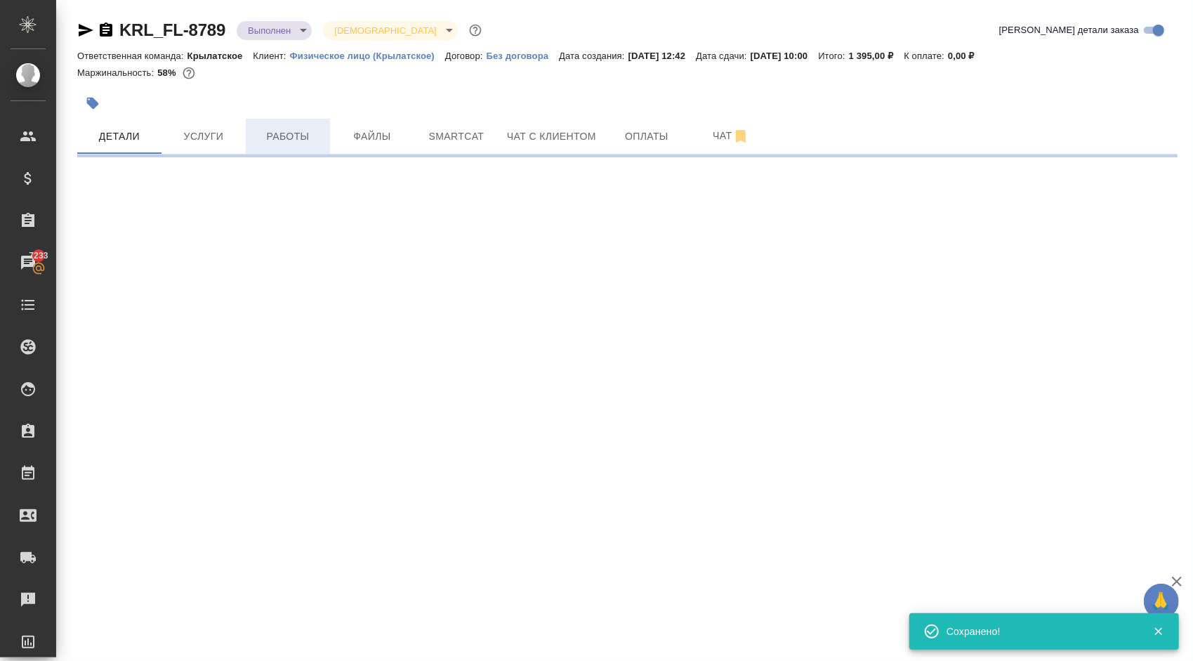
select select "RU"
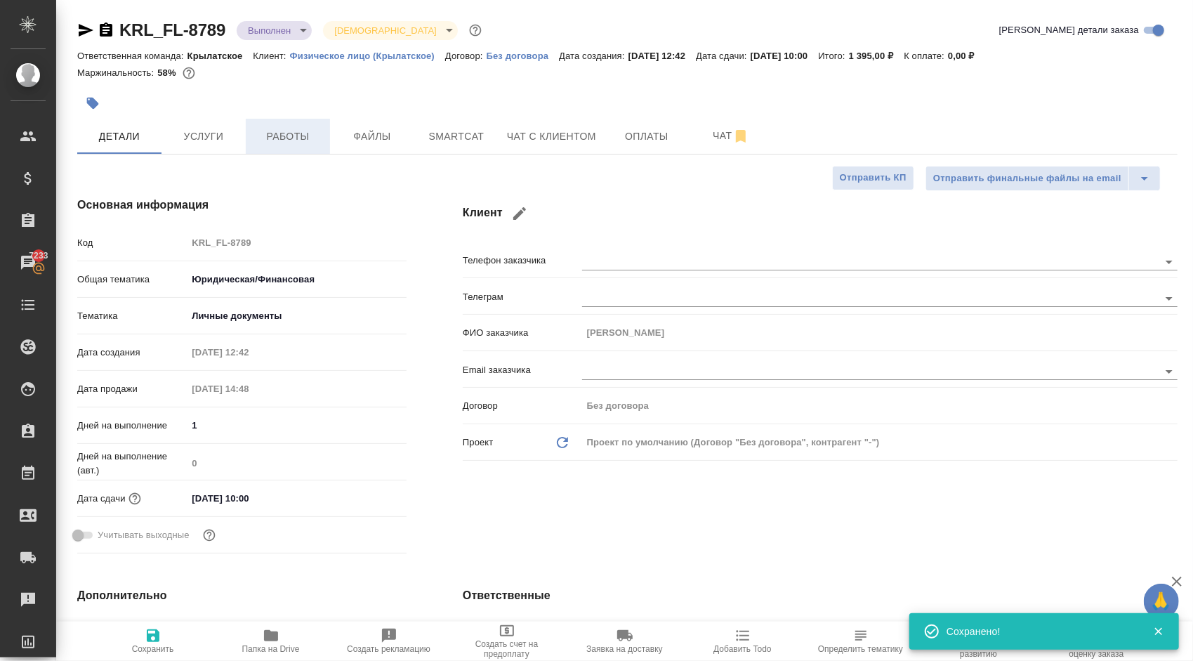
type textarea "x"
click at [277, 126] on button "Работы" at bounding box center [288, 136] width 84 height 35
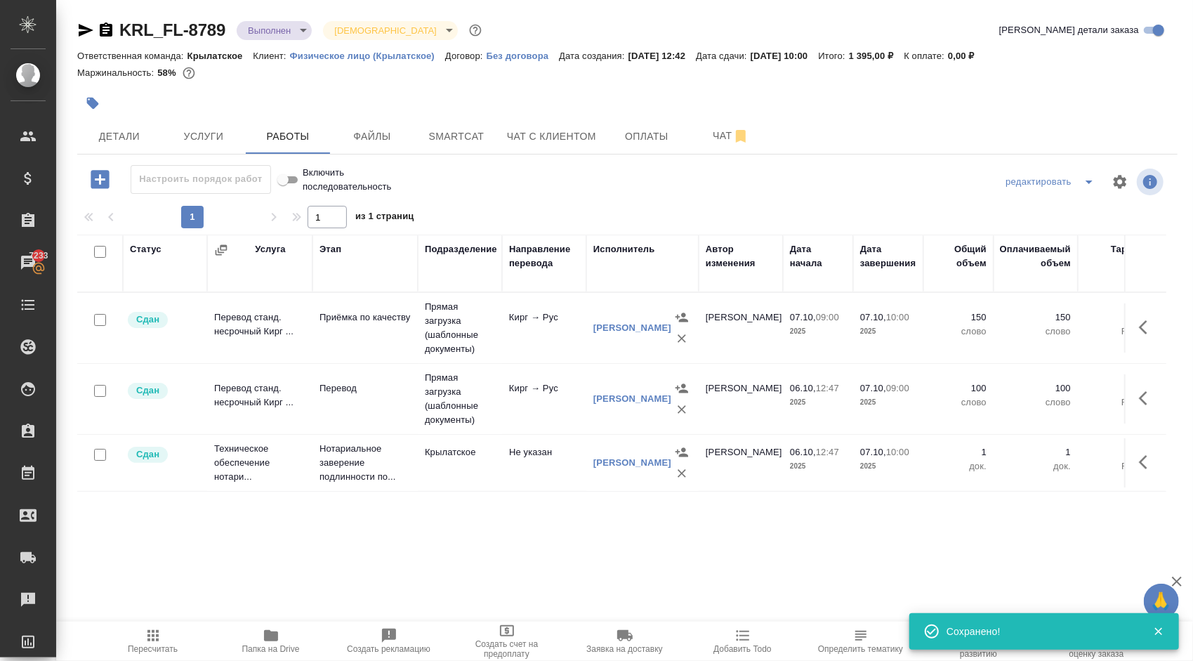
click at [144, 652] on span "Пересчитать" at bounding box center [153, 649] width 50 height 10
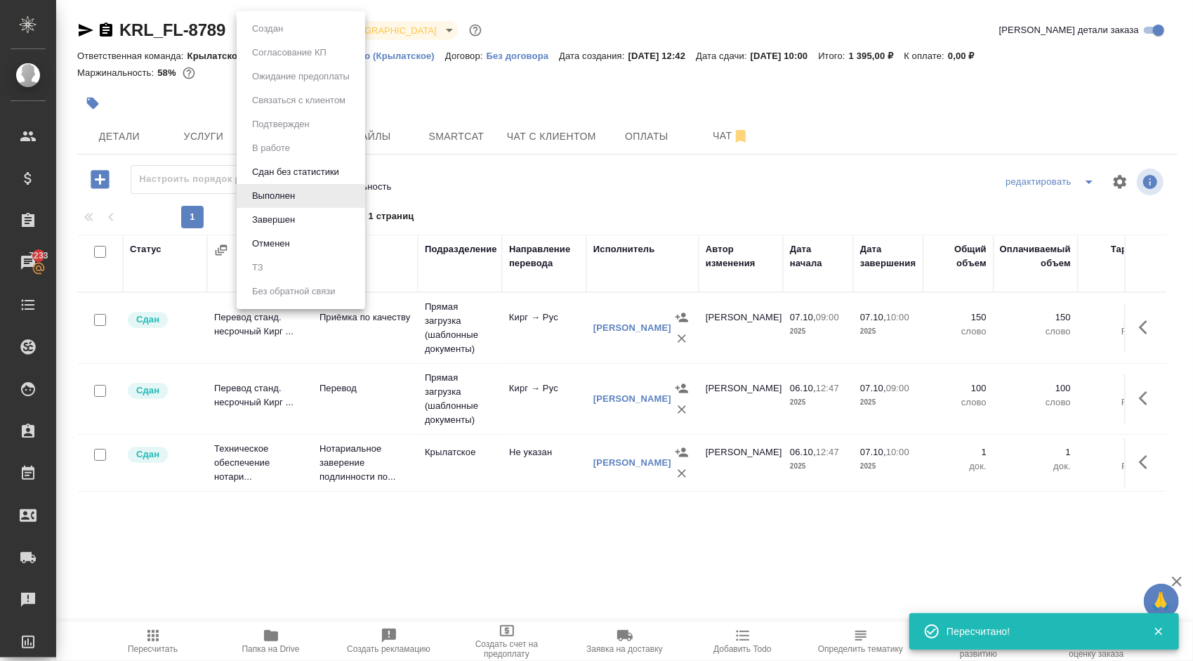
click at [295, 22] on body "🙏 .cls-1 fill:#fff; AWATERA [PERSON_NAME] Клиенты Спецификации Заказы 7233 Чаты…" at bounding box center [596, 330] width 1193 height 661
click at [247, 213] on li "Завершен" at bounding box center [301, 220] width 129 height 24
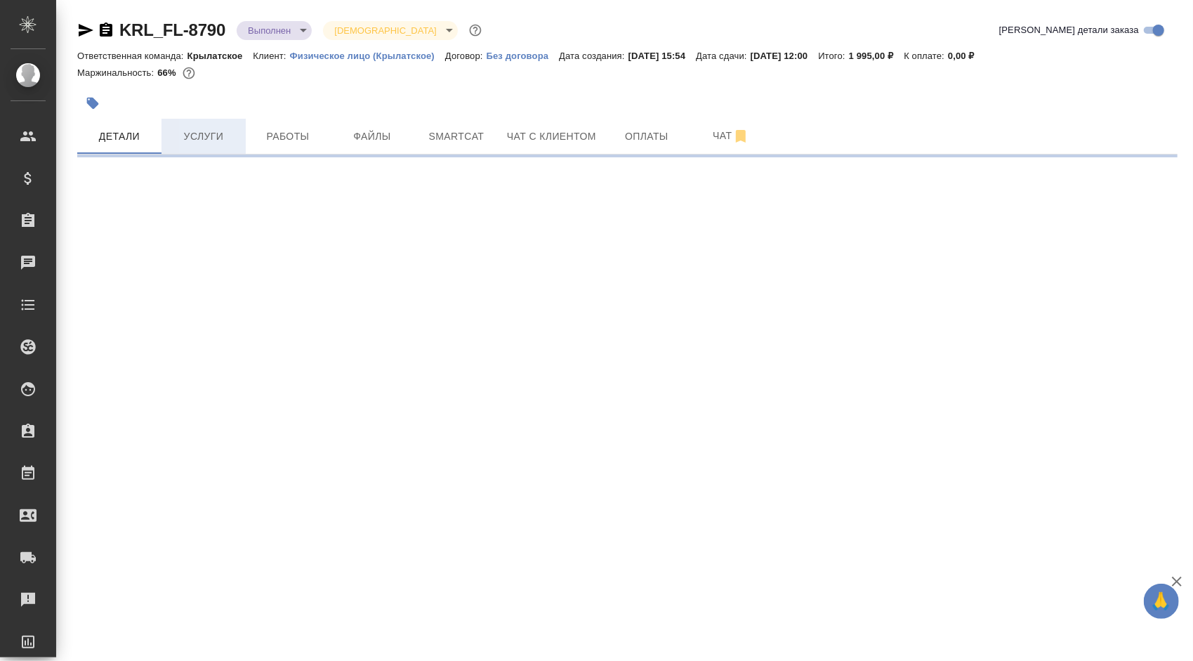
click at [202, 128] on span "Услуги" at bounding box center [203, 137] width 67 height 18
select select "RU"
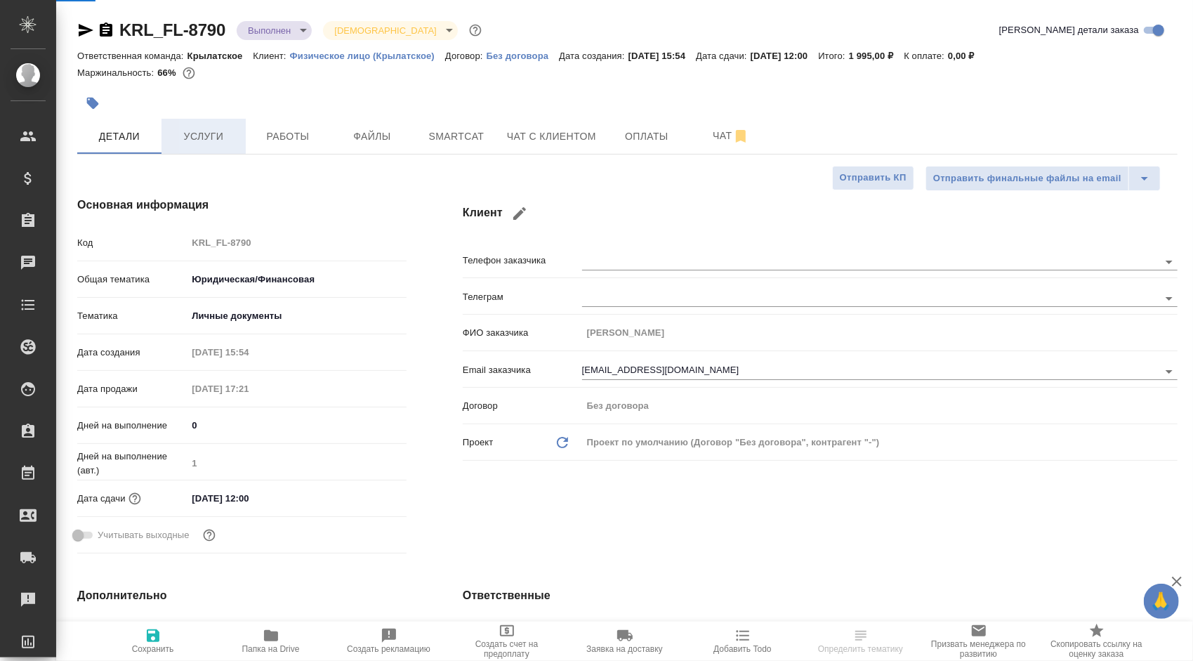
type textarea "x"
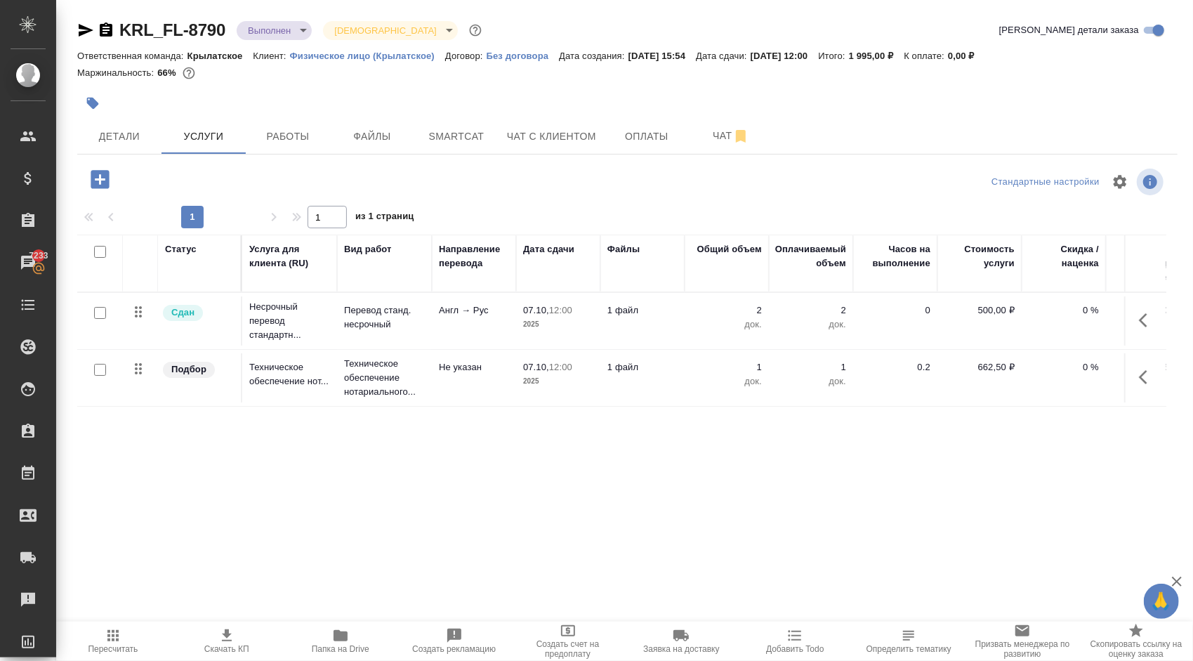
drag, startPoint x: 449, startPoint y: 184, endPoint x: 374, endPoint y: 173, distance: 75.9
click at [449, 181] on div at bounding box center [627, 182] width 367 height 34
click at [162, 145] on button "Услуги" at bounding box center [204, 136] width 84 height 35
click at [140, 138] on span "Детали" at bounding box center [119, 137] width 67 height 18
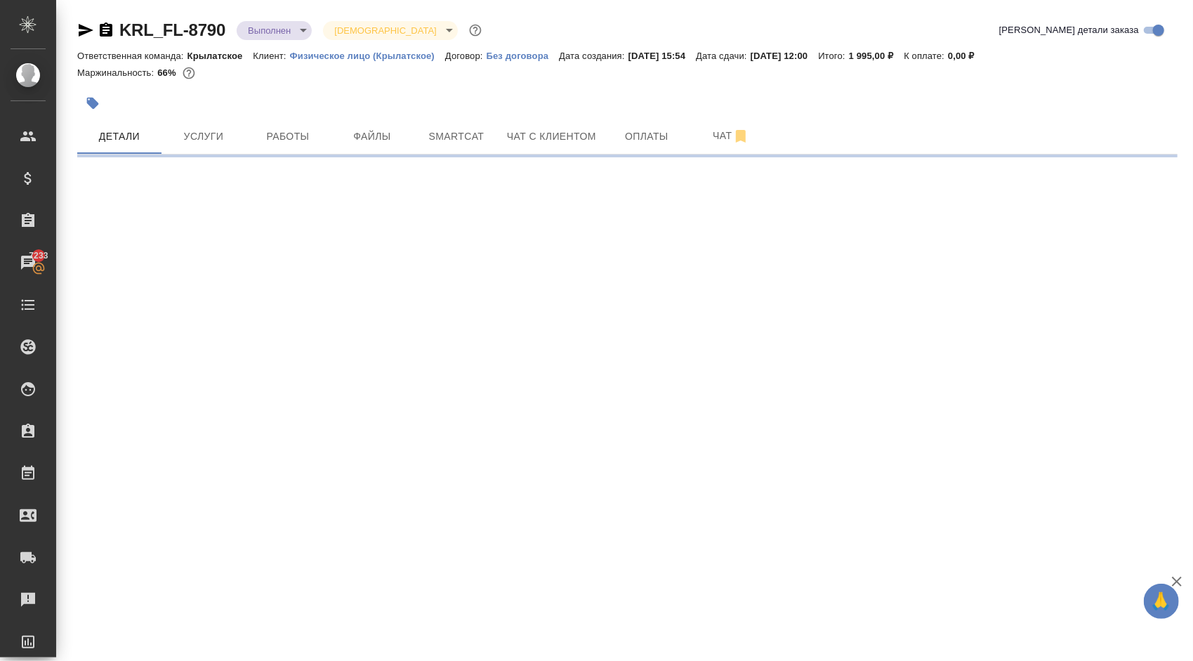
select select "RU"
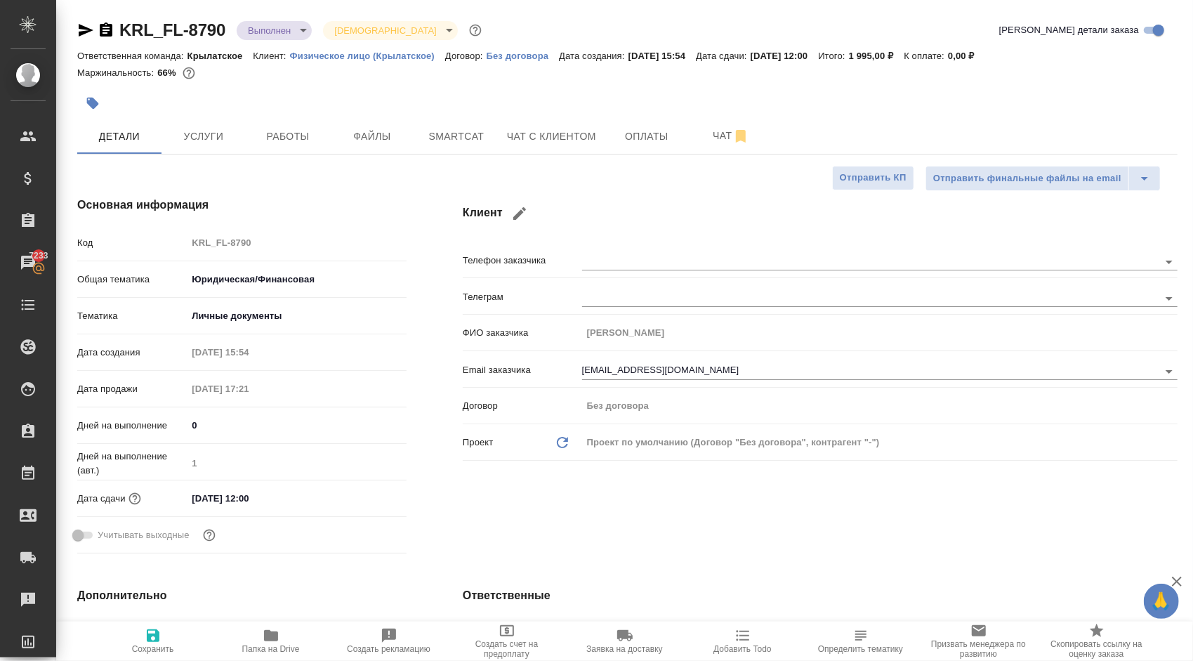
type textarea "x"
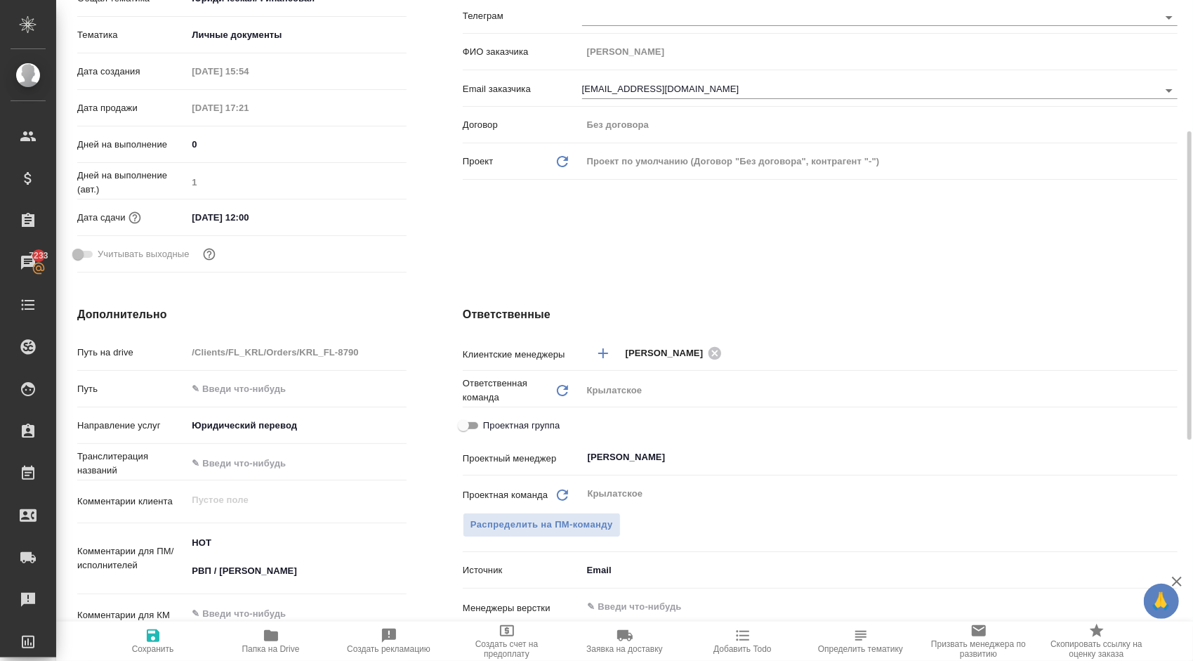
scroll to position [351, 0]
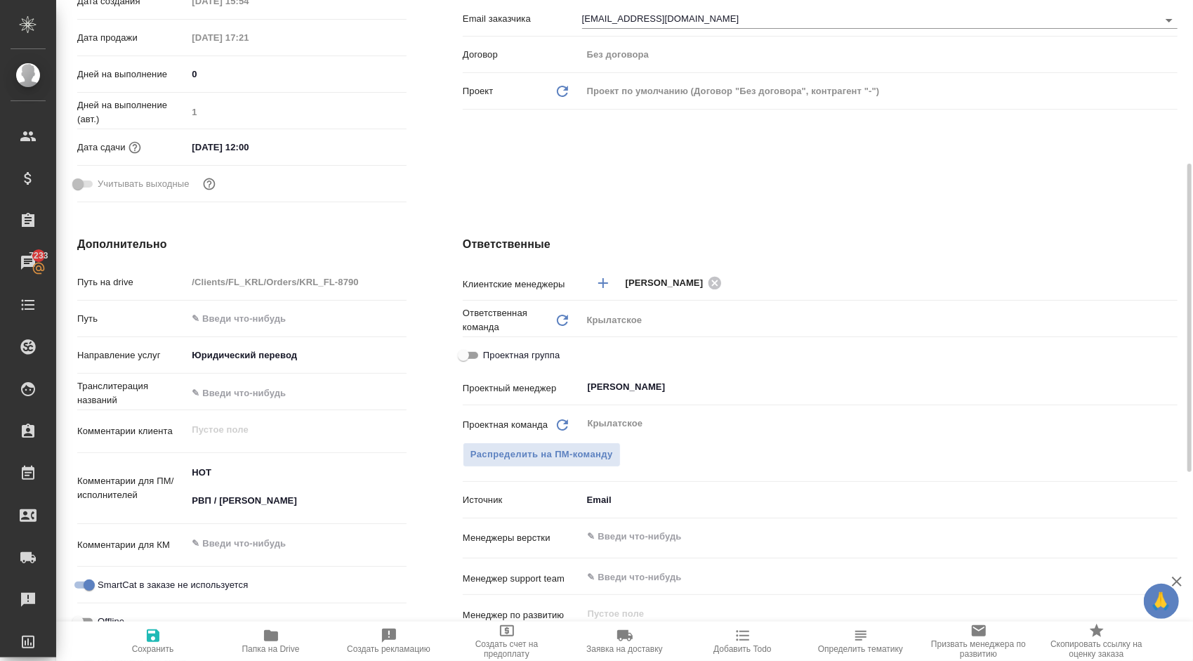
click at [522, 350] on span "Проектная группа" at bounding box center [521, 355] width 77 height 14
click at [489, 350] on input "Проектная группа" at bounding box center [463, 355] width 51 height 17
checkbox input "true"
type textarea "x"
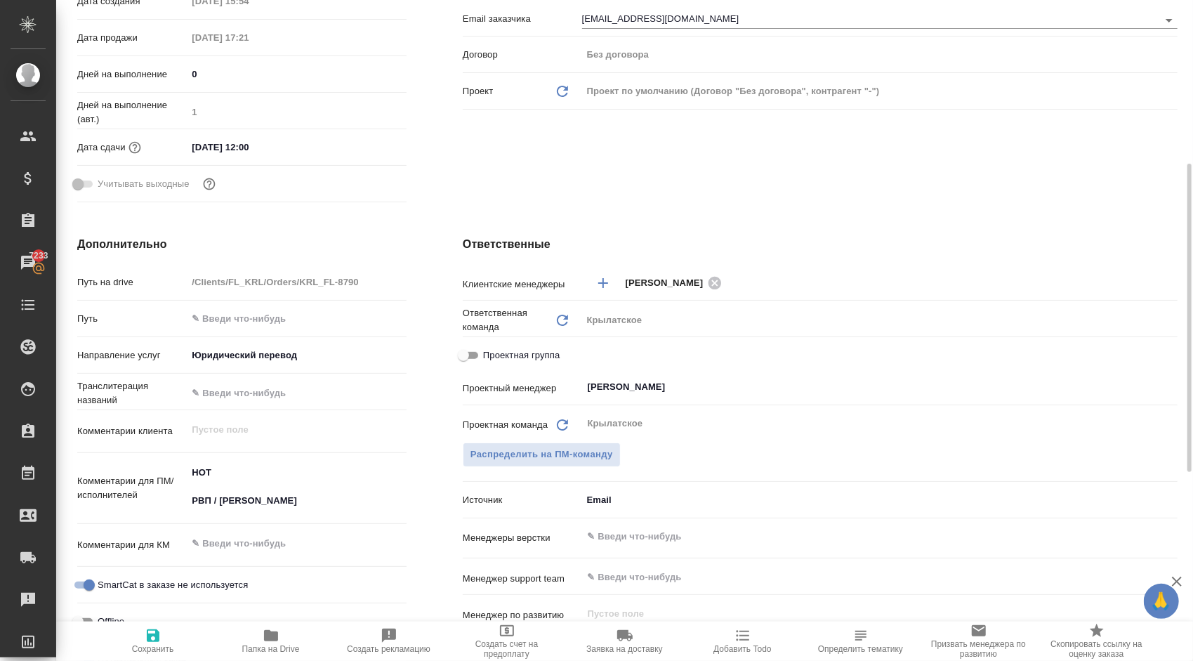
type textarea "x"
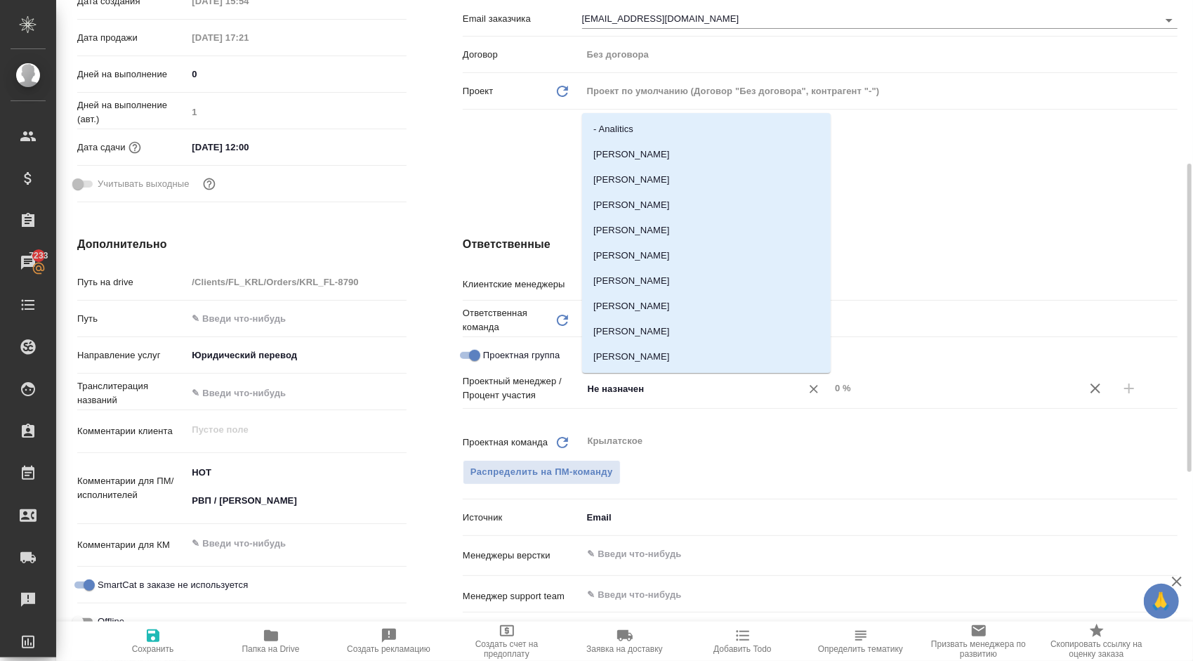
click at [640, 390] on input "Не назначен" at bounding box center [682, 388] width 192 height 17
type input "тим"
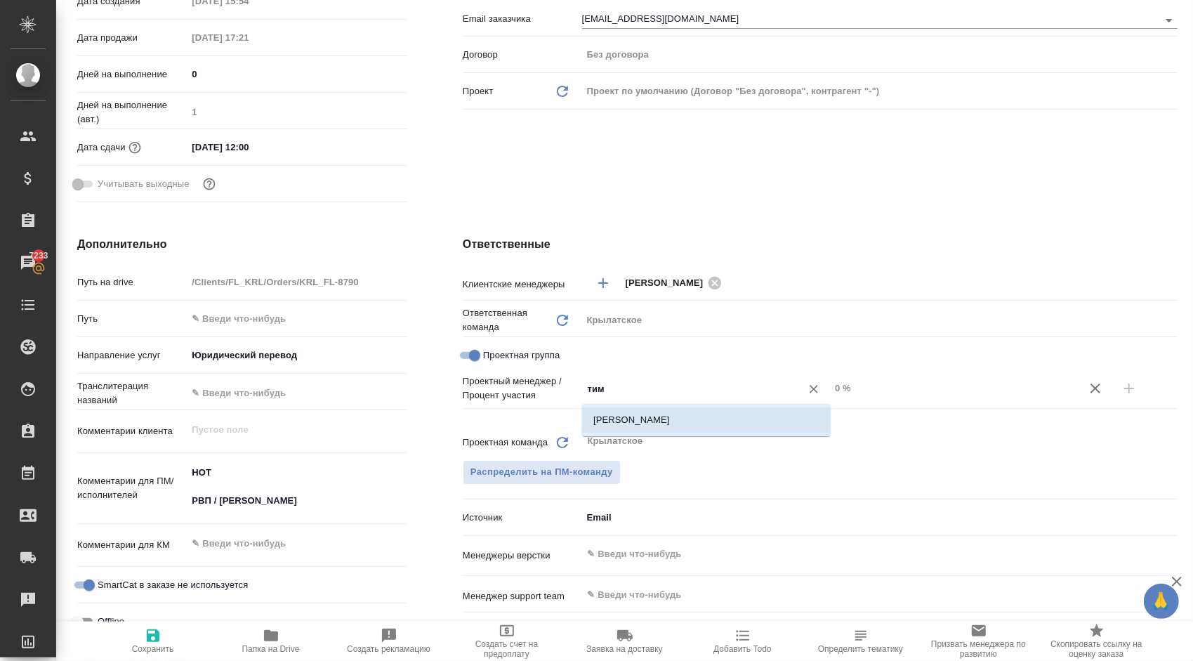
click at [647, 412] on li "[PERSON_NAME]" at bounding box center [706, 419] width 249 height 25
type textarea "x"
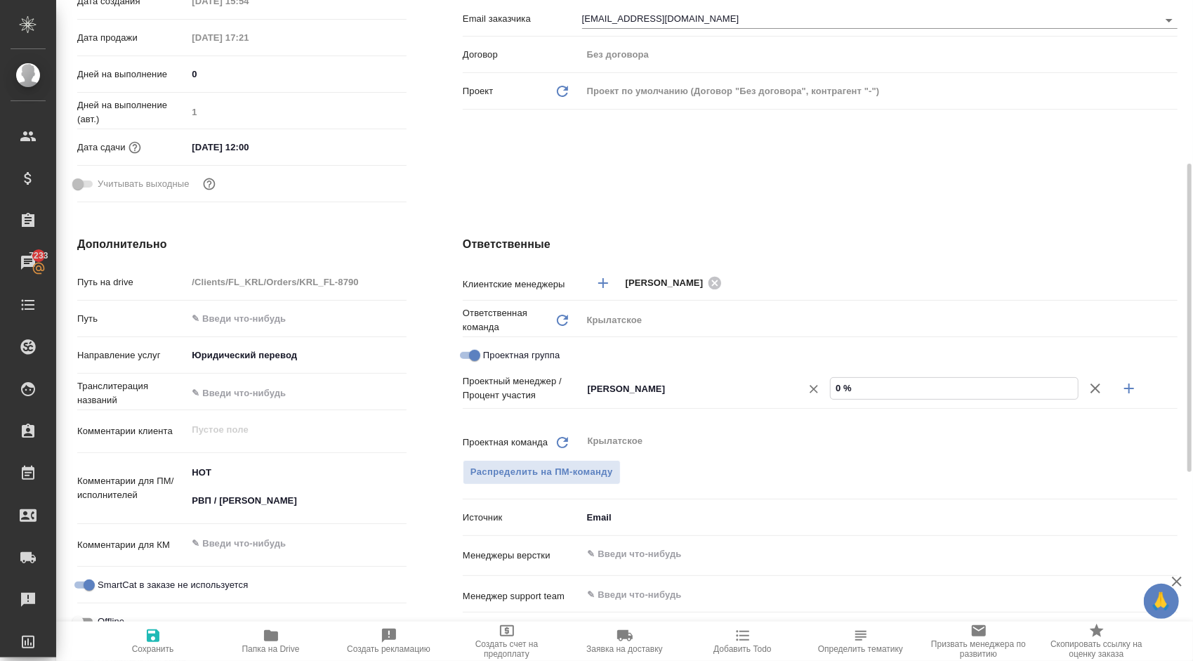
drag, startPoint x: 852, startPoint y: 386, endPoint x: 813, endPoint y: 386, distance: 38.6
click at [813, 386] on div "Касымов Тимур ​ 0 %" at bounding box center [879, 388] width 595 height 25
type textarea "x"
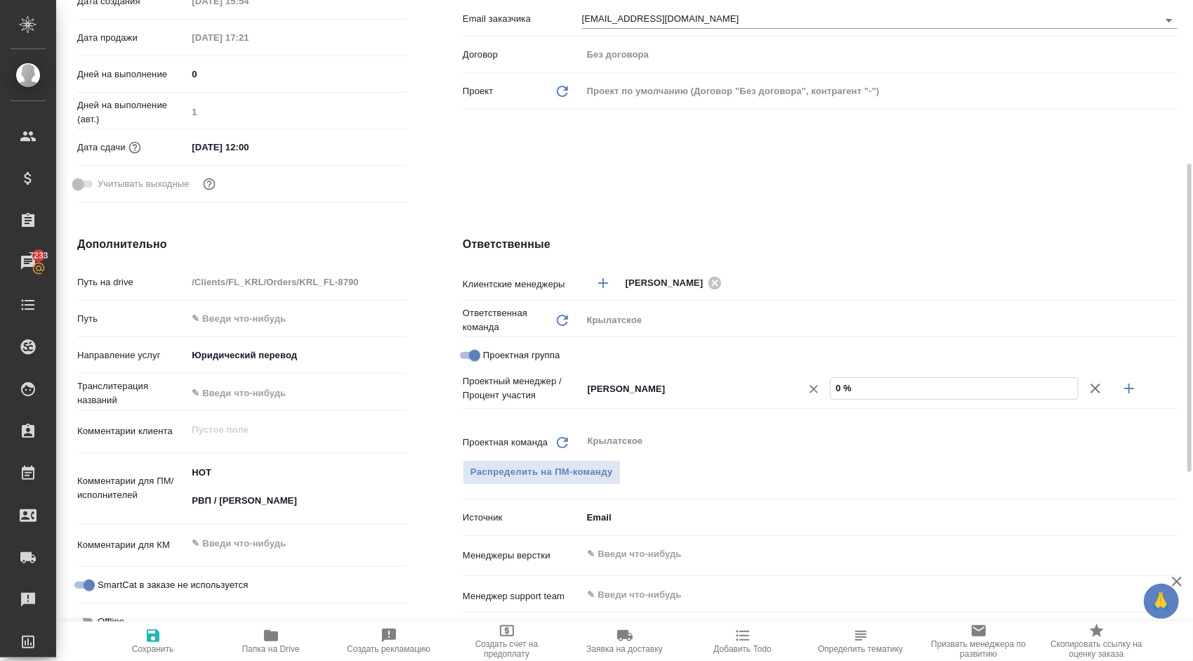
type input "6 %"
type textarea "x"
type input "67 %"
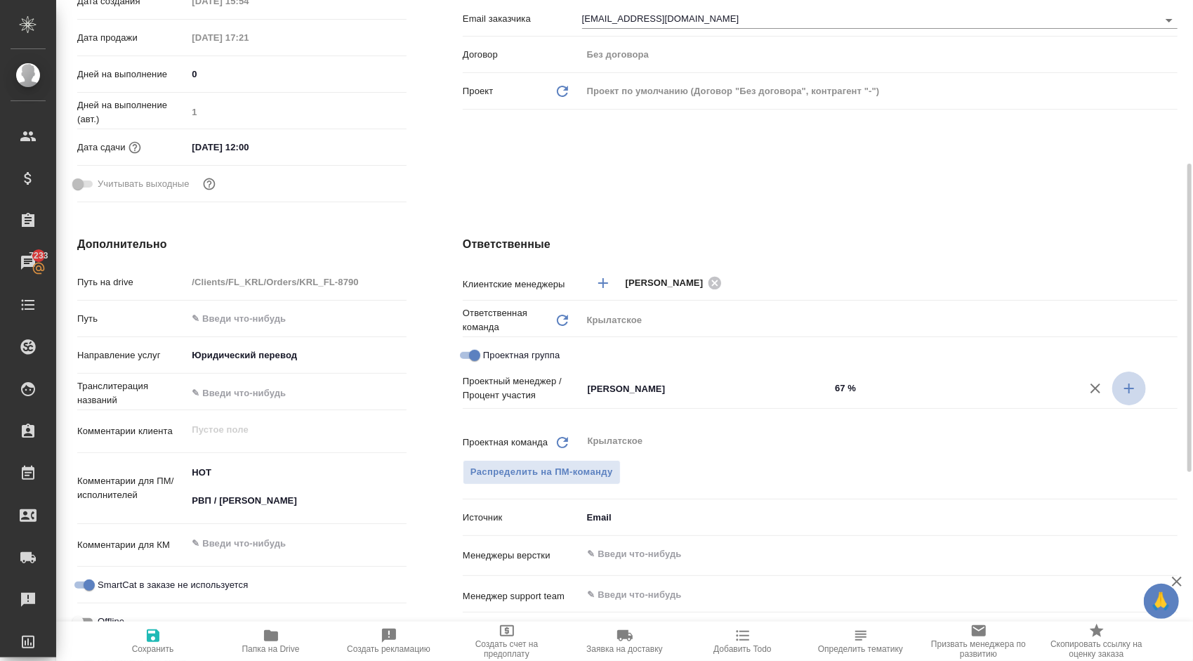
click at [1133, 386] on icon "button" at bounding box center [1129, 388] width 17 height 17
type textarea "x"
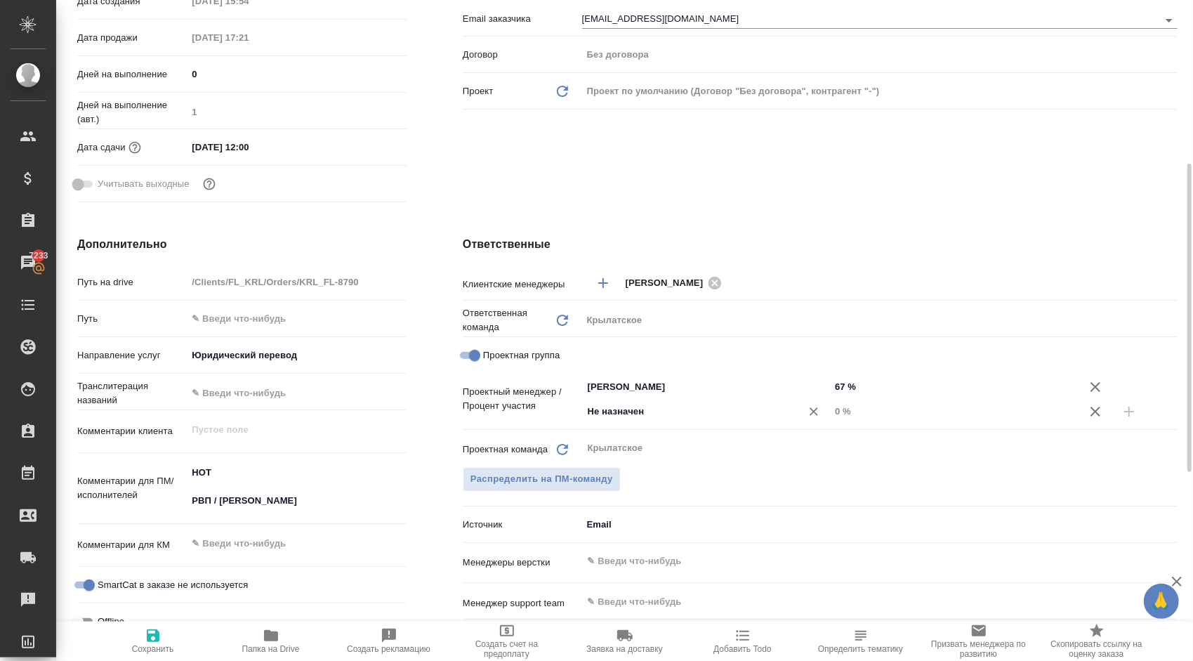
click at [624, 412] on input "Не назначен" at bounding box center [682, 411] width 192 height 17
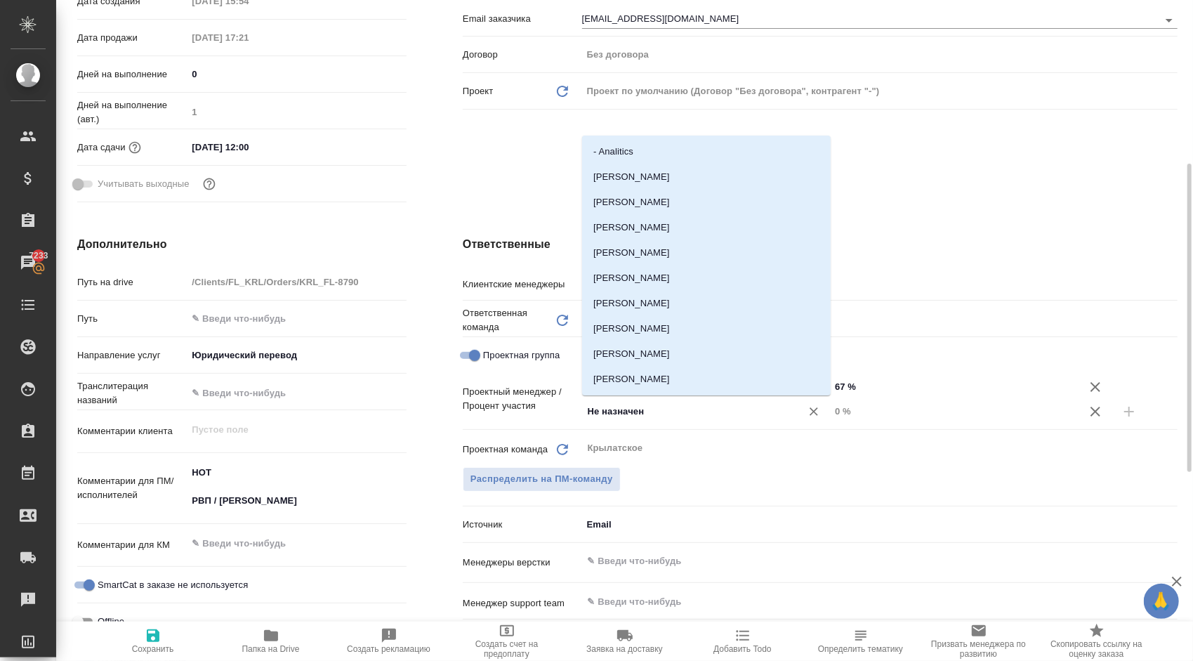
type input "а"
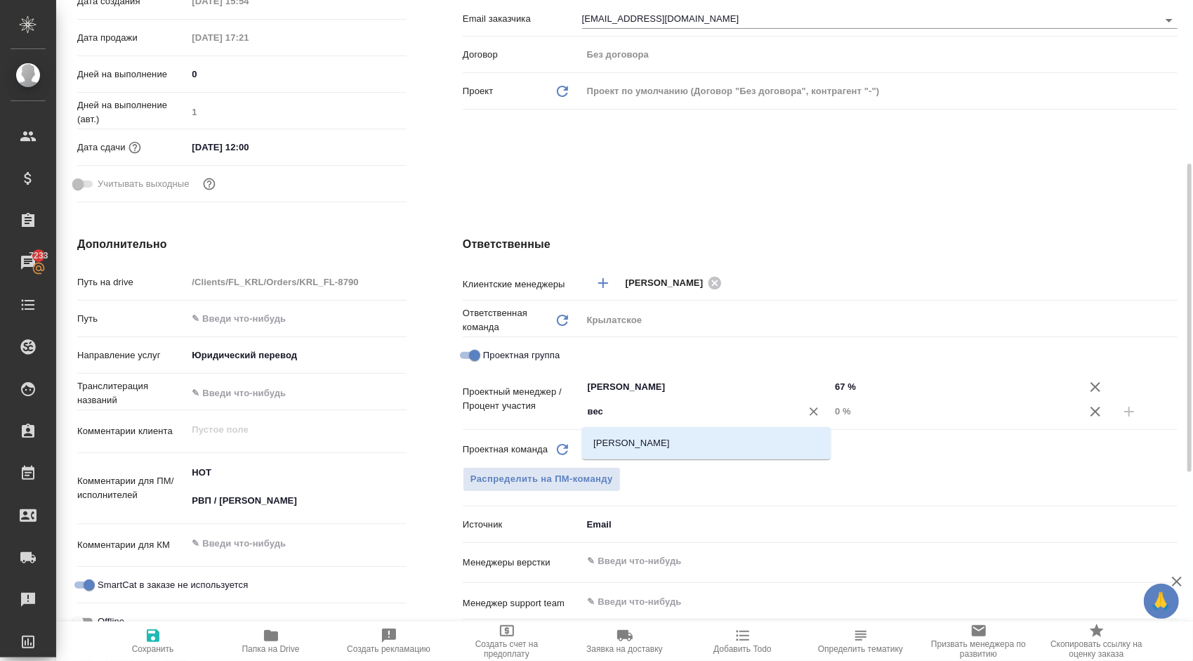
type input "весе"
drag, startPoint x: 648, startPoint y: 444, endPoint x: 761, endPoint y: 437, distance: 113.3
click at [650, 445] on li "[PERSON_NAME]" at bounding box center [706, 442] width 249 height 25
type textarea "x"
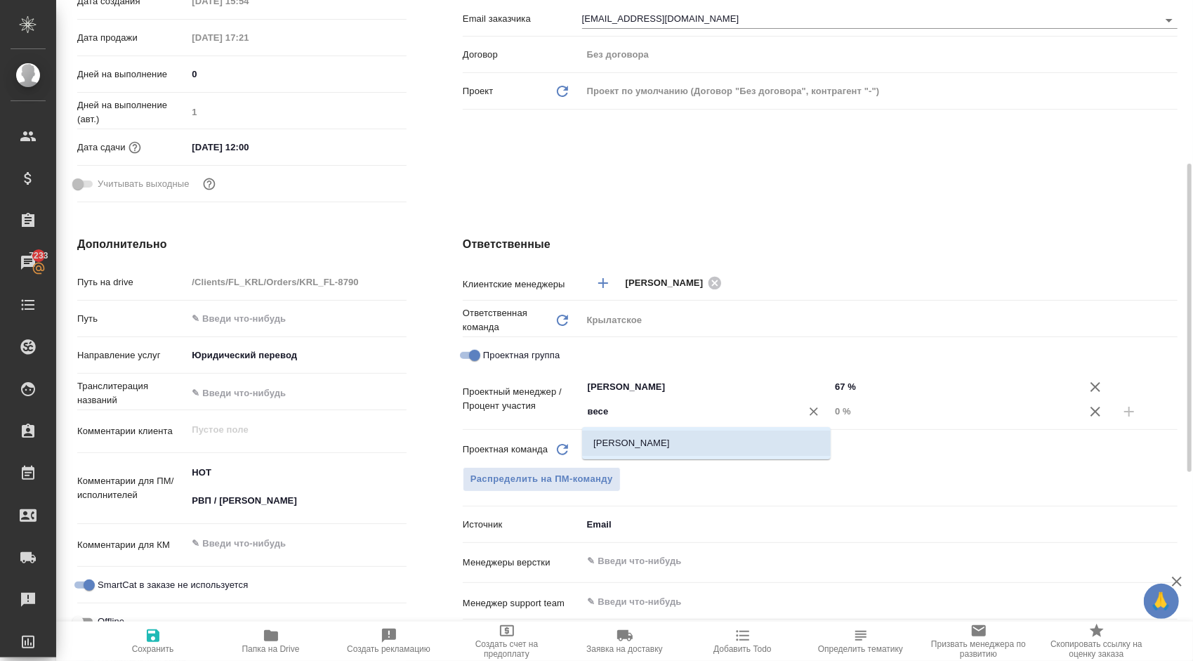
type textarea "x"
drag, startPoint x: 864, startPoint y: 413, endPoint x: 801, endPoint y: 412, distance: 63.2
click at [801, 412] on div "[PERSON_NAME] ​ 0 %" at bounding box center [879, 411] width 595 height 25
type textarea "x"
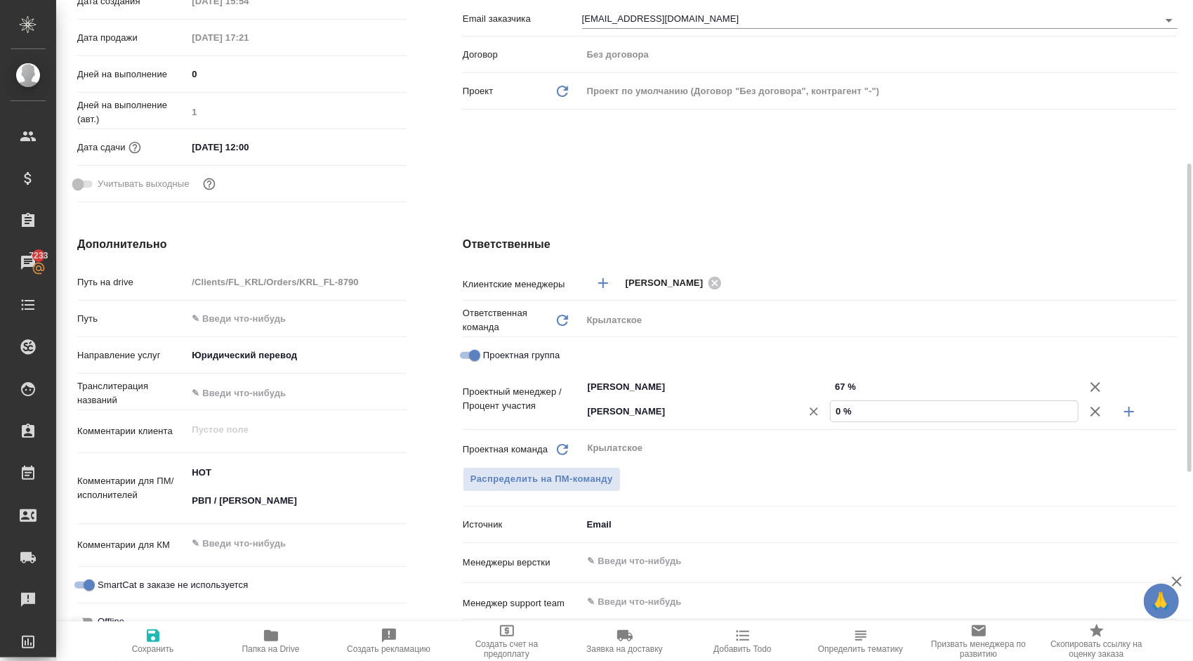
type textarea "x"
type input "3 %"
type textarea "x"
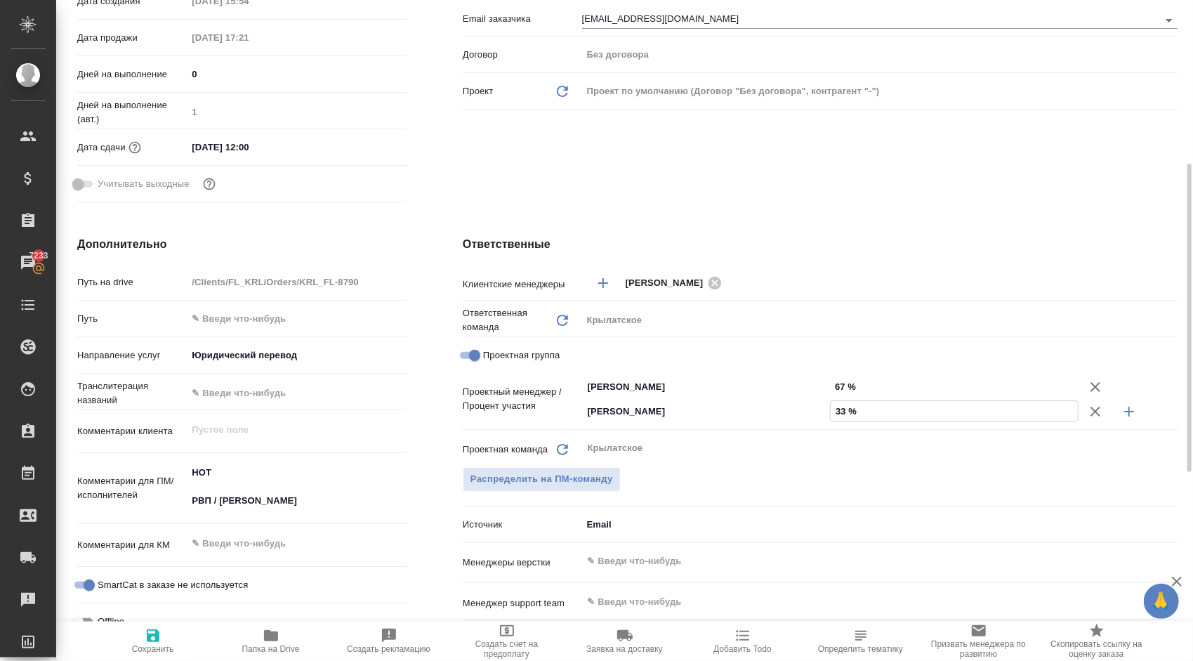
type input "33 %"
click at [168, 631] on span "Сохранить" at bounding box center [153, 640] width 101 height 27
type textarea "x"
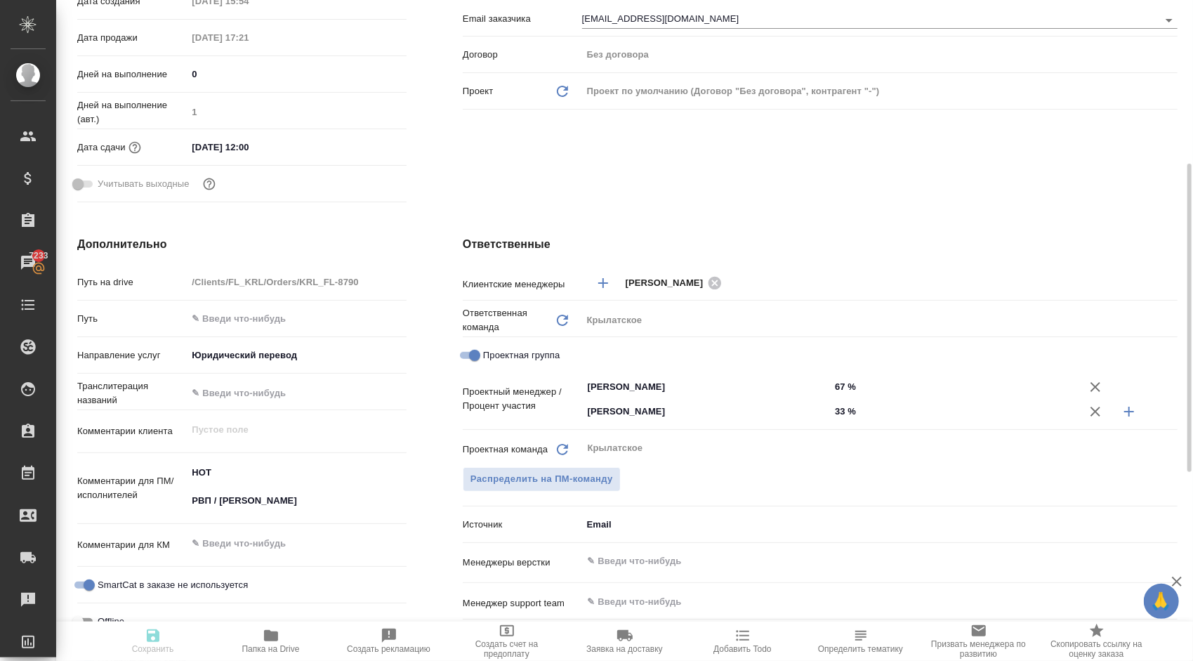
type textarea "x"
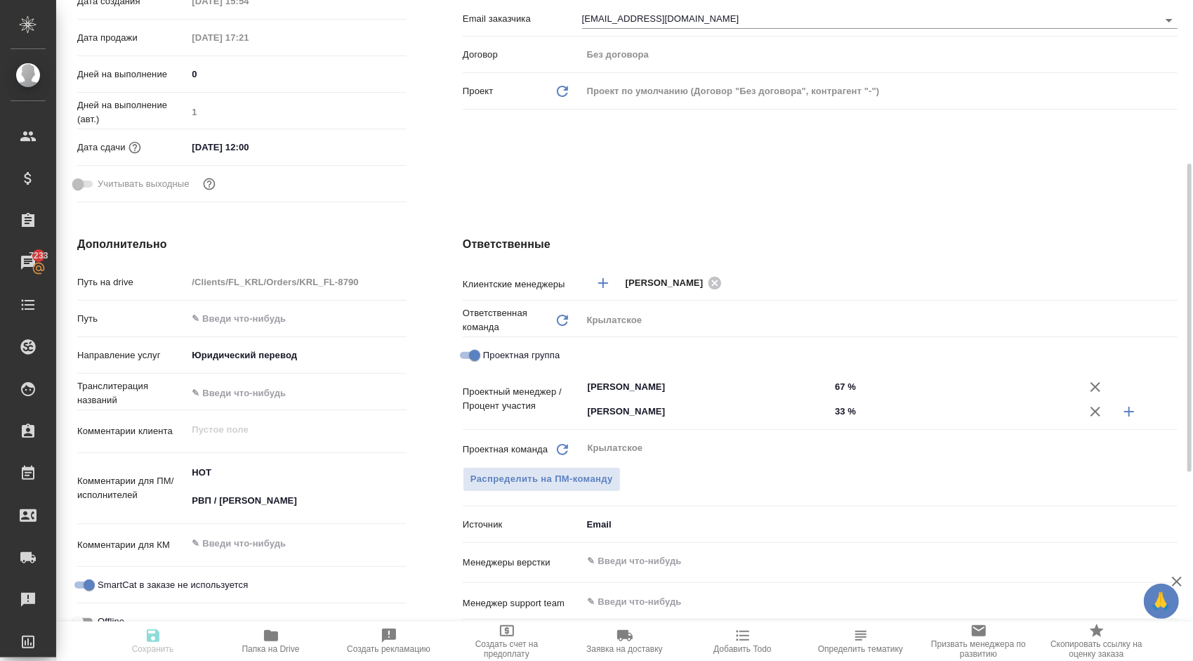
type textarea "x"
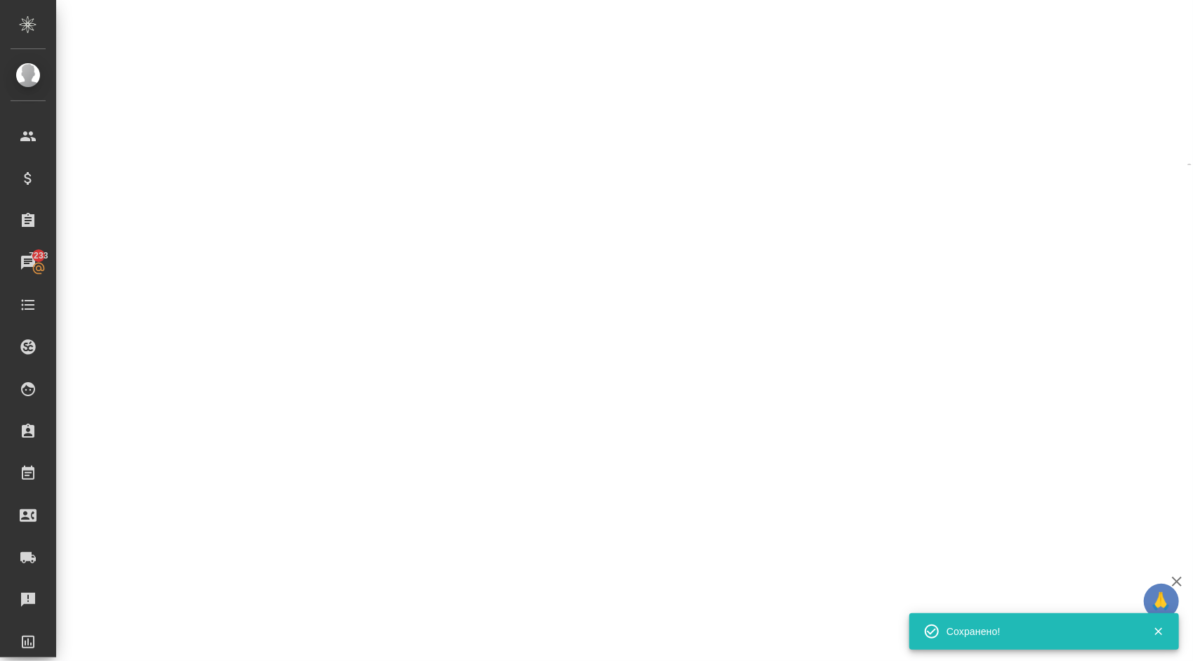
select select "RU"
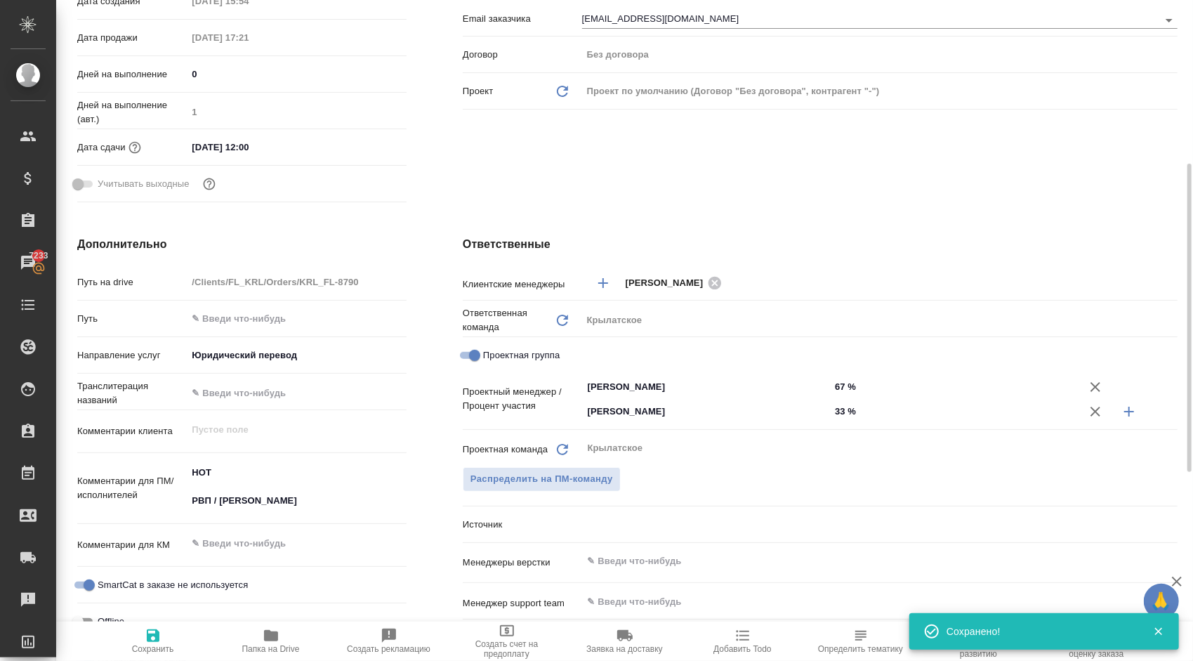
type textarea "x"
click at [171, 639] on span "Сохранить" at bounding box center [153, 640] width 101 height 27
type textarea "x"
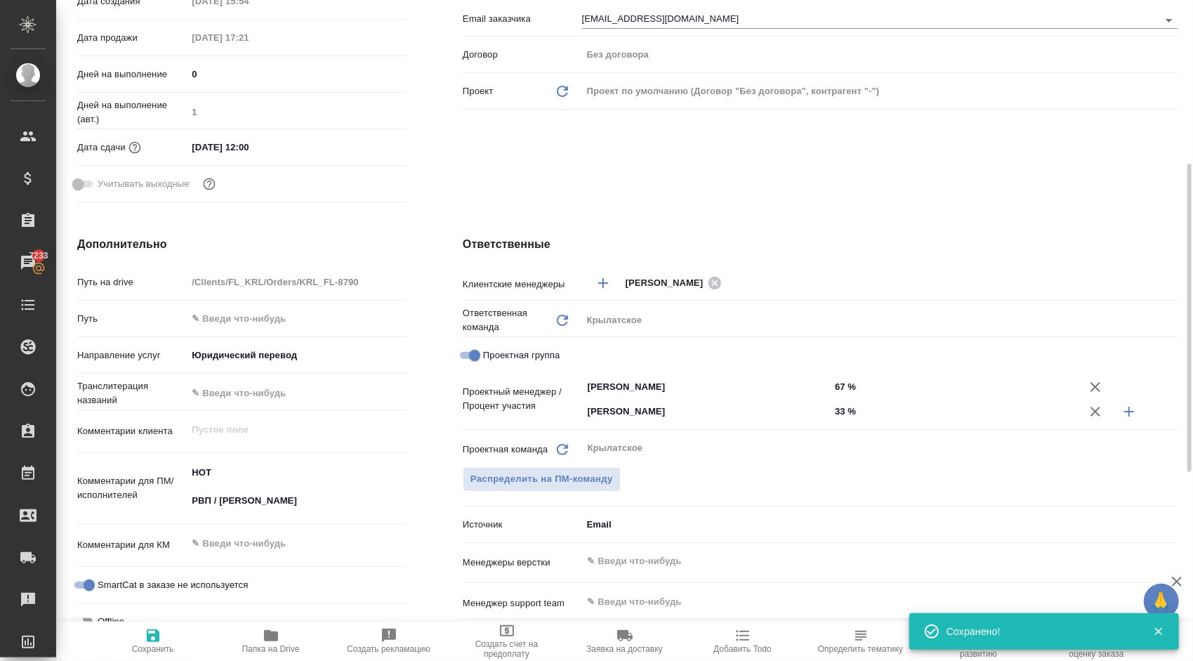
type textarea "x"
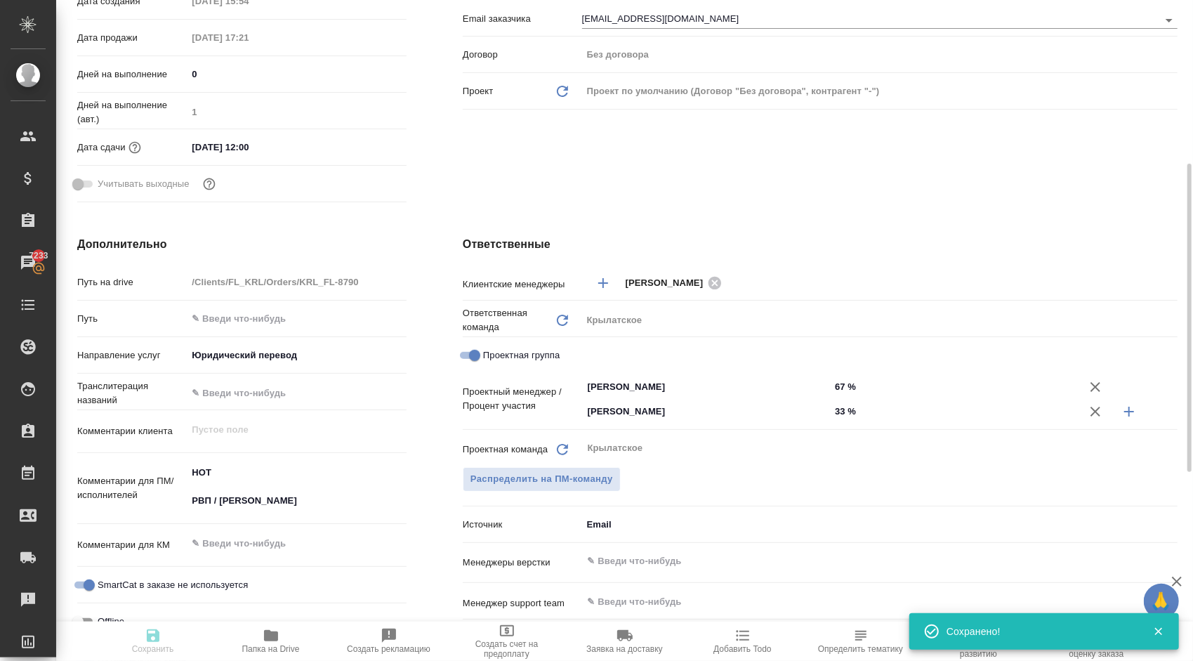
type textarea "x"
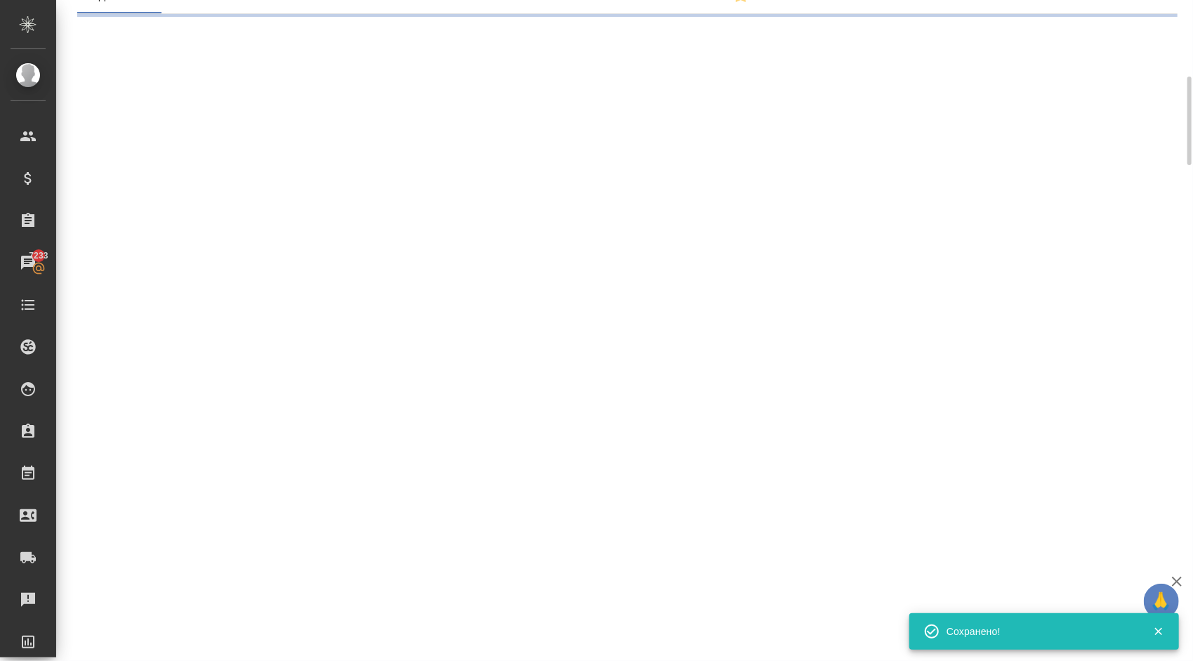
scroll to position [0, 0]
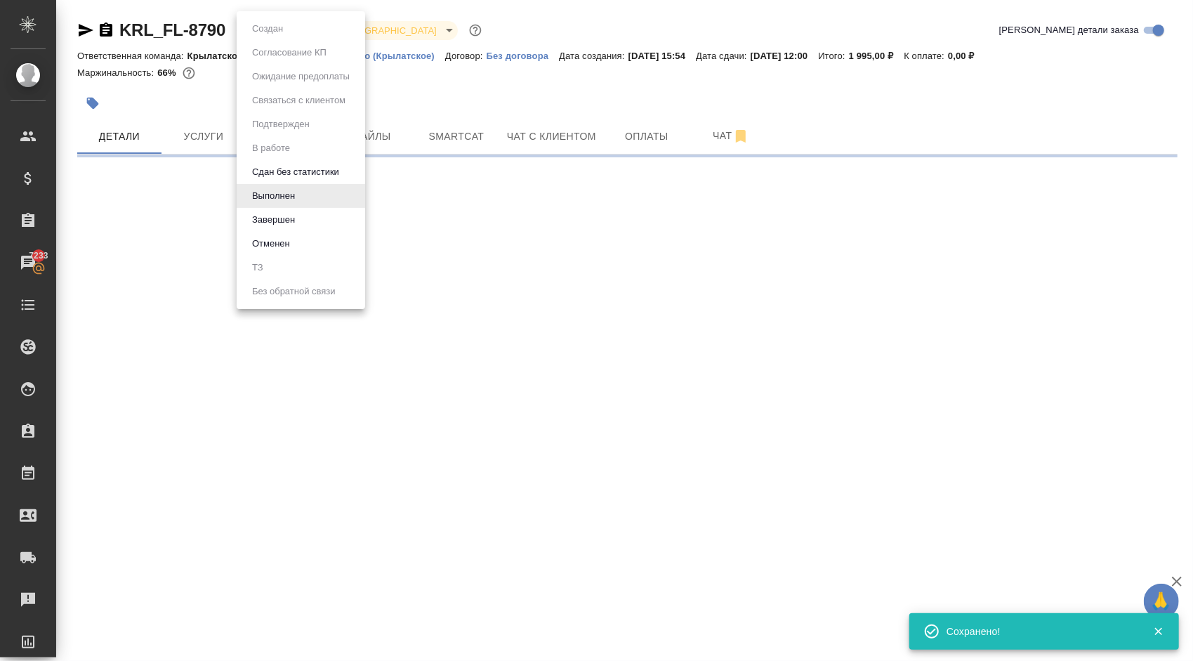
click at [289, 27] on body "🙏 .cls-1 fill:#fff; AWATERA Kasymov Timur Клиенты Спецификации Заказы 7233 Чаты…" at bounding box center [596, 330] width 1193 height 661
select select "RU"
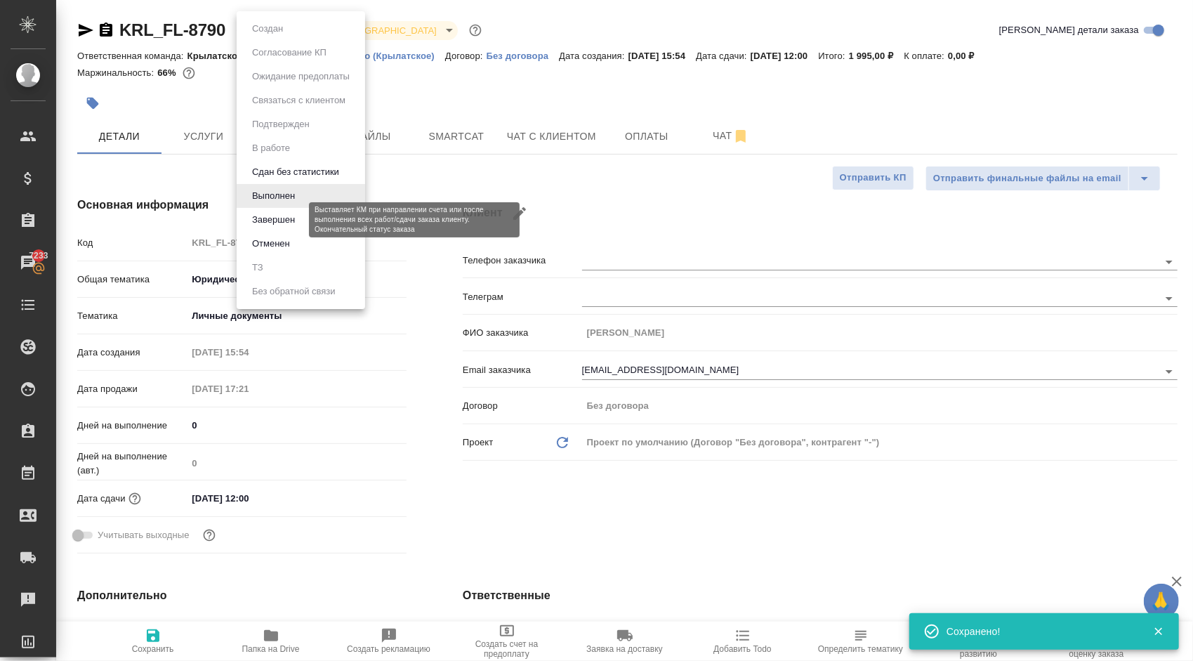
type textarea "x"
click at [293, 219] on button "Завершен" at bounding box center [273, 219] width 51 height 15
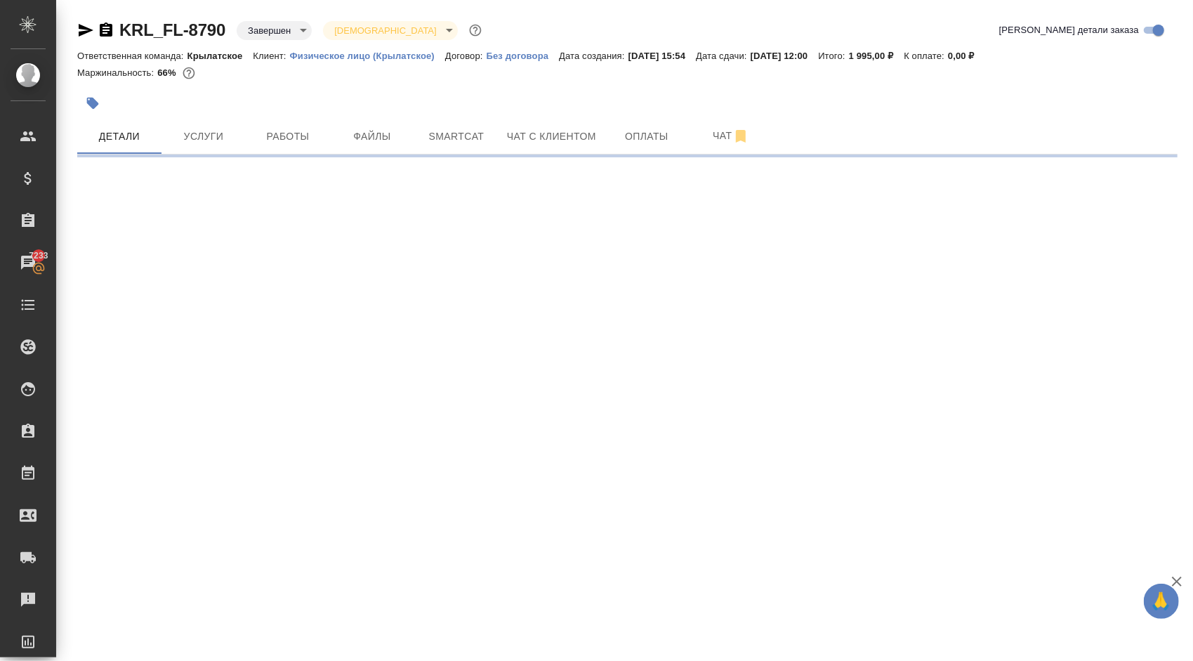
select select "RU"
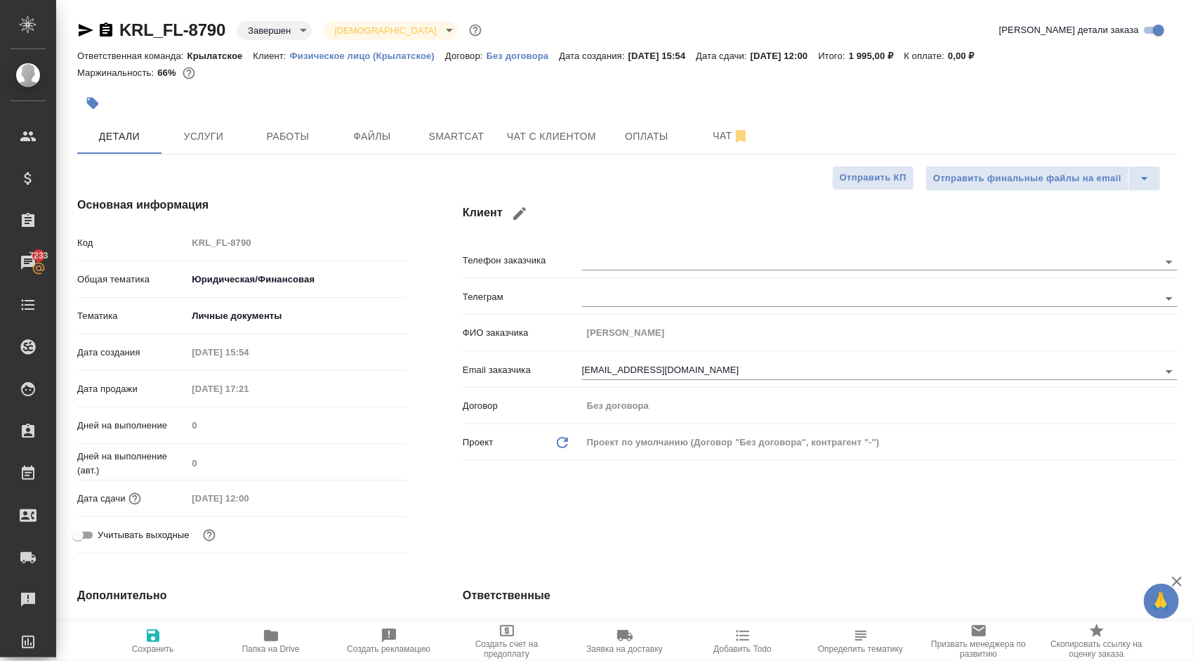
type textarea "x"
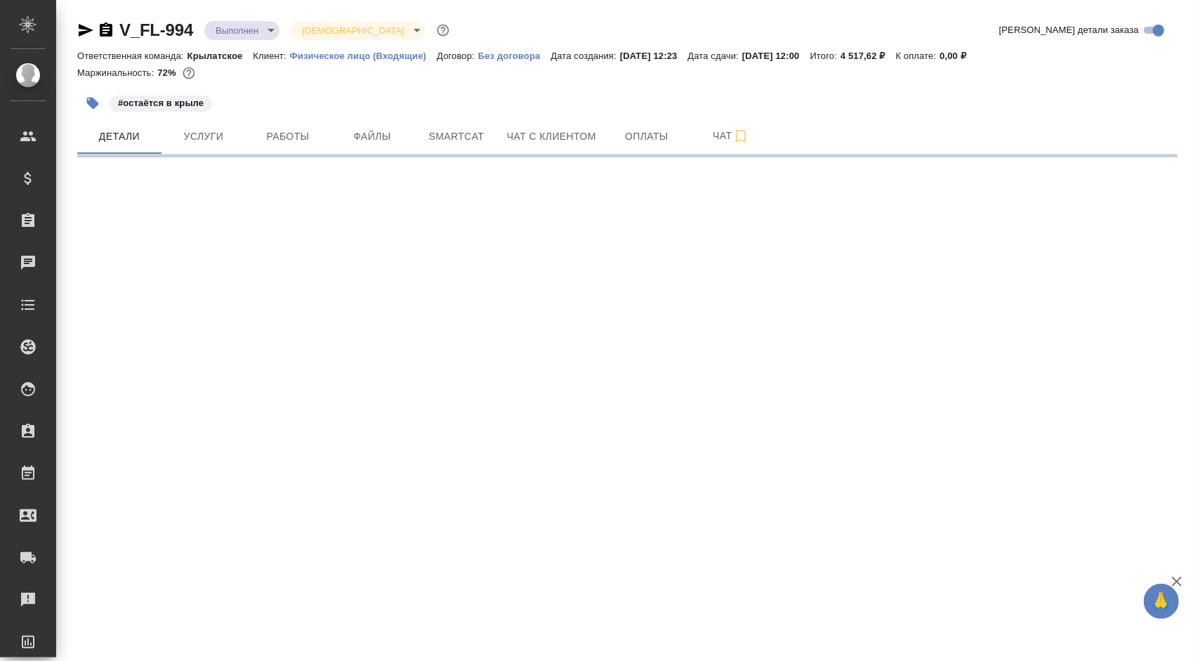
select select "RU"
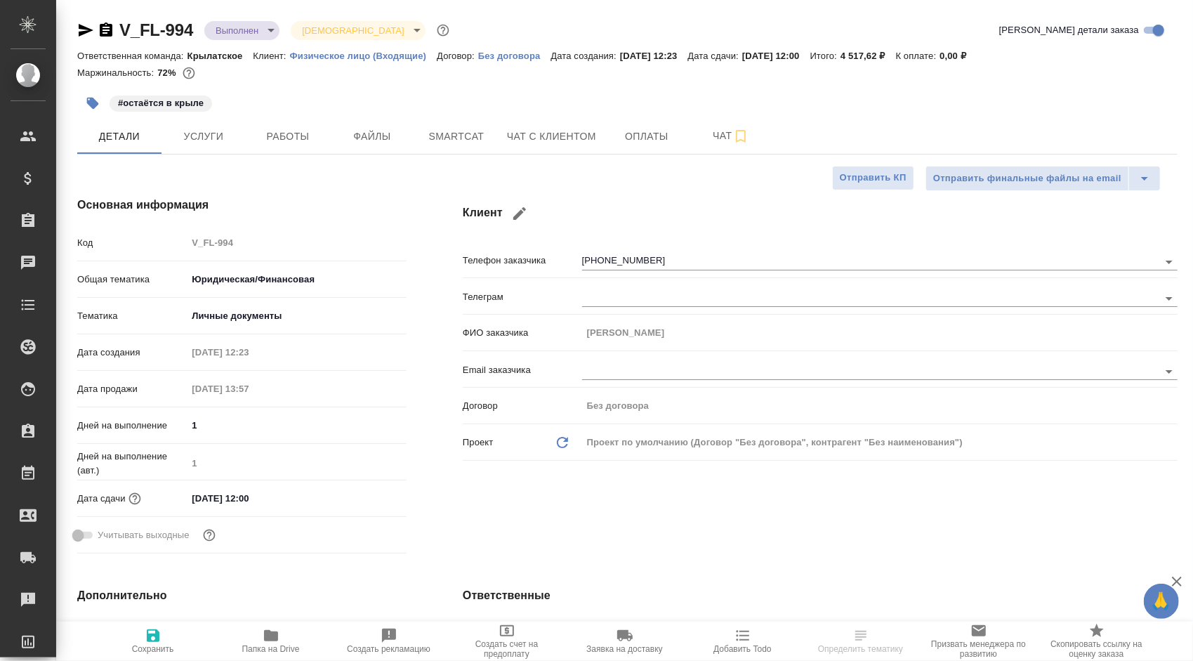
type textarea "x"
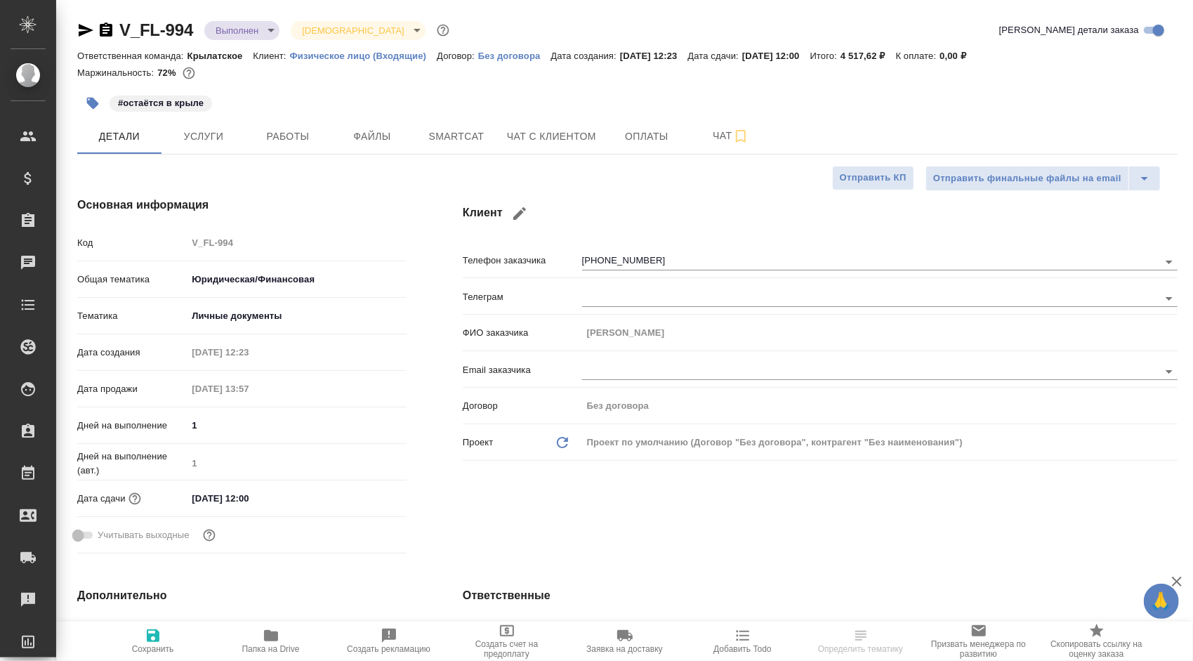
type textarea "x"
drag, startPoint x: 265, startPoint y: 136, endPoint x: 284, endPoint y: 177, distance: 45.3
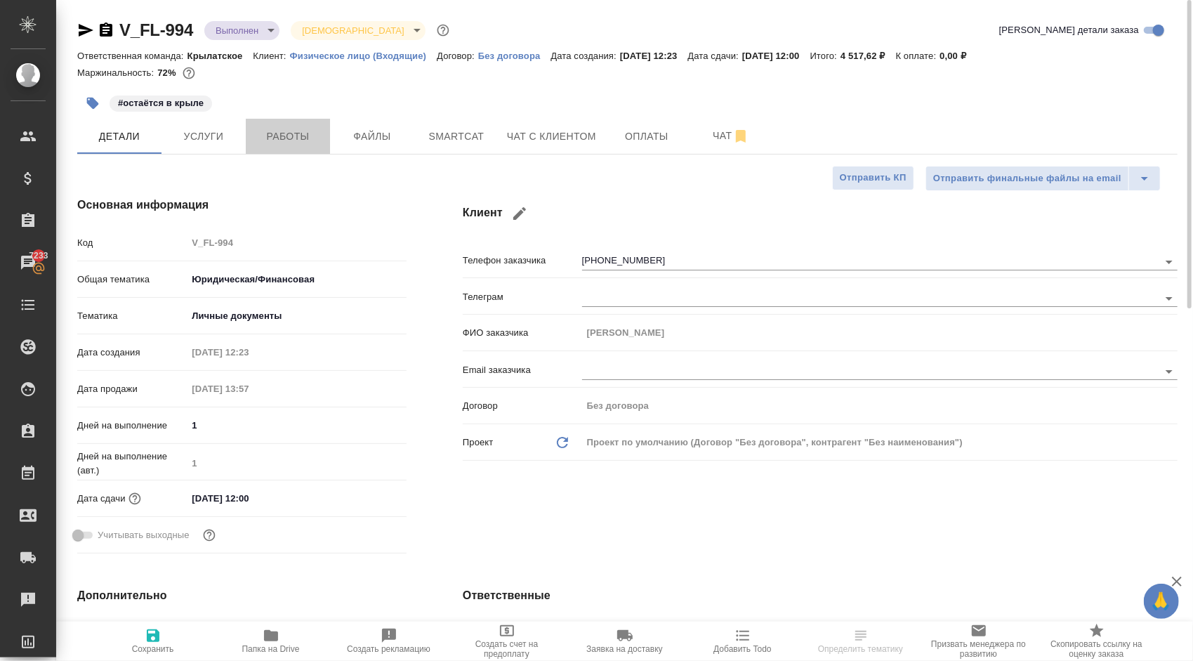
click at [266, 139] on span "Работы" at bounding box center [287, 137] width 67 height 18
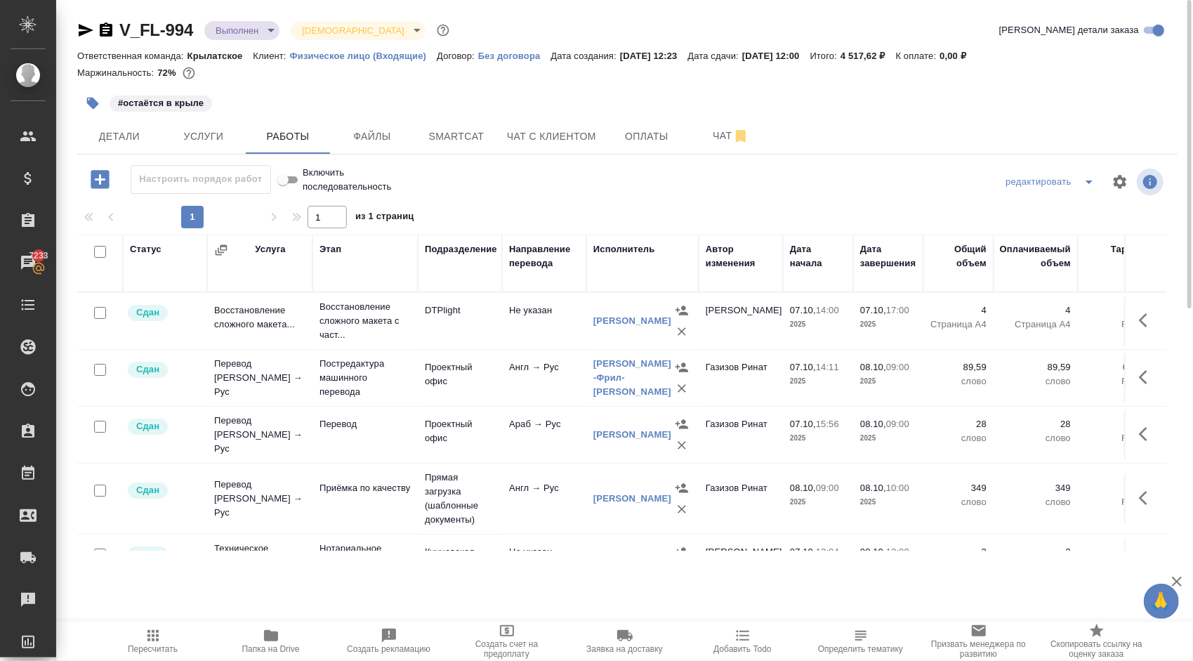
click at [159, 639] on icon "button" at bounding box center [153, 635] width 17 height 17
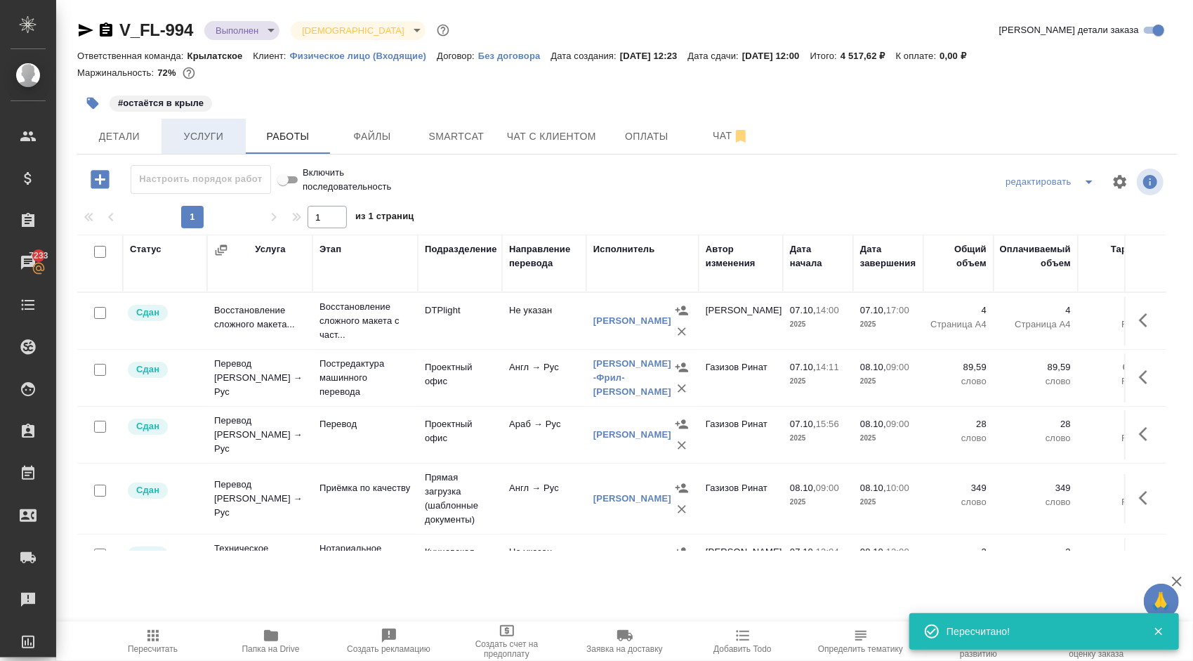
click at [213, 131] on span "Услуги" at bounding box center [203, 137] width 67 height 18
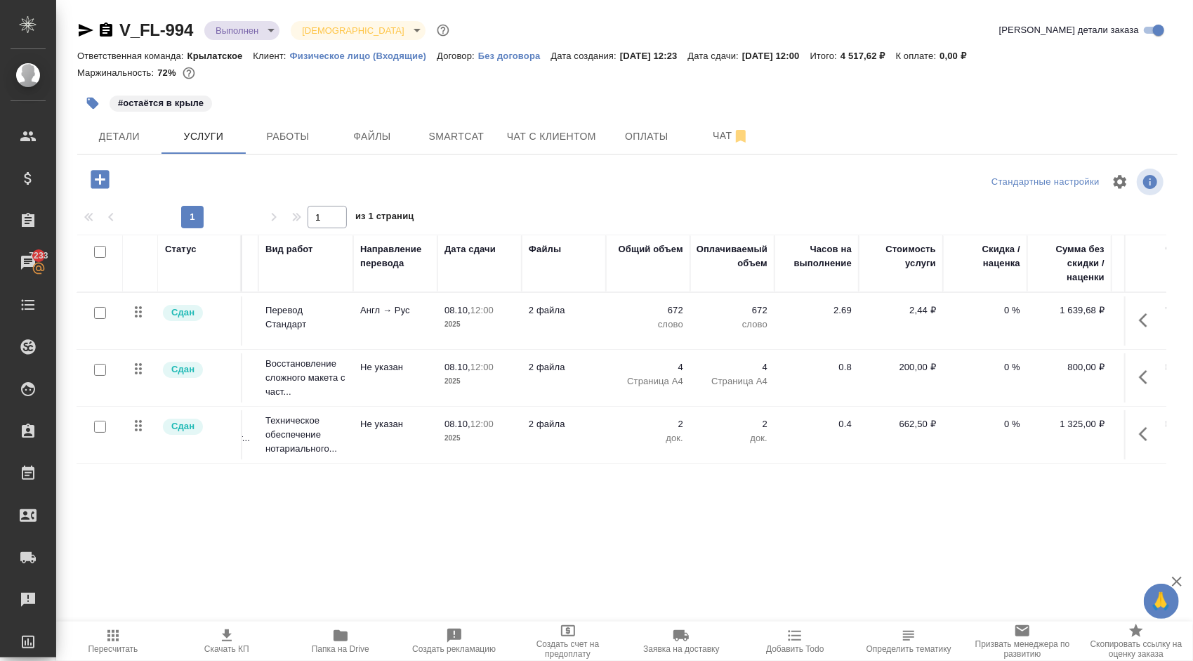
scroll to position [0, 150]
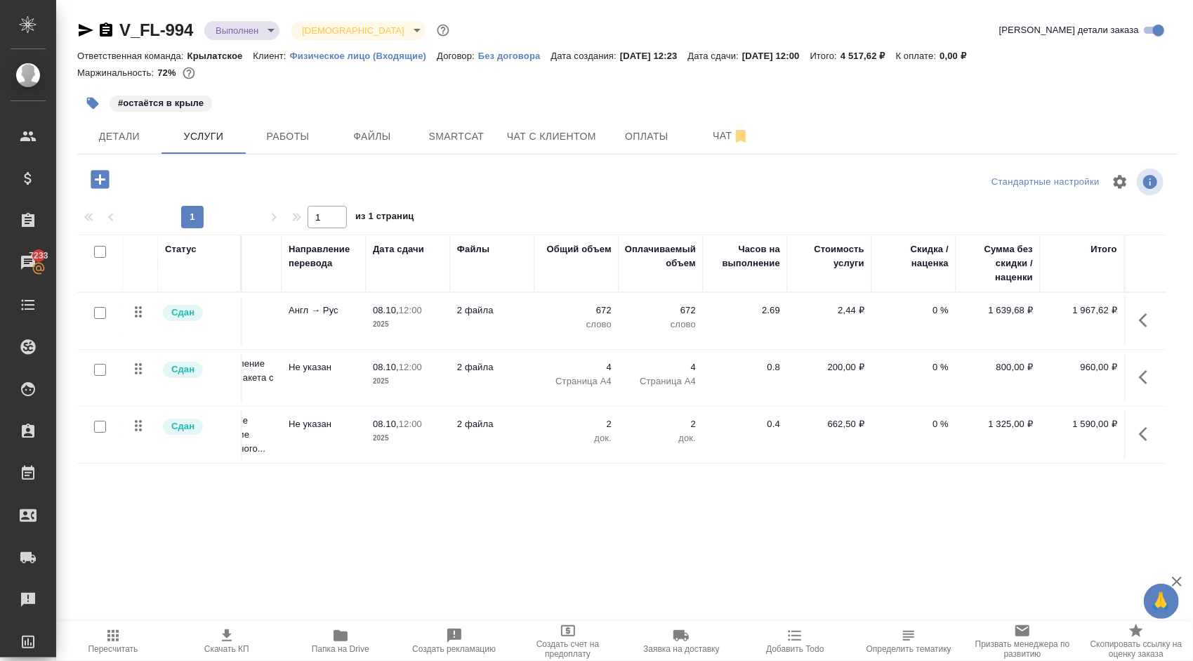
click at [489, 191] on div at bounding box center [627, 182] width 367 height 34
click at [143, 126] on button "Детали" at bounding box center [119, 136] width 84 height 35
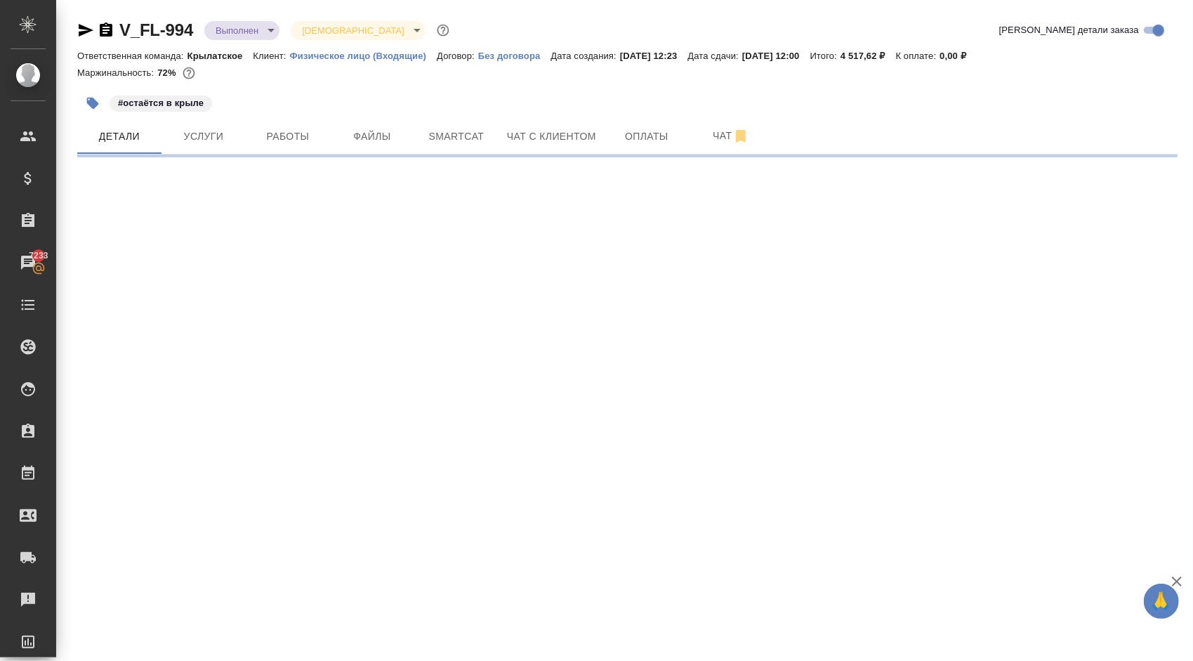
select select "RU"
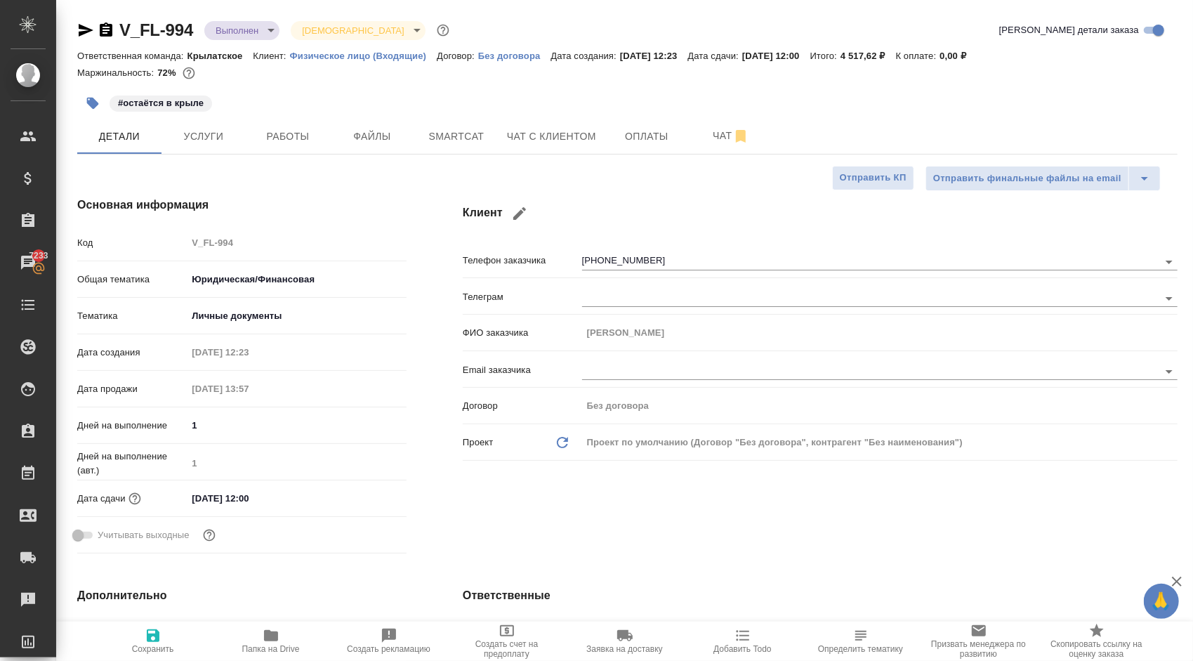
type textarea "x"
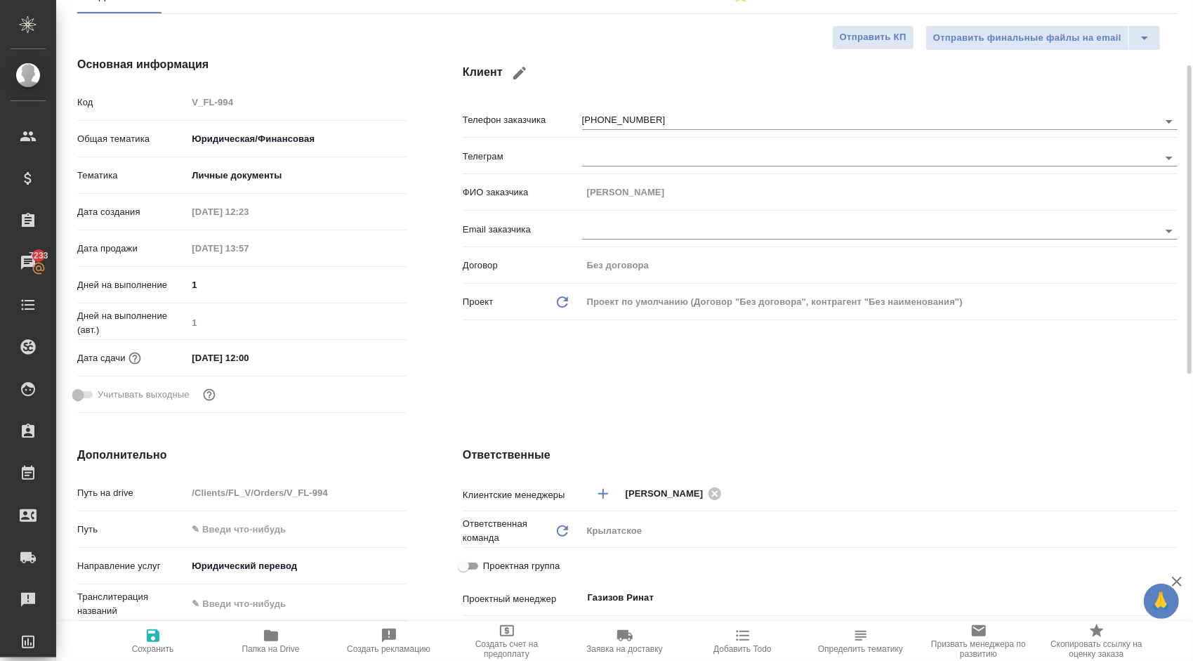
scroll to position [421, 0]
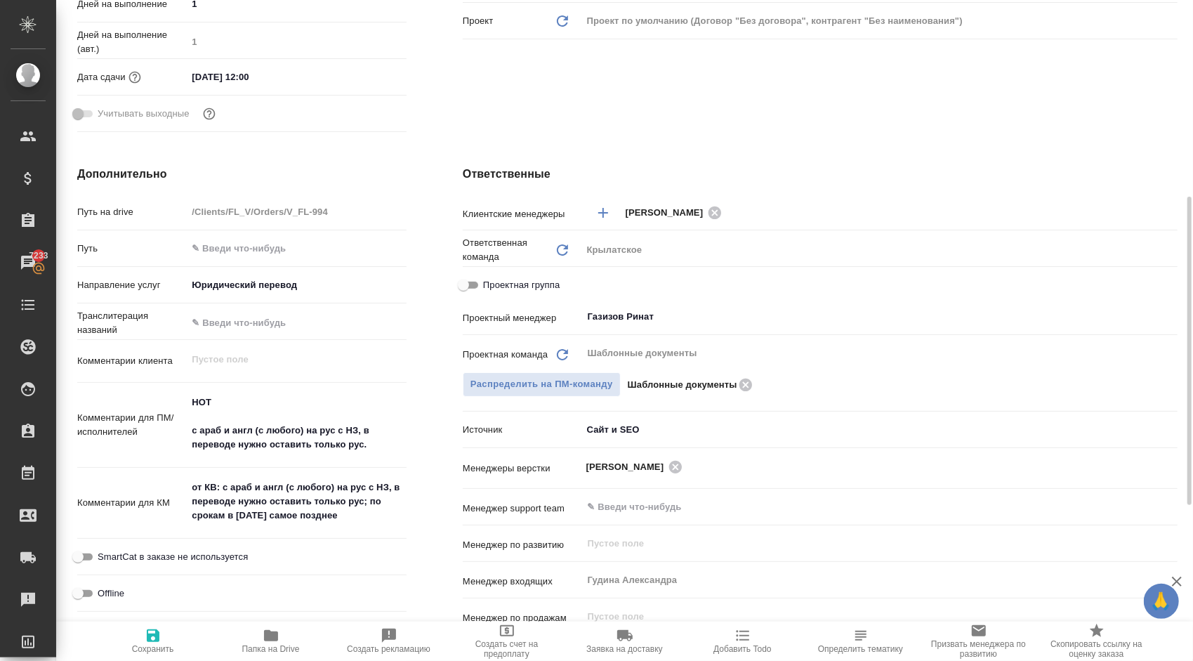
click at [507, 283] on span "Проектная группа" at bounding box center [521, 285] width 77 height 14
click at [489, 283] on input "Проектная группа" at bounding box center [463, 285] width 51 height 17
checkbox input "true"
type textarea "x"
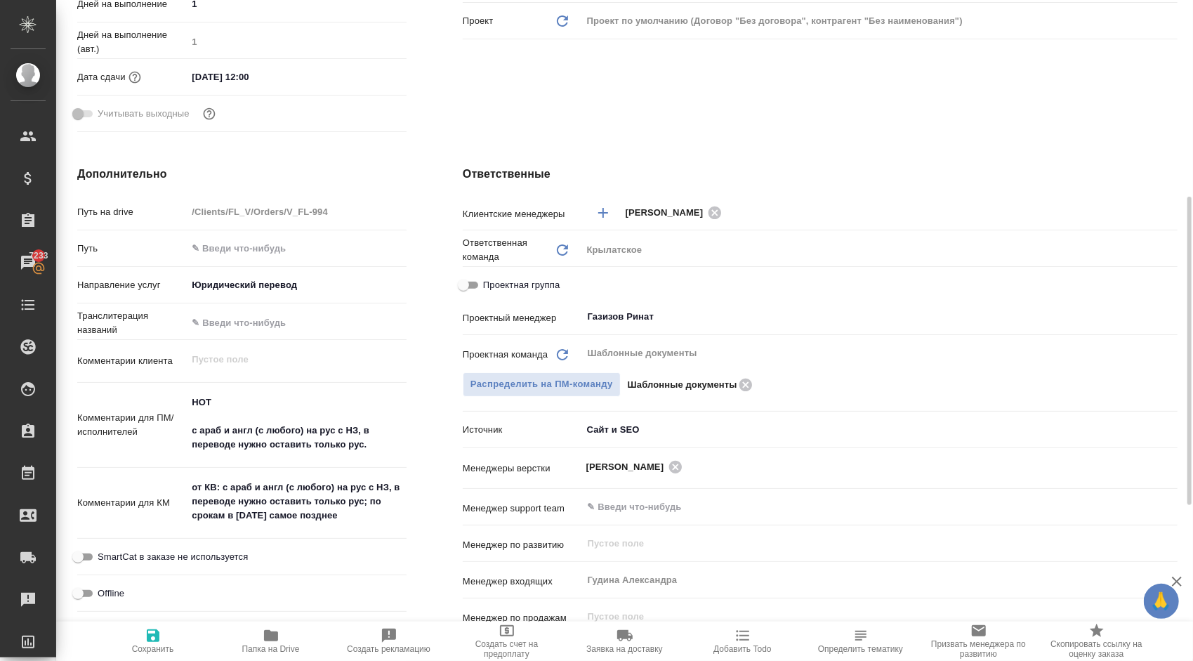
type textarea "x"
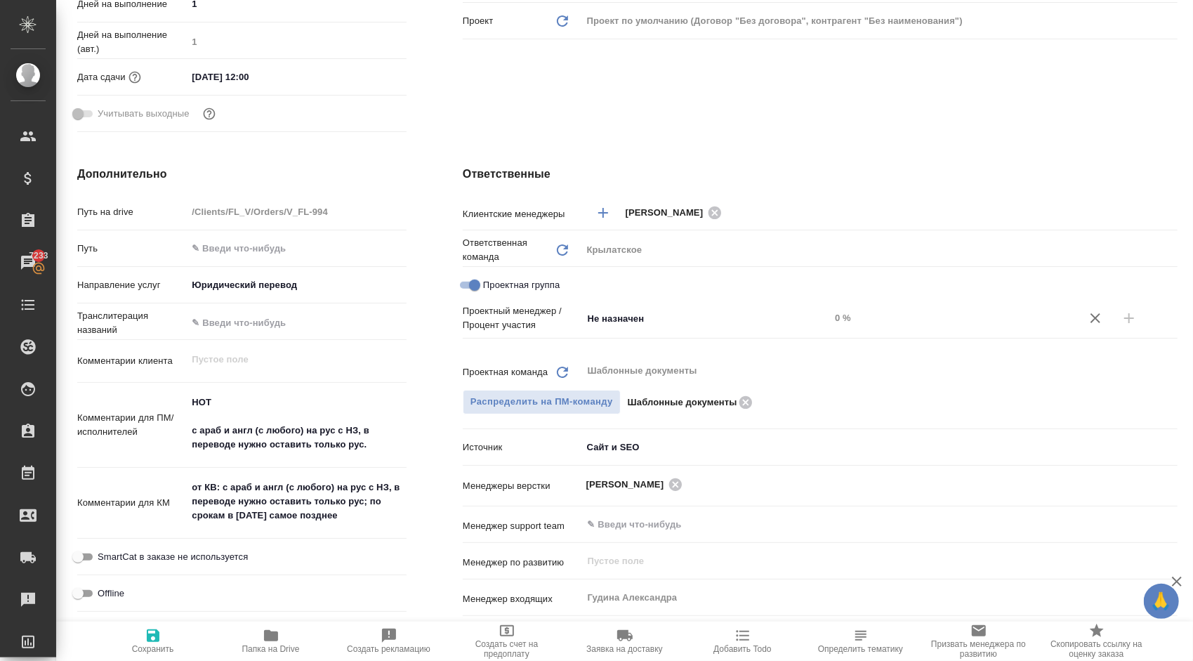
click at [643, 302] on div "Проектная группа" at bounding box center [820, 288] width 715 height 32
click at [643, 313] on input "Не назначен" at bounding box center [682, 318] width 192 height 17
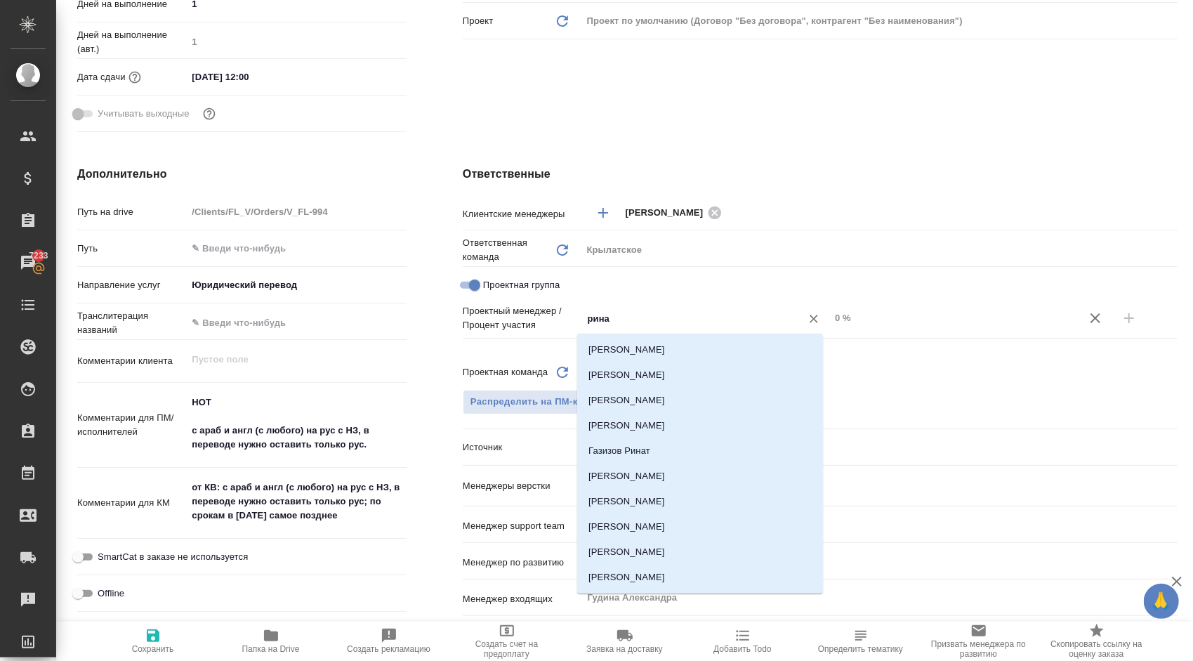
type input "ринат"
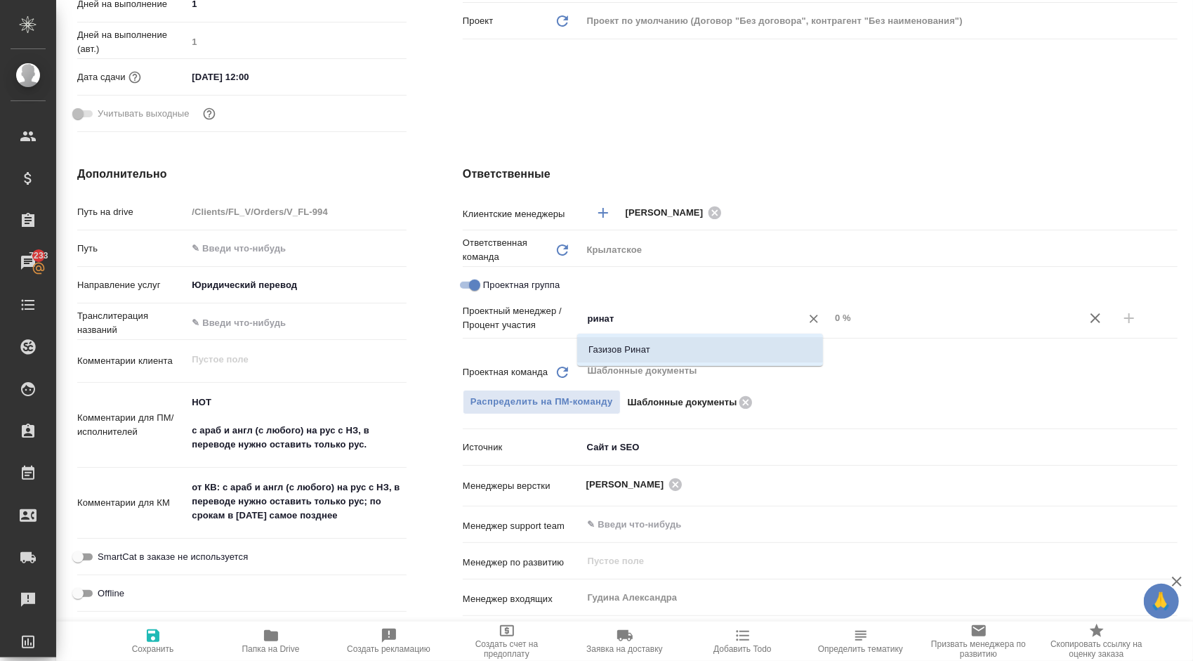
drag, startPoint x: 629, startPoint y: 348, endPoint x: 695, endPoint y: 350, distance: 66.0
click at [631, 348] on li "Газизов Ринат" at bounding box center [700, 349] width 246 height 25
type textarea "x"
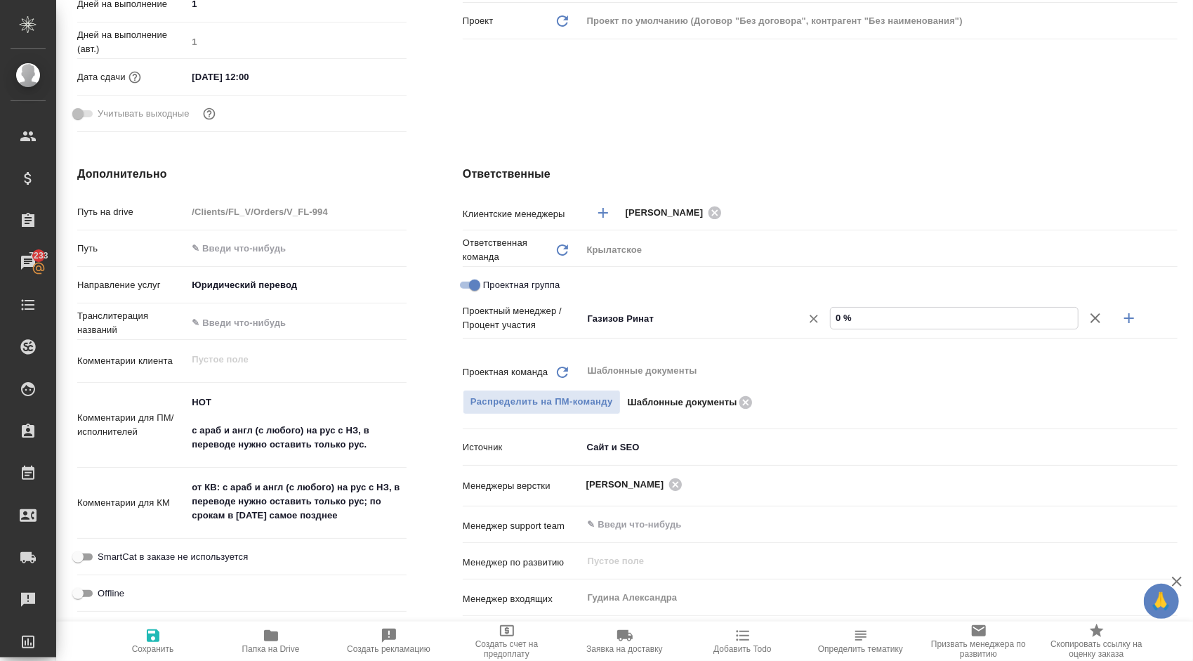
drag, startPoint x: 842, startPoint y: 323, endPoint x: 803, endPoint y: 323, distance: 39.3
click at [803, 323] on div "Газизов Ринат ​ 0 %" at bounding box center [879, 318] width 595 height 25
type textarea "x"
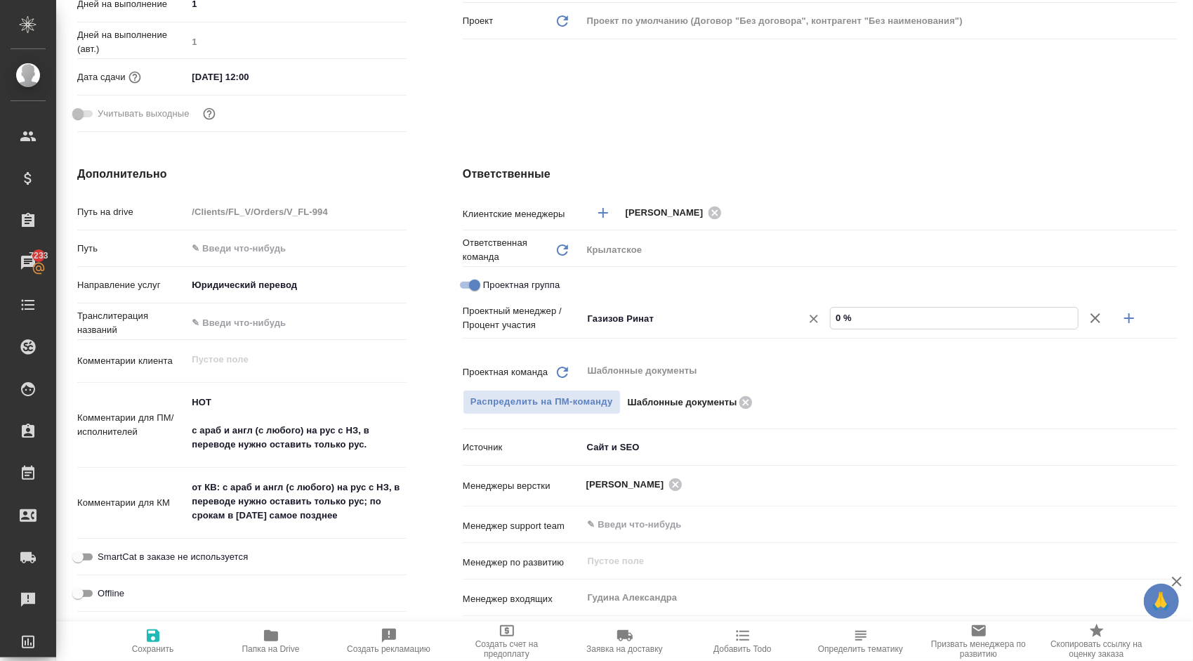
type input "6 %"
type textarea "x"
type input "65 %"
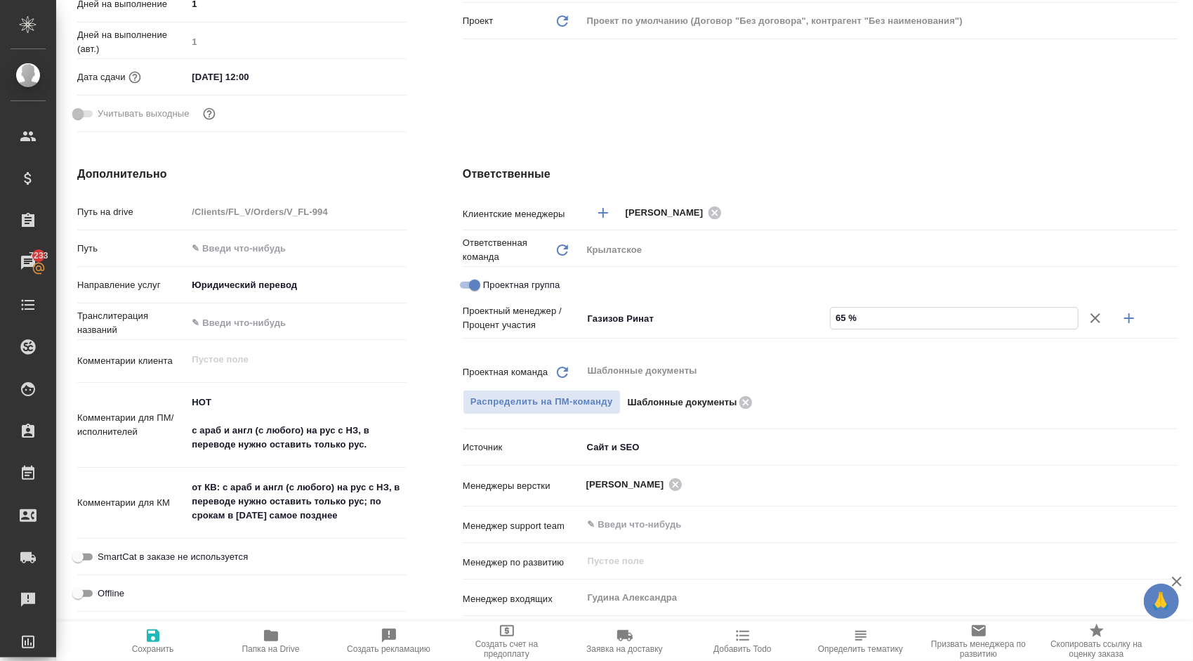
drag, startPoint x: 1129, startPoint y: 319, endPoint x: 1108, endPoint y: 323, distance: 21.5
click at [1128, 319] on button "button" at bounding box center [1129, 318] width 34 height 34
type textarea "x"
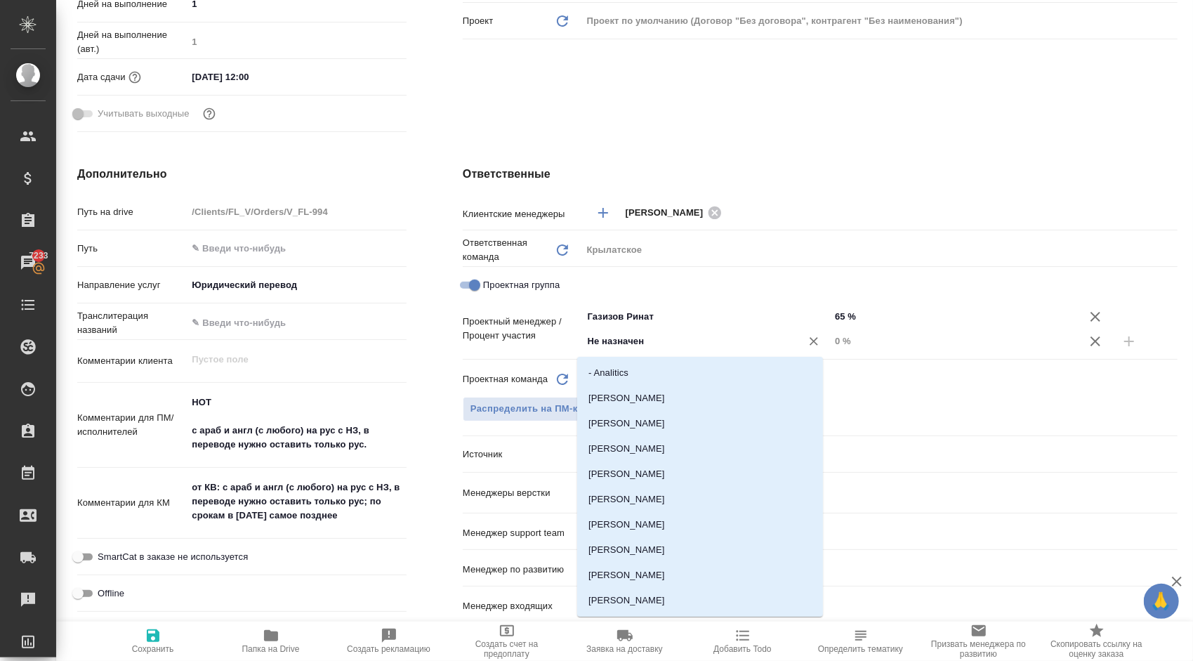
click at [618, 343] on input "Не назначен" at bounding box center [682, 341] width 192 height 17
type input "ы"
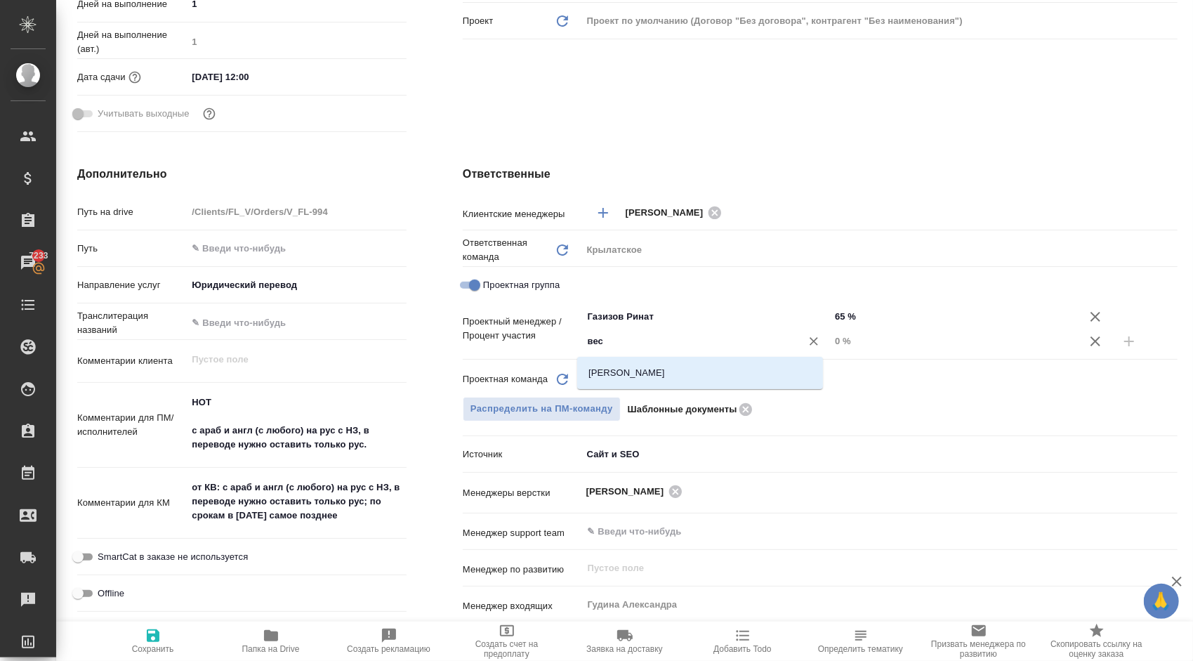
type input "весе"
drag, startPoint x: 629, startPoint y: 373, endPoint x: 686, endPoint y: 372, distance: 56.9
click at [629, 373] on li "[PERSON_NAME]" at bounding box center [700, 372] width 246 height 25
type textarea "x"
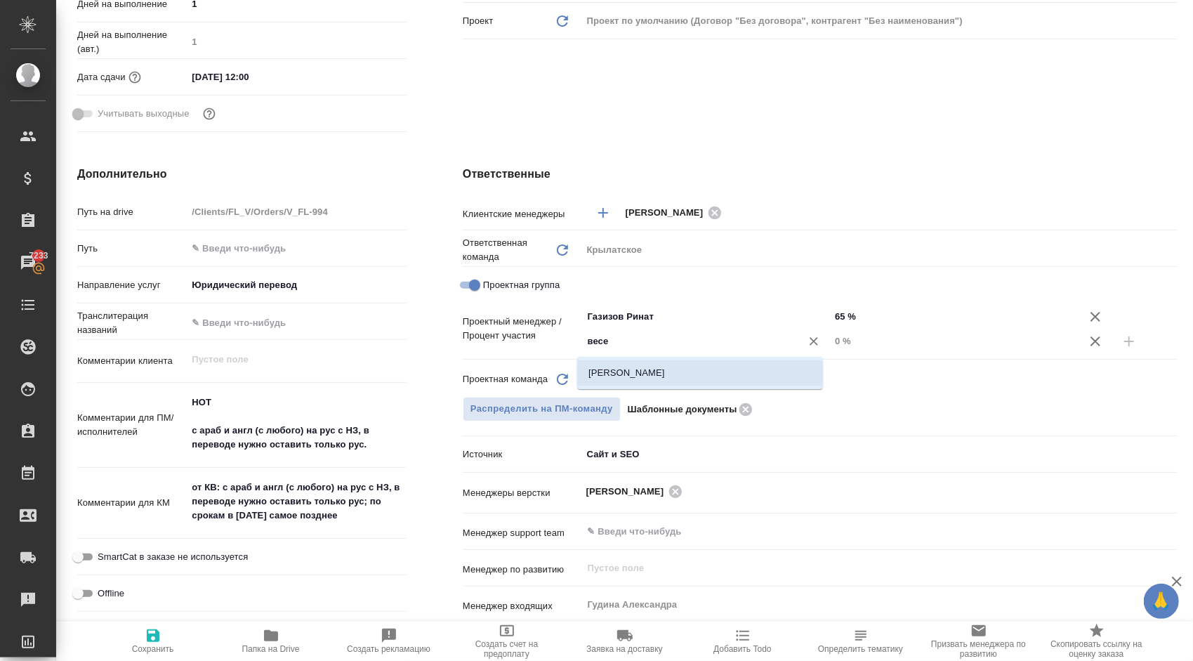
type textarea "x"
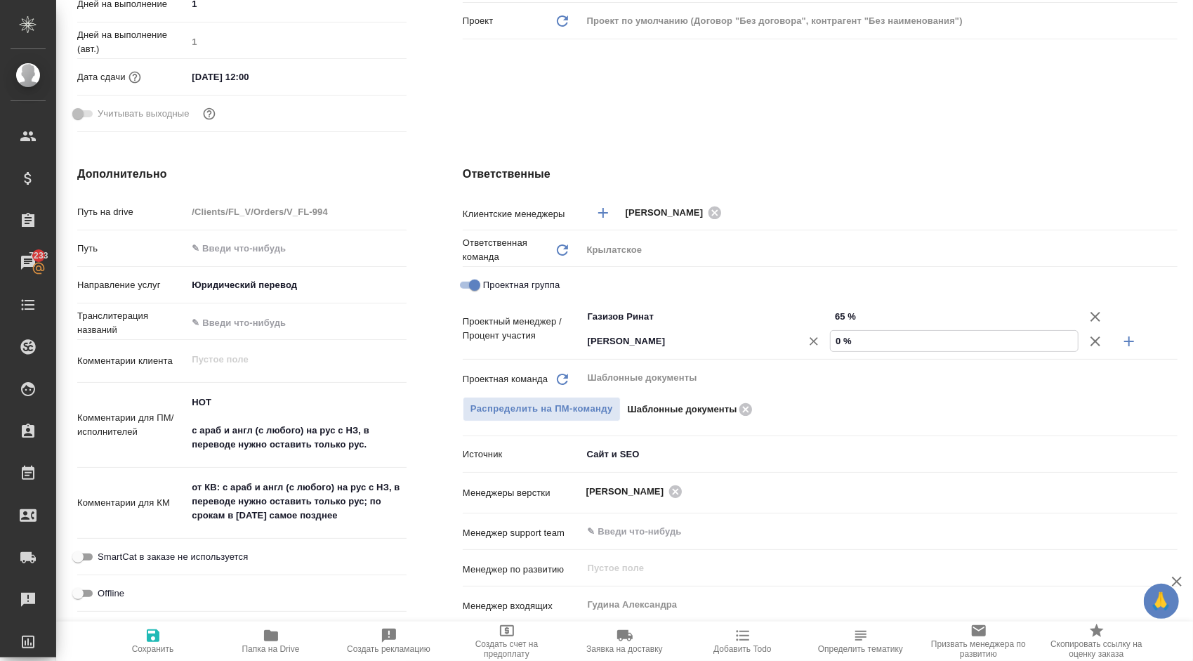
drag, startPoint x: 848, startPoint y: 347, endPoint x: 806, endPoint y: 345, distance: 42.2
click at [806, 345] on div "[PERSON_NAME] ​ 0 %" at bounding box center [879, 341] width 595 height 25
click at [864, 331] on input "0 %" at bounding box center [954, 341] width 248 height 20
drag, startPoint x: 859, startPoint y: 337, endPoint x: 799, endPoint y: 339, distance: 59.7
click at [799, 339] on div "[PERSON_NAME] ​ 0 %" at bounding box center [879, 341] width 595 height 25
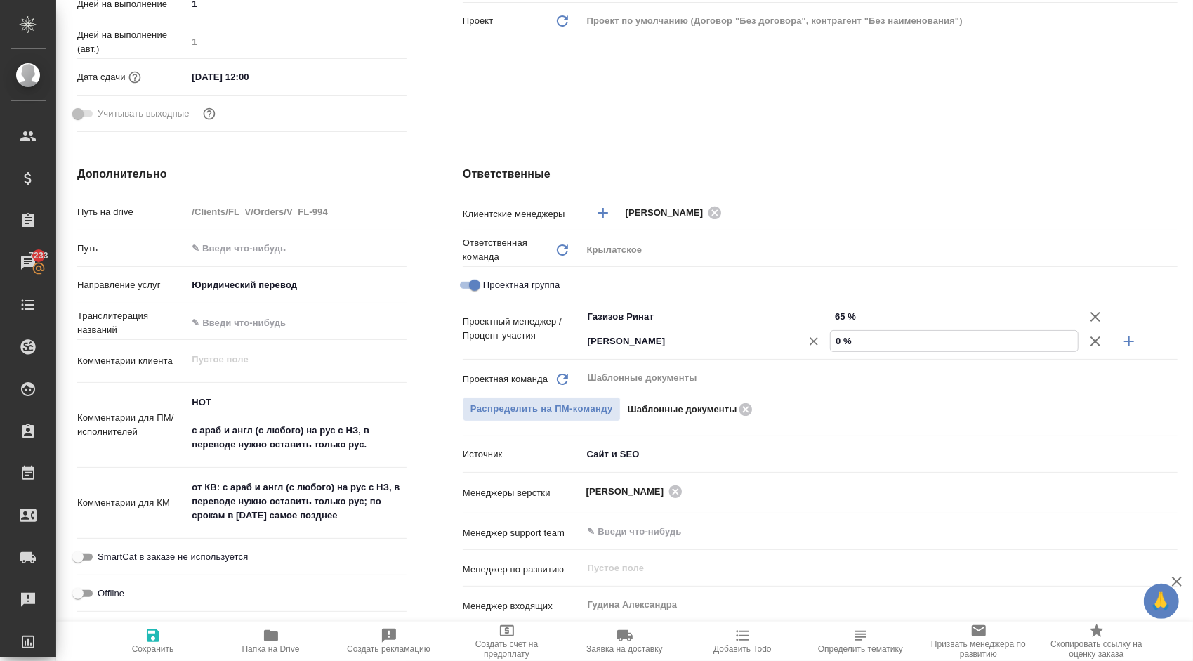
type textarea "x"
type input "3 %"
type textarea "x"
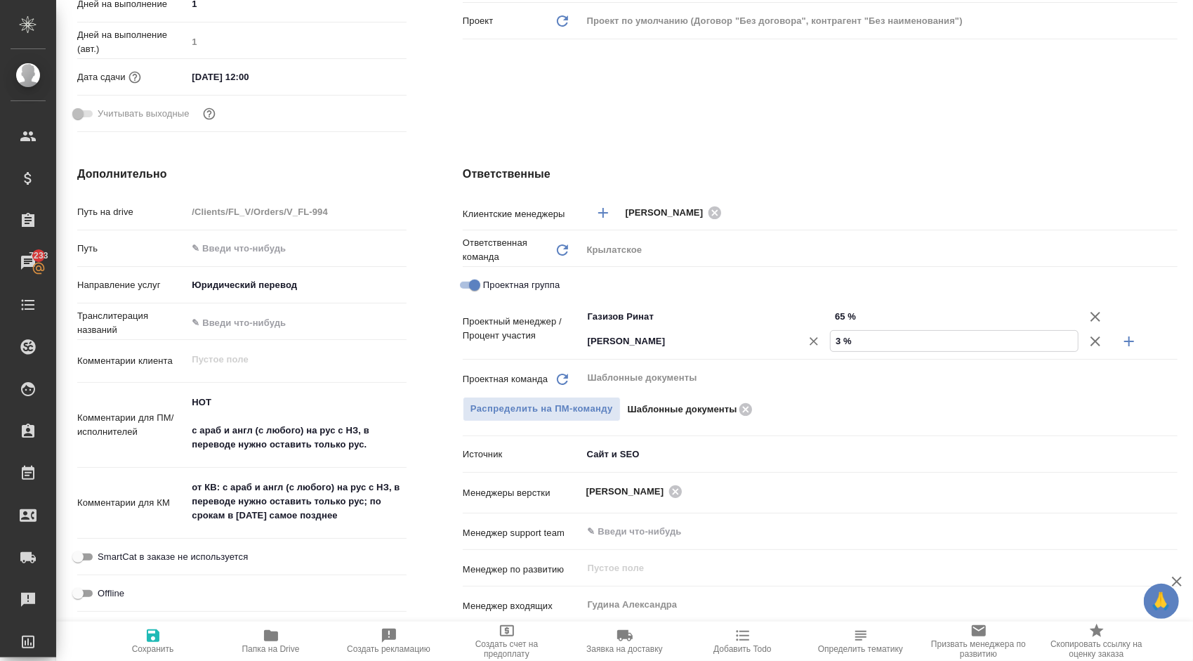
type textarea "x"
type input "35 %"
click at [161, 644] on span "Сохранить" at bounding box center [153, 649] width 42 height 10
type textarea "x"
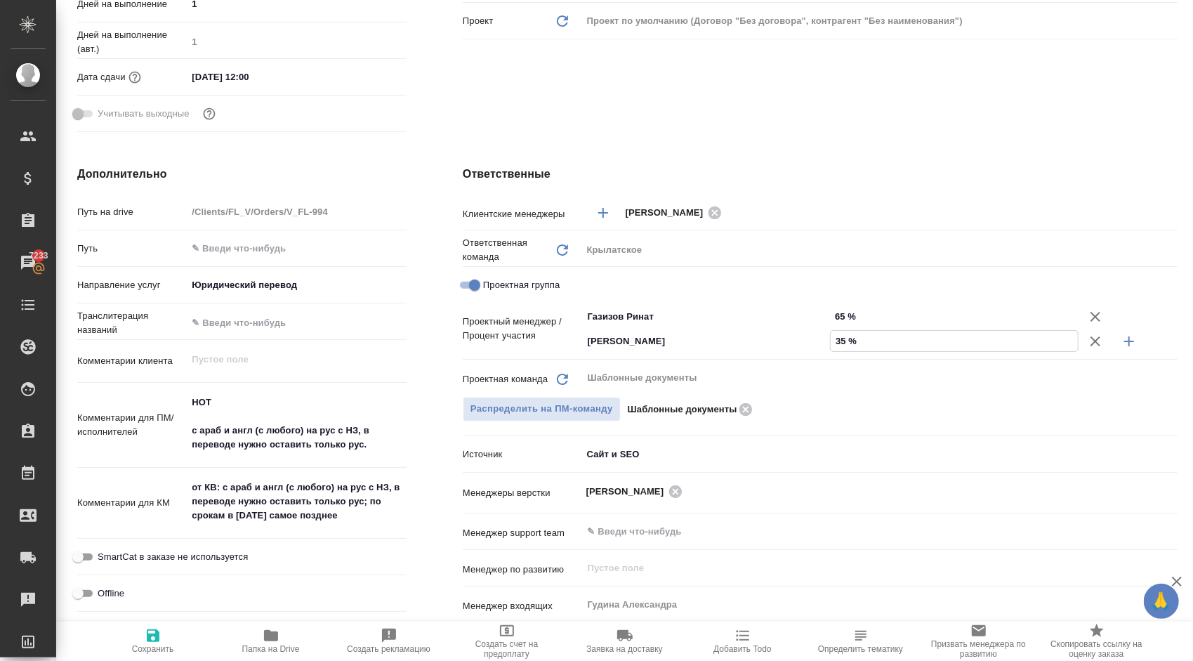
type textarea "x"
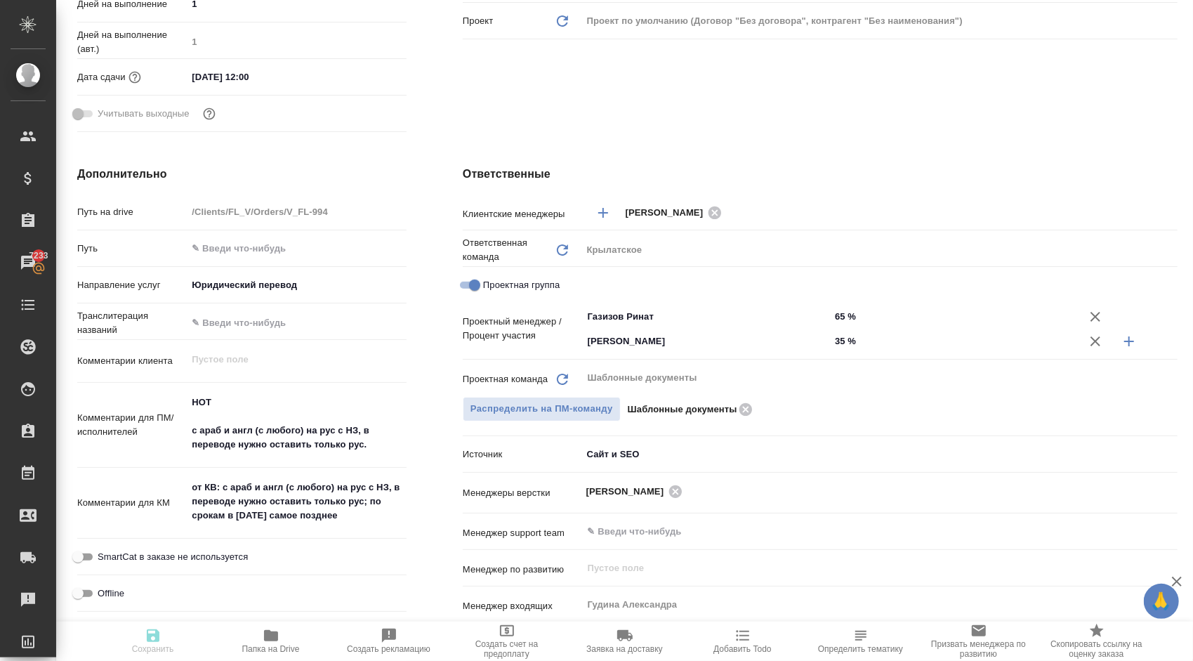
type textarea "x"
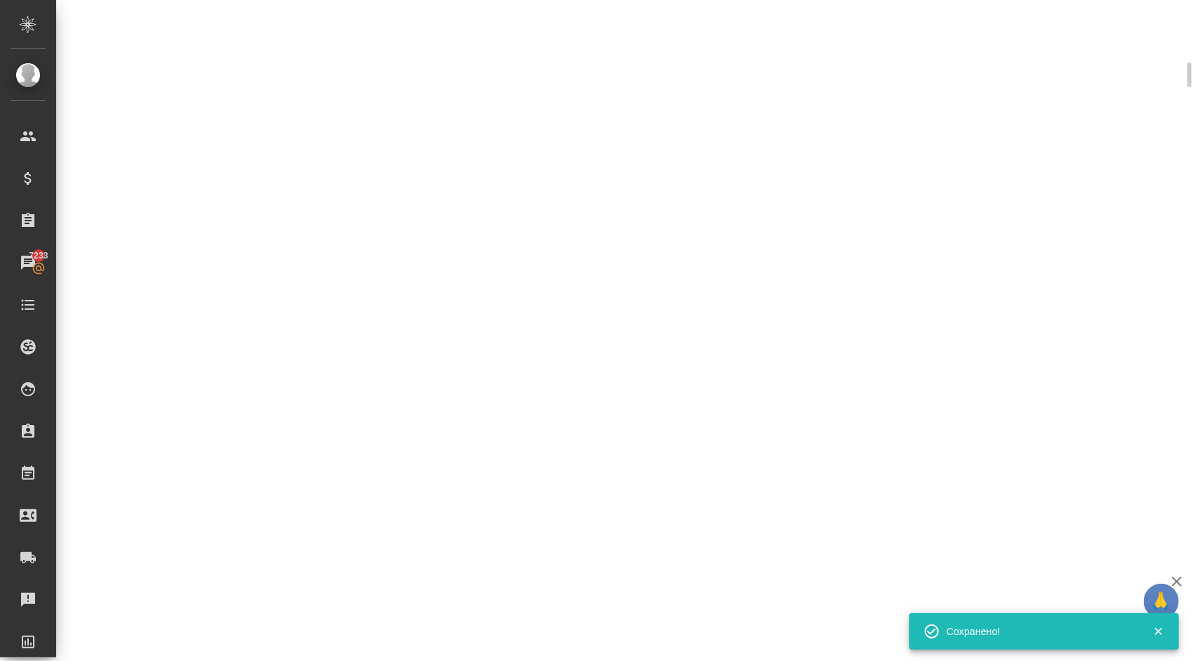
select select "RU"
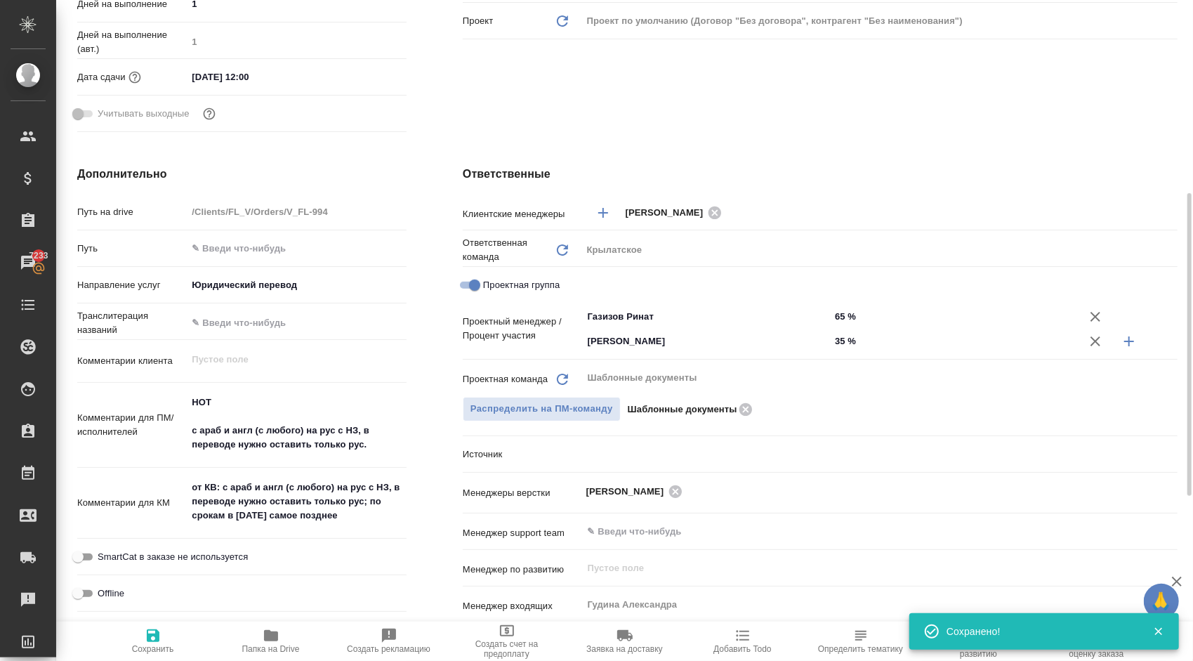
type textarea "x"
click at [159, 641] on icon "button" at bounding box center [153, 635] width 13 height 13
type textarea "x"
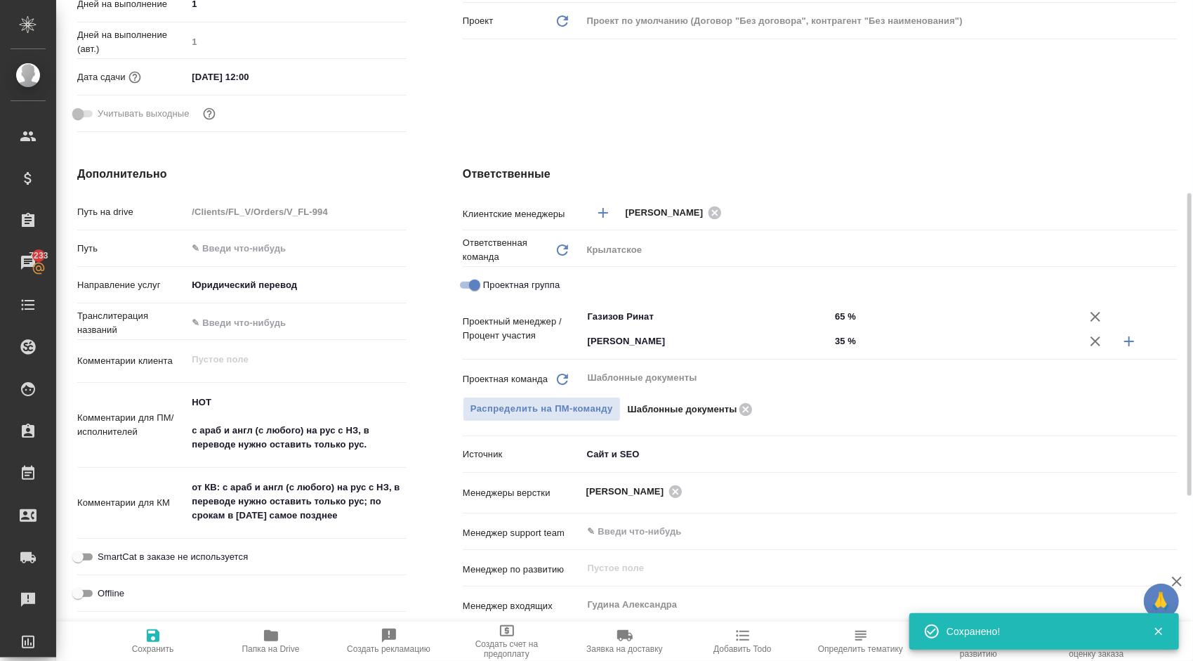
type textarea "x"
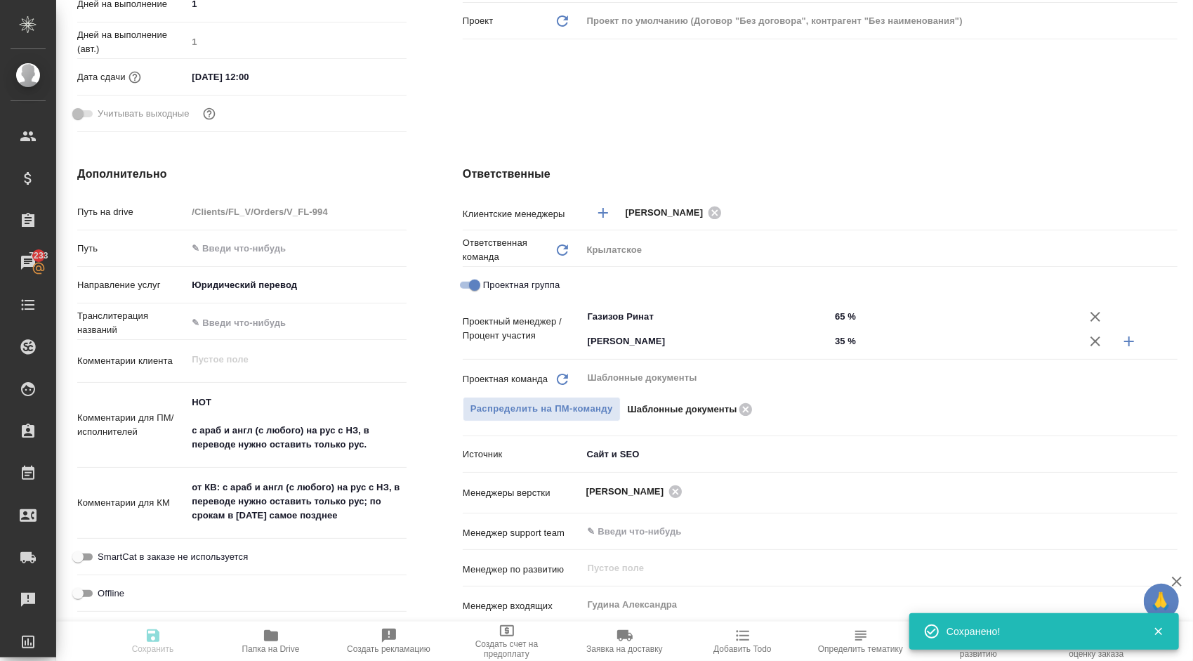
type textarea "x"
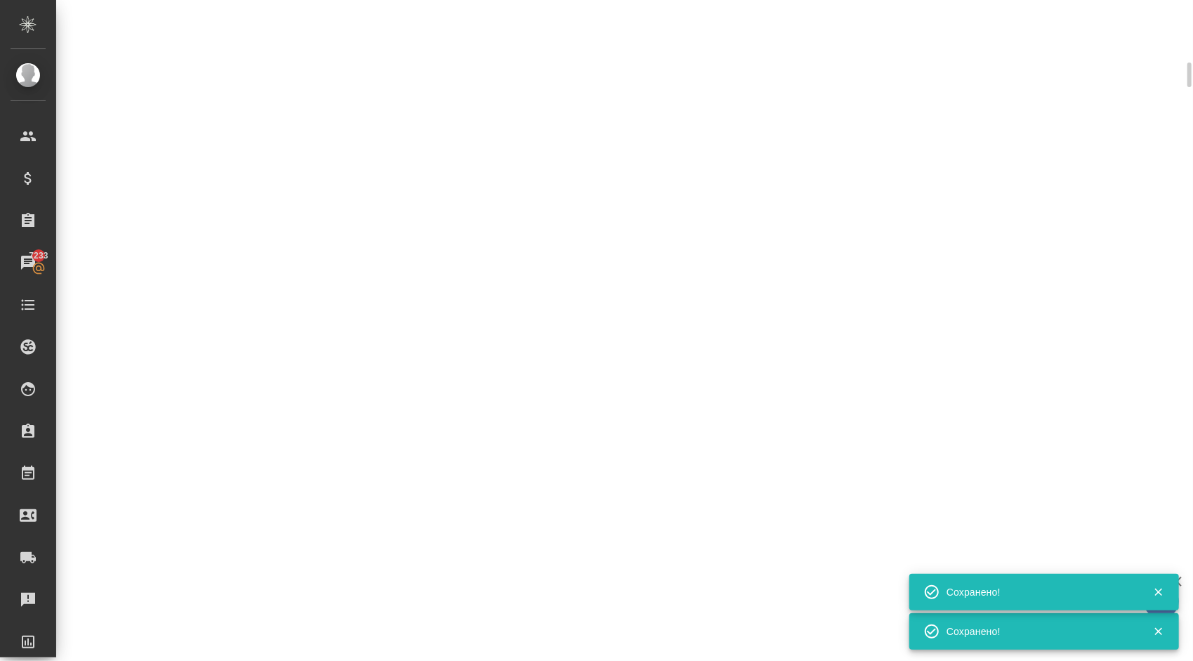
select select "RU"
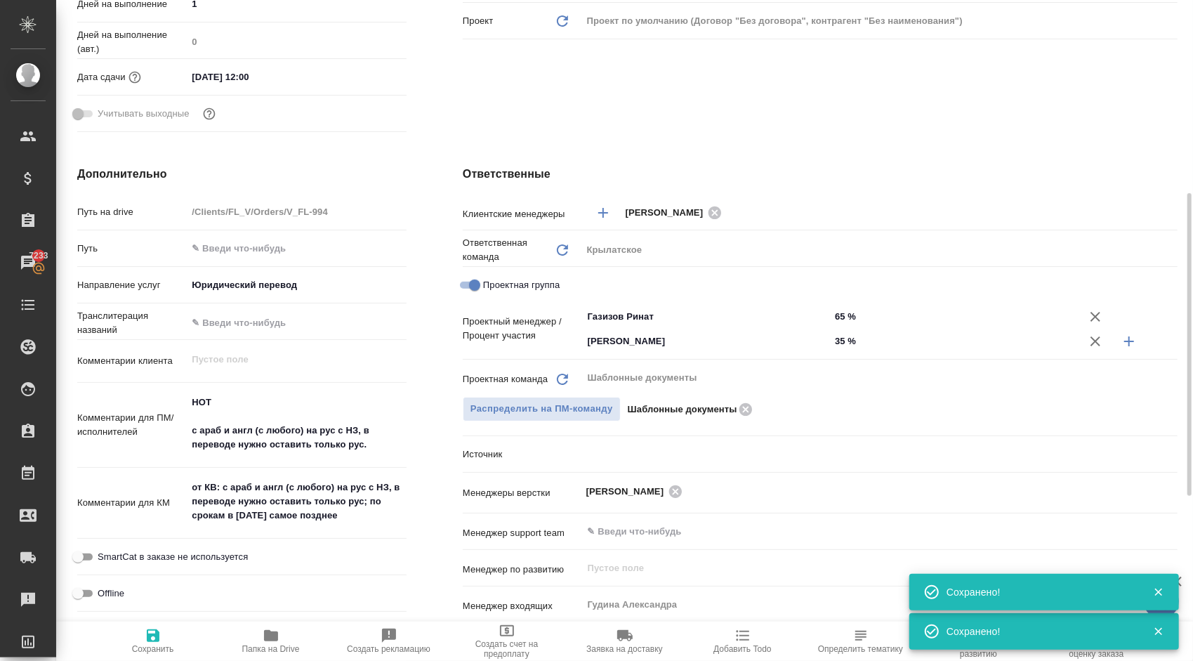
type textarea "x"
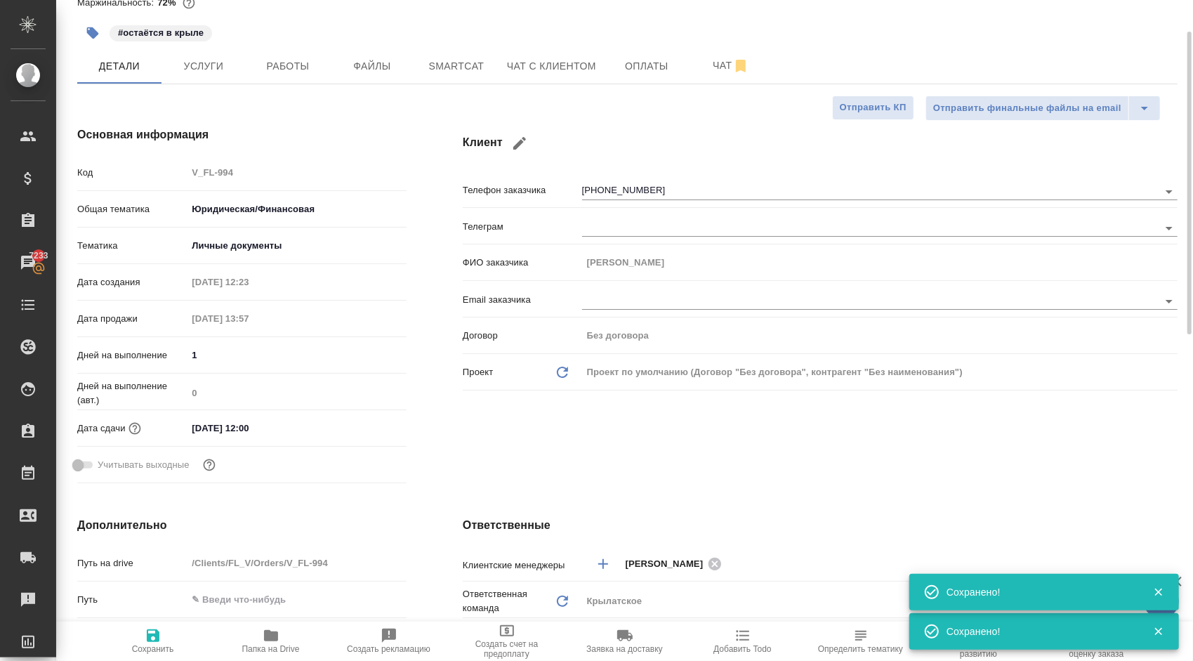
scroll to position [0, 0]
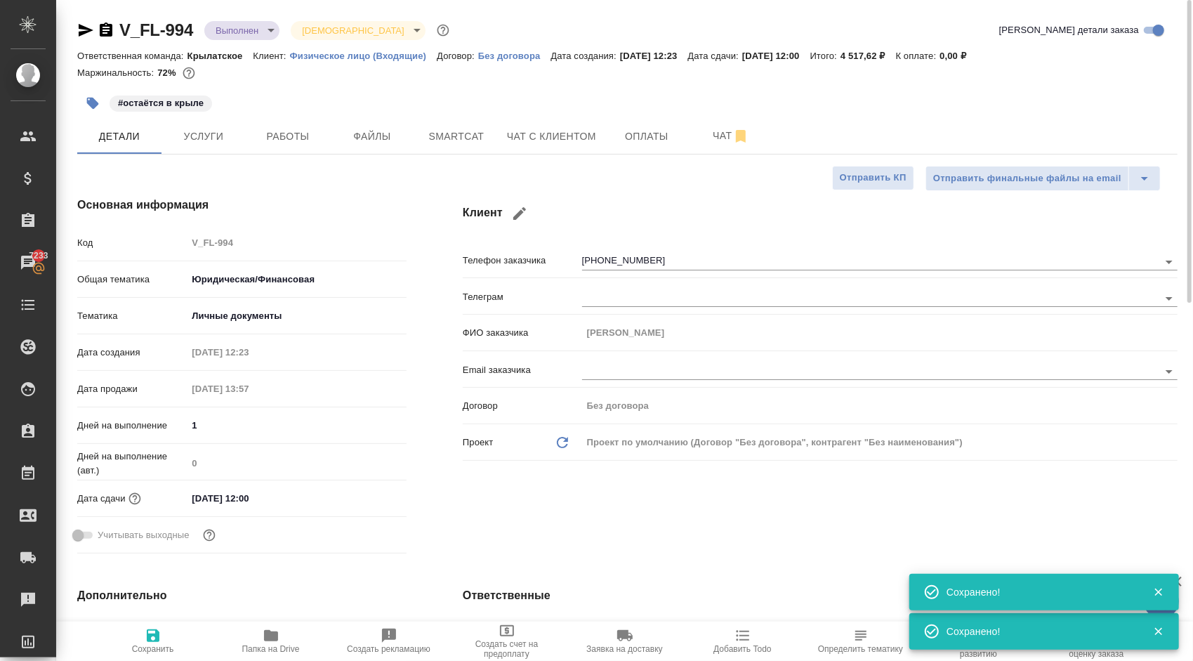
click at [227, 33] on body "🙏 .cls-1 fill:#fff; AWATERA [PERSON_NAME] Спецификации Заказы 7233 Чаты Todo Пр…" at bounding box center [596, 330] width 1193 height 661
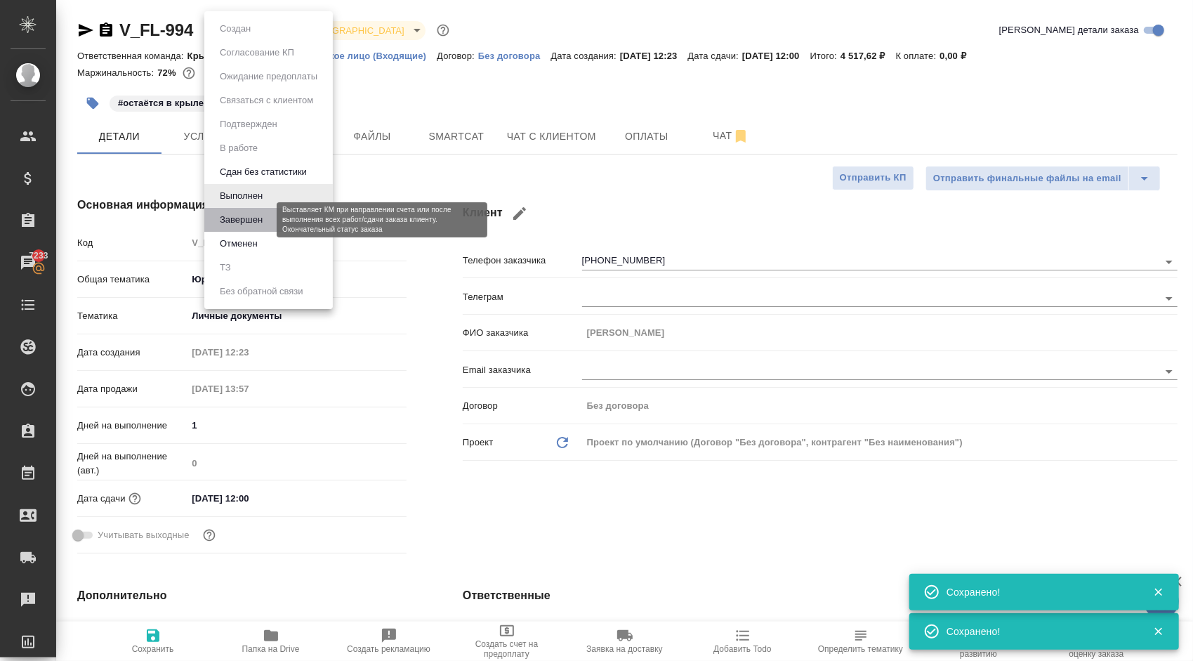
click at [242, 216] on button "Завершен" at bounding box center [241, 219] width 51 height 15
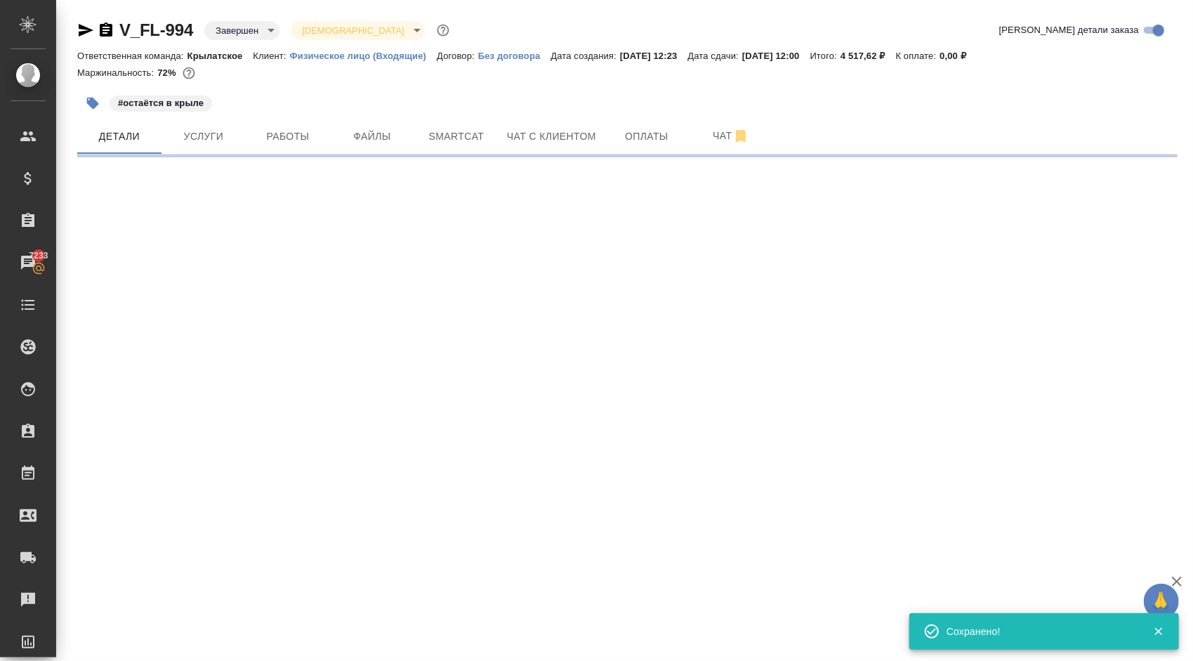
select select "RU"
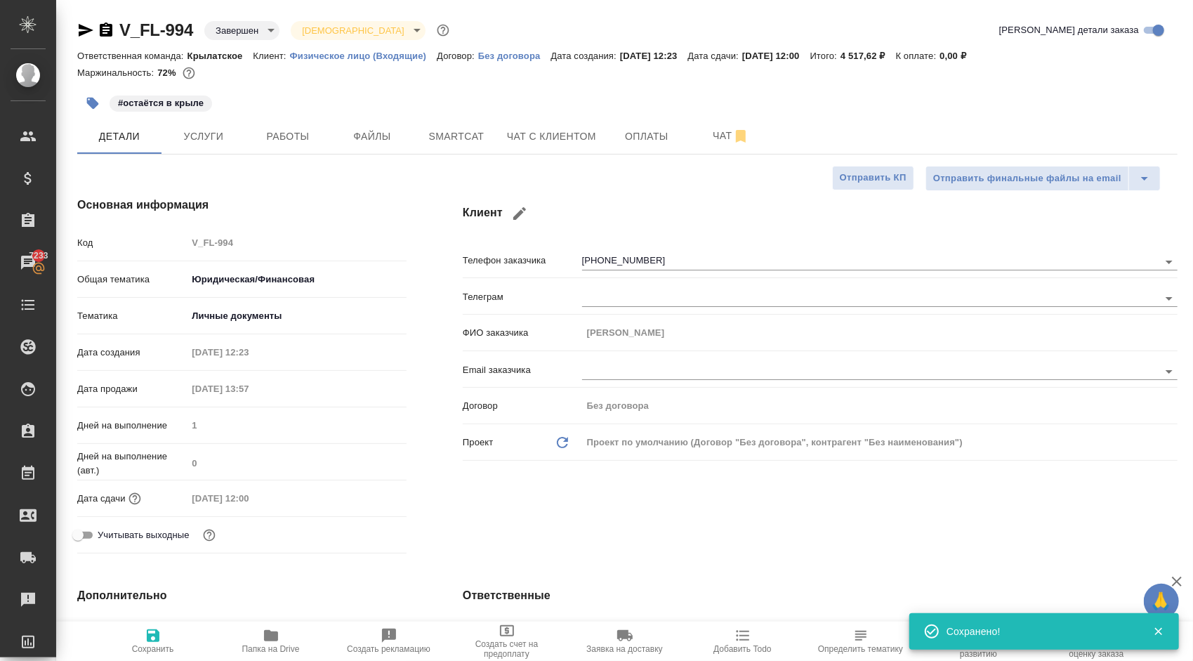
type textarea "x"
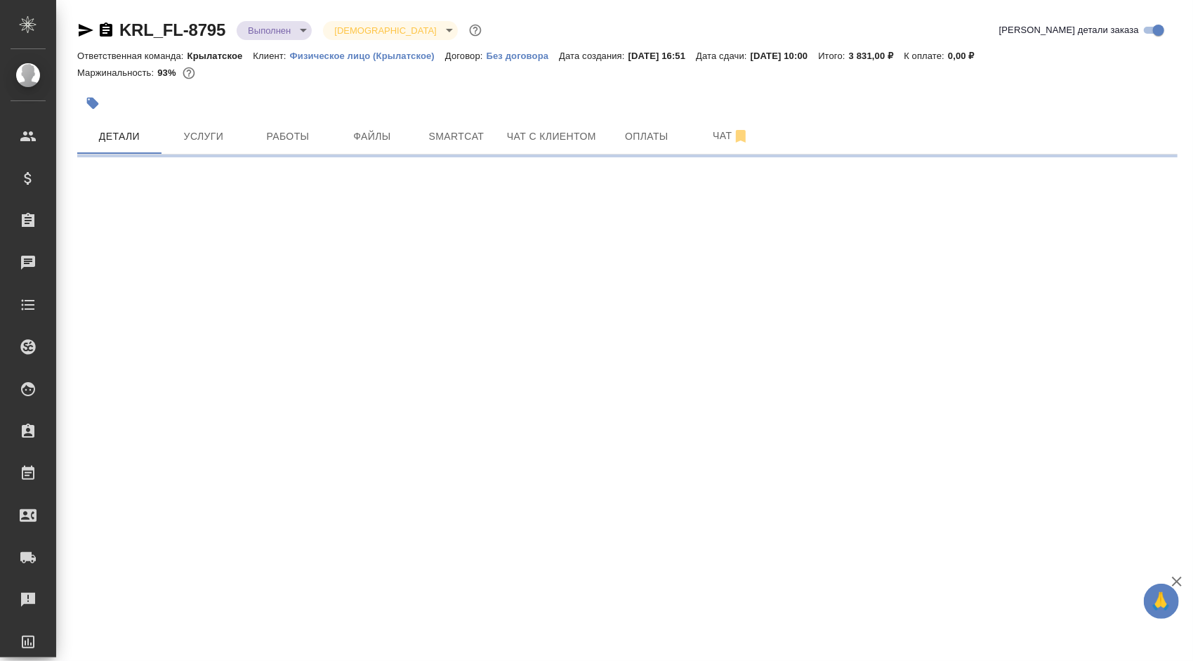
select select "RU"
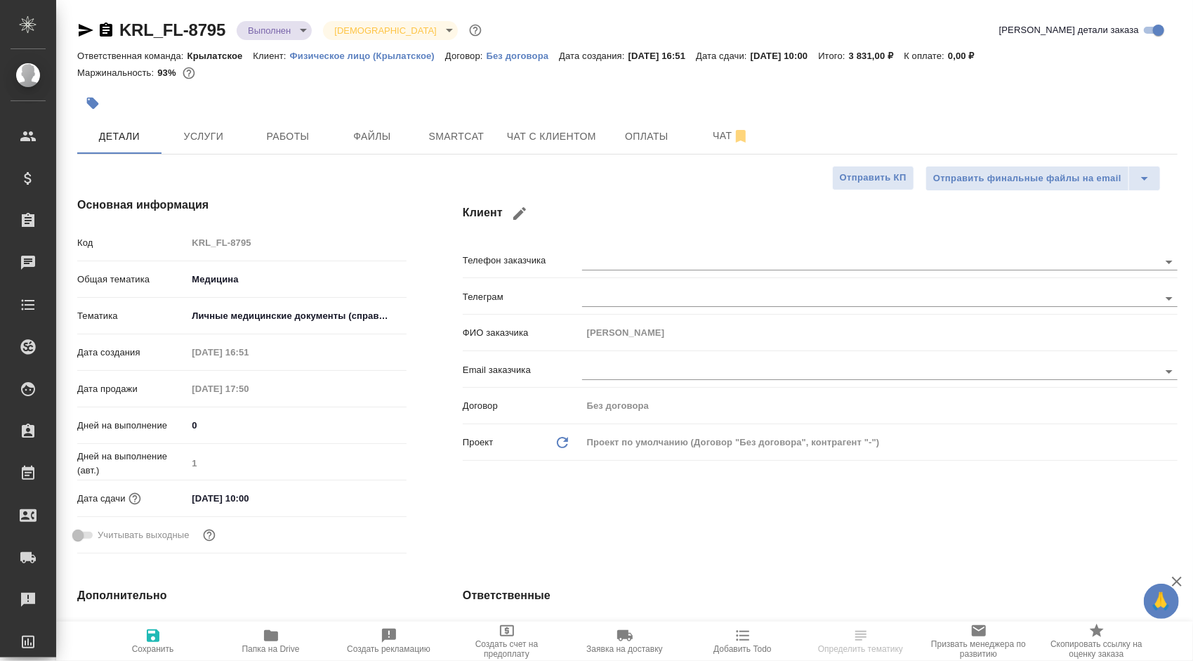
type textarea "x"
click at [205, 131] on span "Услуги" at bounding box center [203, 137] width 67 height 18
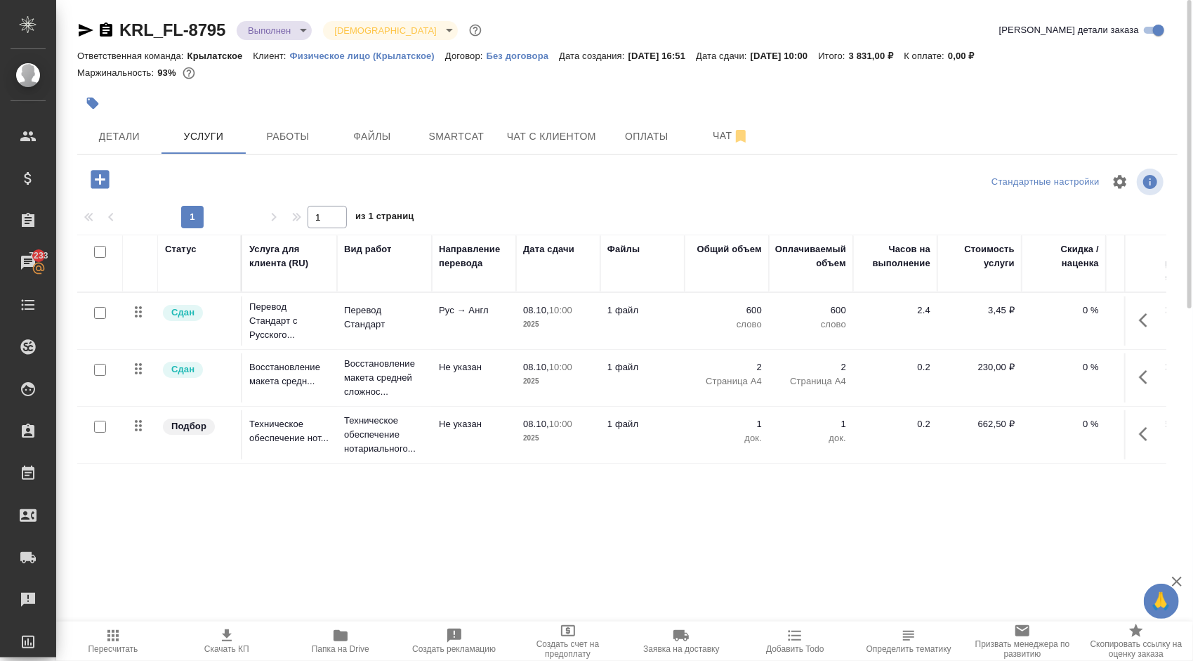
drag, startPoint x: 506, startPoint y: 524, endPoint x: 617, endPoint y: 537, distance: 111.8
click at [617, 537] on div "KRL_FL-8795 Выполнен completed Святая троица holyTrinity Кратко детали заказа О…" at bounding box center [628, 286] width 1116 height 572
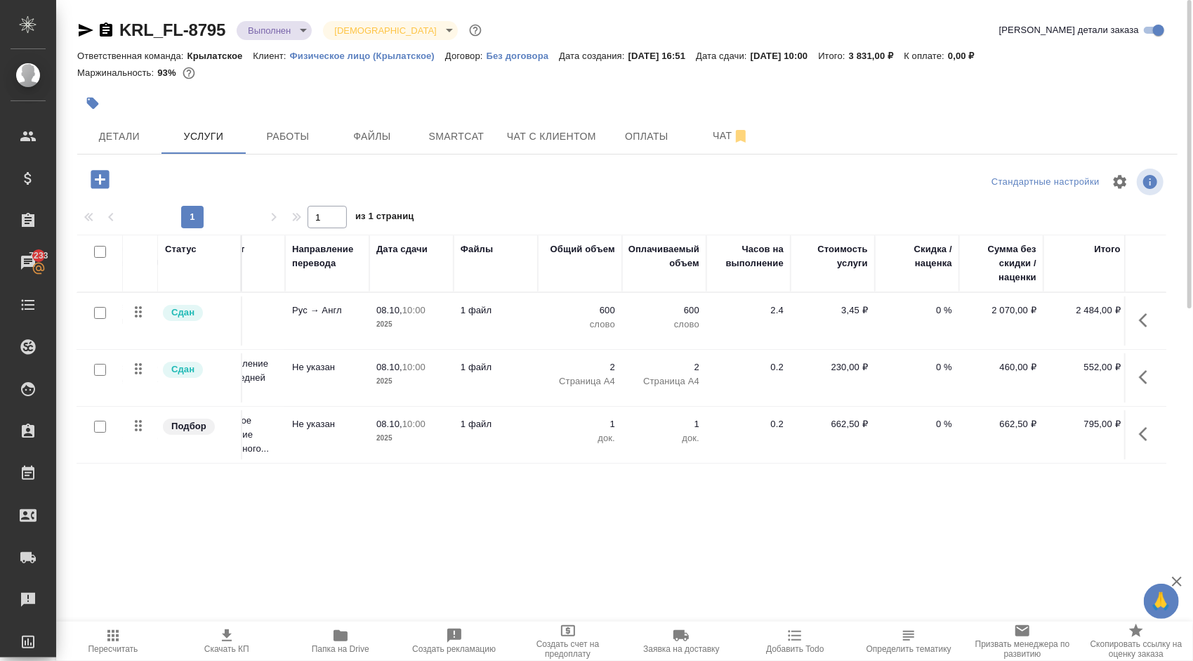
scroll to position [0, 150]
click at [316, 146] on button "Работы" at bounding box center [288, 136] width 84 height 35
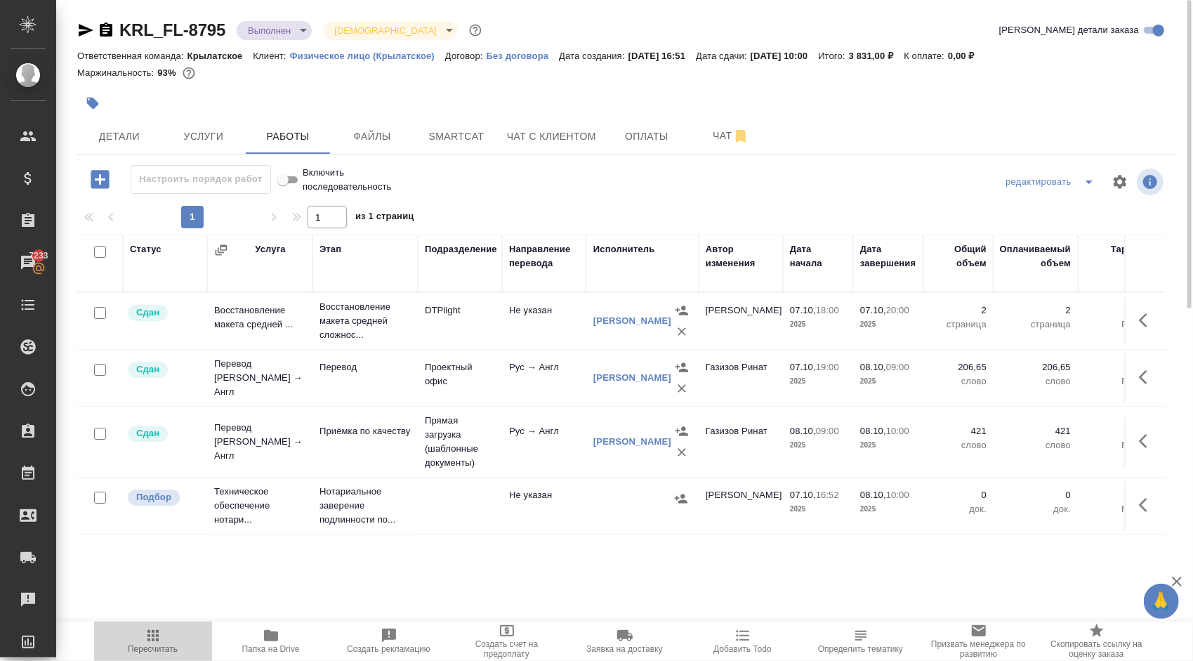
click at [167, 644] on span "Пересчитать" at bounding box center [153, 649] width 50 height 10
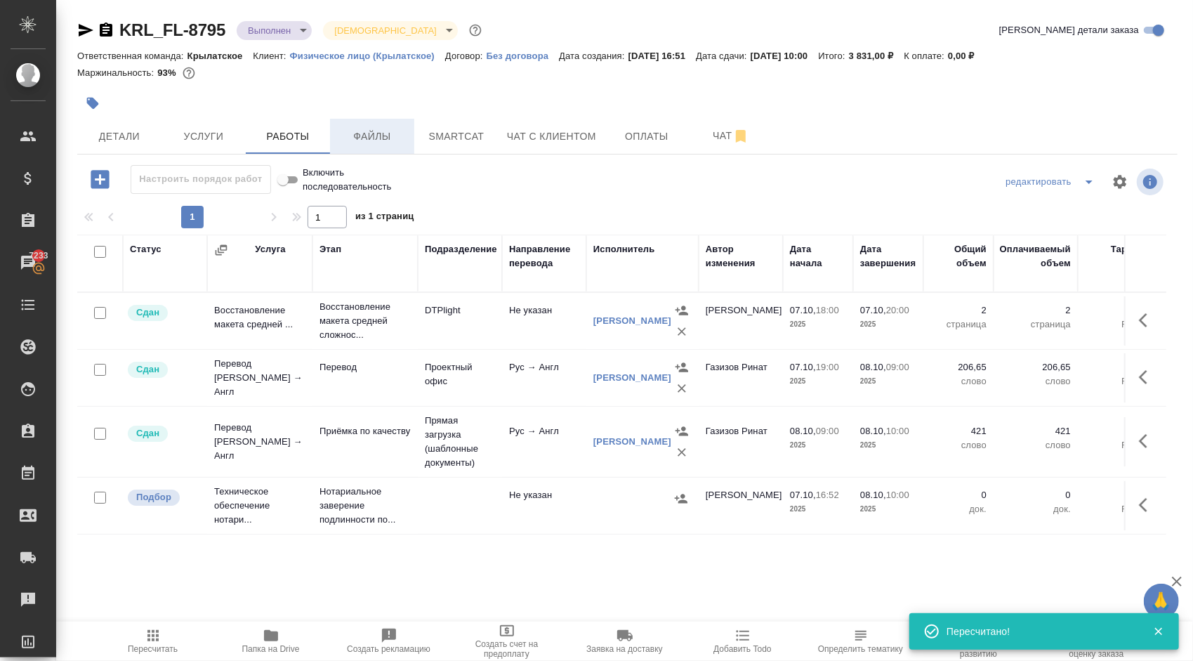
click at [395, 130] on span "Файлы" at bounding box center [371, 137] width 67 height 18
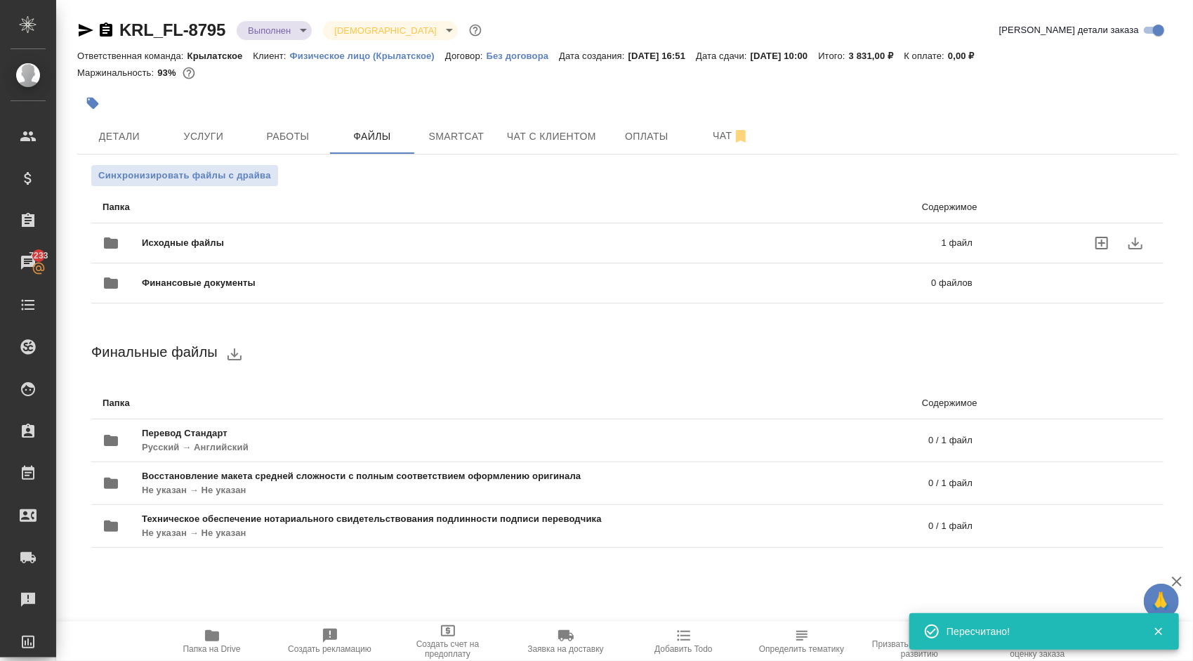
click at [272, 232] on div "Исходные файлы 1 файл" at bounding box center [538, 243] width 870 height 34
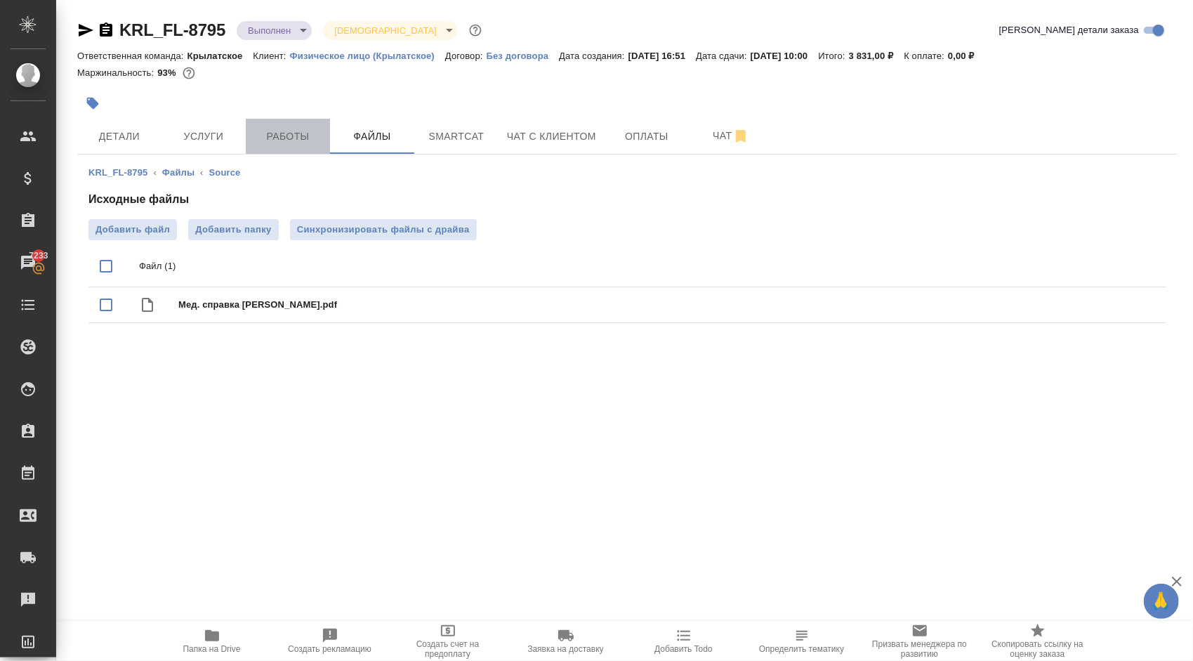
click at [264, 142] on span "Работы" at bounding box center [287, 137] width 67 height 18
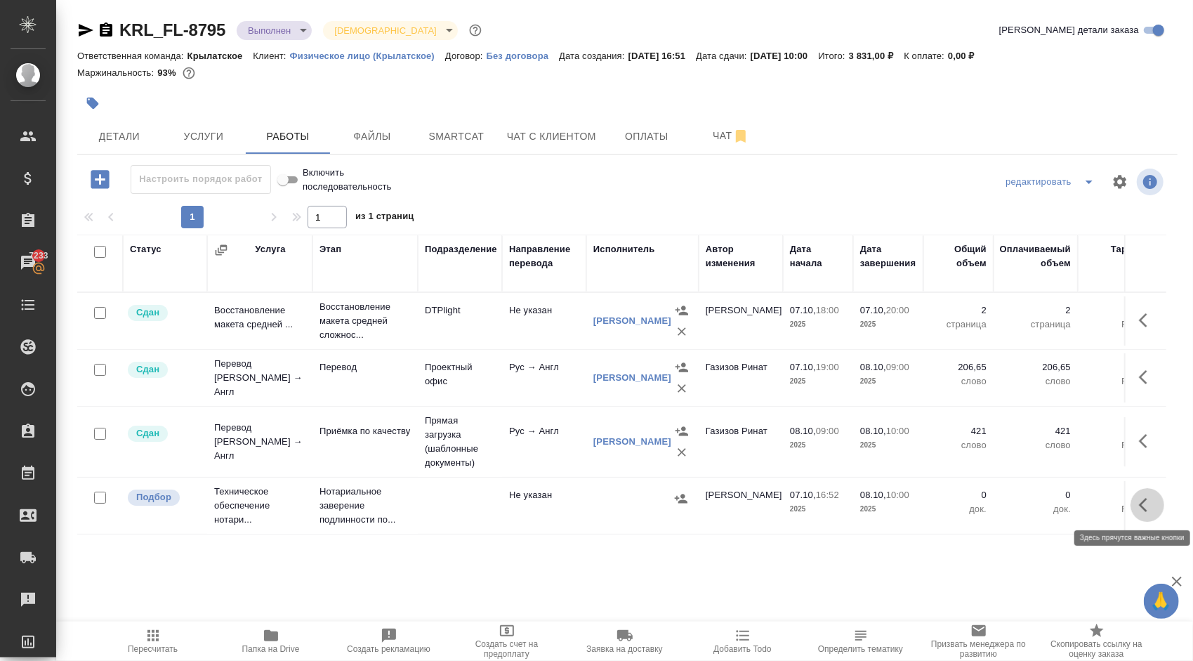
click at [1138, 501] on button "button" at bounding box center [1148, 505] width 34 height 34
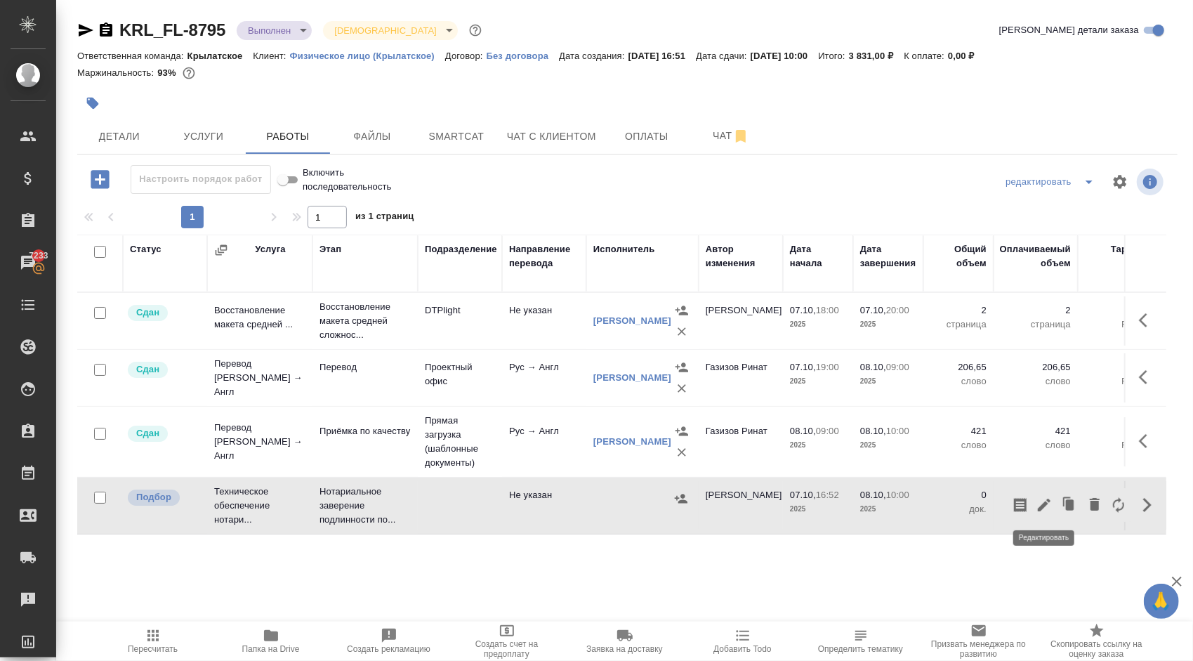
click at [1042, 501] on icon "button" at bounding box center [1044, 504] width 17 height 17
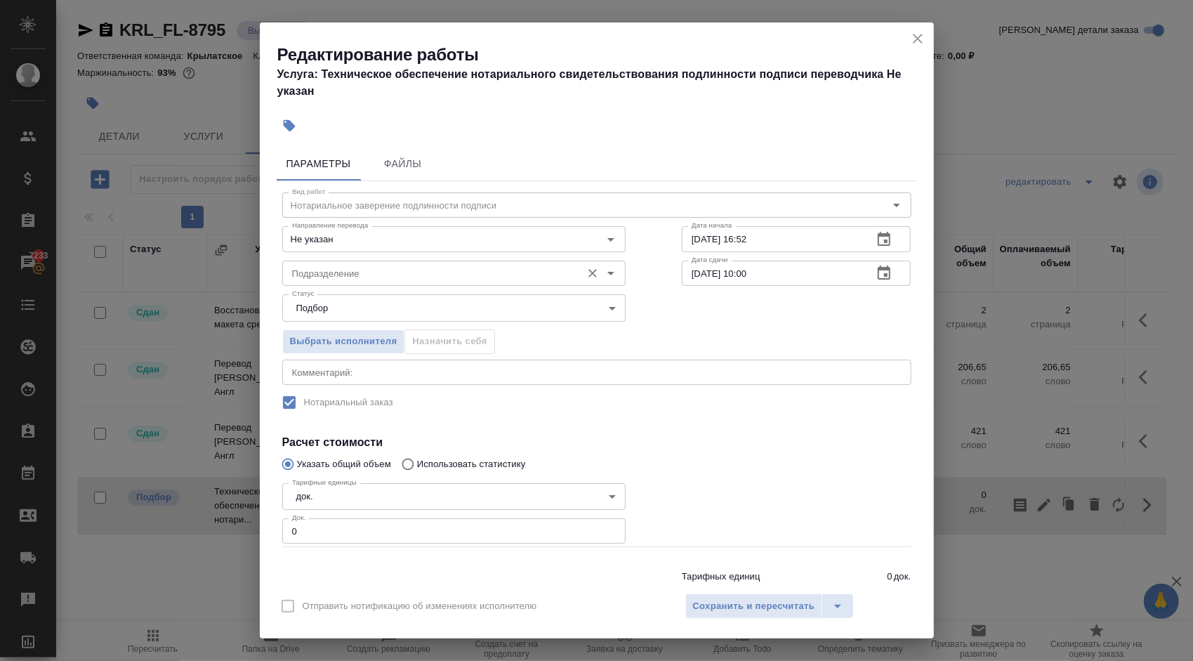
click at [400, 270] on input "Подразделение" at bounding box center [431, 273] width 288 height 17
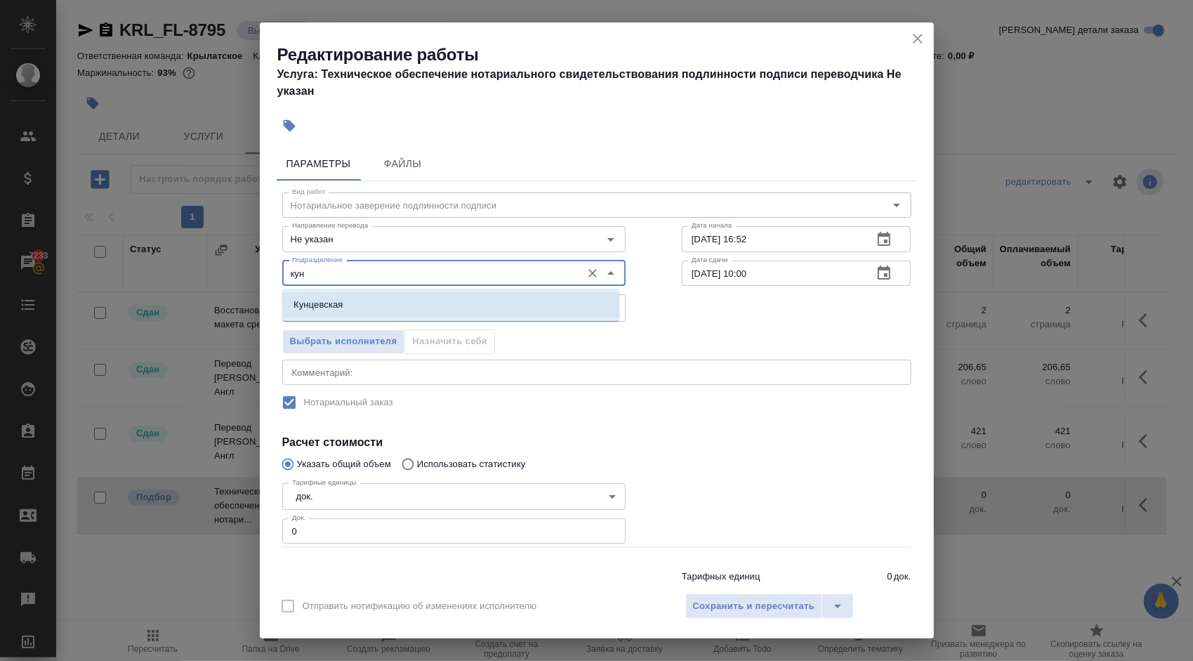
click at [374, 302] on li "Кунцевская" at bounding box center [450, 304] width 337 height 25
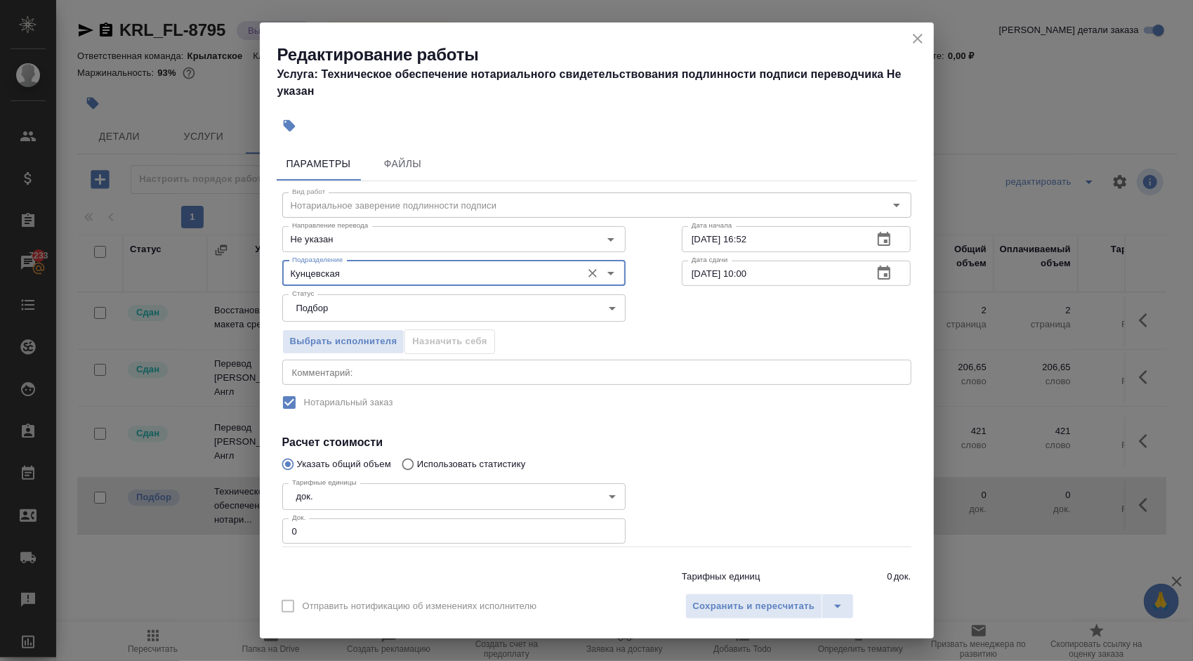
type input "Кунцевская"
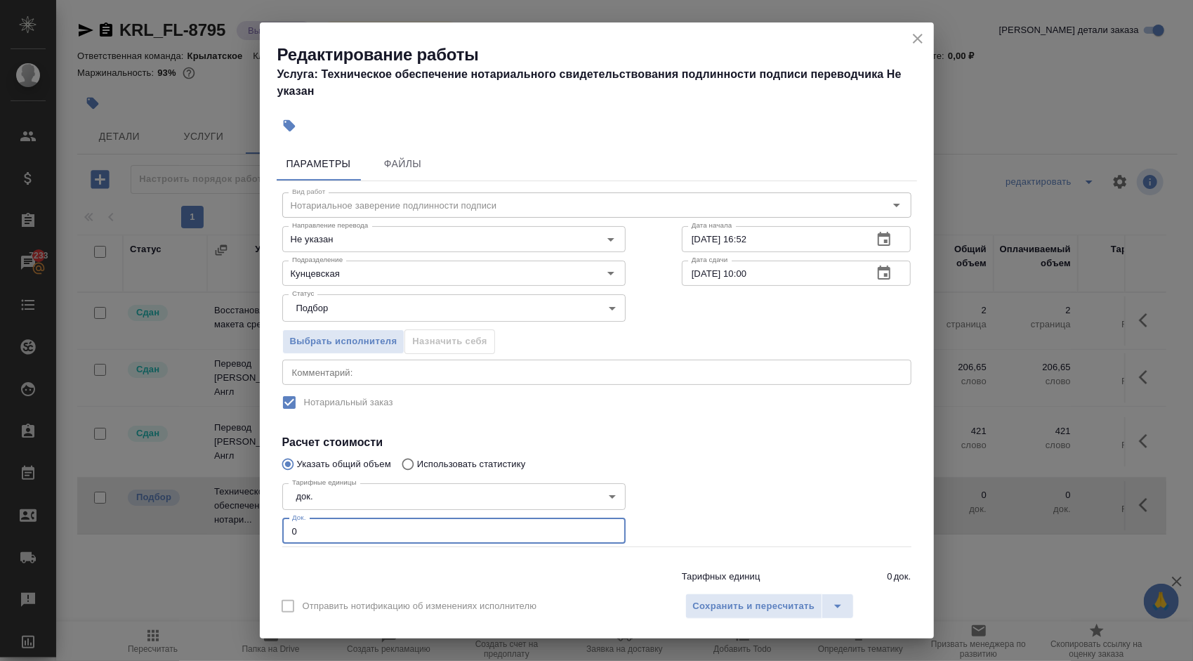
drag, startPoint x: 334, startPoint y: 523, endPoint x: 213, endPoint y: 513, distance: 120.5
click at [213, 513] on div "Редактирование работы Услуга: Техническое обеспечение нотариального свидетельст…" at bounding box center [596, 330] width 1193 height 661
type input "1"
click at [777, 607] on span "Сохранить и пересчитать" at bounding box center [754, 606] width 122 height 16
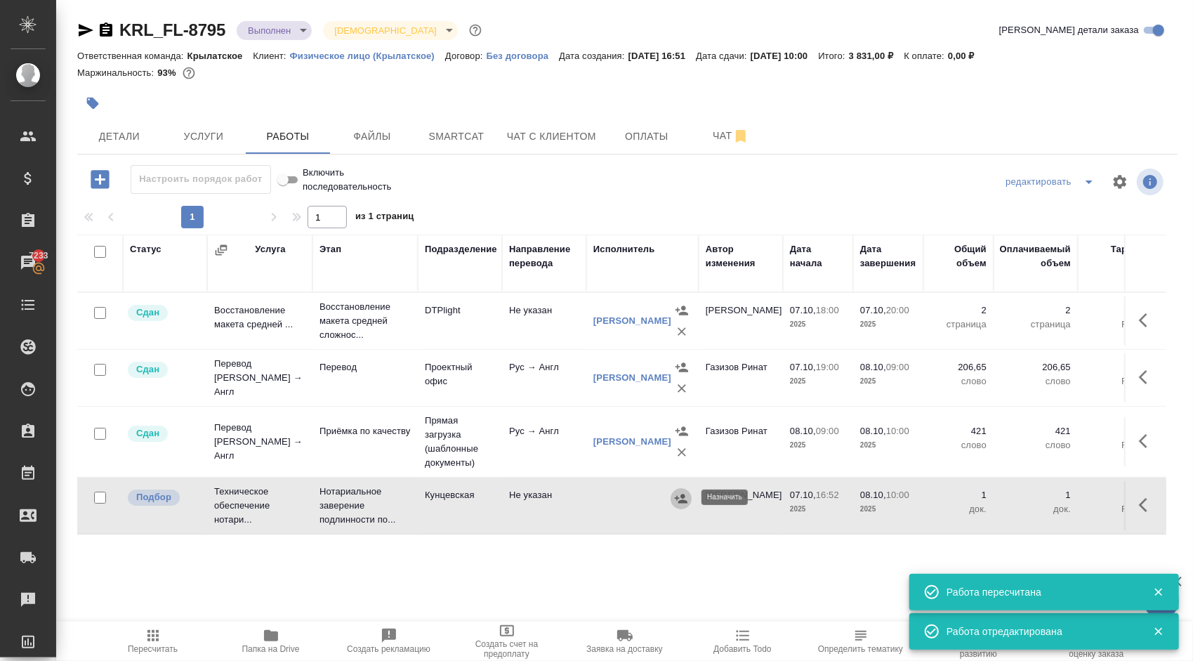
click at [687, 497] on icon "button" at bounding box center [681, 499] width 14 height 14
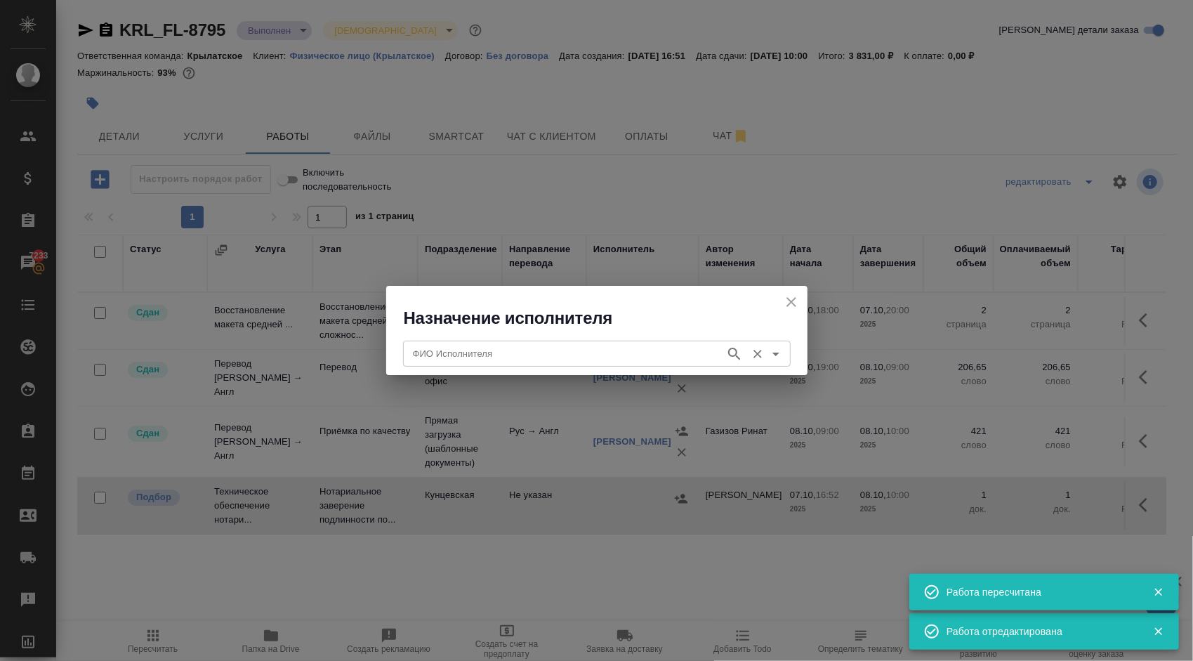
click at [473, 357] on input "ФИО Исполнителя" at bounding box center [562, 353] width 311 height 17
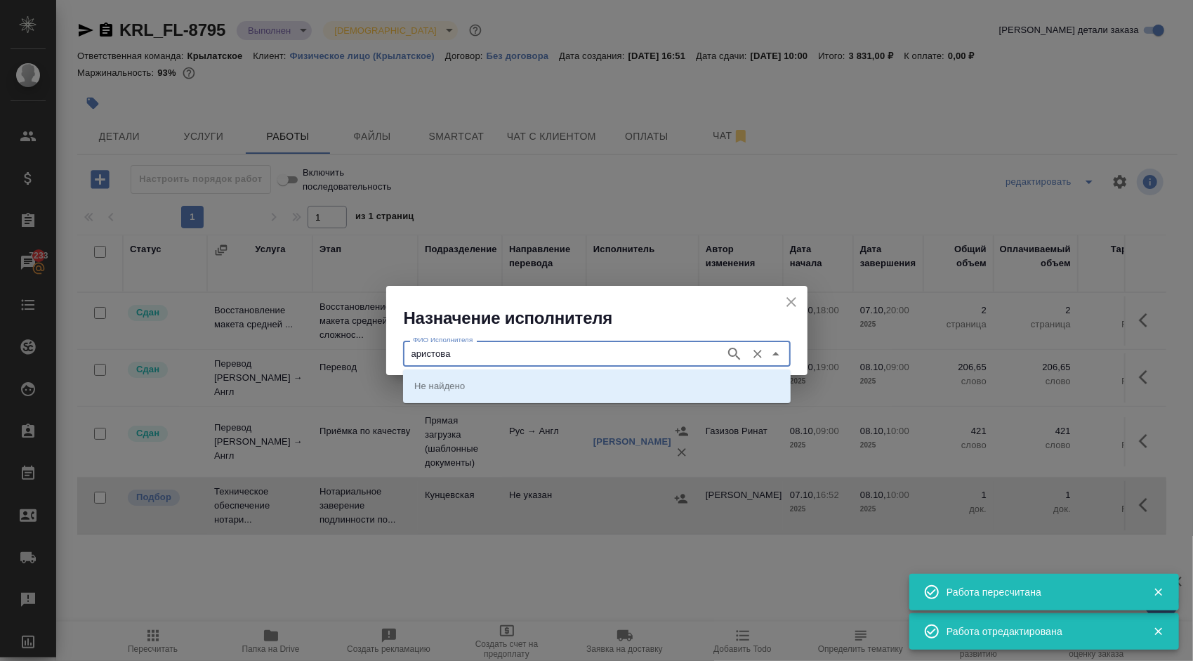
type input "аристова"
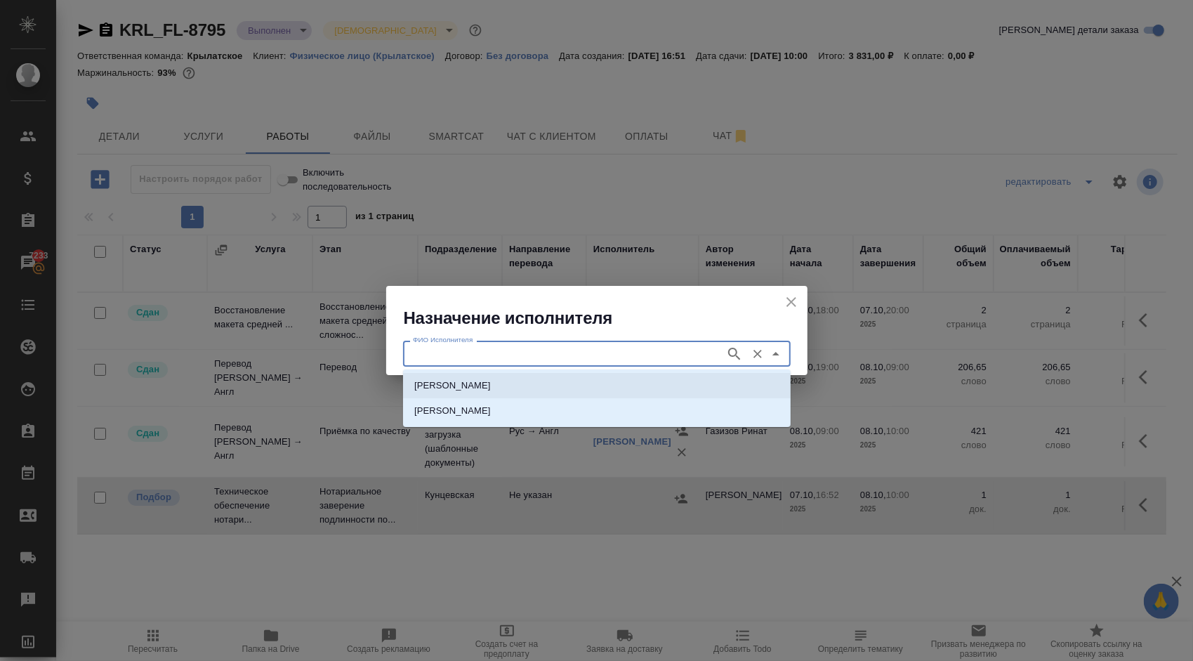
click at [491, 385] on p "[PERSON_NAME]" at bounding box center [452, 385] width 77 height 14
type input "[PERSON_NAME]"
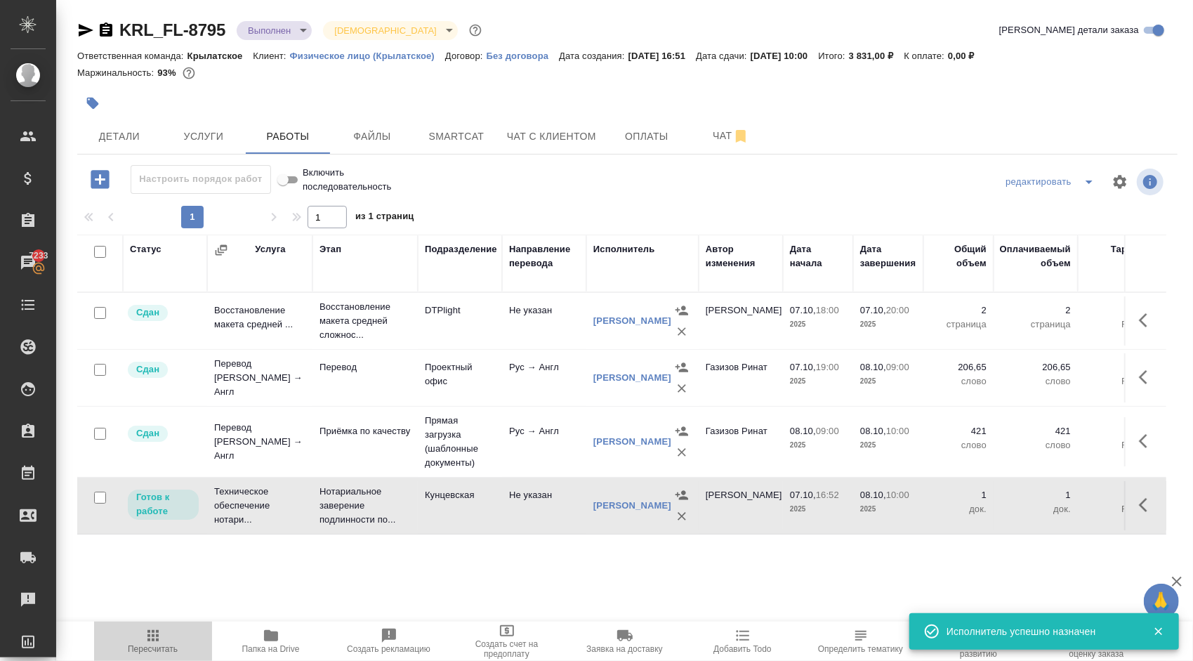
click at [164, 636] on span "Пересчитать" at bounding box center [153, 640] width 101 height 27
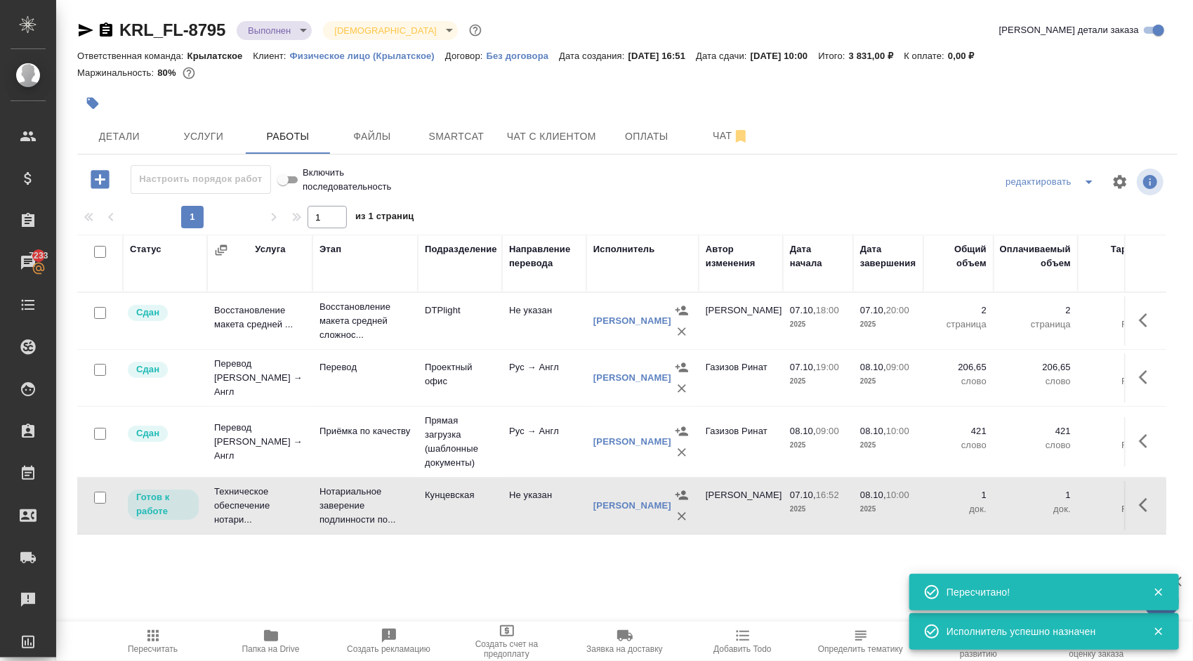
click at [164, 657] on button "Пересчитать" at bounding box center [153, 640] width 118 height 39
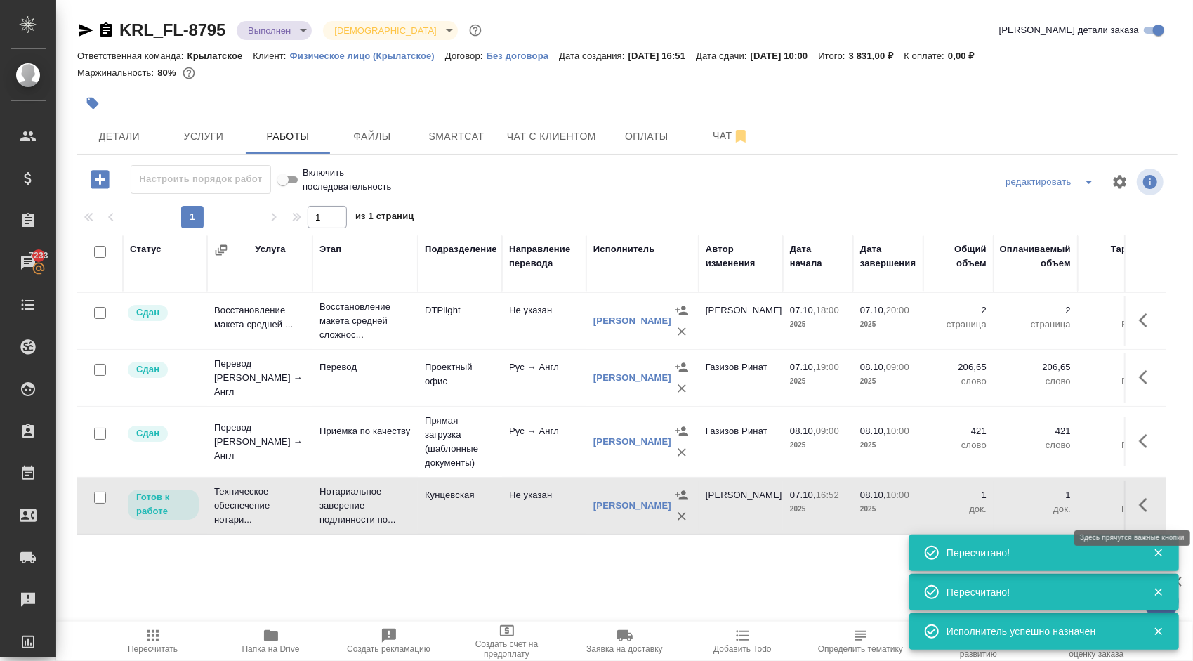
click at [1147, 505] on icon "button" at bounding box center [1147, 504] width 17 height 17
click at [1045, 509] on icon "button" at bounding box center [1044, 504] width 17 height 17
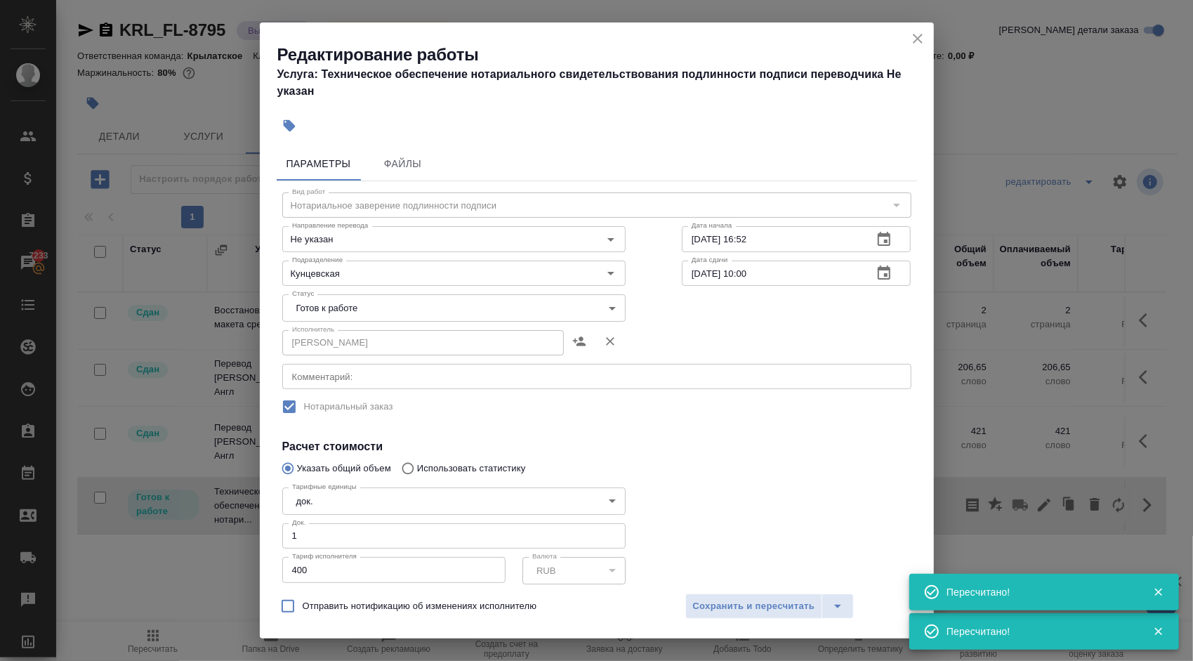
click at [364, 302] on body "🙏 .cls-1 fill:#fff; AWATERA Kasymov Timur Клиенты Спецификации Заказы 7233 Чаты…" at bounding box center [596, 330] width 1193 height 661
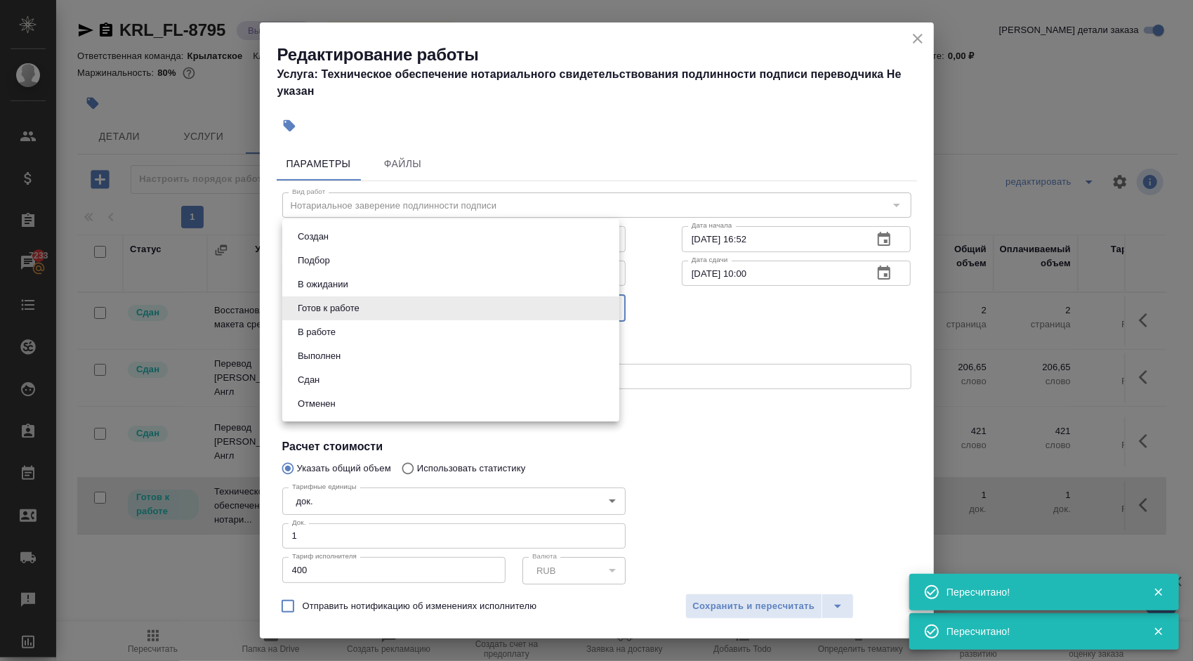
click at [317, 378] on button "Сдан" at bounding box center [309, 379] width 30 height 15
type input "closed"
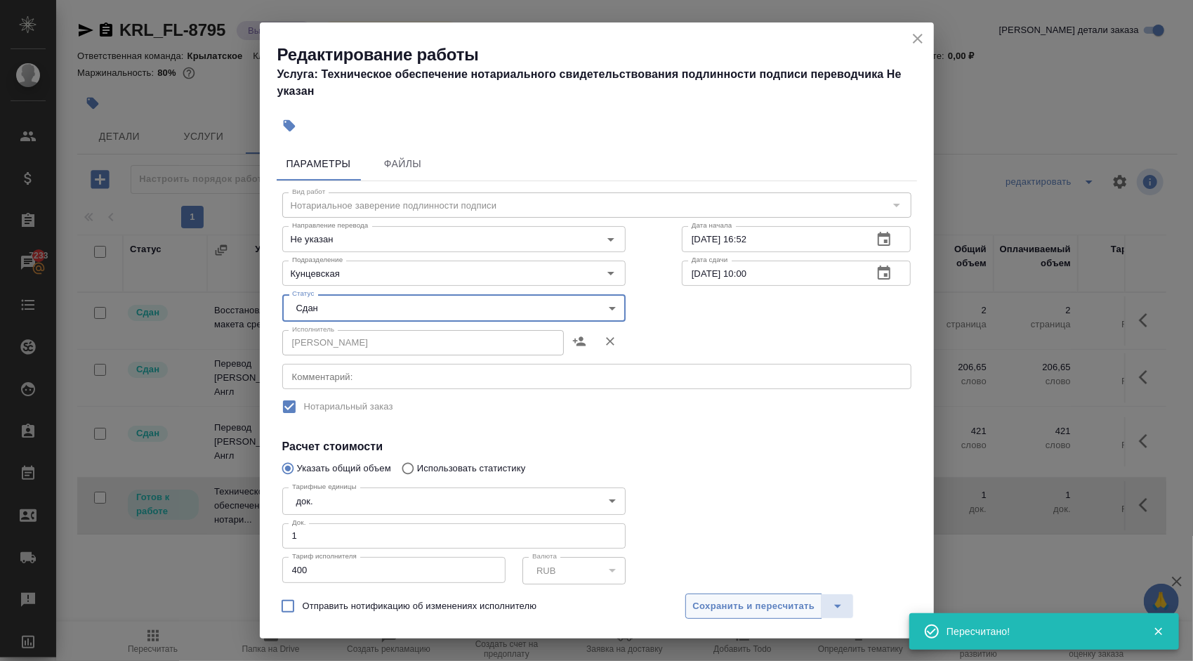
click at [733, 610] on span "Сохранить и пересчитать" at bounding box center [754, 606] width 122 height 16
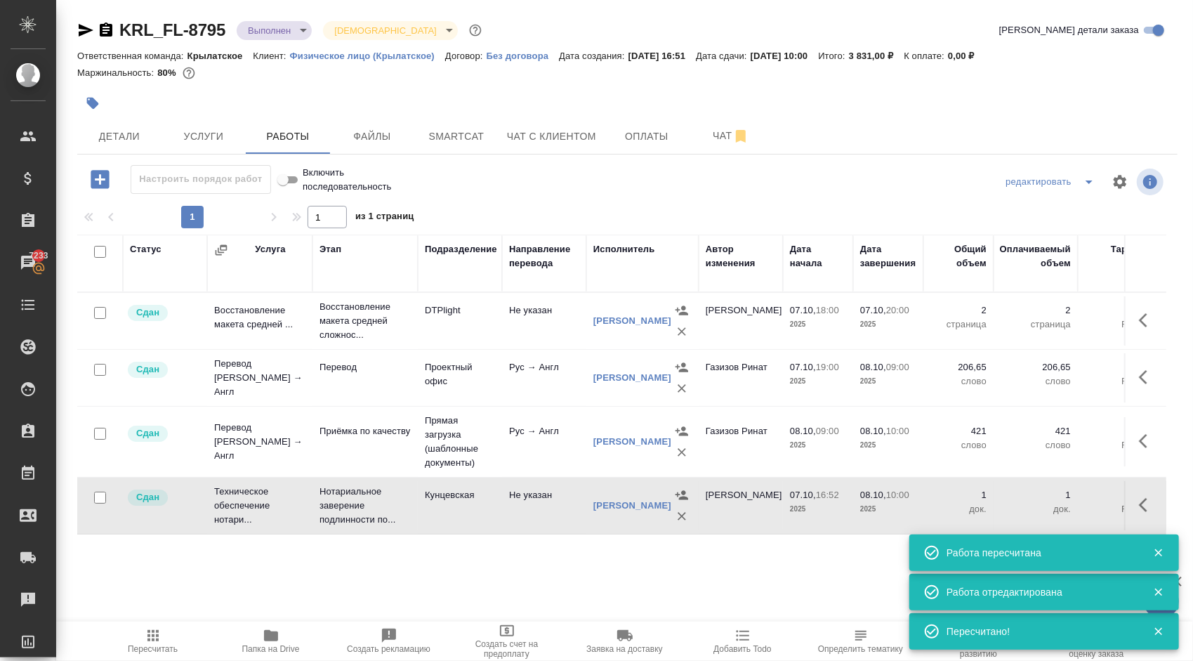
click at [168, 640] on span "Пересчитать" at bounding box center [153, 640] width 101 height 27
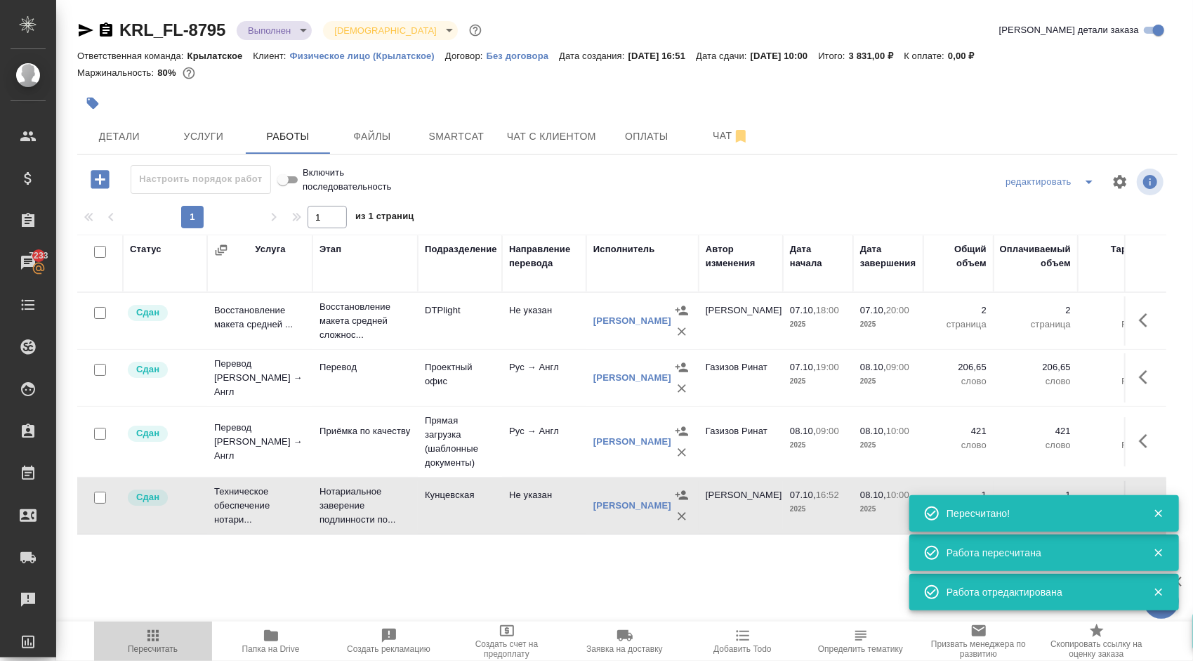
click at [154, 644] on span "Пересчитать" at bounding box center [153, 649] width 50 height 10
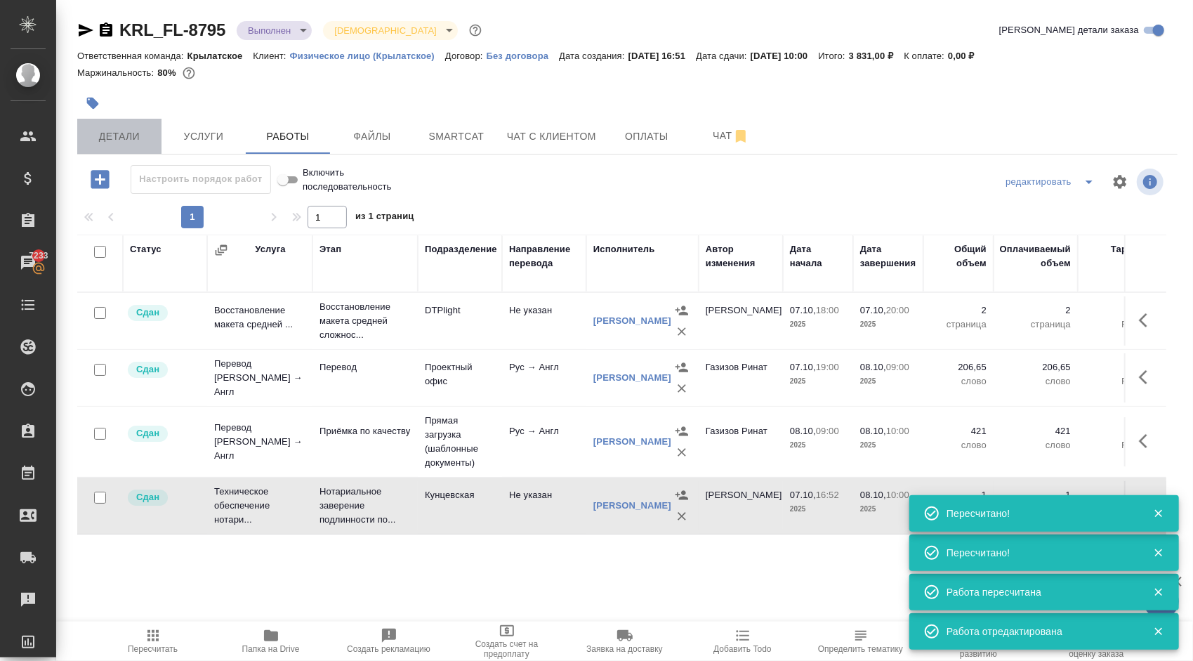
click at [124, 133] on span "Детали" at bounding box center [119, 137] width 67 height 18
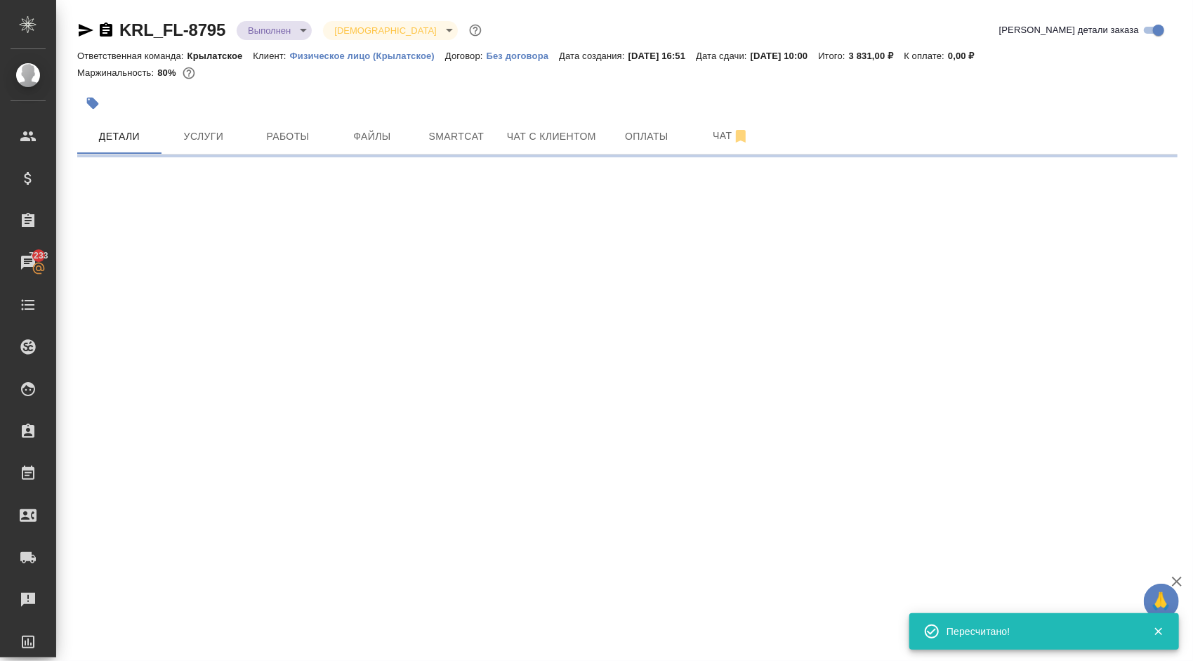
select select "RU"
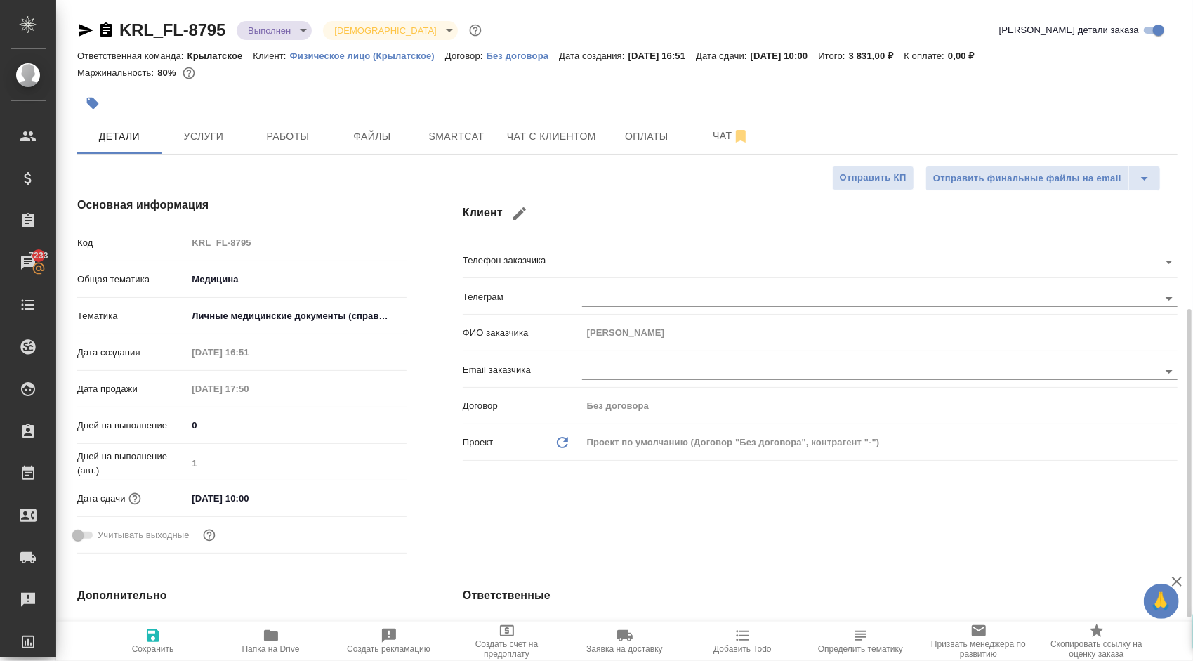
scroll to position [351, 0]
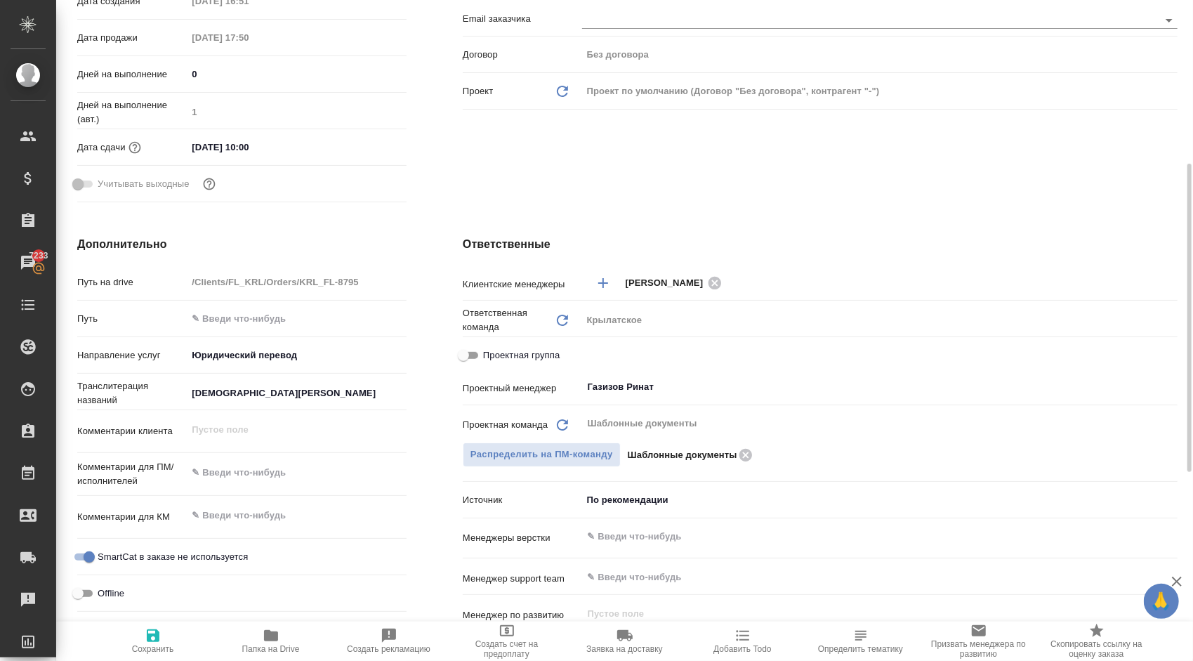
click at [536, 353] on span "Проектная группа" at bounding box center [521, 355] width 77 height 14
click at [489, 353] on input "Проектная группа" at bounding box center [463, 355] width 51 height 17
checkbox input "true"
type textarea "x"
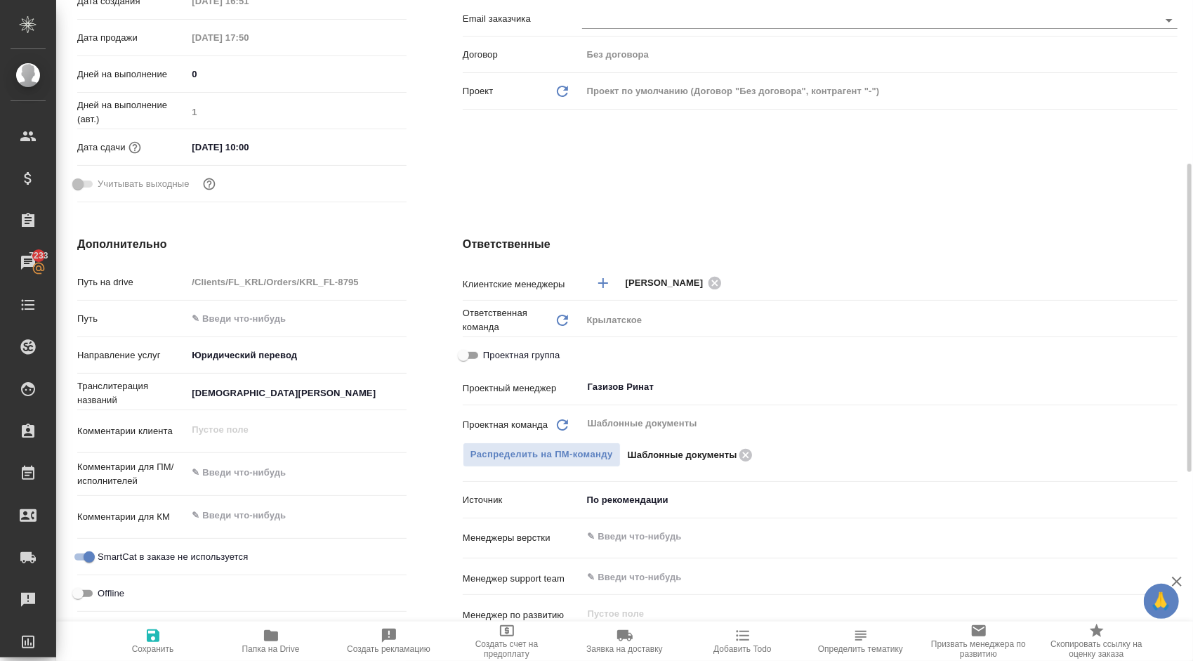
type textarea "x"
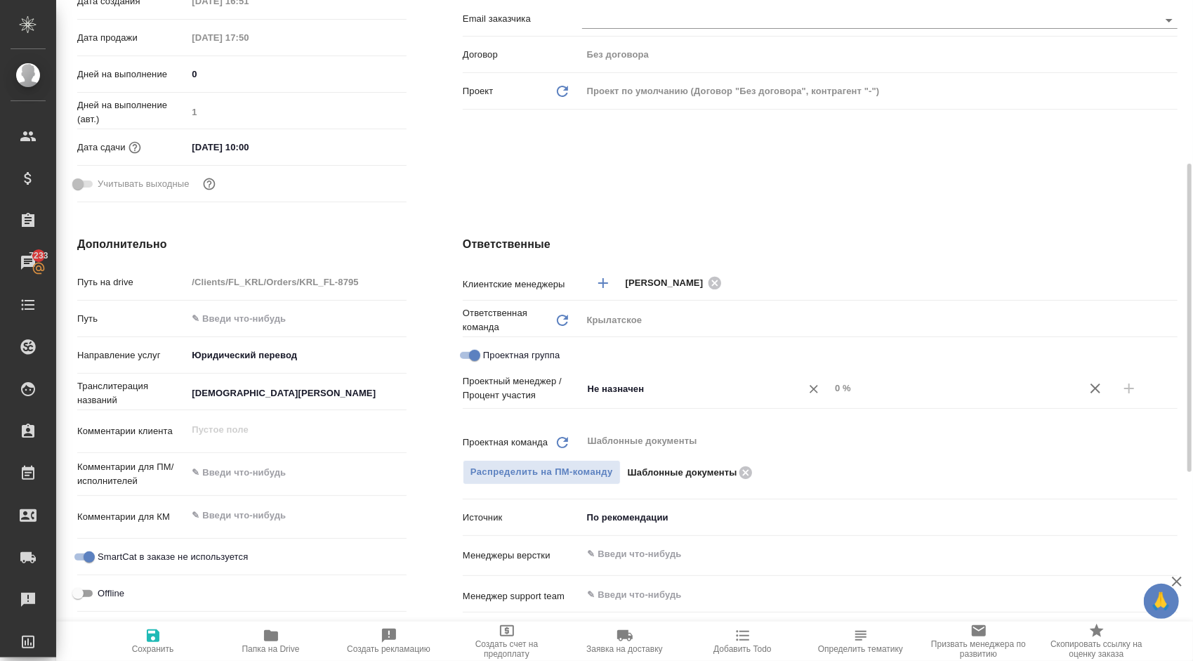
click at [666, 388] on input "Не назначен" at bounding box center [682, 388] width 192 height 17
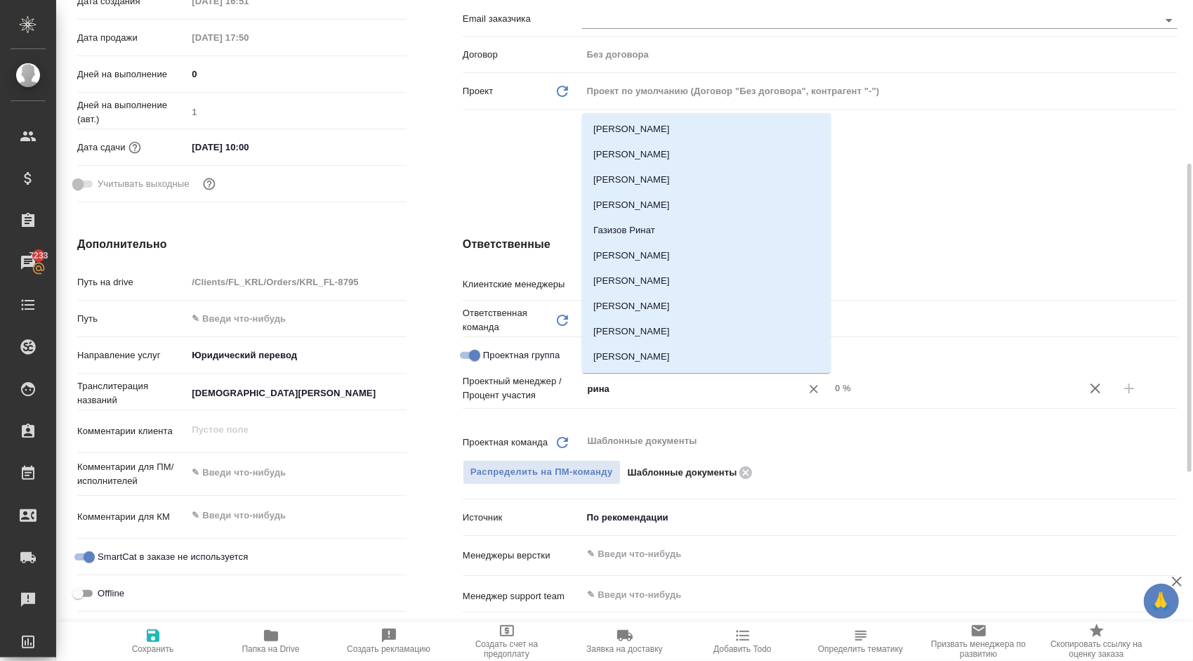
type input "ринат"
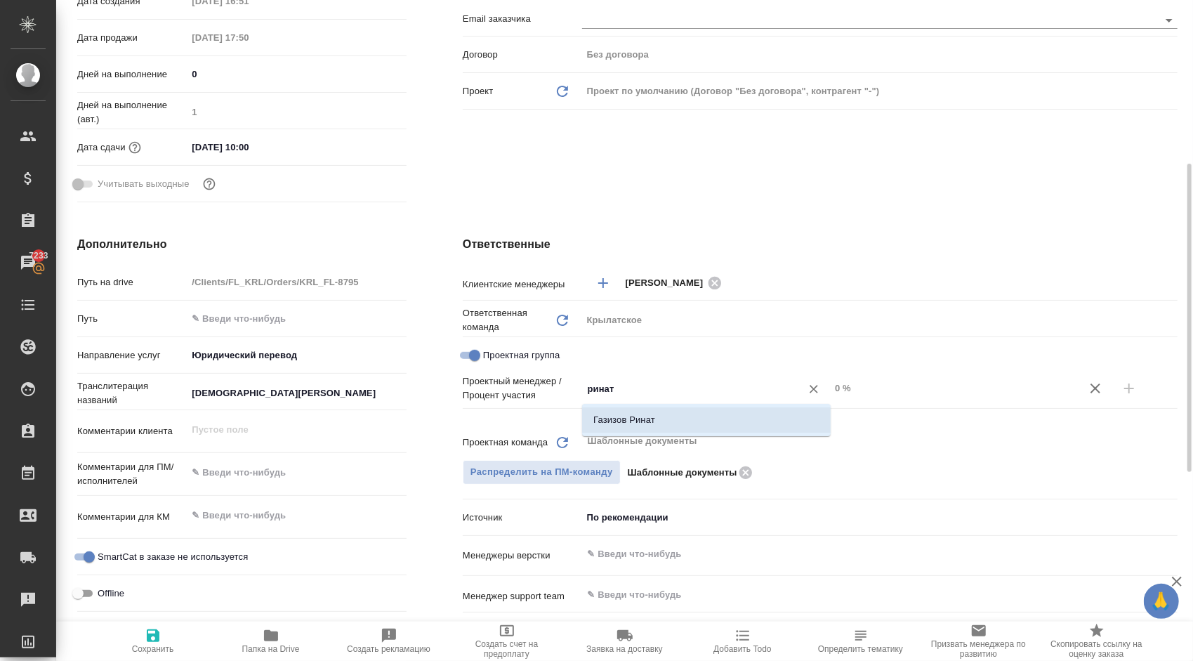
click at [666, 416] on li "Газизов Ринат" at bounding box center [706, 419] width 249 height 25
type textarea "x"
drag, startPoint x: 878, startPoint y: 383, endPoint x: 822, endPoint y: 376, distance: 56.6
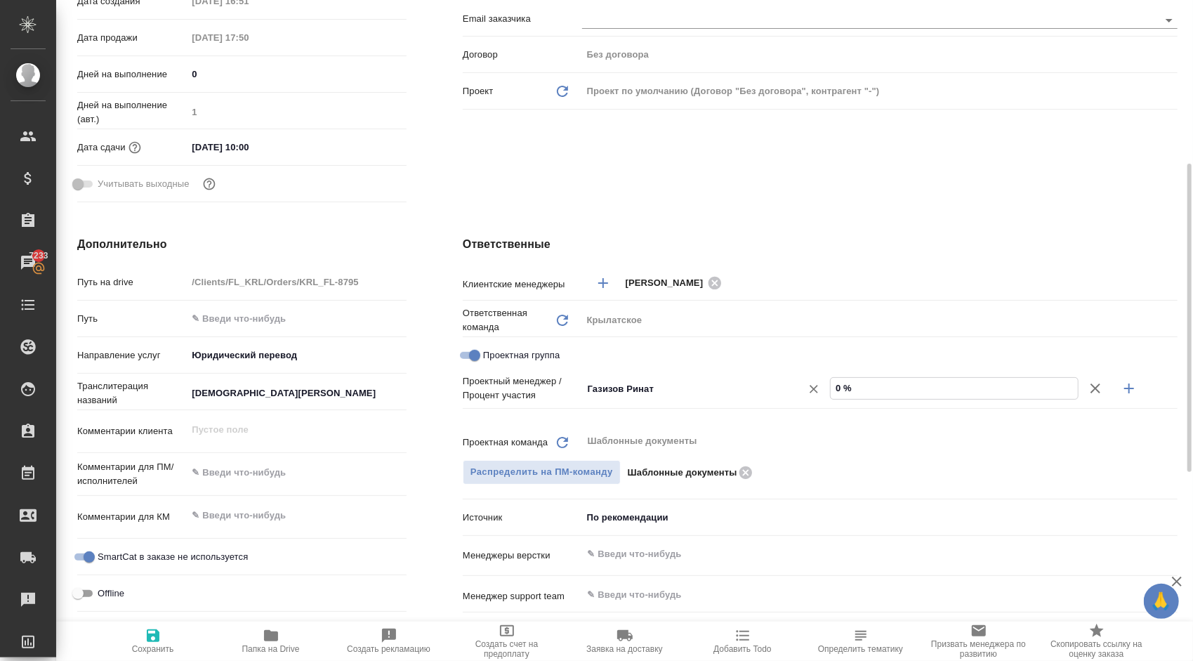
click at [822, 376] on div "Газизов Ринат ​ 0 %" at bounding box center [879, 388] width 595 height 25
type textarea "x"
type input "80 %"
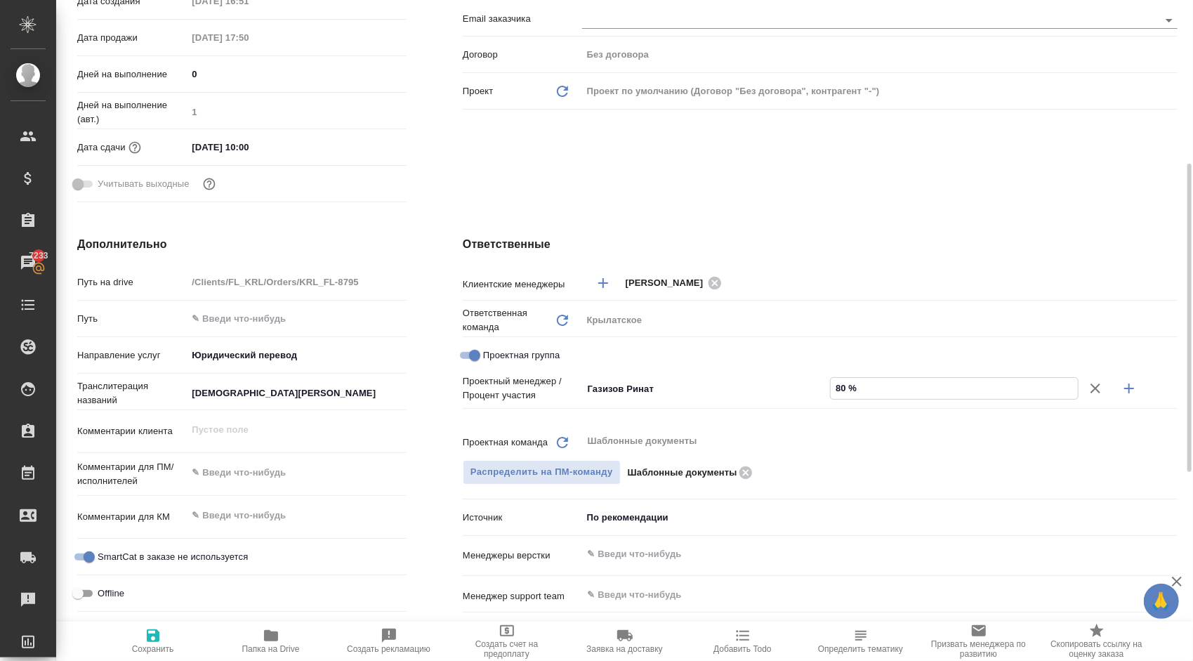
type textarea "x"
type input "80 %"
click at [1128, 385] on icon "button" at bounding box center [1129, 388] width 17 height 17
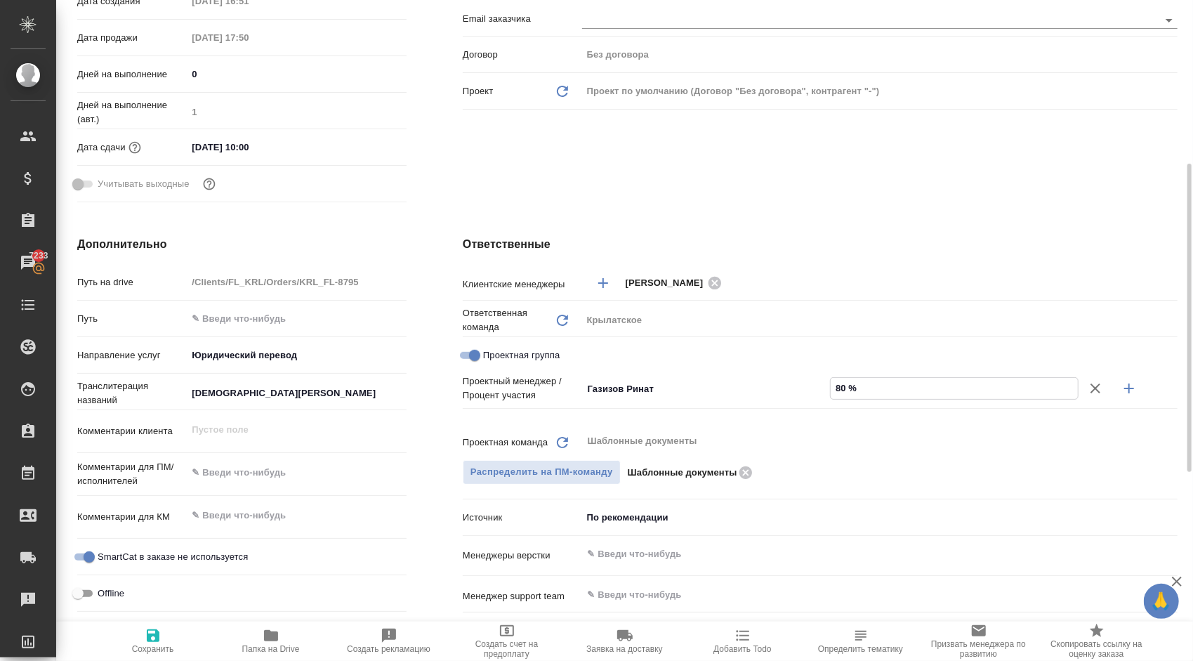
type textarea "x"
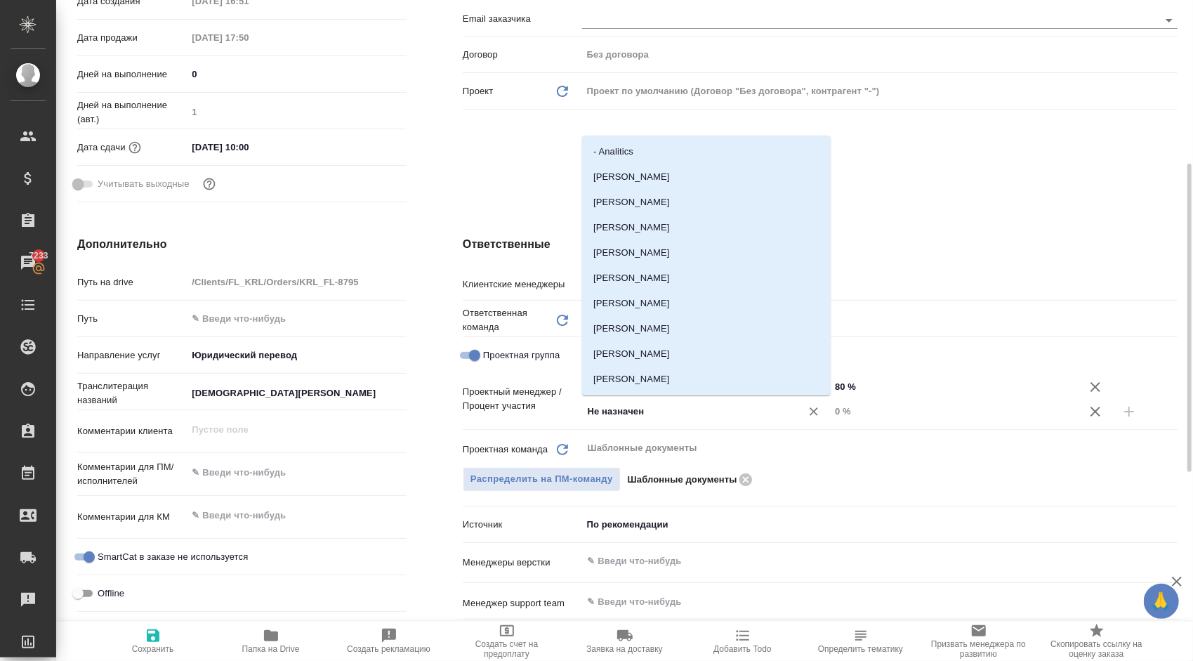
click at [618, 418] on input "Не назначен" at bounding box center [682, 411] width 192 height 17
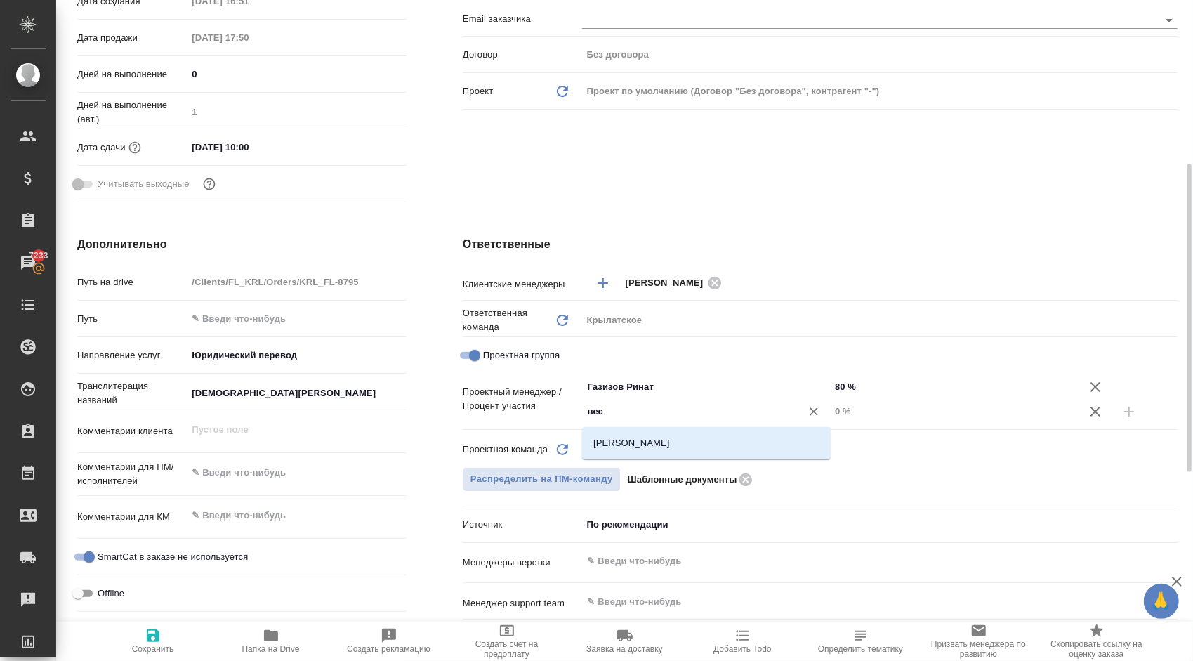
type input "весе"
click at [642, 447] on li "[PERSON_NAME]" at bounding box center [706, 442] width 249 height 25
type textarea "x"
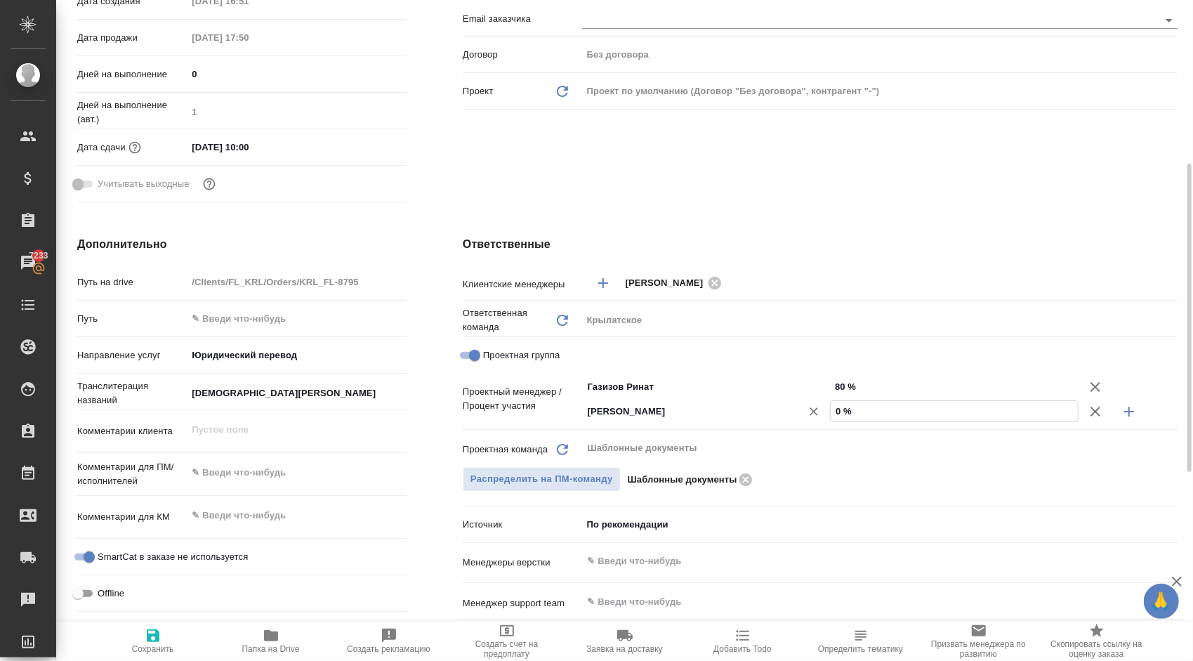
drag, startPoint x: 859, startPoint y: 412, endPoint x: 801, endPoint y: 402, distance: 59.1
click at [801, 402] on div "[PERSON_NAME] ​ 0 %" at bounding box center [879, 411] width 595 height 25
type textarea "x"
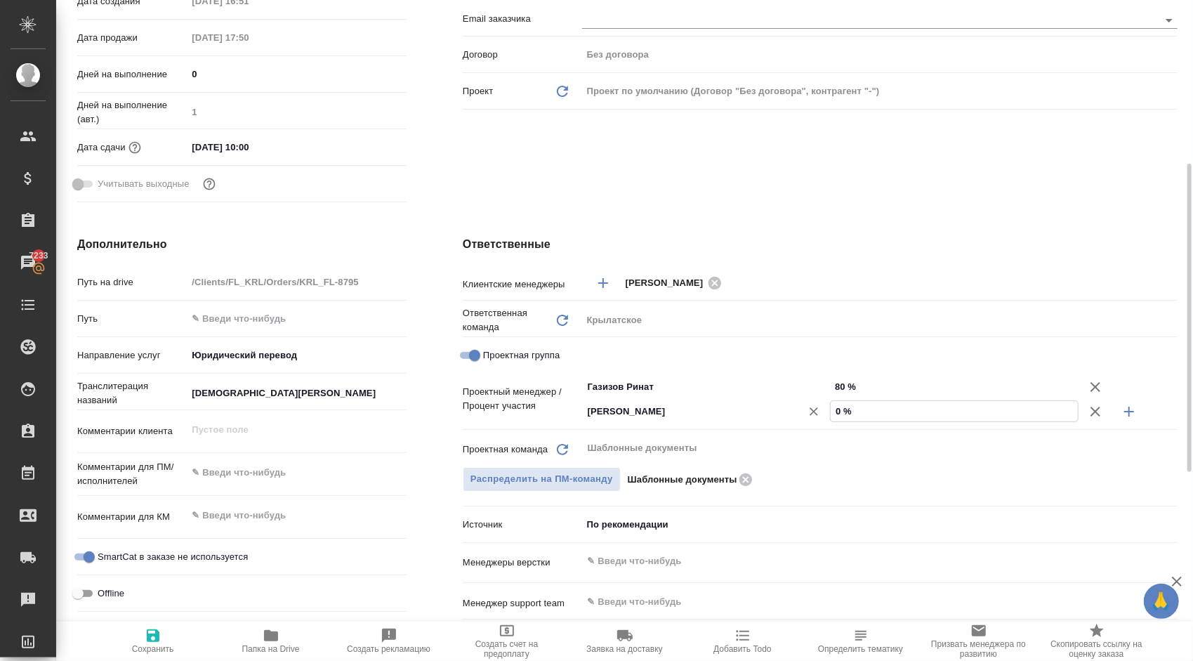
type input "2 %"
type textarea "x"
type input "20 %"
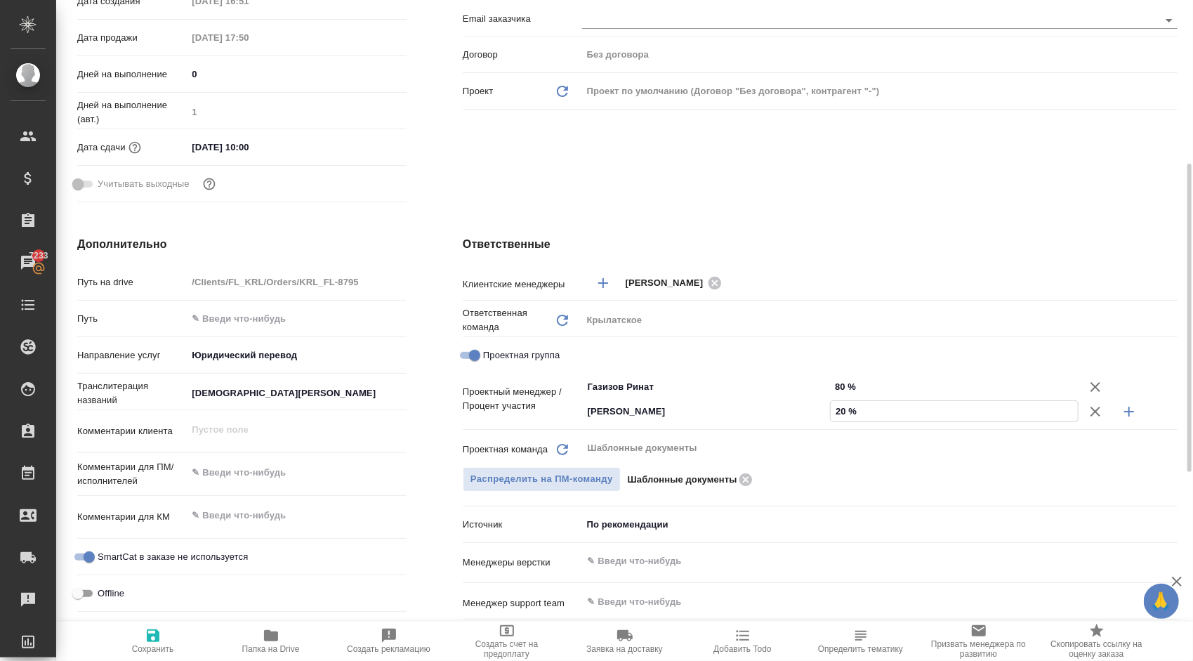
drag, startPoint x: 152, startPoint y: 645, endPoint x: 160, endPoint y: 645, distance: 8.5
click at [151, 645] on span "Сохранить" at bounding box center [153, 649] width 42 height 10
type textarea "x"
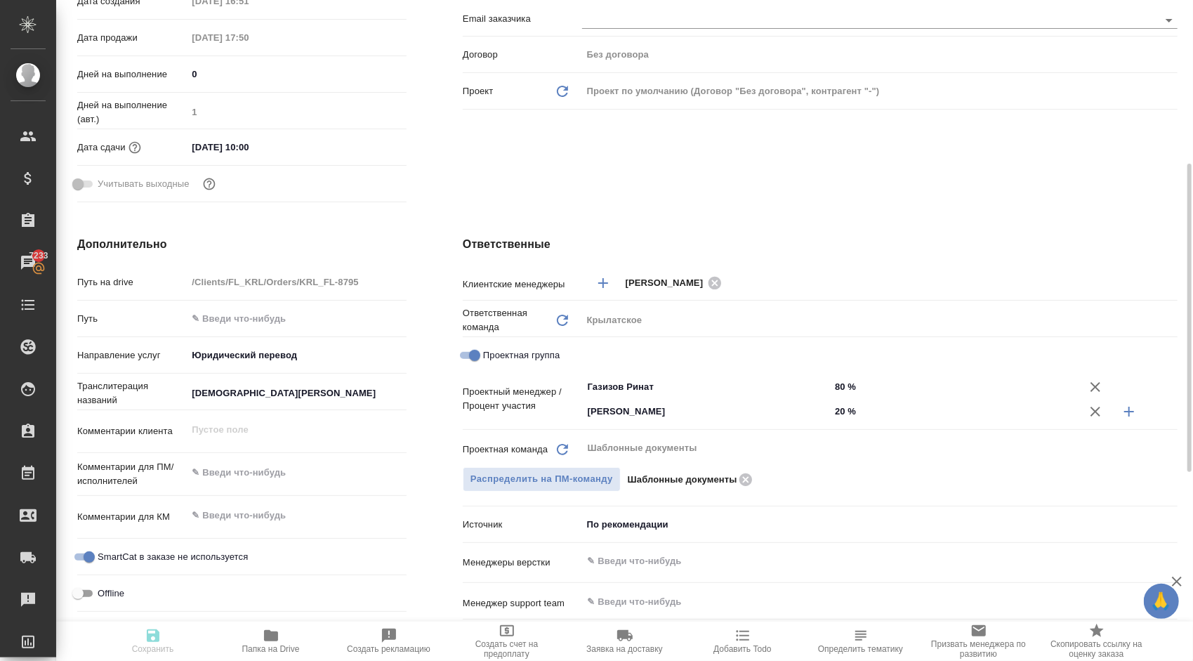
type textarea "x"
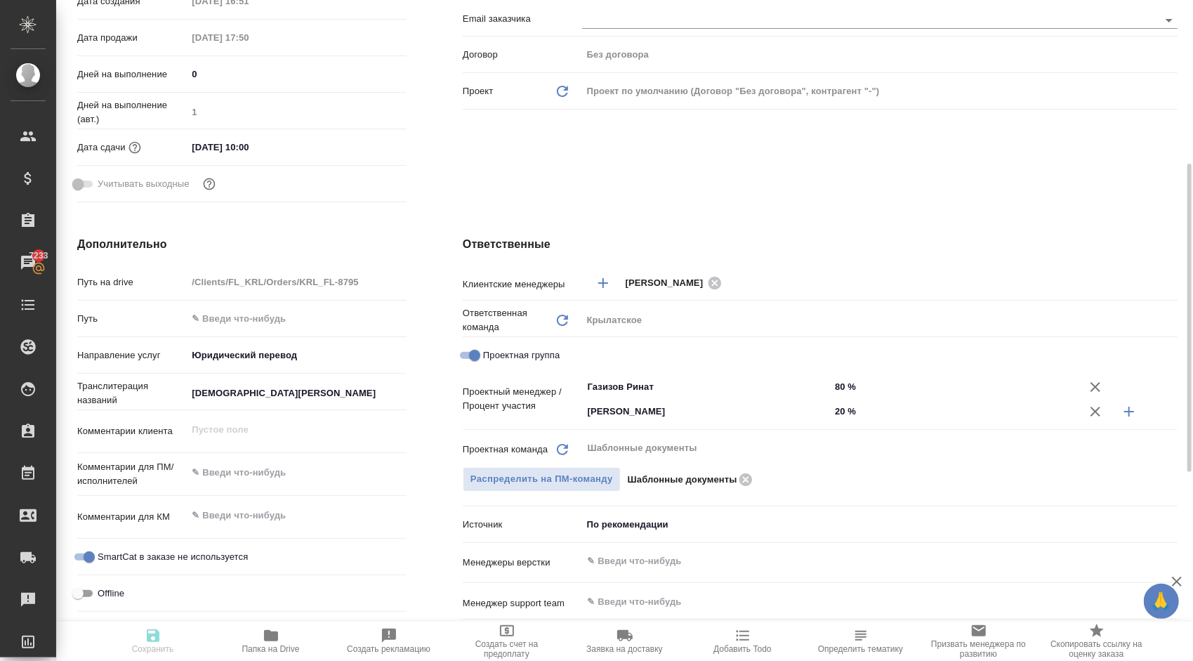
type textarea "x"
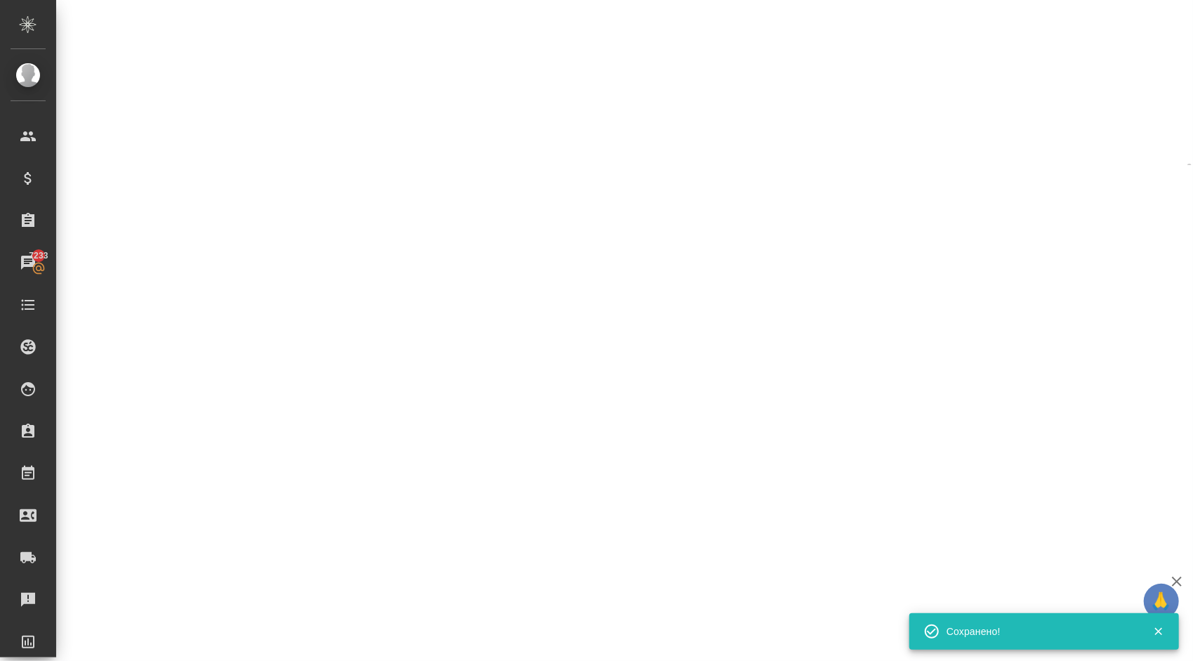
select select "RU"
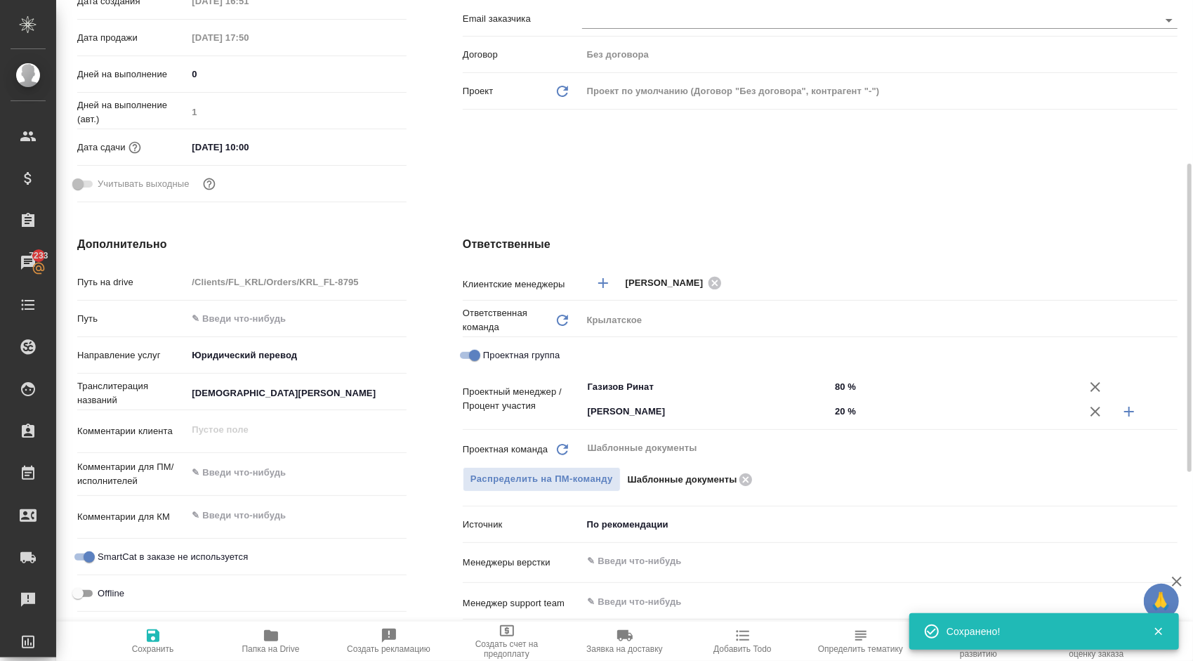
type textarea "x"
click at [142, 642] on span "Сохранить" at bounding box center [153, 640] width 101 height 27
type textarea "x"
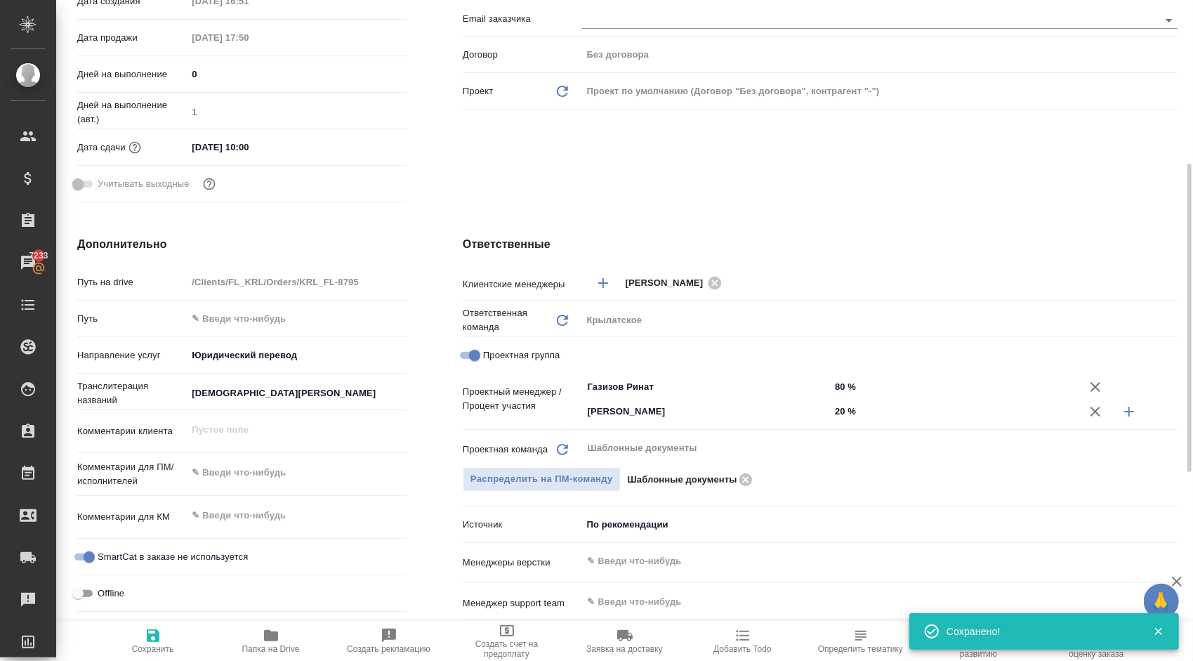
type textarea "x"
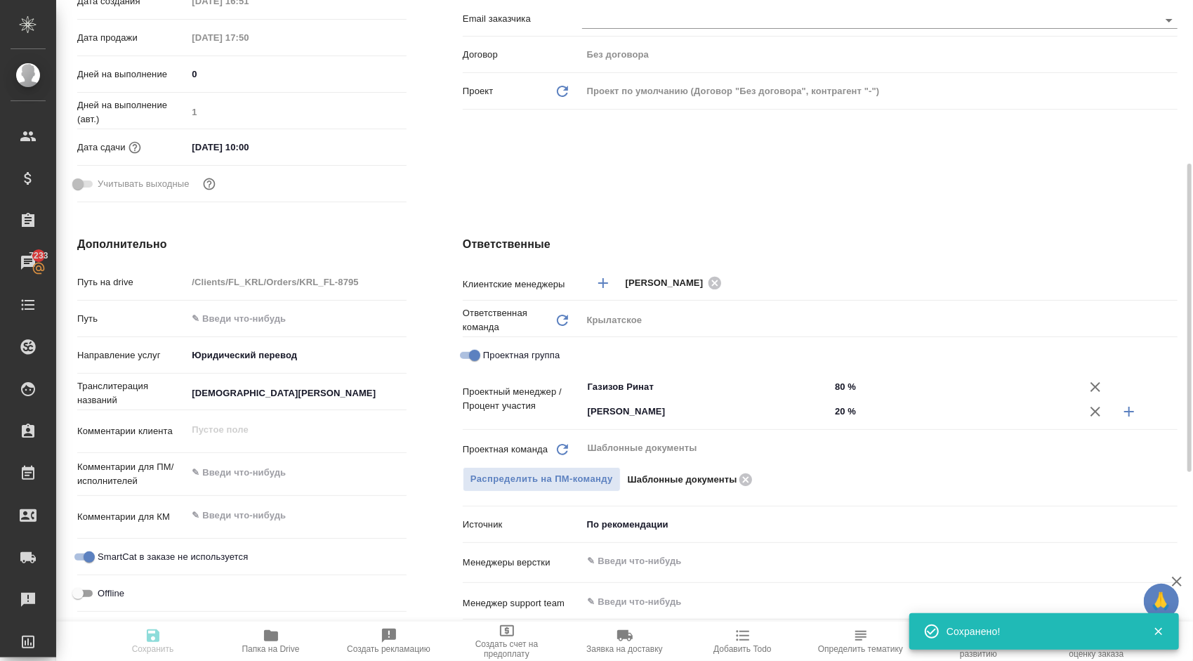
type textarea "x"
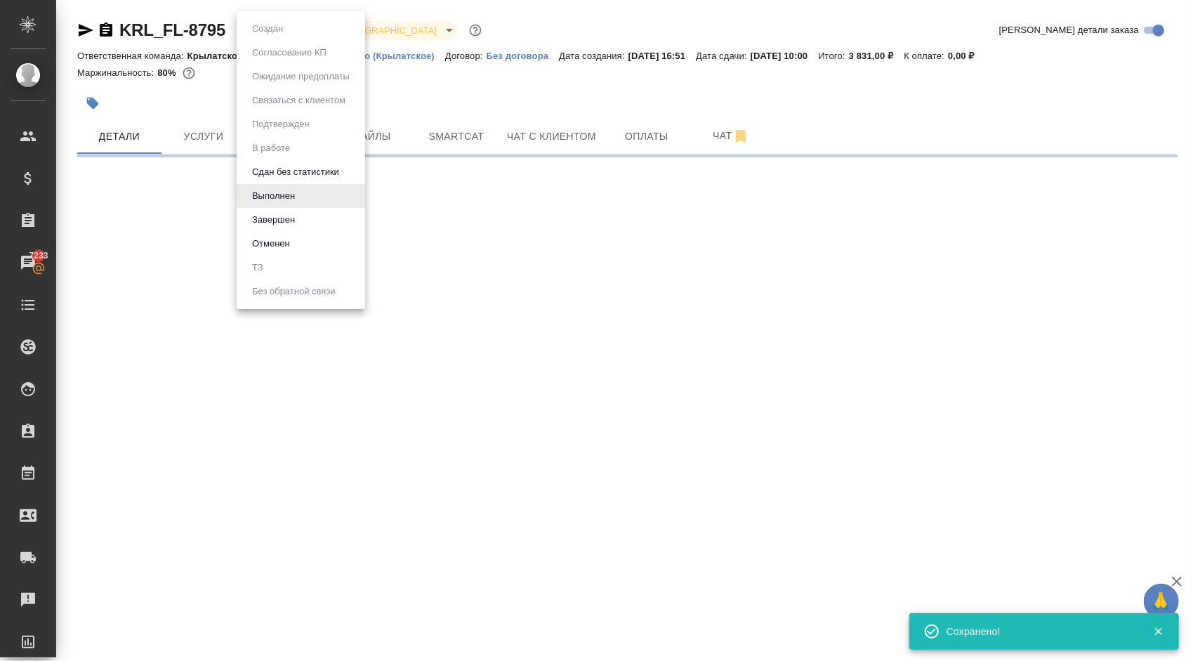
click at [302, 28] on body "🙏 .cls-1 fill:#fff; AWATERA Kasymov Timur Клиенты Спецификации Заказы 7233 Чаты…" at bounding box center [596, 330] width 1193 height 661
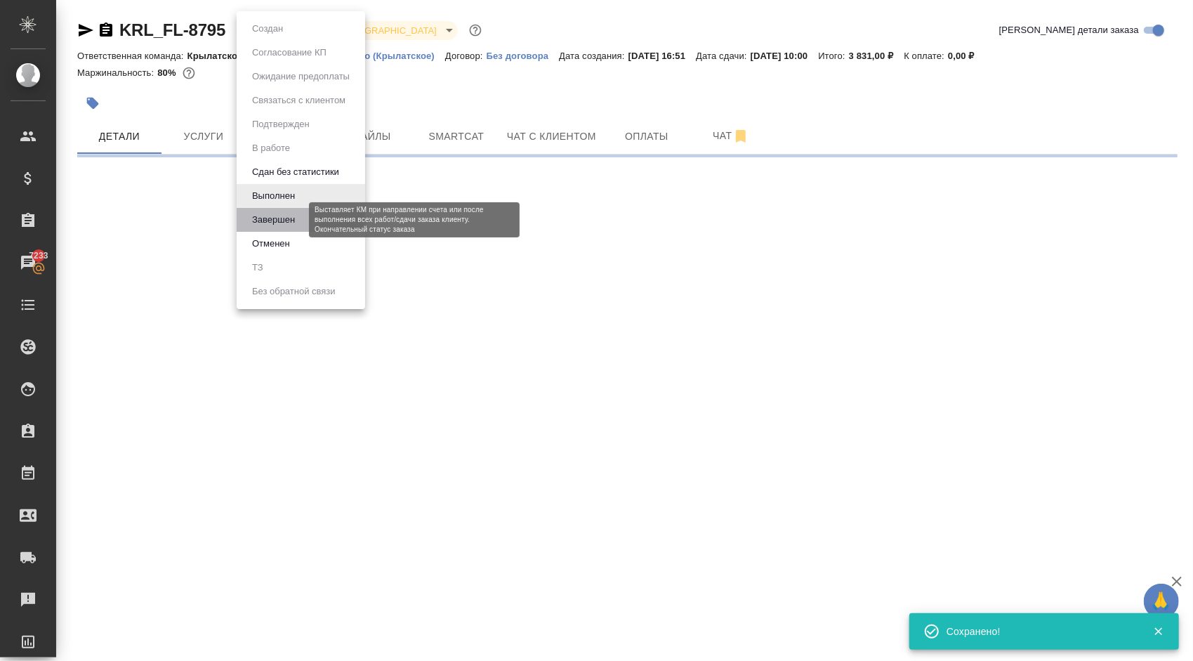
select select "RU"
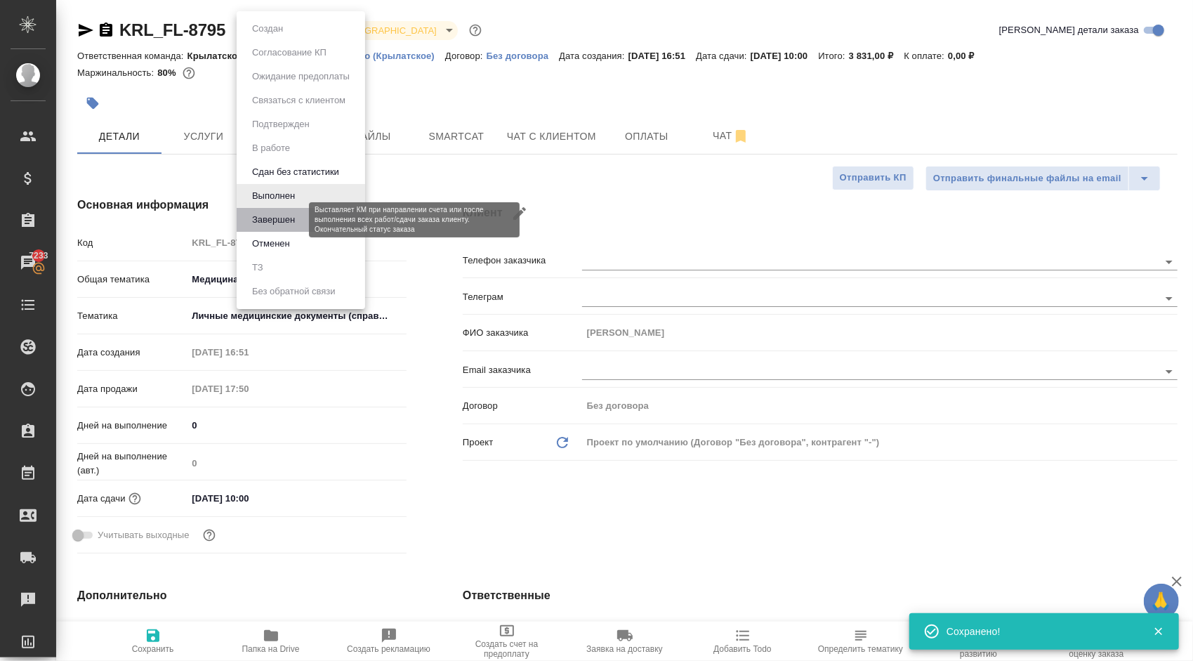
click at [275, 222] on button "Завершен" at bounding box center [273, 219] width 51 height 15
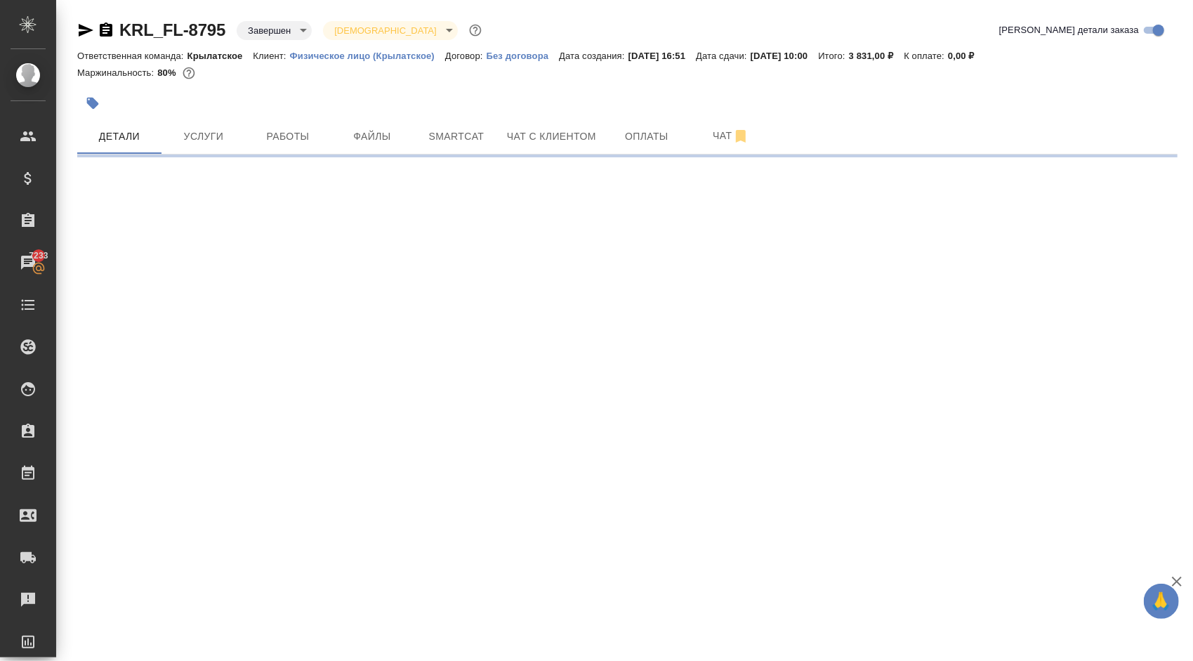
select select "RU"
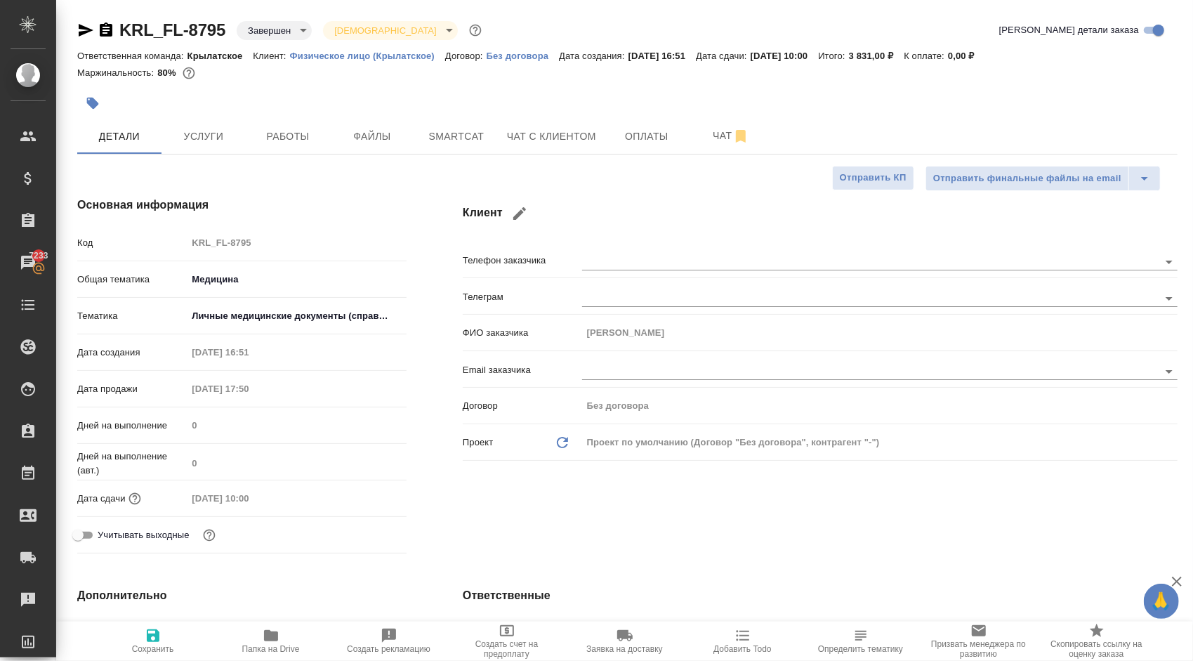
type textarea "x"
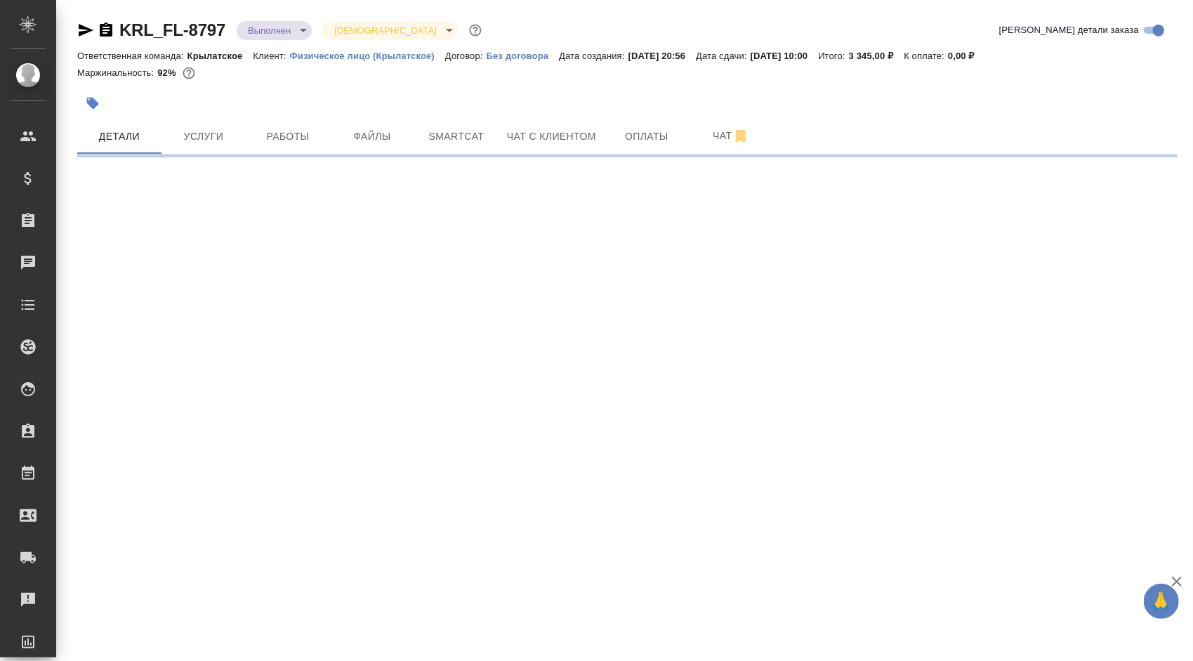
select select "RU"
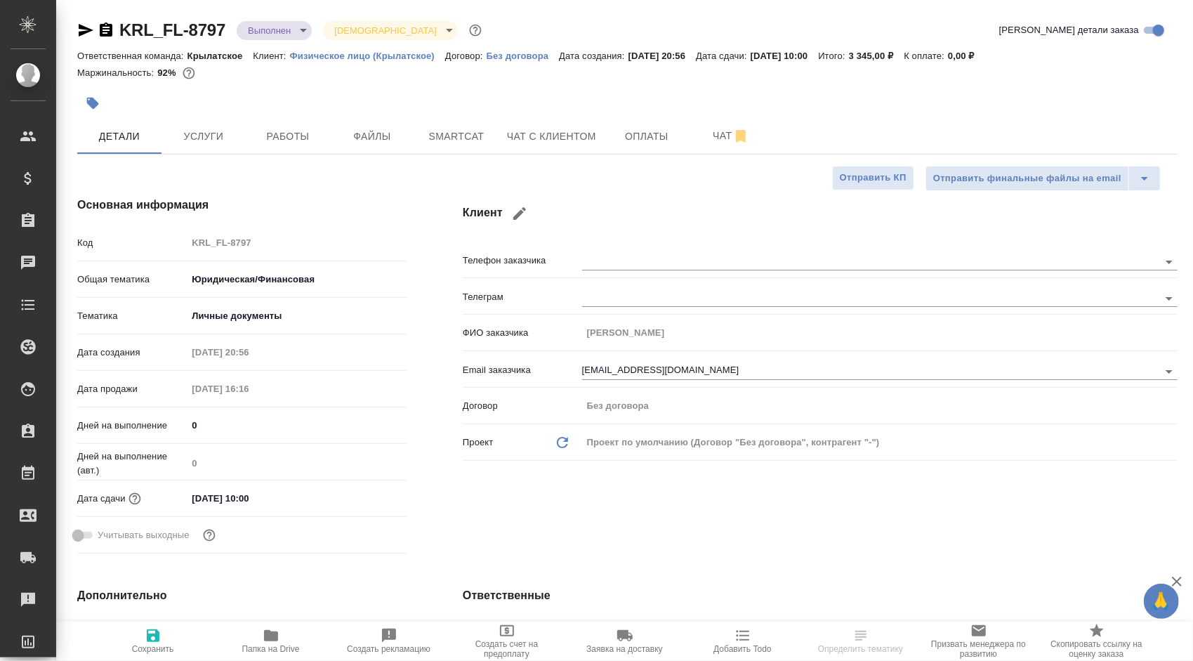
type textarea "x"
click at [202, 129] on span "Услуги" at bounding box center [203, 137] width 67 height 18
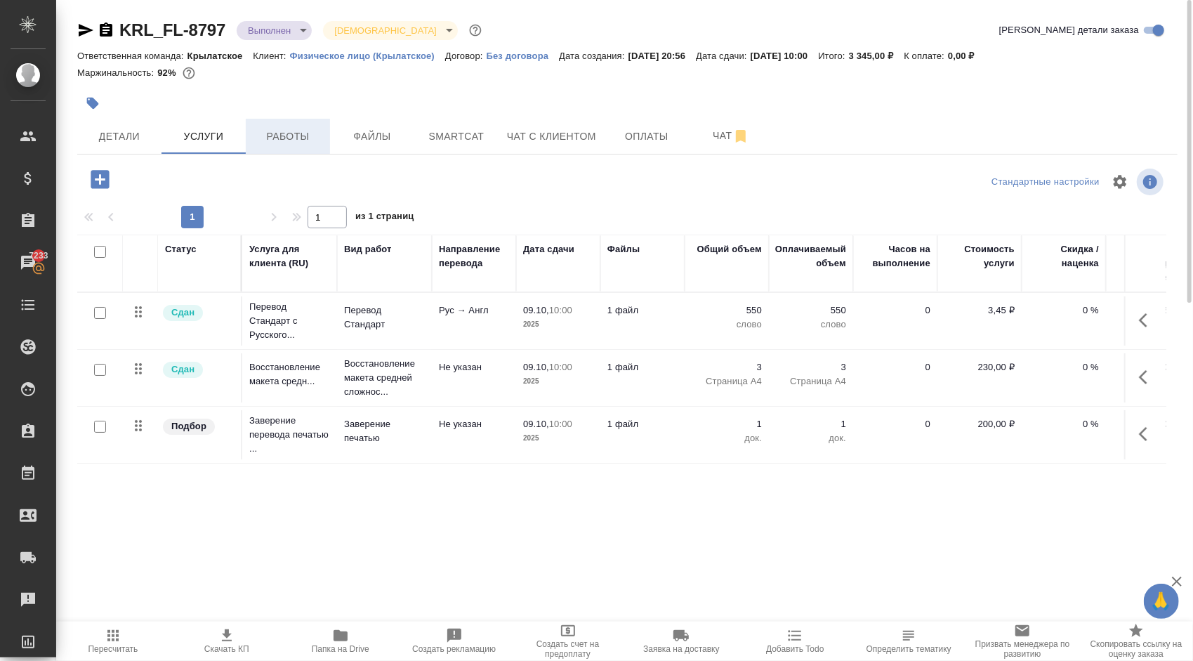
click at [298, 129] on span "Работы" at bounding box center [287, 137] width 67 height 18
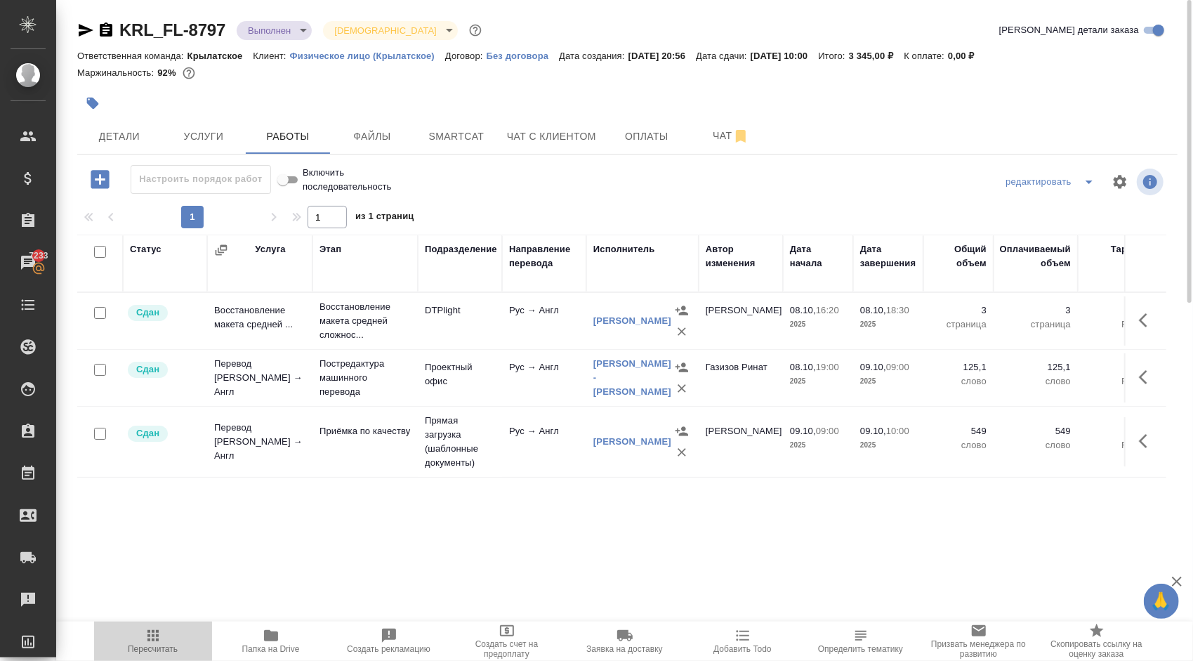
click at [174, 656] on button "Пересчитать" at bounding box center [153, 640] width 118 height 39
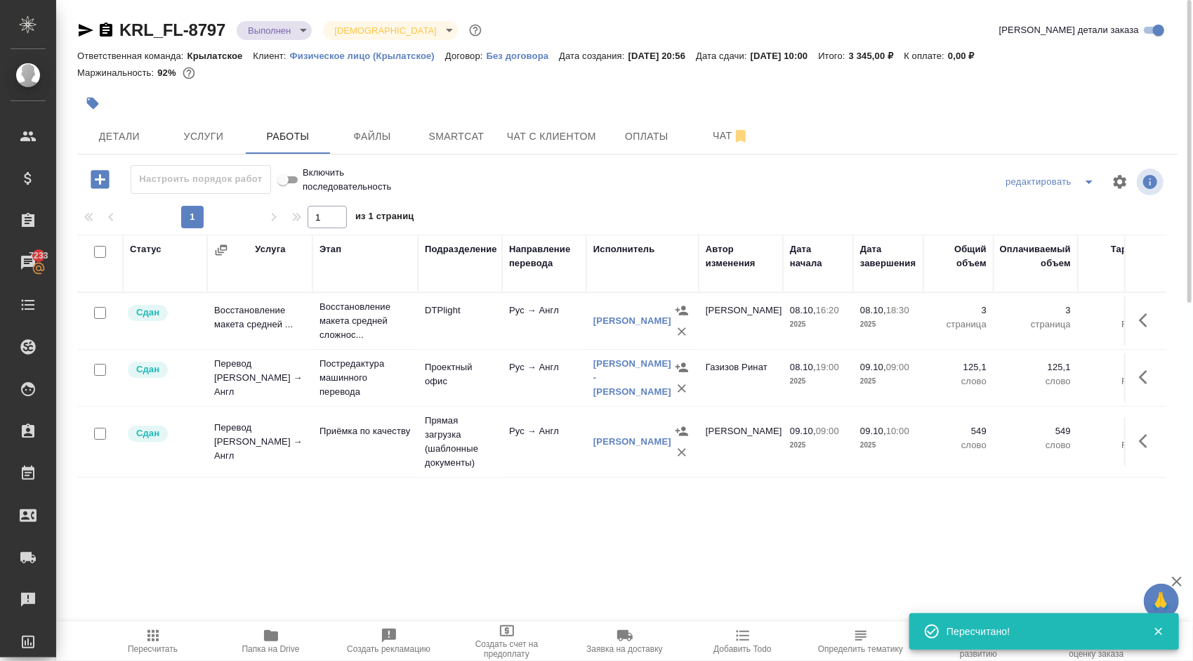
click at [254, 29] on body "🙏 .cls-1 fill:#fff; AWATERA Kasymov Timur Клиенты Спецификации Заказы 7233 Чаты…" at bounding box center [596, 330] width 1193 height 661
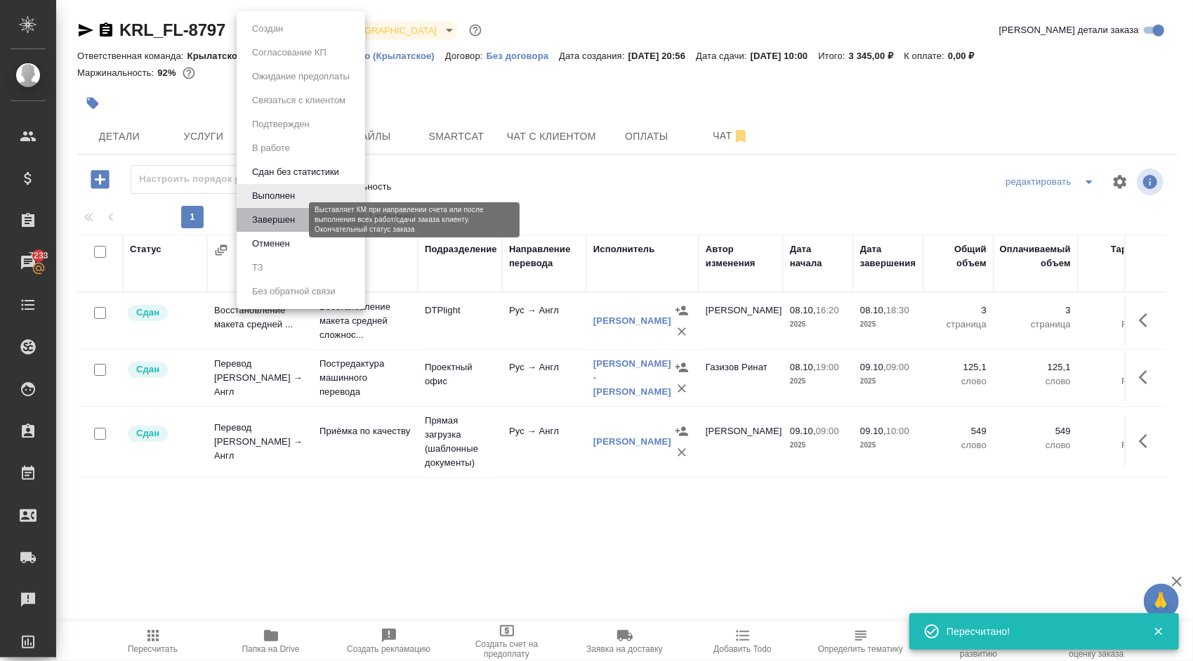
click at [268, 221] on button "Завершен" at bounding box center [273, 219] width 51 height 15
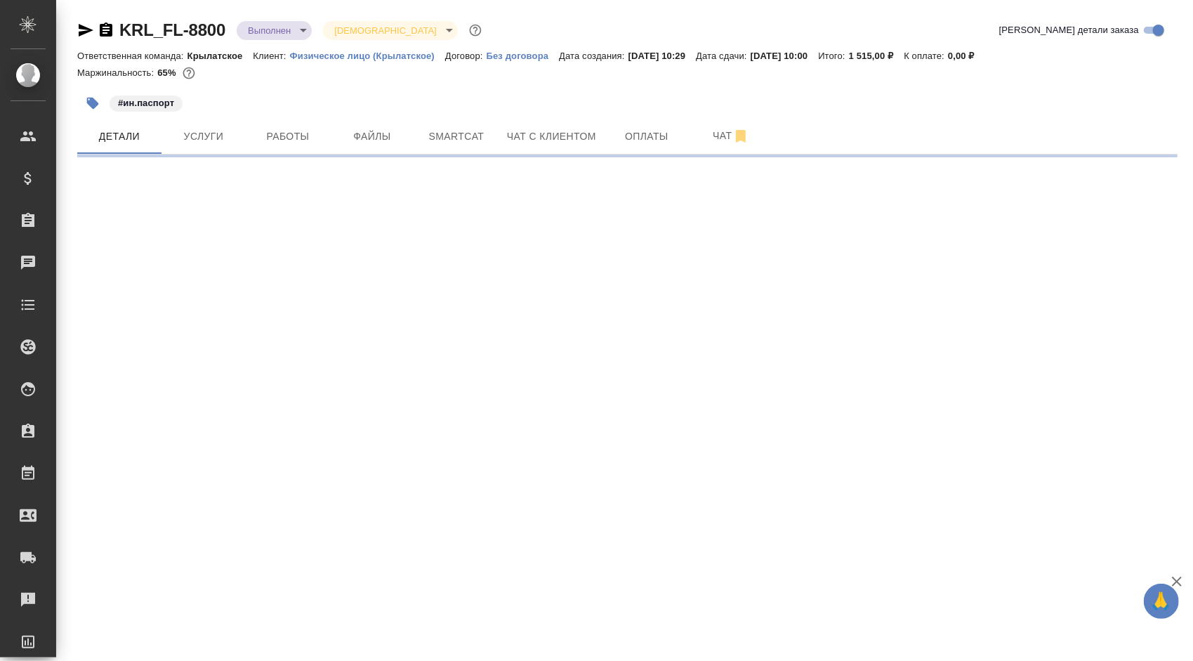
select select "RU"
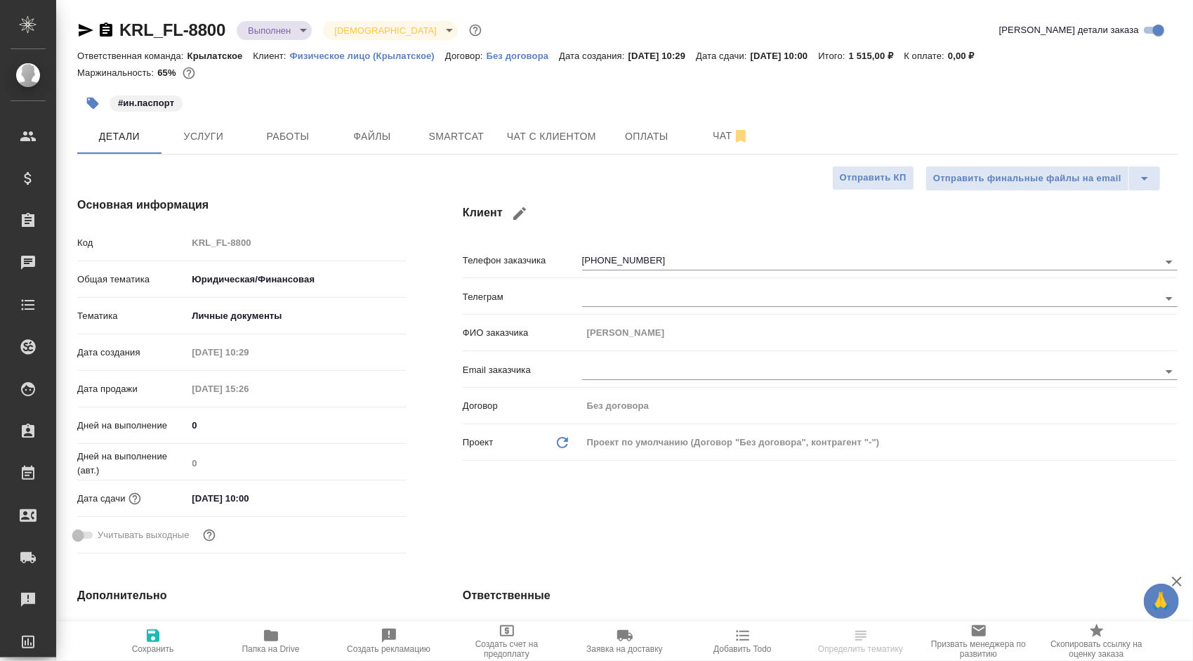
type textarea "x"
click at [215, 136] on span "Услуги" at bounding box center [203, 137] width 67 height 18
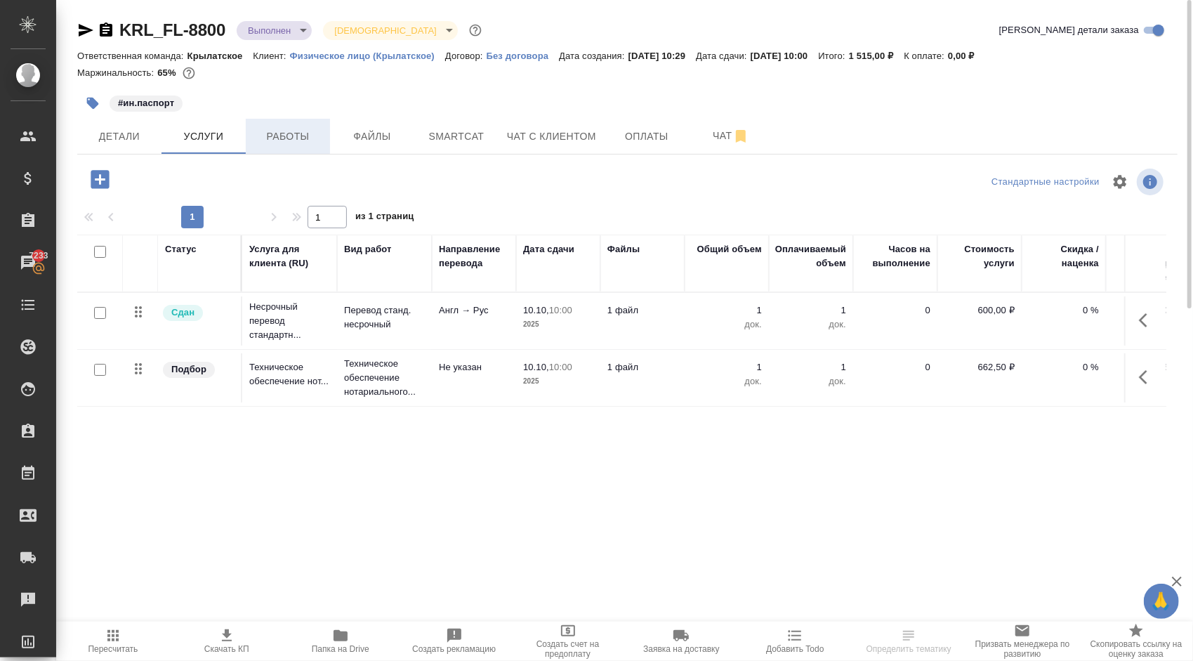
click at [277, 128] on span "Работы" at bounding box center [287, 137] width 67 height 18
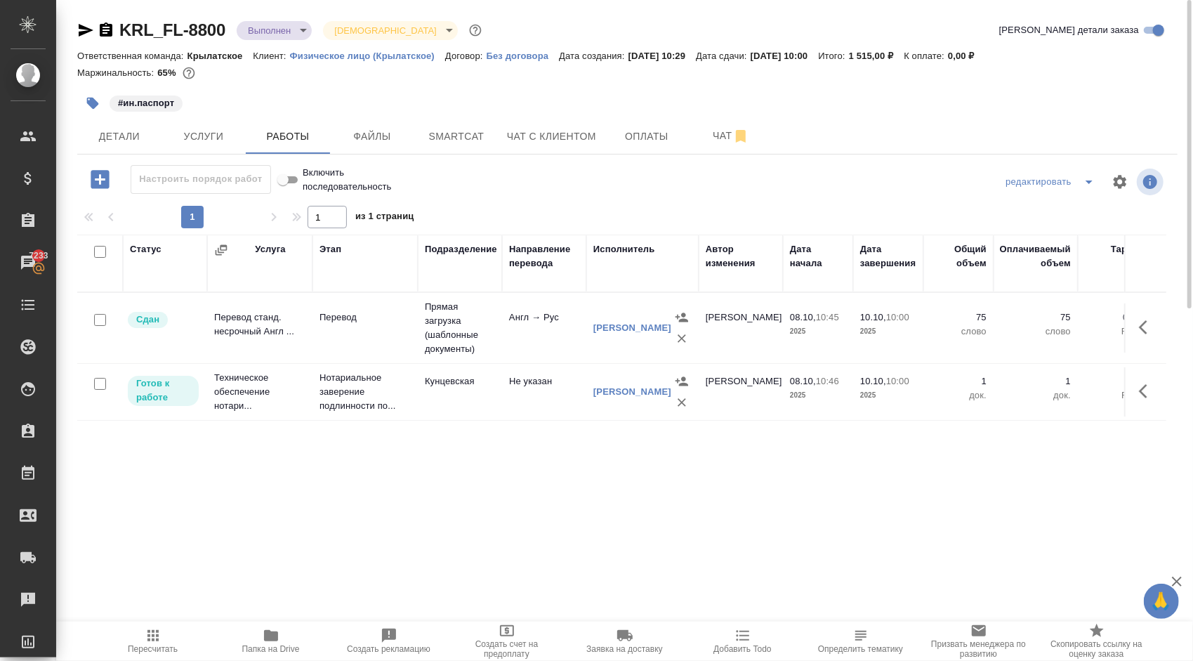
click at [1153, 394] on icon "button" at bounding box center [1147, 391] width 17 height 17
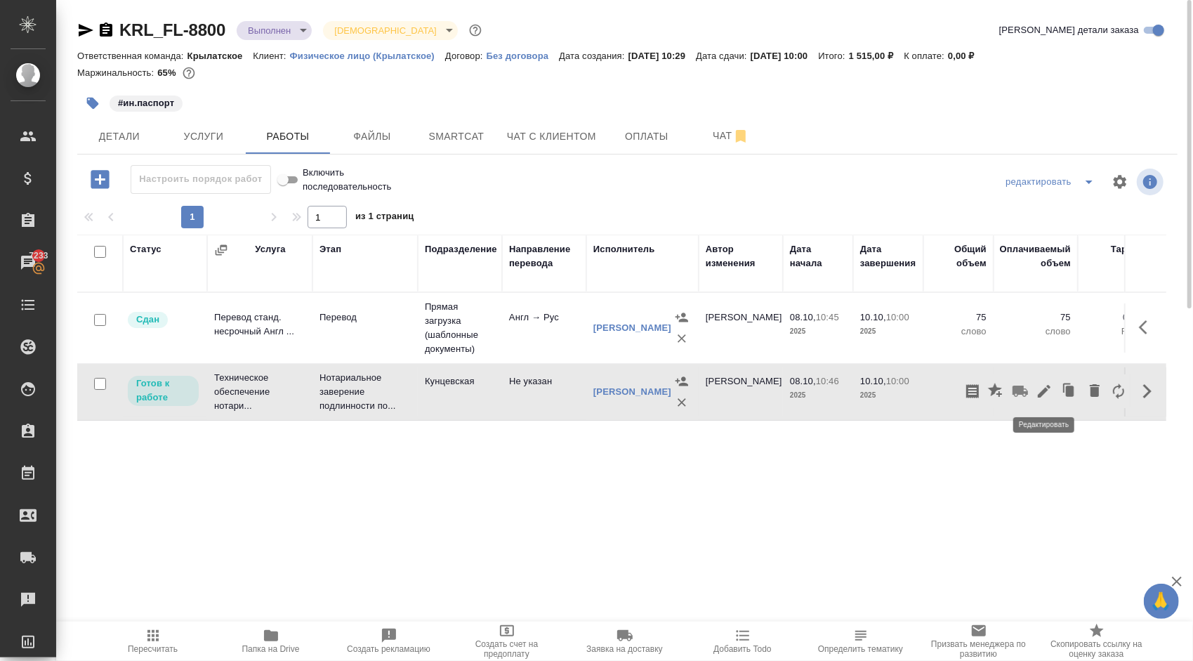
click at [1045, 393] on icon "button" at bounding box center [1044, 391] width 17 height 17
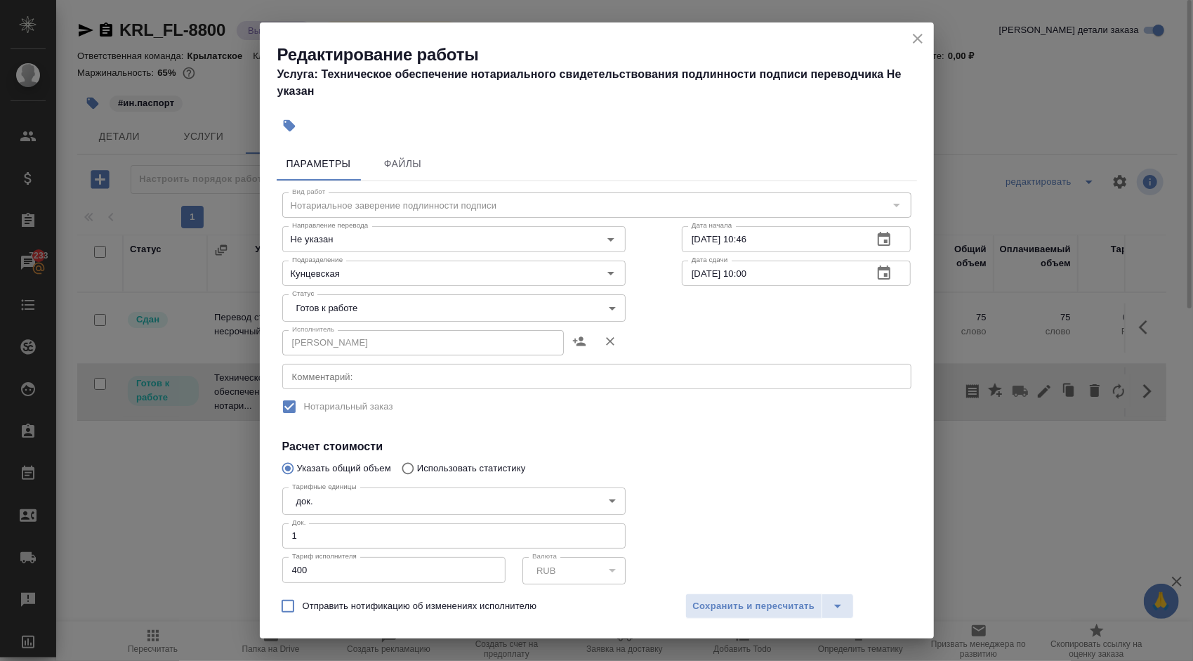
click at [433, 298] on body "🙏 .cls-1 fill:#fff; AWATERA [PERSON_NAME] Спецификации Заказы 7233 Чаты Todo Пр…" at bounding box center [596, 330] width 1193 height 661
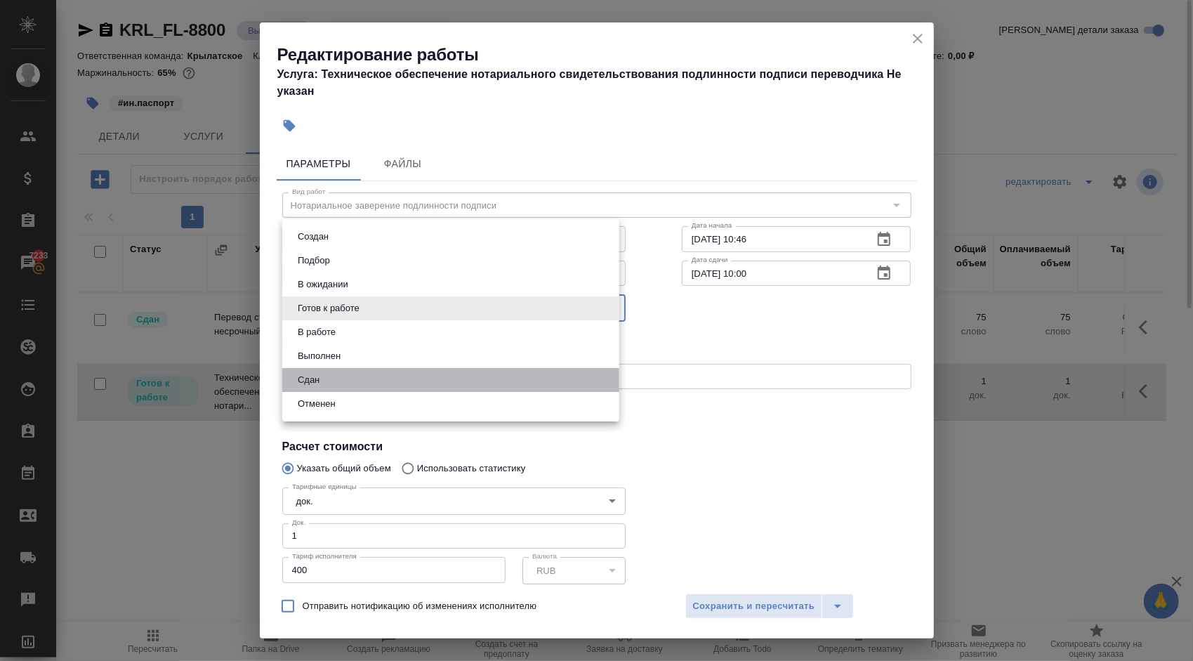
click at [353, 379] on li "Сдан" at bounding box center [450, 380] width 337 height 24
type input "closed"
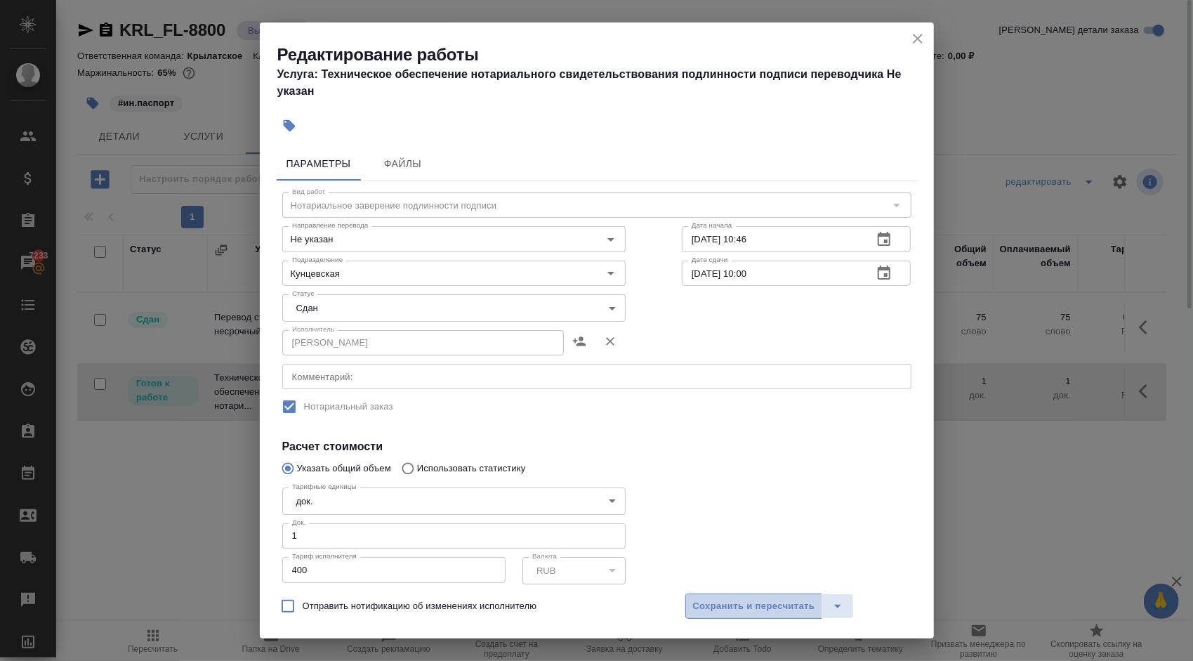
click at [720, 613] on span "Сохранить и пересчитать" at bounding box center [754, 606] width 122 height 16
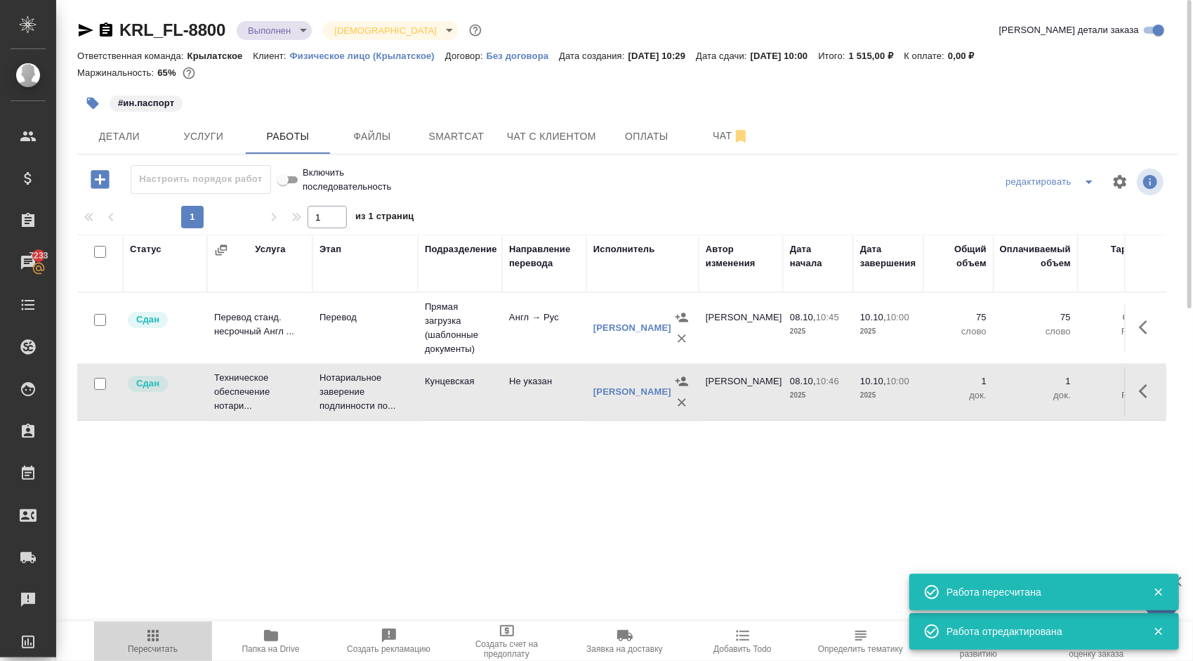
click at [180, 642] on span "Пересчитать" at bounding box center [153, 640] width 101 height 27
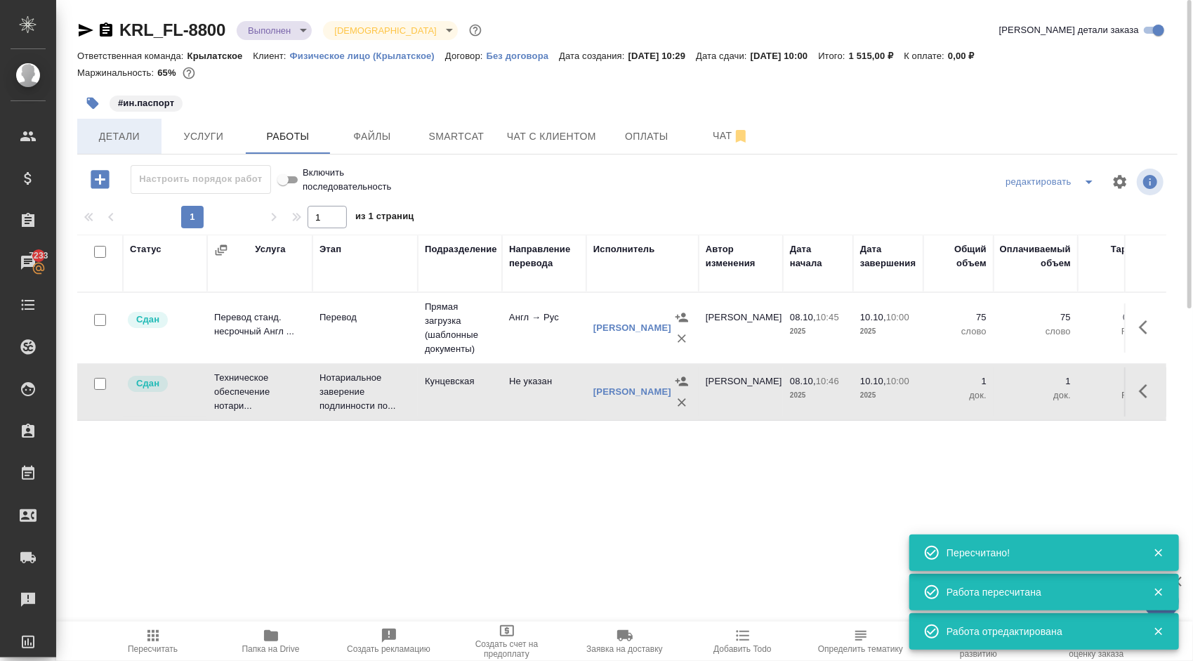
click at [121, 150] on button "Детали" at bounding box center [119, 136] width 84 height 35
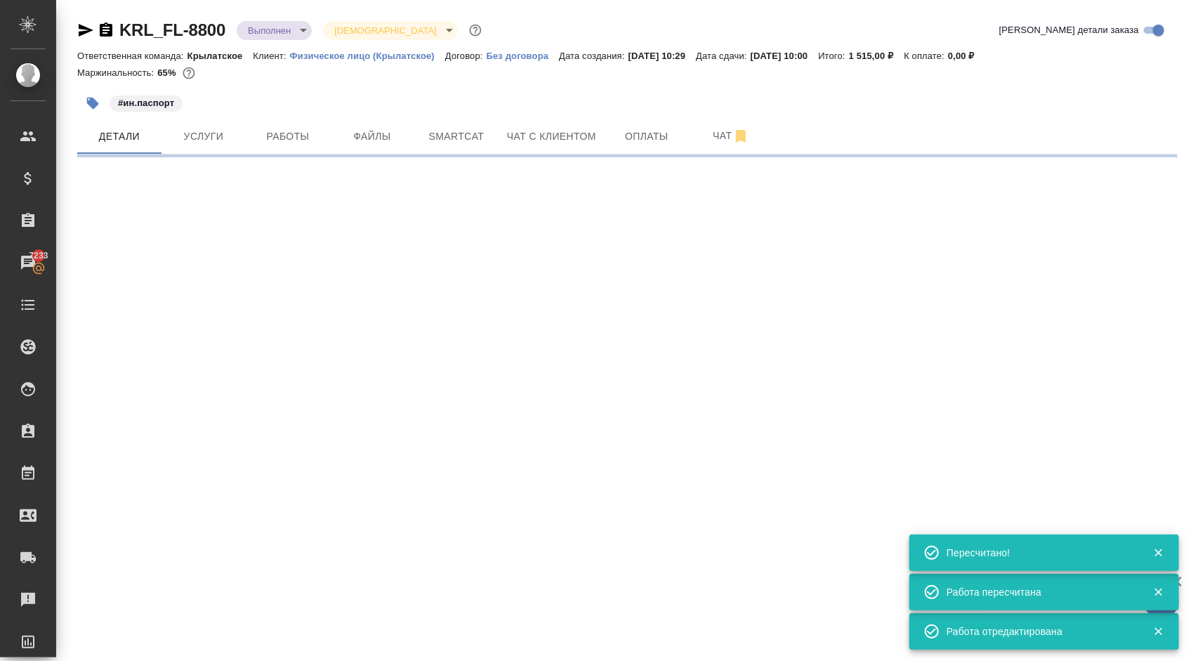
select select "RU"
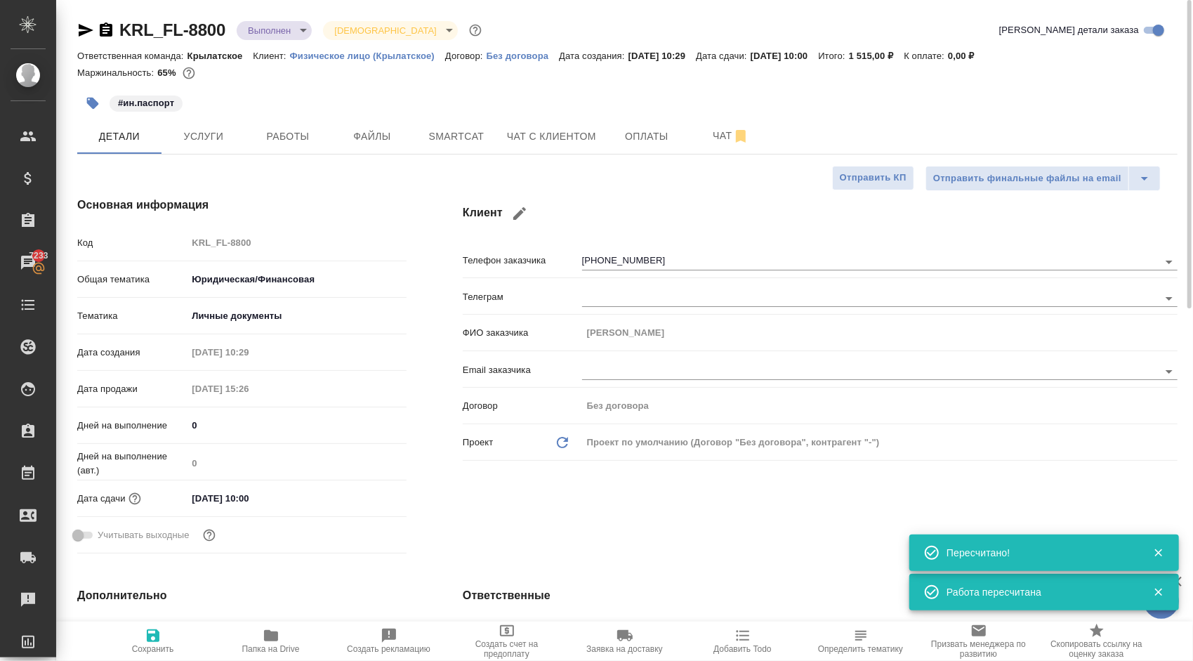
type textarea "x"
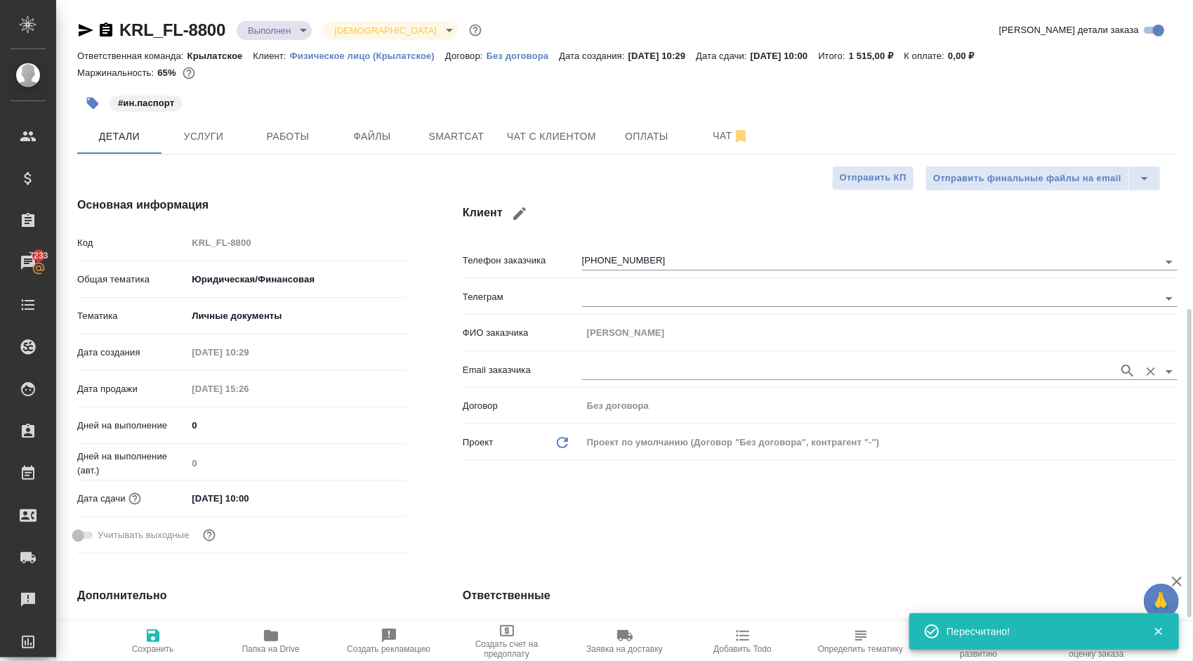
scroll to position [351, 0]
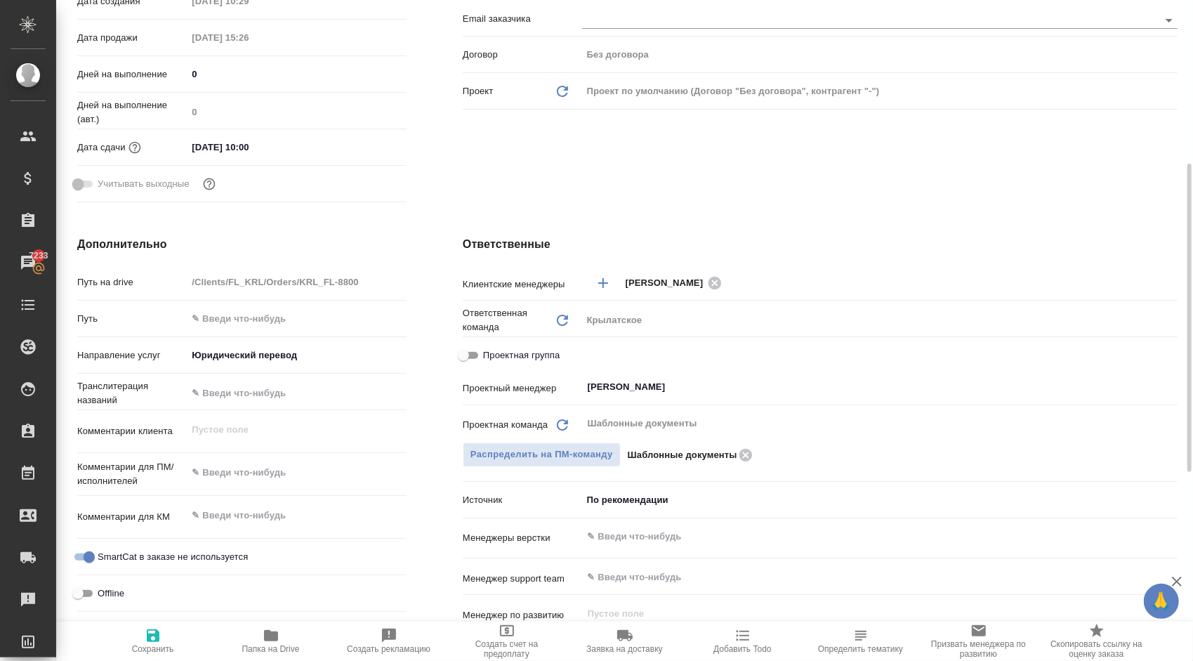
click at [540, 353] on span "Проектная группа" at bounding box center [521, 355] width 77 height 14
click at [489, 353] on input "Проектная группа" at bounding box center [463, 355] width 51 height 17
checkbox input "true"
type textarea "x"
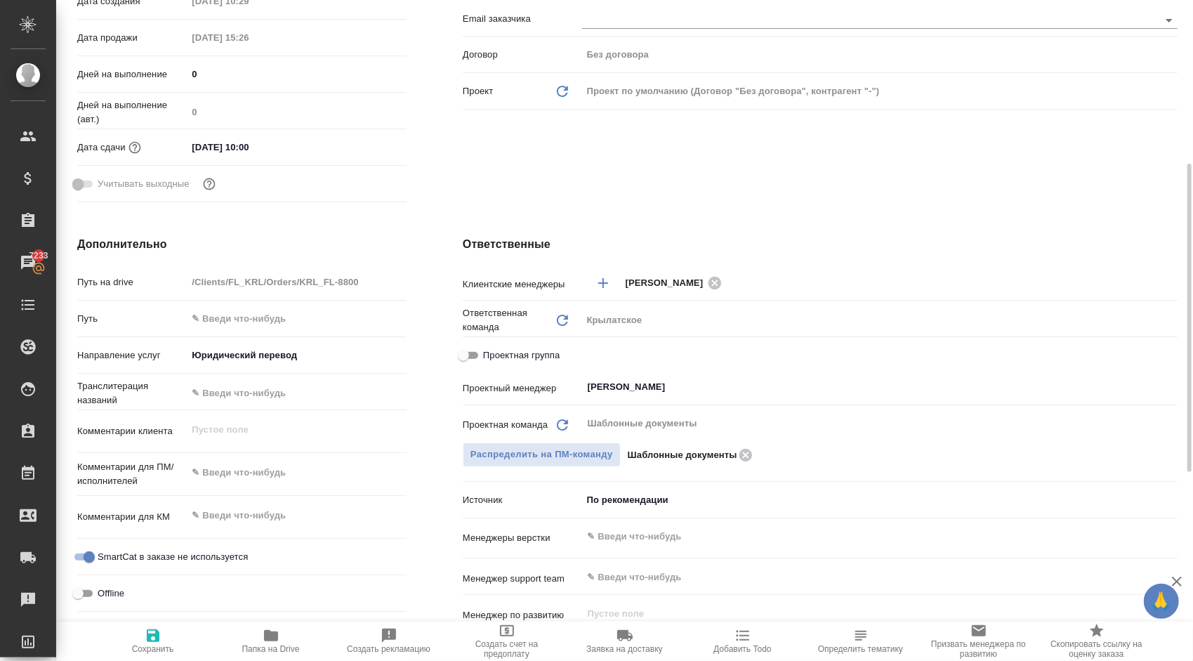
type textarea "x"
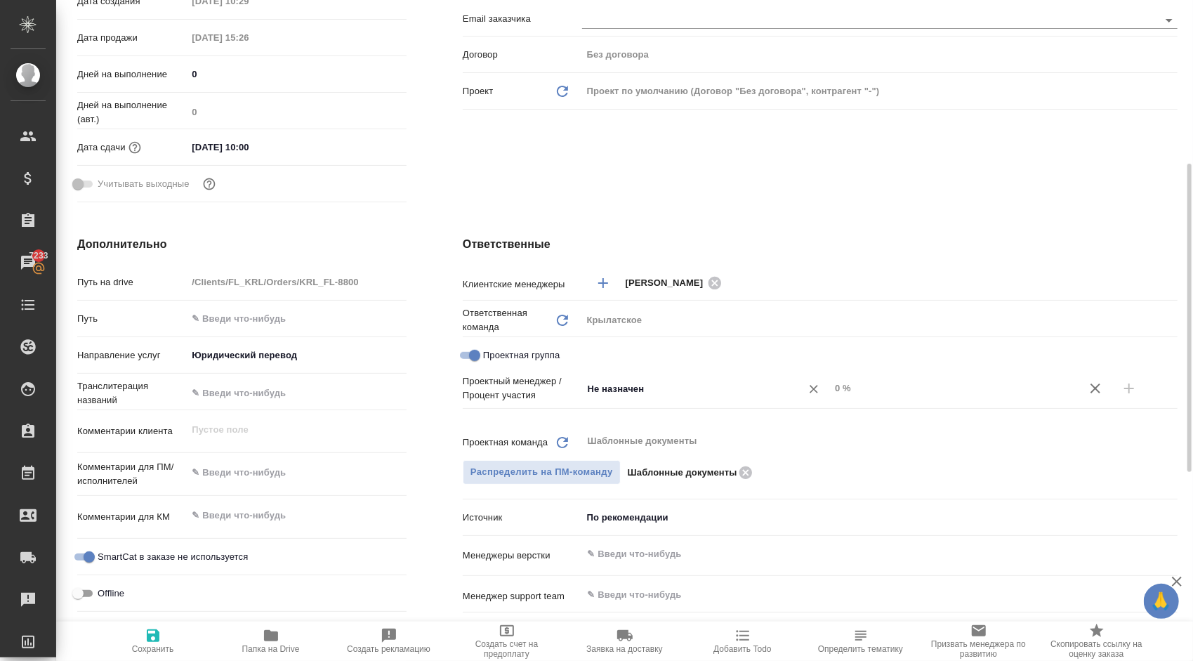
click at [630, 393] on input "Не назначен" at bounding box center [682, 388] width 192 height 17
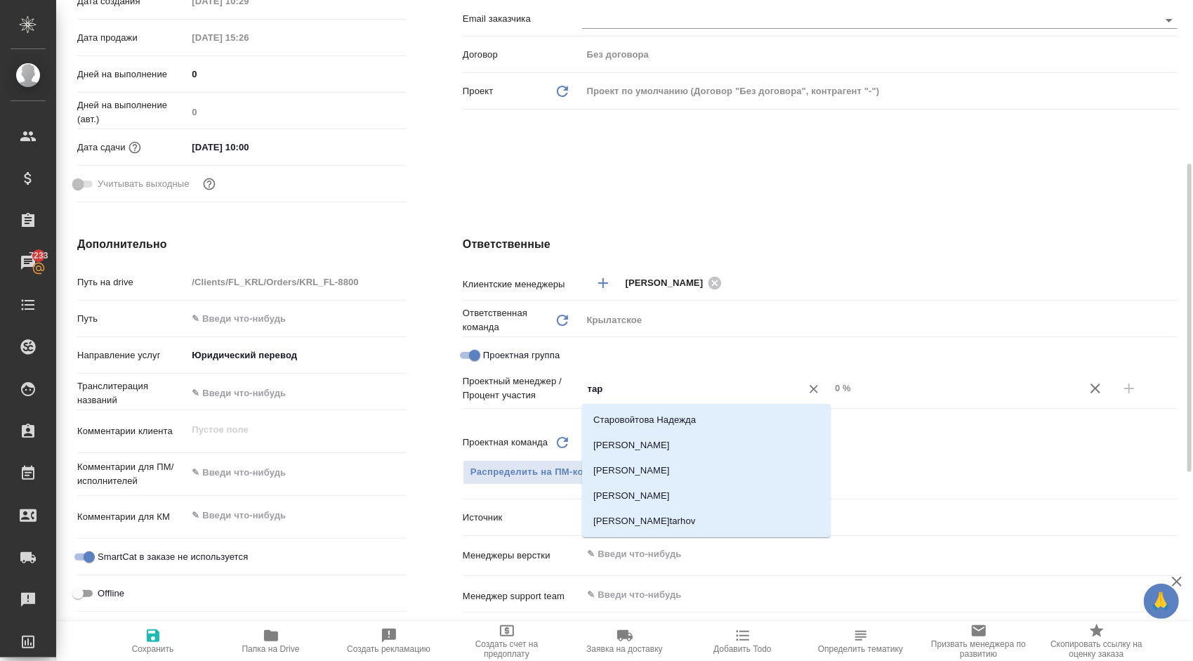
type input "тара"
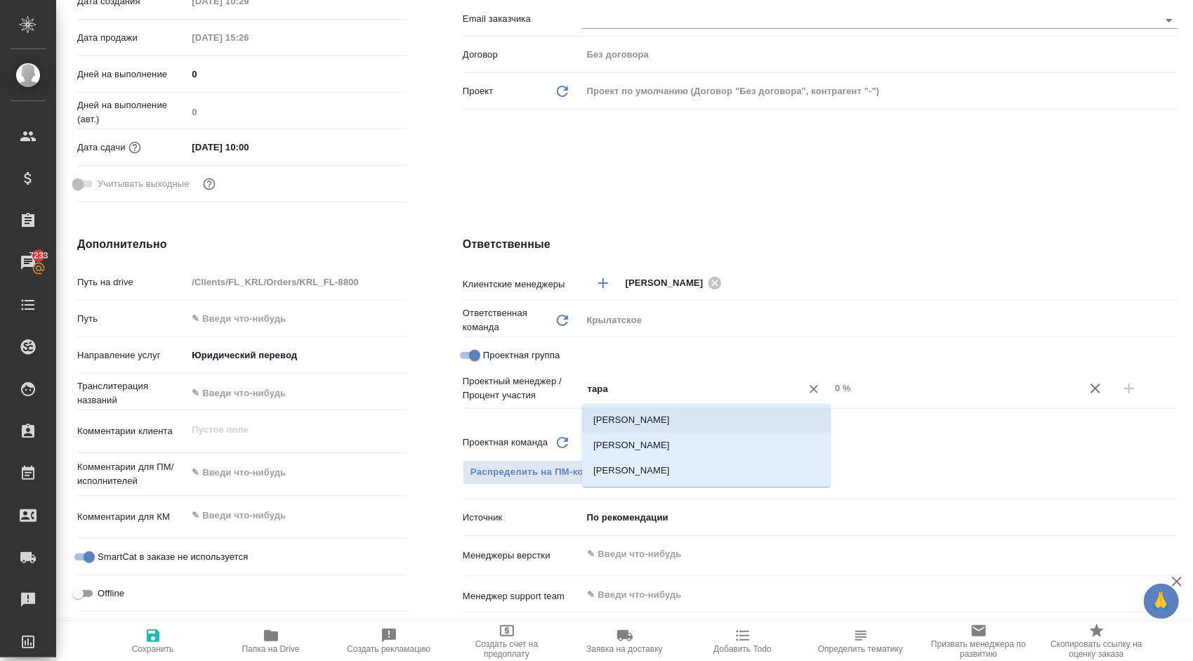
click at [646, 413] on li "[PERSON_NAME]" at bounding box center [706, 419] width 249 height 25
type textarea "x"
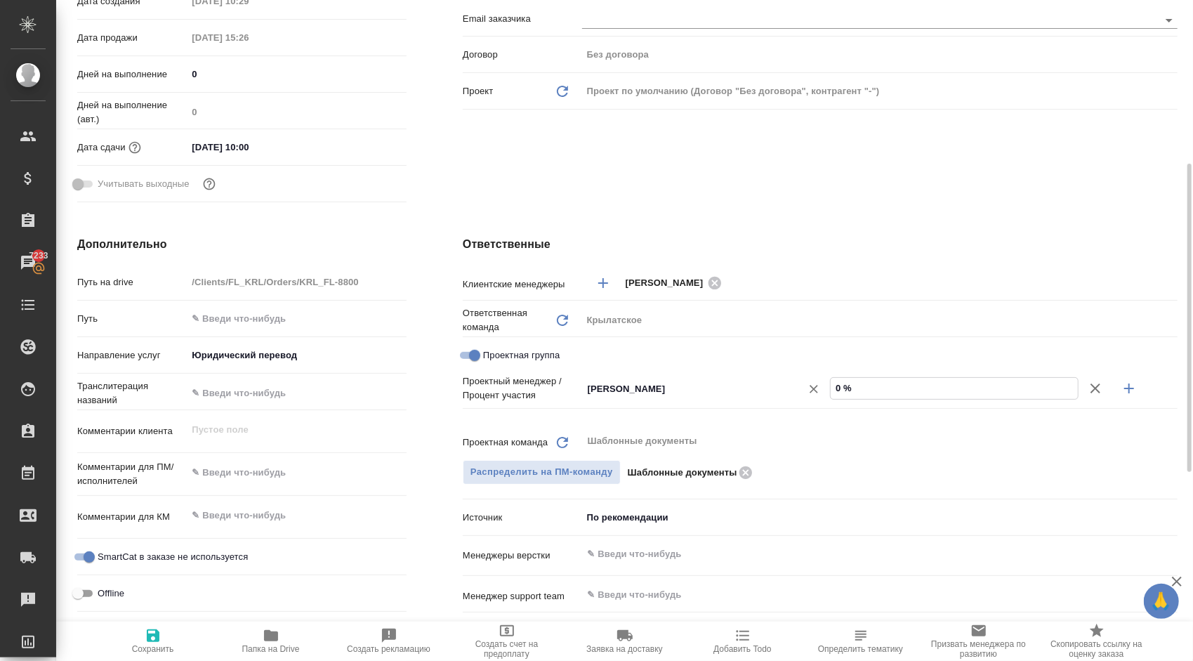
drag, startPoint x: 892, startPoint y: 393, endPoint x: 761, endPoint y: 381, distance: 131.2
click at [761, 381] on div "[PERSON_NAME] ​ 0 %" at bounding box center [879, 388] width 595 height 25
type textarea "x"
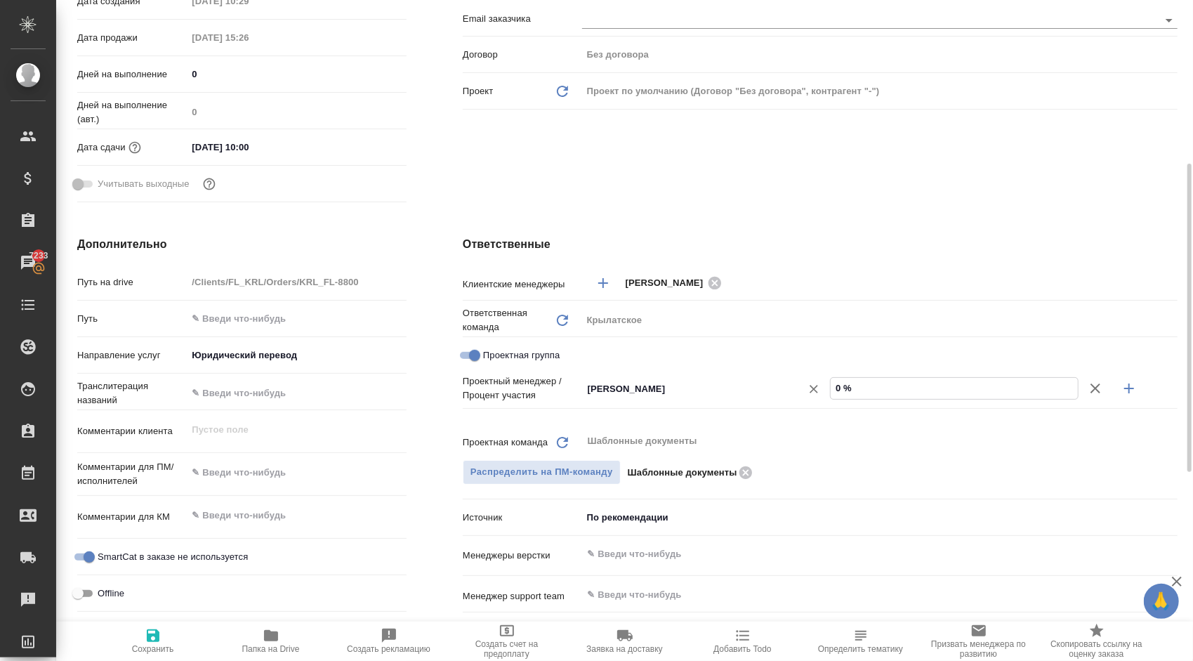
type input "4 %"
type textarea "x"
type input "48 %"
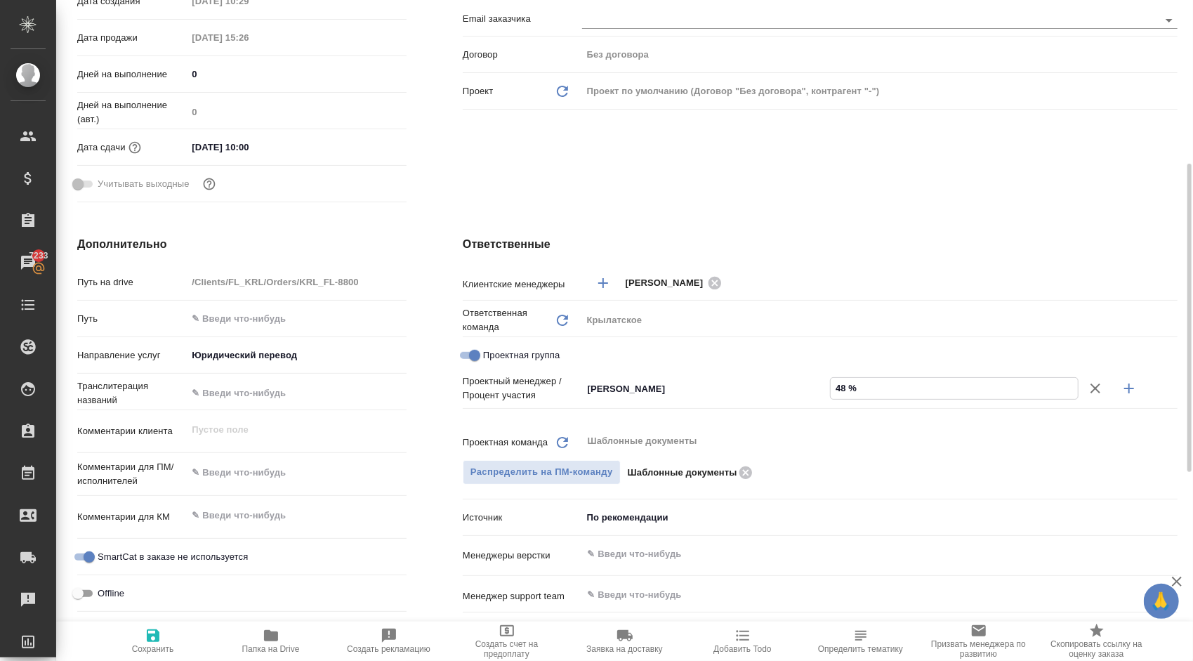
click at [1133, 391] on icon "button" at bounding box center [1129, 388] width 17 height 17
type textarea "x"
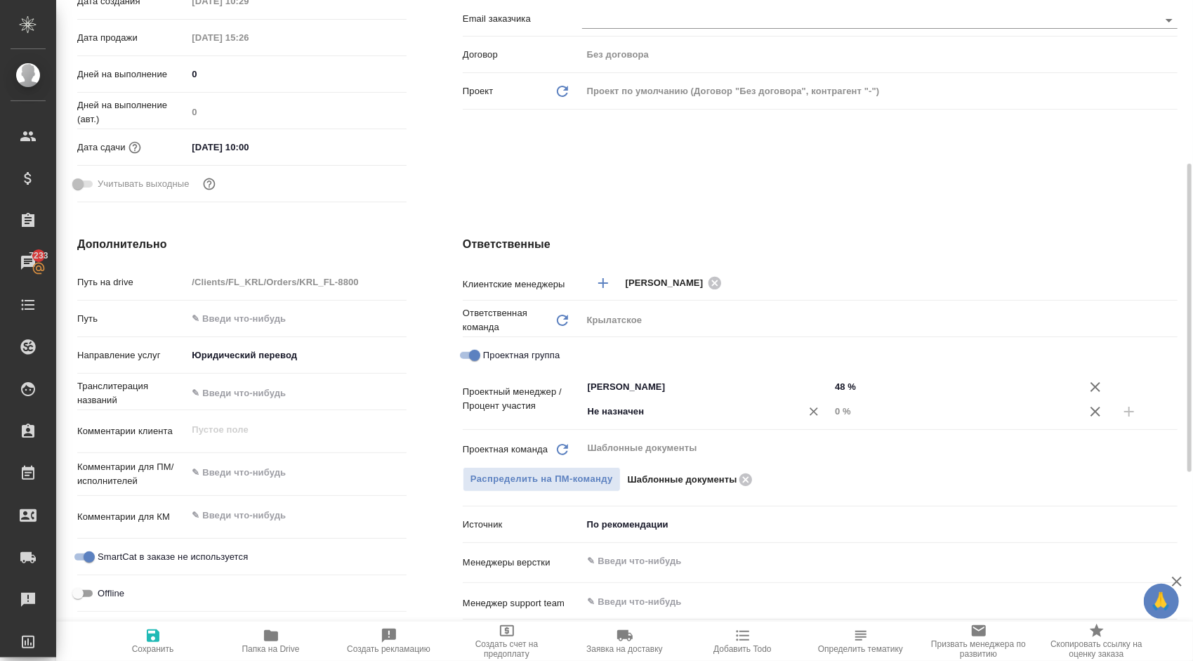
click at [628, 407] on input "Не назначен" at bounding box center [682, 411] width 192 height 17
type input "весе"
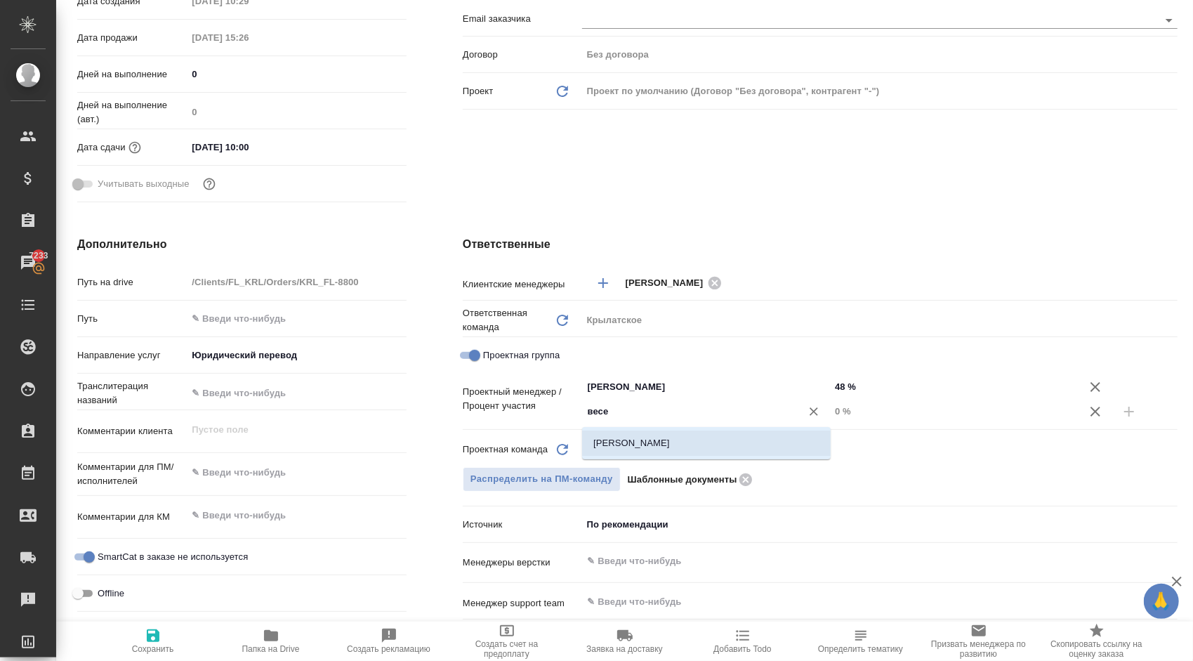
click at [668, 434] on li "[PERSON_NAME]" at bounding box center [706, 442] width 249 height 25
type textarea "x"
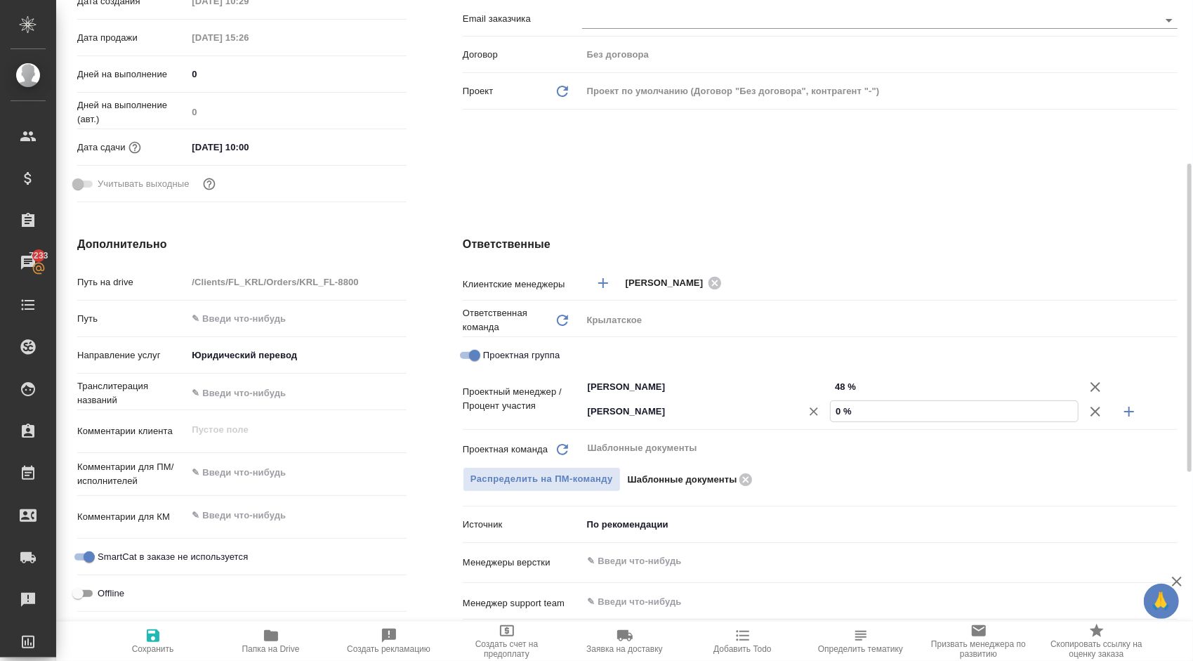
drag, startPoint x: 857, startPoint y: 414, endPoint x: 812, endPoint y: 413, distance: 44.3
click at [812, 413] on div "[PERSON_NAME] ​ 0 %" at bounding box center [879, 411] width 595 height 25
type textarea "x"
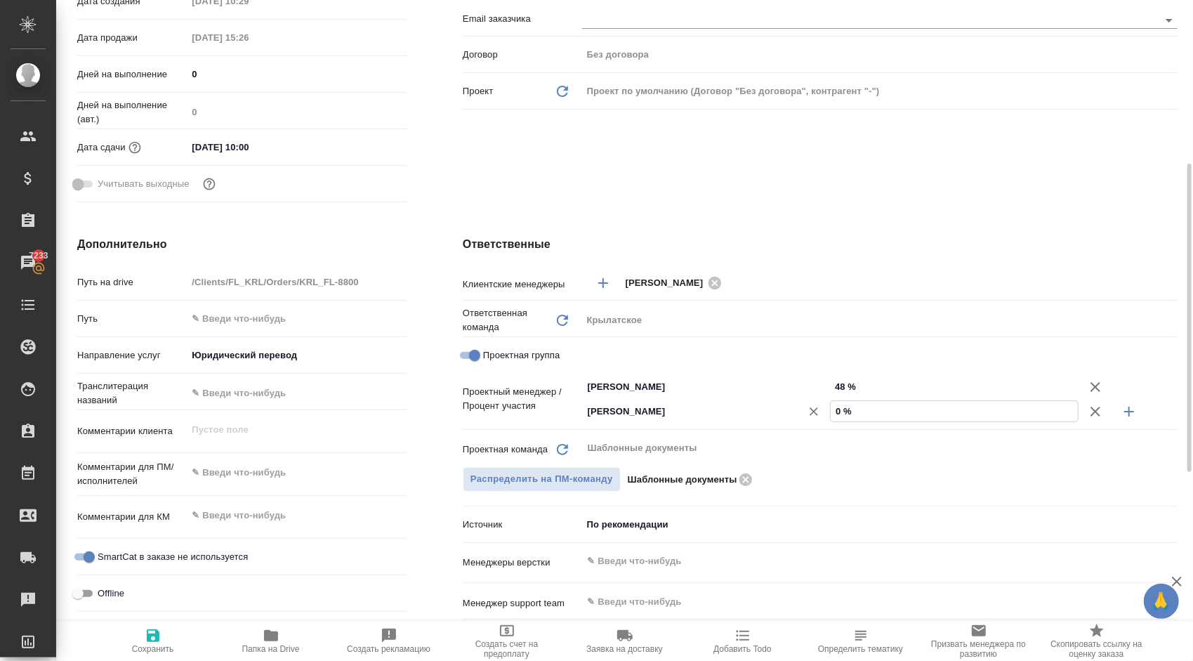
type input "5 %"
type textarea "x"
type input "52 %"
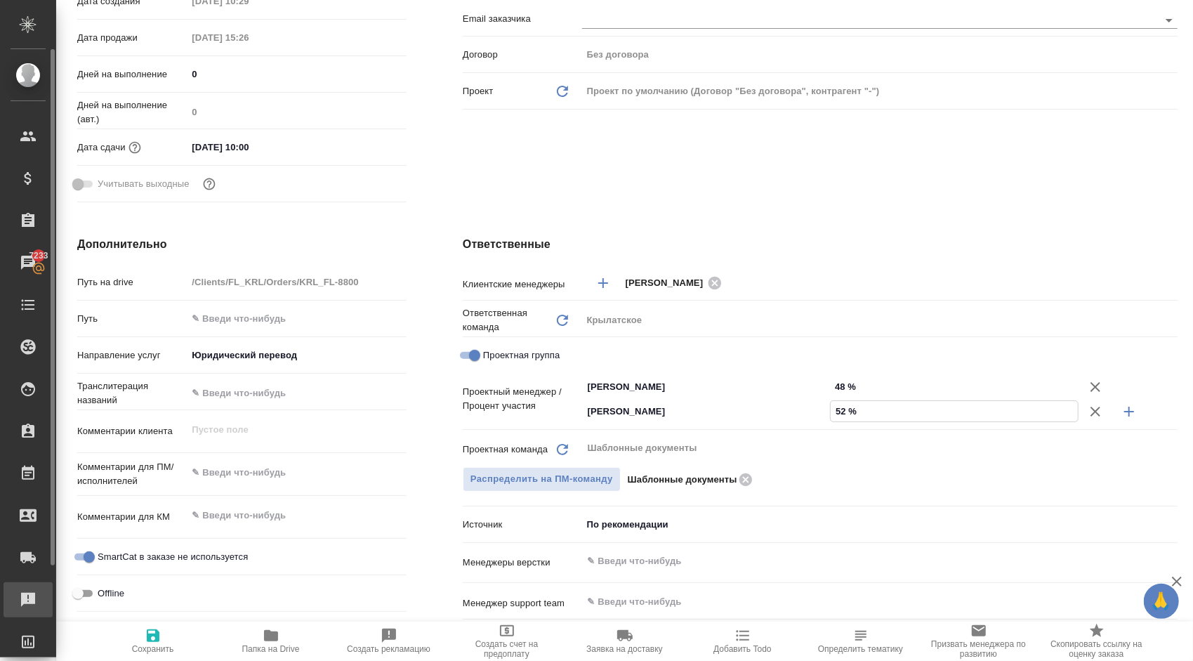
type textarea "x"
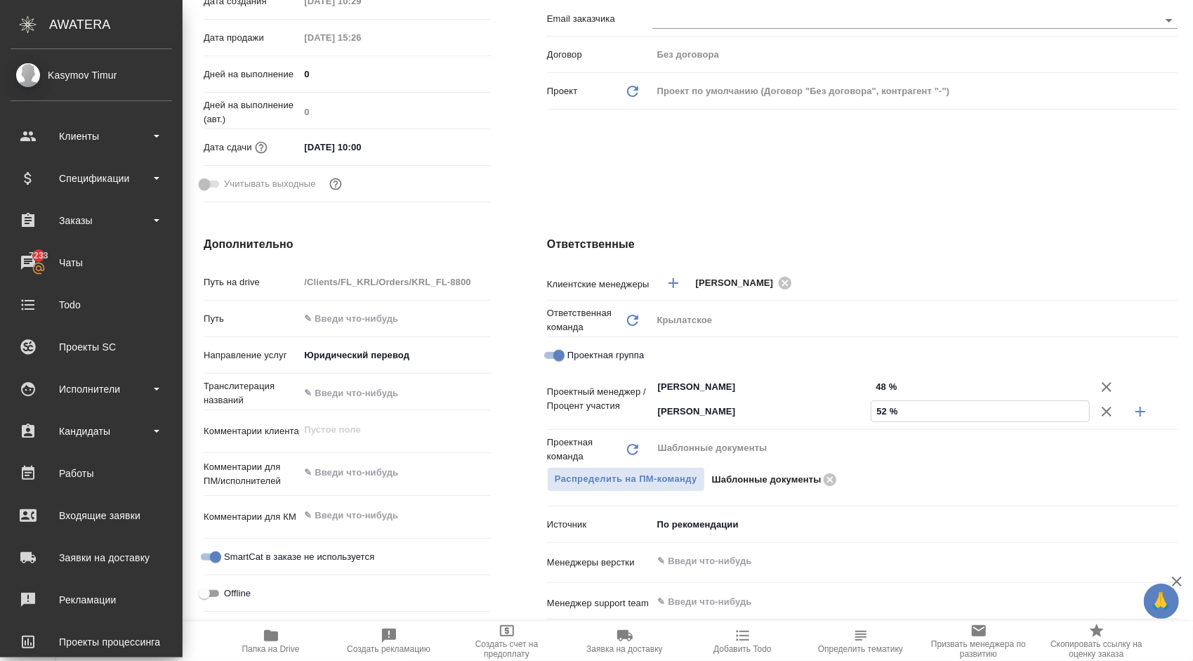
type textarea "x"
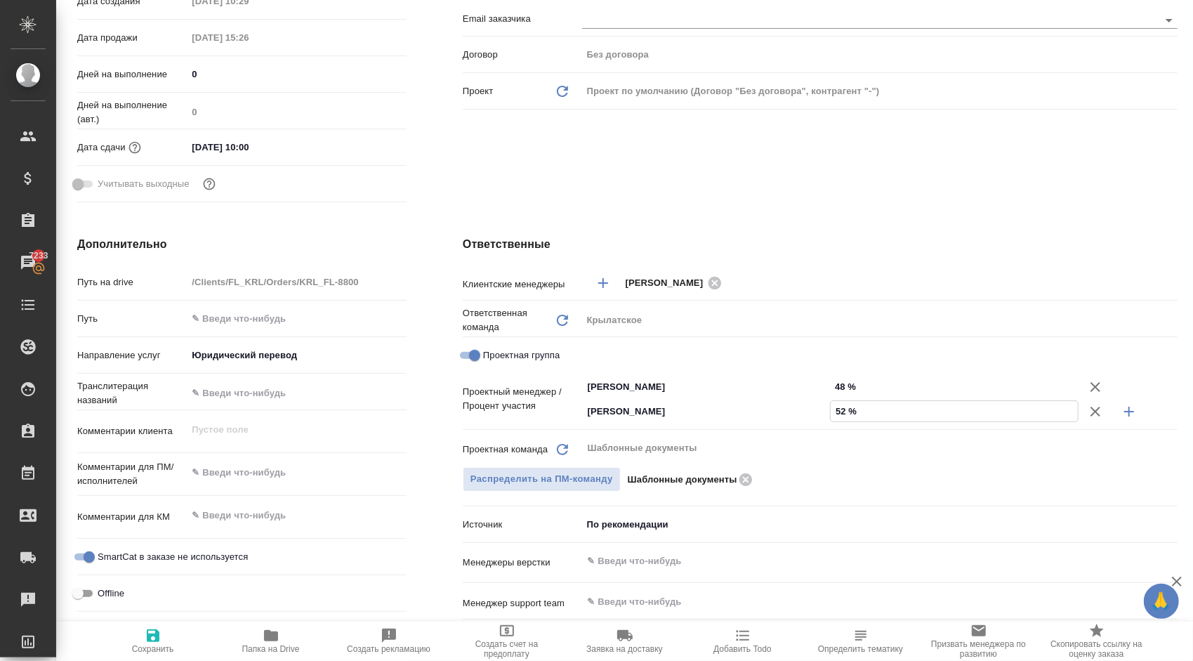
type input "52 %"
click at [162, 641] on span "Сохранить" at bounding box center [153, 640] width 101 height 27
type textarea "x"
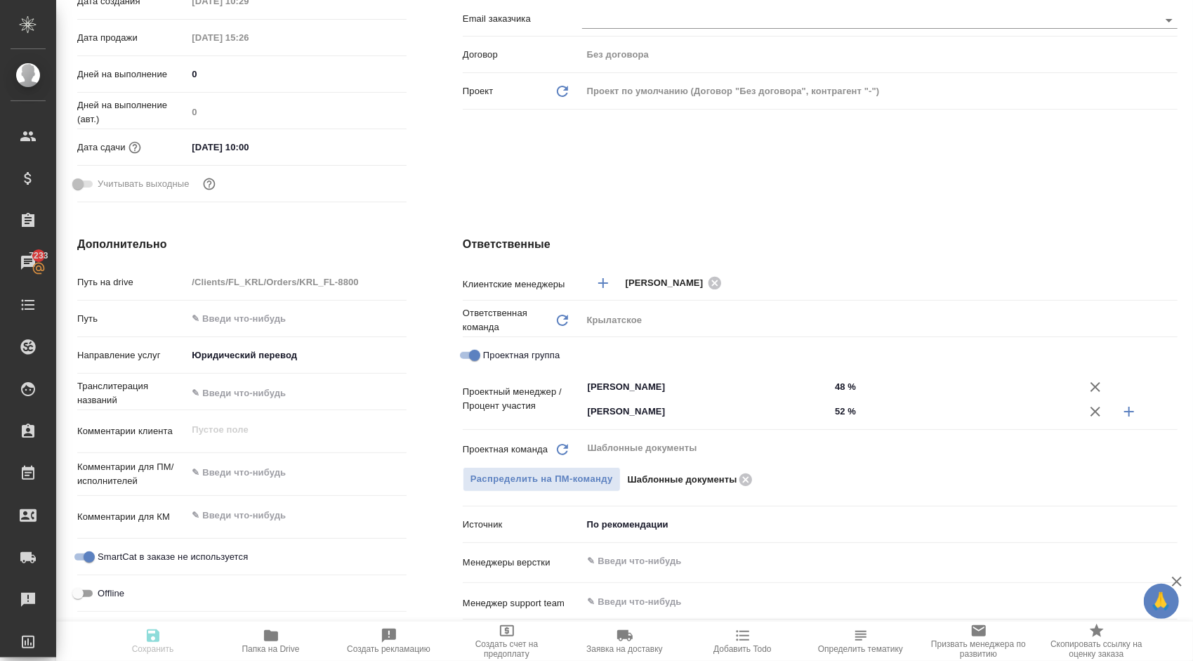
type textarea "x"
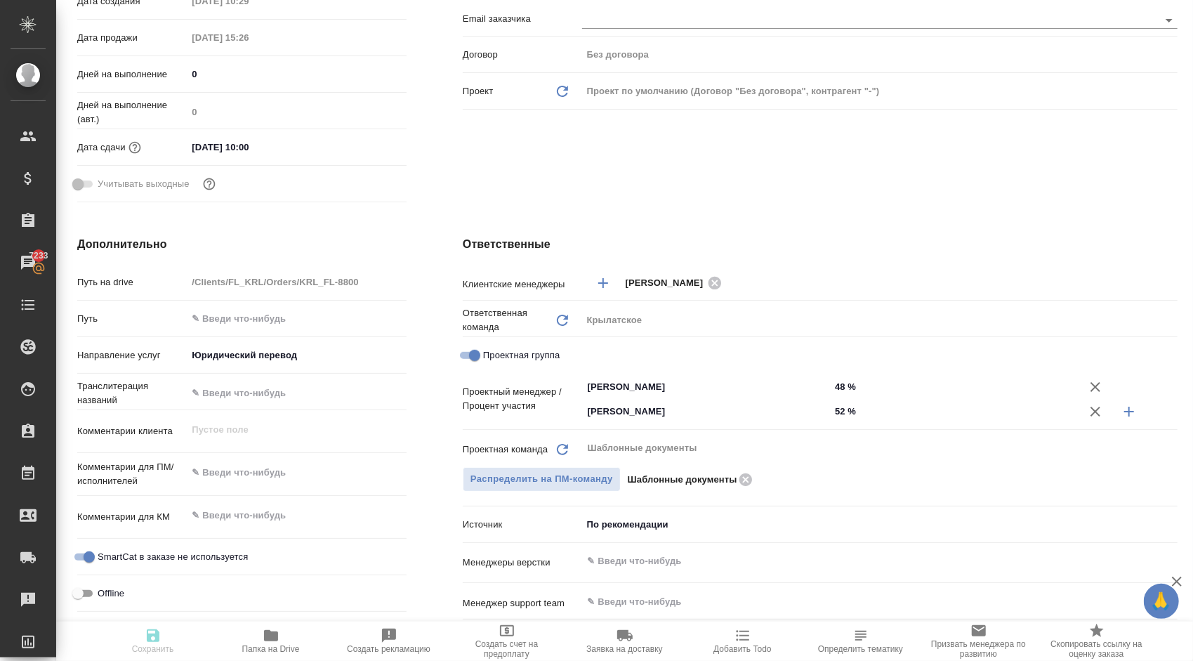
type textarea "x"
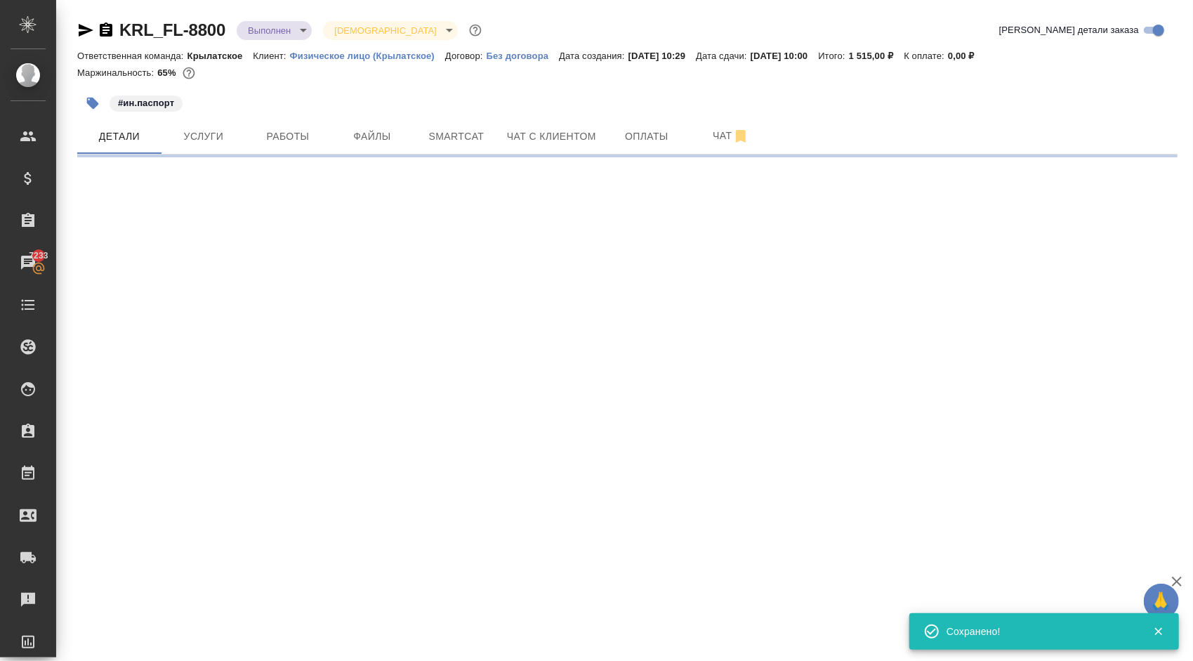
select select "RU"
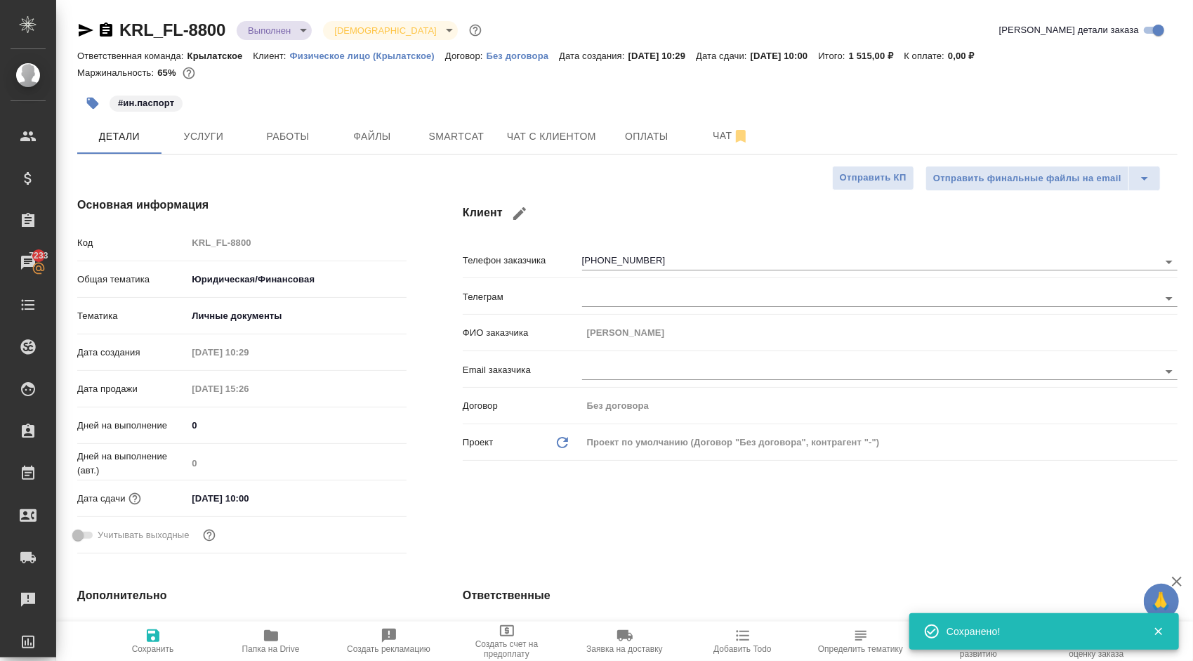
type textarea "x"
click at [150, 651] on span "Сохранить" at bounding box center [153, 649] width 42 height 10
type textarea "x"
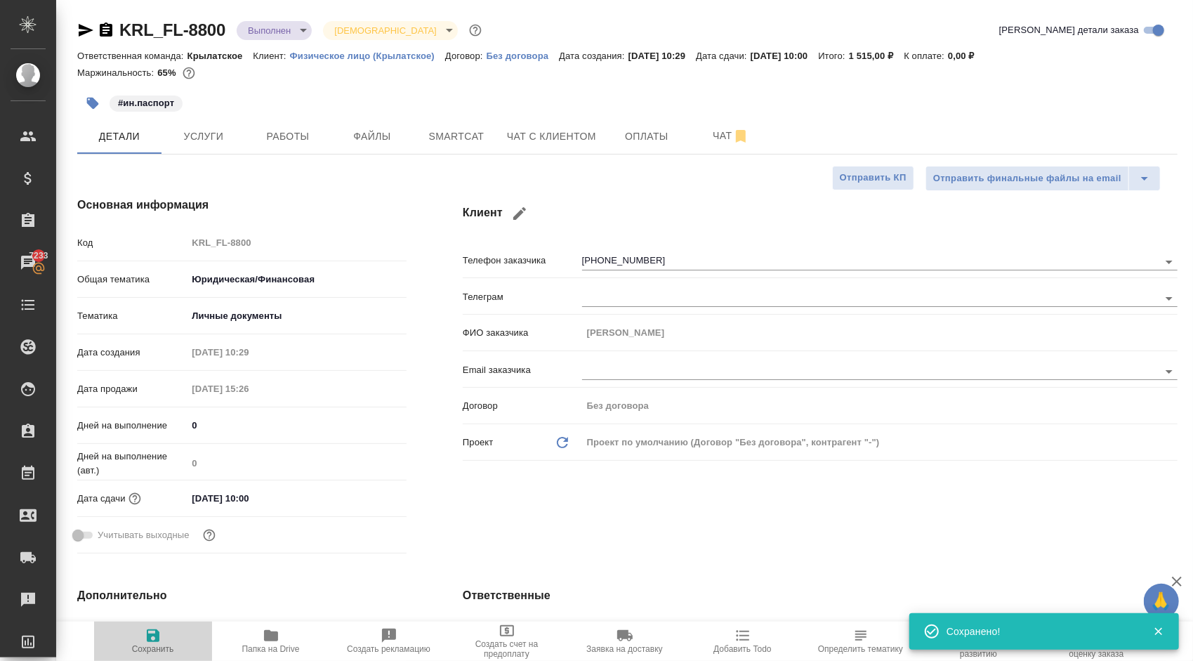
type textarea "x"
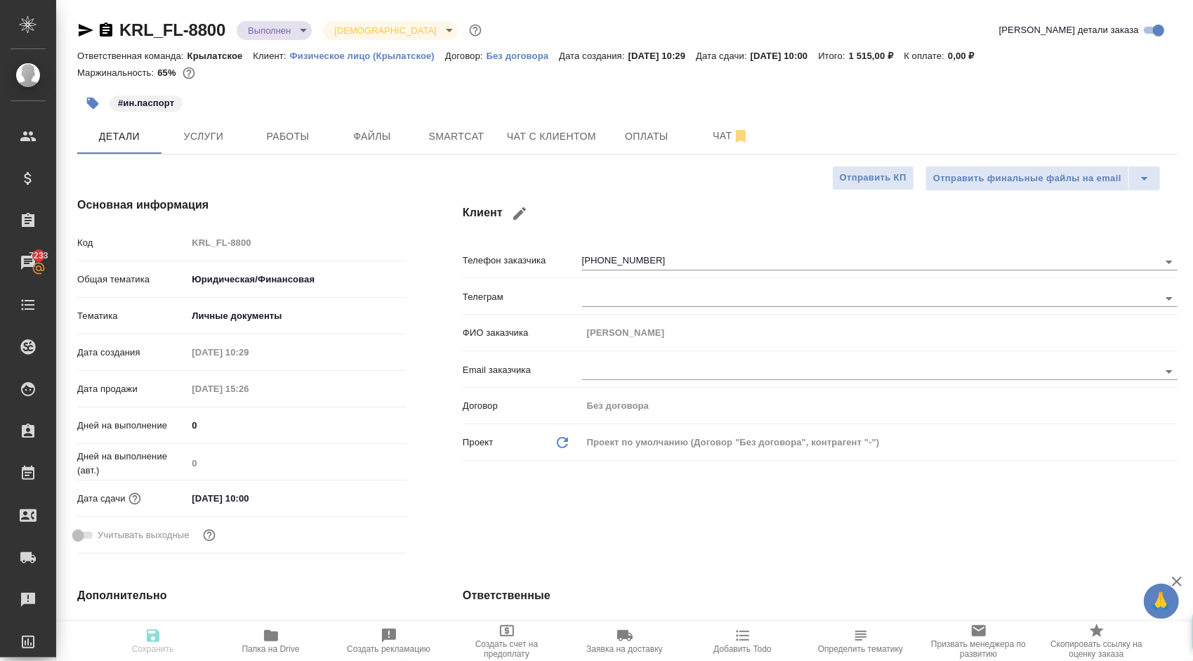
type textarea "x"
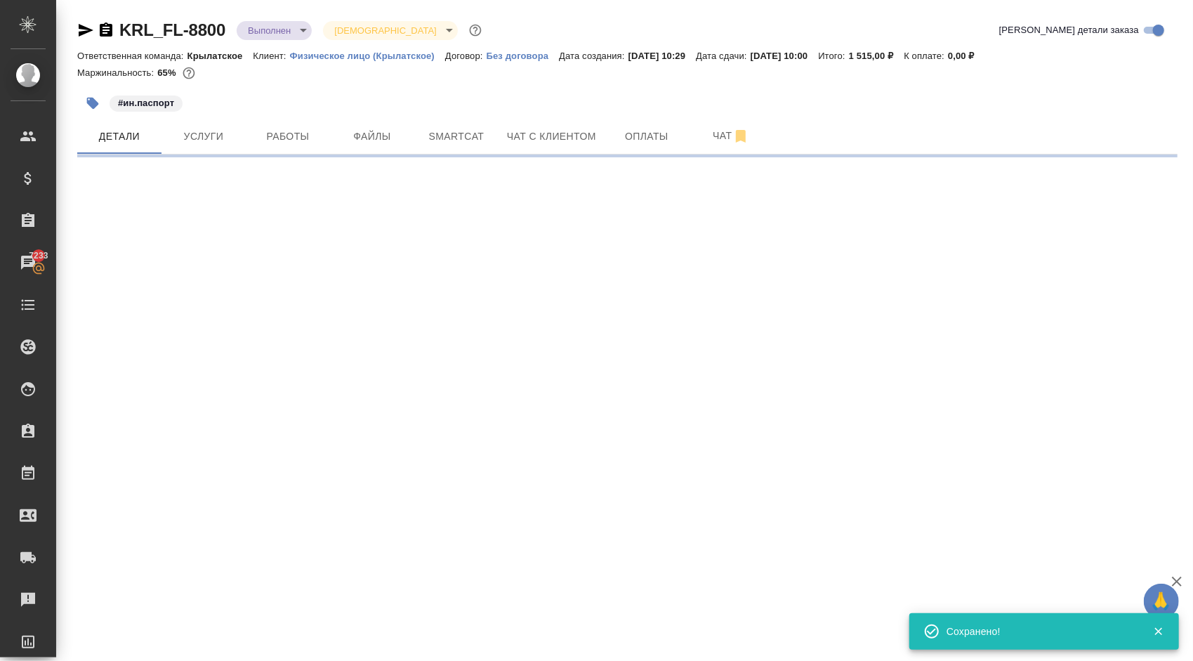
click at [291, 37] on body "🙏 .cls-1 fill:#fff; AWATERA Kasymov Timur Клиенты Спецификации Заказы 7233 Чаты…" at bounding box center [596, 330] width 1193 height 661
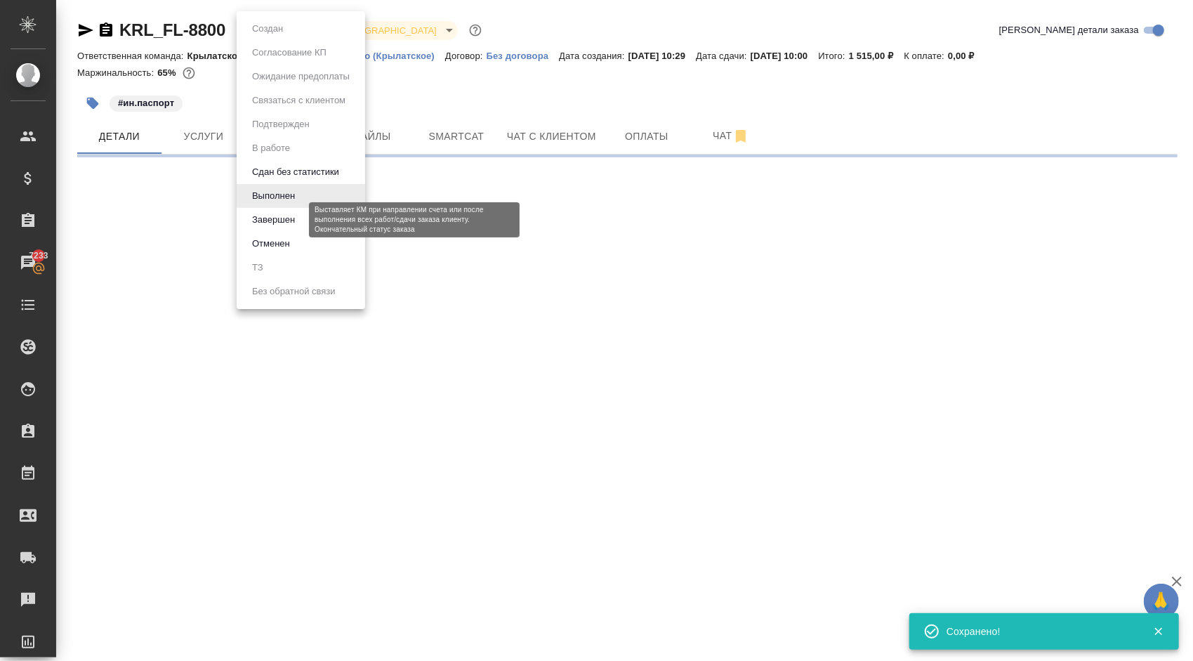
select select "RU"
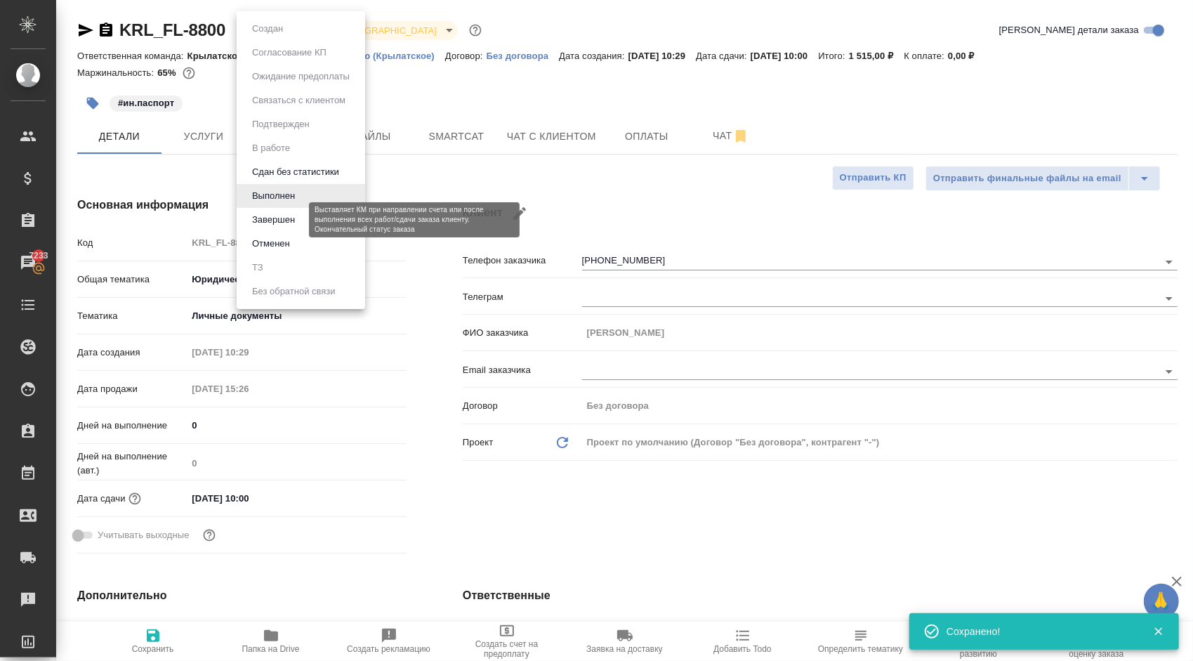
type textarea "x"
click at [291, 220] on button "Завершен" at bounding box center [273, 219] width 51 height 15
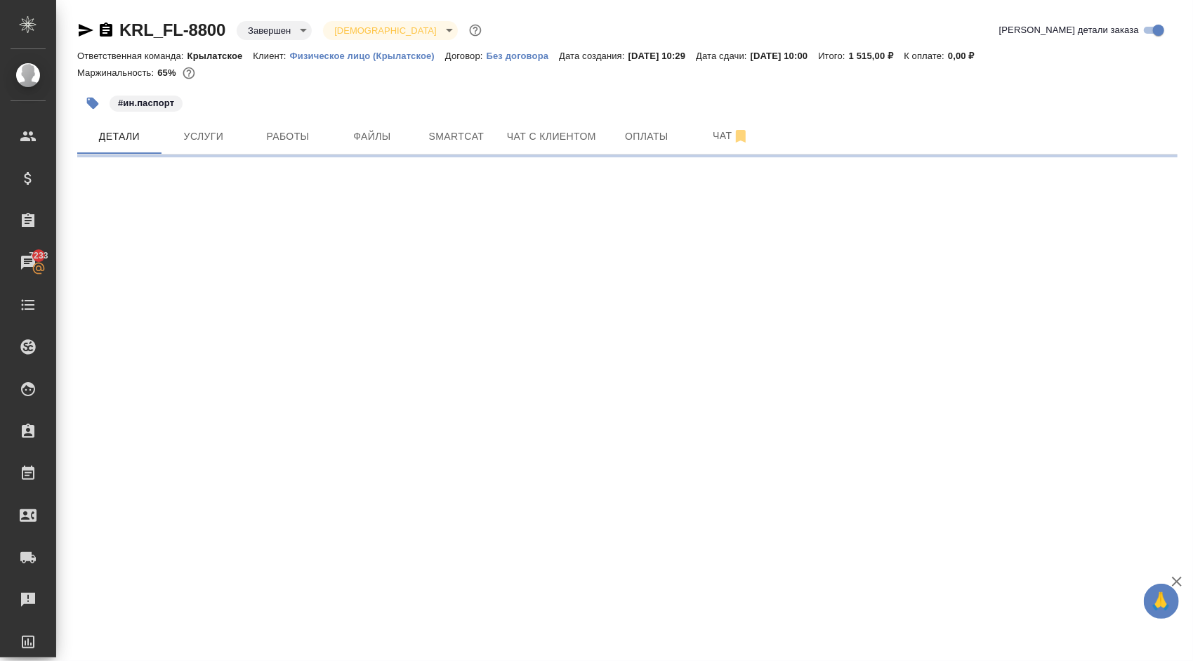
select select "RU"
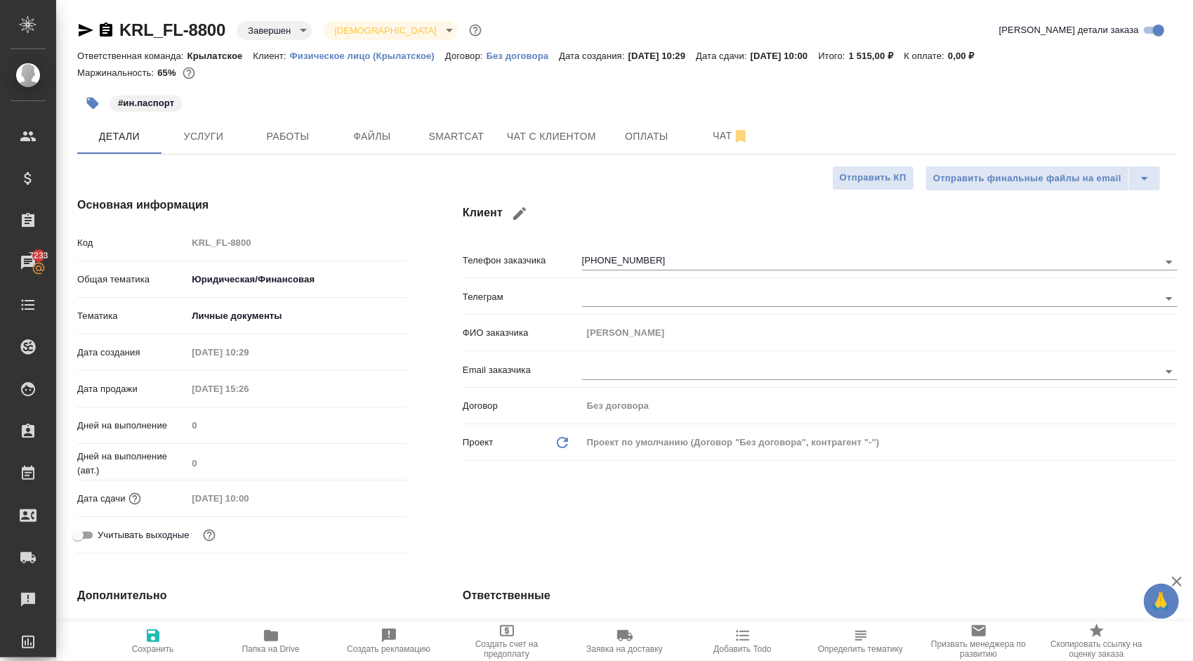
type textarea "x"
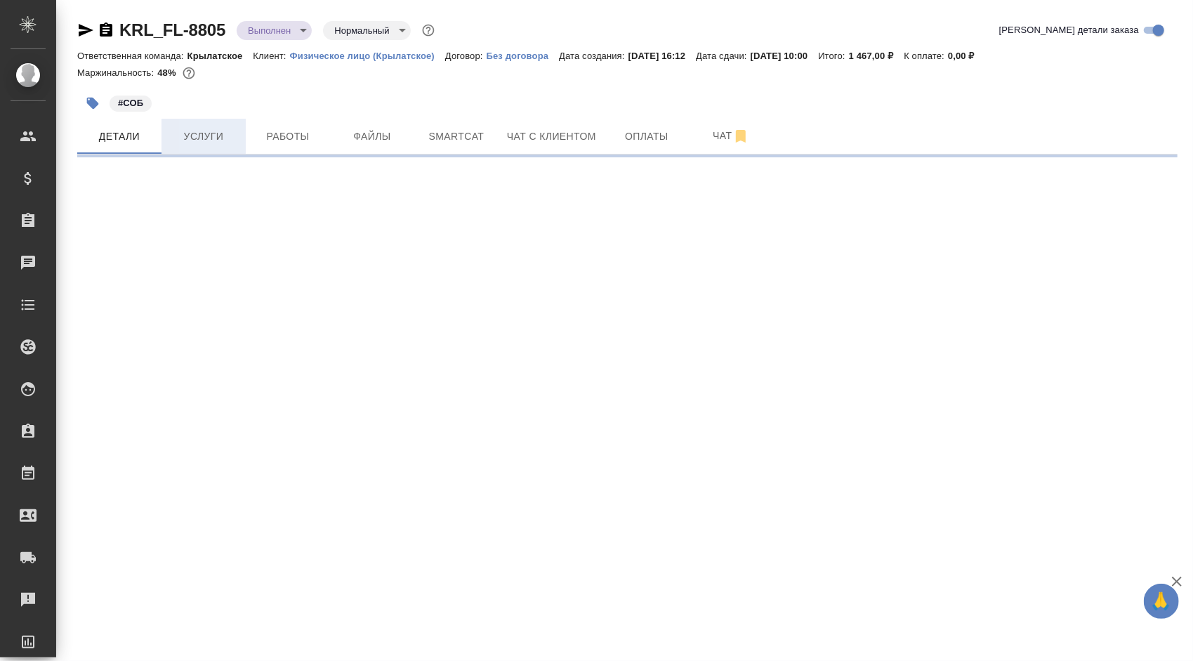
drag, startPoint x: 242, startPoint y: 129, endPoint x: 235, endPoint y: 135, distance: 9.0
click at [241, 130] on button "Услуги" at bounding box center [204, 136] width 84 height 35
select select "RU"
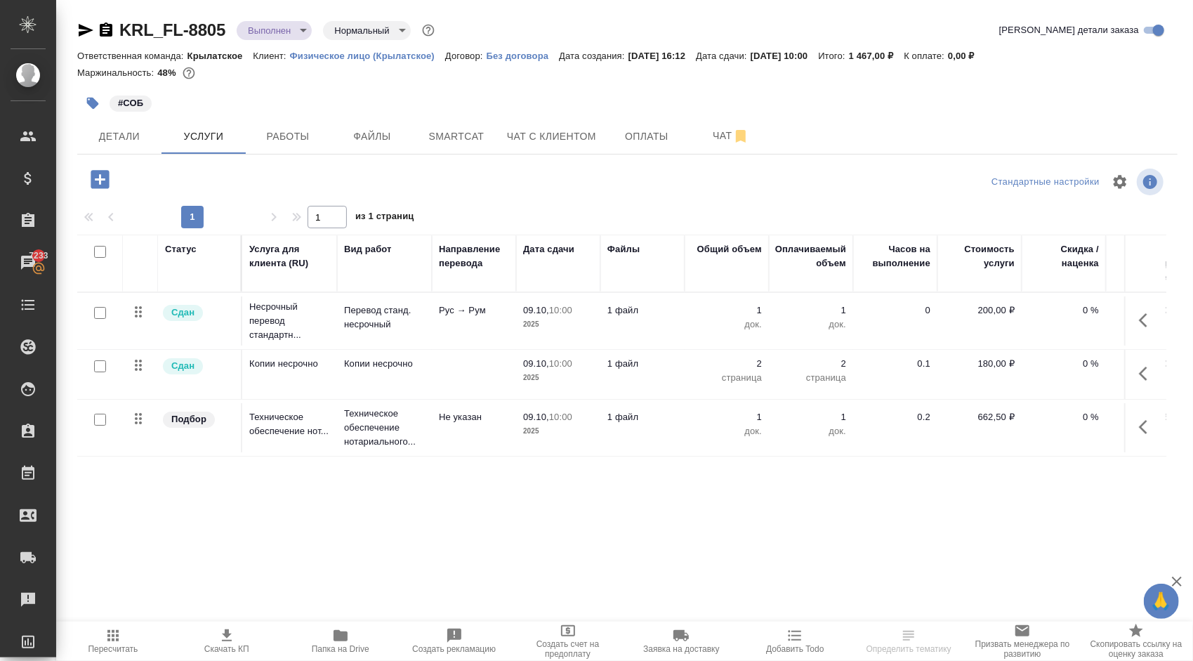
click at [105, 640] on icon "button" at bounding box center [113, 635] width 17 height 17
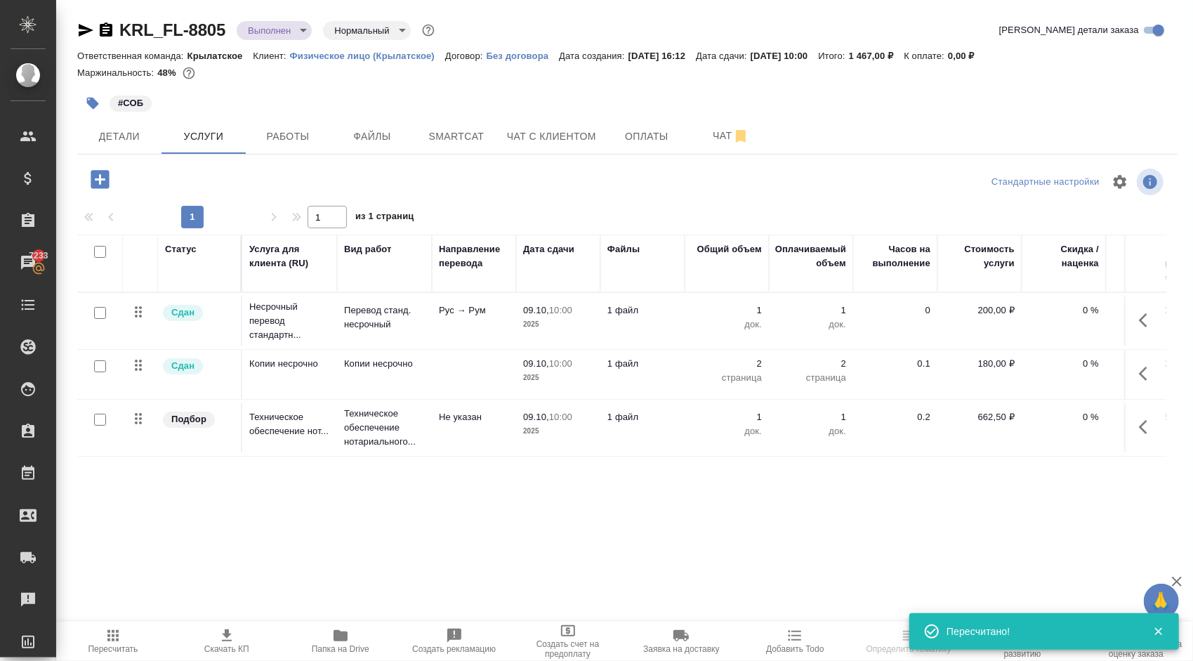
click at [289, 136] on span "Работы" at bounding box center [287, 137] width 67 height 18
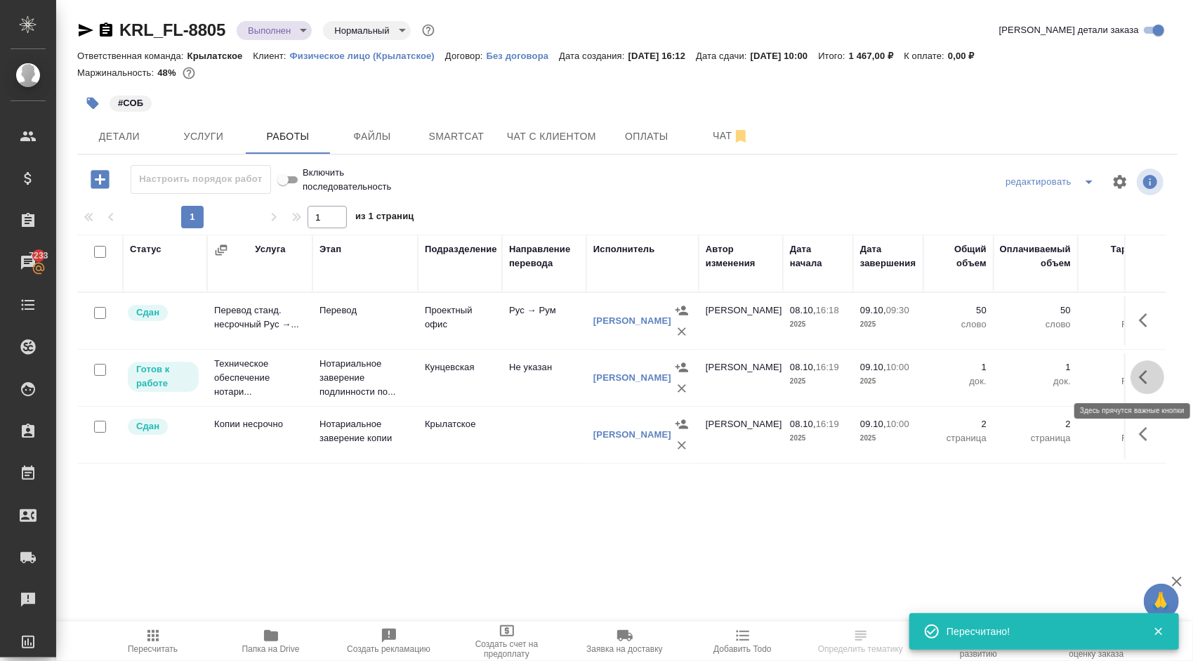
click at [1150, 376] on icon "button" at bounding box center [1147, 377] width 17 height 17
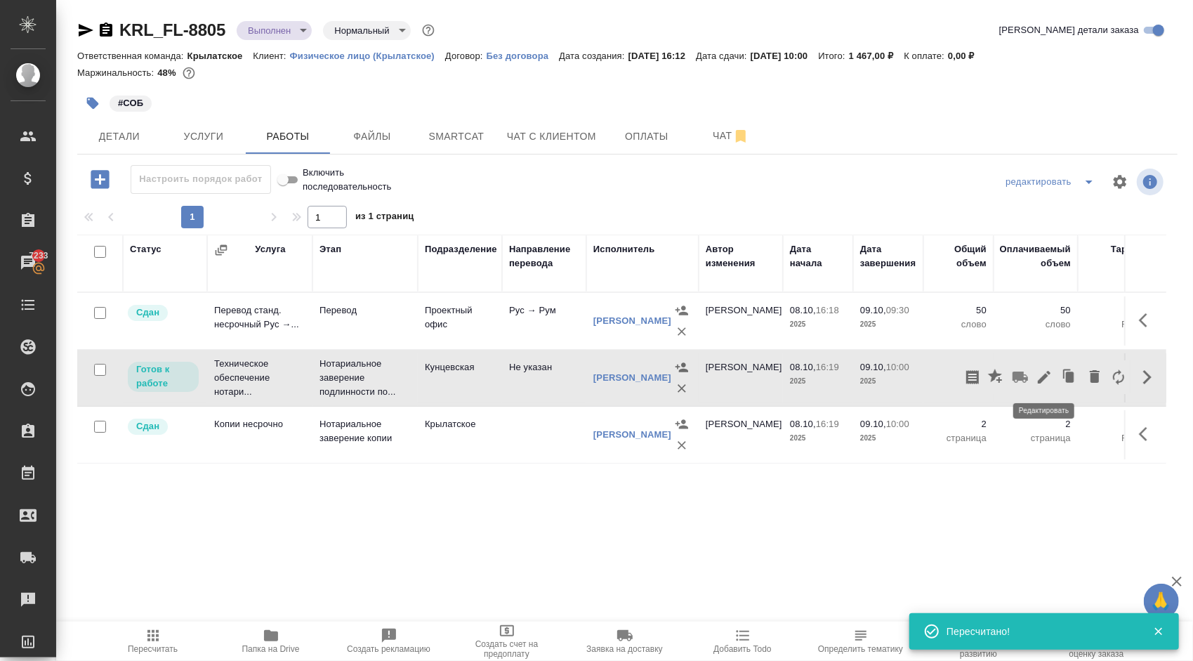
click at [1041, 375] on icon "button" at bounding box center [1044, 377] width 17 height 17
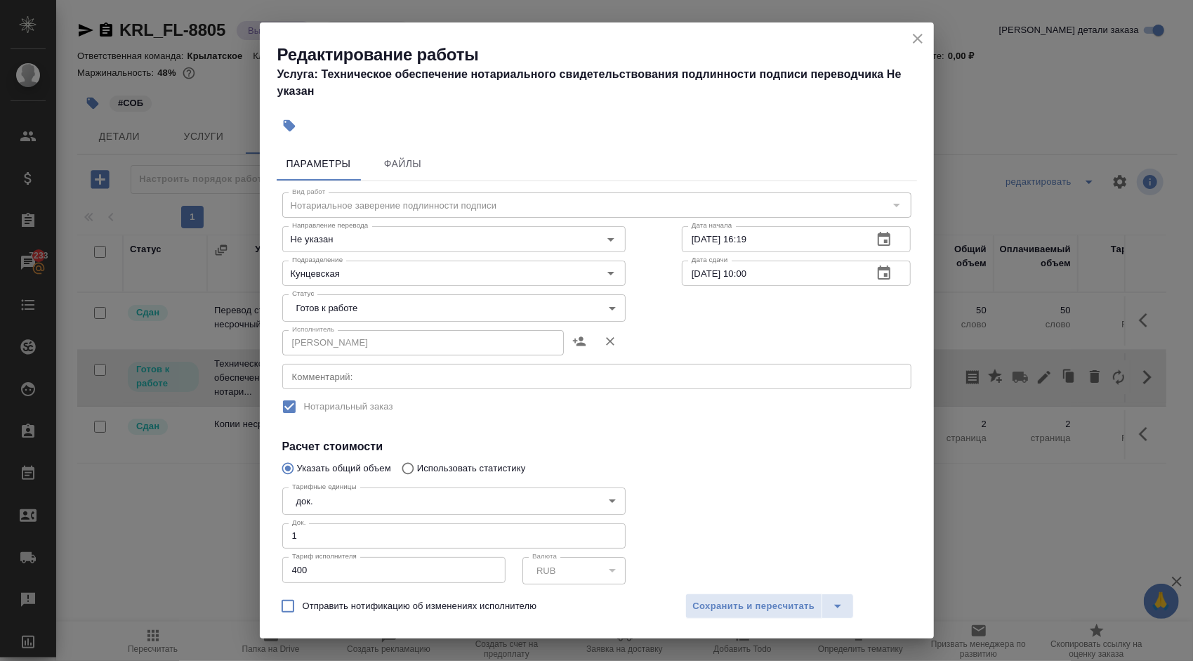
click at [386, 312] on body "🙏 .cls-1 fill:#fff; AWATERA Kasymov Timur Клиенты Спецификации Заказы 7233 Чаты…" at bounding box center [596, 330] width 1193 height 661
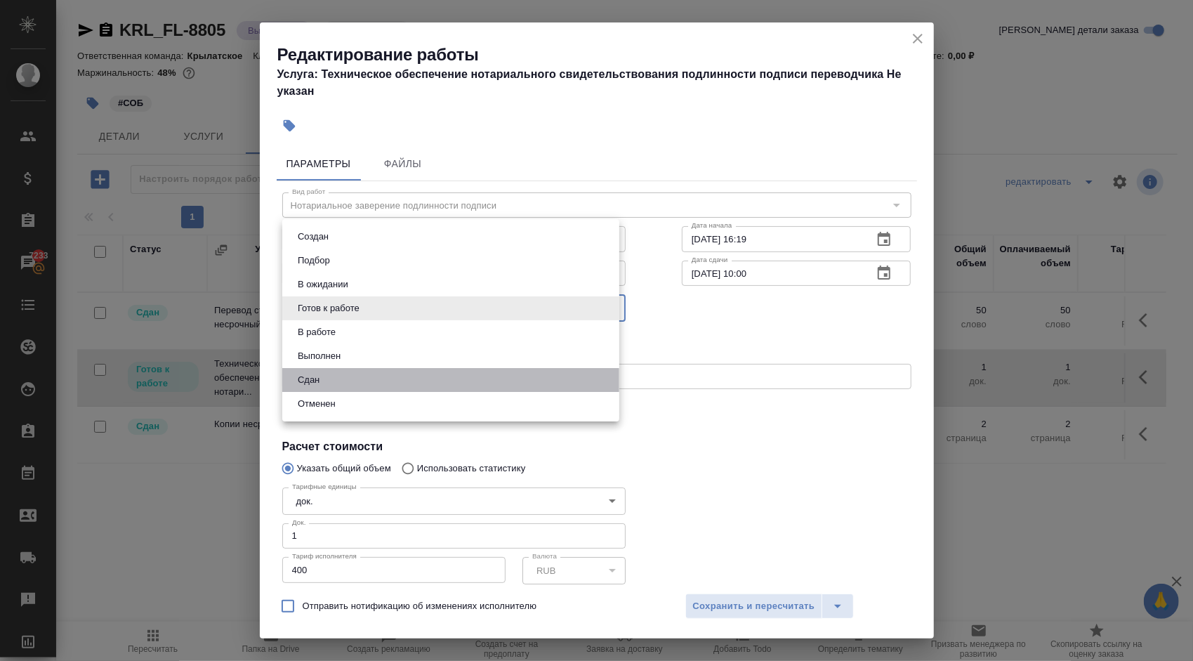
click at [326, 371] on li "Сдан" at bounding box center [450, 380] width 337 height 24
type input "closed"
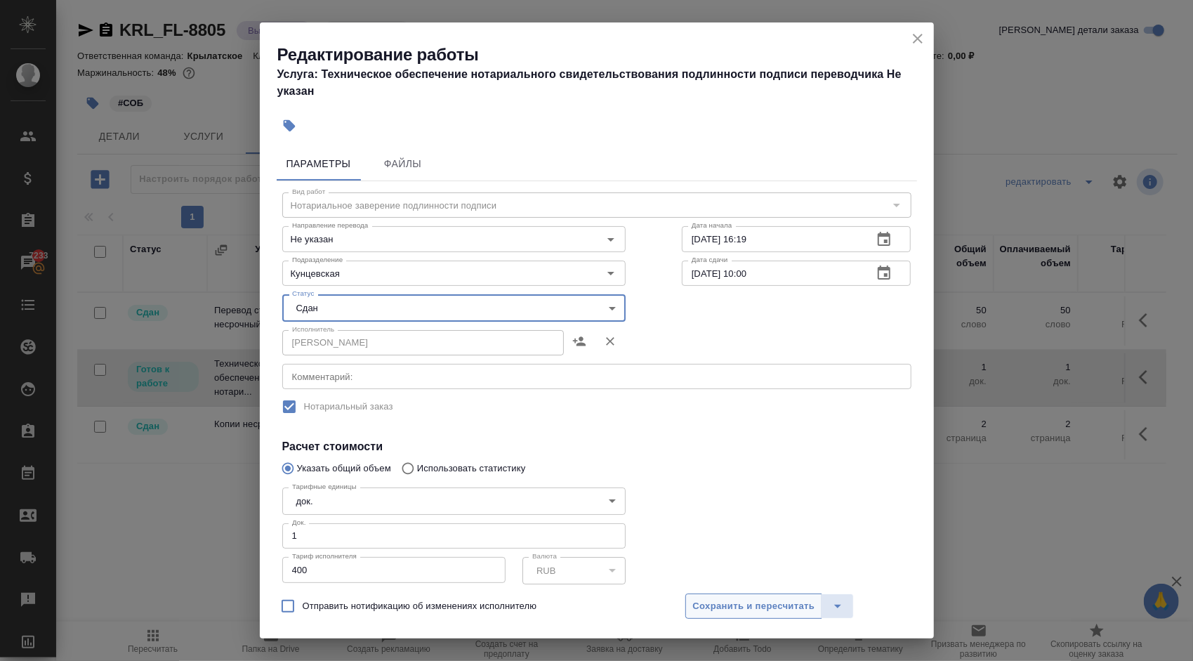
click at [736, 612] on span "Сохранить и пересчитать" at bounding box center [754, 606] width 122 height 16
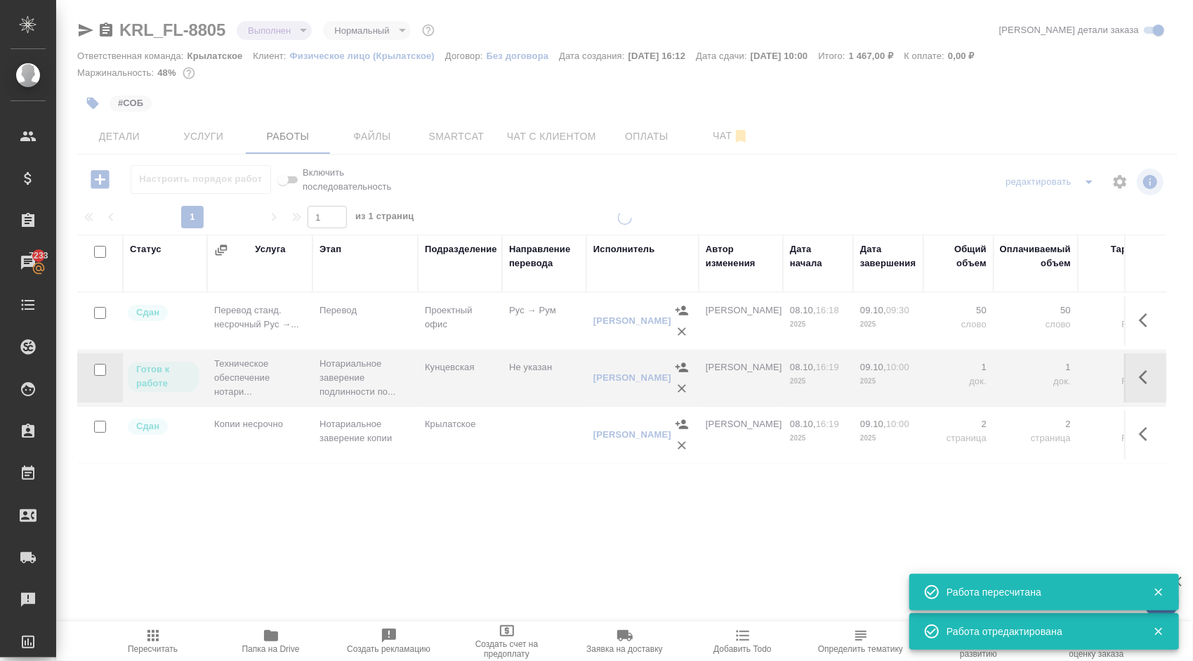
click at [124, 643] on span "Пересчитать" at bounding box center [153, 640] width 101 height 27
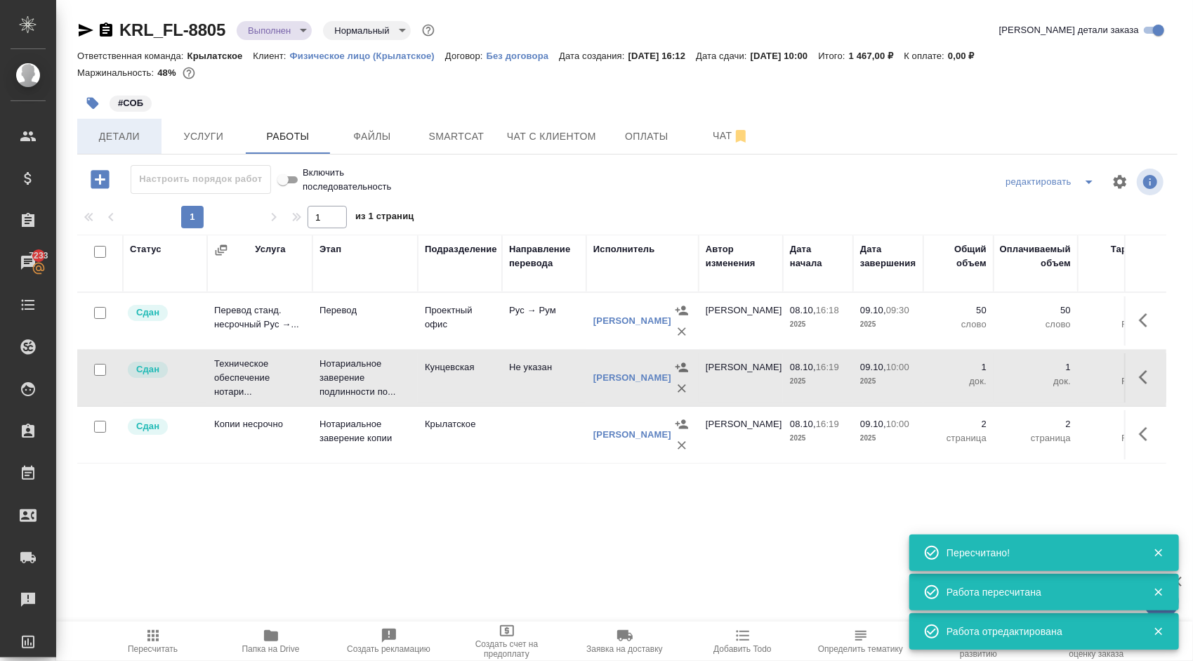
click at [104, 152] on button "Детали" at bounding box center [119, 136] width 84 height 35
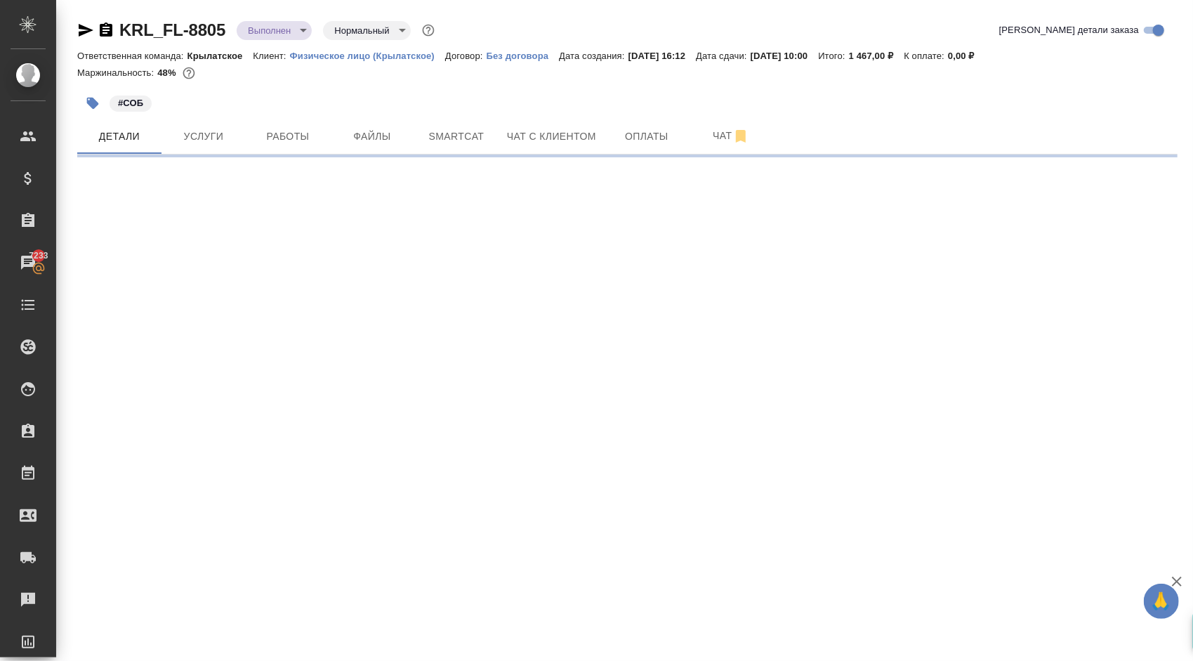
select select "RU"
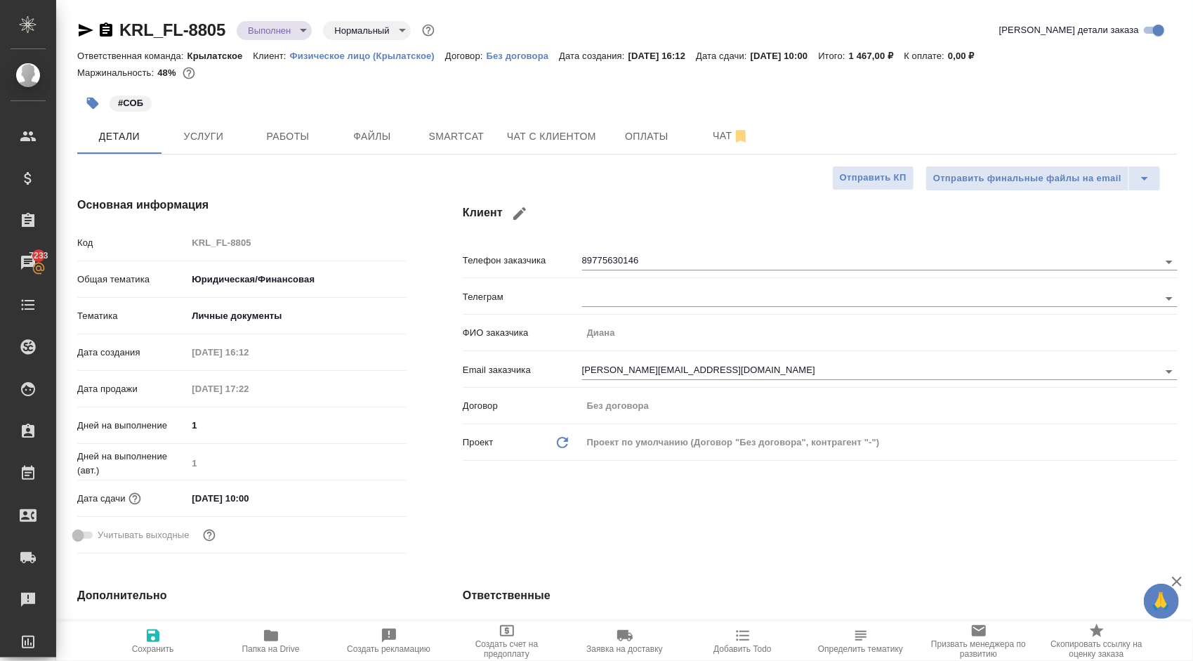
type textarea "x"
click at [245, 122] on button "Услуги" at bounding box center [204, 136] width 84 height 35
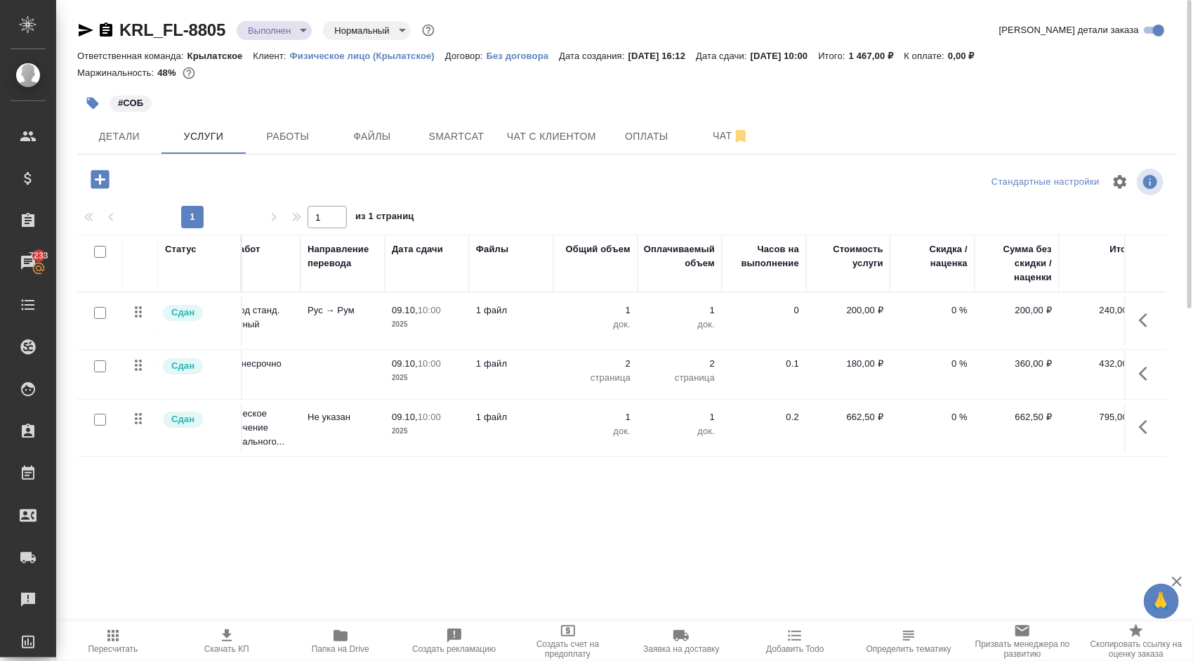
scroll to position [0, 150]
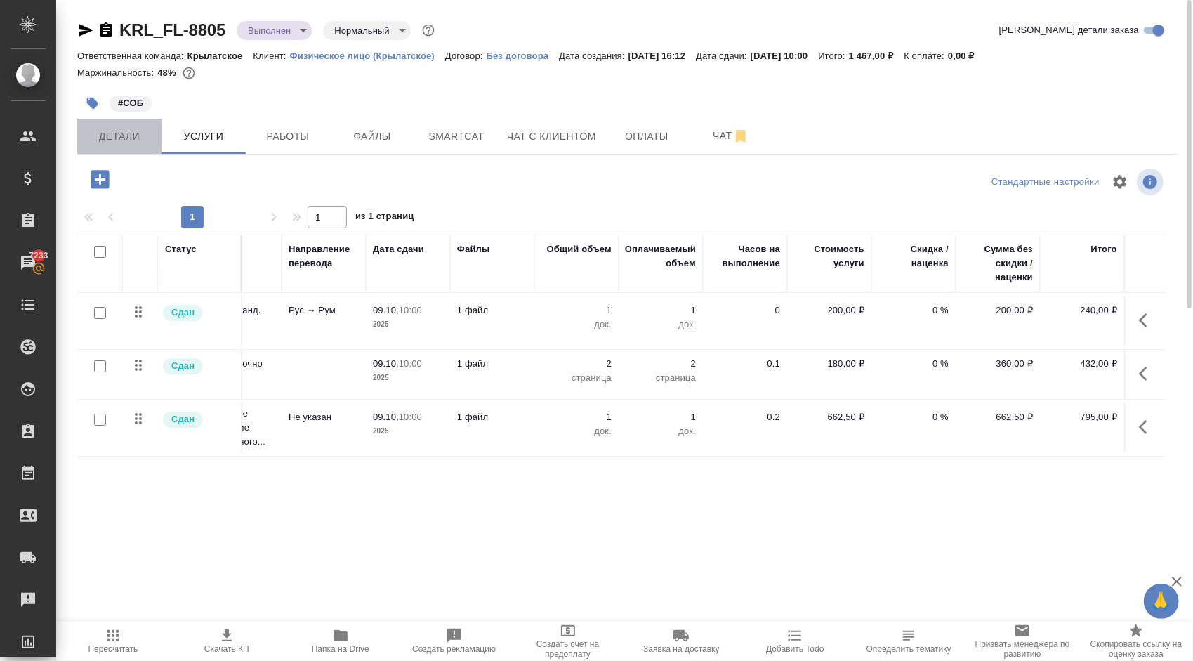
click at [133, 124] on button "Детали" at bounding box center [119, 136] width 84 height 35
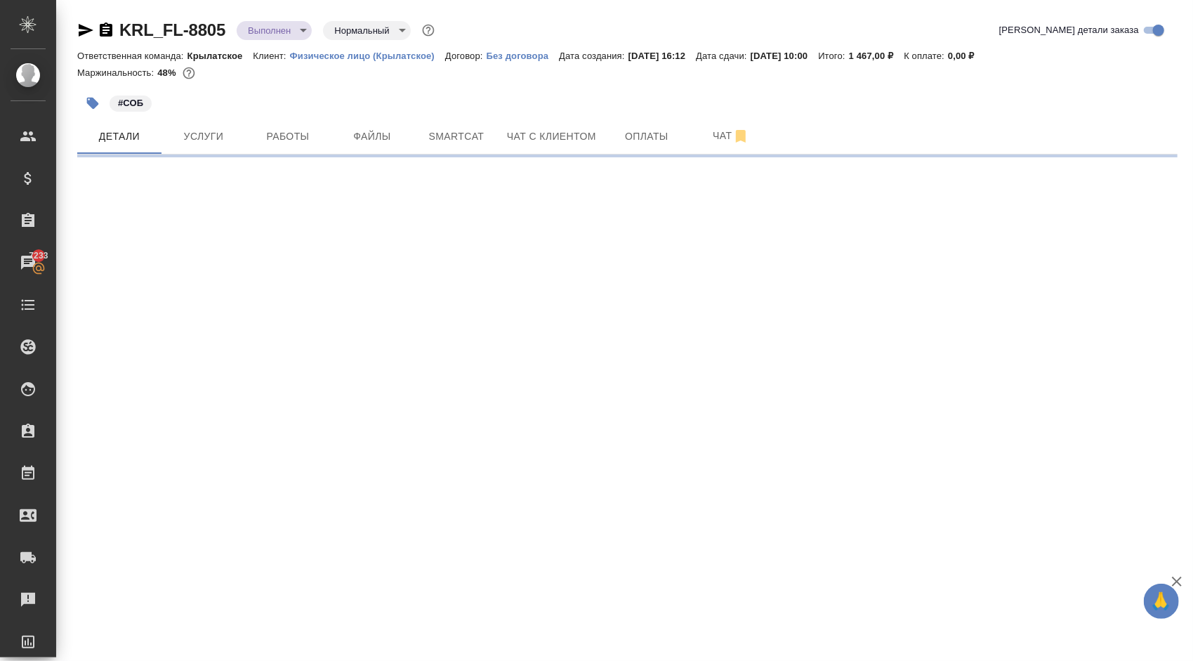
select select "RU"
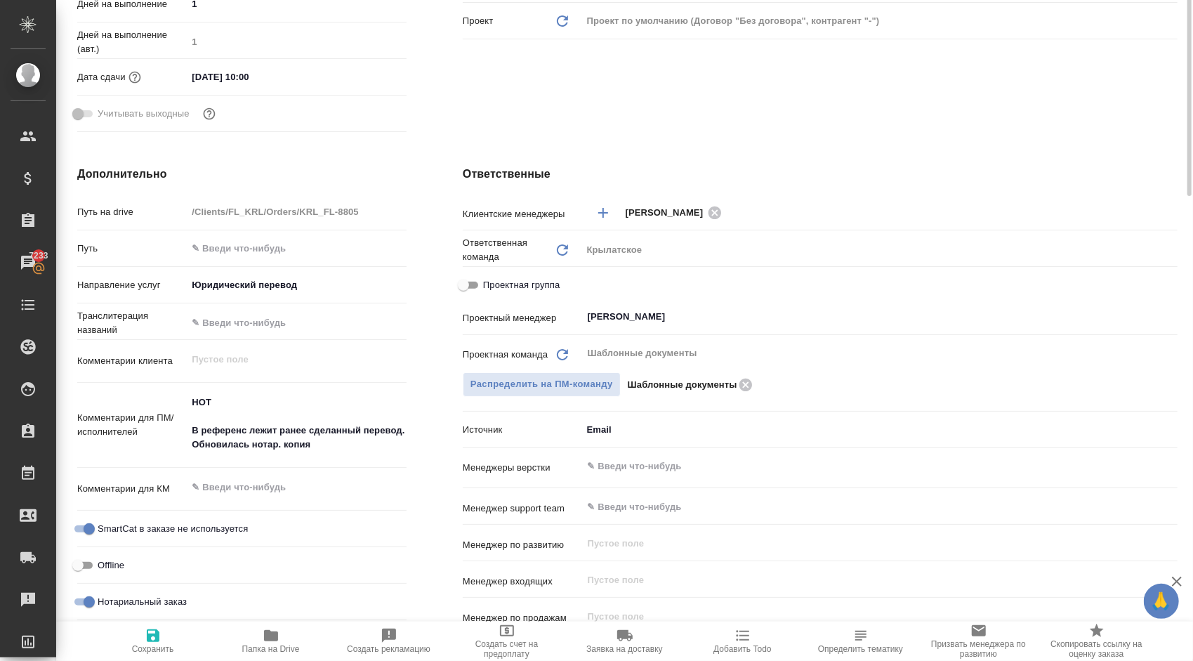
scroll to position [492, 0]
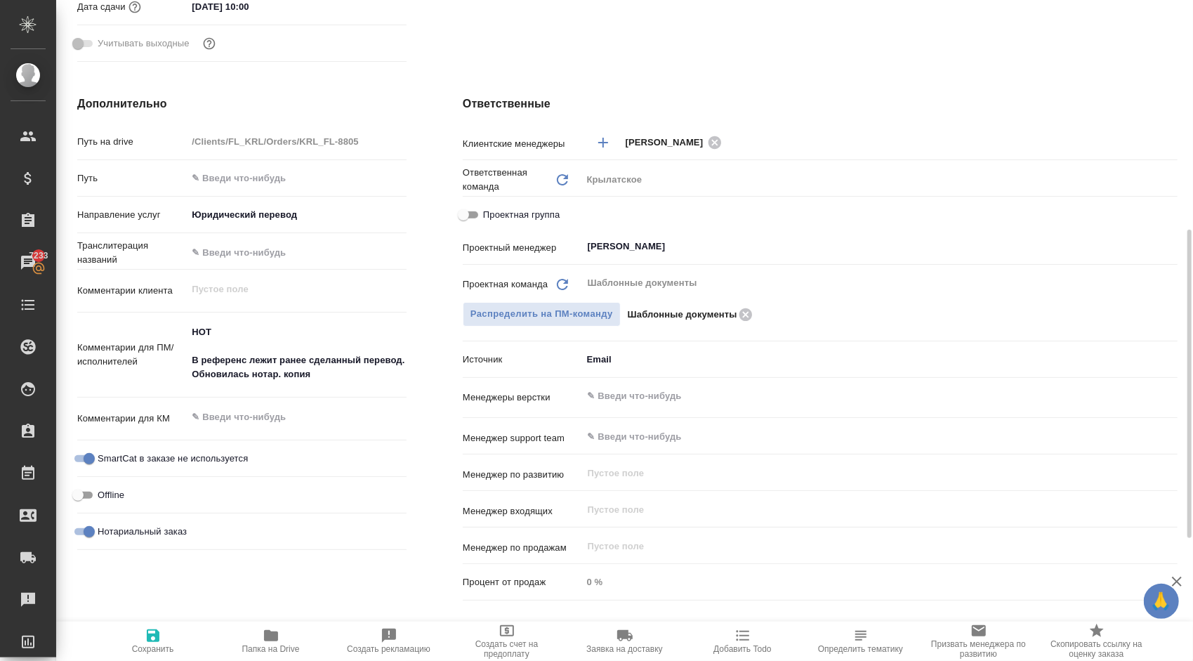
drag, startPoint x: 554, startPoint y: 215, endPoint x: 580, endPoint y: 223, distance: 27.3
click at [554, 214] on span "Проектная группа" at bounding box center [521, 215] width 77 height 14
click at [489, 214] on input "Проектная группа" at bounding box center [463, 214] width 51 height 17
checkbox input "true"
type textarea "x"
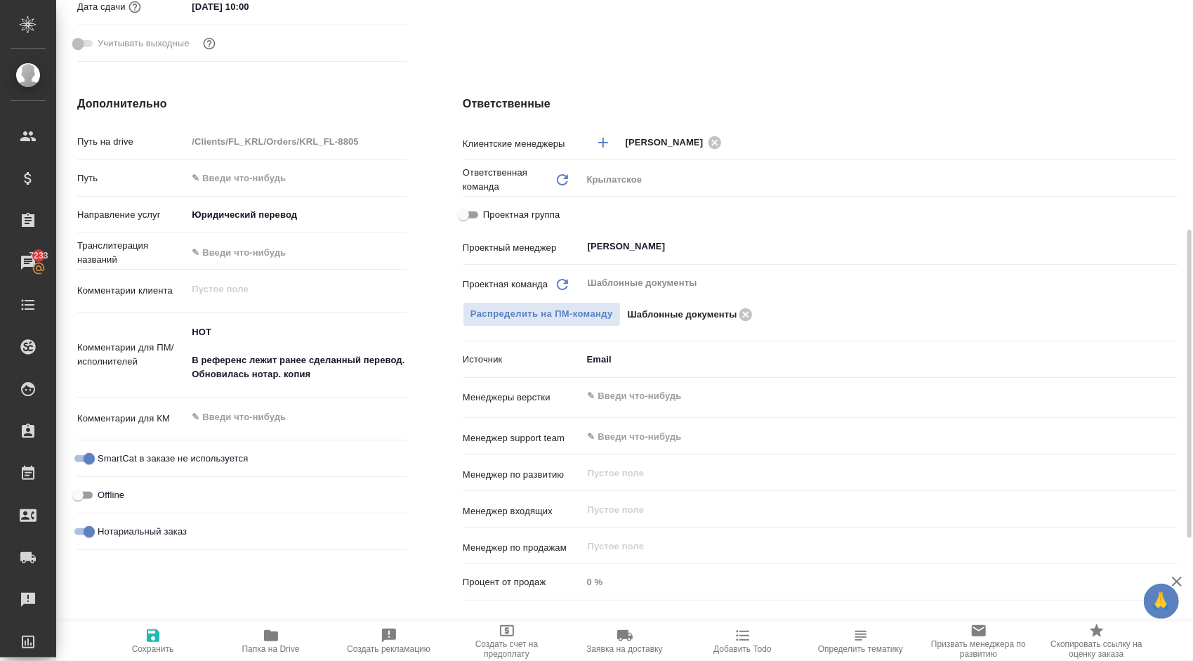
type textarea "x"
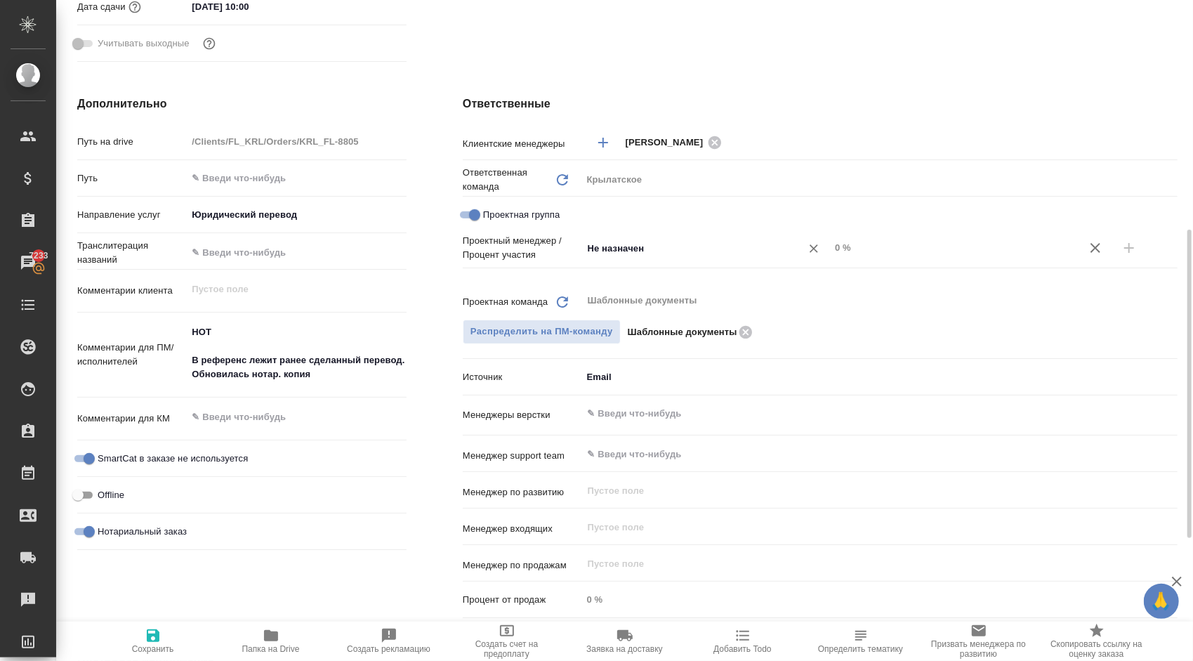
click at [666, 246] on input "Не назначен" at bounding box center [682, 247] width 192 height 17
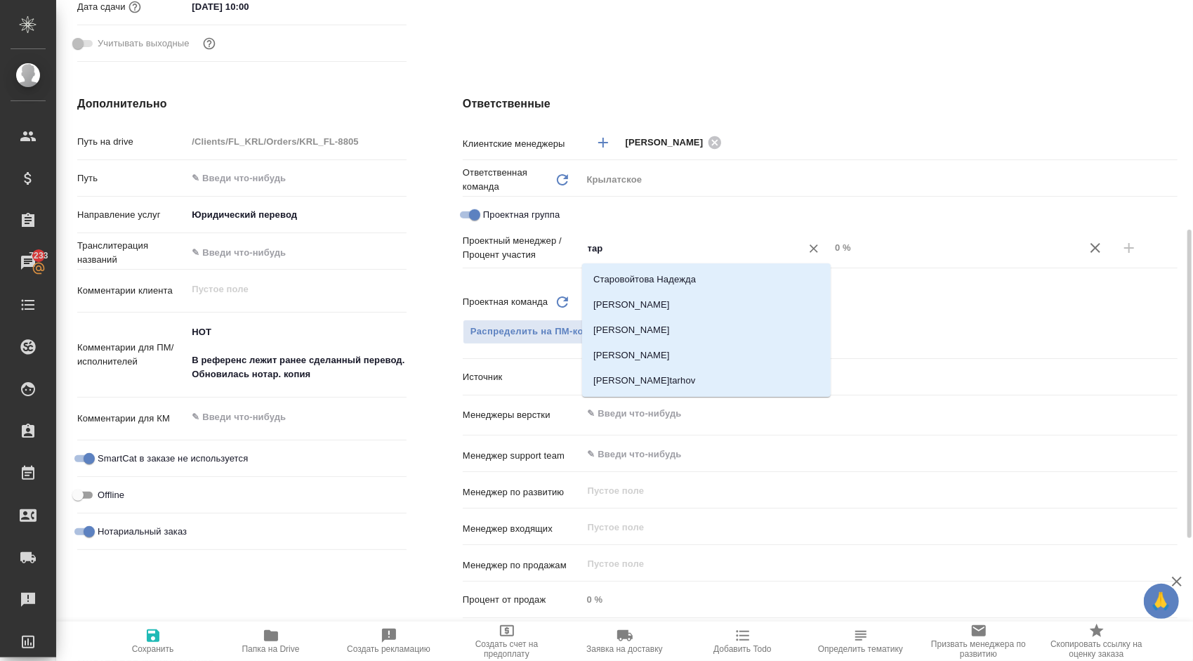
type input "тара"
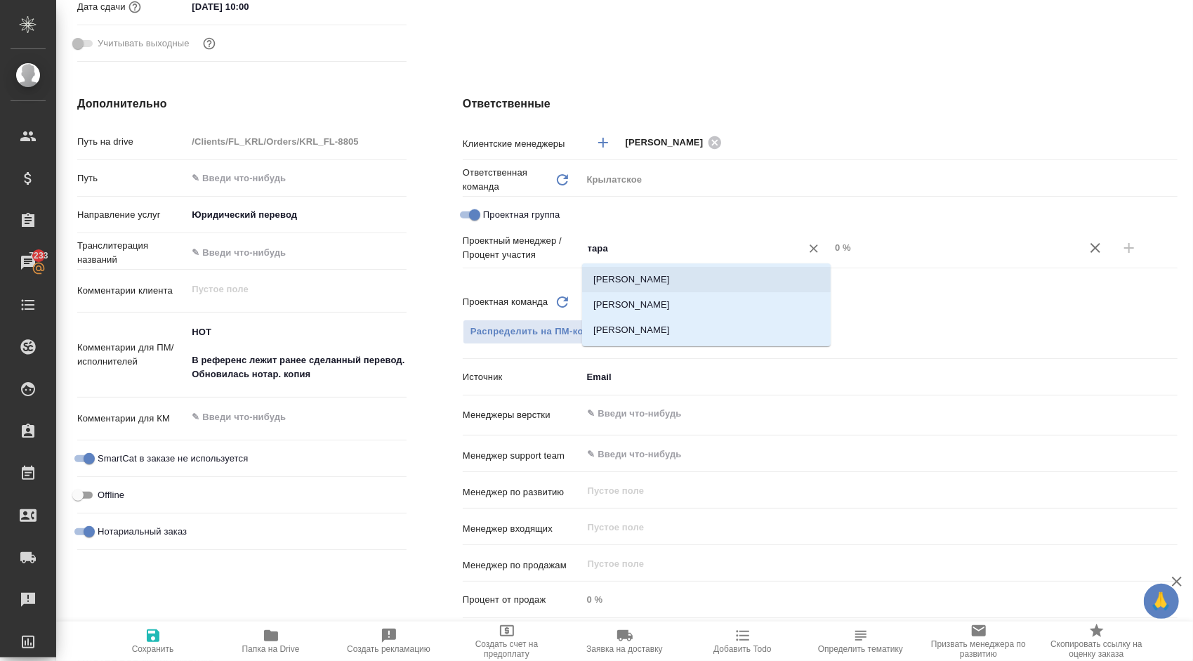
click at [665, 270] on li "Тарабановская Анастасия" at bounding box center [706, 279] width 249 height 25
type textarea "x"
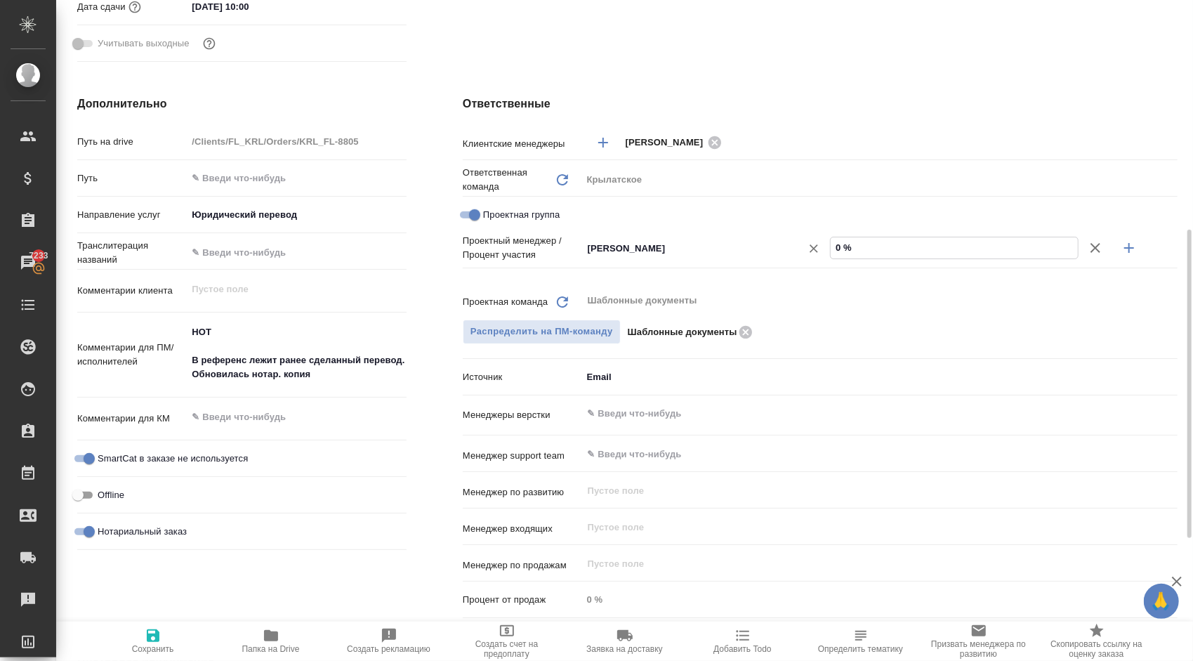
drag, startPoint x: 857, startPoint y: 244, endPoint x: 805, endPoint y: 243, distance: 52.0
click at [805, 243] on div "Тарабановская Анастасия ​ 0 %" at bounding box center [879, 248] width 595 height 25
type textarea "x"
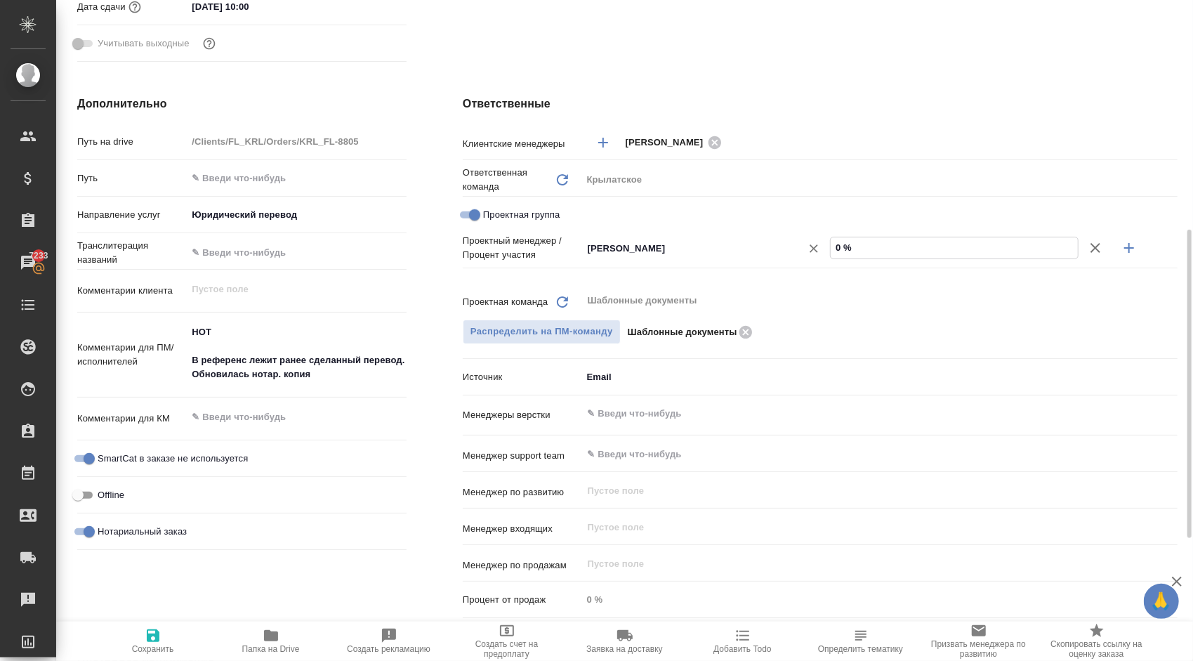
type input "2 %"
type textarea "x"
type input "24 %"
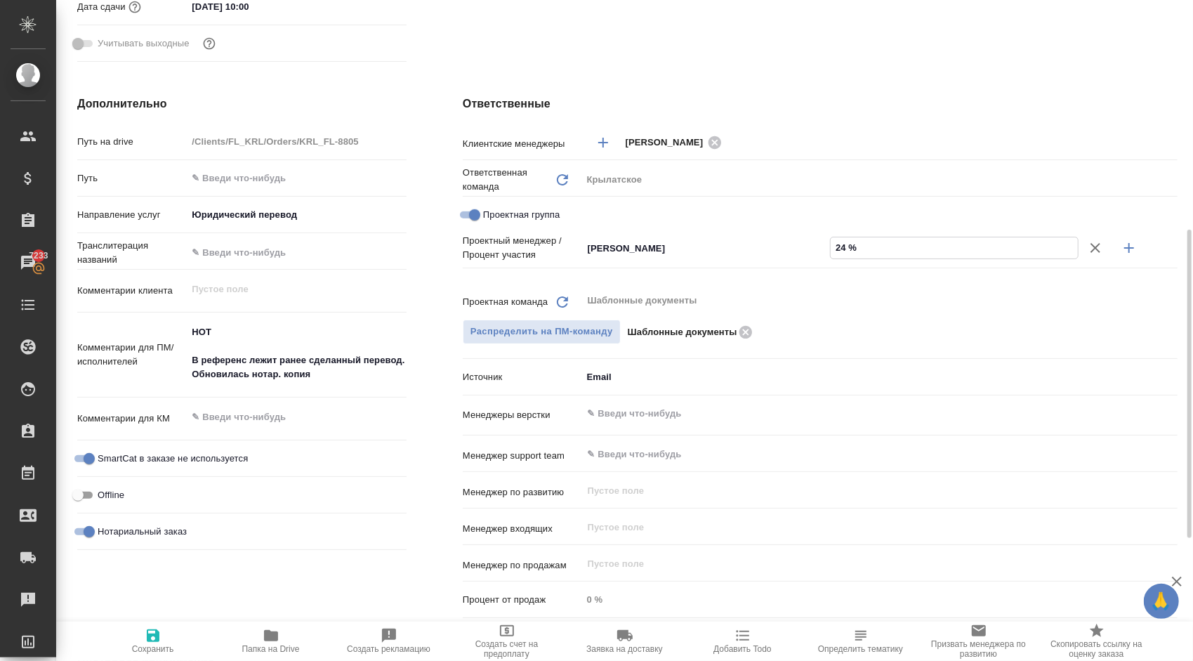
click at [1131, 249] on icon "button" at bounding box center [1129, 247] width 17 height 17
type textarea "x"
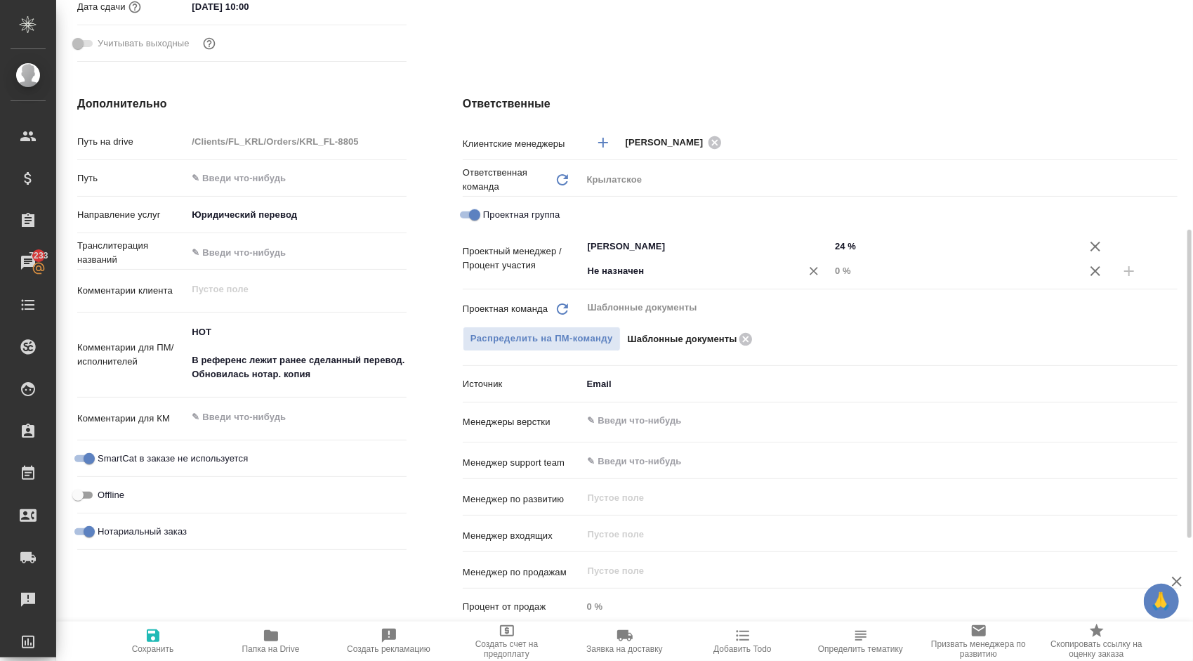
click at [610, 271] on input "Не назначен" at bounding box center [682, 271] width 192 height 17
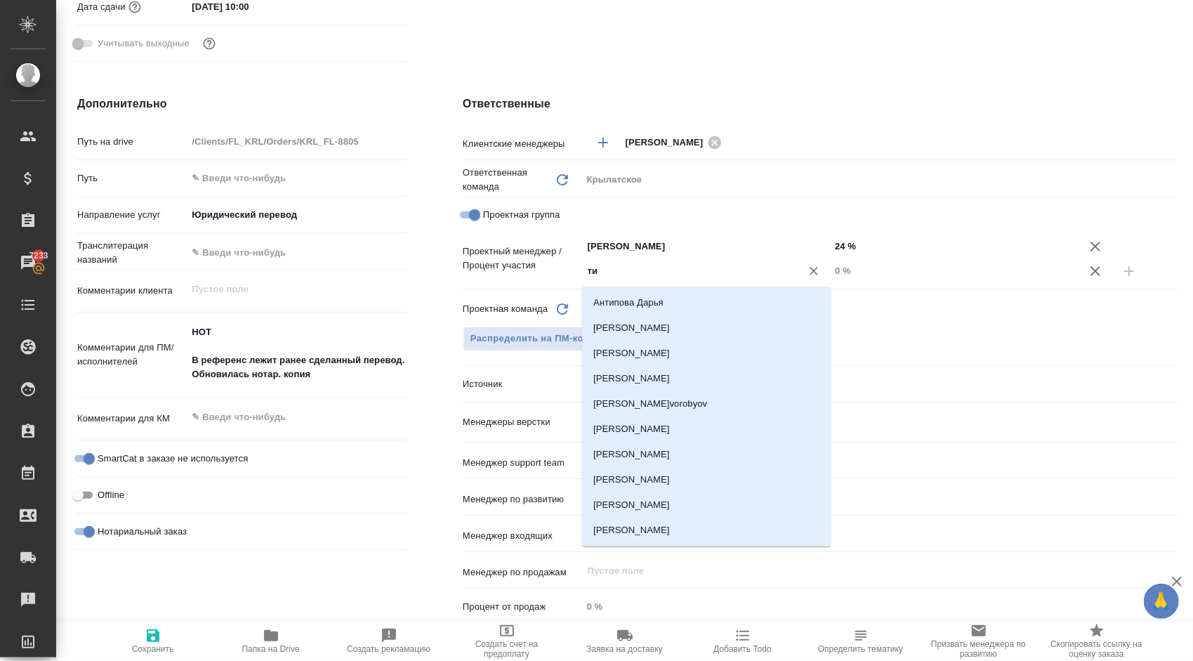
type input "тим"
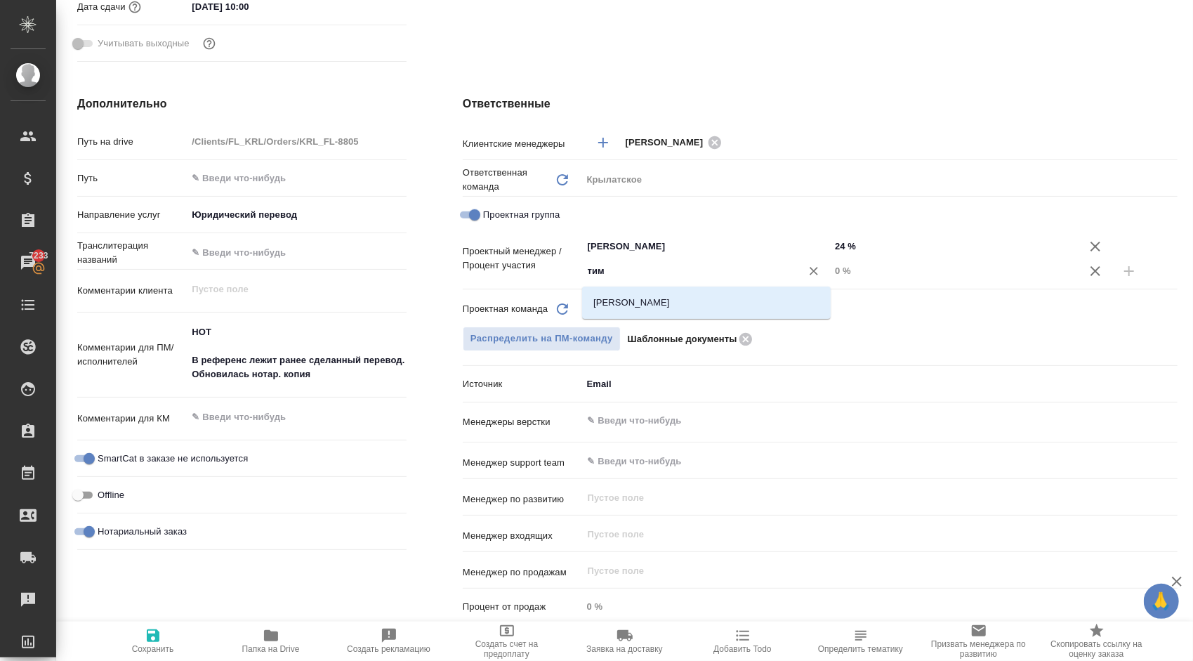
click at [678, 301] on li "[PERSON_NAME]" at bounding box center [706, 302] width 249 height 25
type textarea "x"
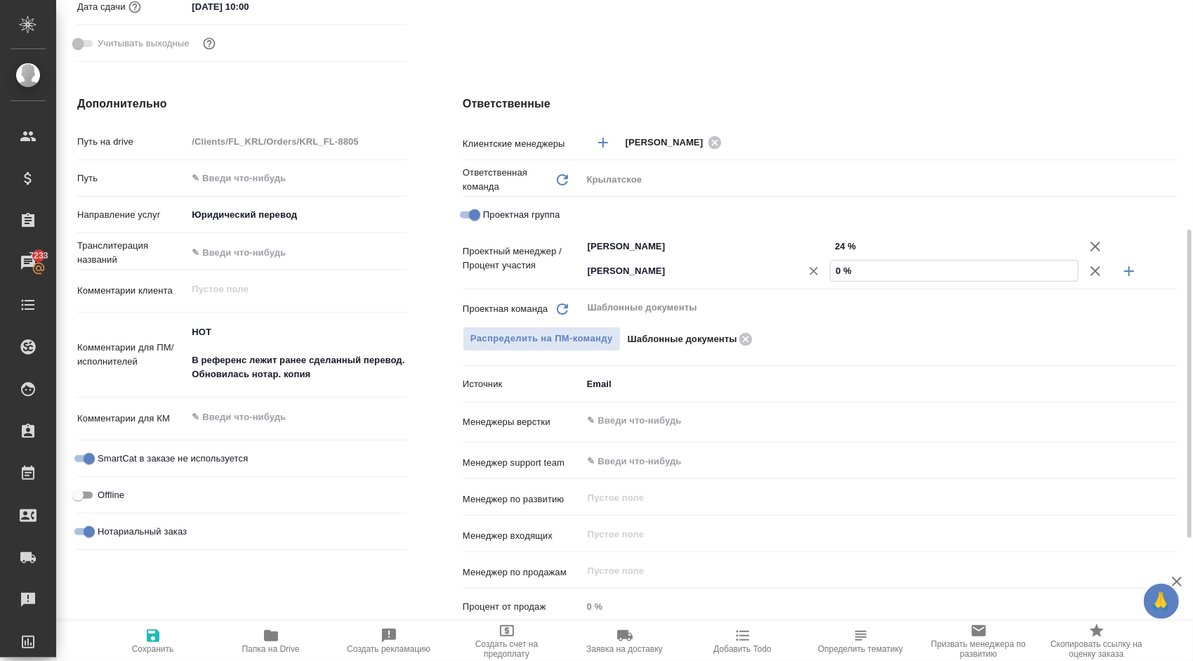
drag, startPoint x: 875, startPoint y: 273, endPoint x: 775, endPoint y: 264, distance: 100.1
click at [775, 264] on div "Касымов Тимур ​ 0 %" at bounding box center [879, 270] width 595 height 25
type textarea "x"
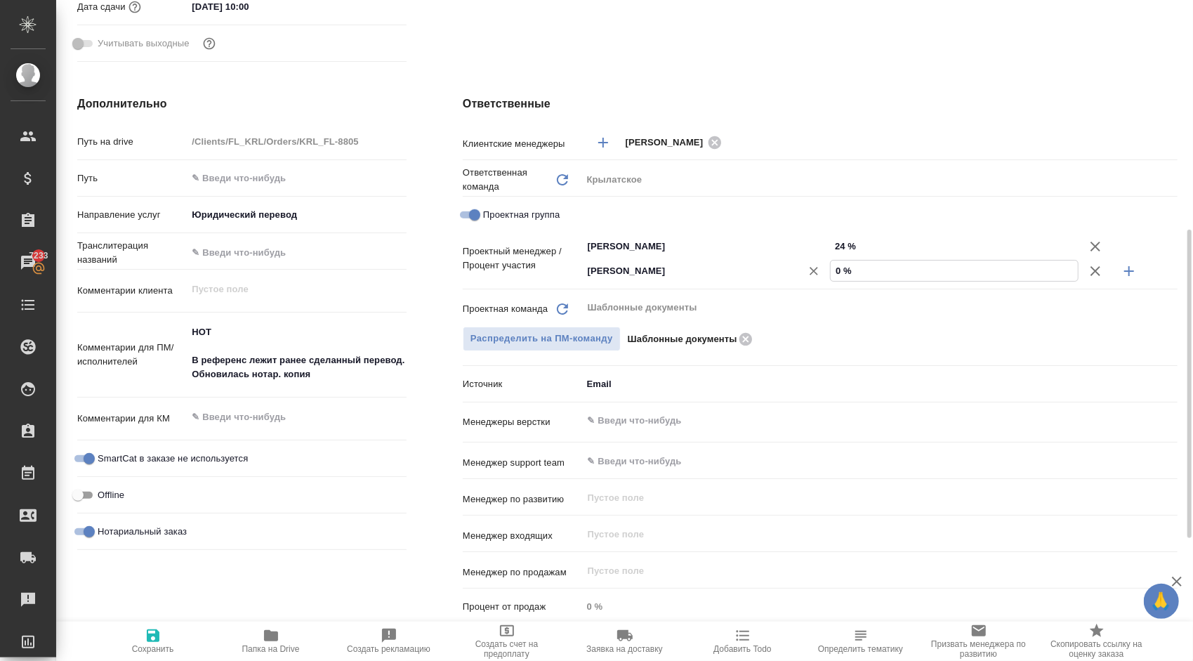
type input "3 %"
type textarea "x"
type input "30 %"
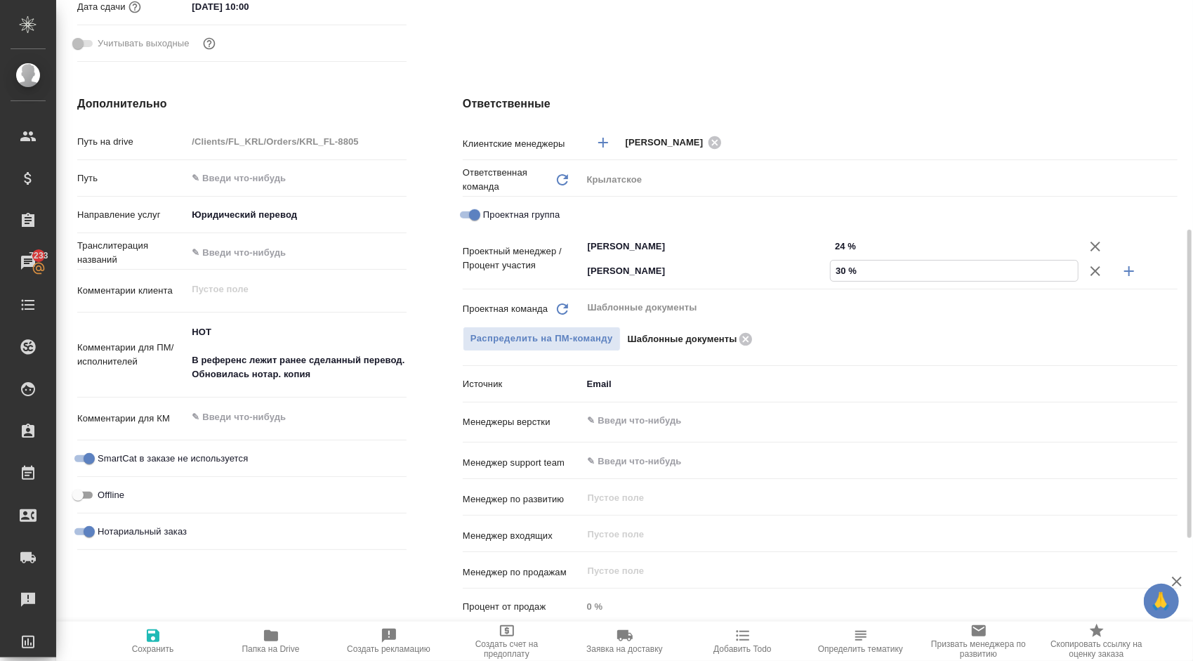
click at [1126, 271] on icon "button" at bounding box center [1129, 271] width 10 height 10
type textarea "x"
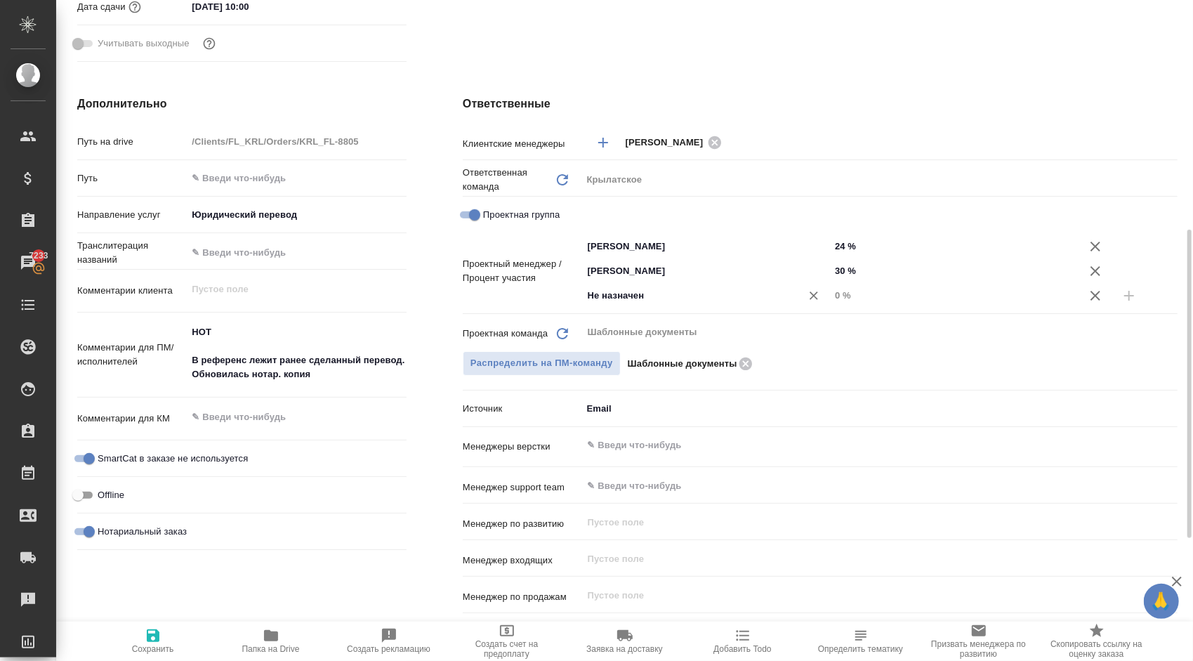
click at [737, 286] on div "Не назначен ​" at bounding box center [706, 295] width 248 height 25
type input "весе"
drag, startPoint x: 711, startPoint y: 316, endPoint x: 733, endPoint y: 316, distance: 22.5
click at [710, 316] on li "[PERSON_NAME]" at bounding box center [706, 327] width 249 height 25
type textarea "x"
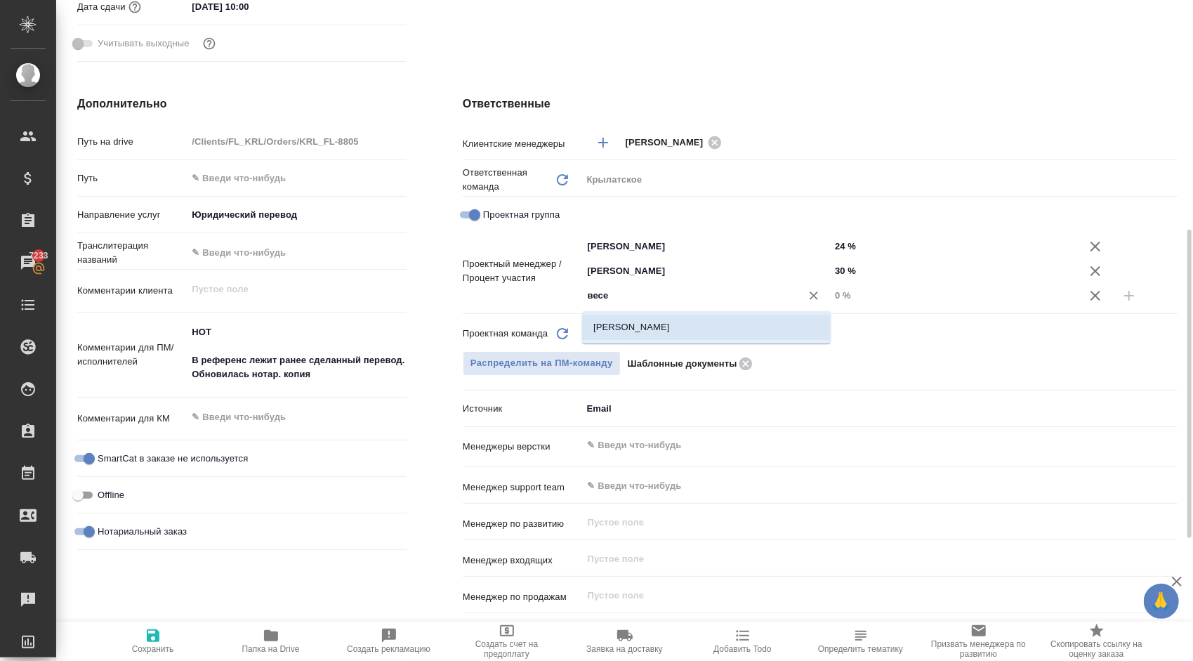
type textarea "x"
drag, startPoint x: 869, startPoint y: 298, endPoint x: 785, endPoint y: 299, distance: 83.6
click at [785, 299] on div "[PERSON_NAME] ​ 0 %" at bounding box center [879, 295] width 595 height 25
type textarea "x"
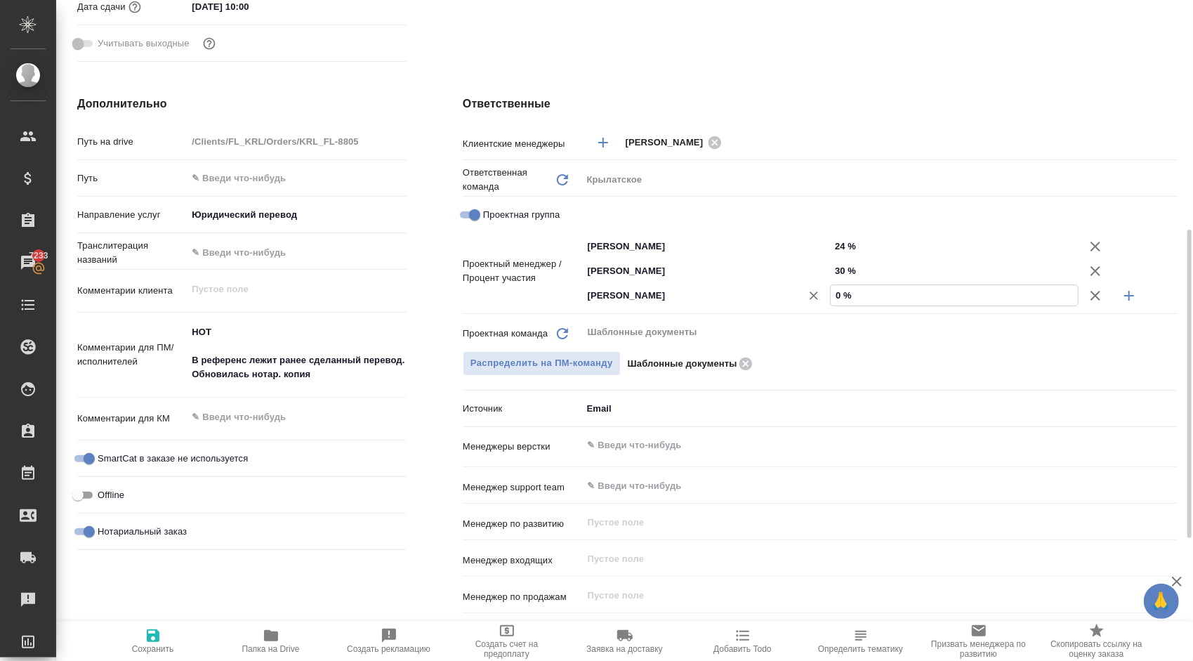
type textarea "x"
type input "4 %"
type textarea "x"
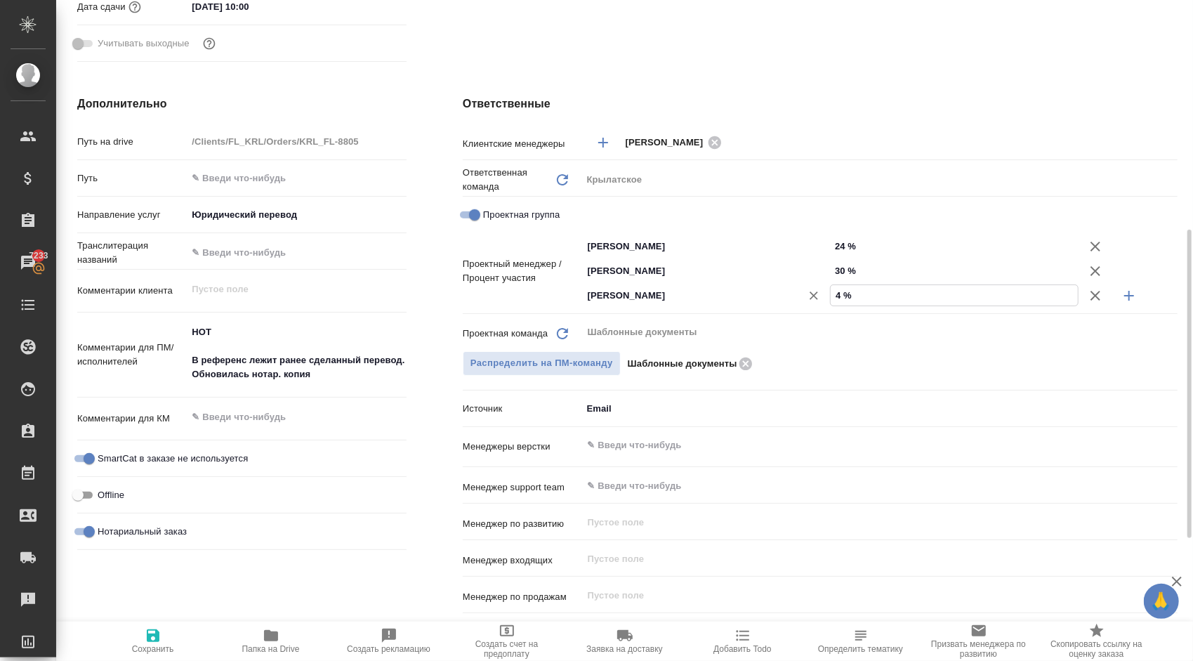
type textarea "x"
type input "6 %"
type textarea "x"
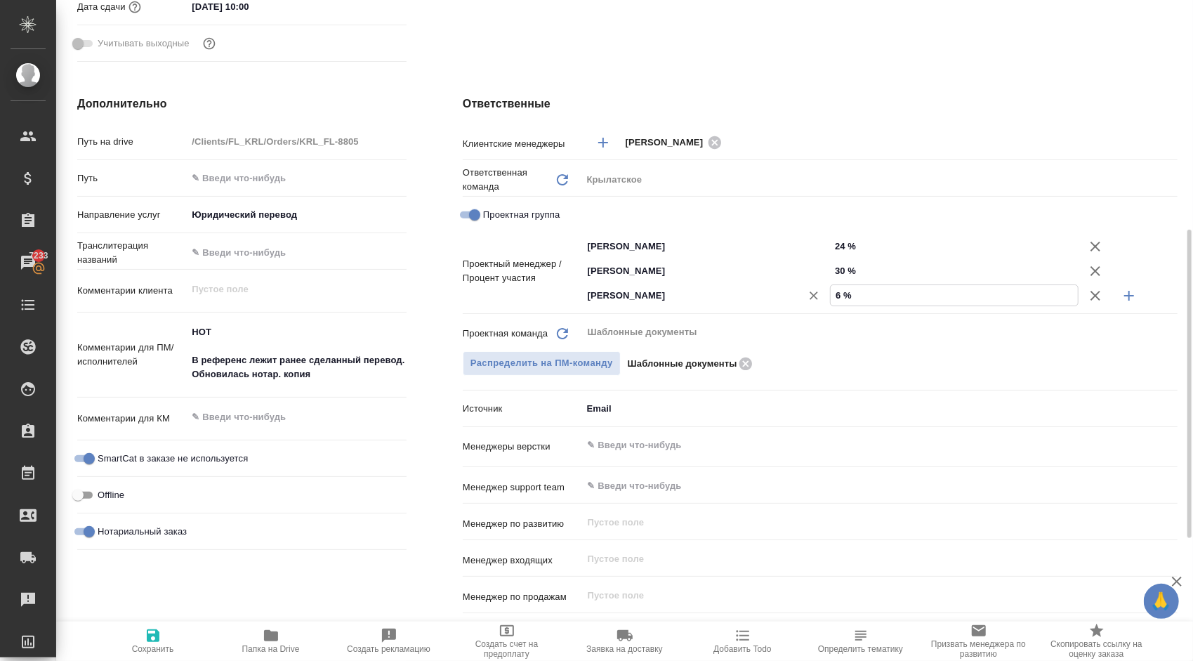
type textarea "x"
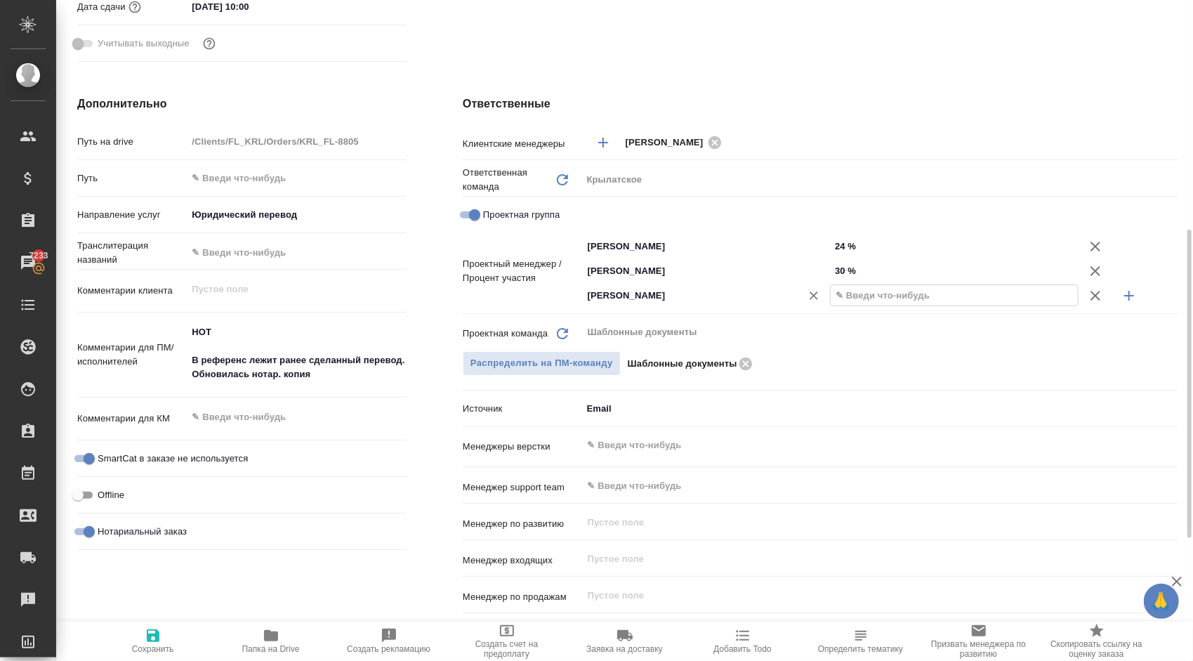
type textarea "x"
type input "55 %"
type textarea "x"
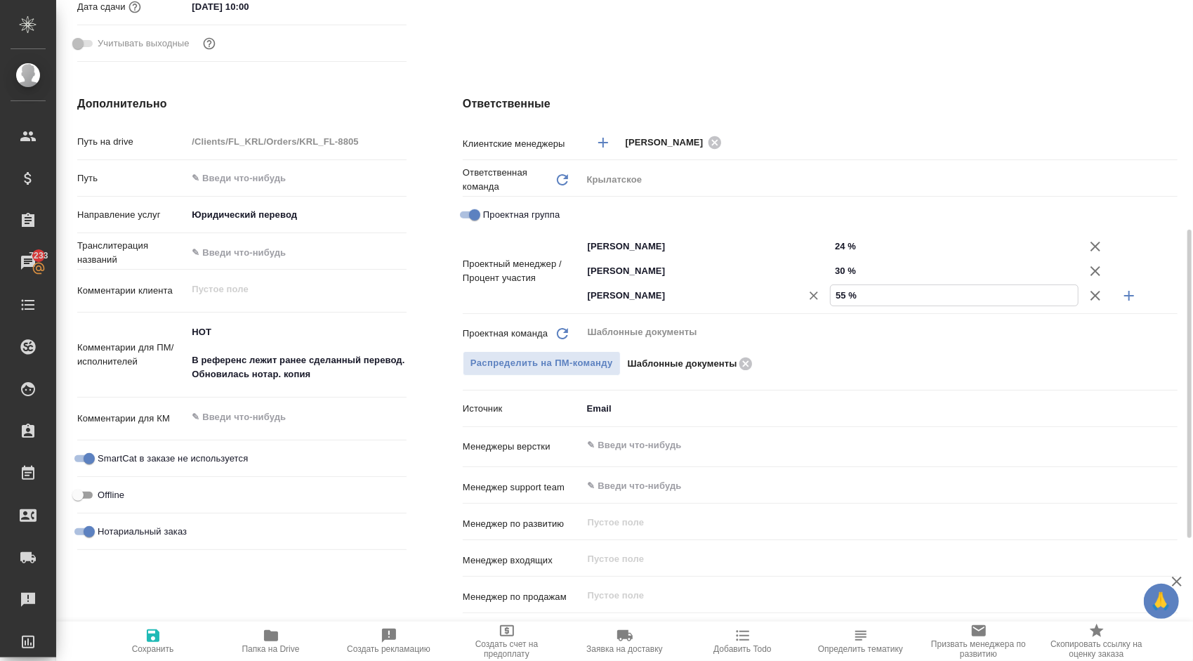
type textarea "x"
type input "5 %"
type textarea "x"
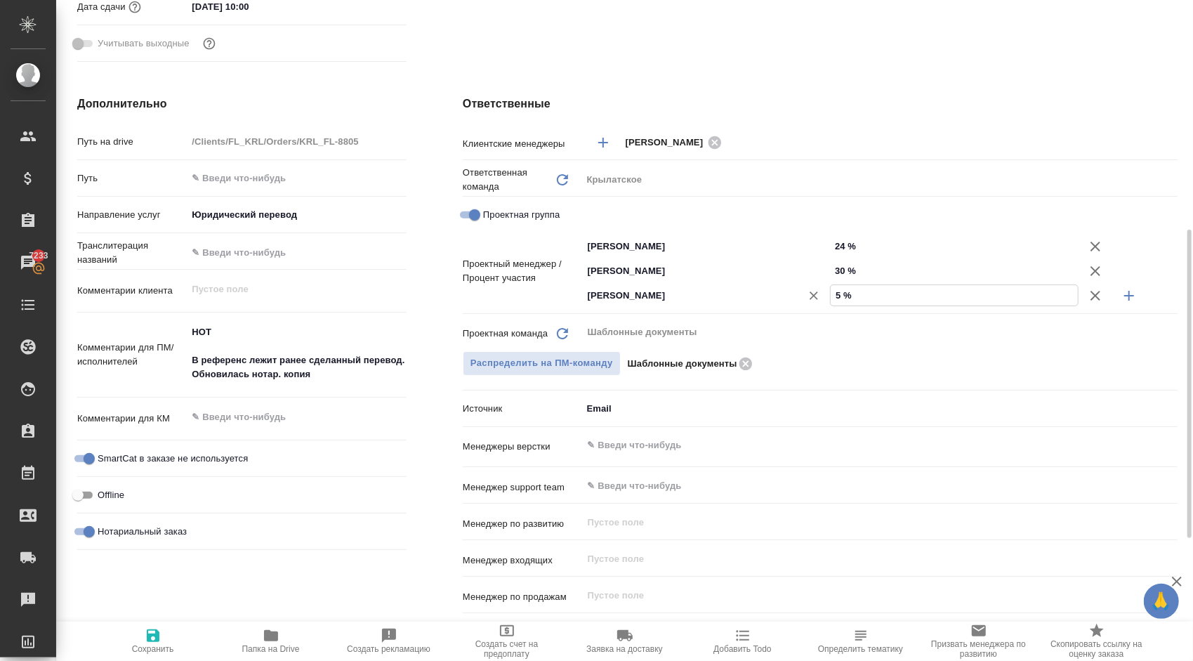
type textarea "x"
type input "54 %"
click at [176, 643] on span "Сохранить" at bounding box center [153, 640] width 101 height 27
type textarea "x"
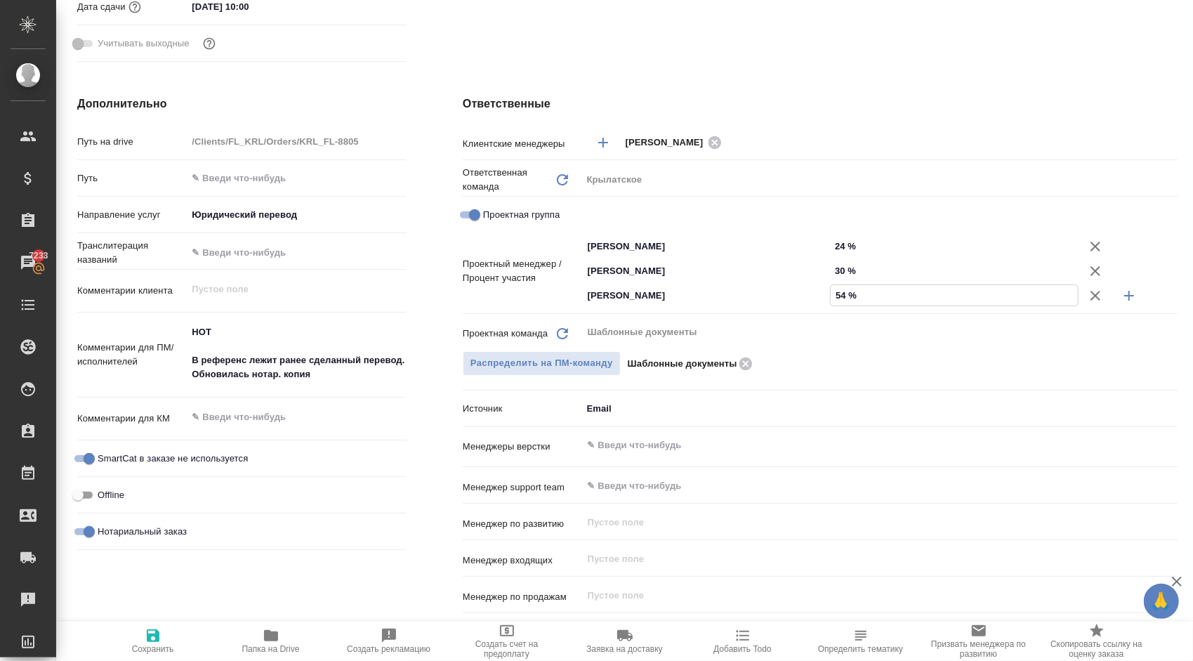
type textarea "x"
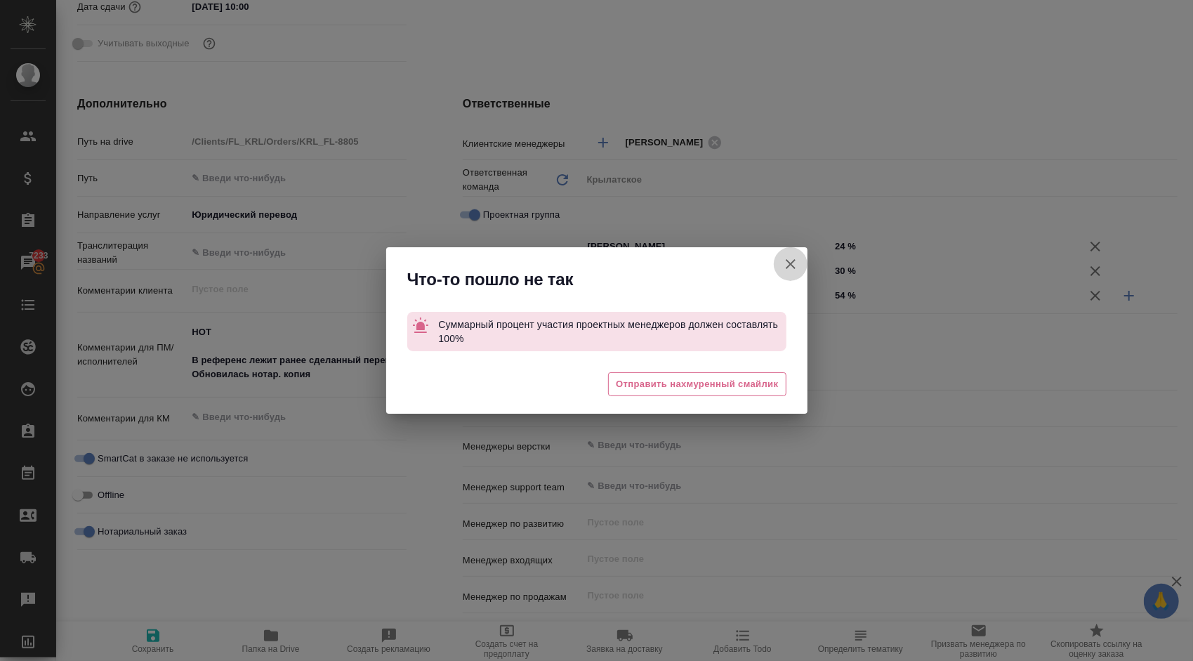
click at [798, 256] on icon "button" at bounding box center [790, 264] width 17 height 17
type textarea "x"
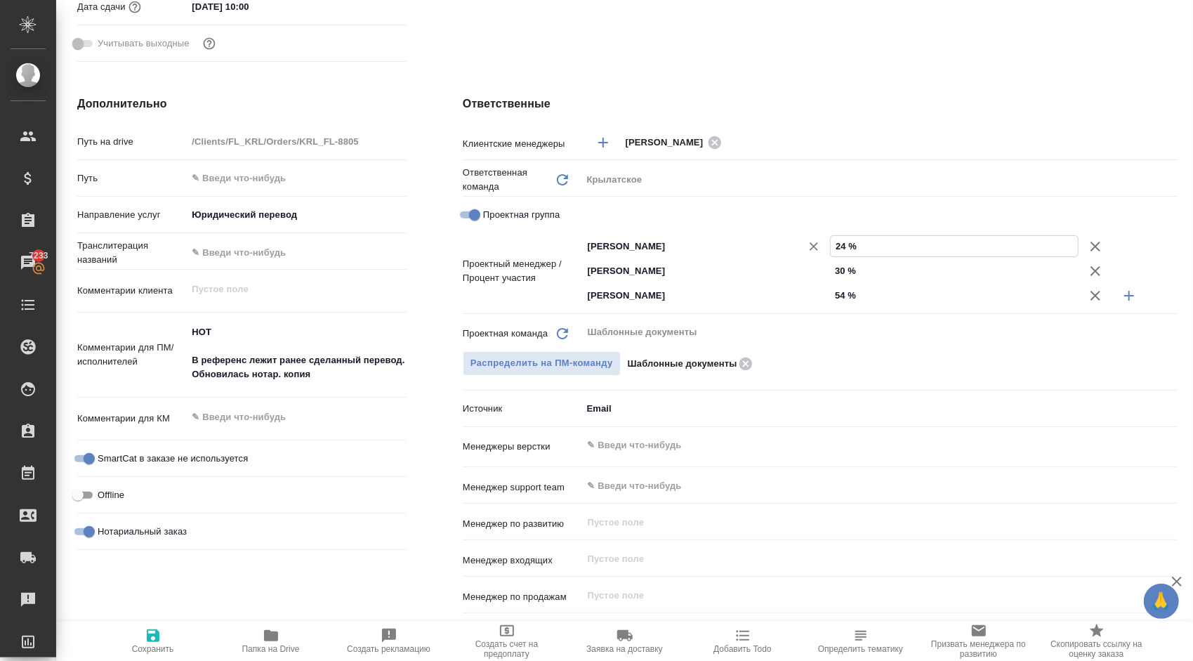
drag, startPoint x: 857, startPoint y: 247, endPoint x: 820, endPoint y: 243, distance: 36.8
click at [820, 243] on div "Тарабановская Анастасия ​ 24 %" at bounding box center [879, 246] width 595 height 25
type input "1 %"
type textarea "x"
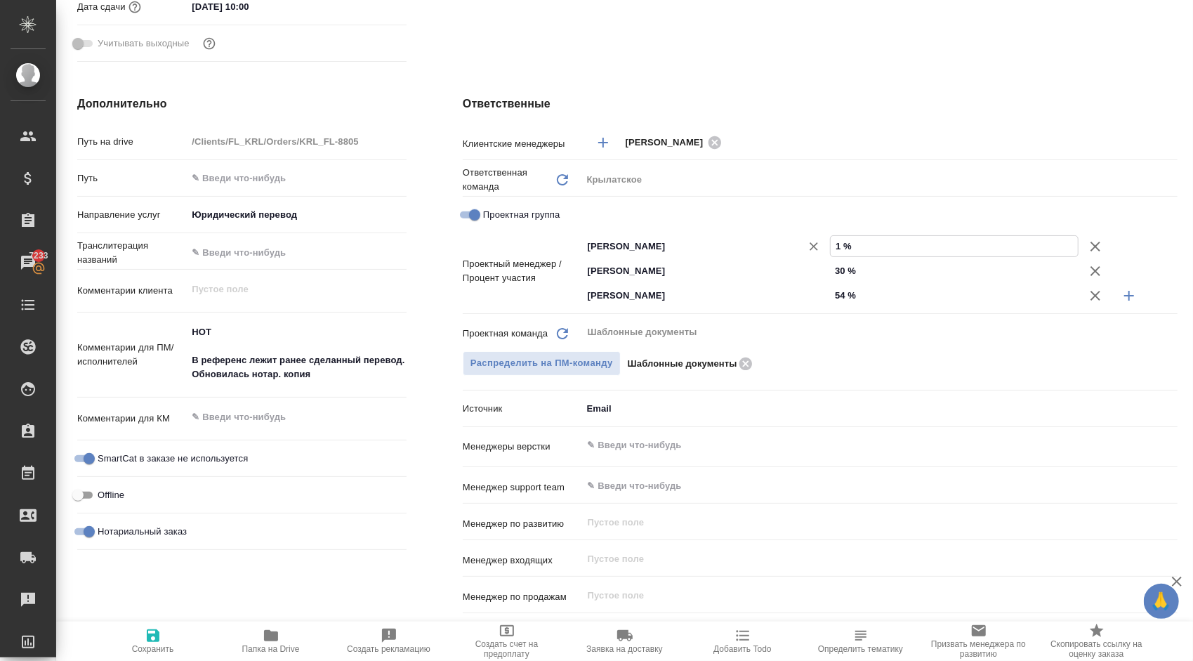
type textarea "x"
type input "16 %"
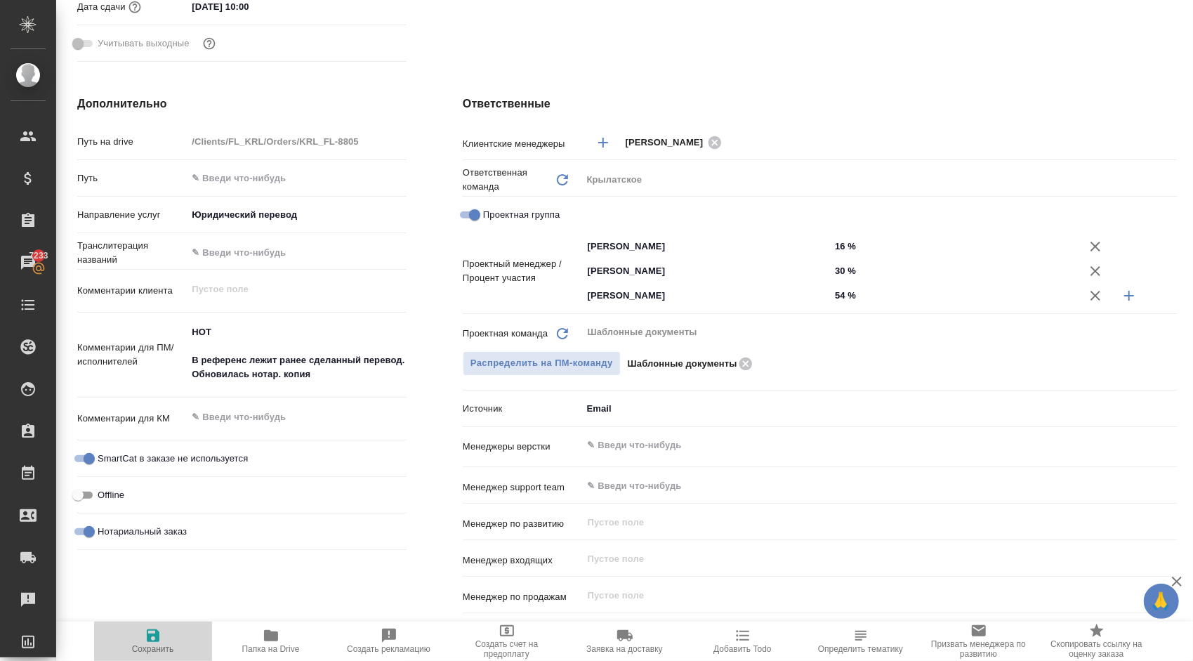
click at [154, 626] on button "Сохранить" at bounding box center [153, 640] width 118 height 39
type textarea "x"
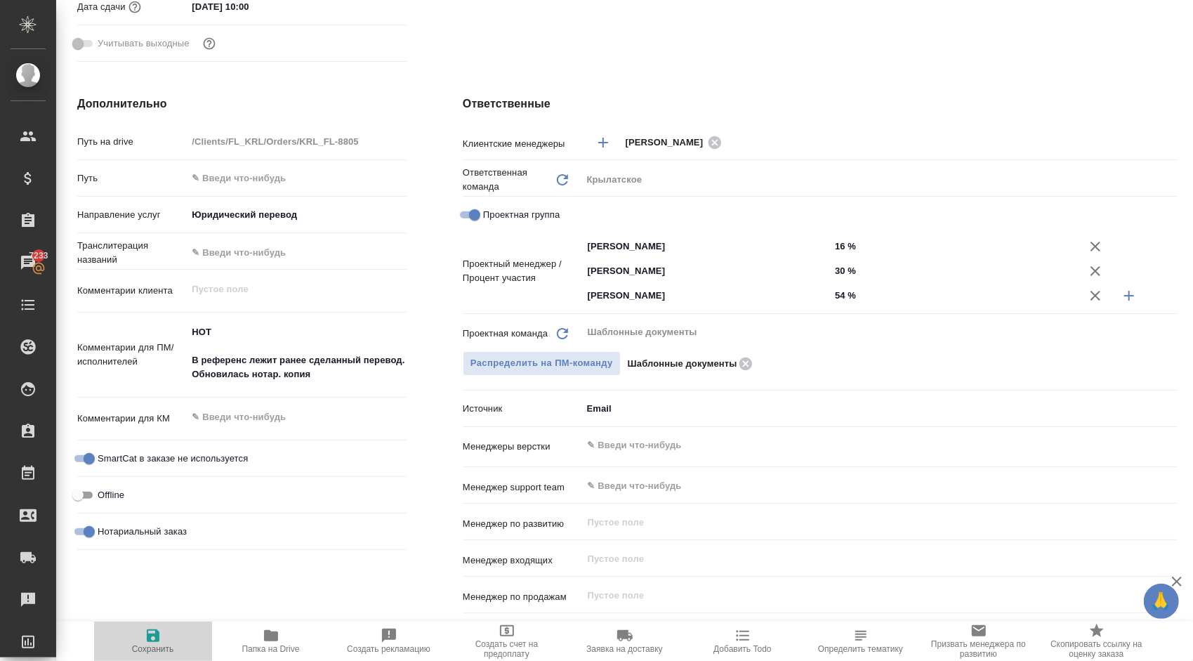
type textarea "x"
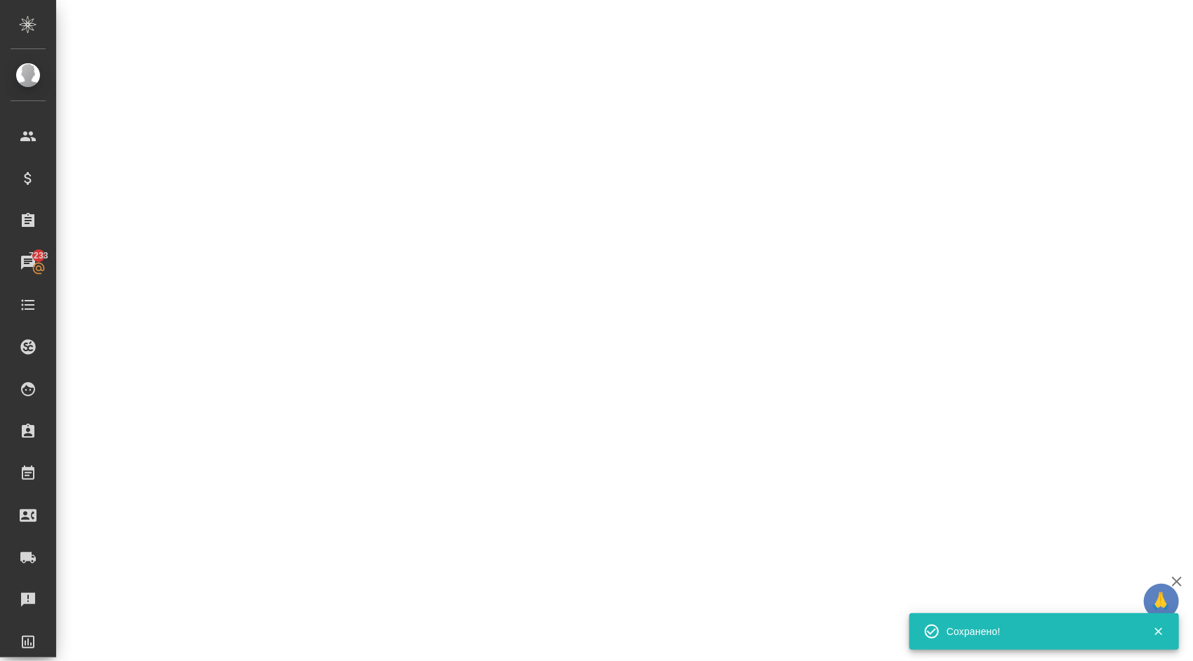
select select "RU"
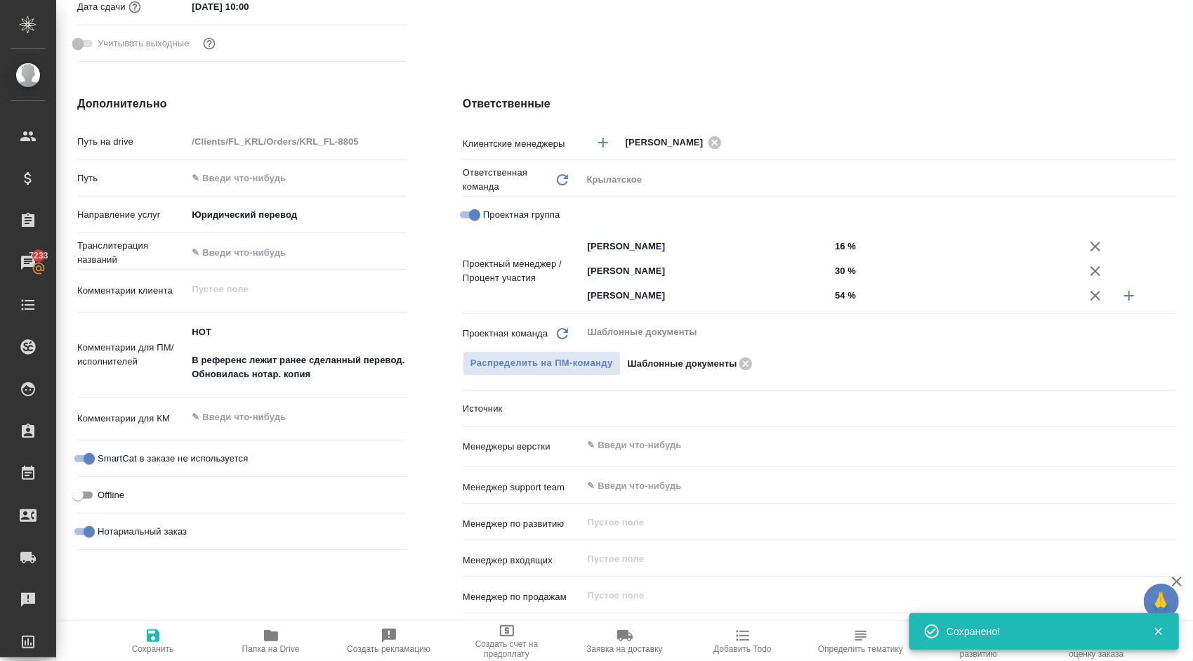
type textarea "x"
click at [173, 639] on span "Сохранить" at bounding box center [153, 640] width 101 height 27
type textarea "x"
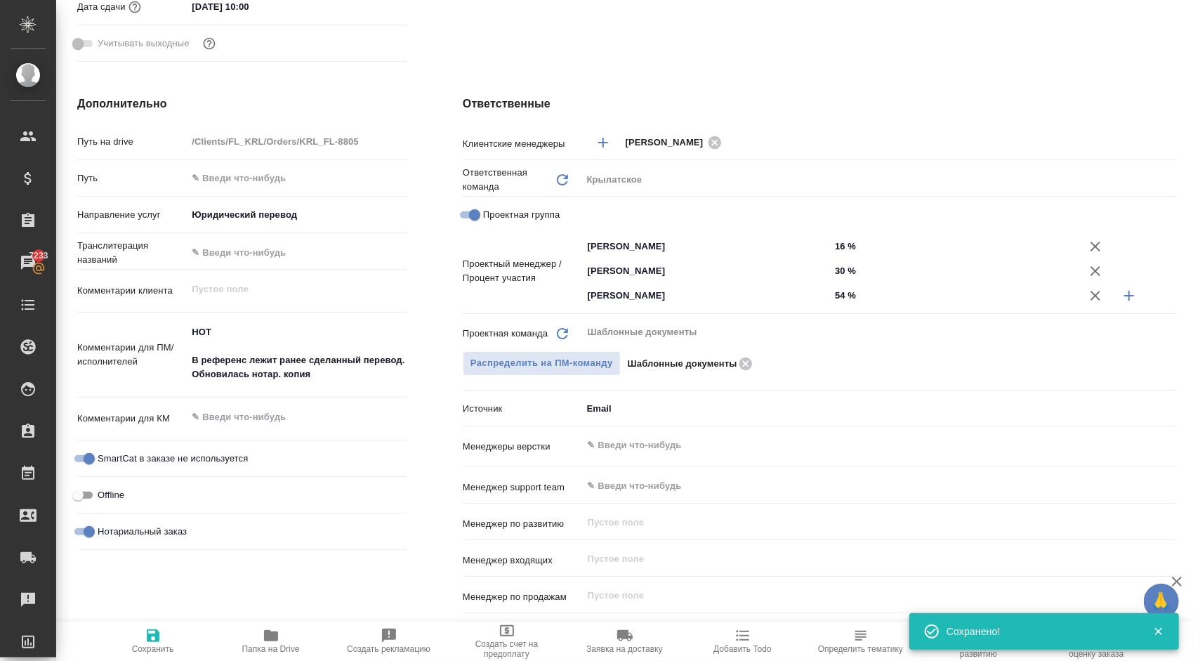
type textarea "x"
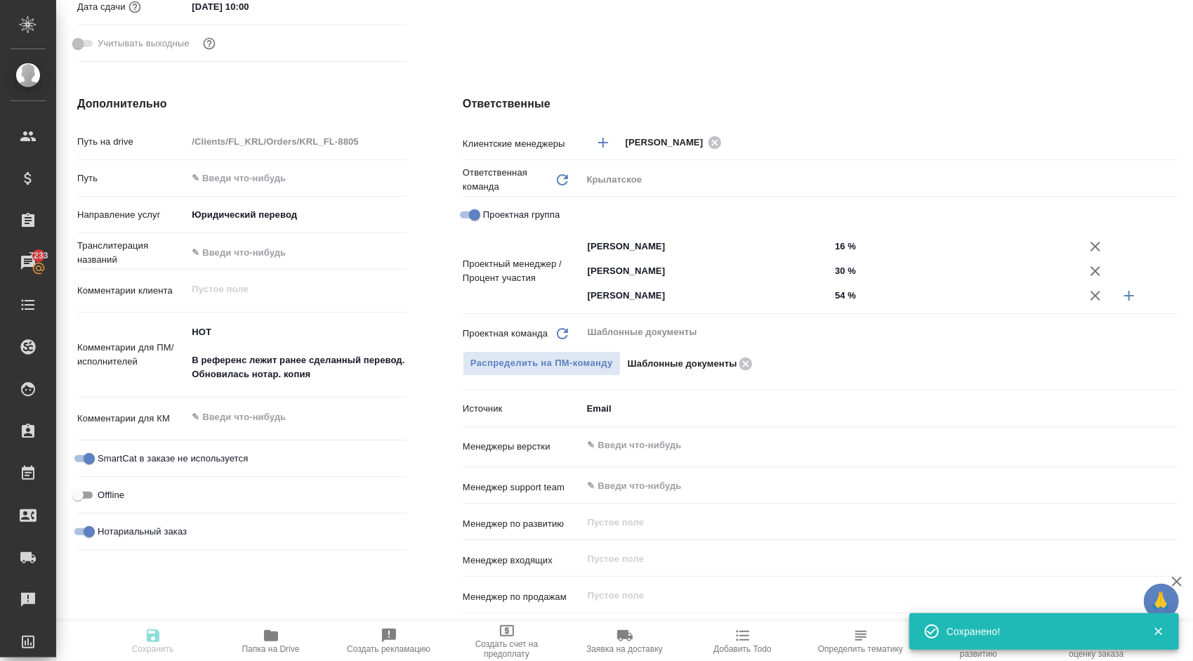
type textarea "x"
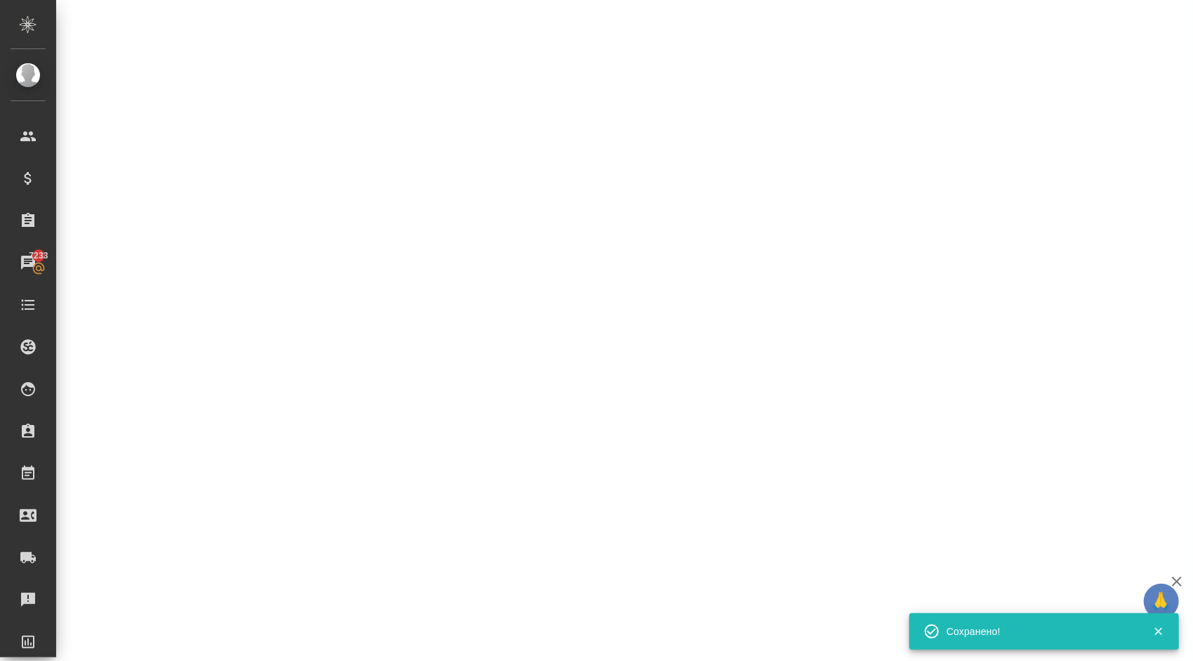
select select "RU"
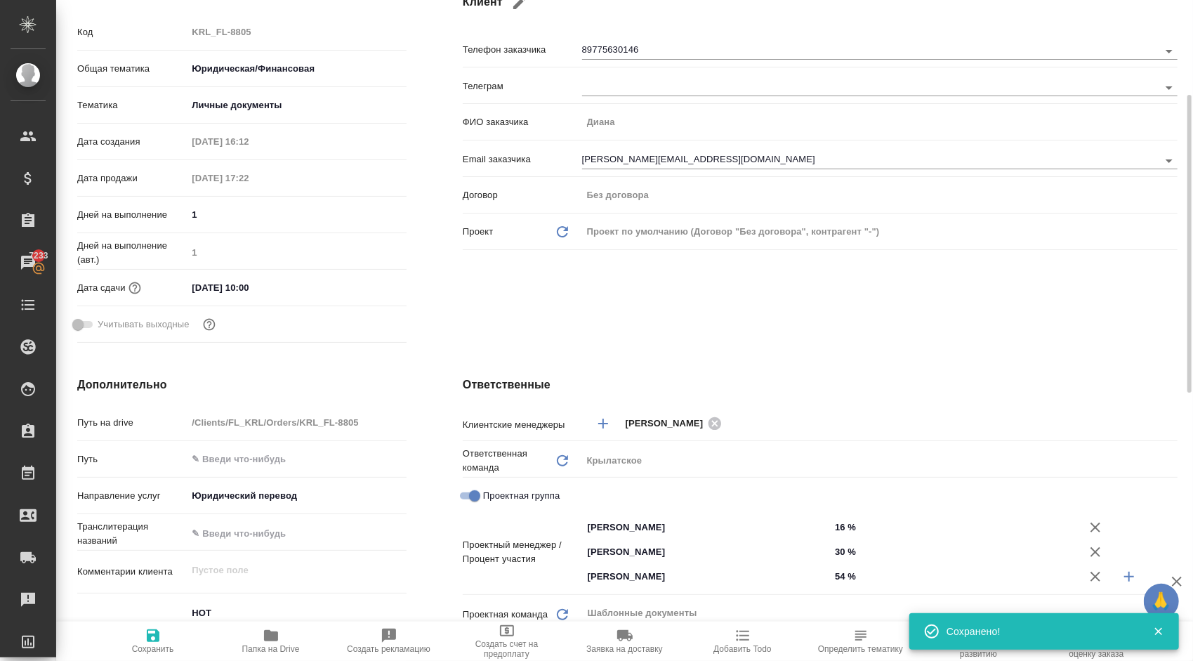
scroll to position [0, 0]
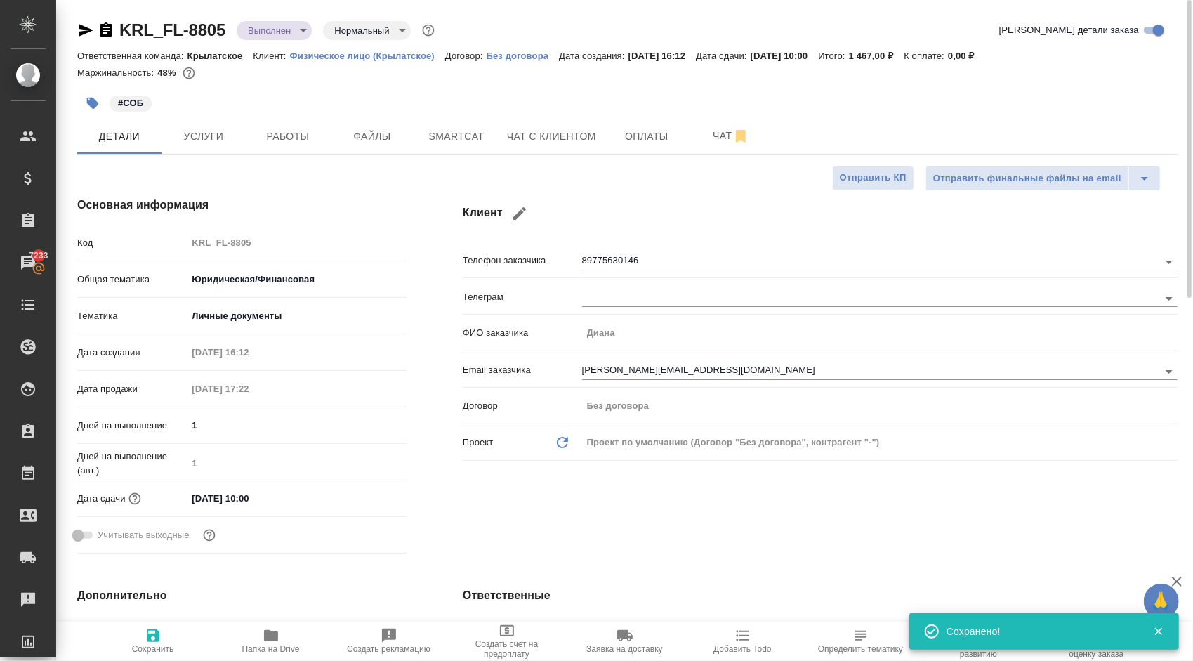
click at [272, 22] on body "🙏 .cls-1 fill:#fff; AWATERA Kasymov Timur Клиенты Спецификации Заказы 7233 Чаты…" at bounding box center [596, 330] width 1193 height 661
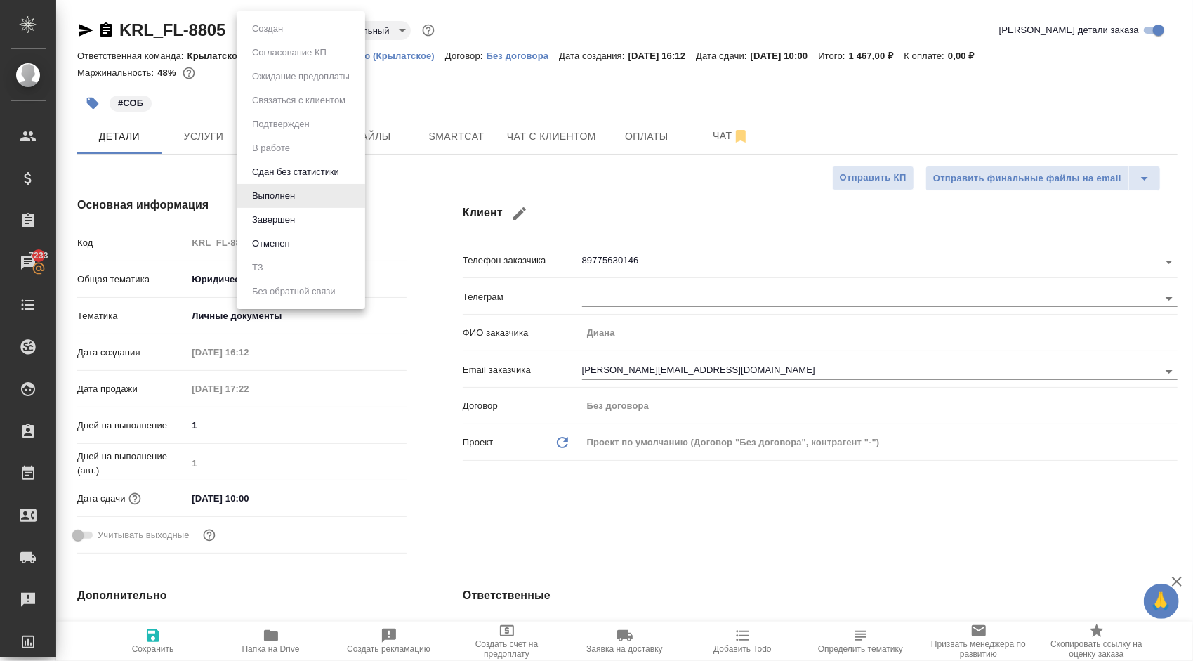
click at [204, 129] on div at bounding box center [596, 330] width 1193 height 661
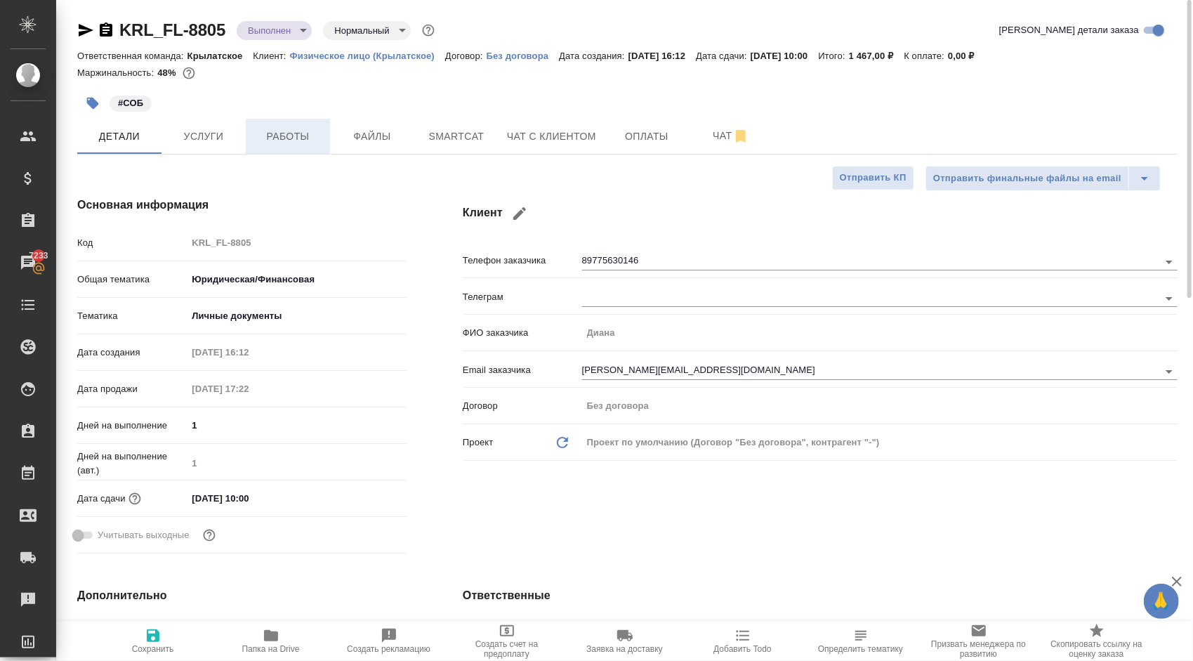
click at [312, 136] on span "Работы" at bounding box center [287, 137] width 67 height 18
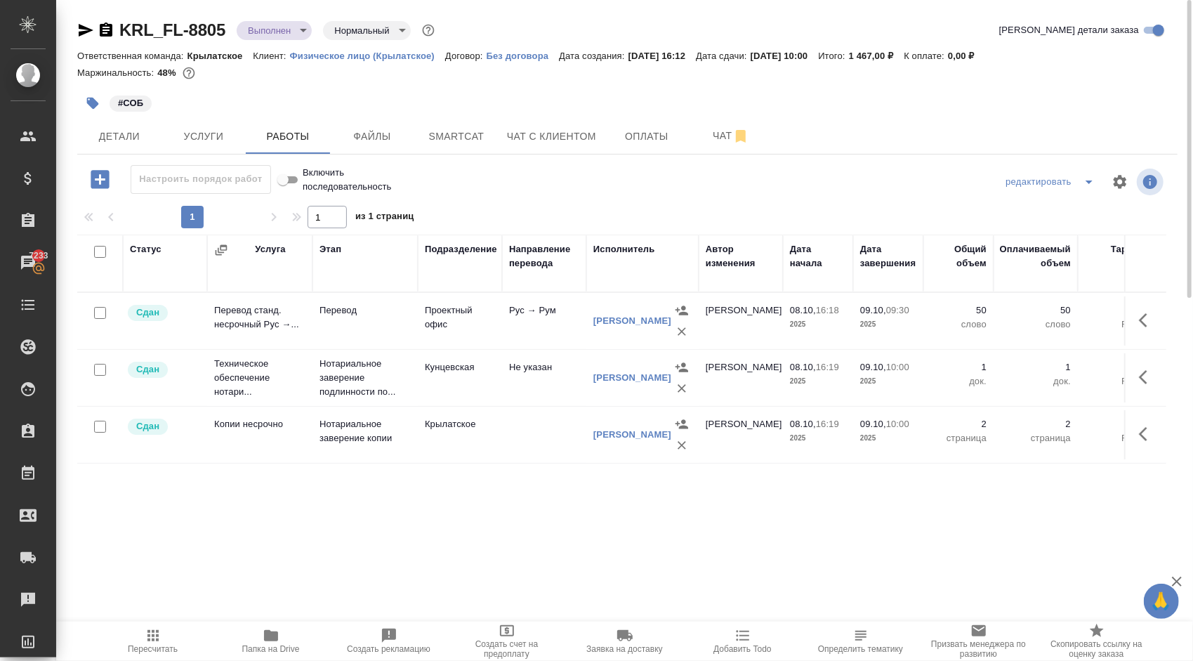
click at [160, 639] on icon "button" at bounding box center [153, 635] width 17 height 17
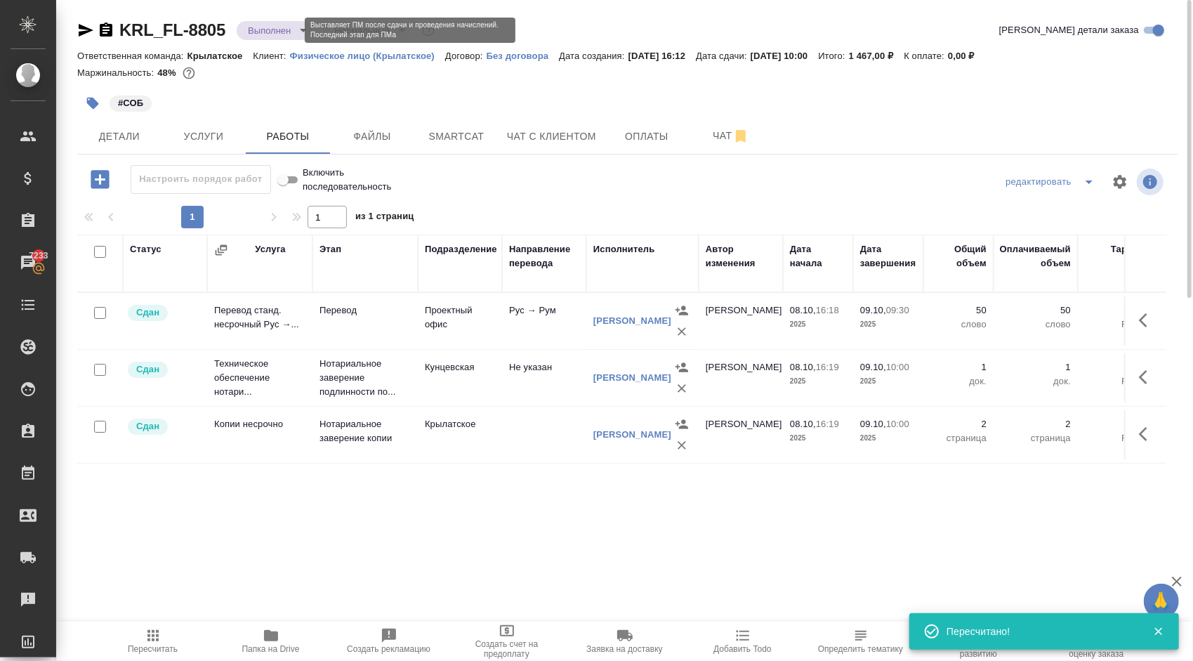
click at [284, 29] on body "🙏 .cls-1 fill:#fff; AWATERA Kasymov Timur Клиенты Спецификации Заказы 7233 Чаты…" at bounding box center [596, 330] width 1193 height 661
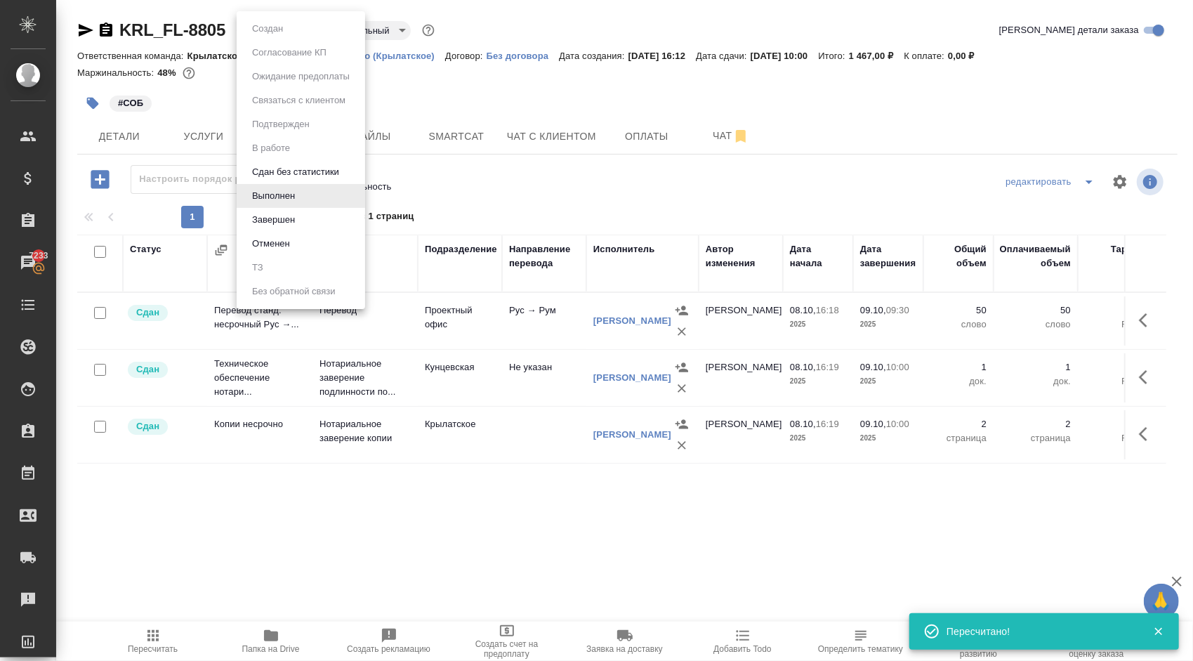
click at [258, 223] on button "Завершен" at bounding box center [273, 219] width 51 height 15
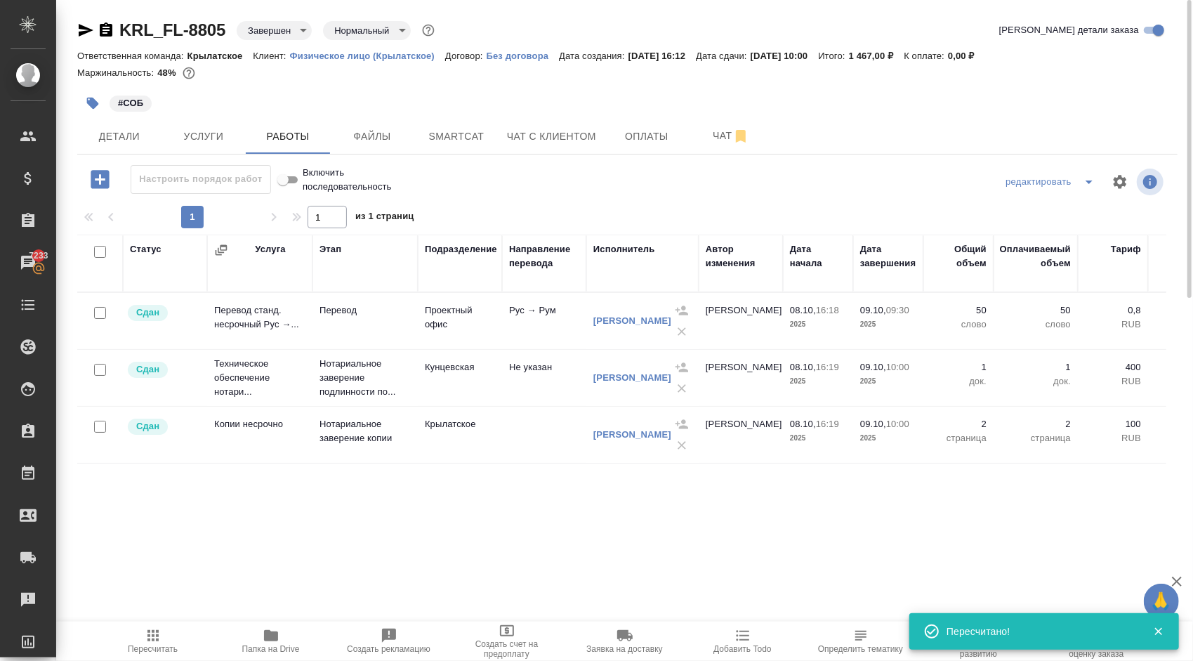
drag, startPoint x: 710, startPoint y: 544, endPoint x: 723, endPoint y: 544, distance: 12.6
click at [722, 544] on div "Статус Услуга Этап Подразделение Направление перевода Исполнитель Автор изменен…" at bounding box center [621, 393] width 1089 height 316
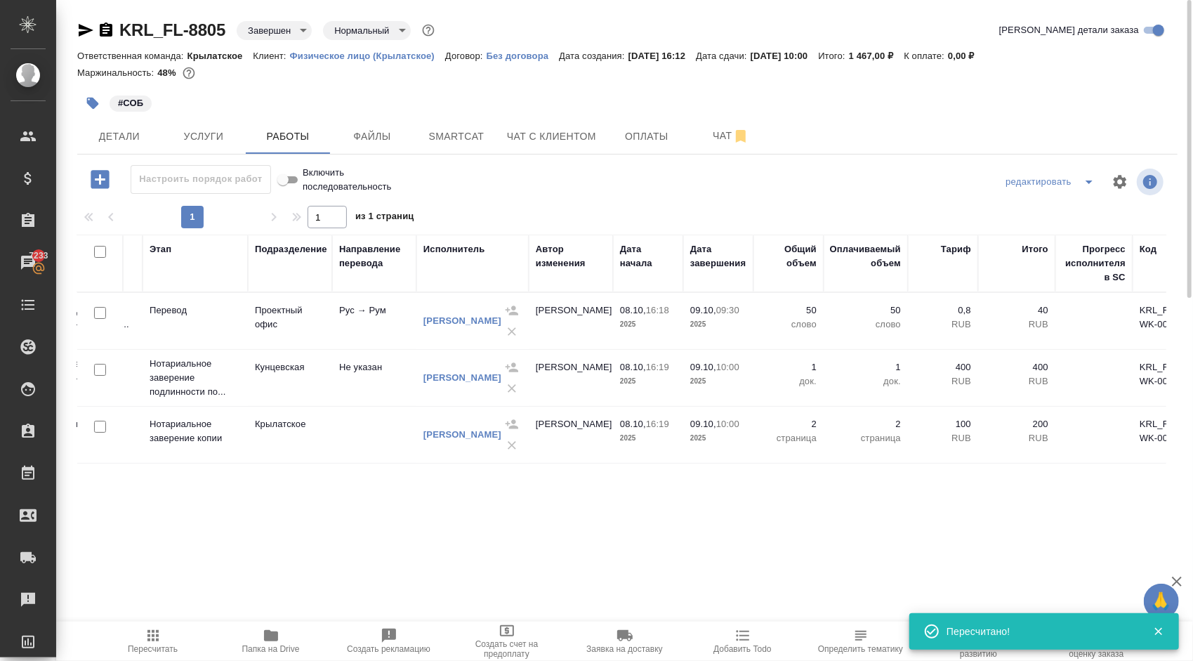
scroll to position [0, 220]
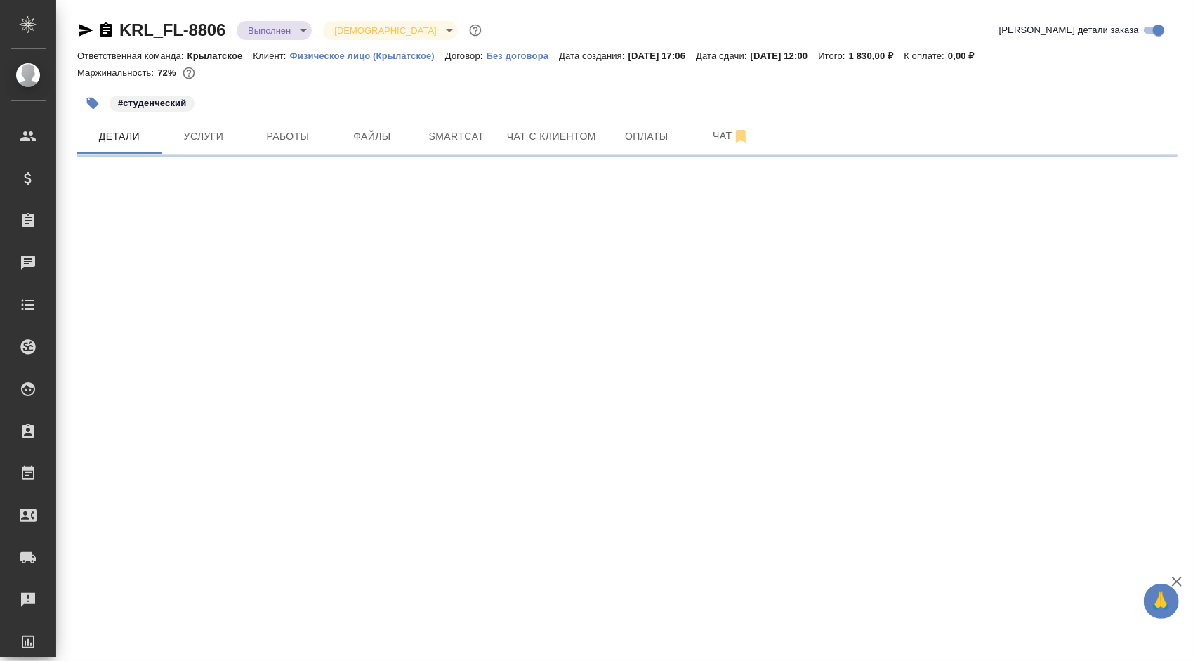
select select "RU"
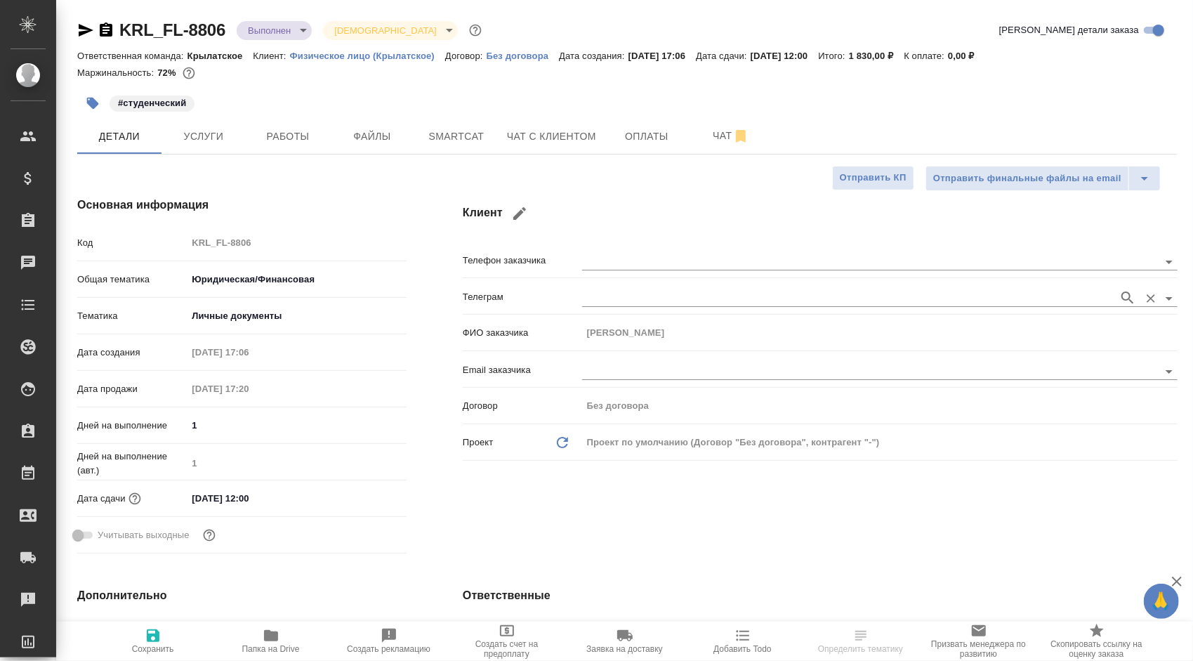
type textarea "x"
click at [200, 133] on span "Услуги" at bounding box center [203, 137] width 67 height 18
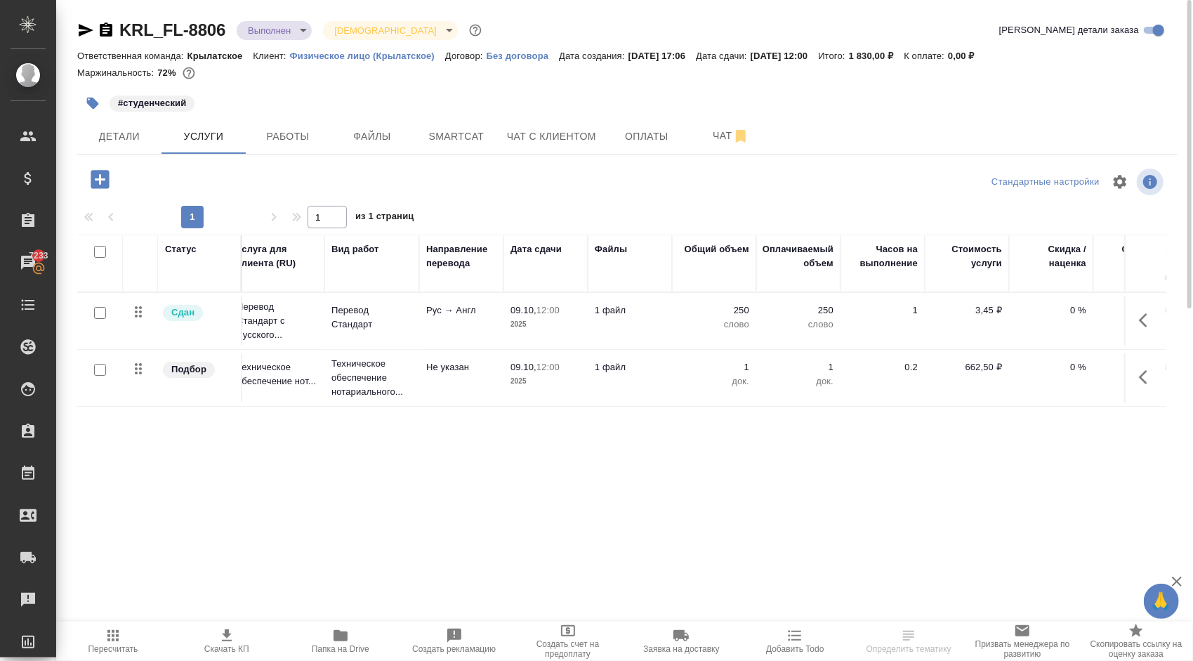
scroll to position [0, 150]
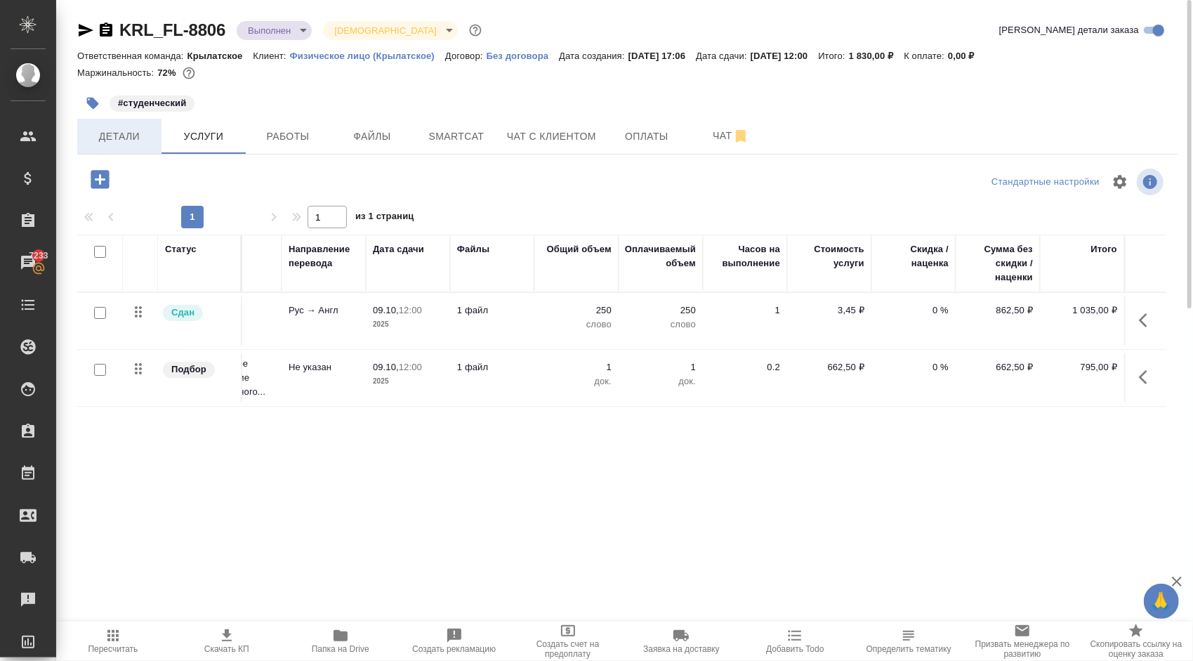
click at [136, 135] on span "Детали" at bounding box center [119, 137] width 67 height 18
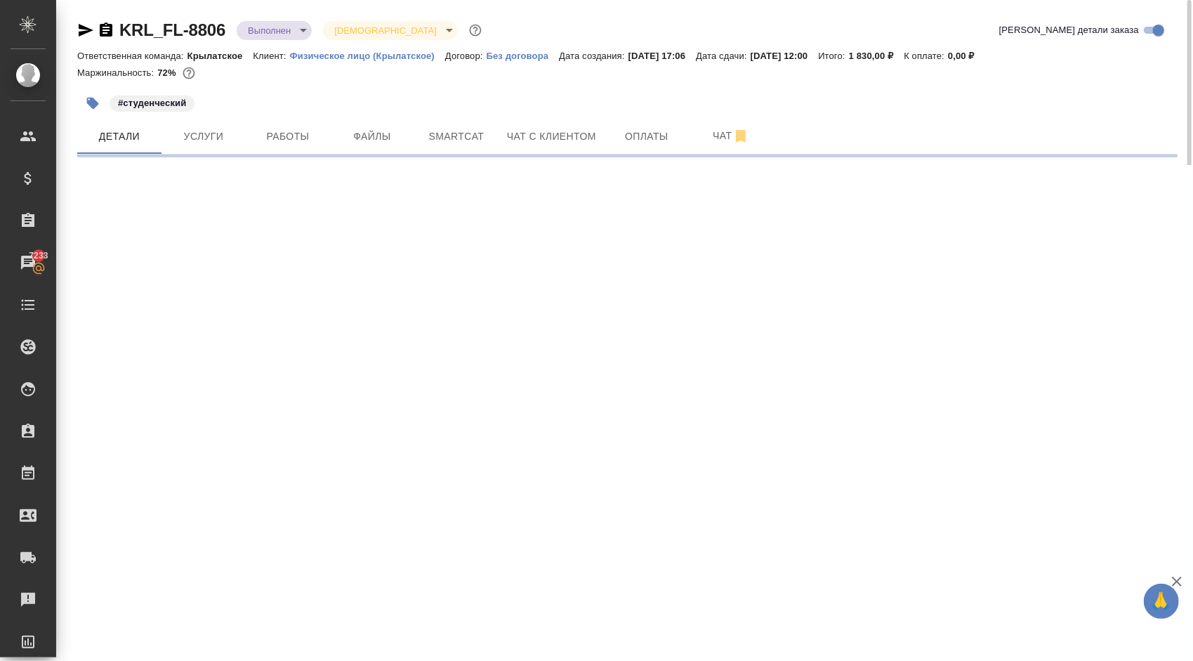
select select "RU"
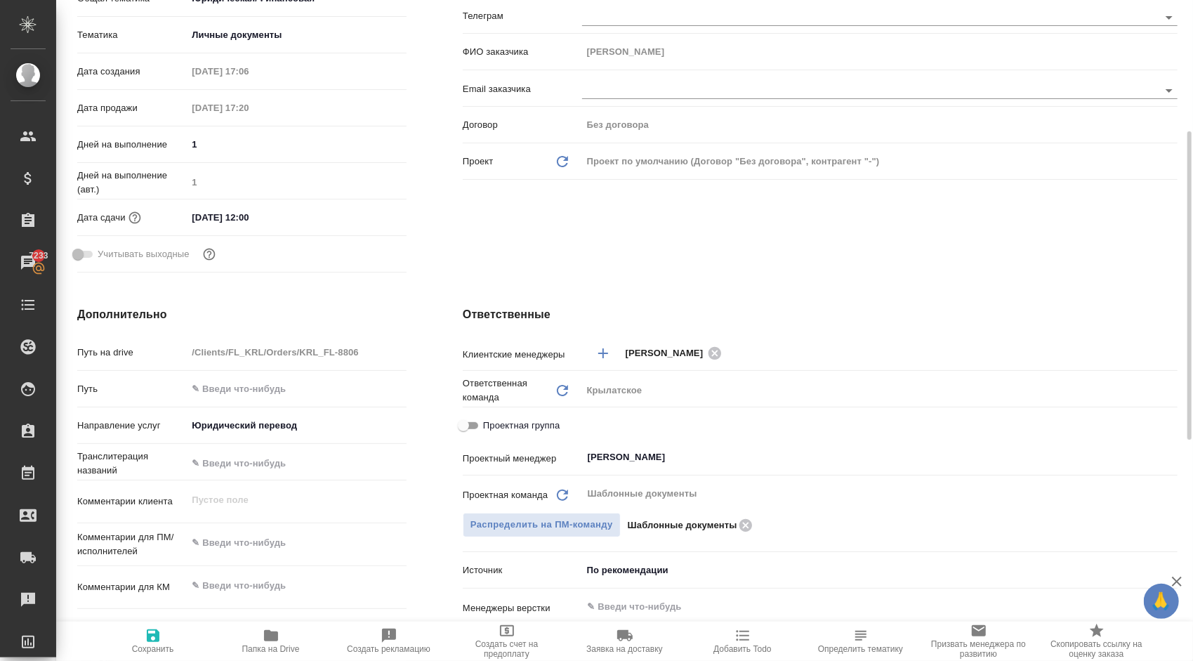
scroll to position [351, 0]
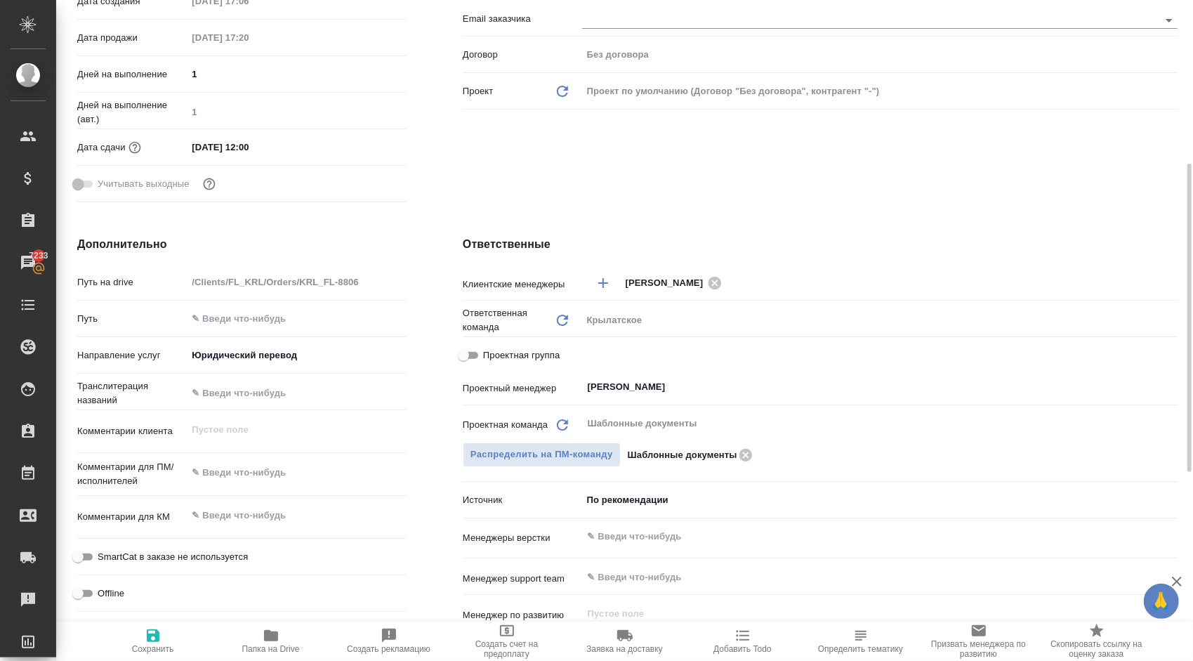
click at [522, 344] on div "Проектная группа" at bounding box center [820, 355] width 715 height 25
click at [529, 348] on span "Проектная группа" at bounding box center [521, 355] width 77 height 14
click at [489, 348] on input "Проектная группа" at bounding box center [463, 355] width 51 height 17
checkbox input "true"
type textarea "x"
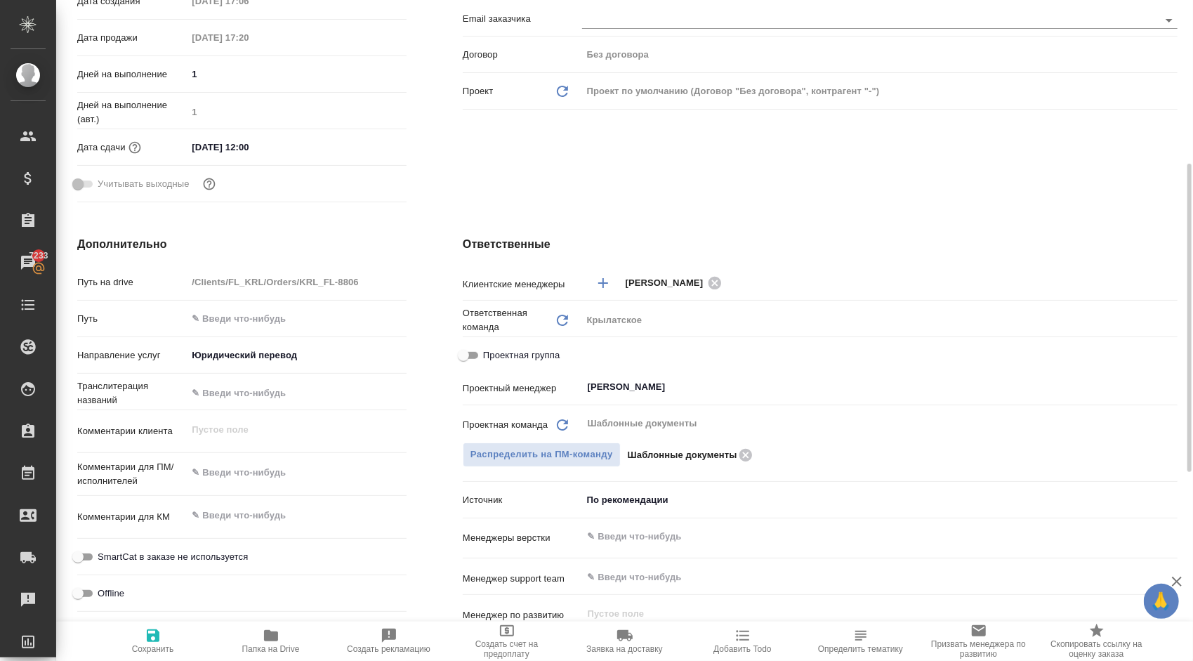
type textarea "x"
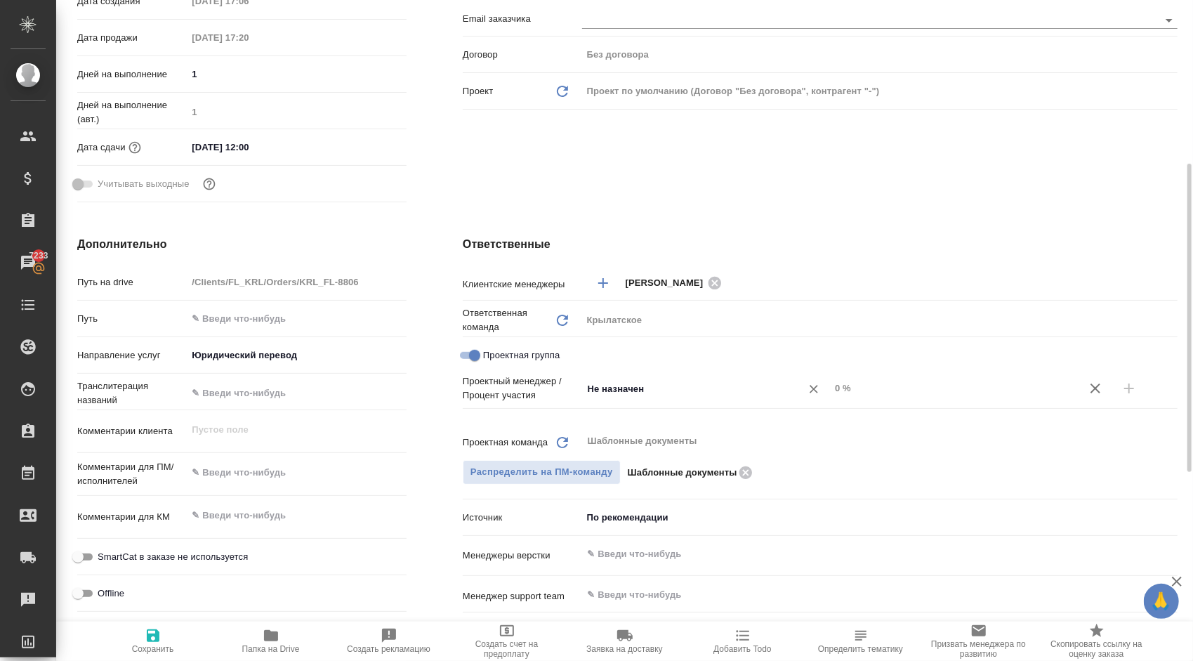
click at [673, 378] on div "Не назначен ​" at bounding box center [706, 388] width 248 height 25
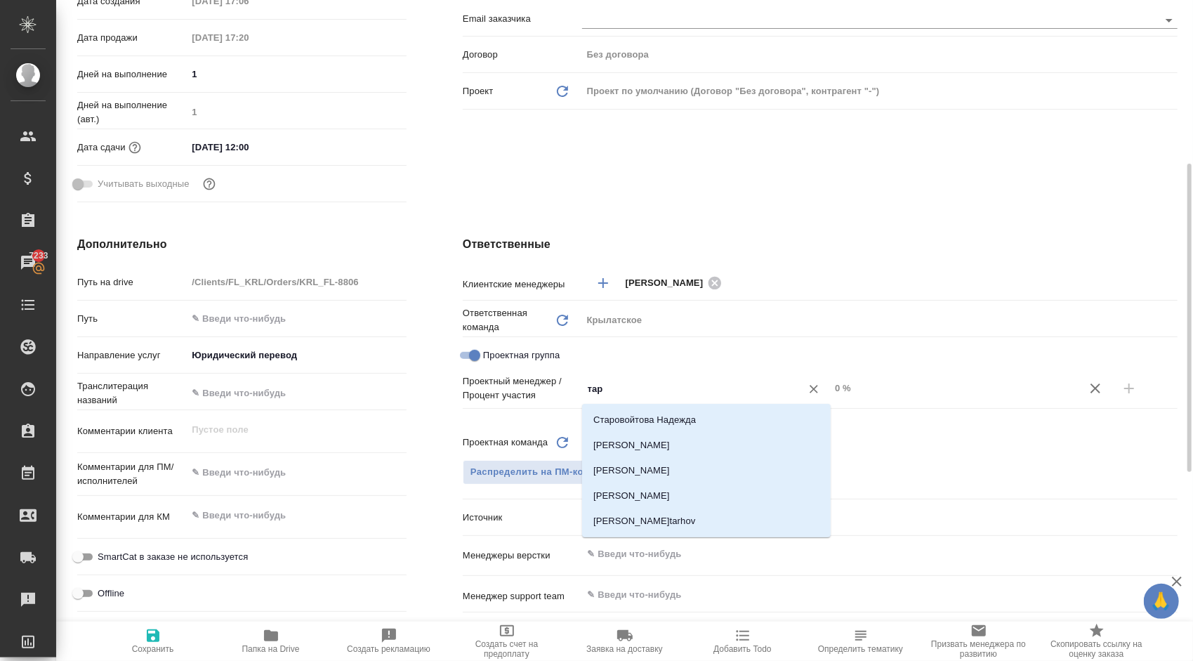
type input "тара"
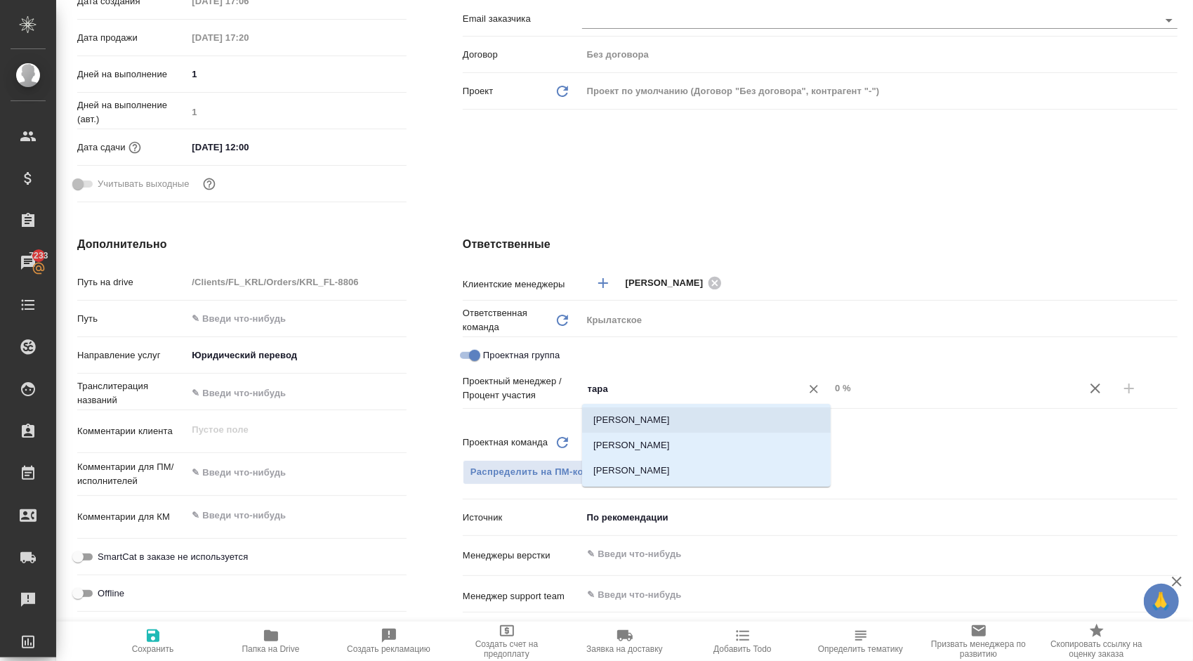
click at [671, 416] on li "[PERSON_NAME]" at bounding box center [706, 419] width 249 height 25
type textarea "x"
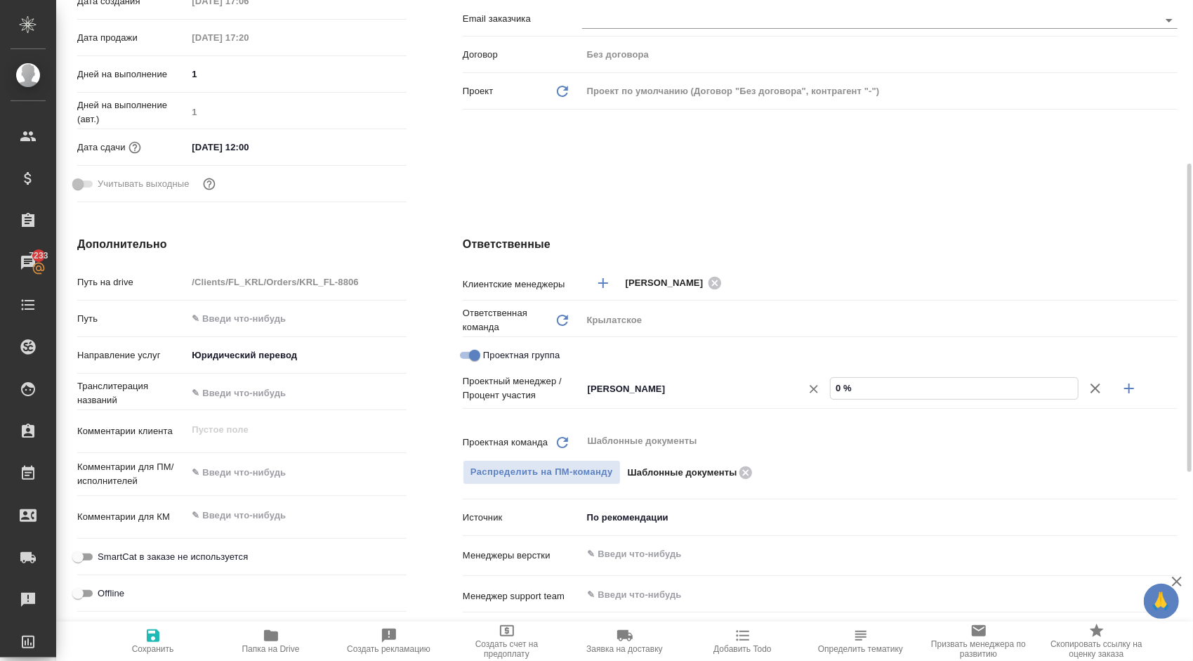
drag, startPoint x: 874, startPoint y: 392, endPoint x: 803, endPoint y: 381, distance: 71.8
click at [803, 381] on div "Тарабановская Анастасия ​ 0 %" at bounding box center [879, 388] width 595 height 25
type textarea "x"
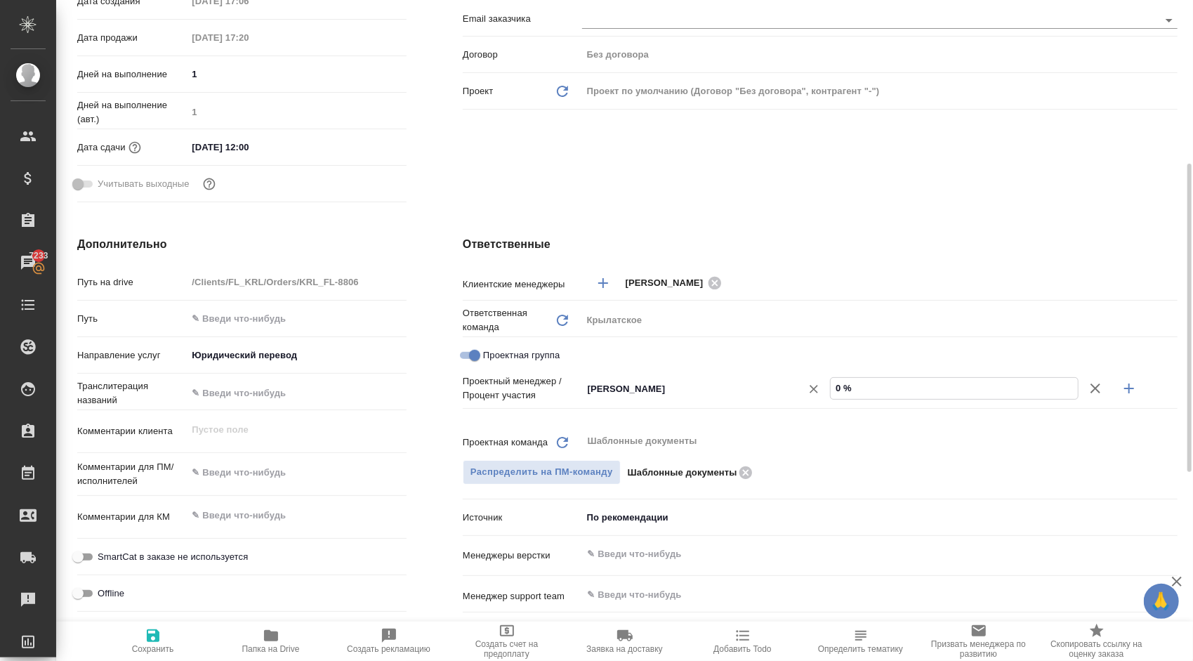
type input "5 %"
type textarea "x"
type input "57 %"
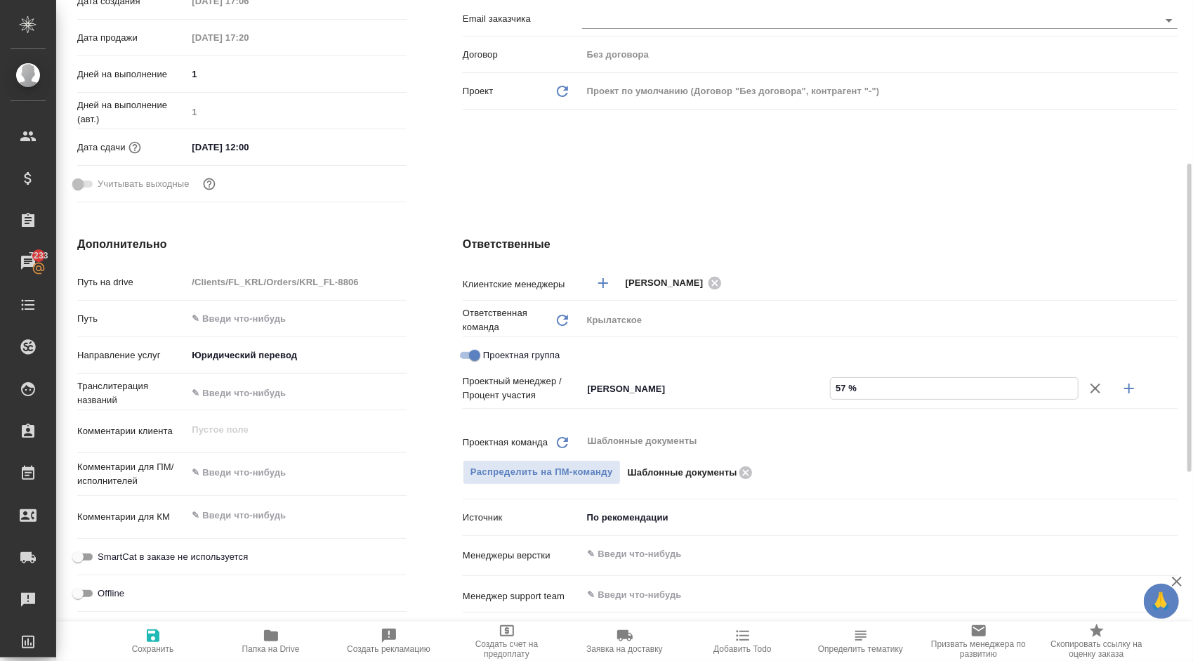
click at [1129, 388] on icon "button" at bounding box center [1129, 388] width 10 height 10
type textarea "x"
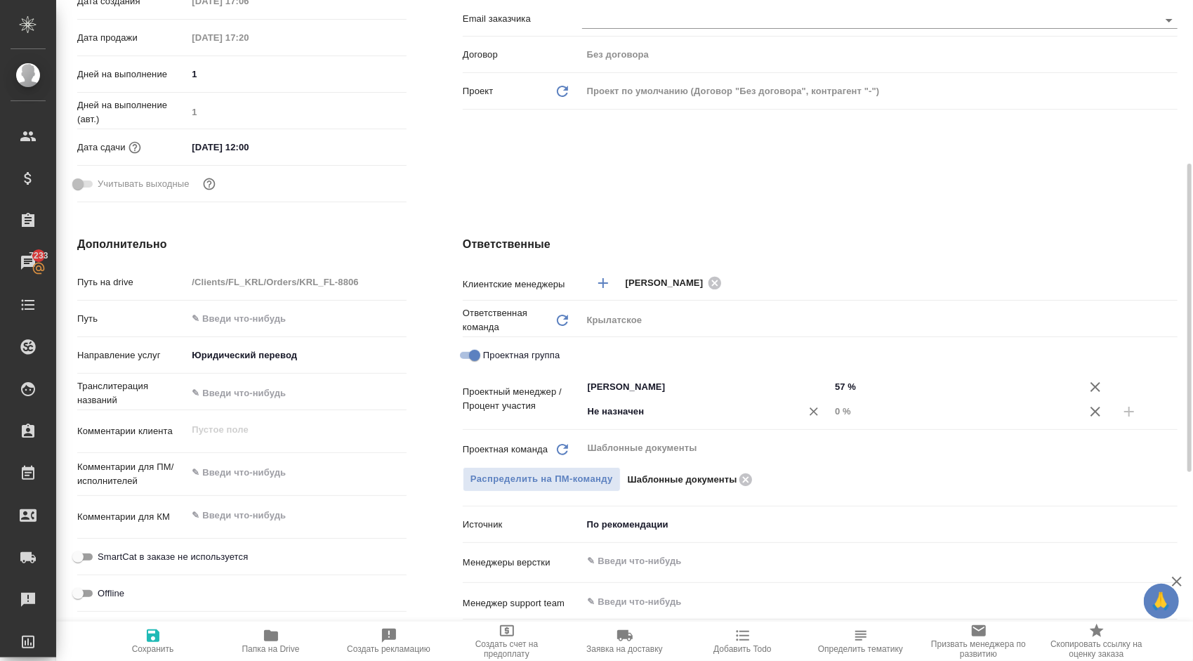
click at [620, 406] on input "Не назначен" at bounding box center [682, 411] width 192 height 17
type input "весе"
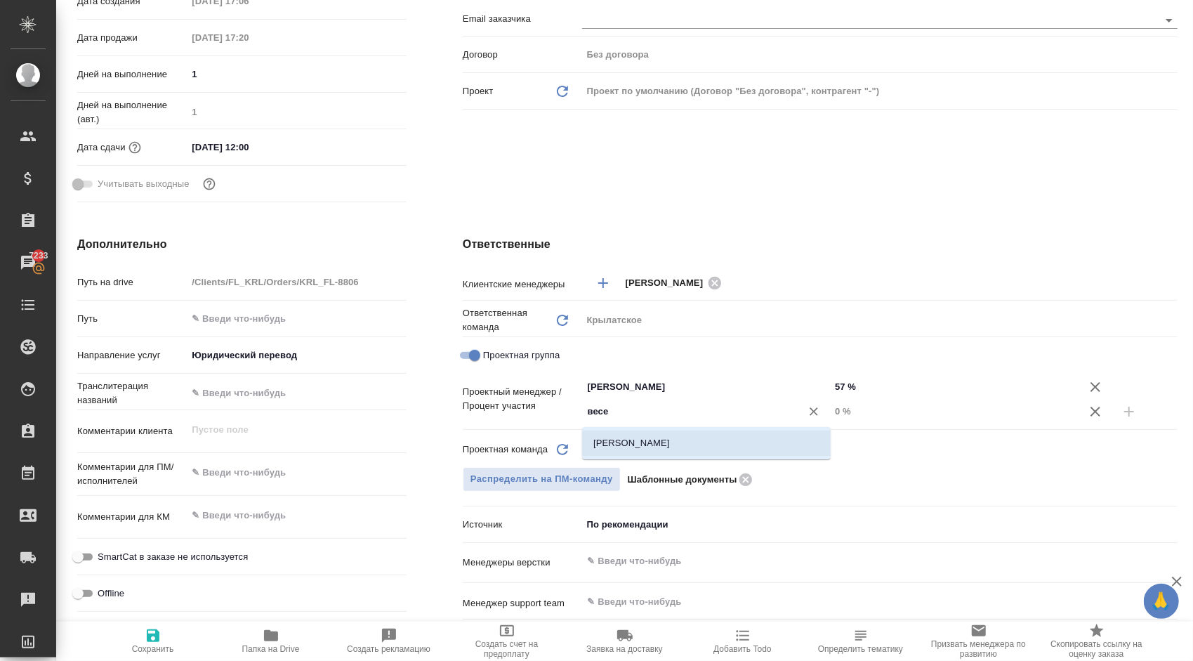
click at [636, 442] on li "Веселова Юлия" at bounding box center [706, 442] width 249 height 25
type textarea "x"
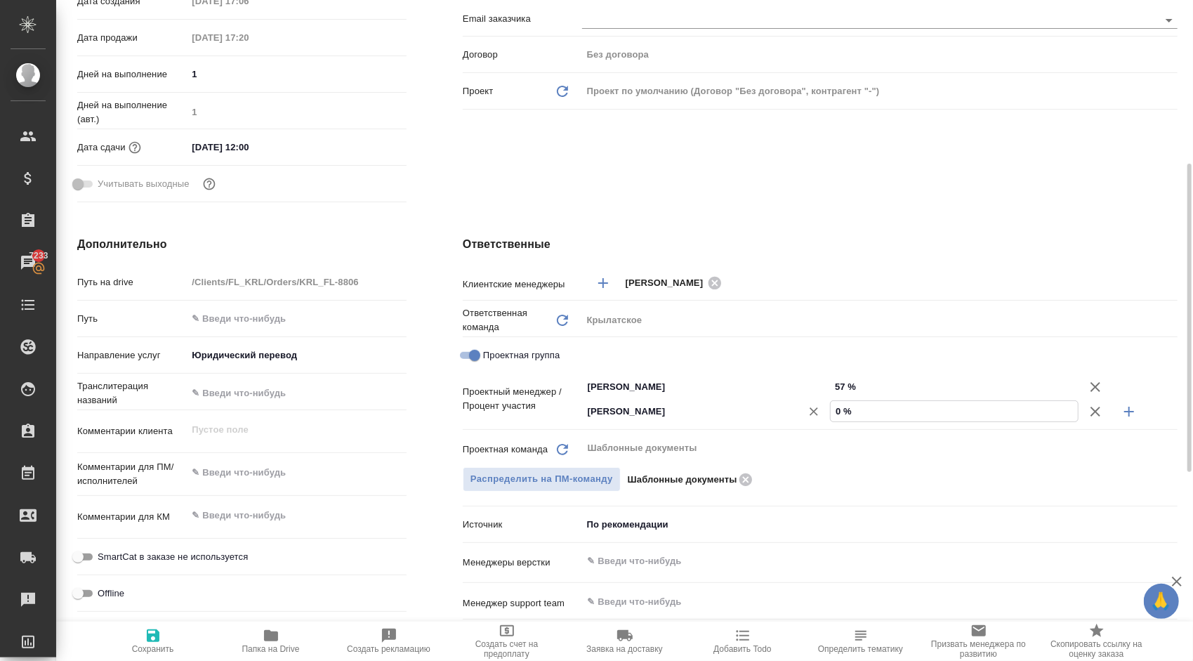
drag, startPoint x: 862, startPoint y: 413, endPoint x: 775, endPoint y: 410, distance: 87.1
click at [775, 410] on div "Веселова Юлия ​ 0 %" at bounding box center [879, 411] width 595 height 25
type textarea "x"
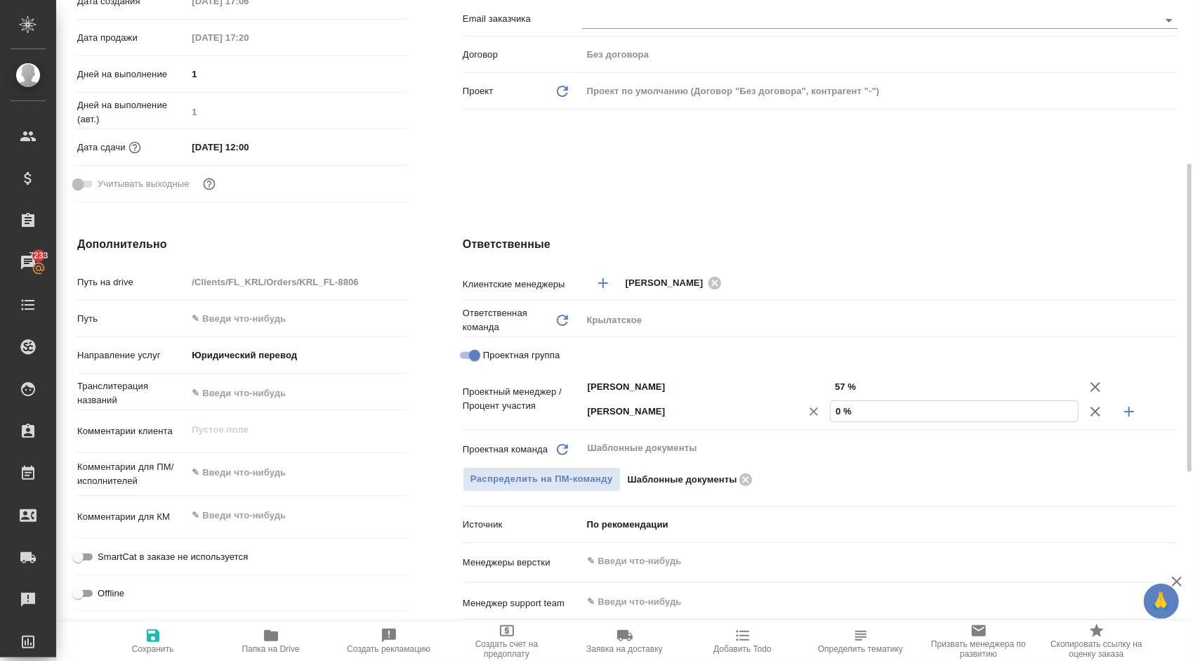
type input "4 %"
type textarea "x"
type input "43 %"
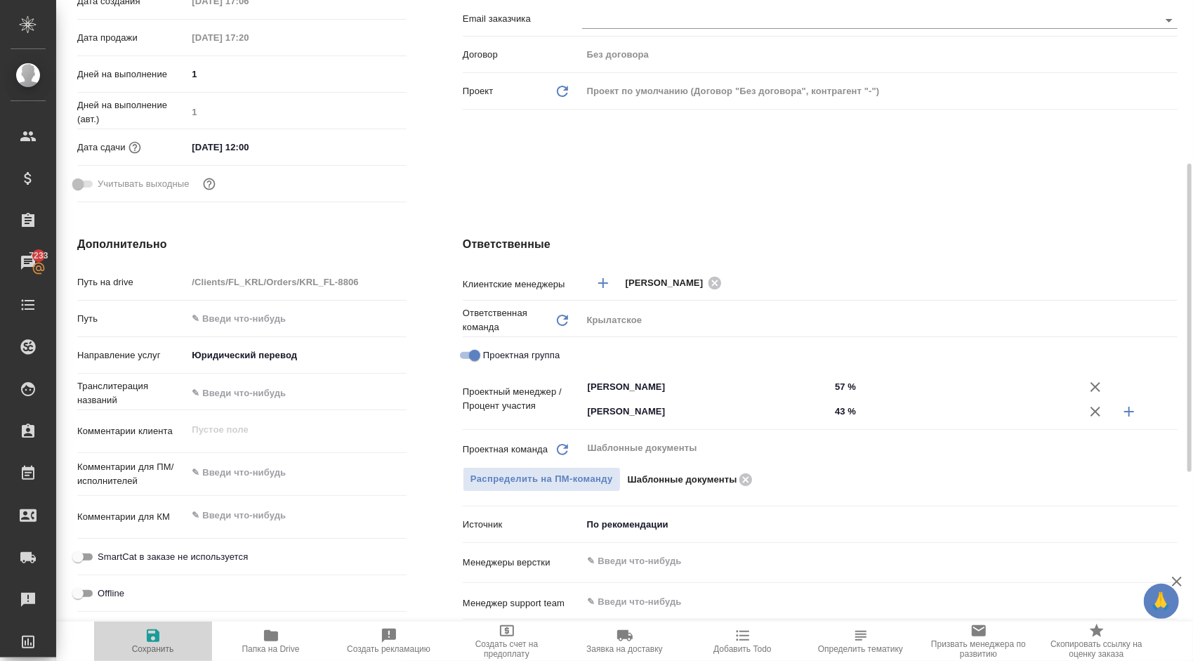
click at [154, 626] on button "Сохранить" at bounding box center [153, 640] width 118 height 39
type textarea "x"
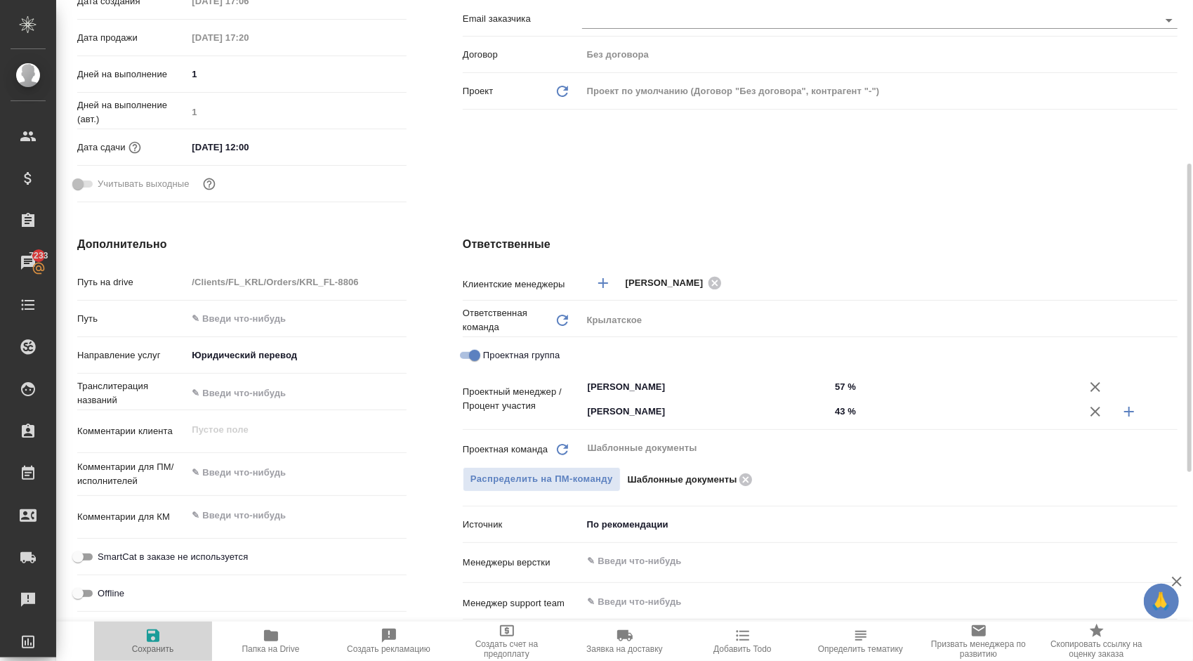
type textarea "x"
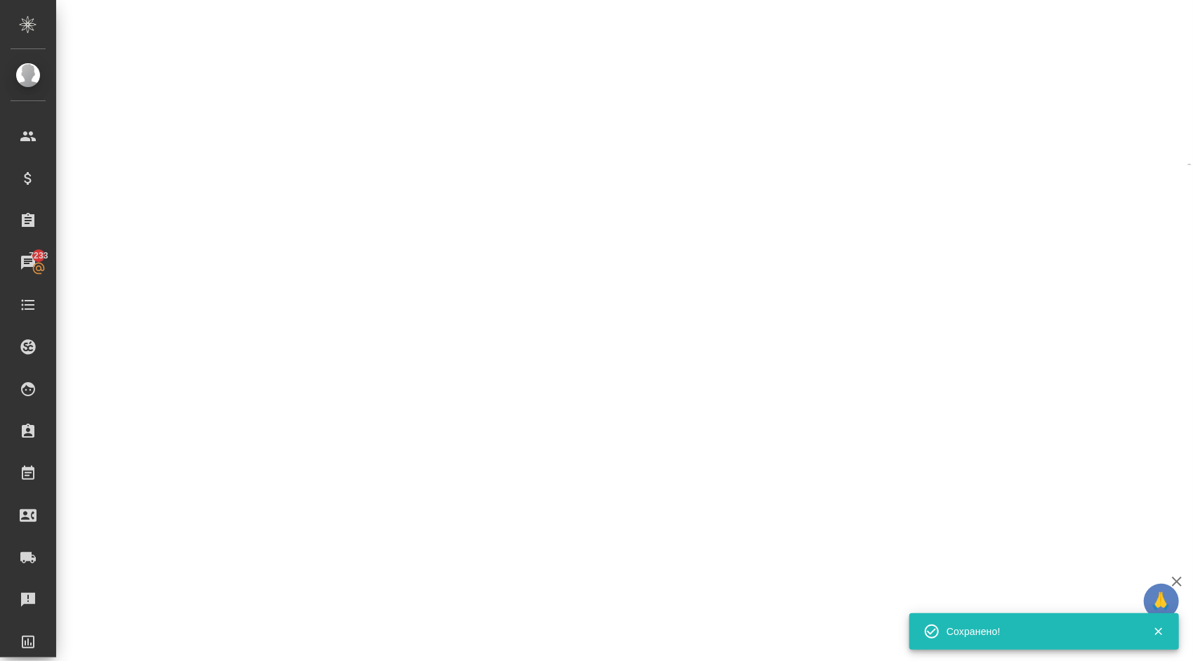
select select "RU"
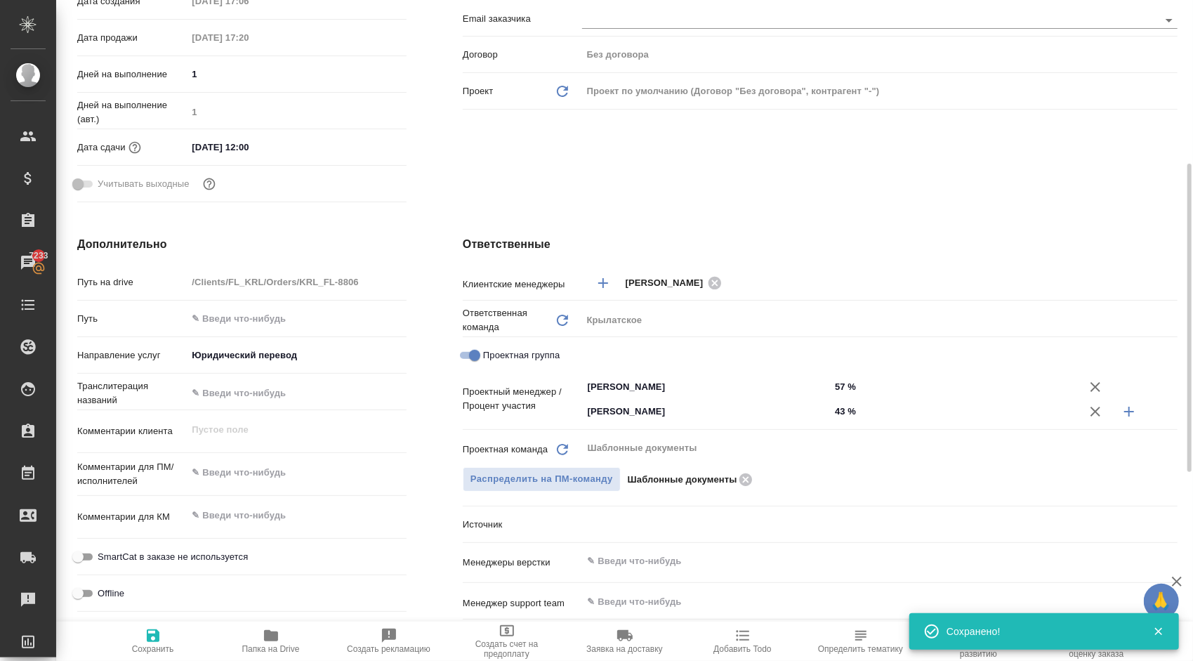
type textarea "x"
click at [169, 631] on span "Сохранить" at bounding box center [153, 640] width 101 height 27
type textarea "x"
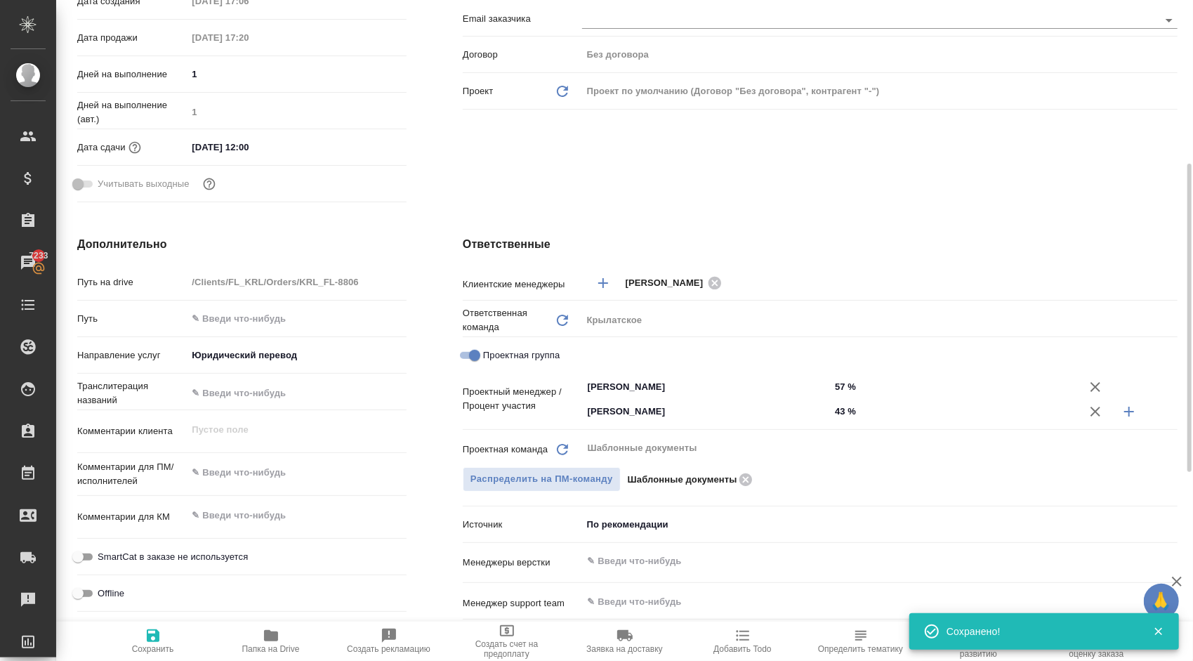
type textarea "x"
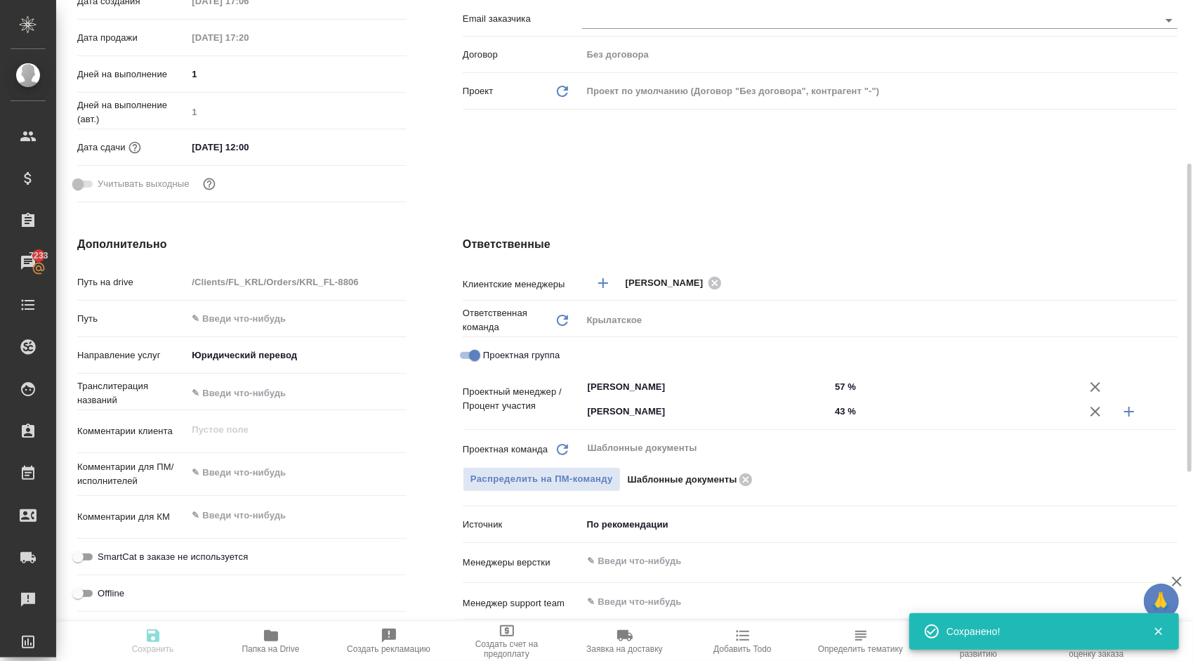
type textarea "x"
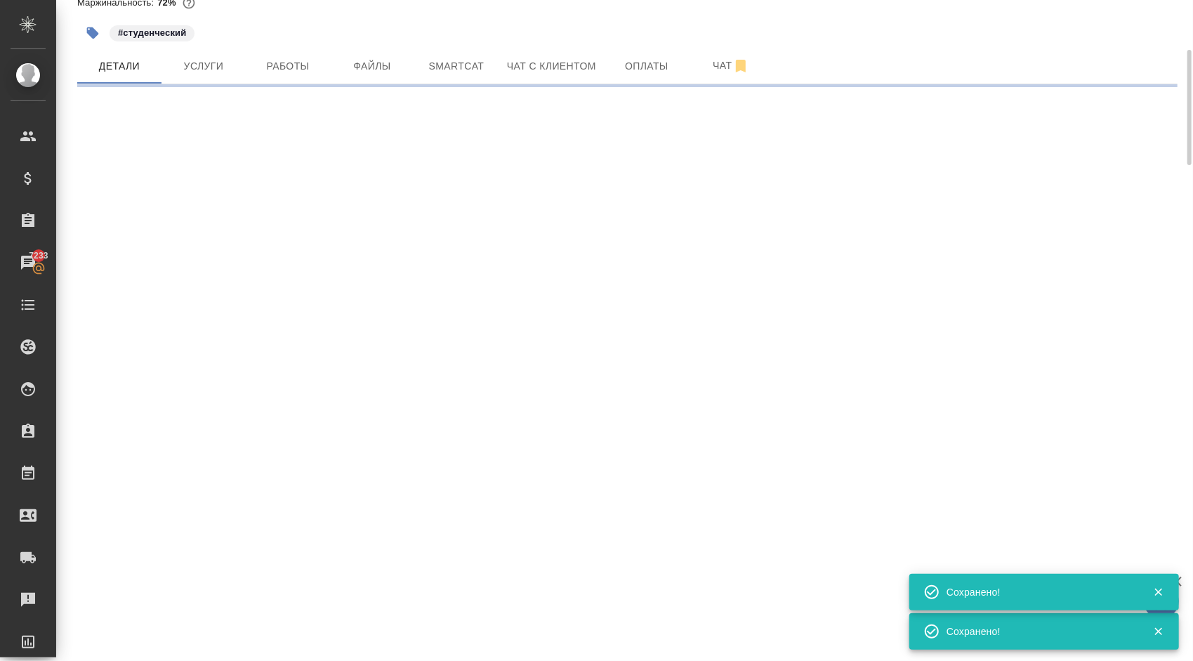
scroll to position [0, 0]
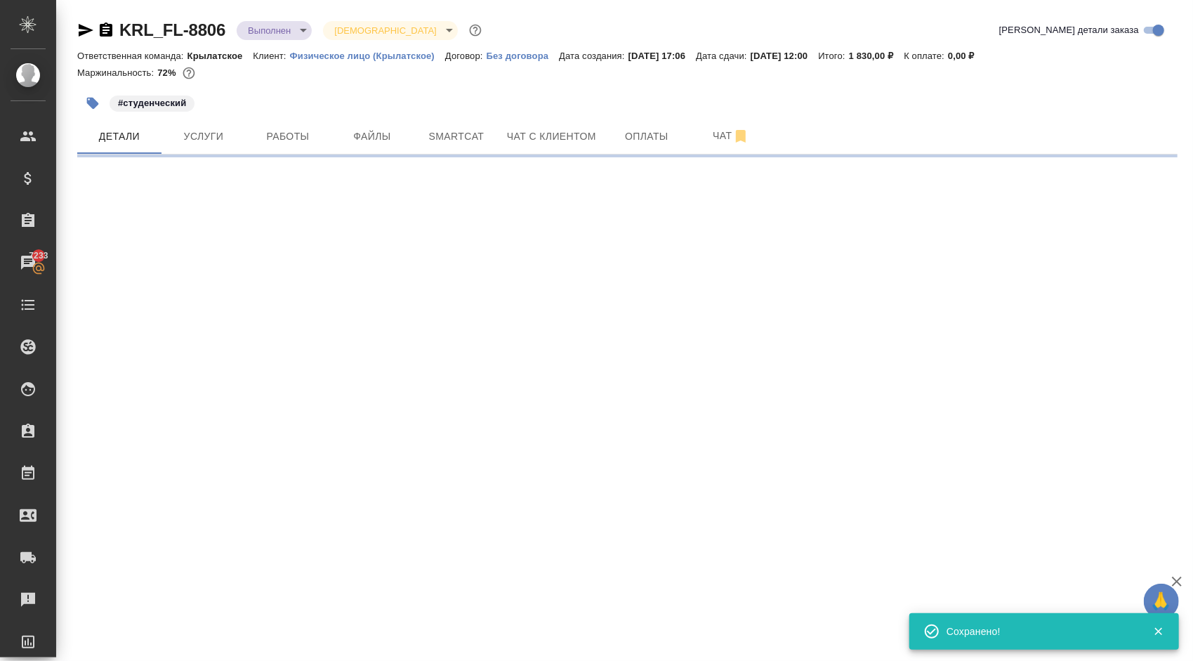
click at [305, 29] on body "🙏 .cls-1 fill:#fff; AWATERA Kasymov Timur Клиенты Спецификации Заказы 7233 Чаты…" at bounding box center [596, 330] width 1193 height 661
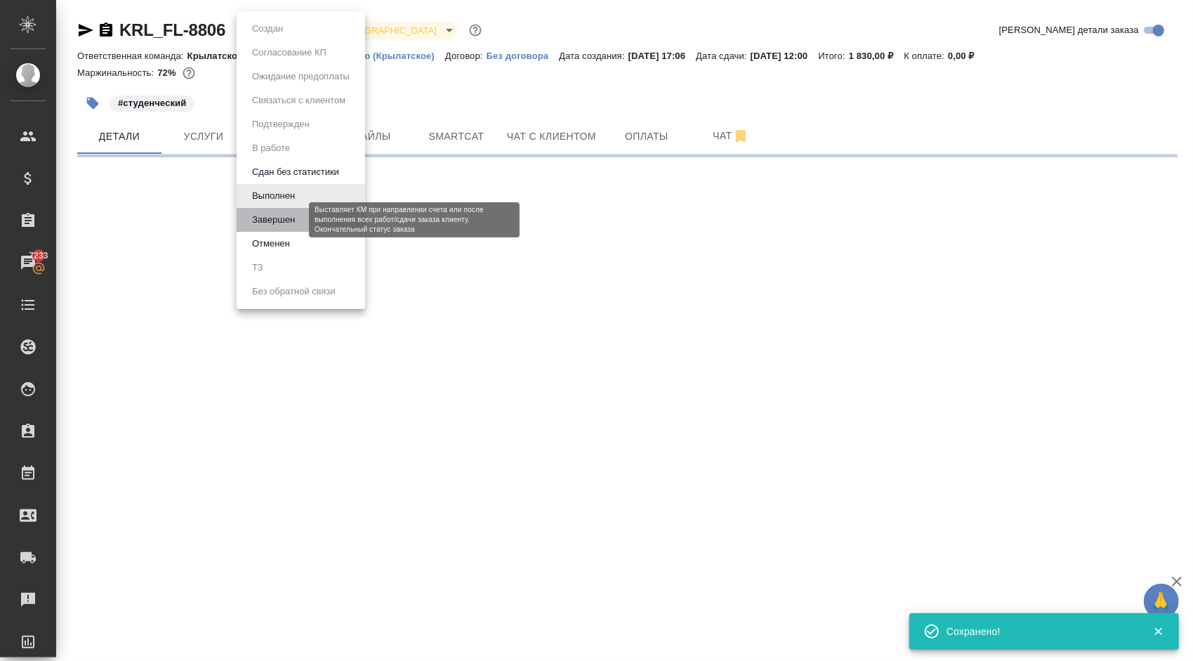
select select "RU"
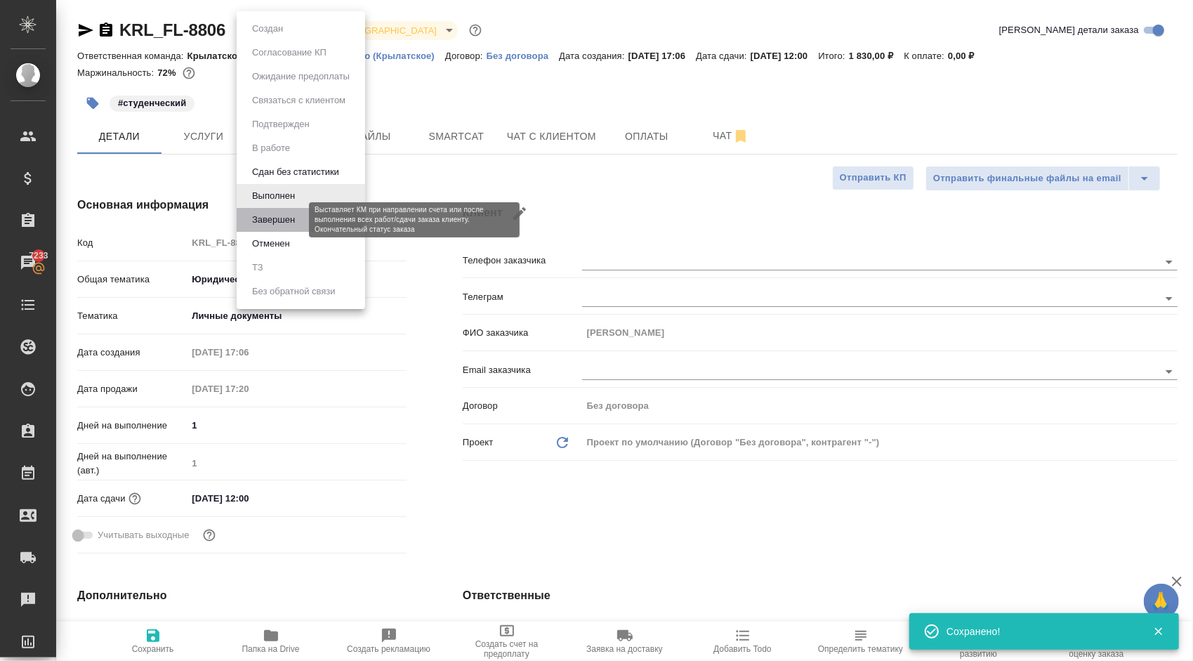
type textarea "x"
click at [296, 221] on button "Завершен" at bounding box center [273, 219] width 51 height 15
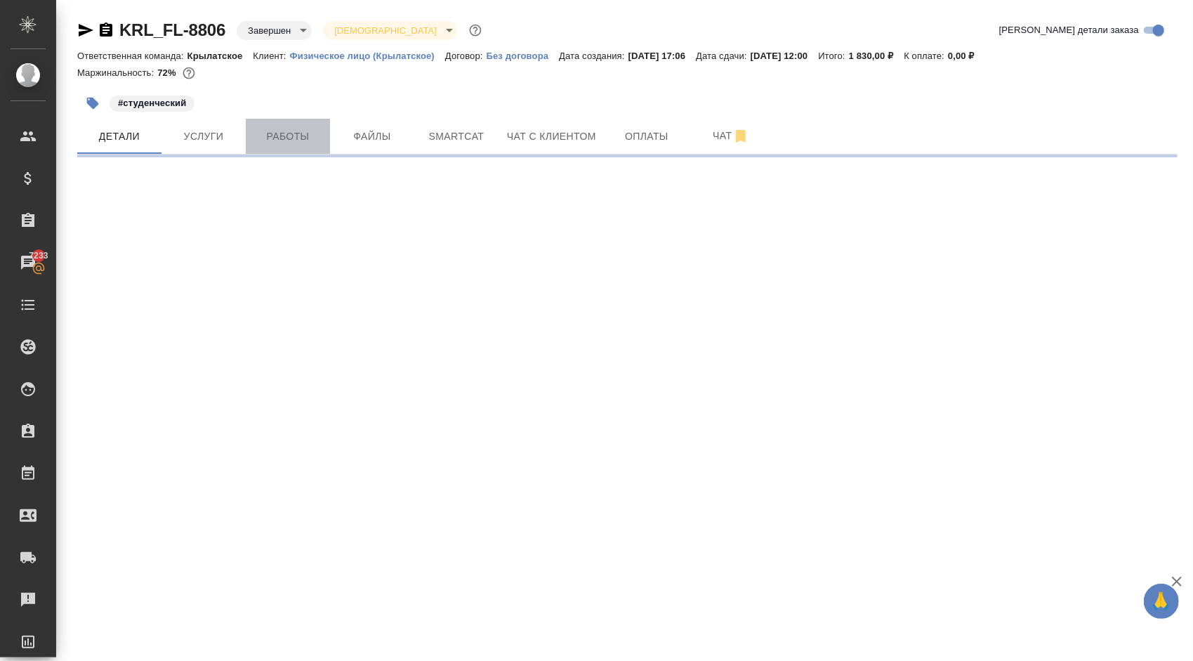
click at [273, 135] on span "Работы" at bounding box center [287, 137] width 67 height 18
select select "RU"
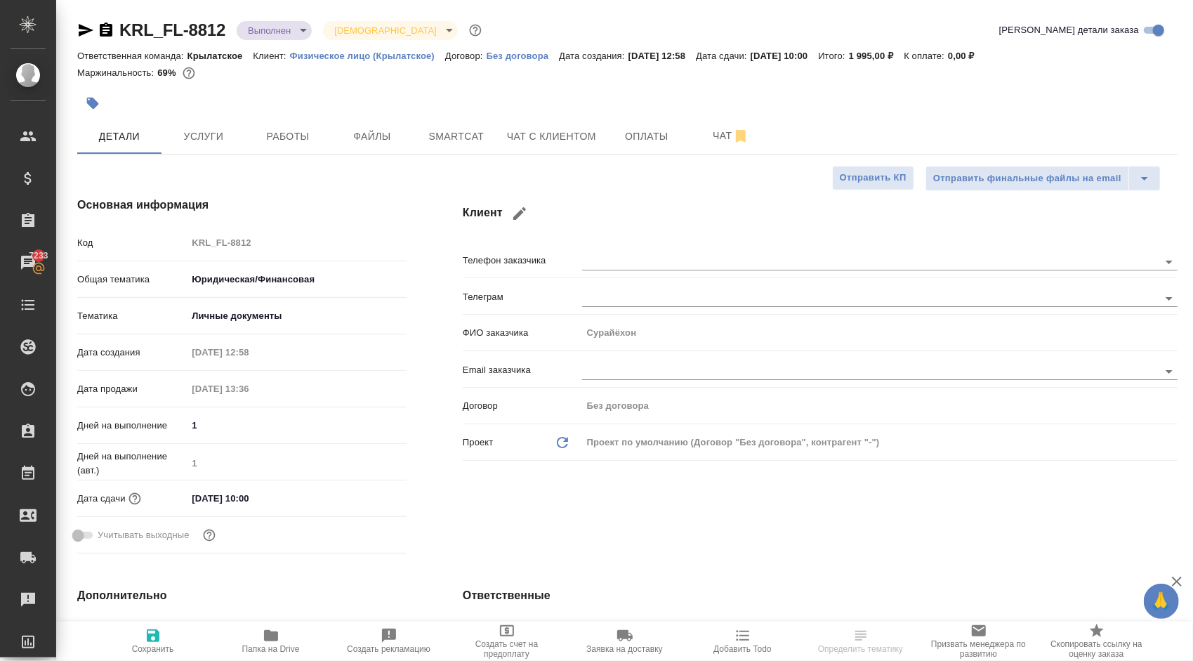
type textarea "x"
click at [275, 125] on button "Работы" at bounding box center [288, 136] width 84 height 35
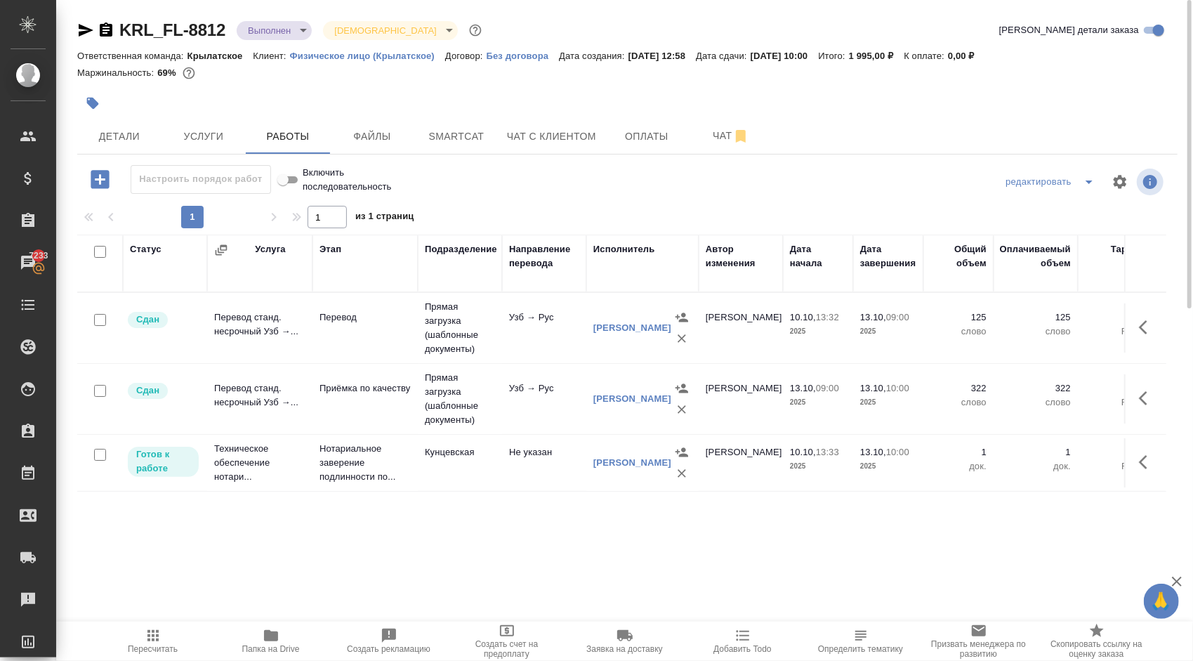
click at [171, 636] on span "Пересчитать" at bounding box center [153, 640] width 101 height 27
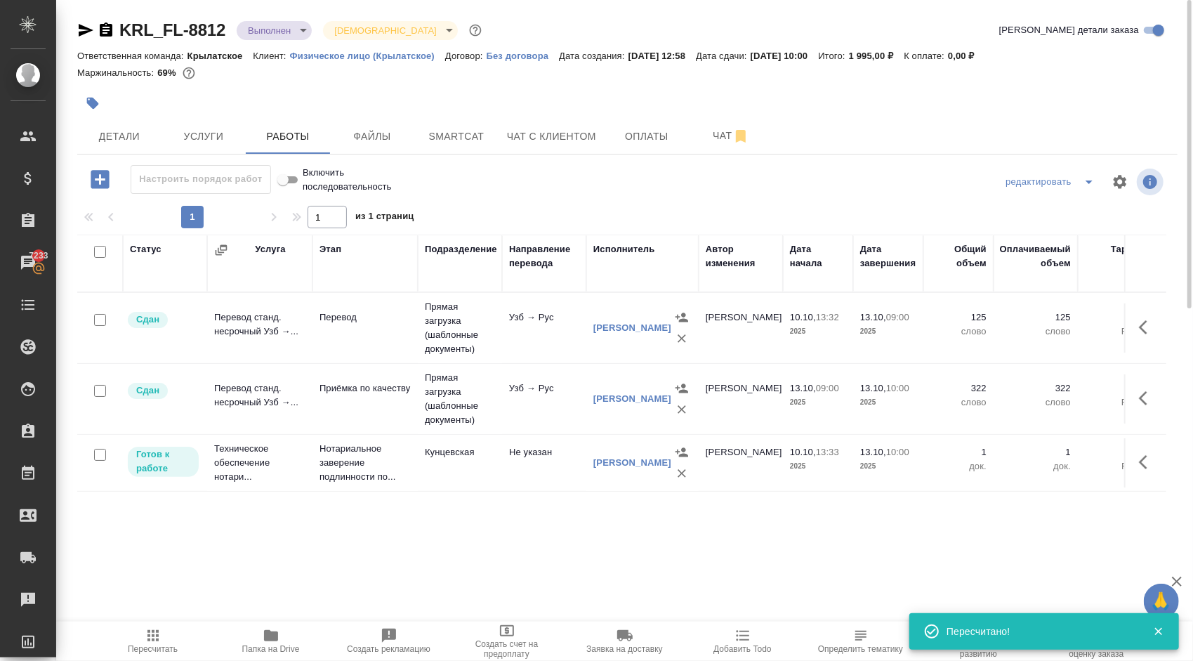
click at [1135, 459] on button "button" at bounding box center [1148, 462] width 34 height 34
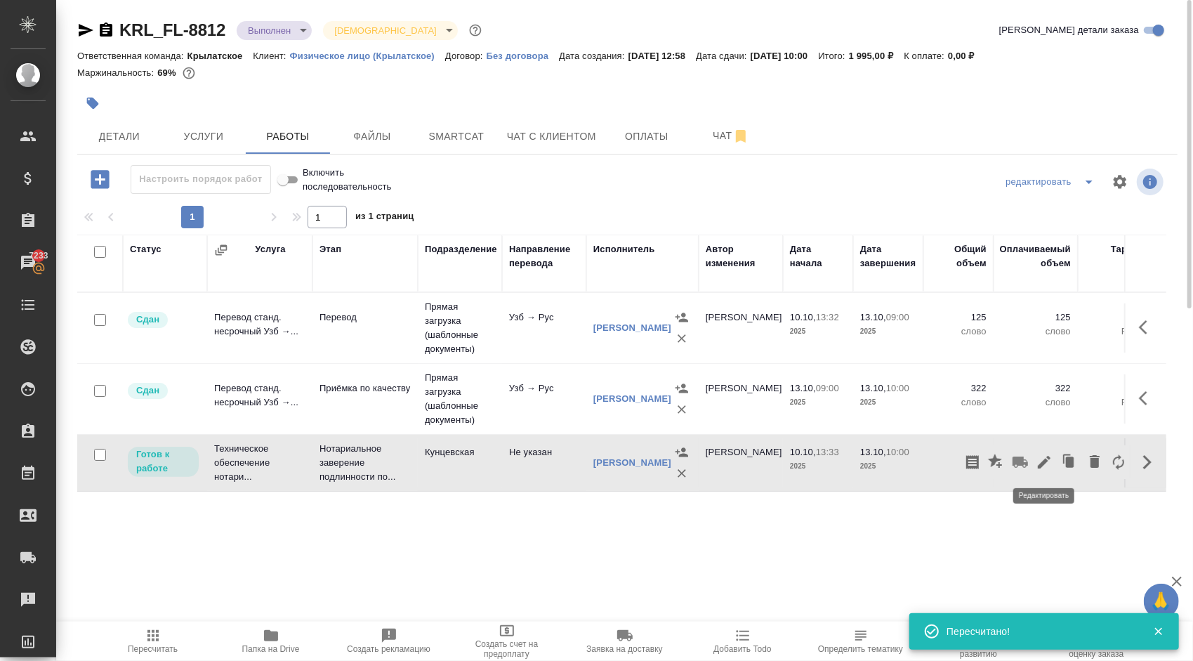
click at [1044, 457] on icon "button" at bounding box center [1044, 462] width 17 height 17
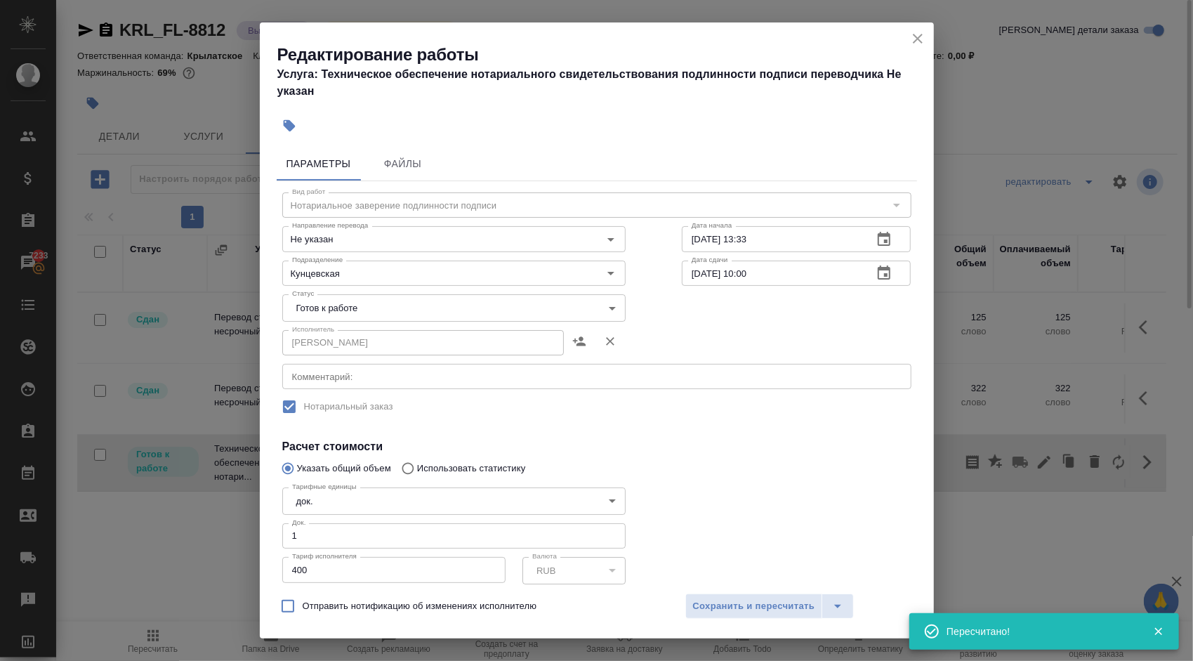
click at [302, 315] on body "🙏 .cls-1 fill:#fff; AWATERA Kasymov Timur Клиенты Спецификации Заказы 7233 Чаты…" at bounding box center [596, 330] width 1193 height 661
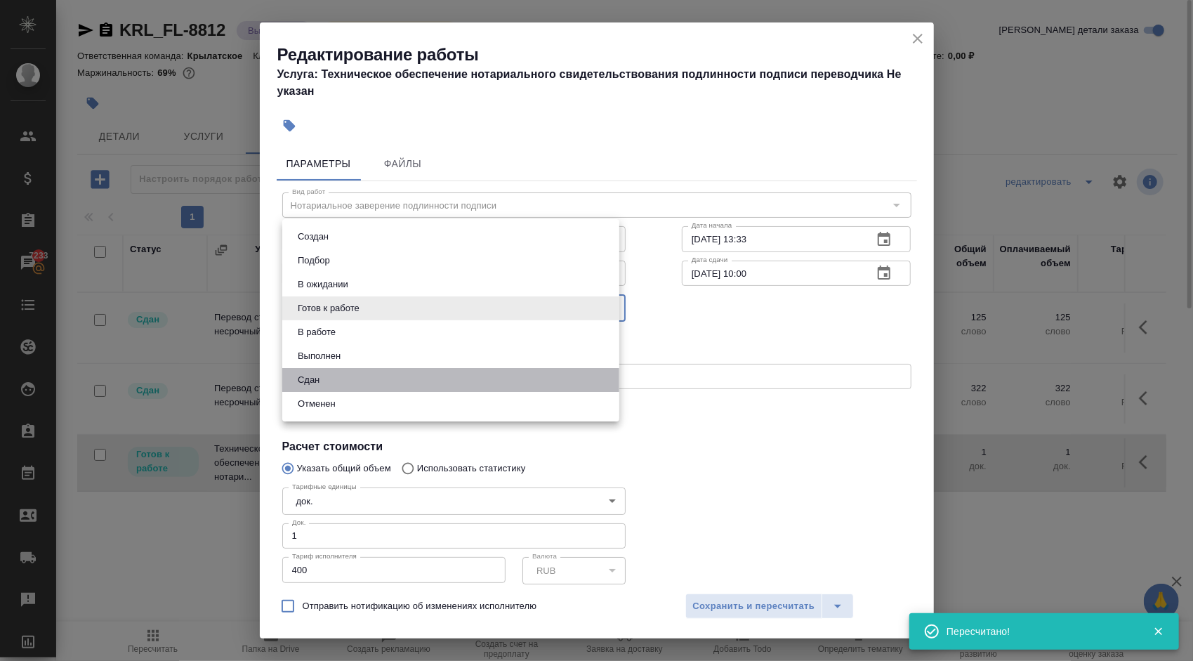
click at [320, 370] on li "Сдан" at bounding box center [450, 380] width 337 height 24
type input "closed"
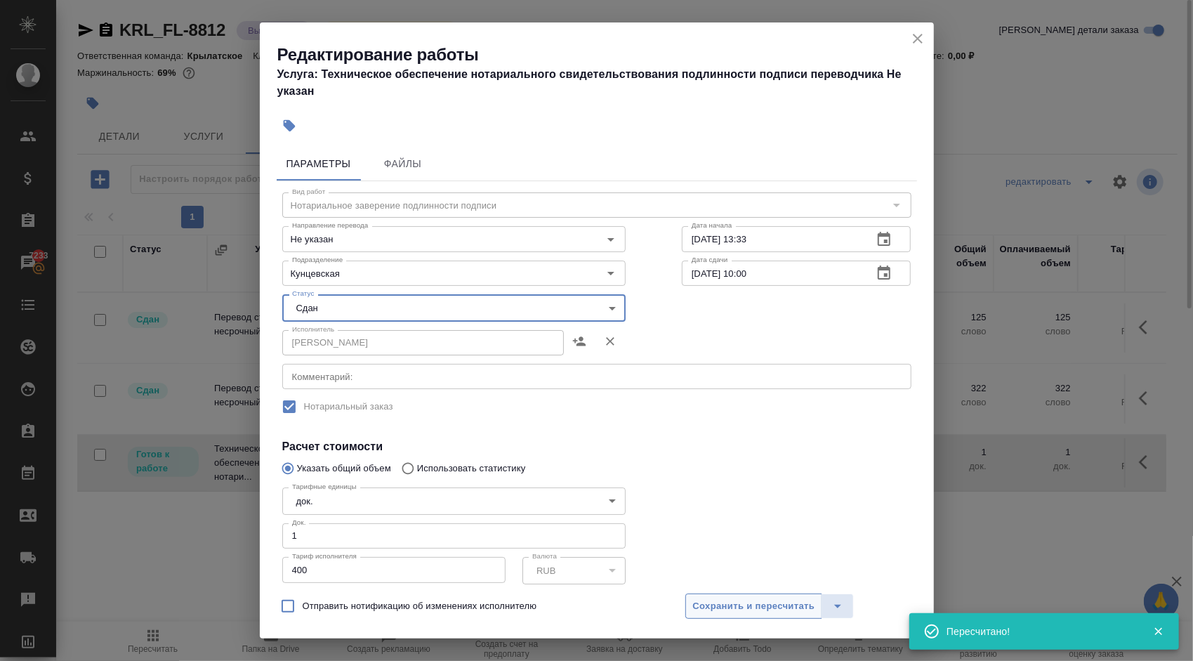
click at [742, 617] on button "Сохранить и пересчитать" at bounding box center [754, 605] width 138 height 25
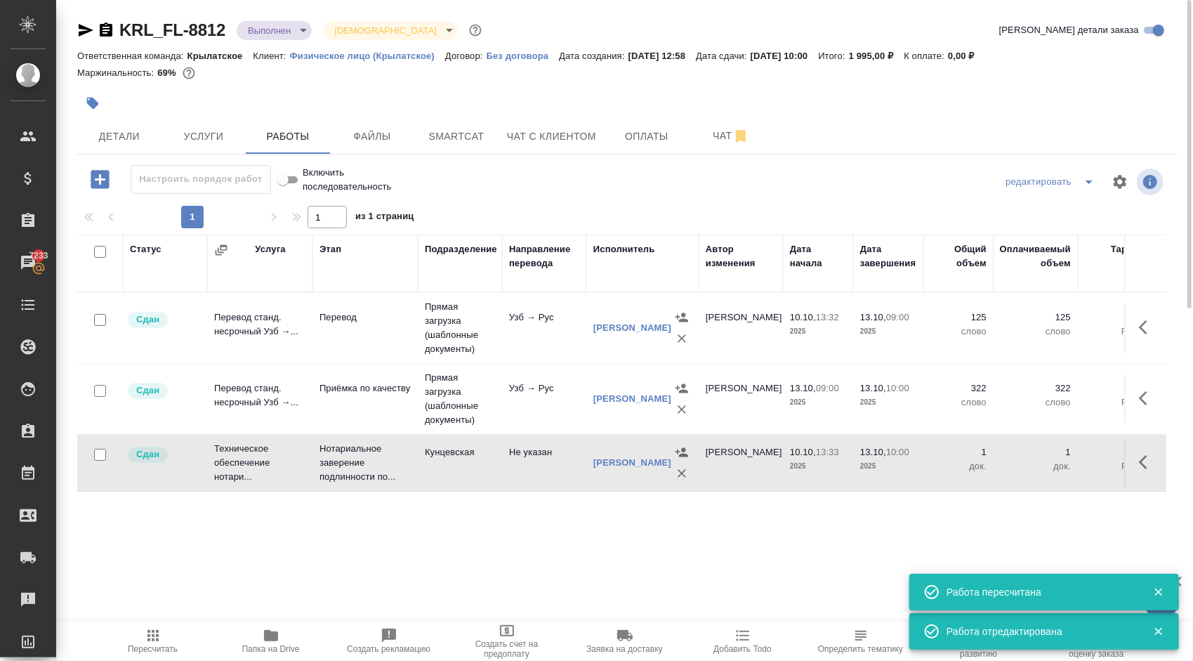
click at [172, 636] on span "Пересчитать" at bounding box center [153, 640] width 101 height 27
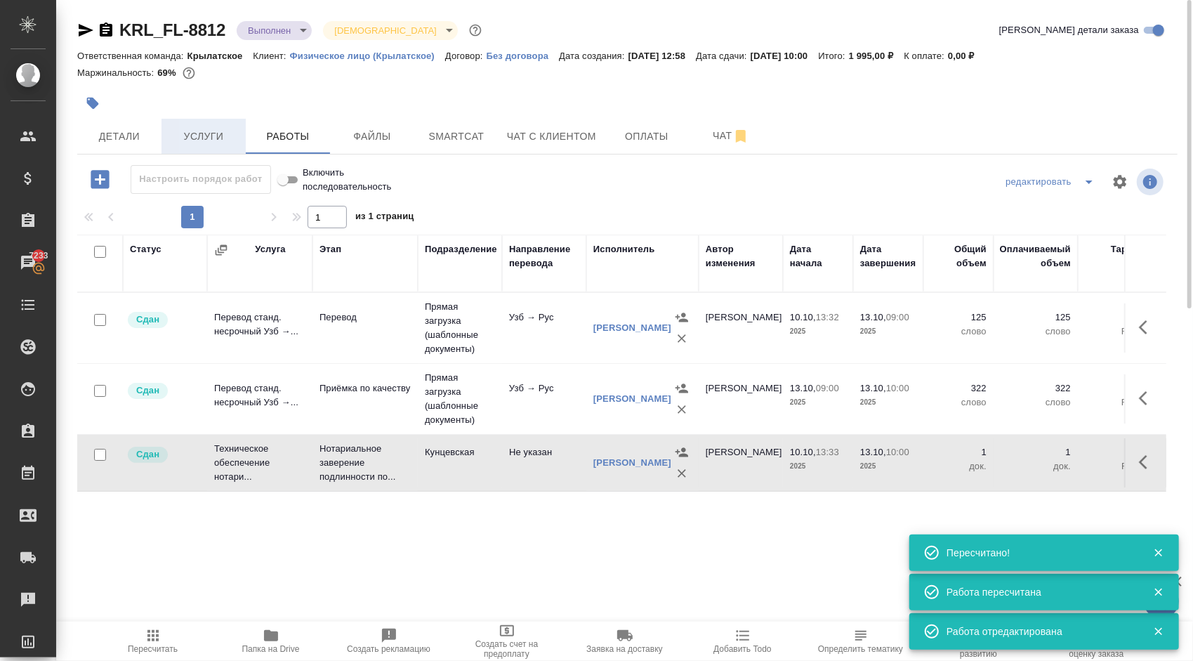
click at [222, 133] on span "Услуги" at bounding box center [203, 137] width 67 height 18
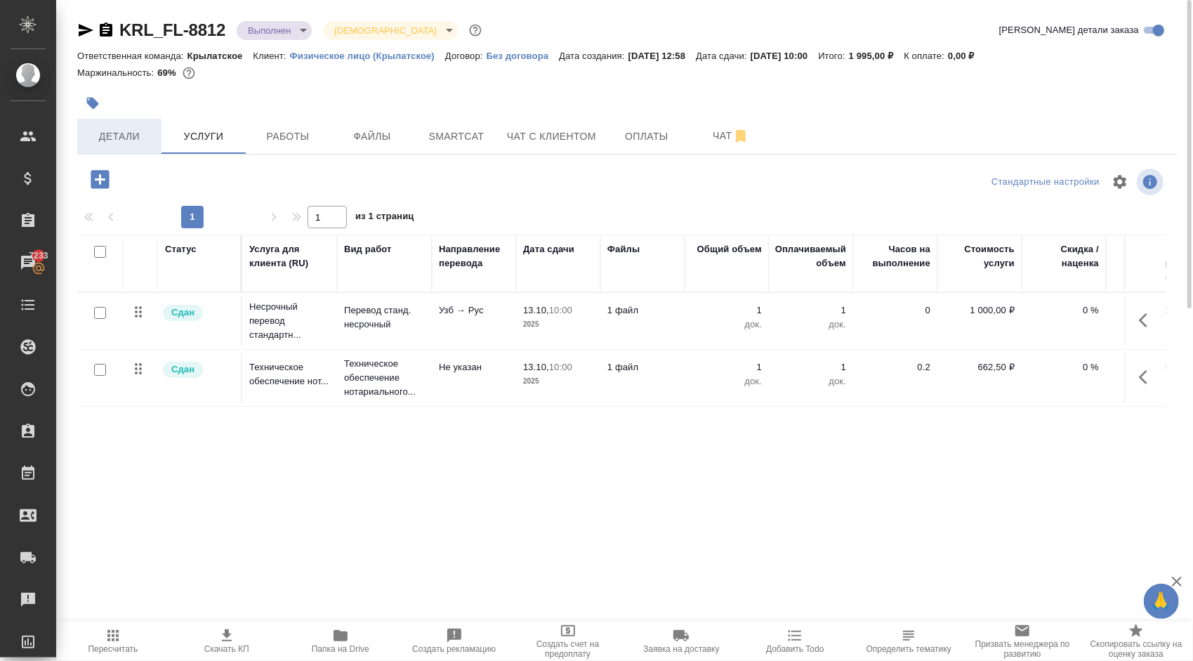
click at [136, 140] on span "Детали" at bounding box center [119, 137] width 67 height 18
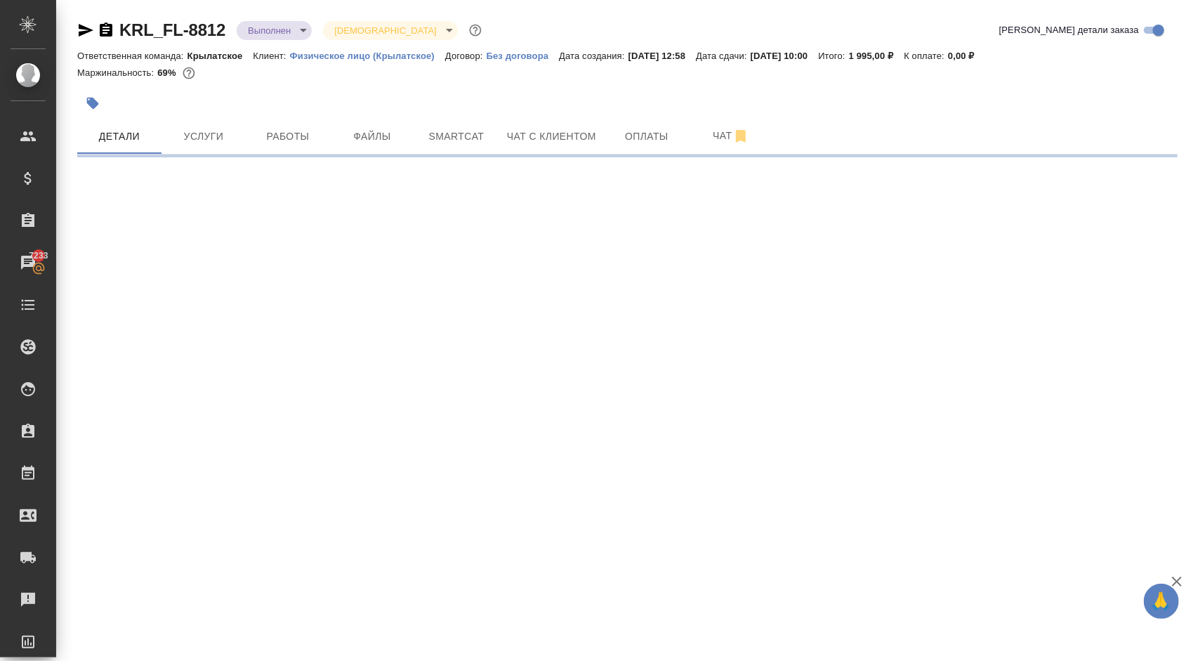
select select "RU"
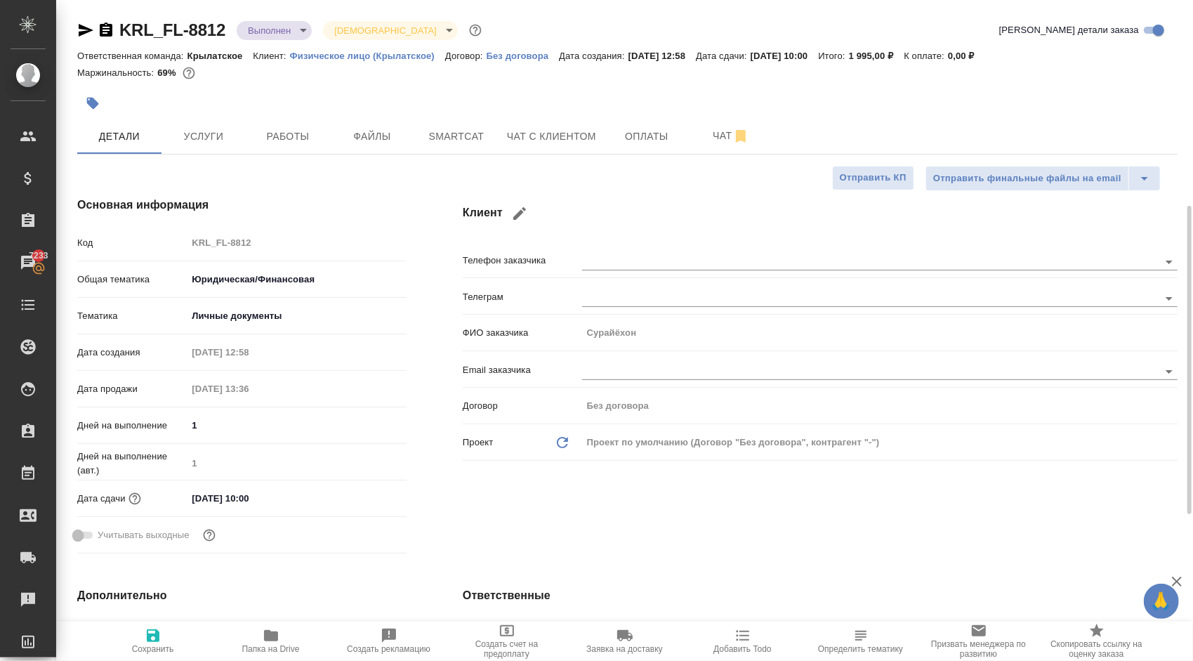
type textarea "x"
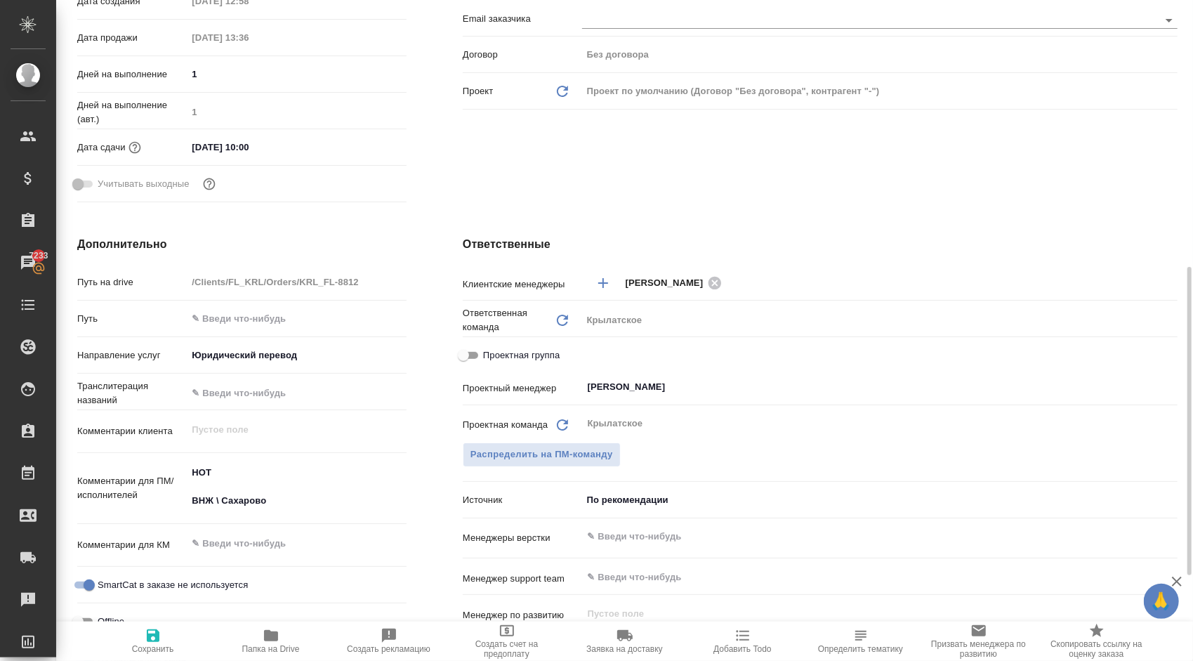
scroll to position [421, 0]
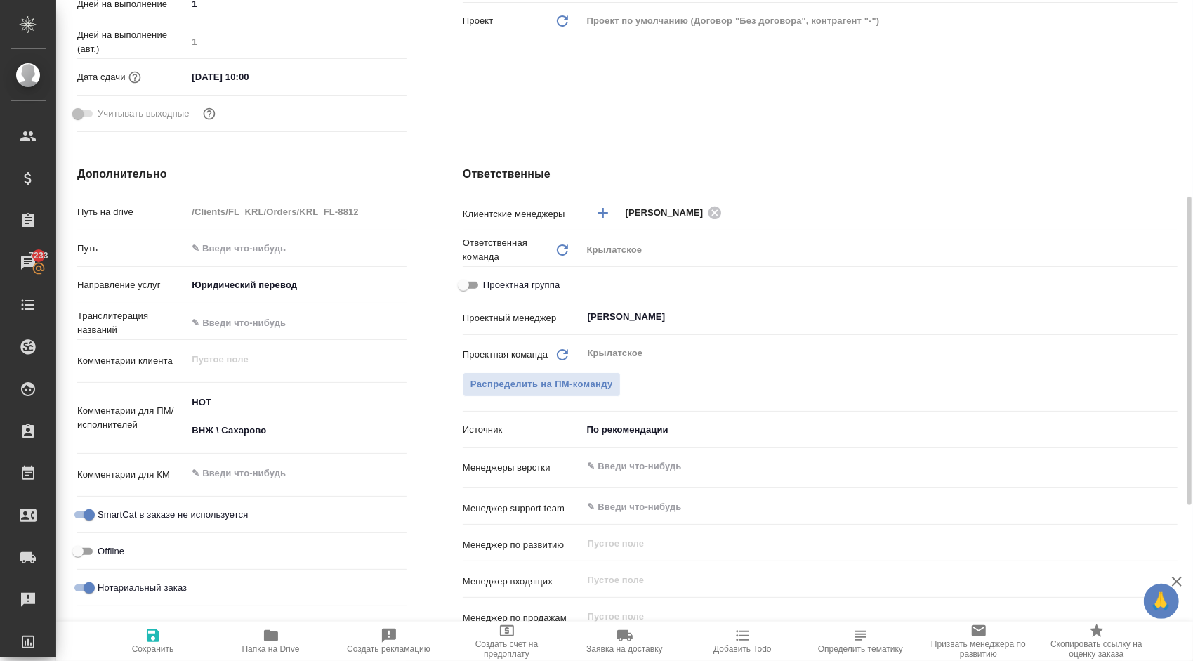
click at [536, 284] on span "Проектная группа" at bounding box center [521, 285] width 77 height 14
click at [489, 284] on input "Проектная группа" at bounding box center [463, 285] width 51 height 17
checkbox input "true"
type textarea "x"
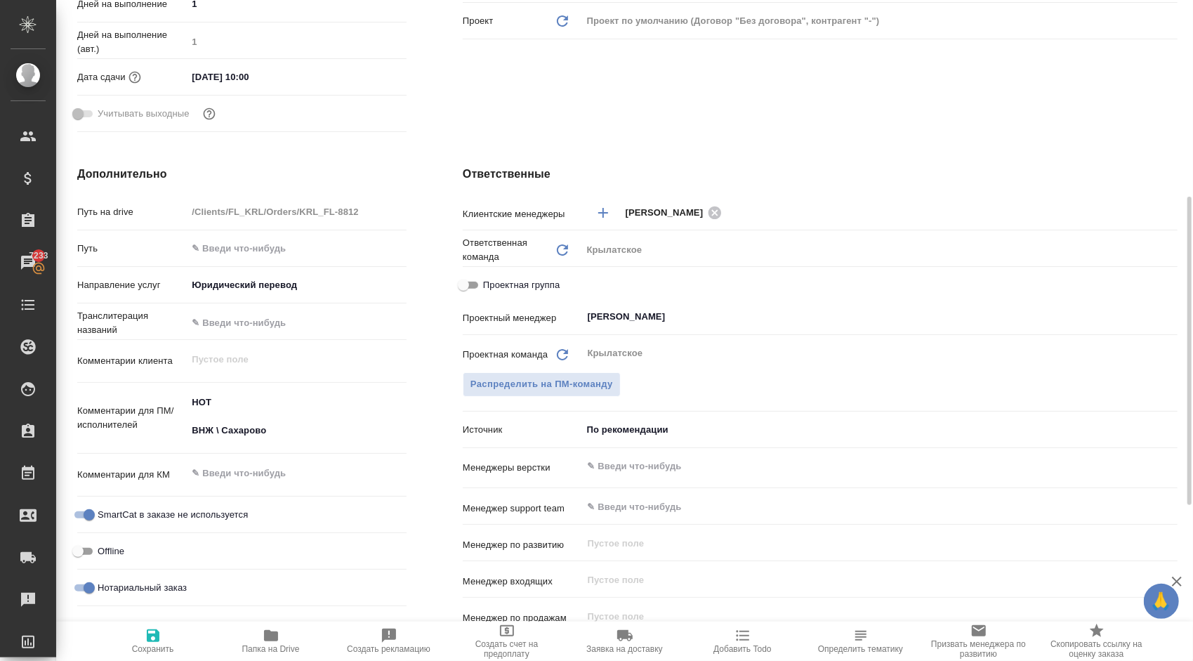
type textarea "x"
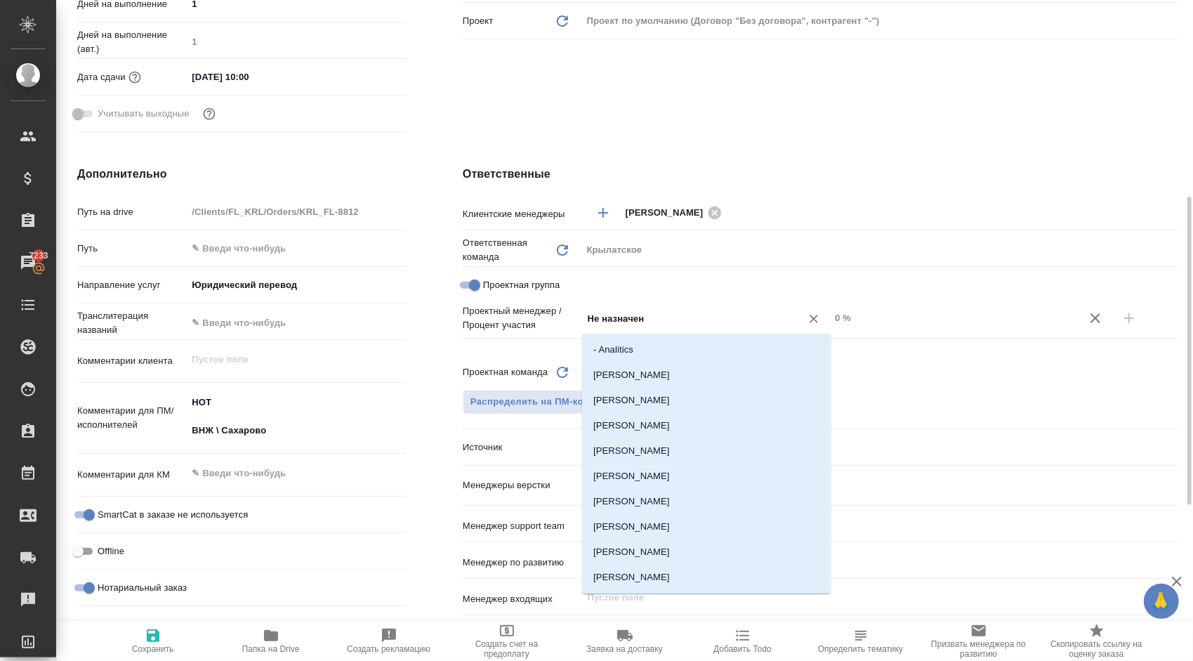
click at [667, 315] on input "Не назначен" at bounding box center [682, 318] width 192 height 17
type input "тим"
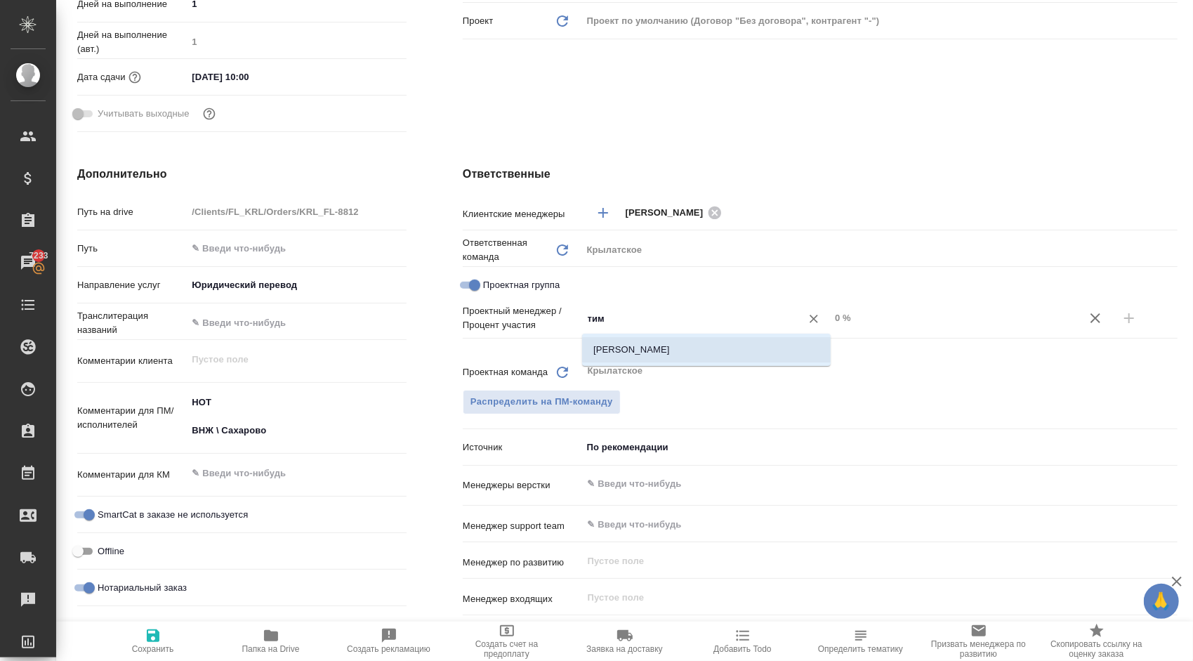
click at [681, 354] on li "[PERSON_NAME]" at bounding box center [706, 349] width 249 height 25
type textarea "x"
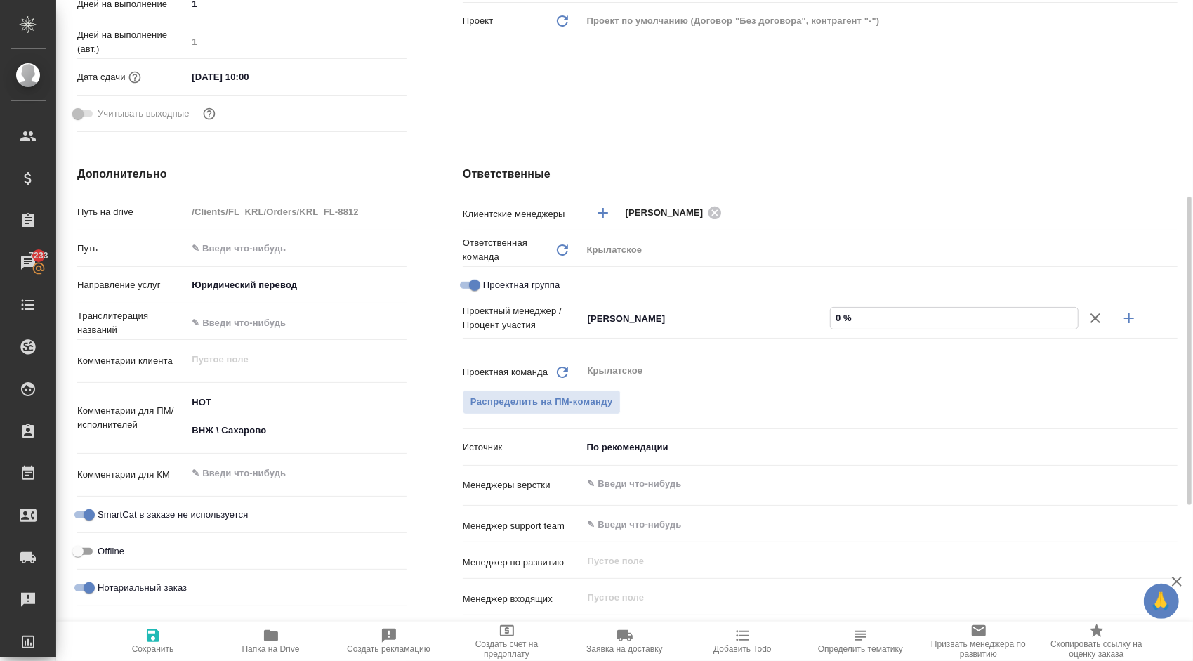
drag, startPoint x: 881, startPoint y: 308, endPoint x: 789, endPoint y: 301, distance: 91.5
click at [789, 301] on div "Клиентские менеджеры Касымов Тимур ​ Ответственная команда Обновить Крылатское …" at bounding box center [820, 446] width 715 height 494
type textarea "x"
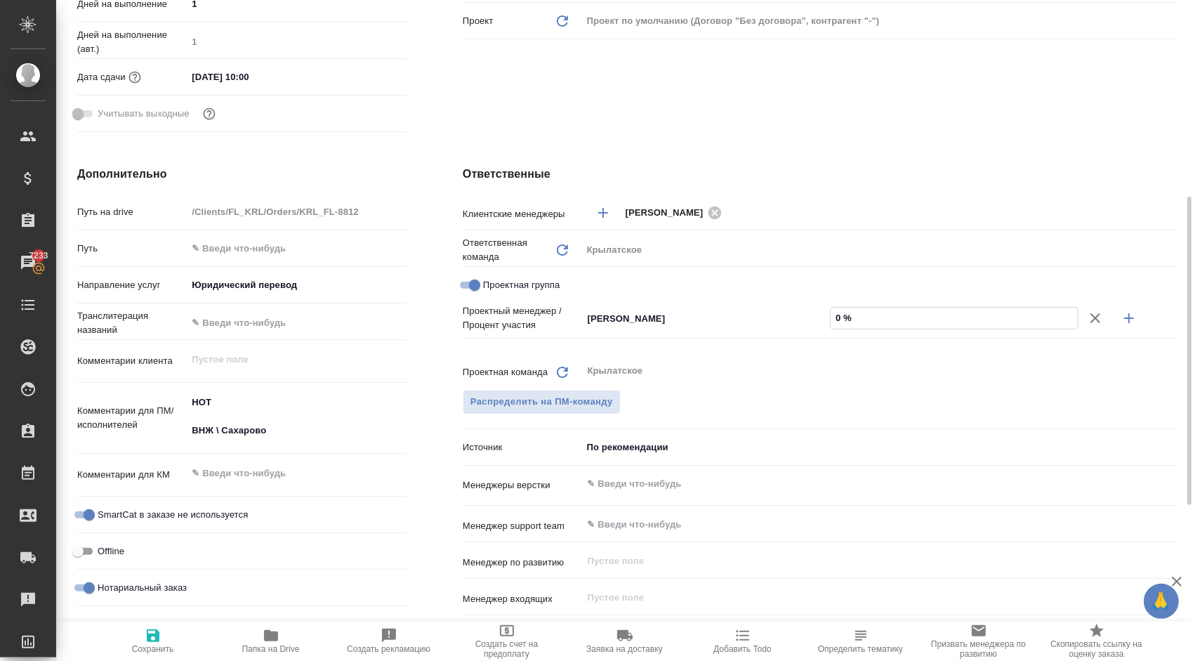
type input "6 %"
type textarea "x"
type input "60 %"
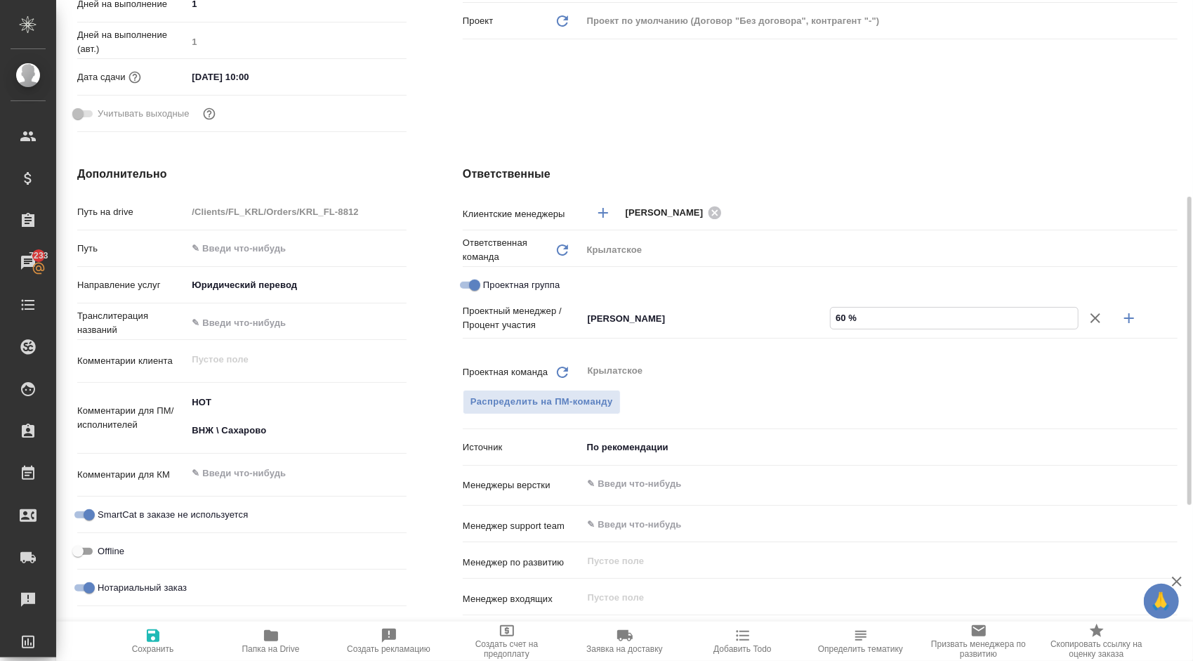
click at [1110, 319] on button "Клиент не указал номер" at bounding box center [1096, 318] width 34 height 34
type textarea "x"
click at [653, 306] on div "Не назначен ​" at bounding box center [706, 317] width 248 height 25
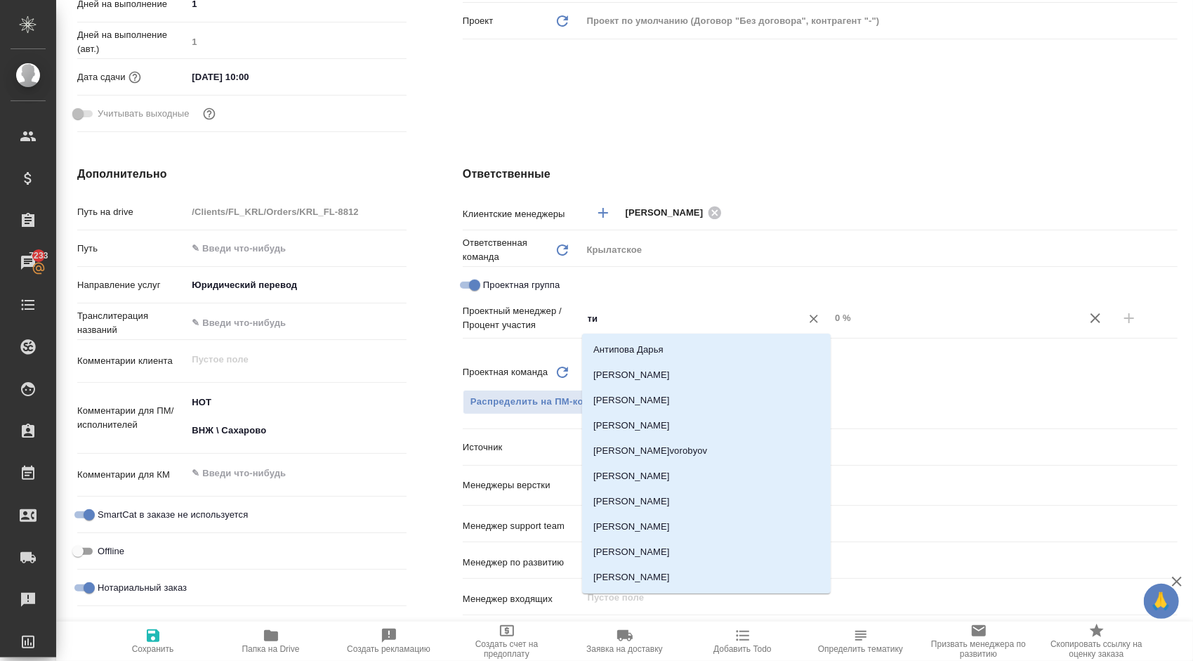
type input "тим"
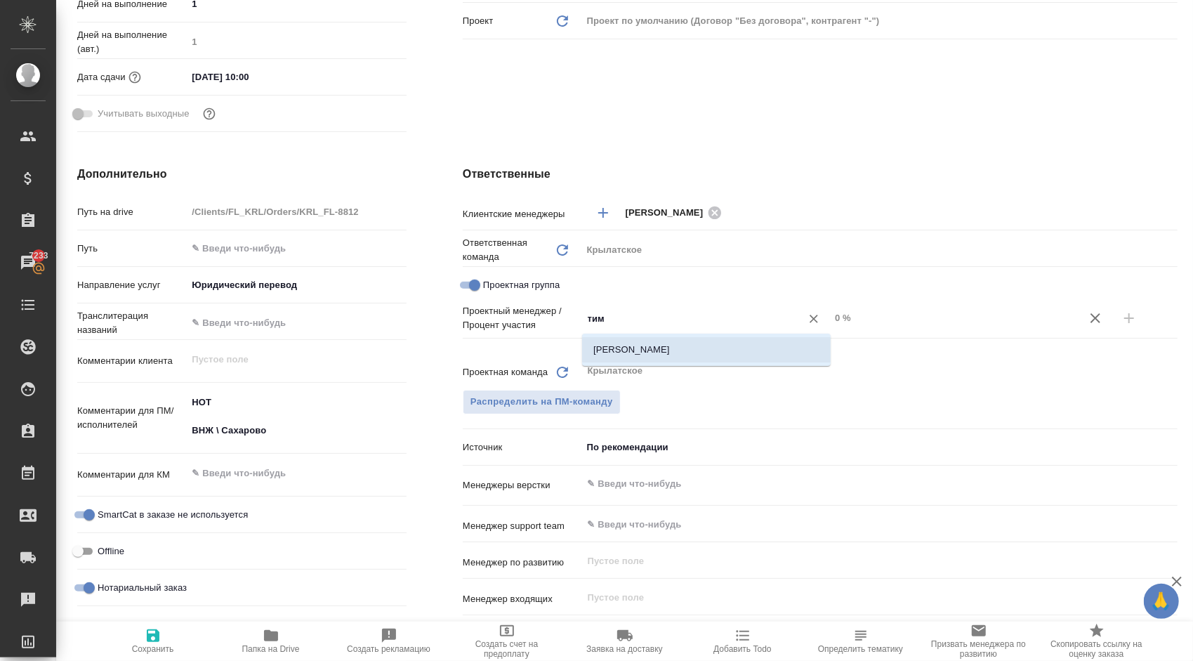
click at [674, 344] on li "[PERSON_NAME]" at bounding box center [706, 349] width 249 height 25
type textarea "x"
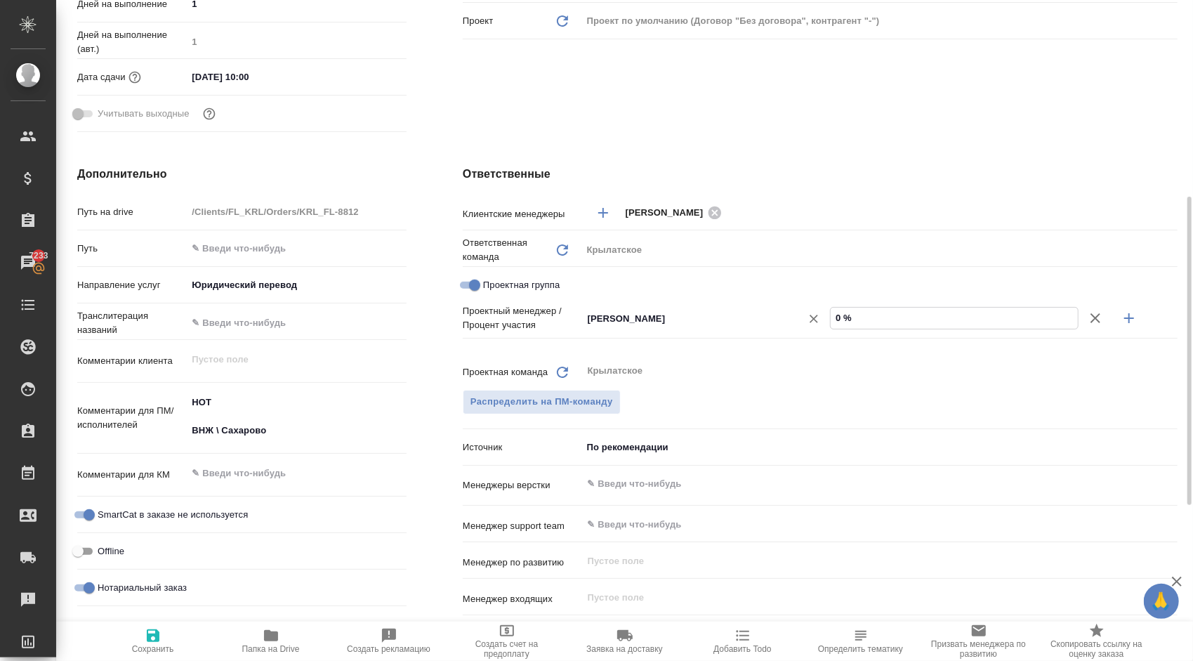
drag, startPoint x: 862, startPoint y: 318, endPoint x: 784, endPoint y: 310, distance: 79.0
click at [784, 310] on div "Касымов Тимур ​ 0 %" at bounding box center [879, 318] width 595 height 25
type textarea "x"
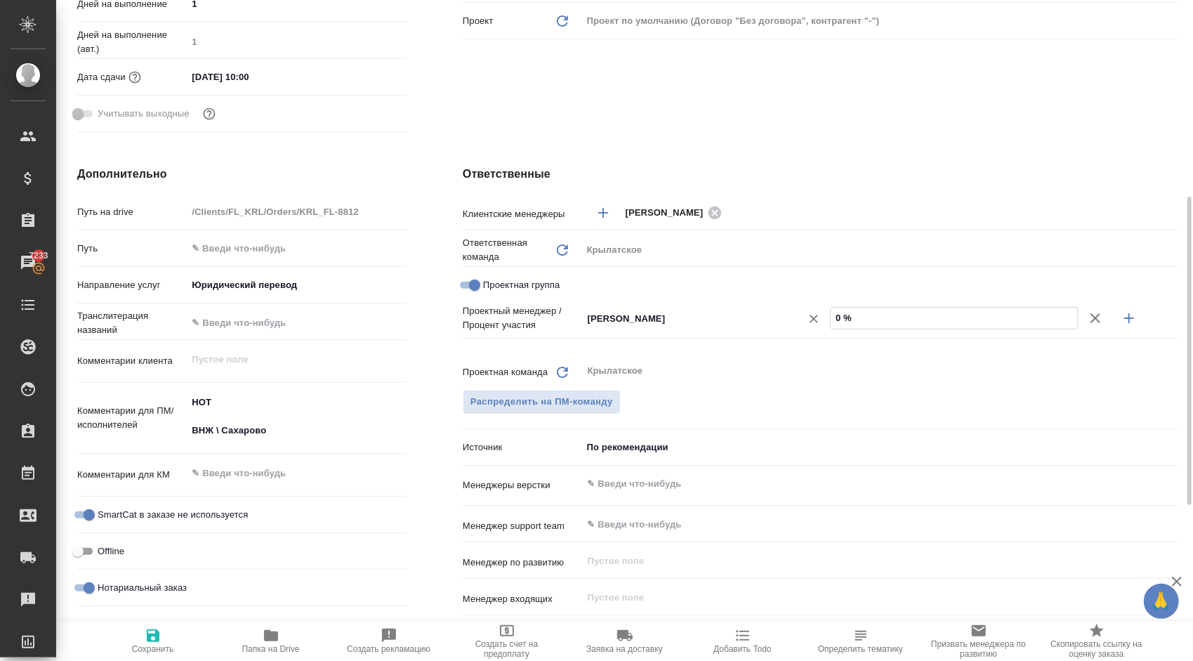
type input "6 %"
type textarea "x"
type input "60 %"
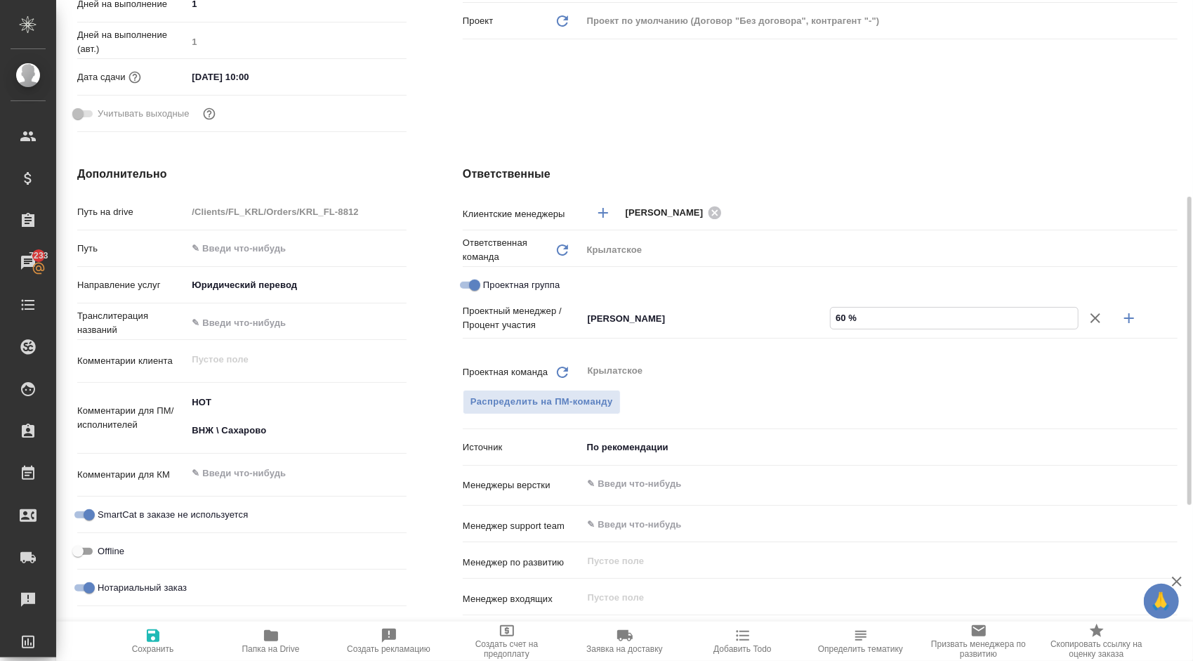
click at [1124, 315] on icon "button" at bounding box center [1129, 318] width 17 height 17
type textarea "x"
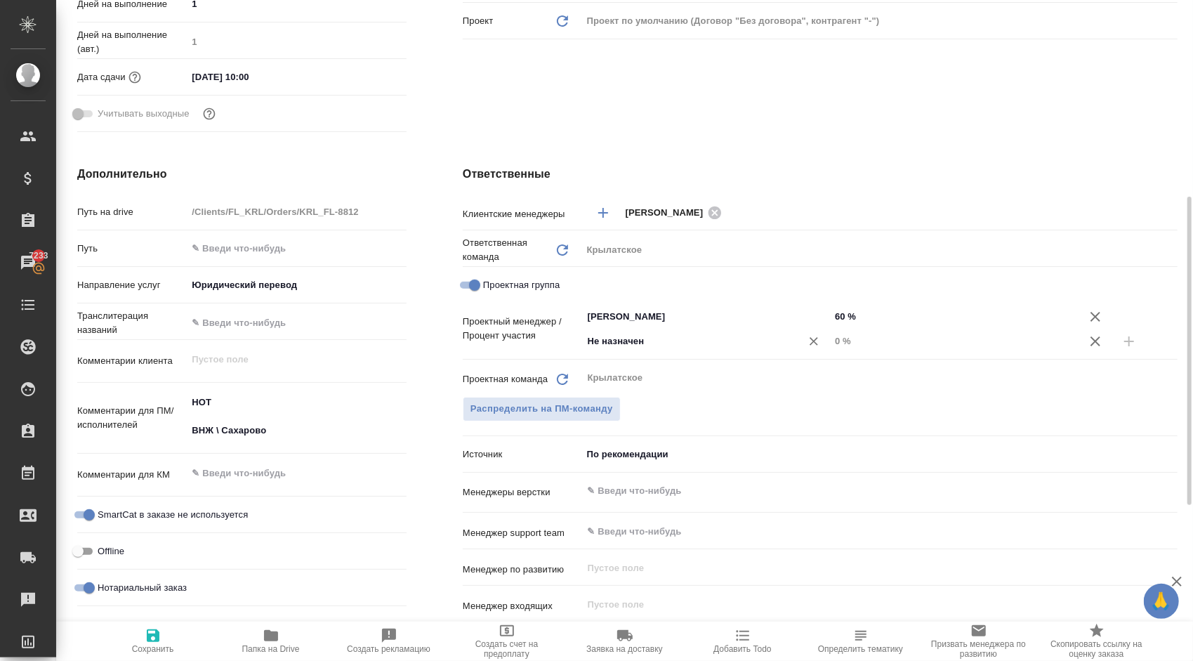
click at [684, 341] on input "Не назначен" at bounding box center [682, 341] width 192 height 17
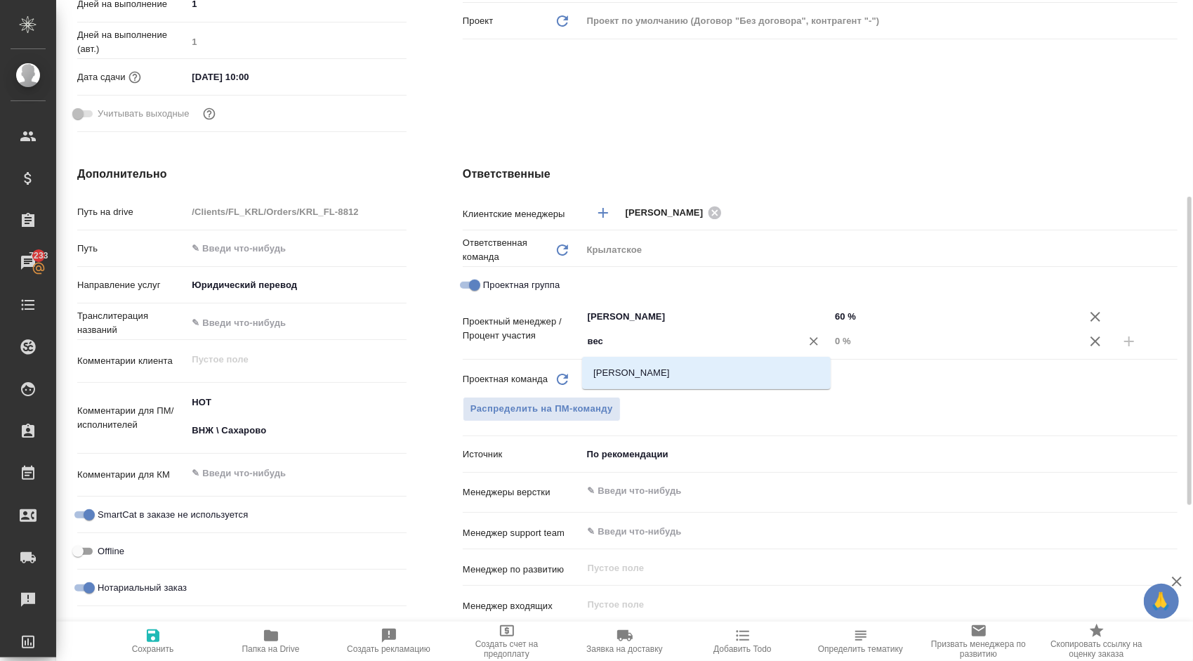
type input "весе"
click at [703, 367] on li "[PERSON_NAME]" at bounding box center [706, 372] width 249 height 25
type textarea "x"
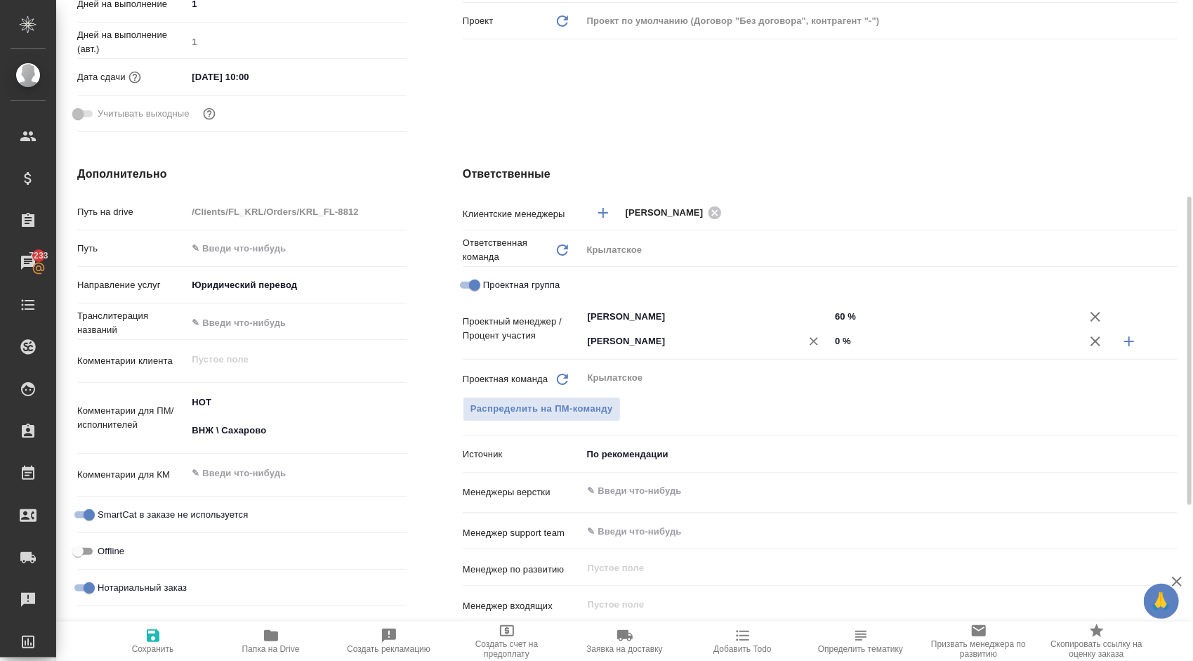
drag, startPoint x: 855, startPoint y: 337, endPoint x: 824, endPoint y: 334, distance: 31.0
click at [824, 334] on div "[PERSON_NAME] ​ 0 %" at bounding box center [879, 341] width 595 height 25
type textarea "x"
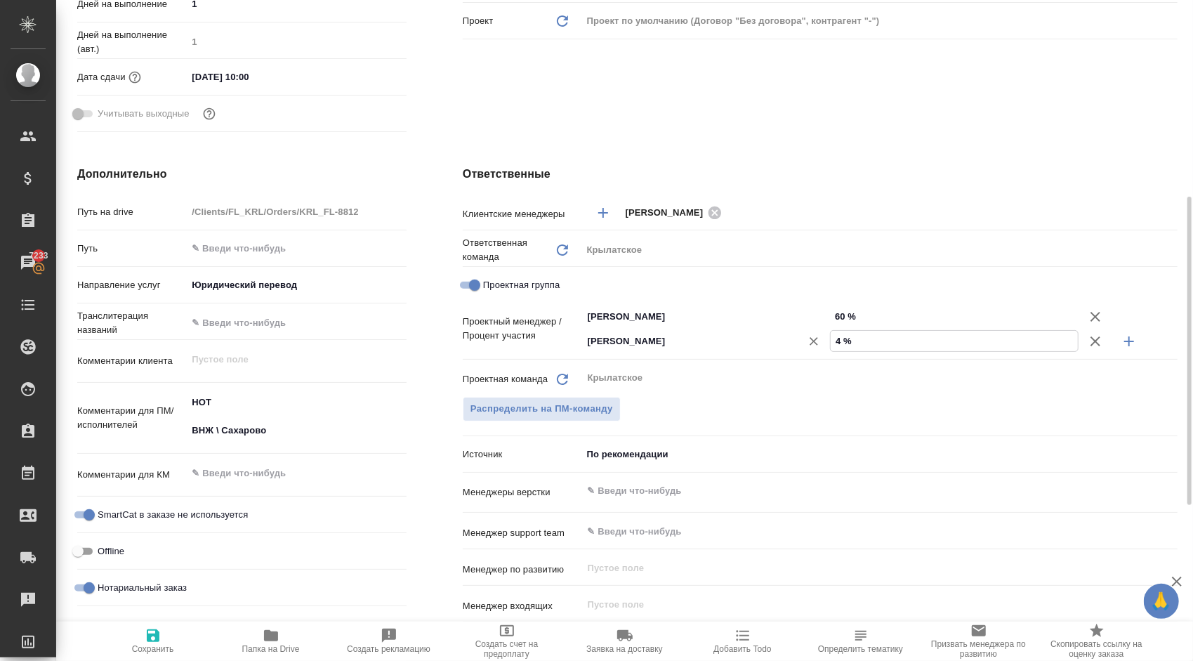
type input "40 %"
type textarea "x"
type input "40 %"
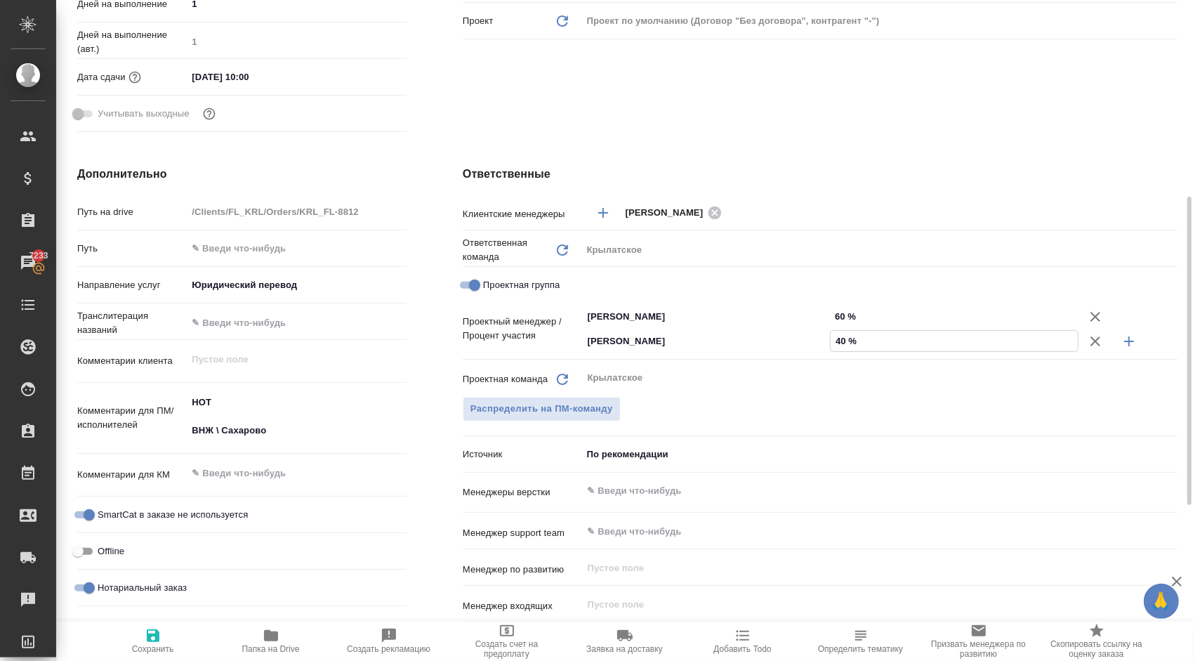
click at [159, 642] on icon "button" at bounding box center [153, 635] width 17 height 17
type textarea "x"
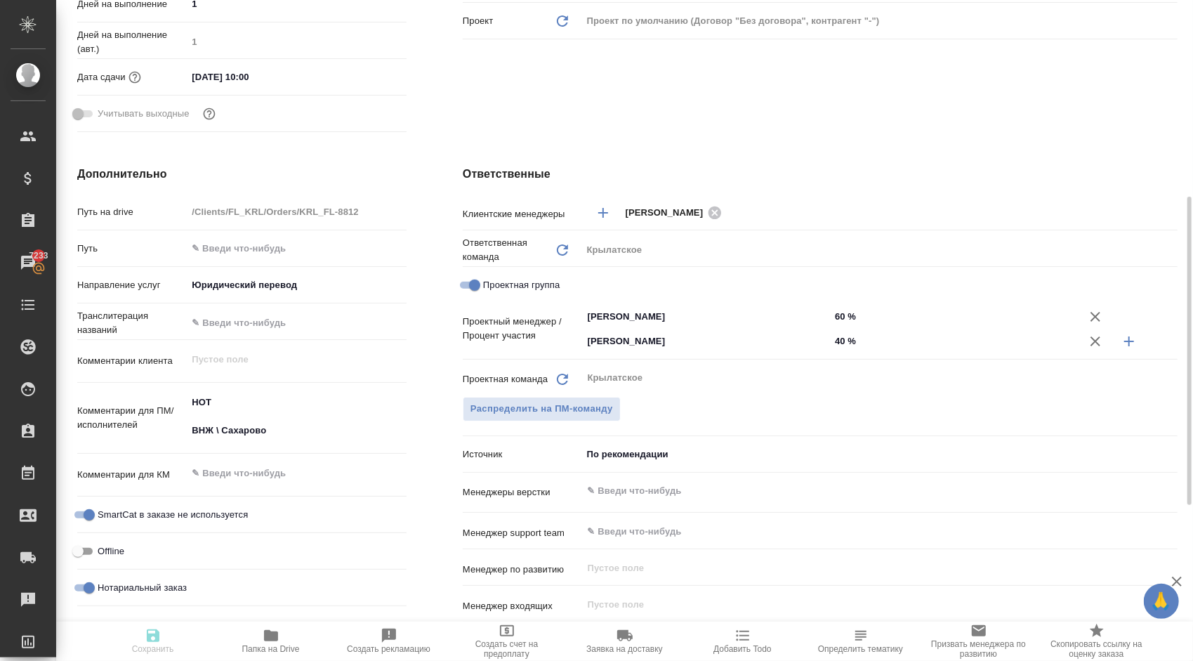
type textarea "x"
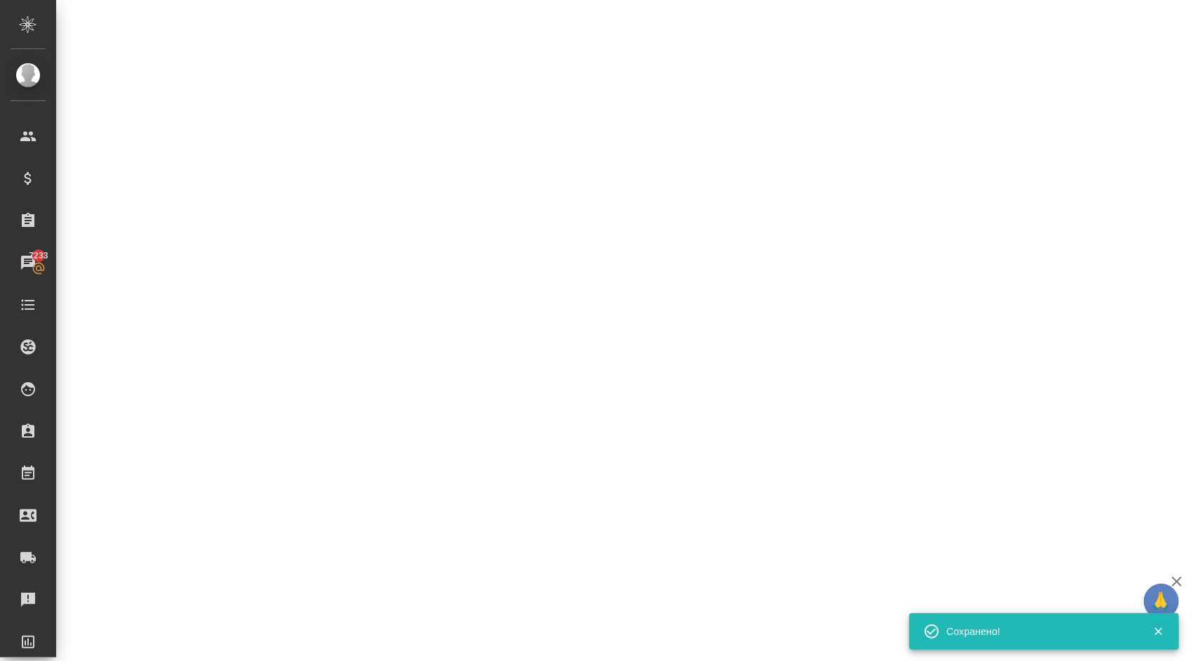
select select "RU"
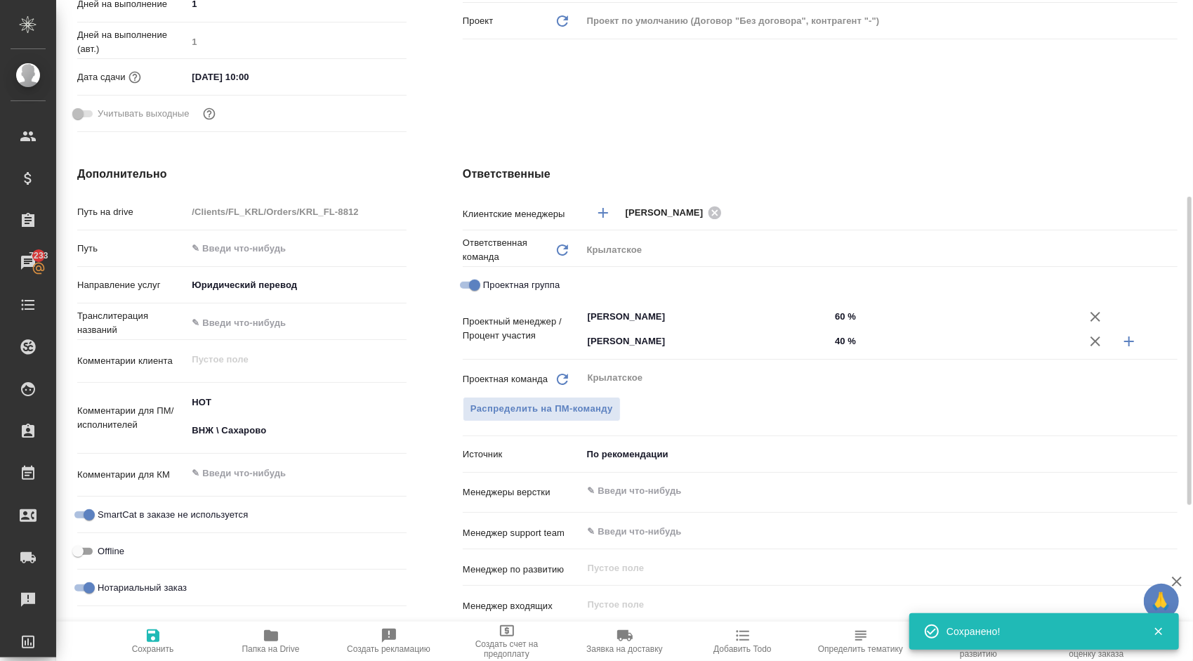
type textarea "x"
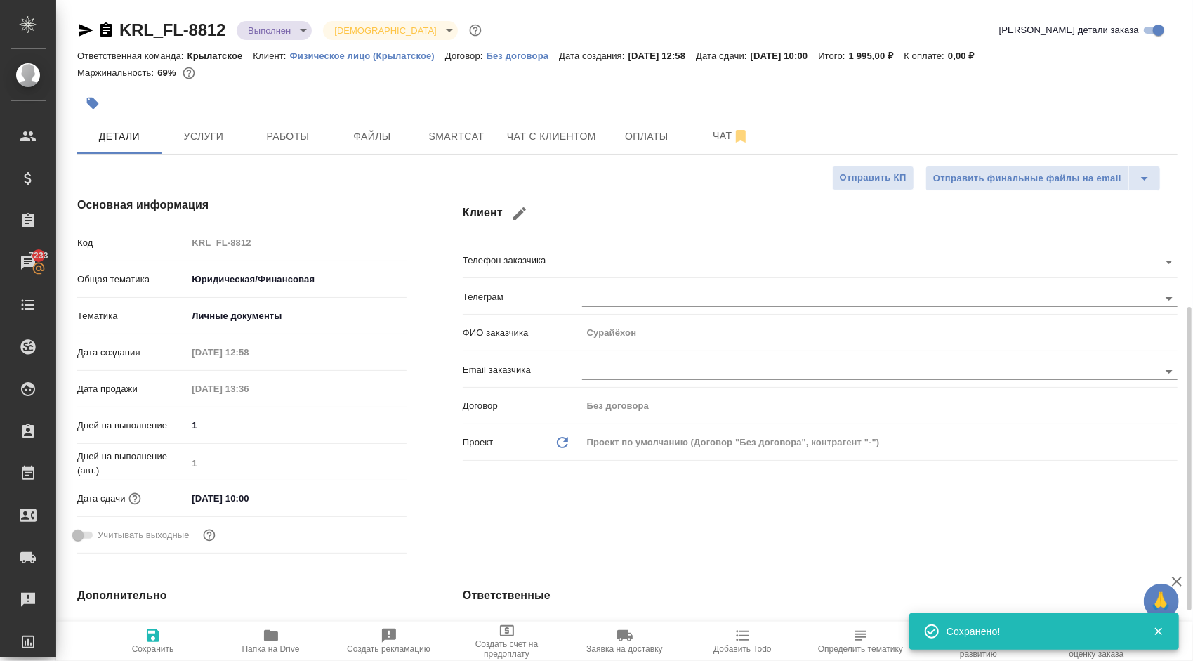
scroll to position [211, 0]
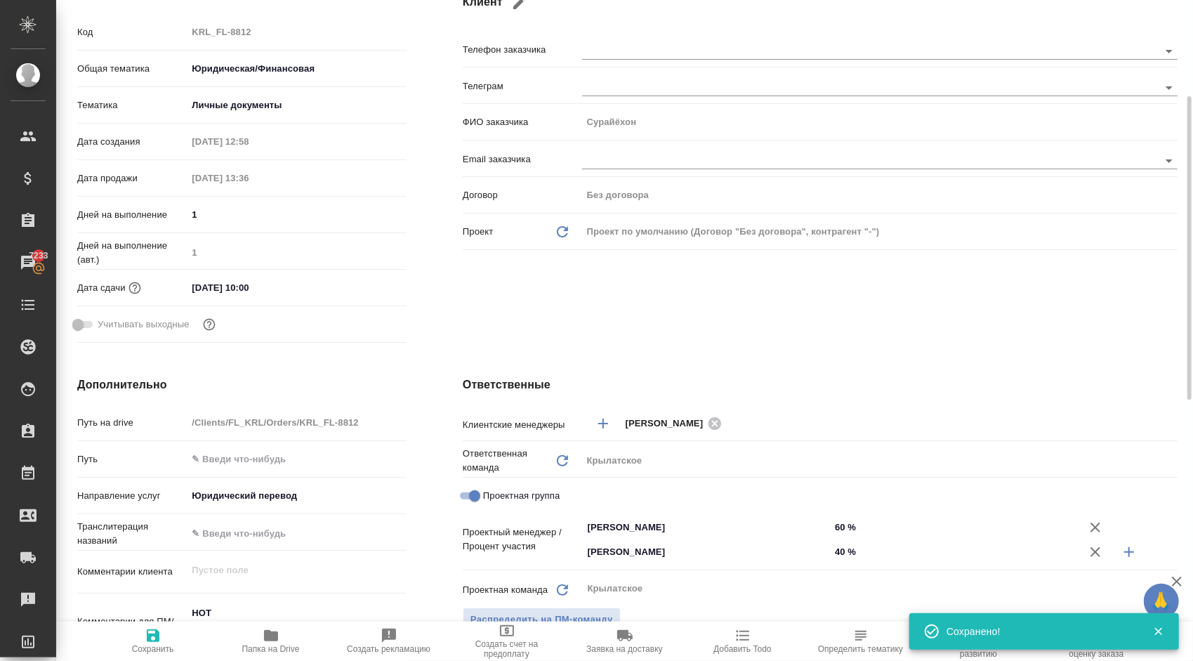
click at [178, 637] on span "Сохранить" at bounding box center [153, 640] width 101 height 27
type textarea "x"
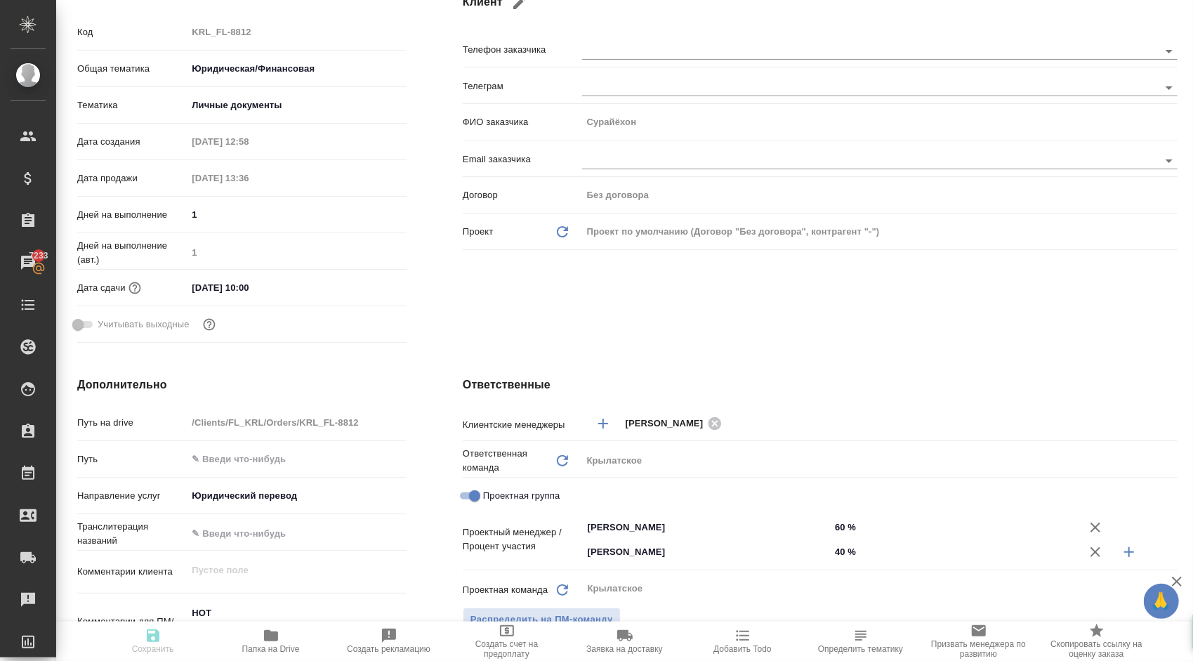
type textarea "x"
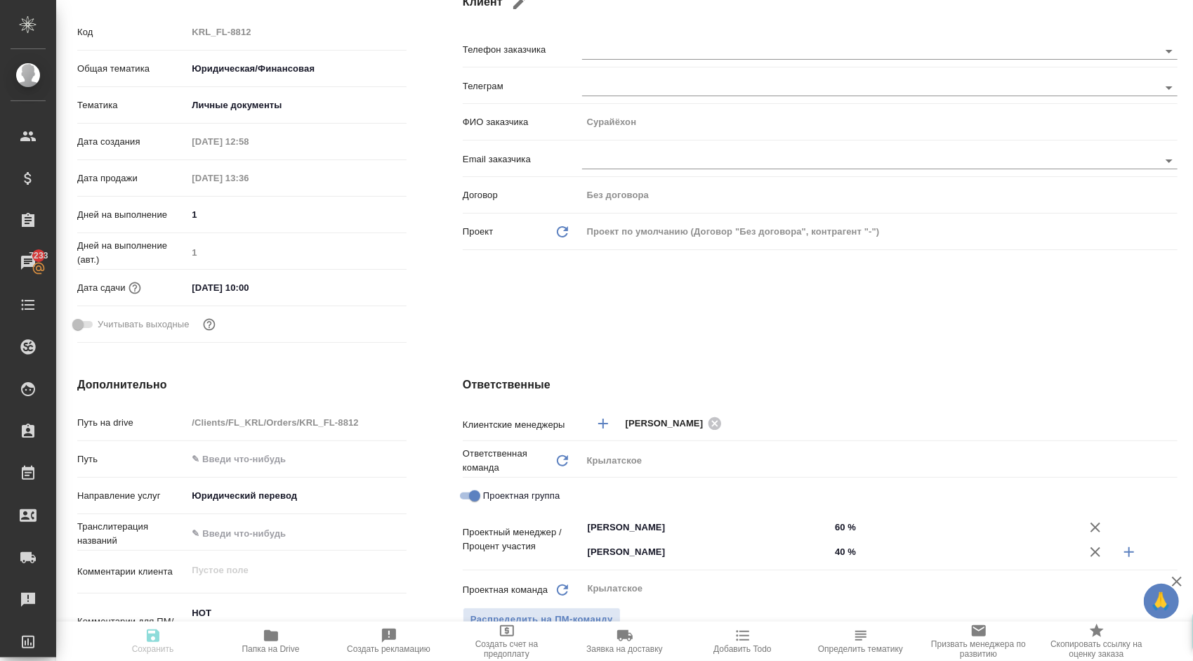
type textarea "x"
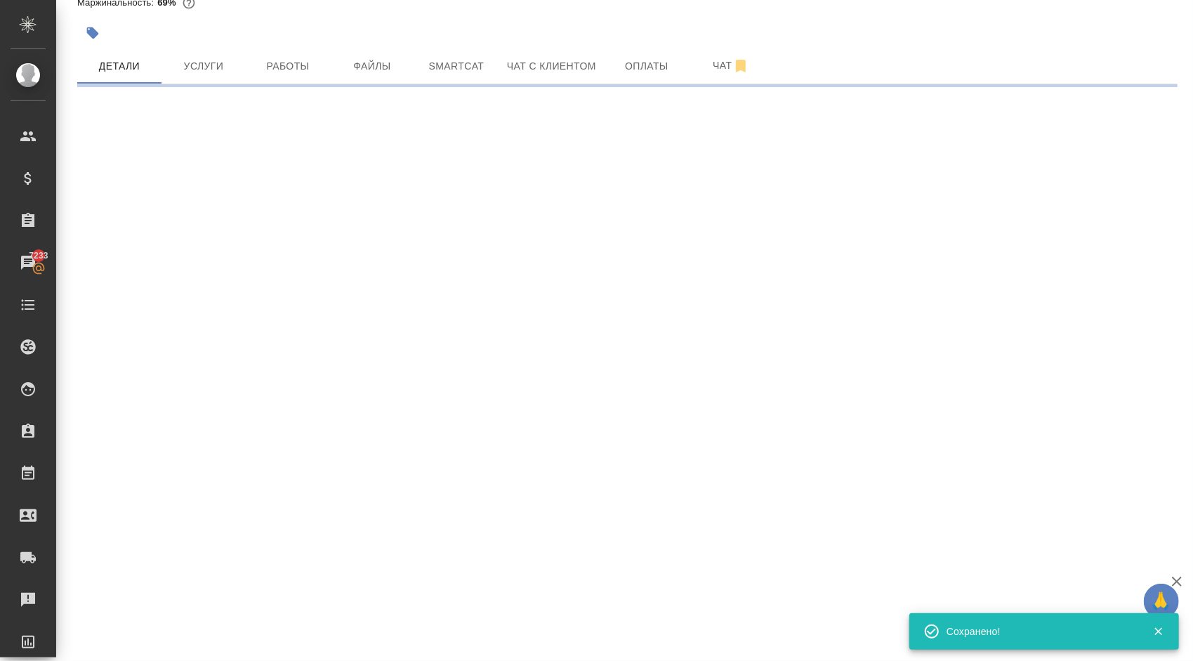
scroll to position [0, 0]
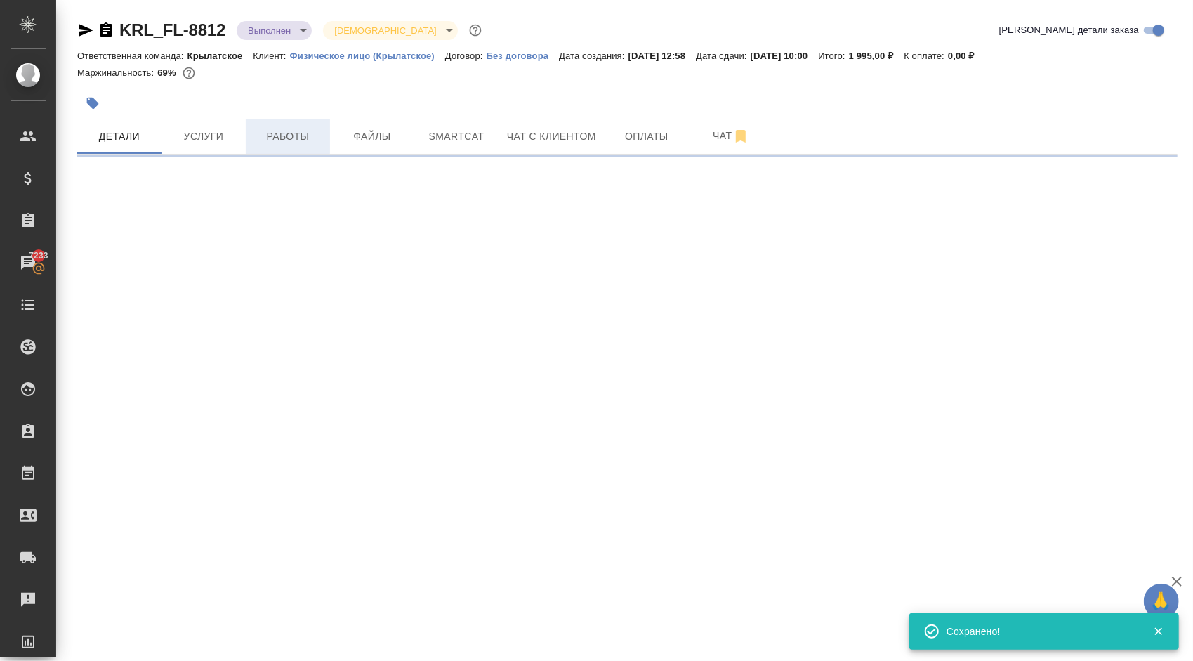
select select "RU"
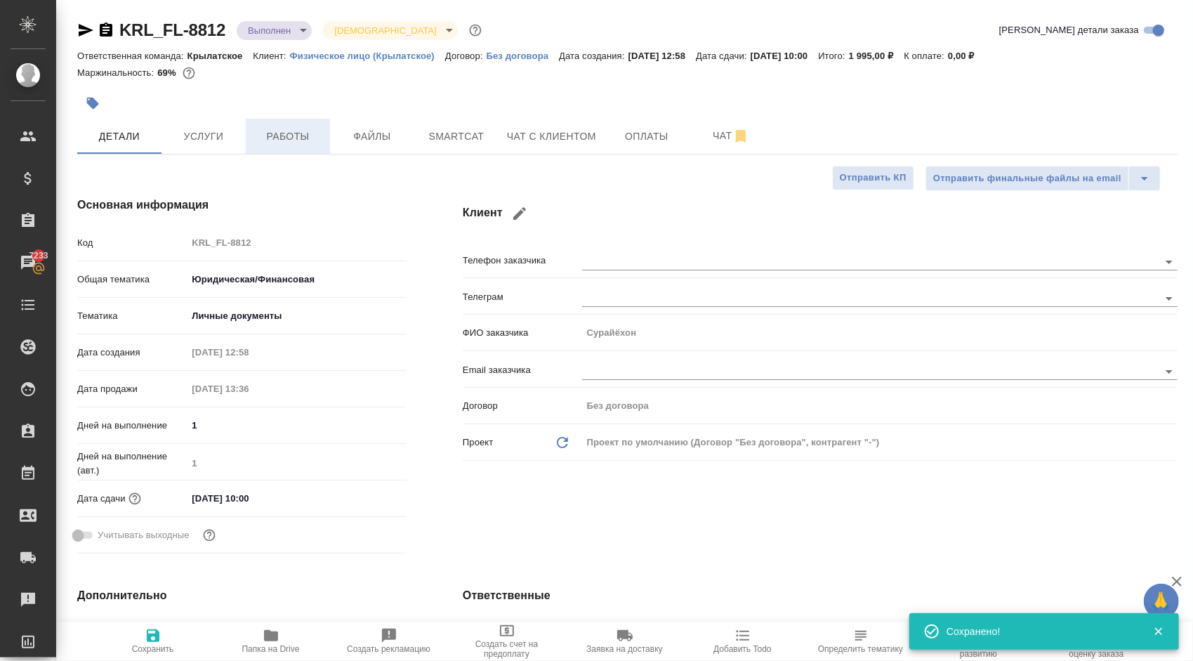
type textarea "x"
click at [302, 140] on span "Работы" at bounding box center [287, 137] width 67 height 18
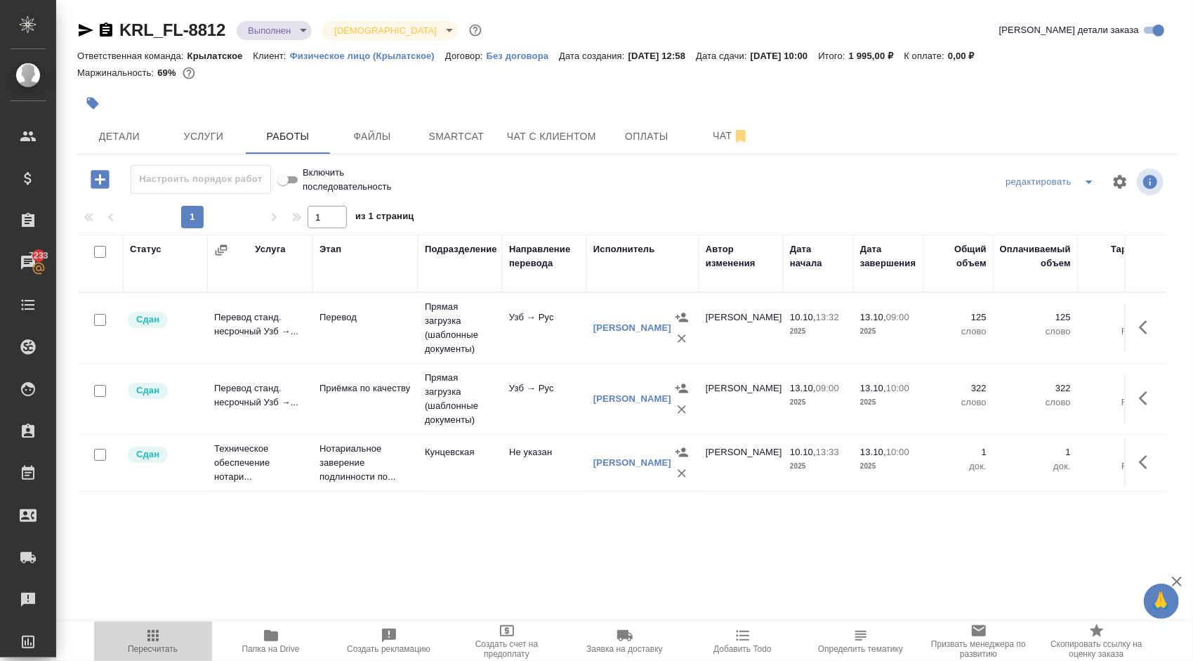
click at [133, 632] on span "Пересчитать" at bounding box center [153, 640] width 101 height 27
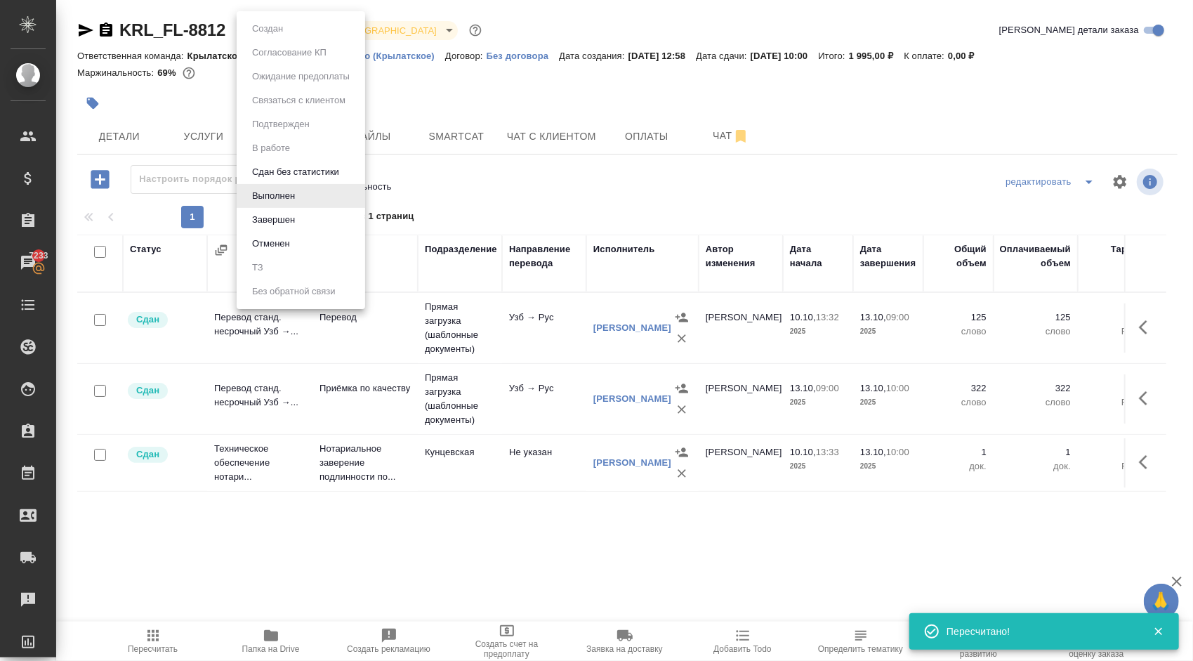
click at [257, 34] on body "🙏 .cls-1 fill:#fff; AWATERA Kasymov Timur Клиенты Спецификации Заказы 7233 Чаты…" at bounding box center [596, 330] width 1193 height 661
click at [281, 228] on li "Завершен" at bounding box center [301, 220] width 129 height 24
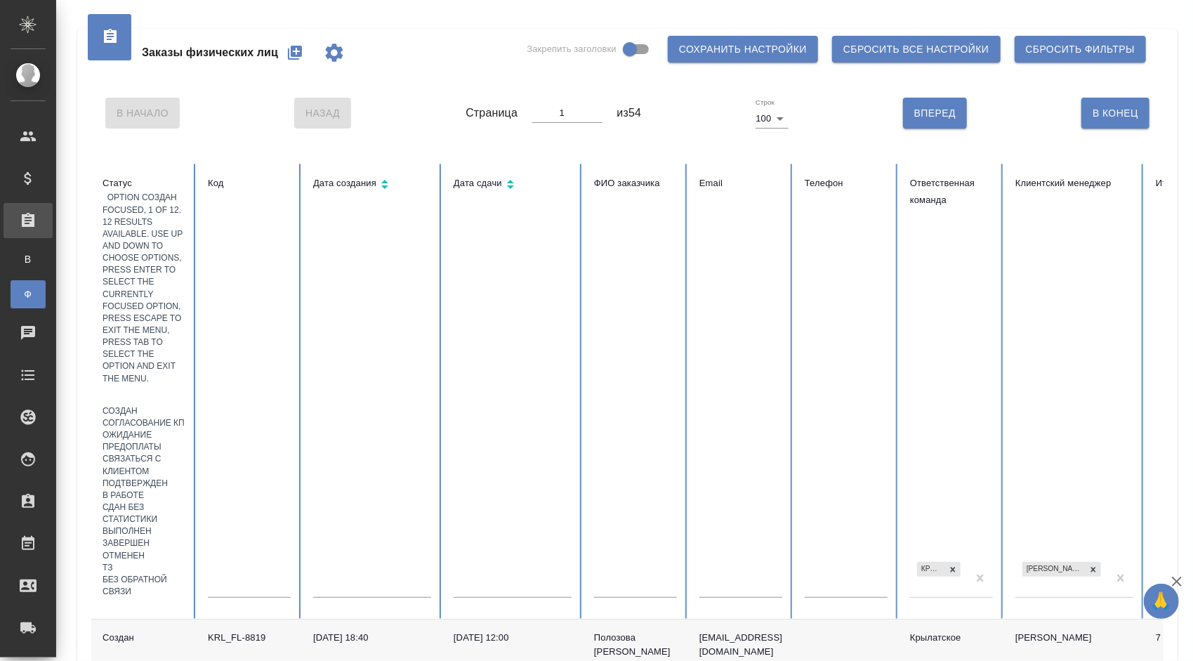
click at [121, 385] on div at bounding box center [144, 395] width 83 height 20
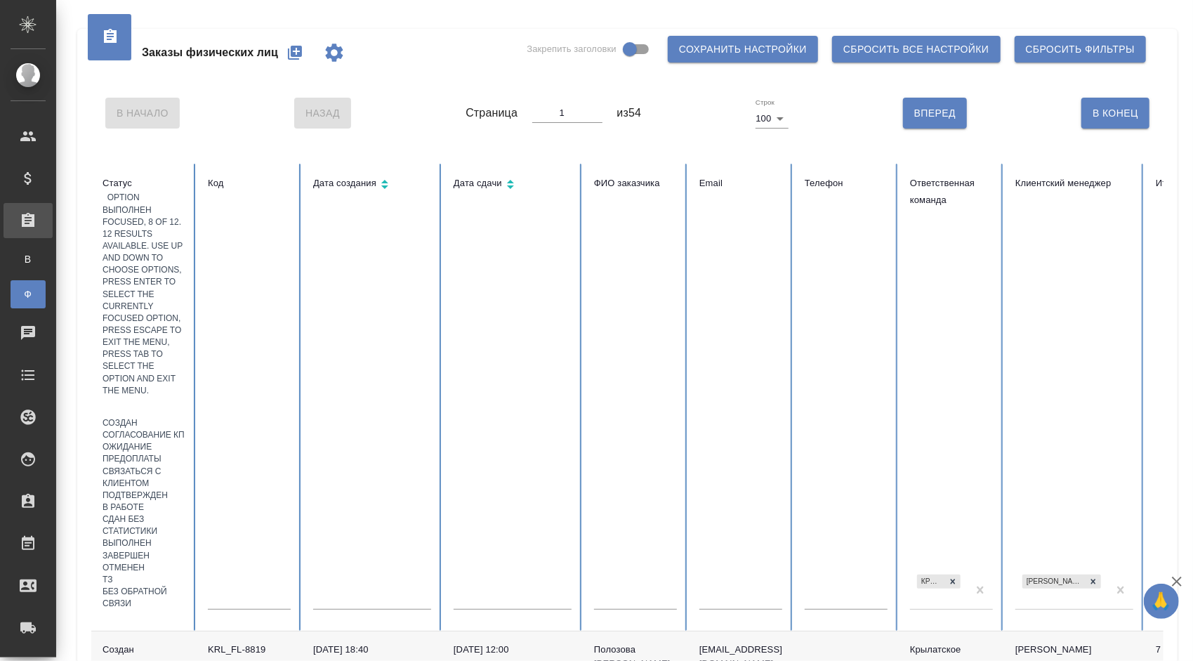
click at [162, 537] on div "Выполнен" at bounding box center [144, 543] width 83 height 12
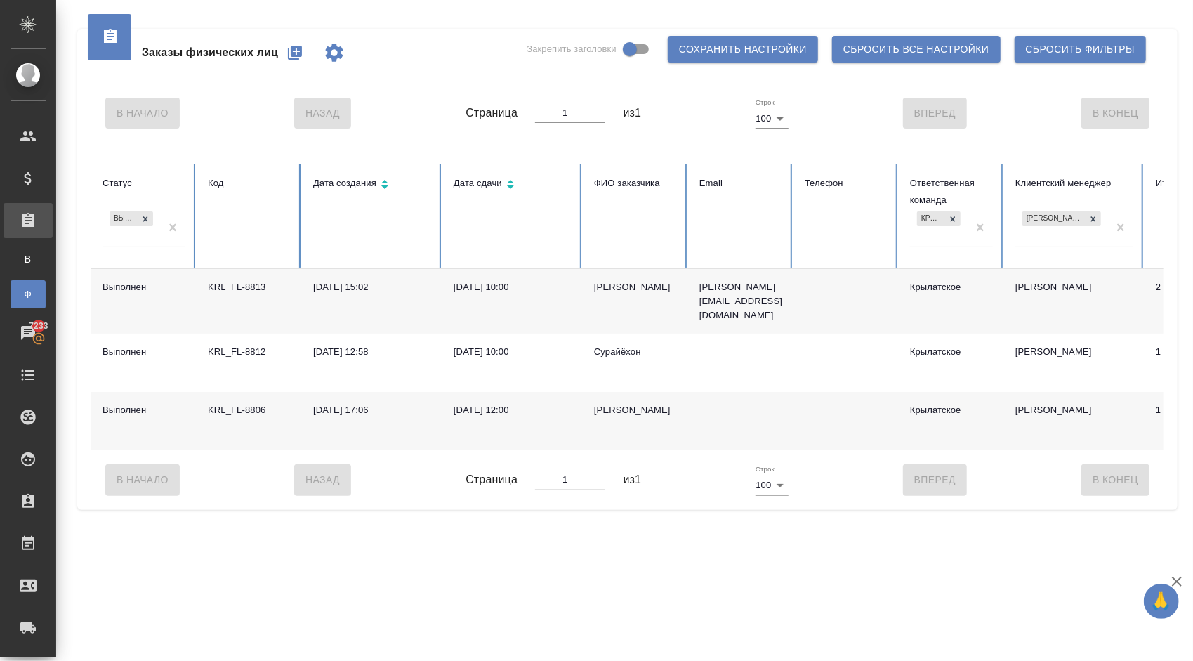
click at [610, 284] on div "[PERSON_NAME]" at bounding box center [635, 287] width 83 height 14
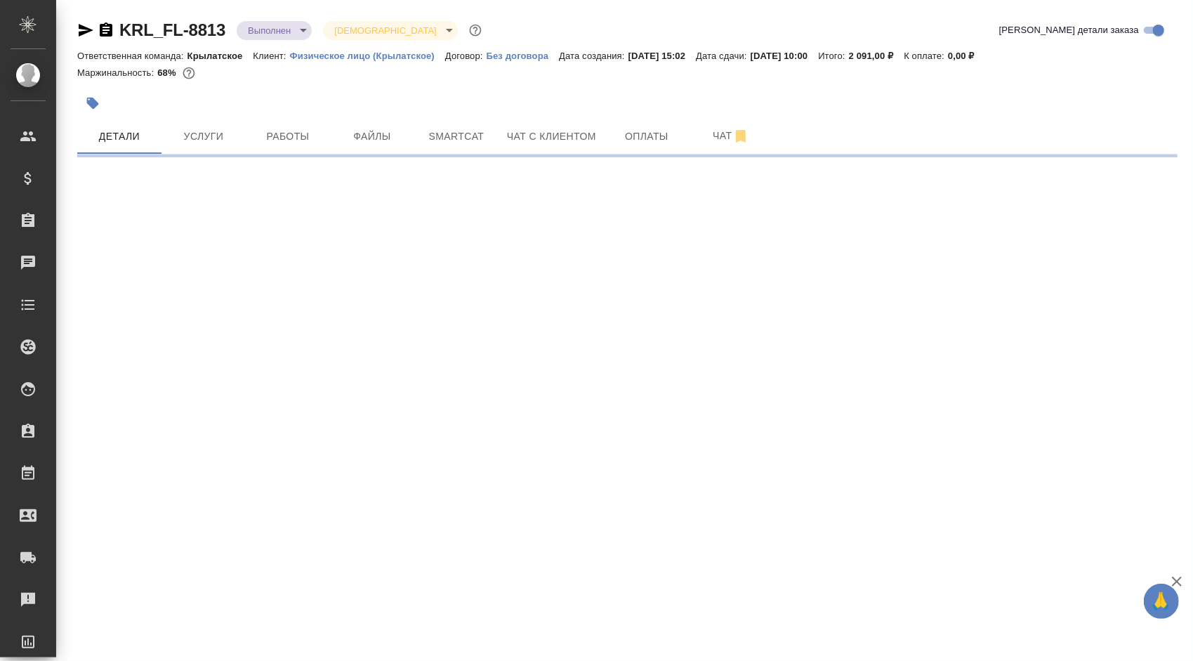
select select "RU"
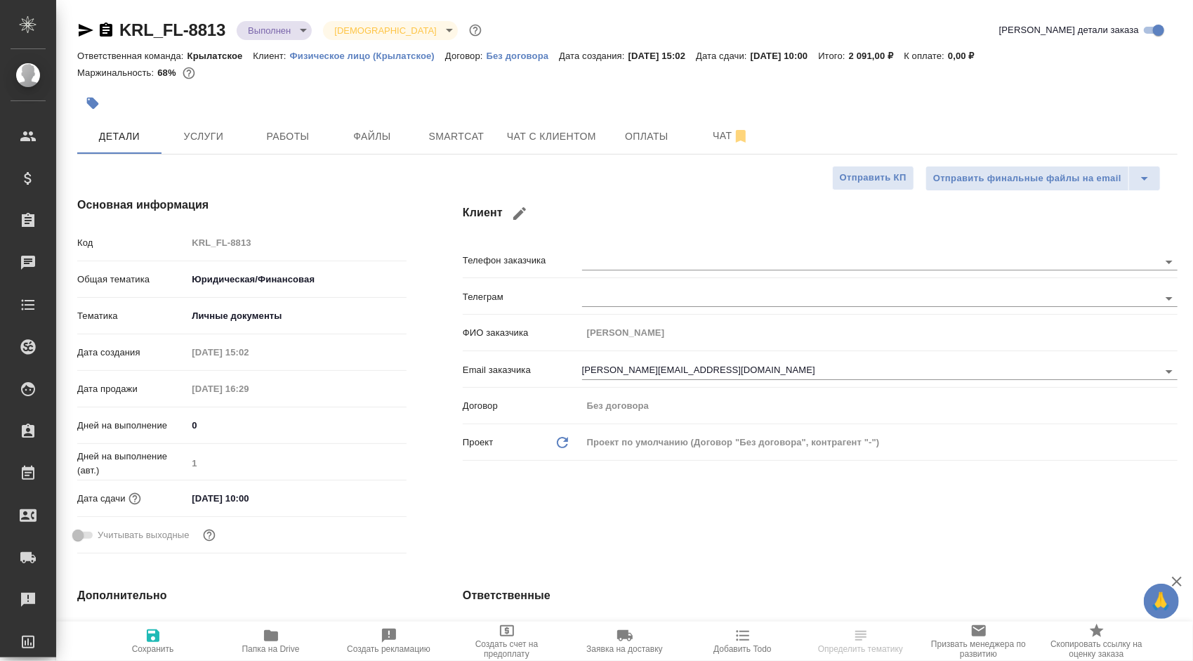
type textarea "x"
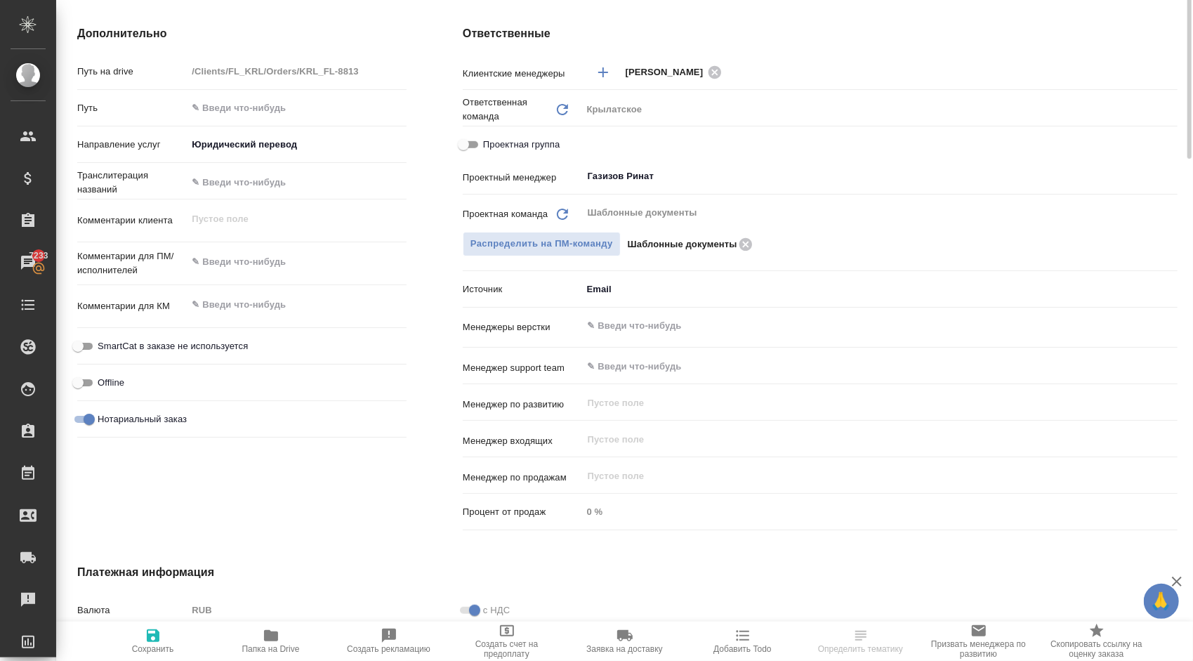
scroll to position [70, 0]
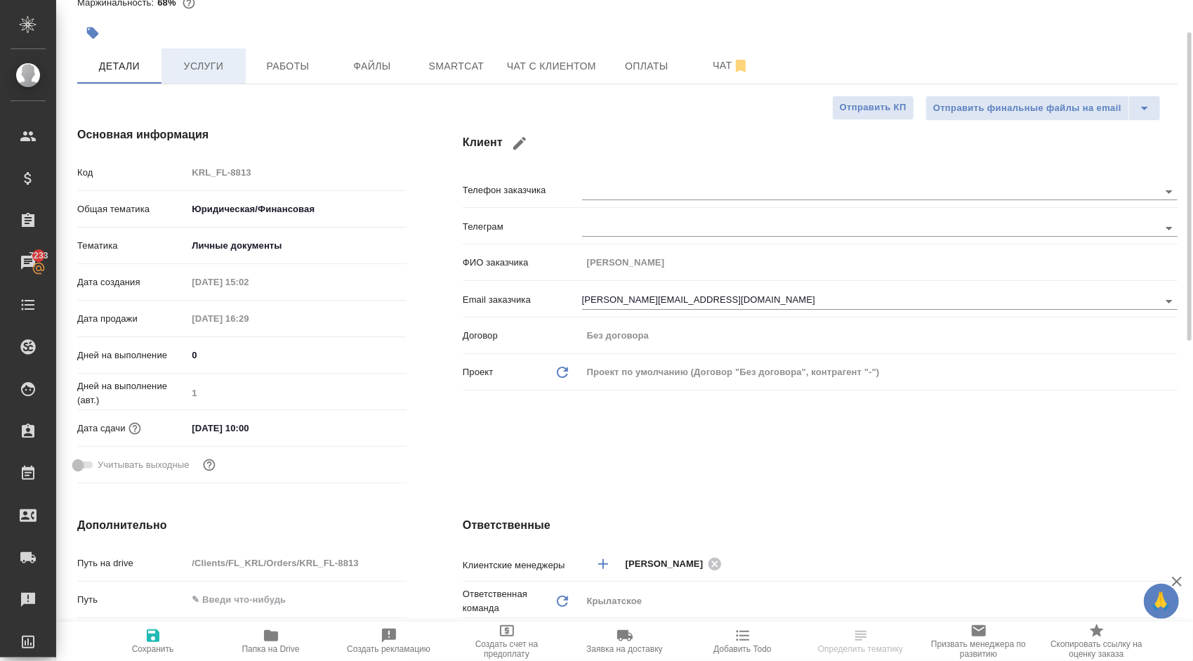
click at [225, 72] on span "Услуги" at bounding box center [203, 67] width 67 height 18
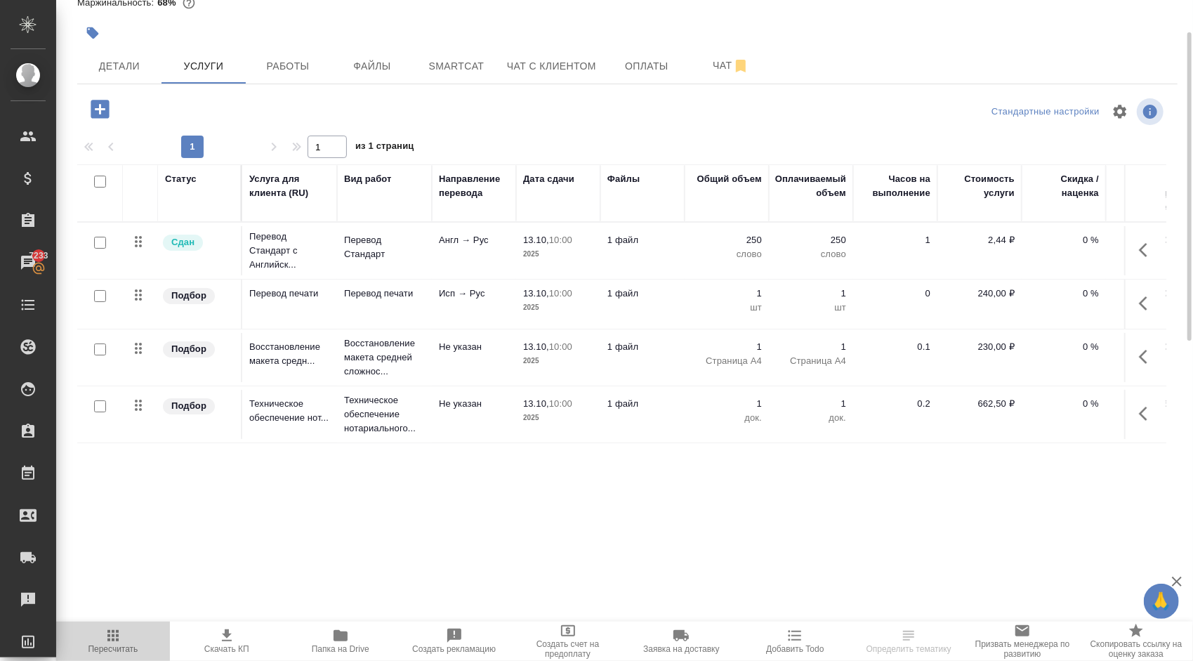
click at [98, 627] on span "Пересчитать" at bounding box center [113, 640] width 97 height 27
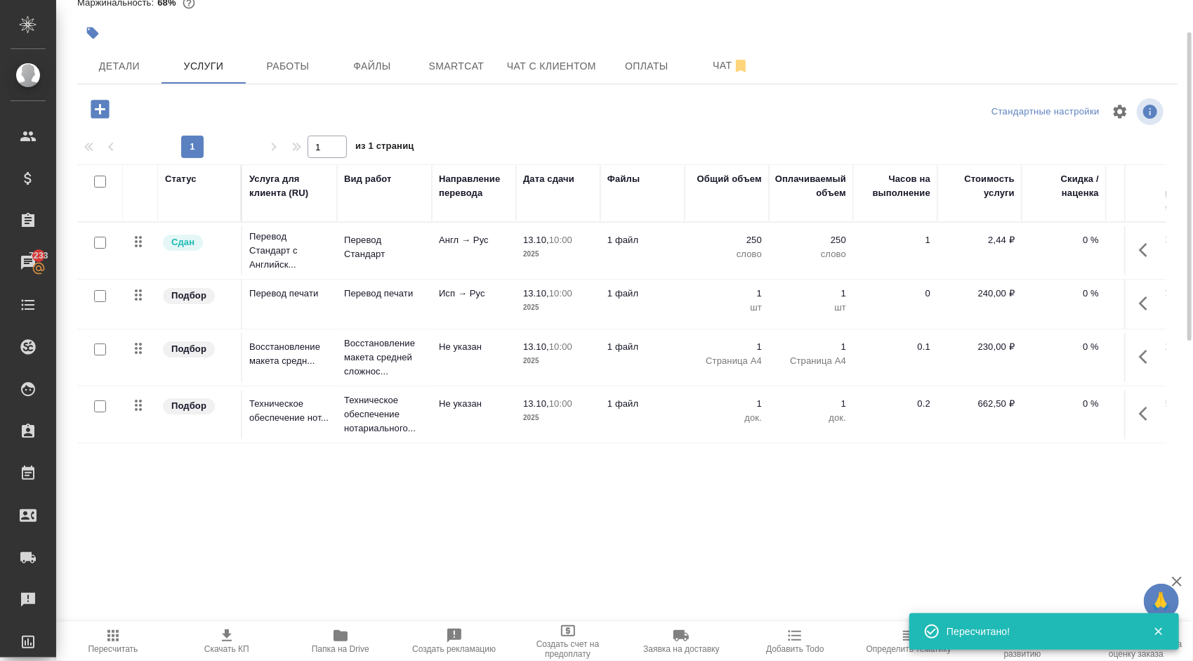
drag, startPoint x: 947, startPoint y: 455, endPoint x: 1067, endPoint y: 462, distance: 120.3
click at [1067, 462] on div "Статус Услуга для клиента (RU) Вид работ Направление перевода Дата сдачи Файлы …" at bounding box center [621, 315] width 1089 height 302
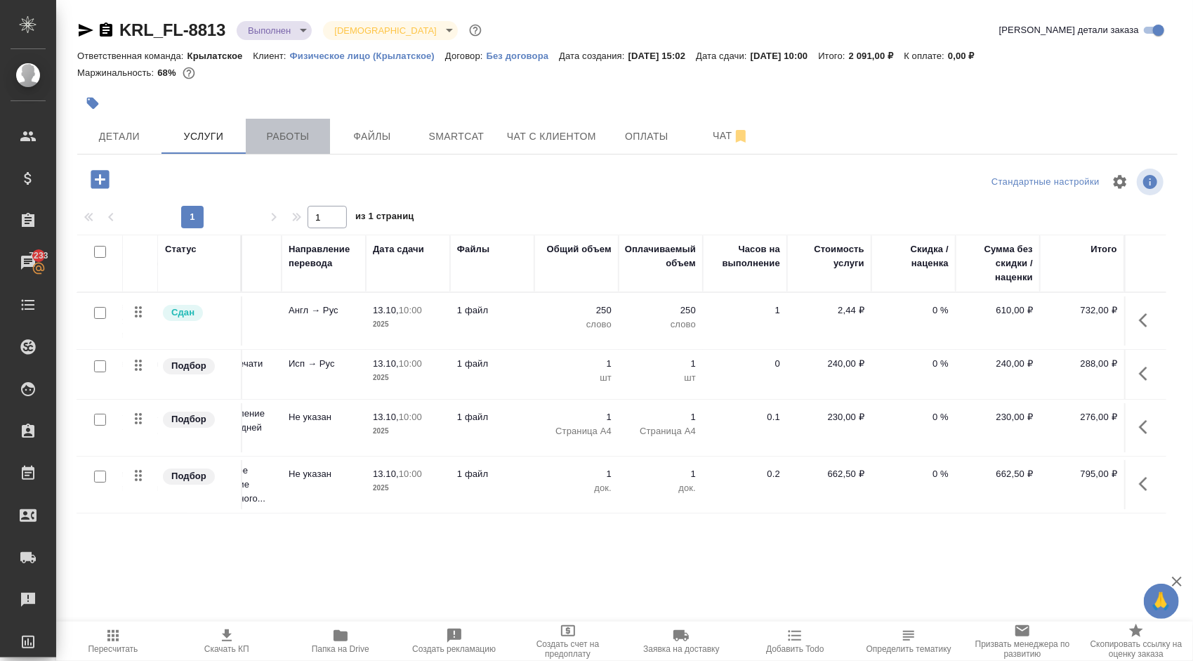
drag, startPoint x: 296, startPoint y: 136, endPoint x: 328, endPoint y: 140, distance: 32.5
click at [296, 138] on span "Работы" at bounding box center [287, 137] width 67 height 18
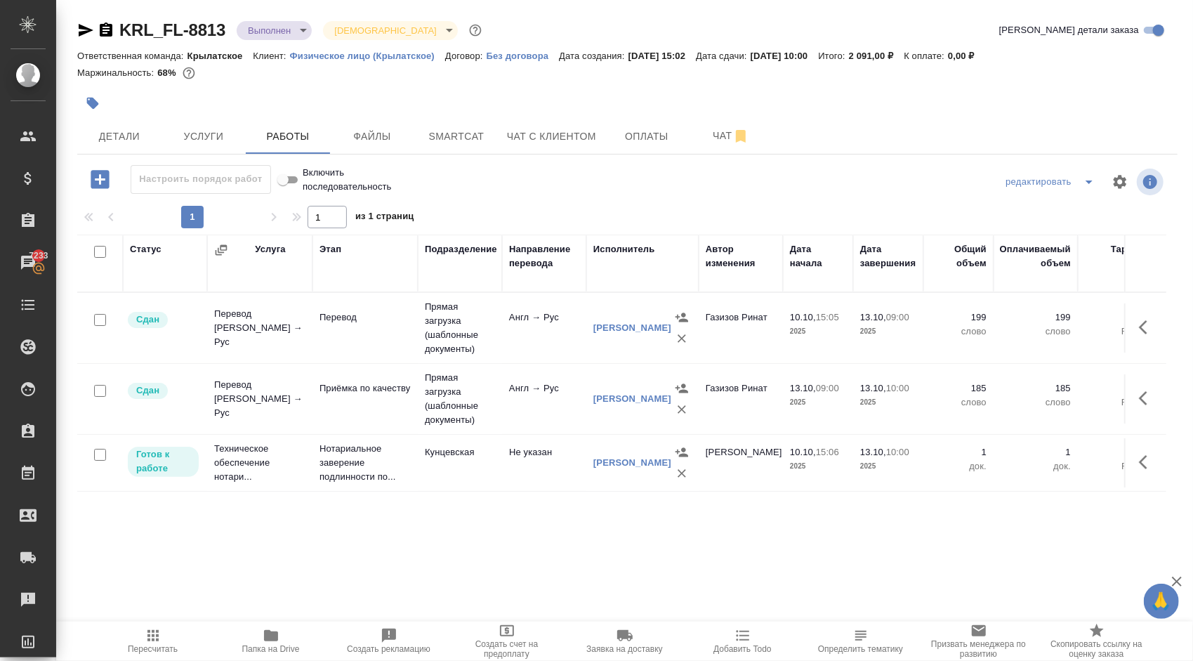
click at [1156, 470] on button "button" at bounding box center [1148, 462] width 34 height 34
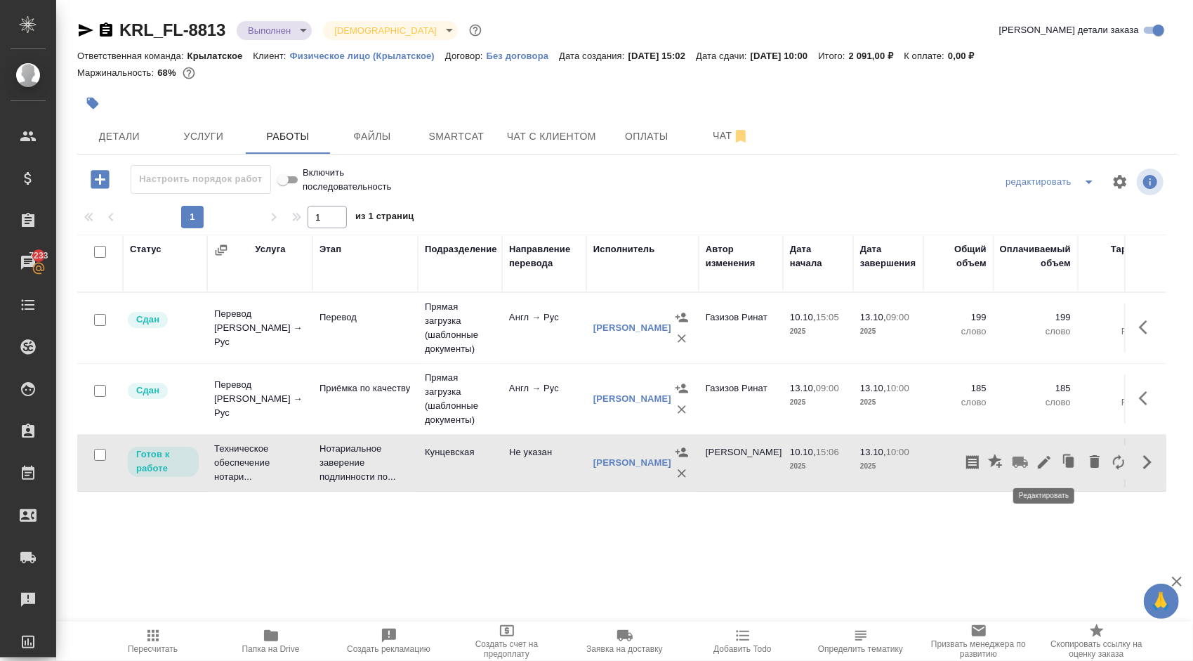
click at [1043, 463] on icon "button" at bounding box center [1044, 462] width 13 height 13
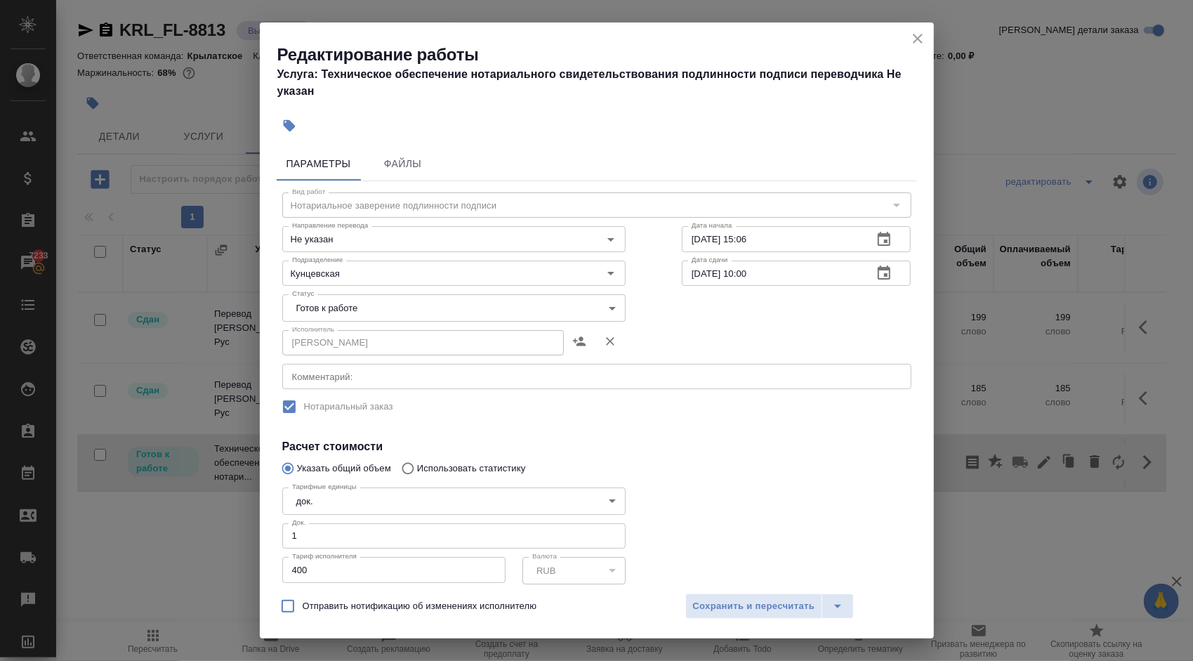
click at [455, 298] on body "🙏 .cls-1 fill:#fff; AWATERA [PERSON_NAME] Спецификации Заказы 7233 Чаты Todo Пр…" at bounding box center [596, 330] width 1193 height 661
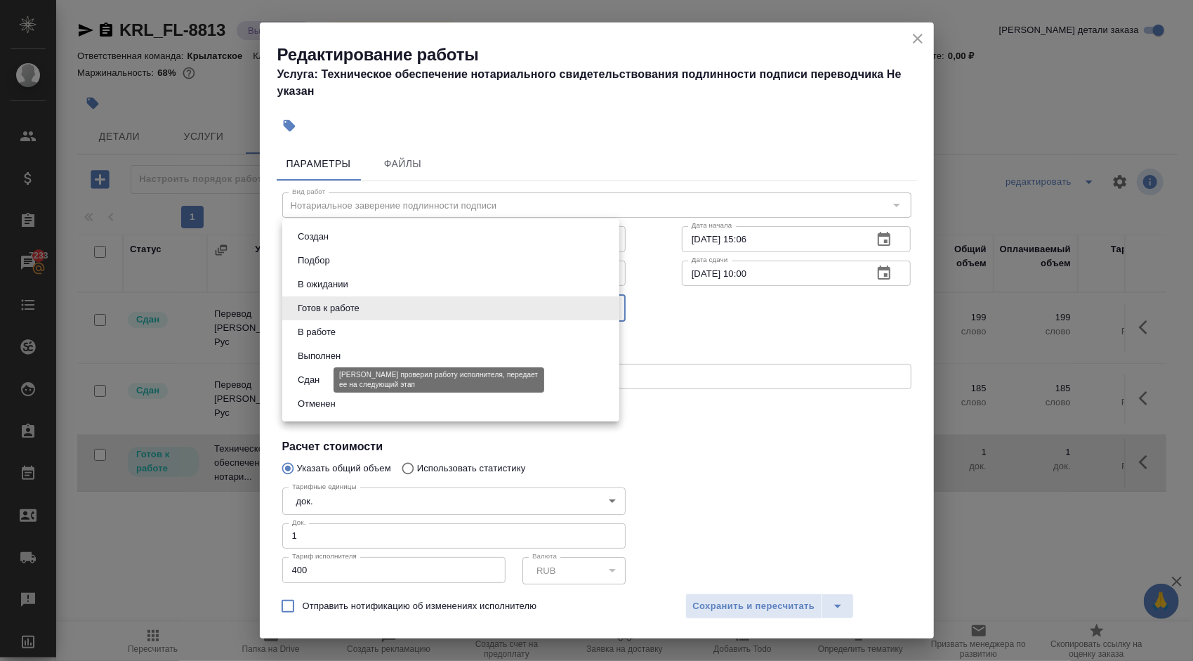
click at [312, 379] on button "Сдан" at bounding box center [309, 379] width 30 height 15
type input "closed"
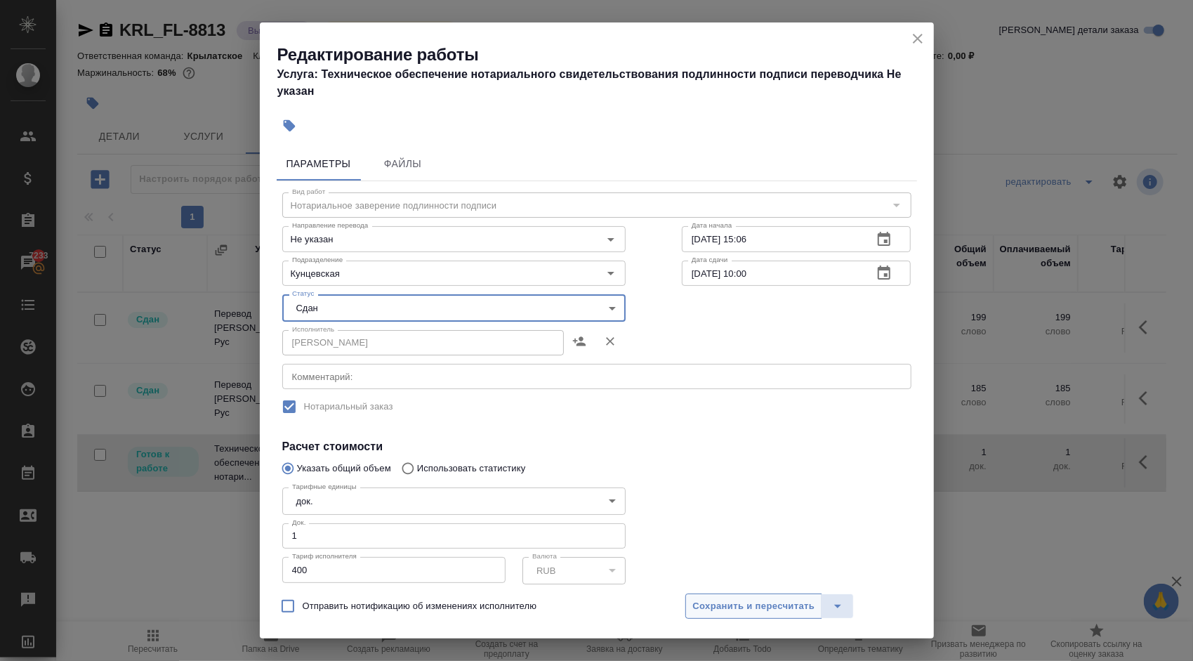
drag, startPoint x: 747, startPoint y: 607, endPoint x: 685, endPoint y: 600, distance: 62.2
click at [746, 607] on span "Сохранить и пересчитать" at bounding box center [754, 606] width 122 height 16
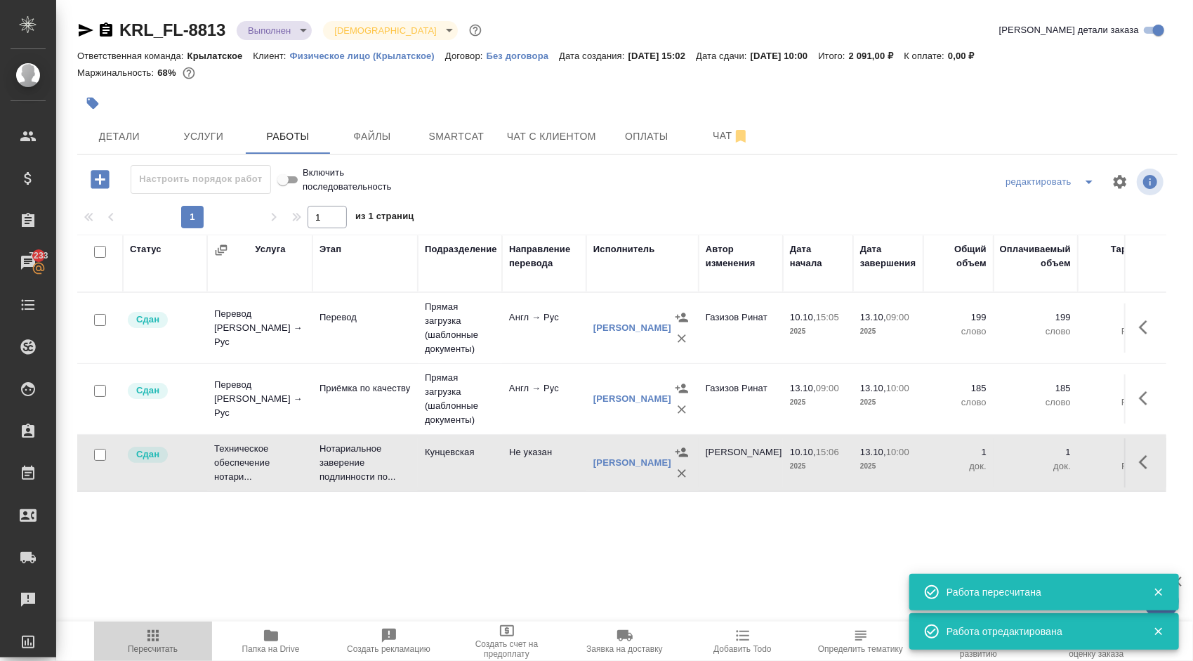
click at [172, 636] on span "Пересчитать" at bounding box center [153, 640] width 101 height 27
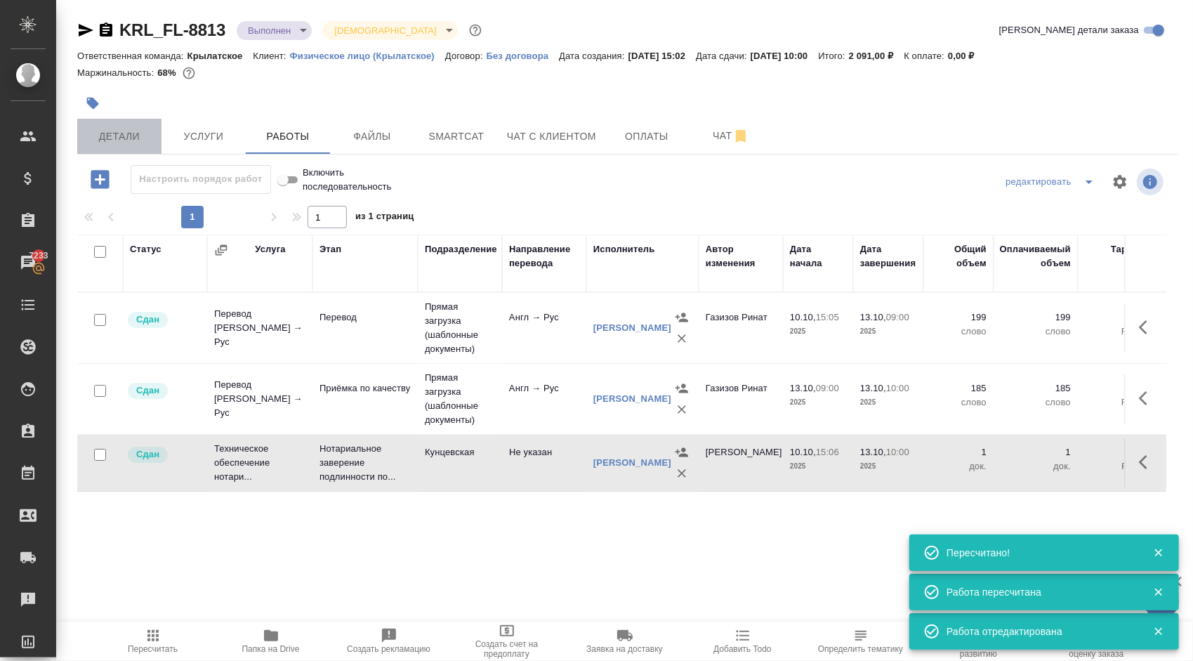
click at [124, 144] on span "Детали" at bounding box center [119, 137] width 67 height 18
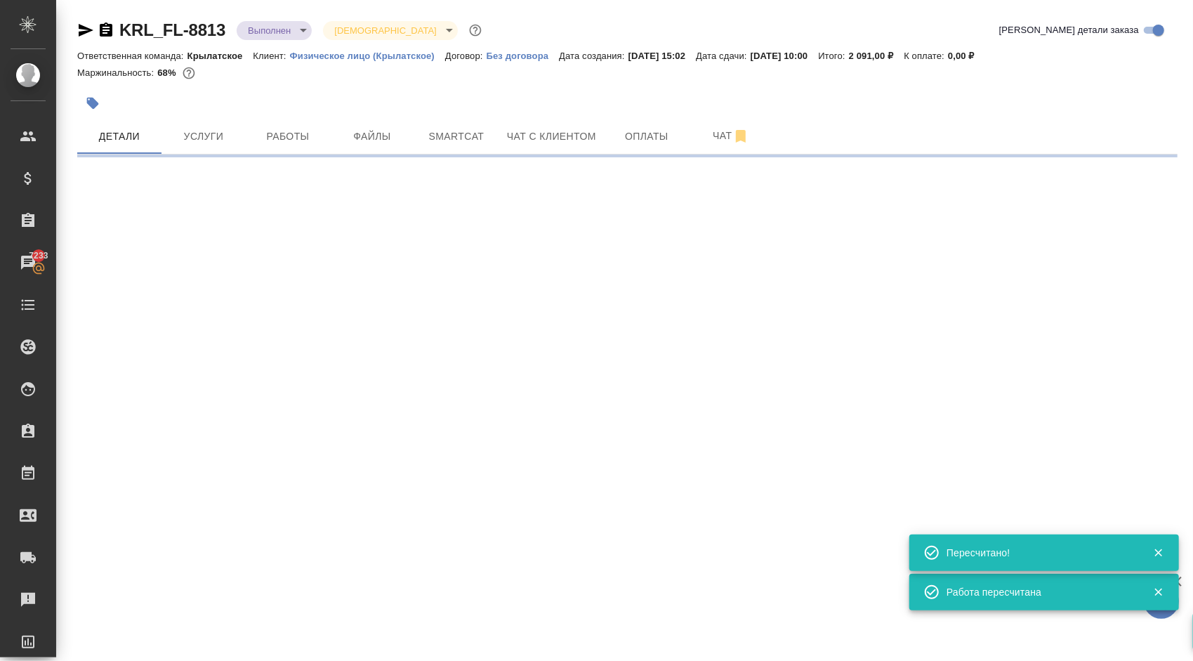
select select "RU"
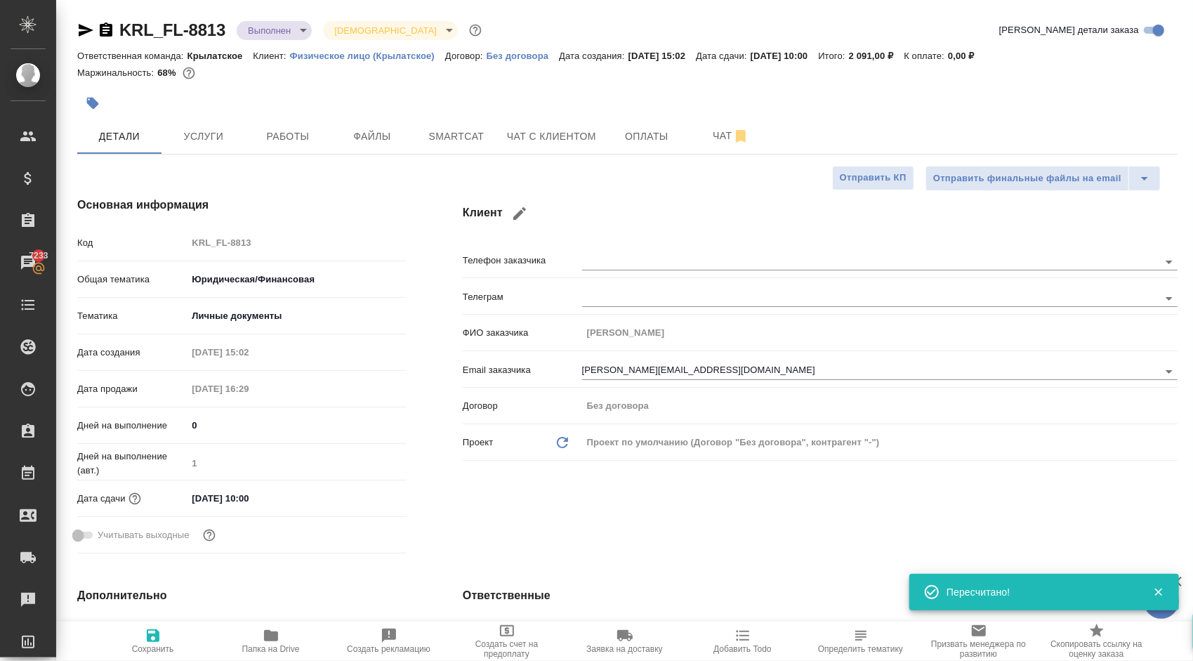
type textarea "x"
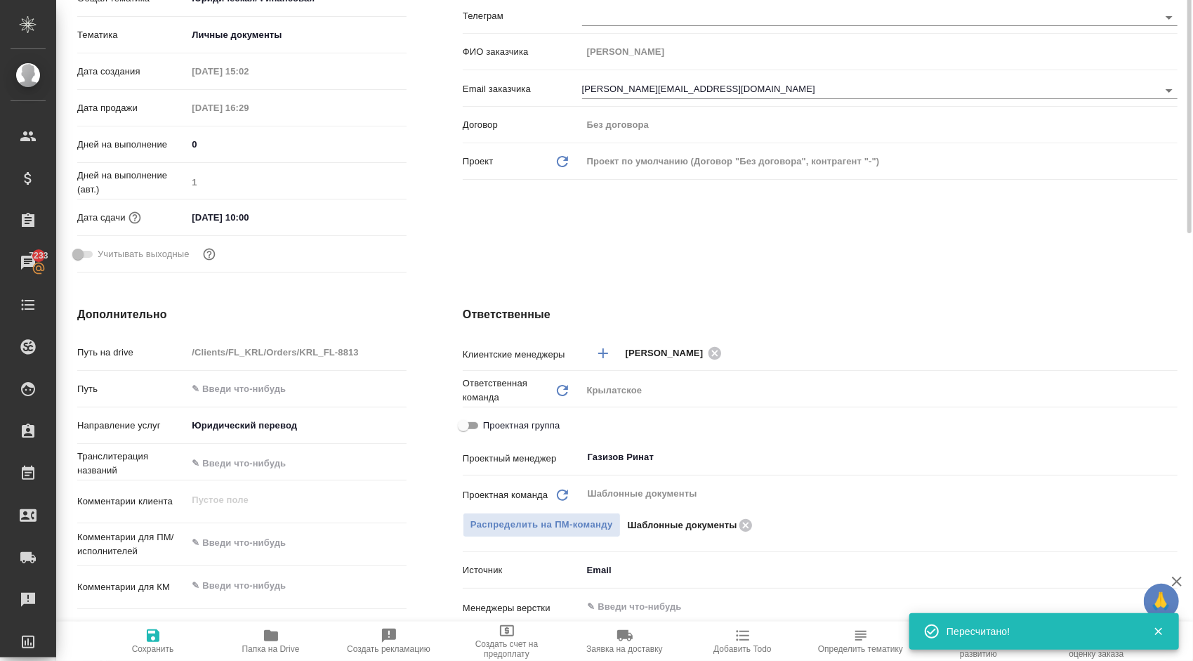
scroll to position [351, 0]
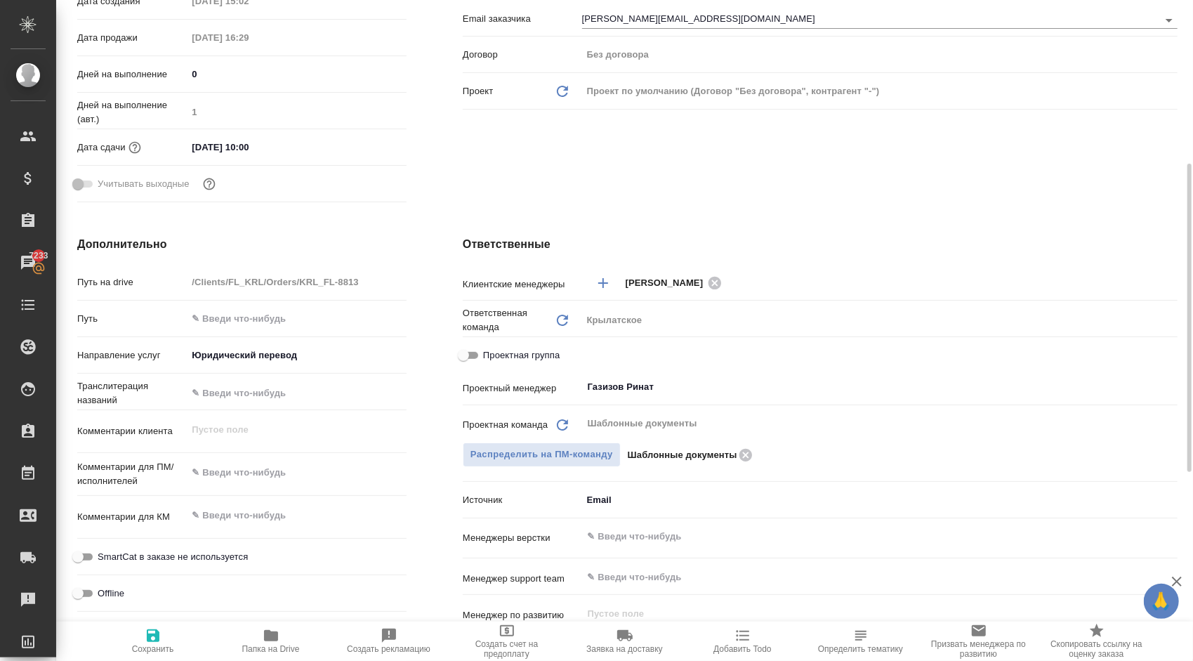
click at [547, 355] on span "Проектная группа" at bounding box center [521, 355] width 77 height 14
click at [489, 355] on input "Проектная группа" at bounding box center [463, 355] width 51 height 17
checkbox input "true"
type textarea "x"
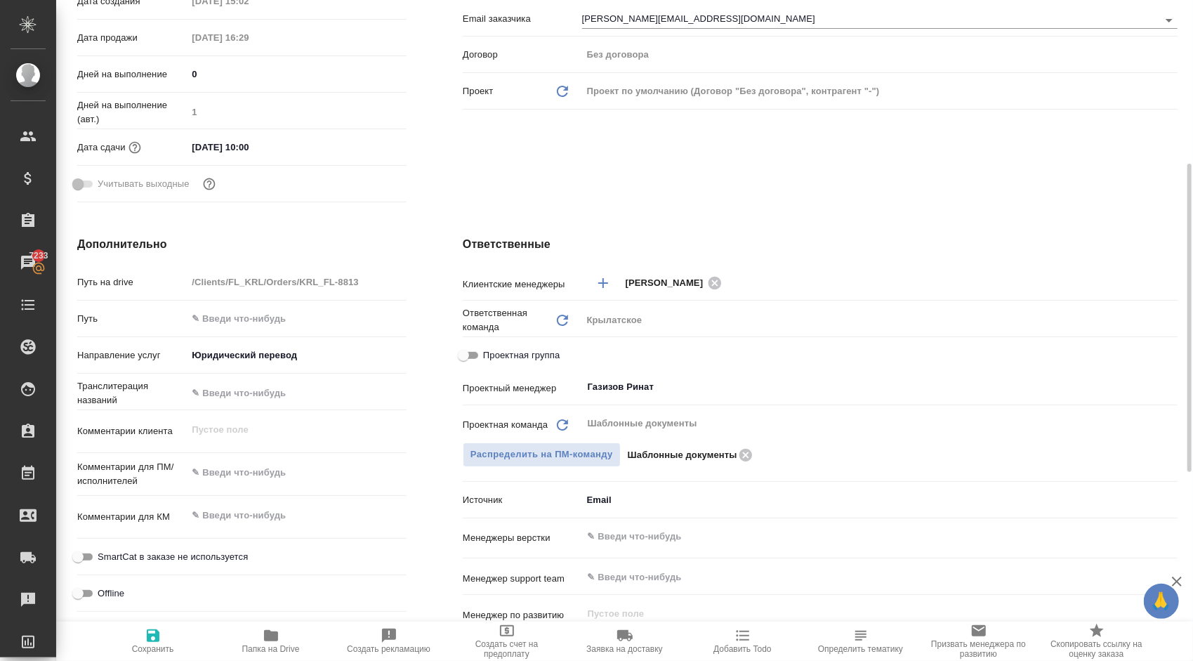
type textarea "x"
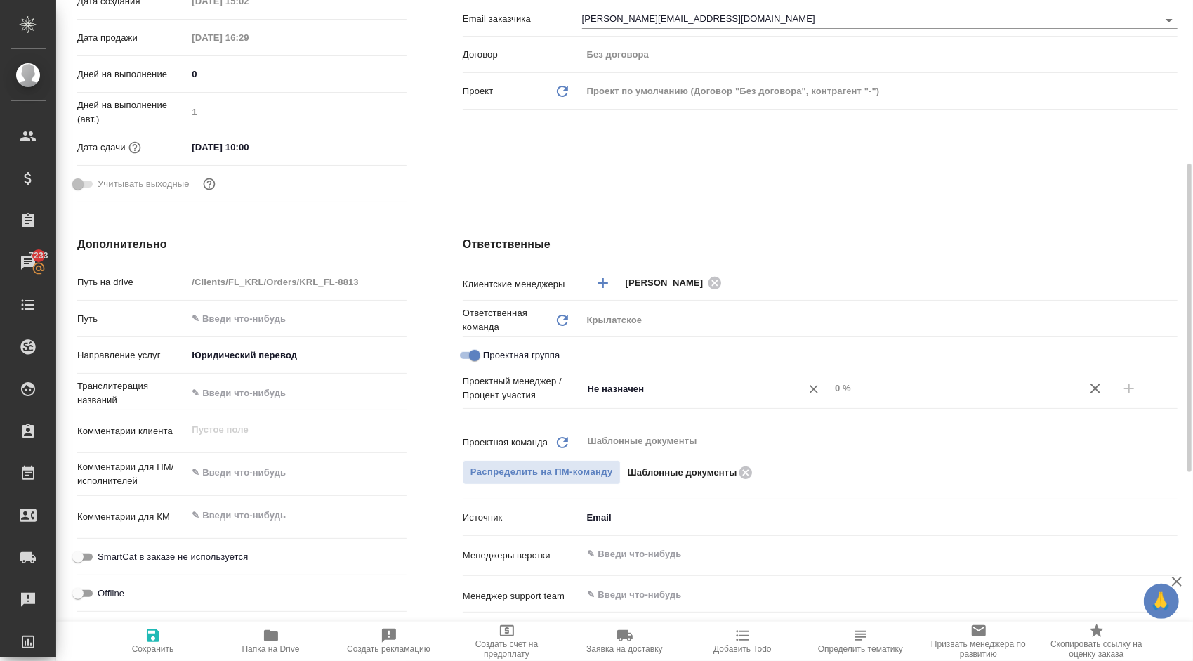
click at [677, 399] on div "Не назначен ​" at bounding box center [706, 388] width 248 height 25
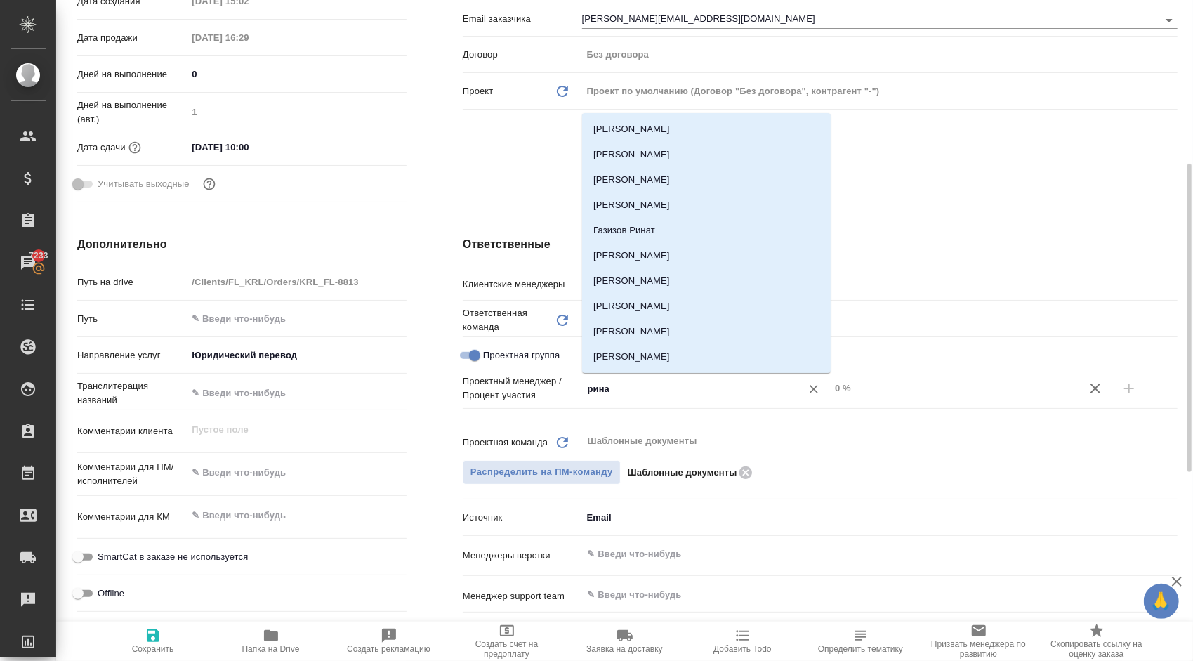
type input "ринат"
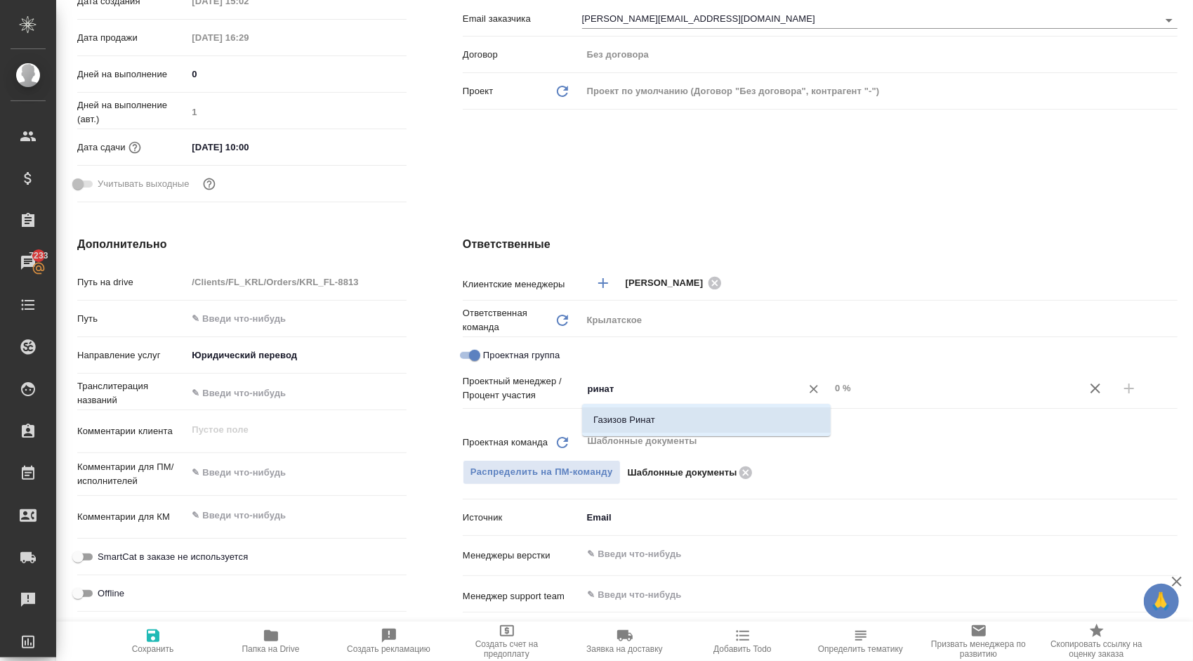
click at [678, 424] on li "Газизов Ринат" at bounding box center [706, 419] width 249 height 25
type textarea "x"
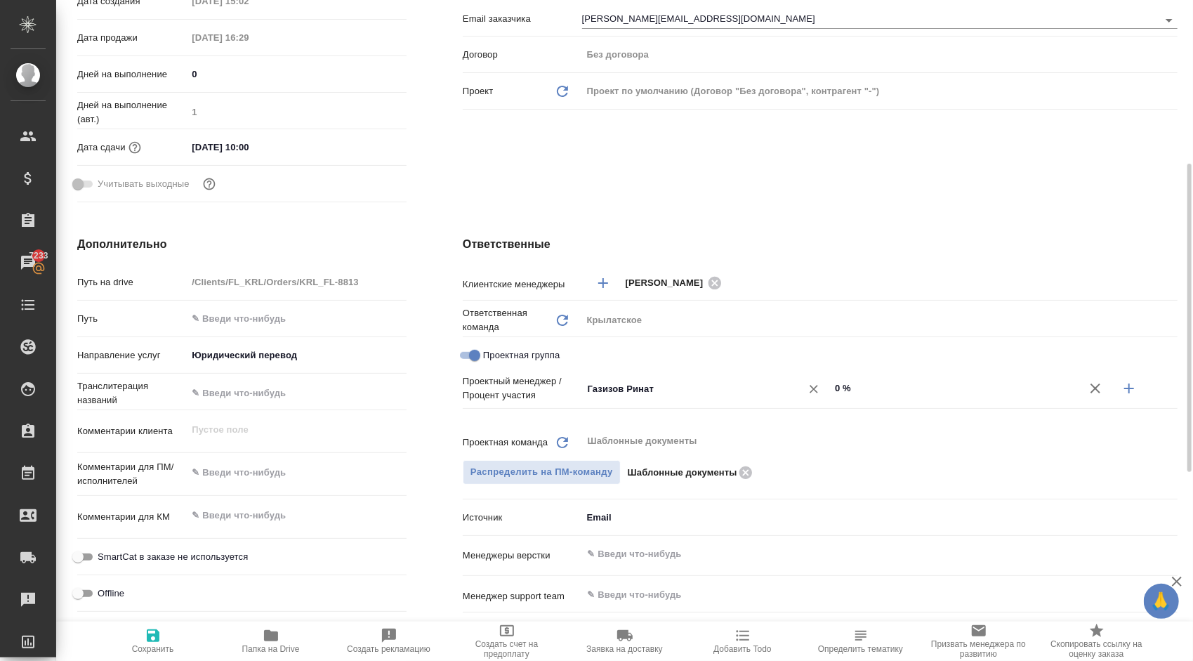
click at [806, 376] on div "Газизов Ринат ​ 0 %" at bounding box center [879, 388] width 595 height 25
type textarea "x"
type input "4 %"
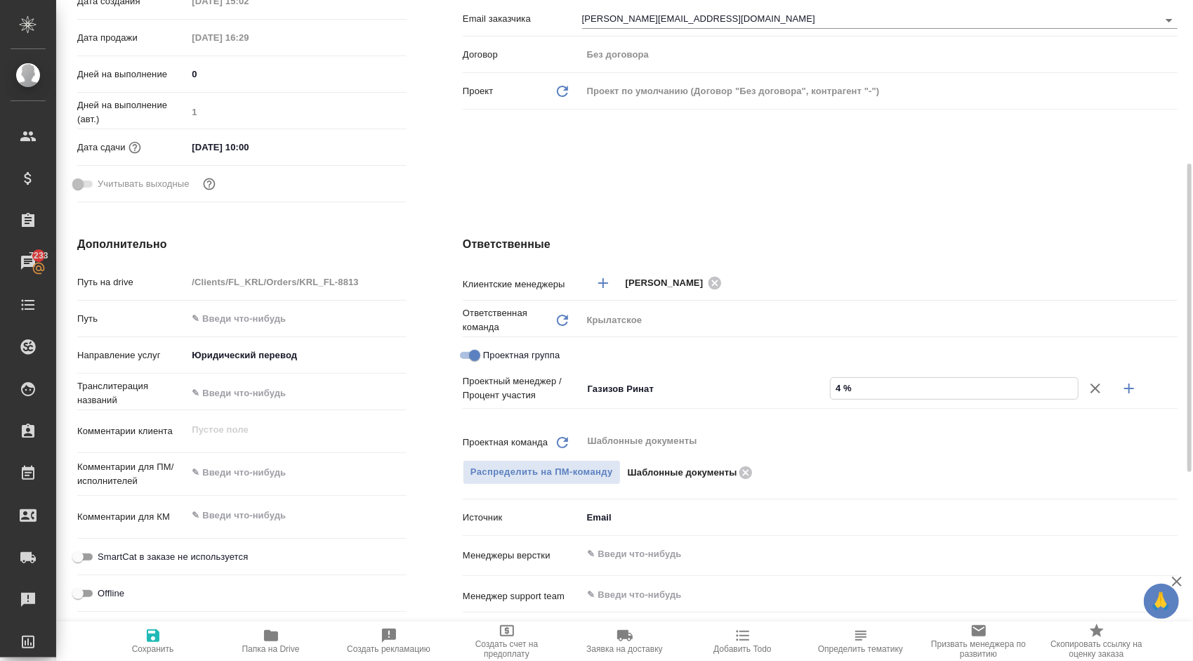
type textarea "x"
type input "49 %"
click at [1138, 387] on button "button" at bounding box center [1129, 388] width 34 height 34
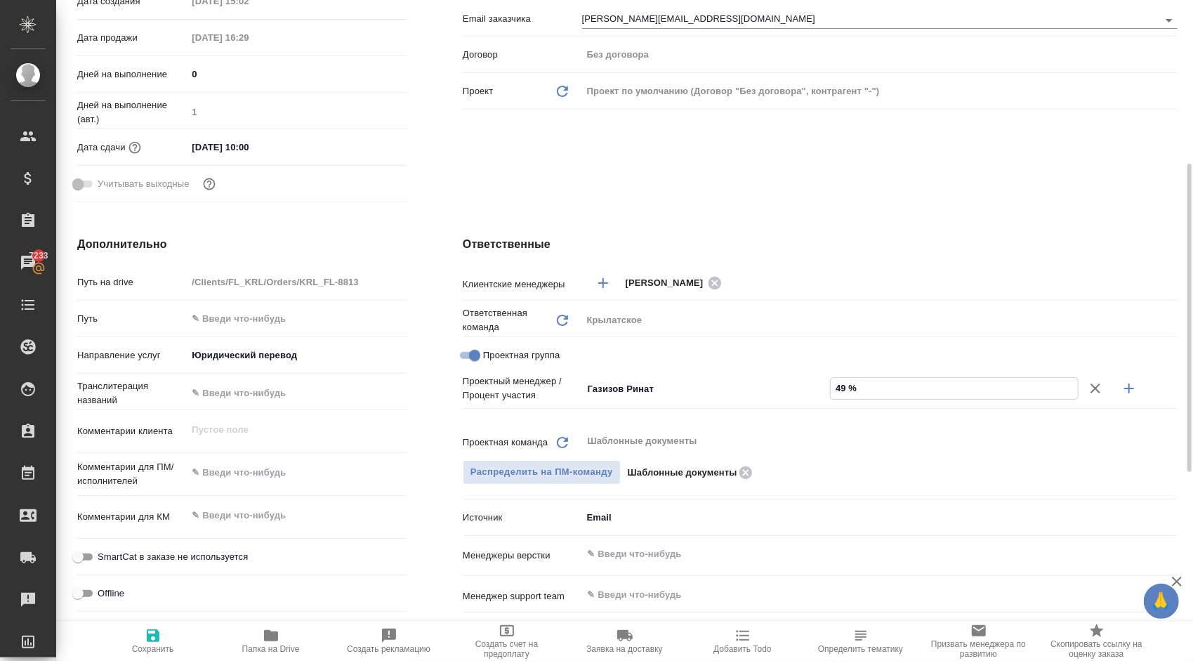
type textarea "x"
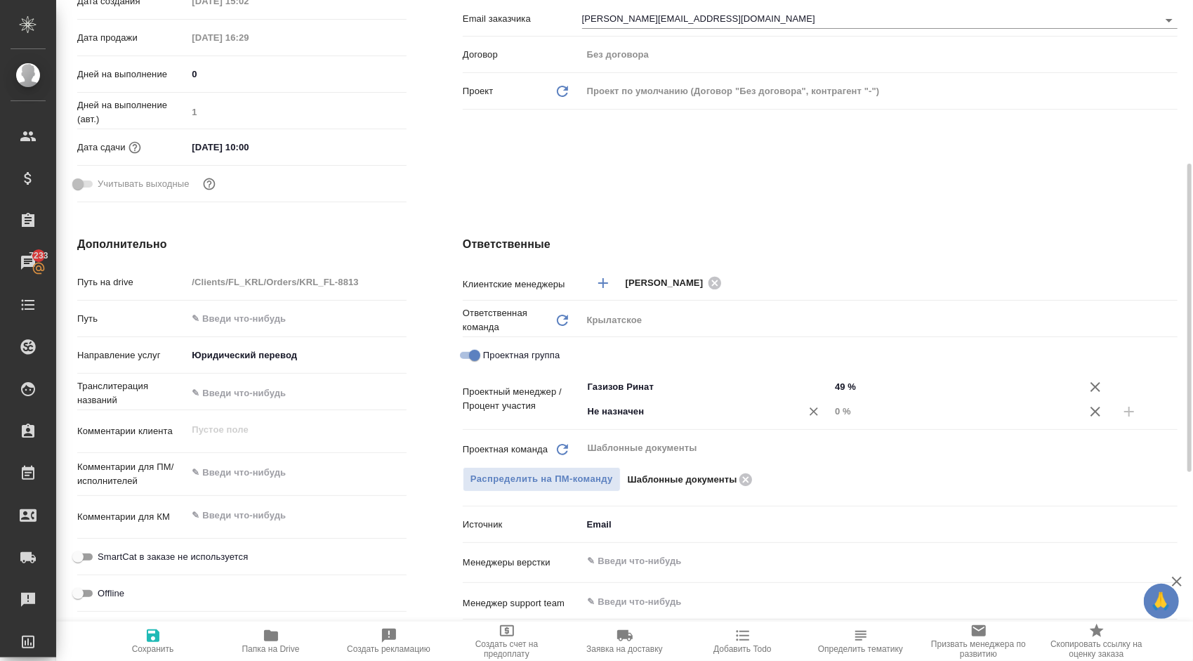
click at [619, 409] on input "Не назначен" at bounding box center [682, 411] width 192 height 17
type input "весе"
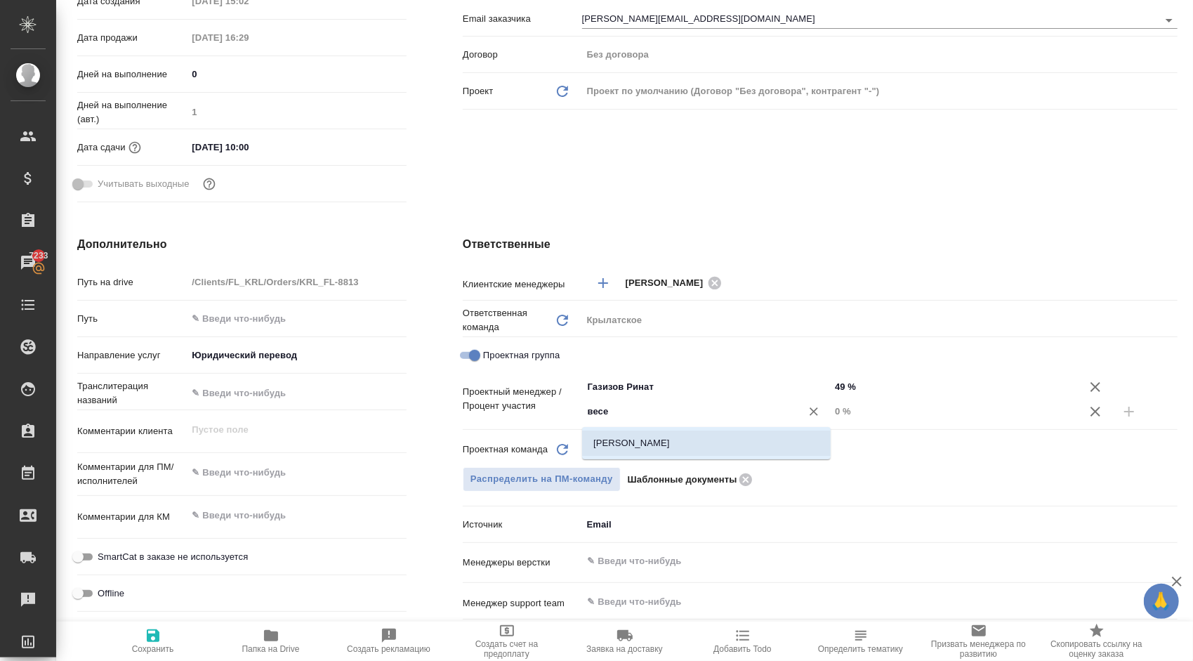
click at [639, 441] on li "[PERSON_NAME]" at bounding box center [706, 442] width 249 height 25
type textarea "x"
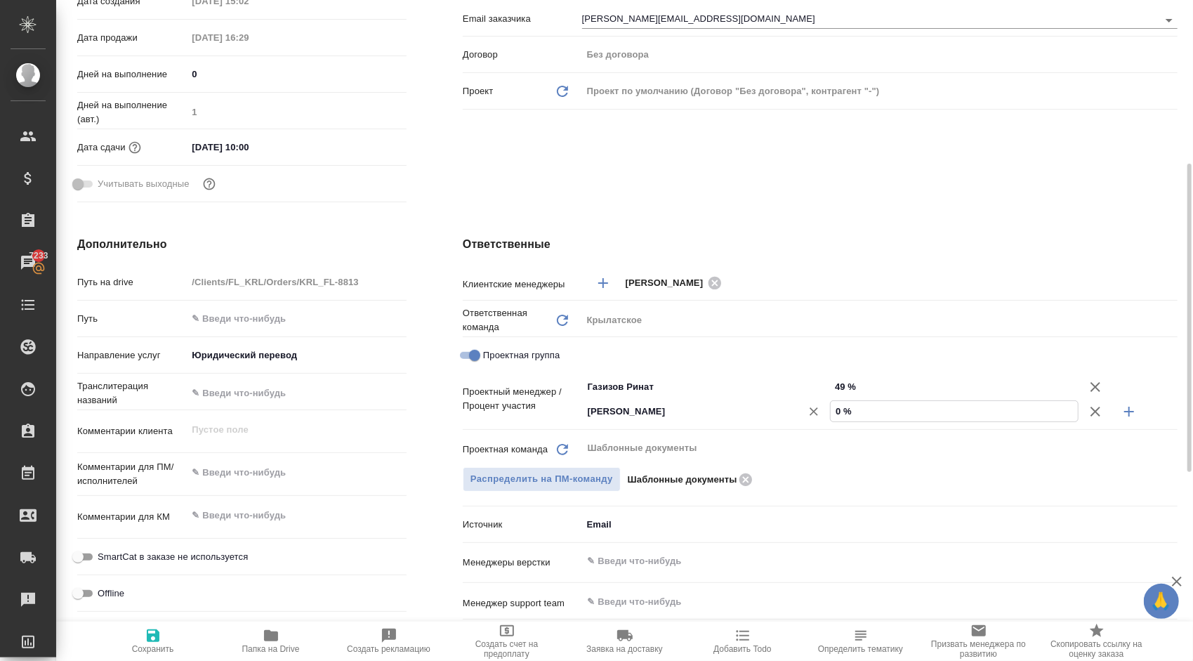
drag, startPoint x: 864, startPoint y: 413, endPoint x: 797, endPoint y: 401, distance: 67.8
click at [797, 401] on div "[PERSON_NAME] ​ 0 %" at bounding box center [879, 411] width 595 height 25
type textarea "x"
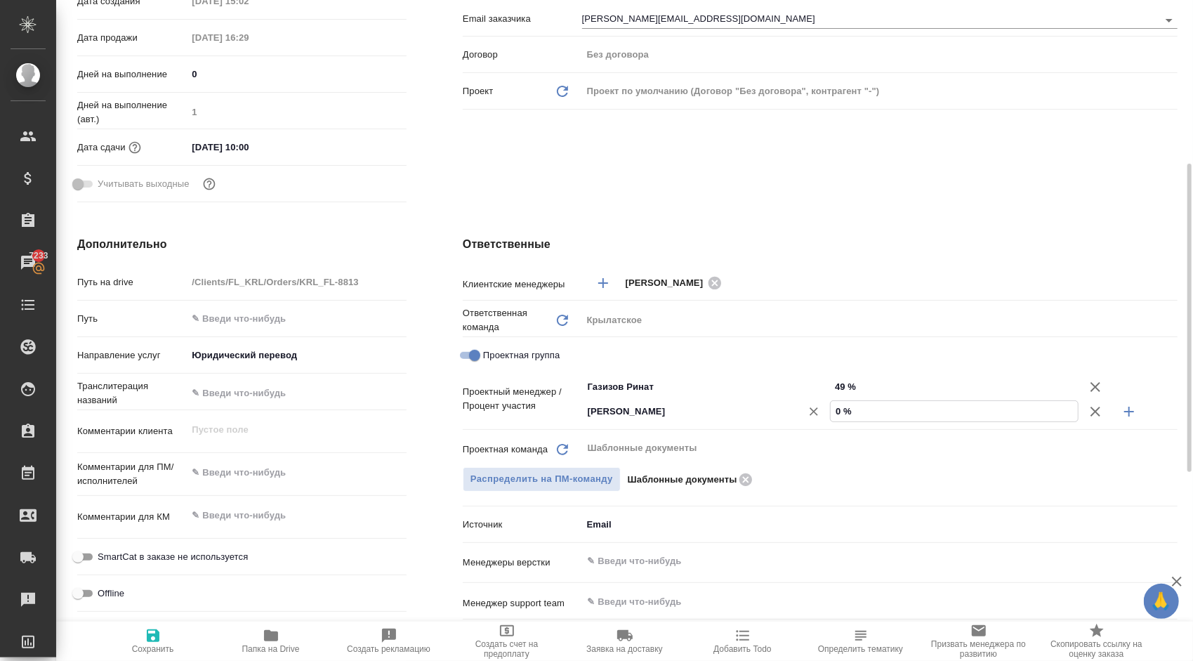
type input "5 %"
type textarea "x"
type input "51 %"
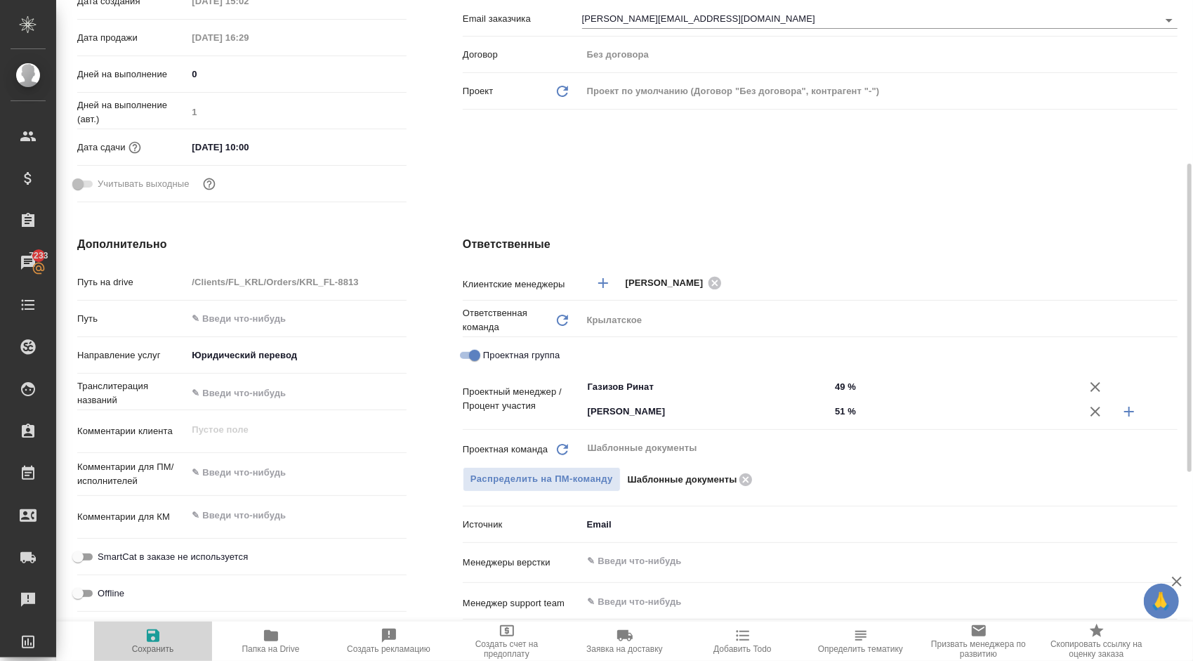
click at [148, 626] on button "Сохранить" at bounding box center [153, 640] width 118 height 39
type textarea "x"
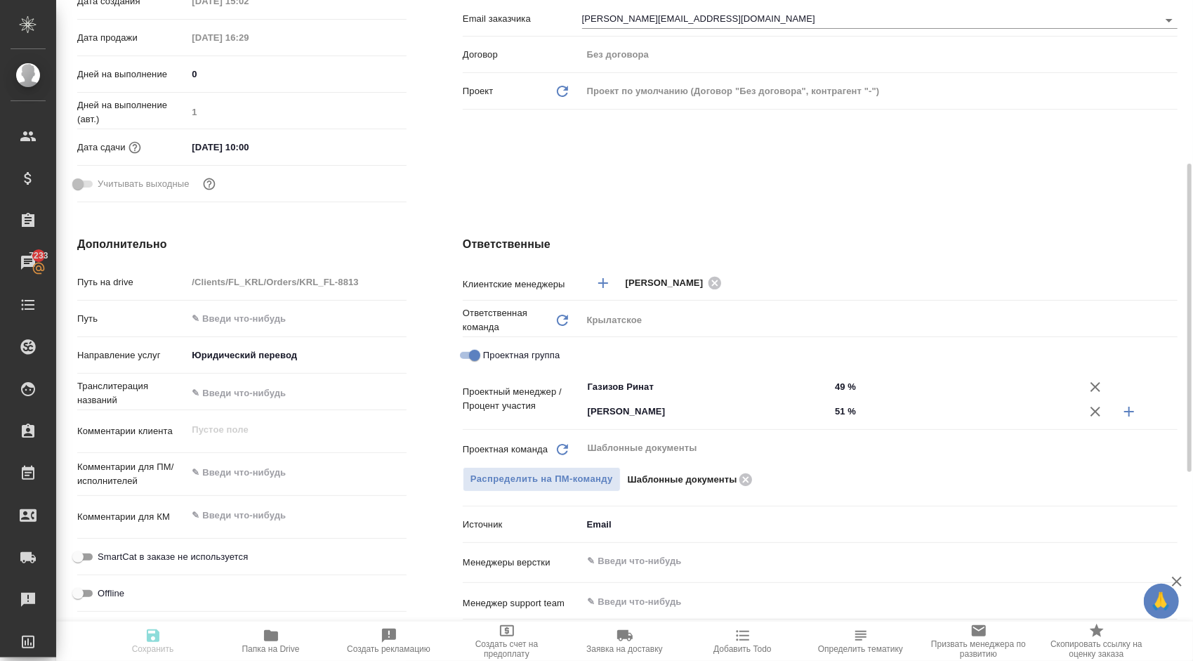
type textarea "x"
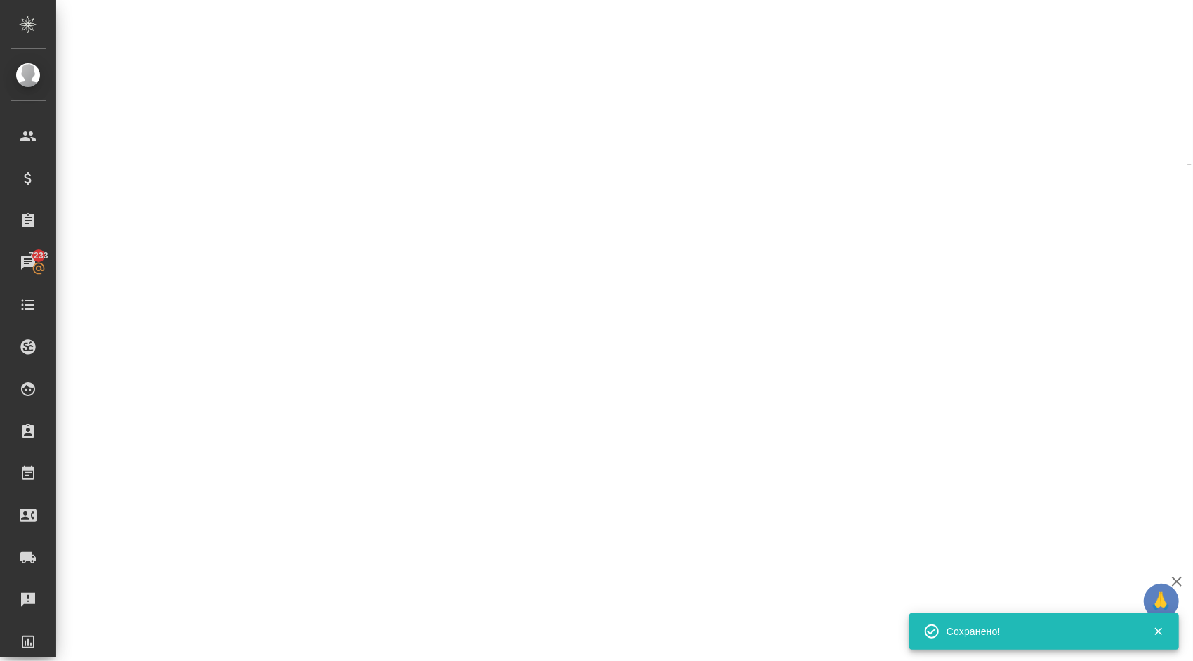
select select "RU"
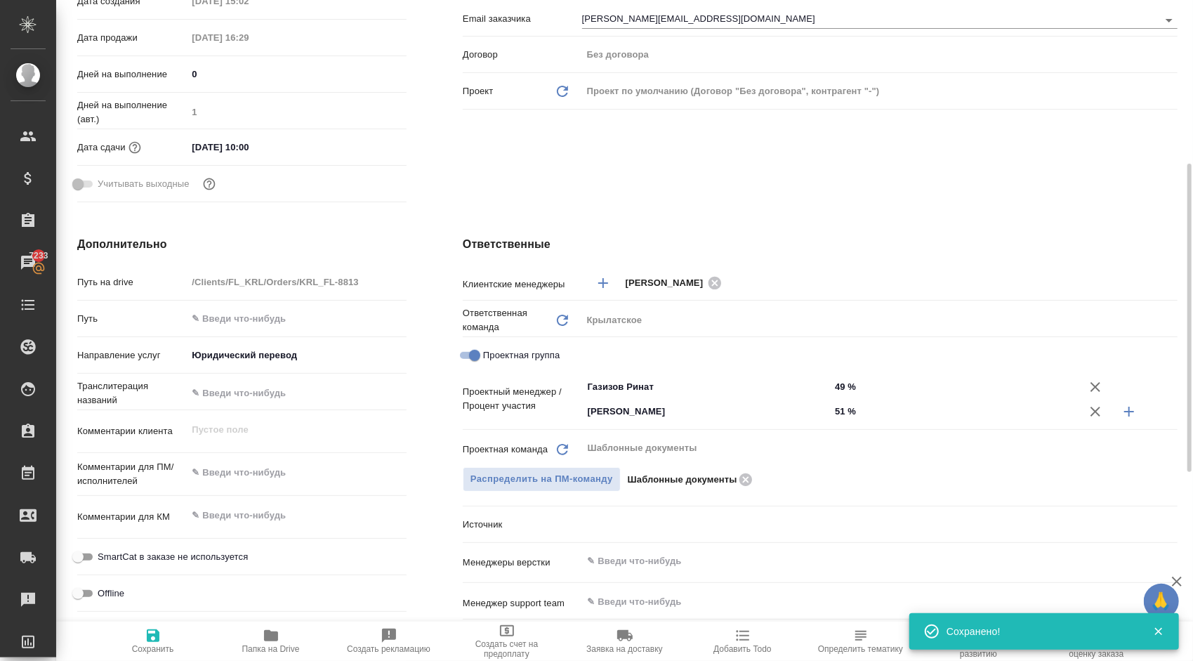
type textarea "x"
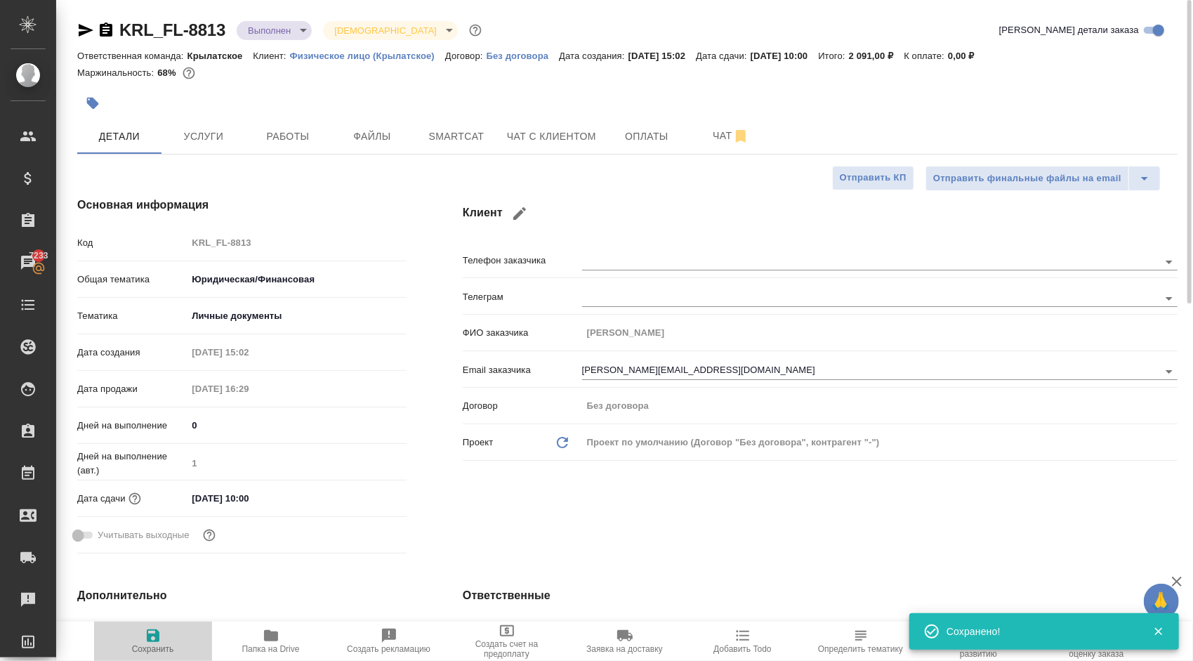
click at [150, 646] on span "Сохранить" at bounding box center [153, 649] width 42 height 10
type textarea "x"
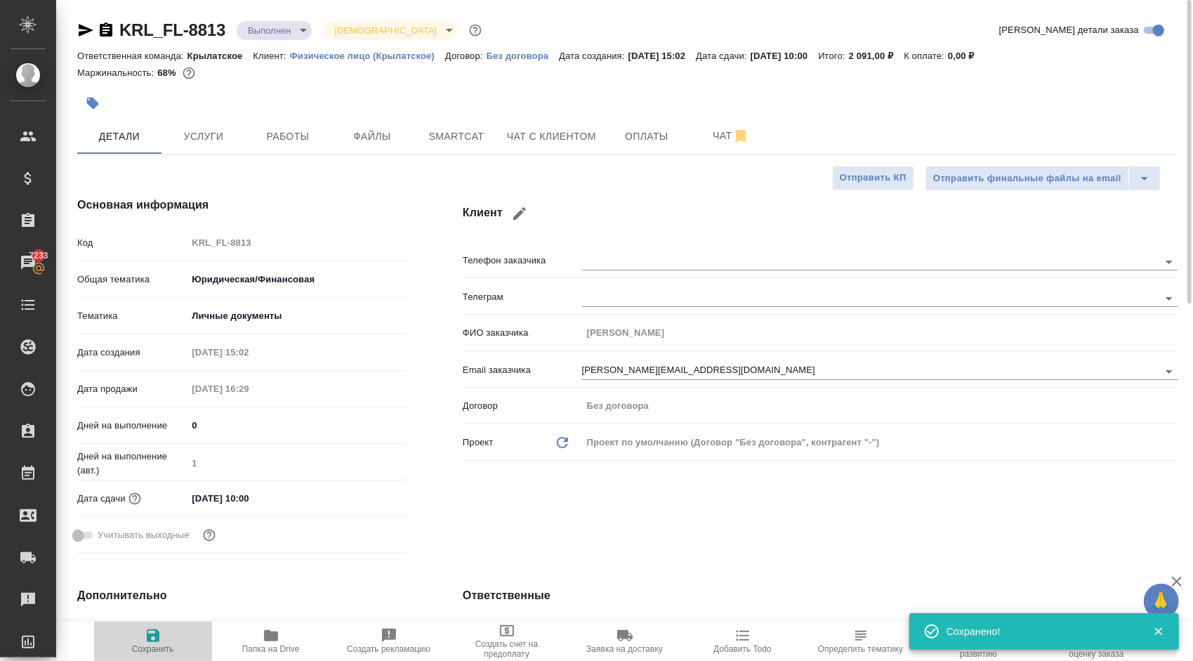
type textarea "x"
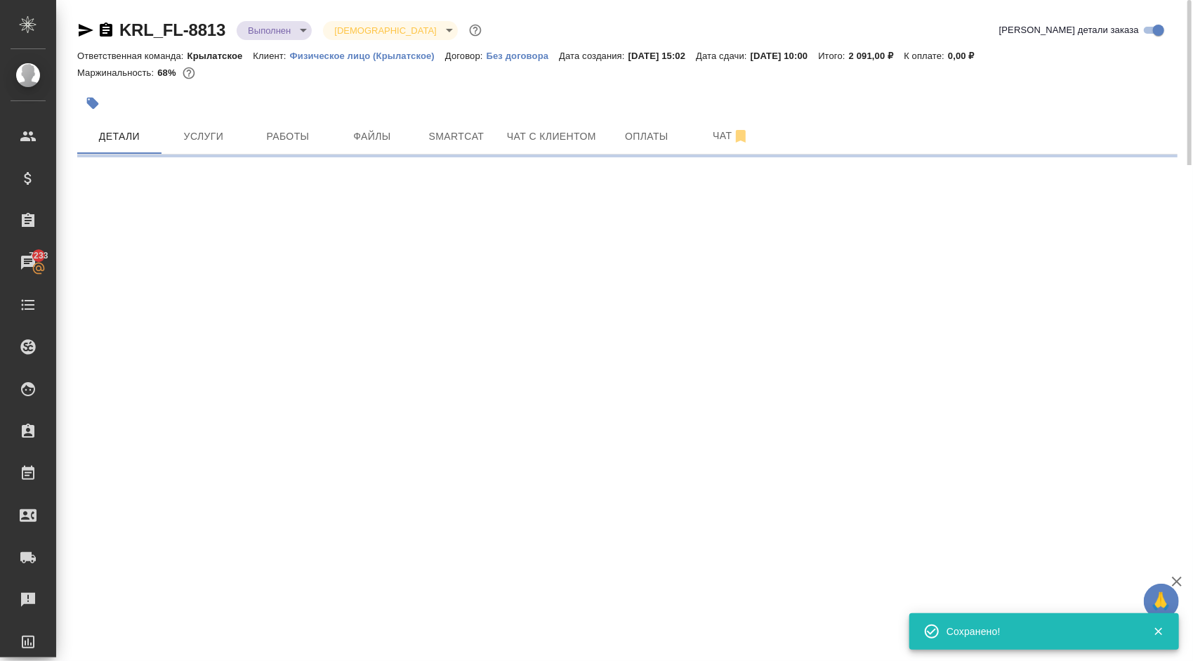
click at [308, 29] on body "🙏 .cls-1 fill:#fff; AWATERA [PERSON_NAME] Спецификации Заказы 7233 Чаты Todo Пр…" at bounding box center [596, 330] width 1193 height 661
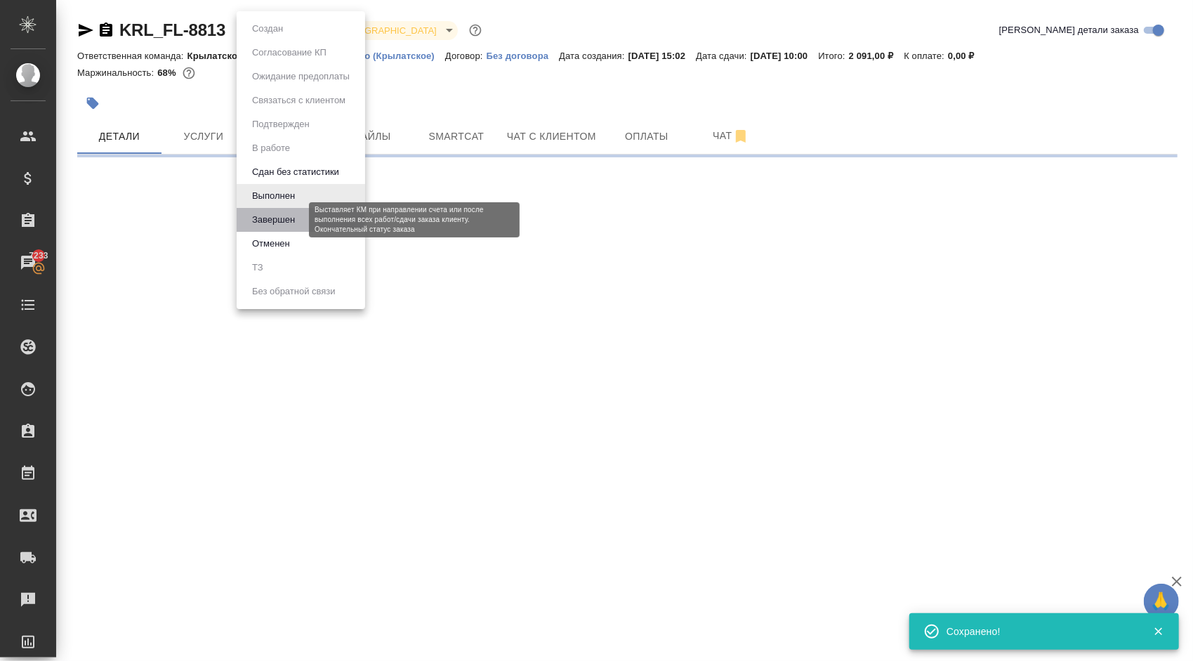
select select "RU"
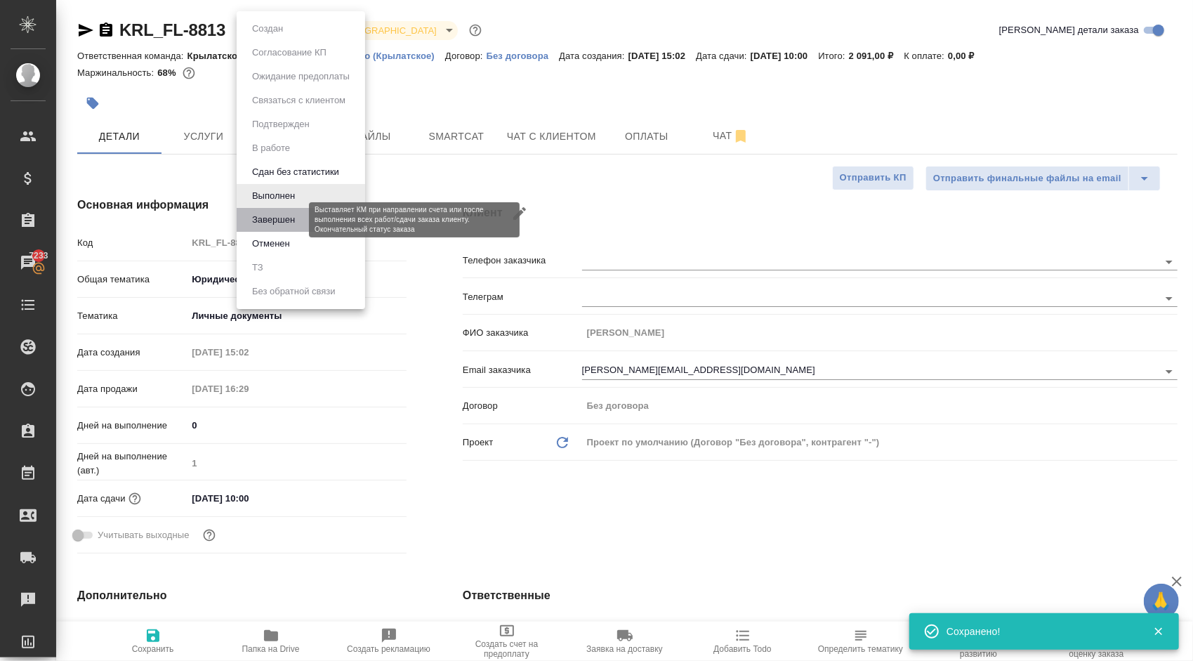
type textarea "x"
click at [289, 220] on button "Завершен" at bounding box center [273, 219] width 51 height 15
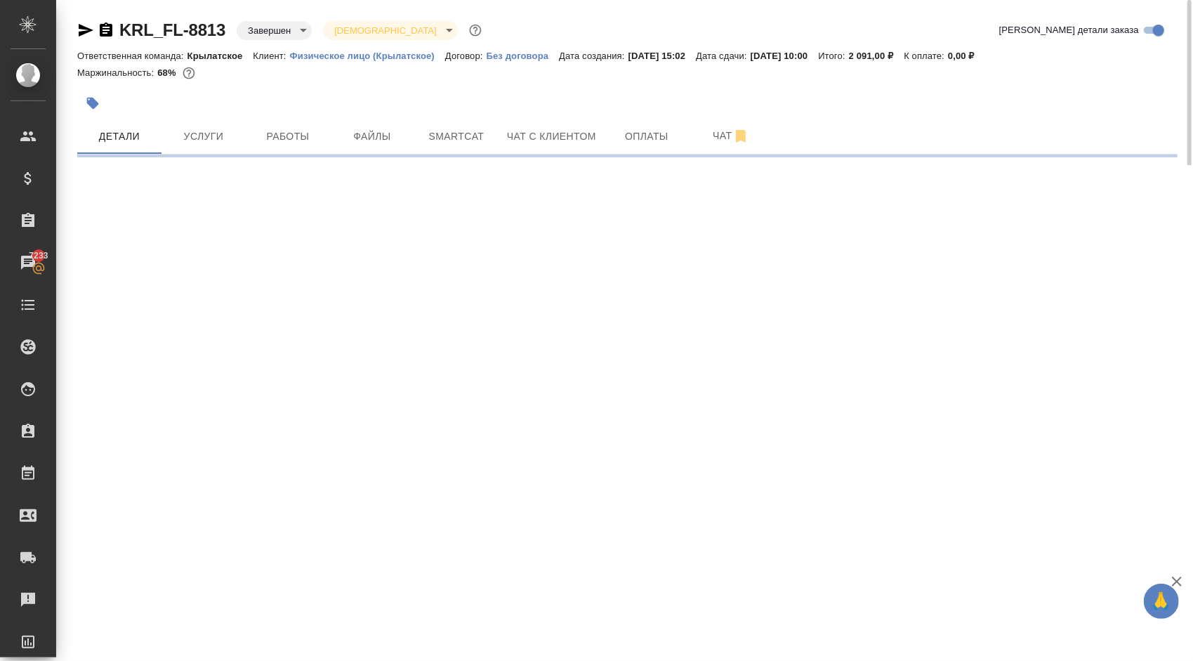
select select "RU"
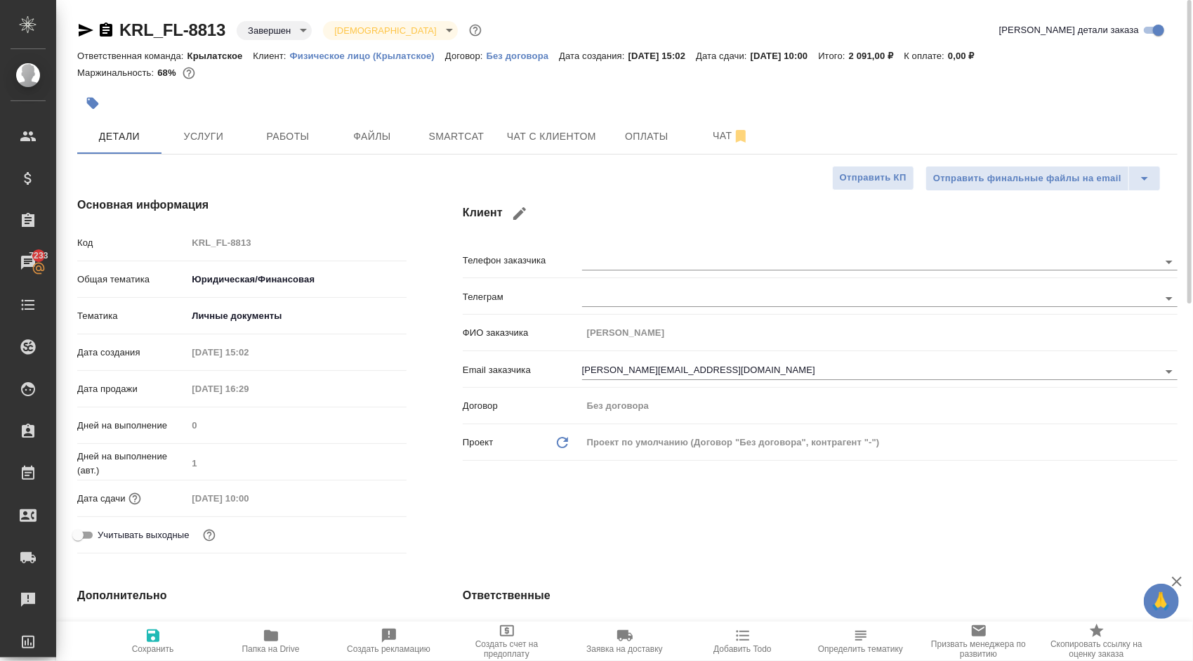
type textarea "x"
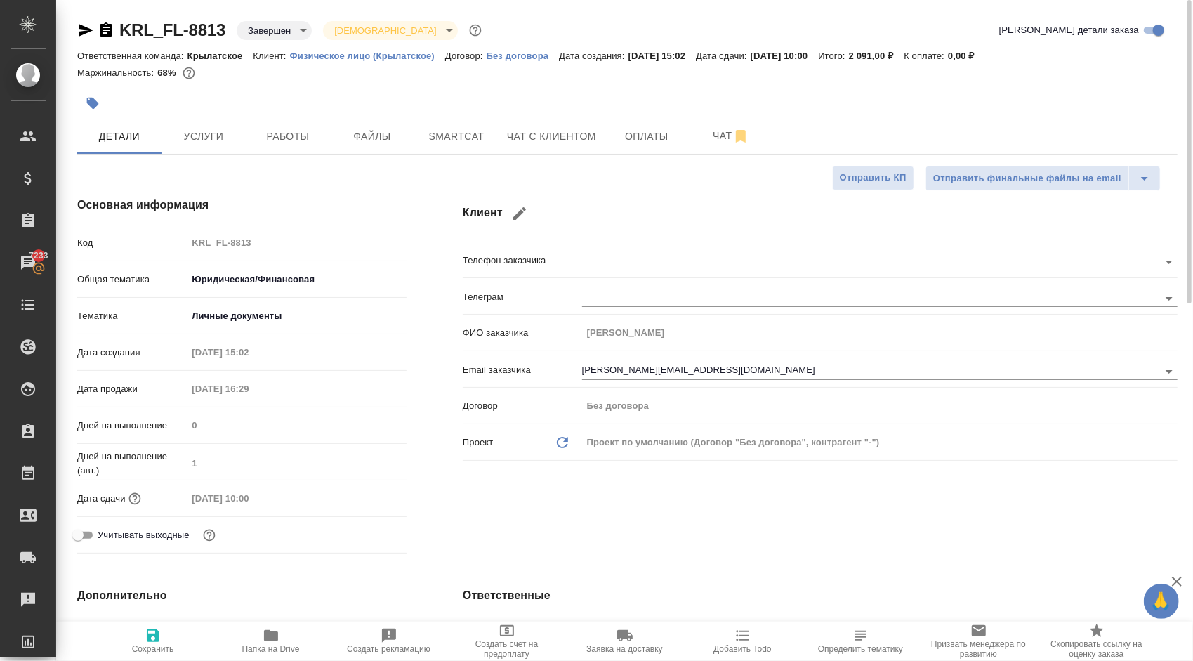
type textarea "x"
